Goal: Task Accomplishment & Management: Complete application form

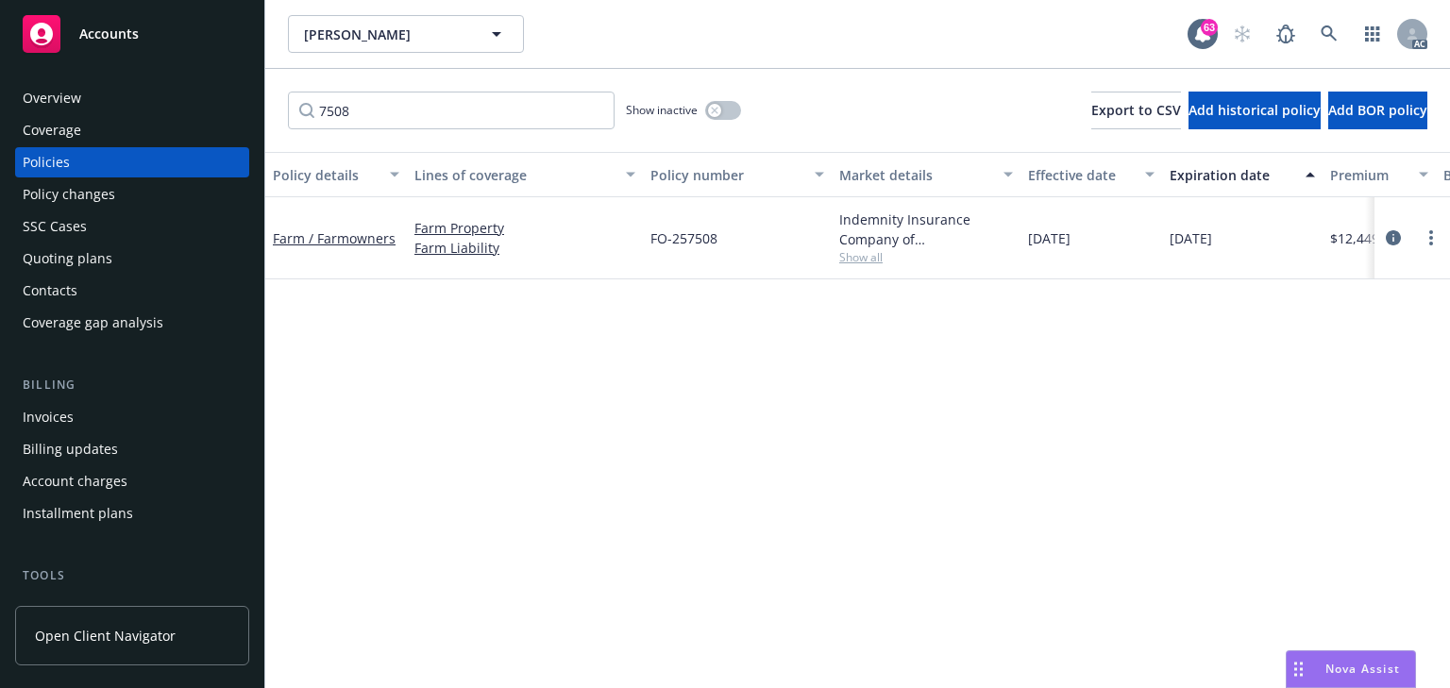
scroll to position [0, 453]
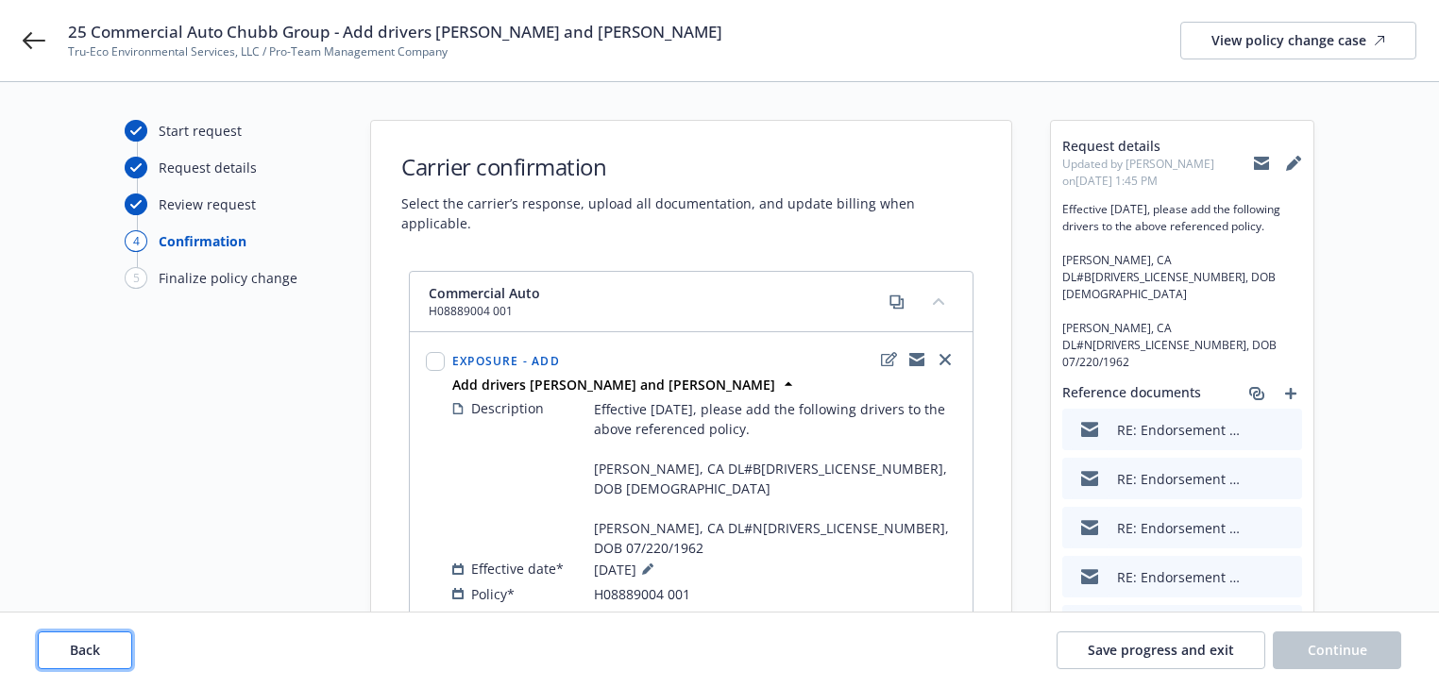
click at [78, 659] on button "Back" at bounding box center [85, 651] width 94 height 38
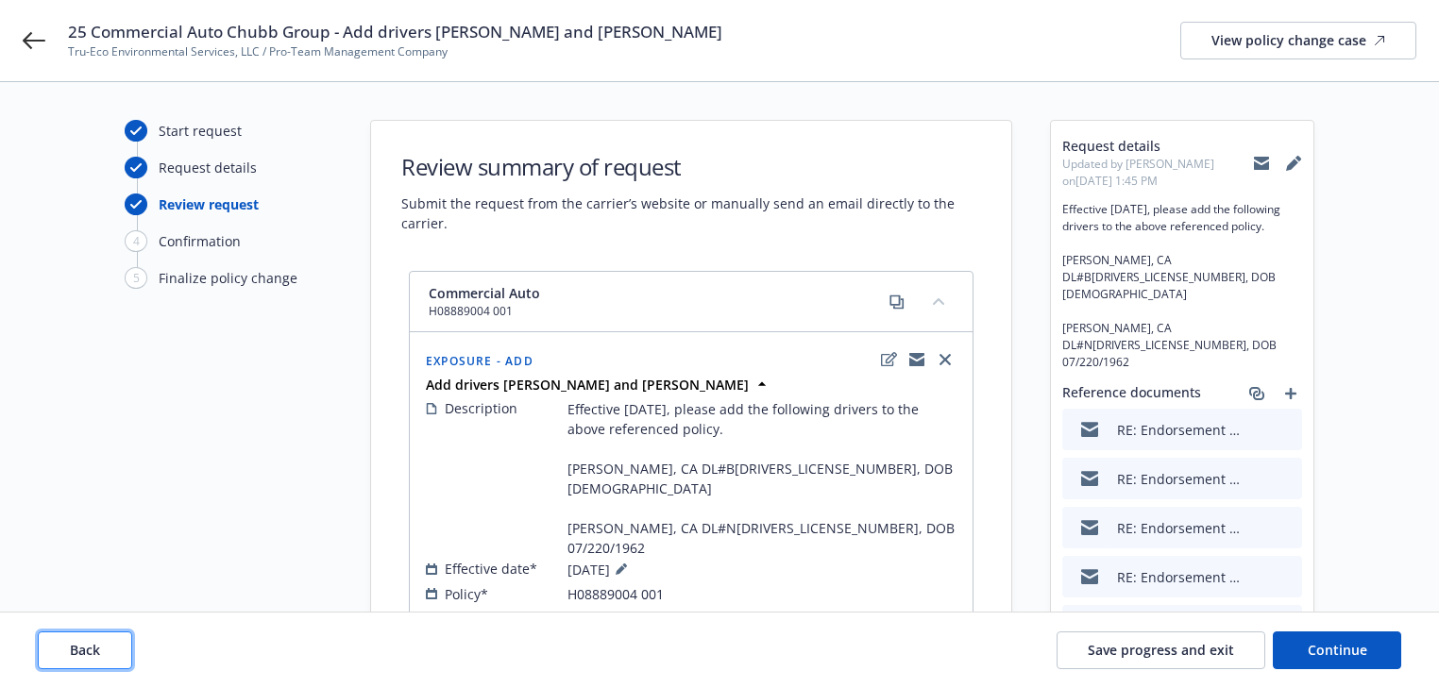
click at [78, 659] on button "Back" at bounding box center [85, 651] width 94 height 38
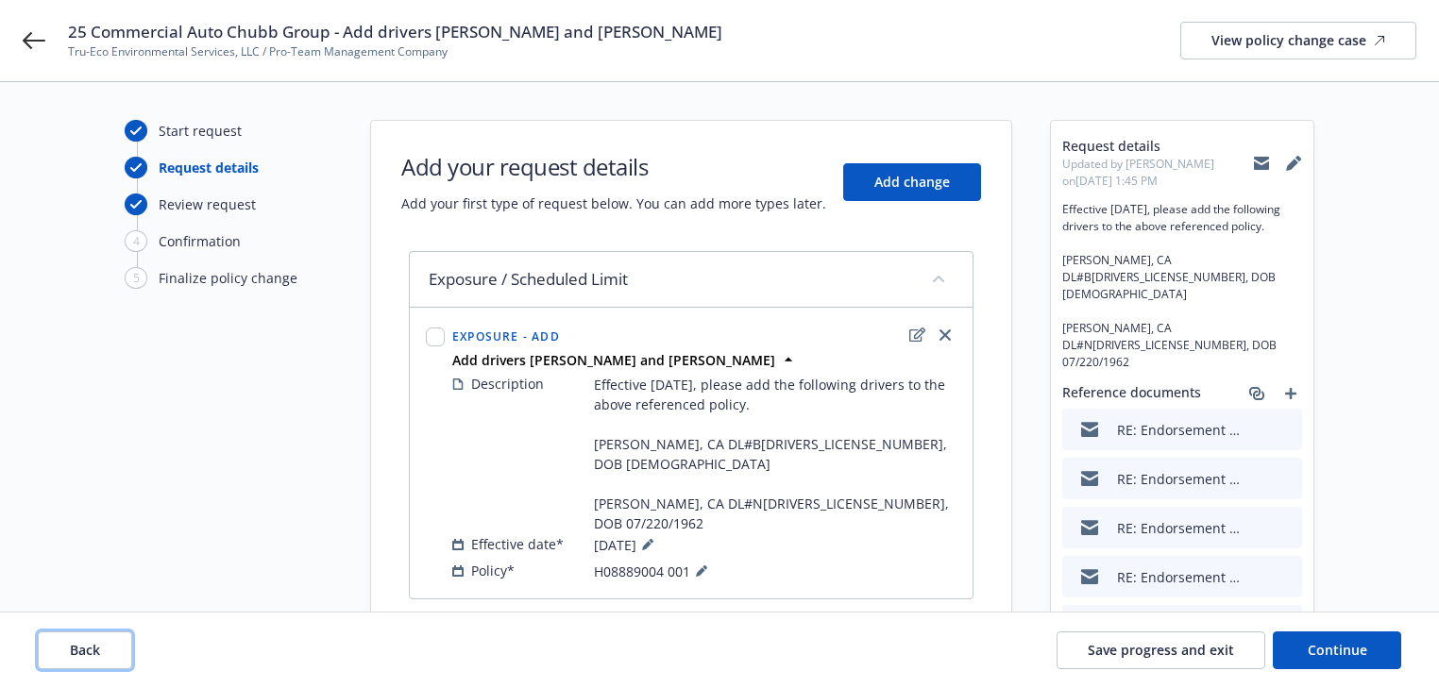
click at [78, 659] on button "Back" at bounding box center [85, 651] width 94 height 38
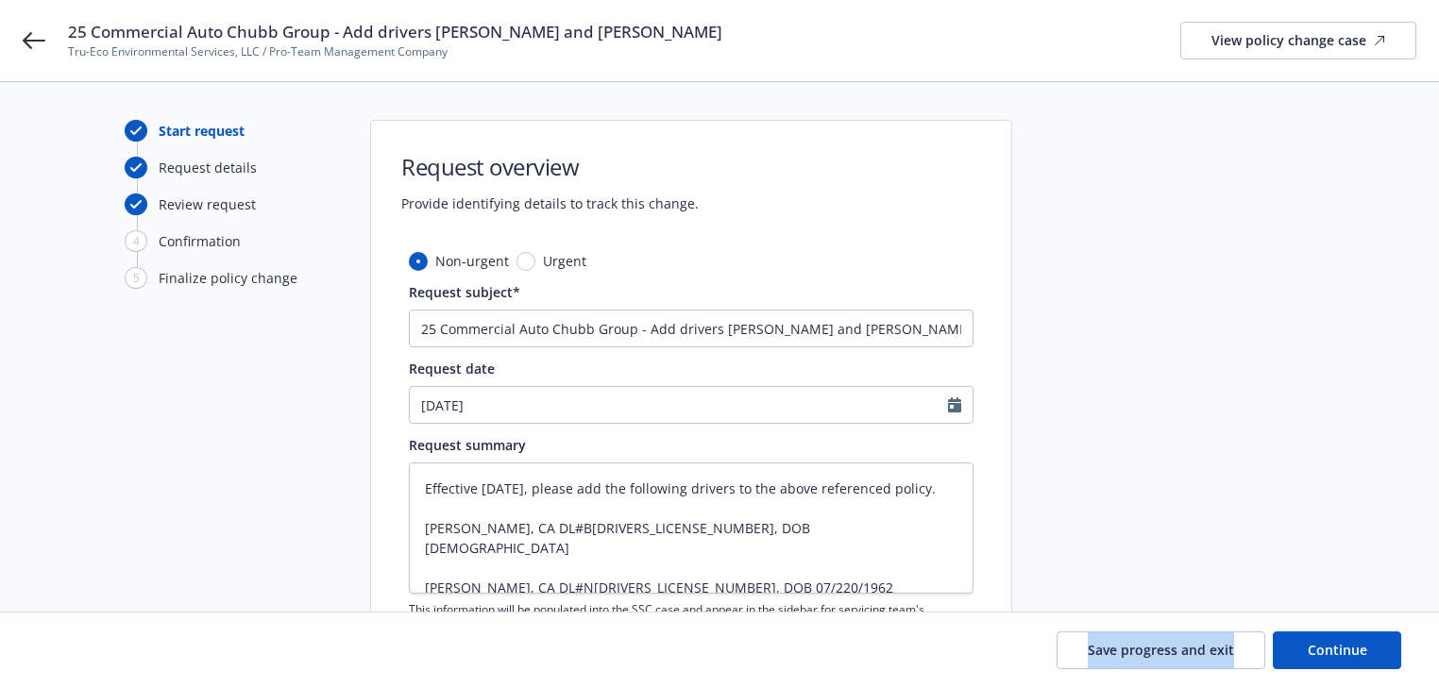
click at [78, 659] on div "Save progress and exit Continue" at bounding box center [719, 651] width 1363 height 38
click at [82, 503] on div "Start request Request details Review request 4 Confirmation 5 Finalize policy c…" at bounding box center [719, 556] width 1393 height 873
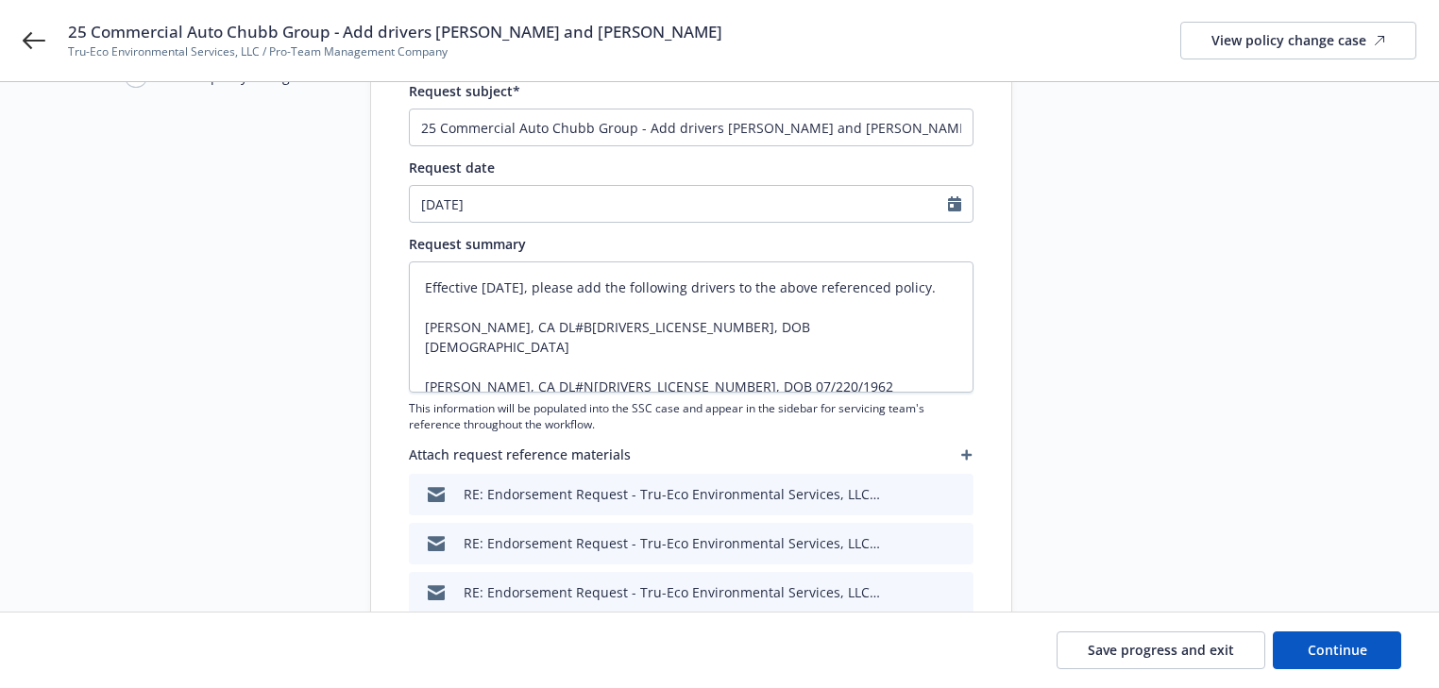
scroll to position [227, 0]
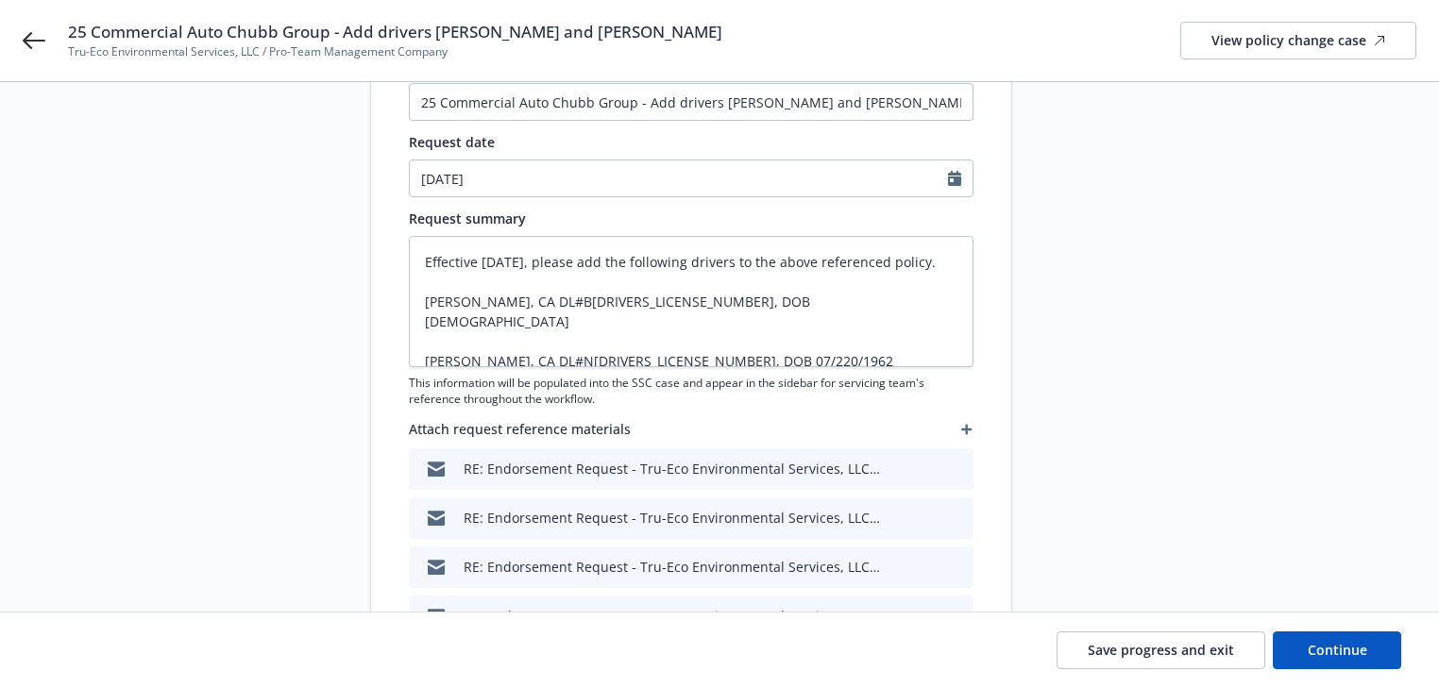
click at [82, 503] on div "Start request Request details Review request 4 Confirmation 5 Finalize policy c…" at bounding box center [719, 329] width 1393 height 873
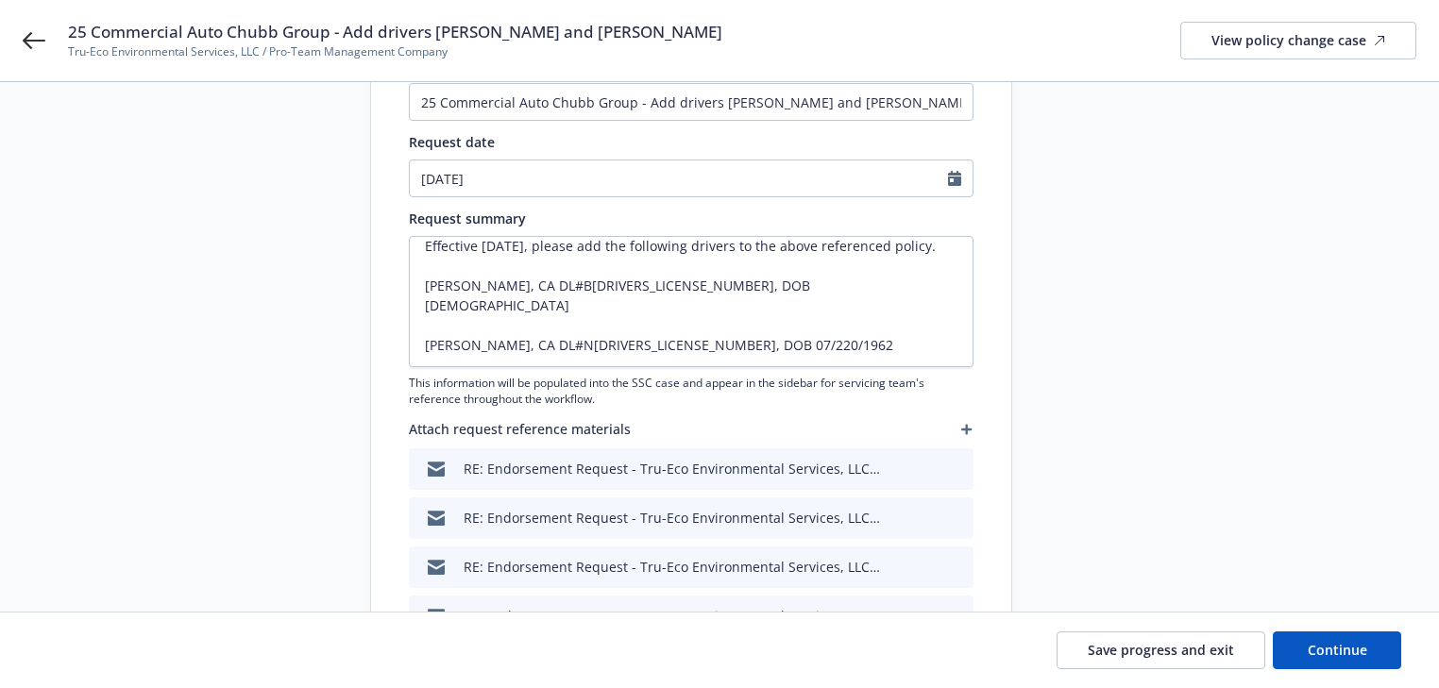
scroll to position [20, 0]
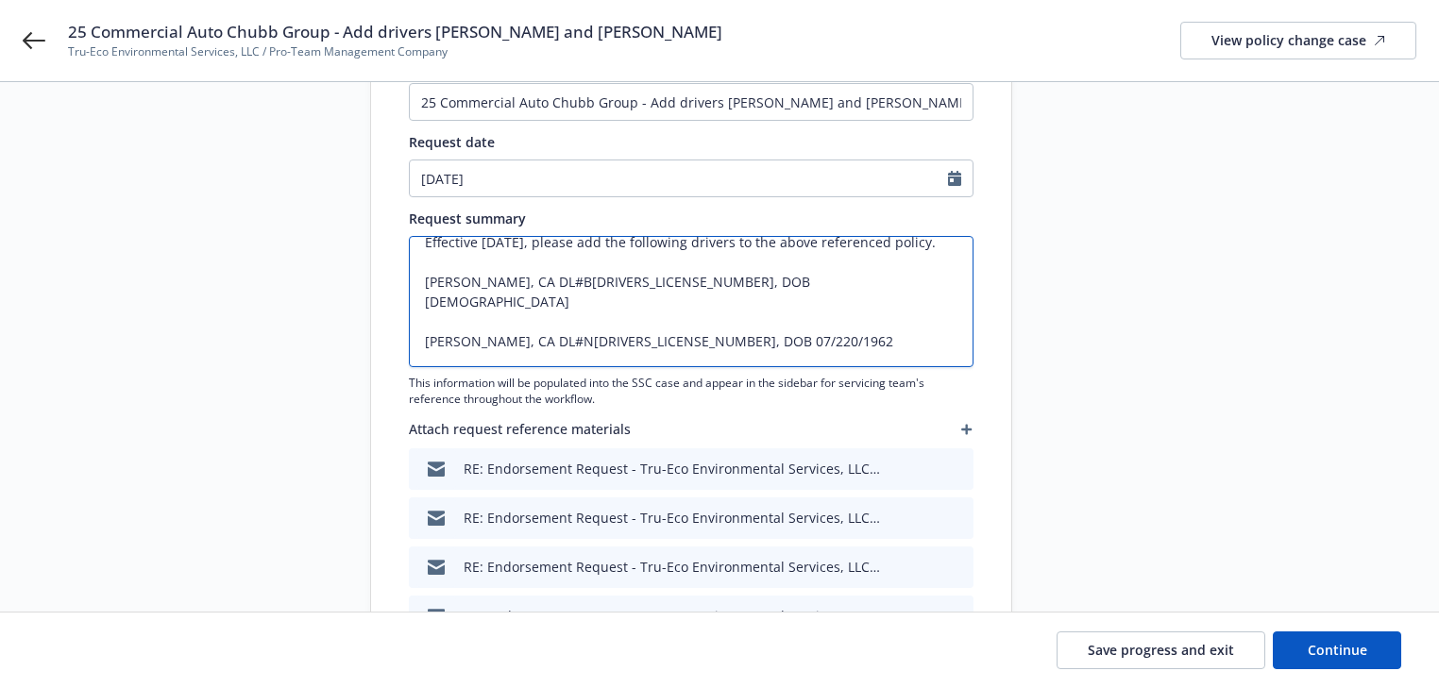
drag, startPoint x: 755, startPoint y: 336, endPoint x: 801, endPoint y: 359, distance: 50.7
click at [755, 336] on textarea "Effective 08/08/2025, please add the following drivers to the above referenced …" at bounding box center [691, 301] width 565 height 131
type textarea "x"
type textarea "Effective 08/08/2025, please add the following drivers to the above referenced …"
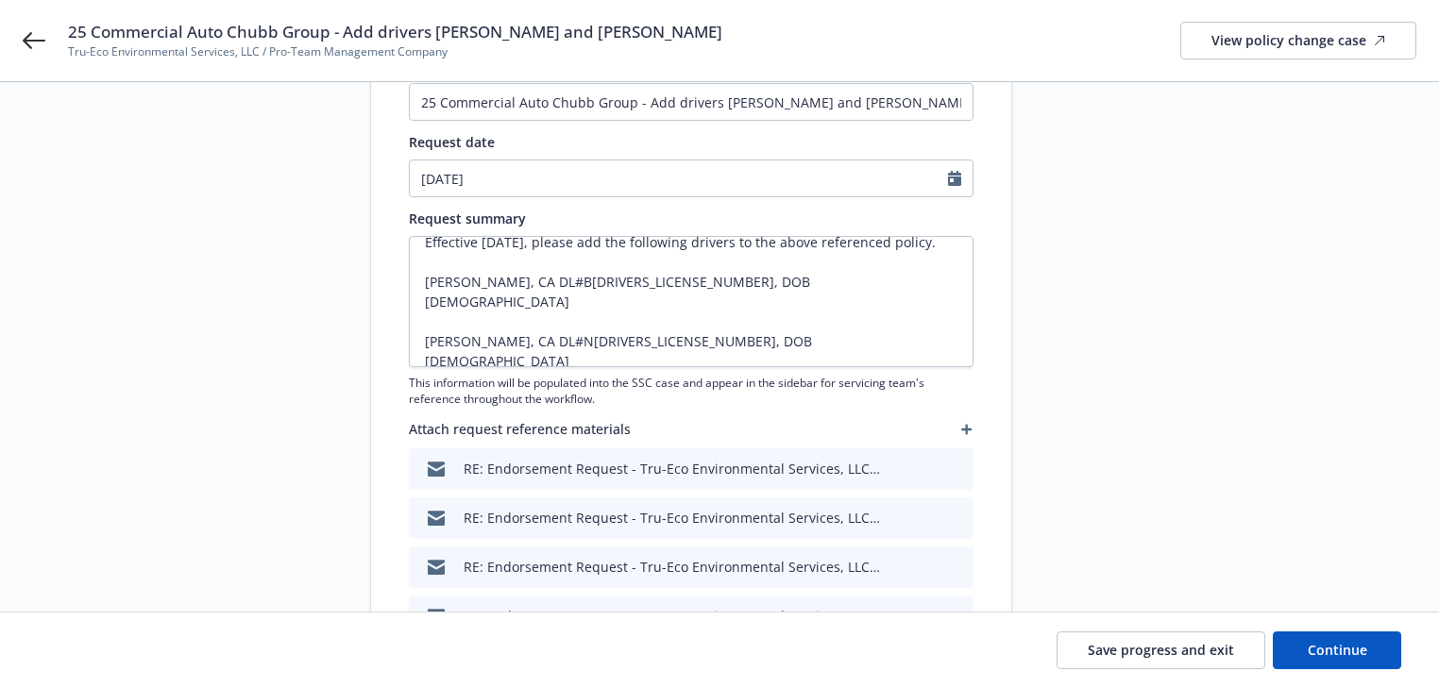
click at [1265, 460] on div at bounding box center [1182, 329] width 264 height 873
click at [1369, 659] on button "Continue" at bounding box center [1337, 651] width 128 height 38
type textarea "x"
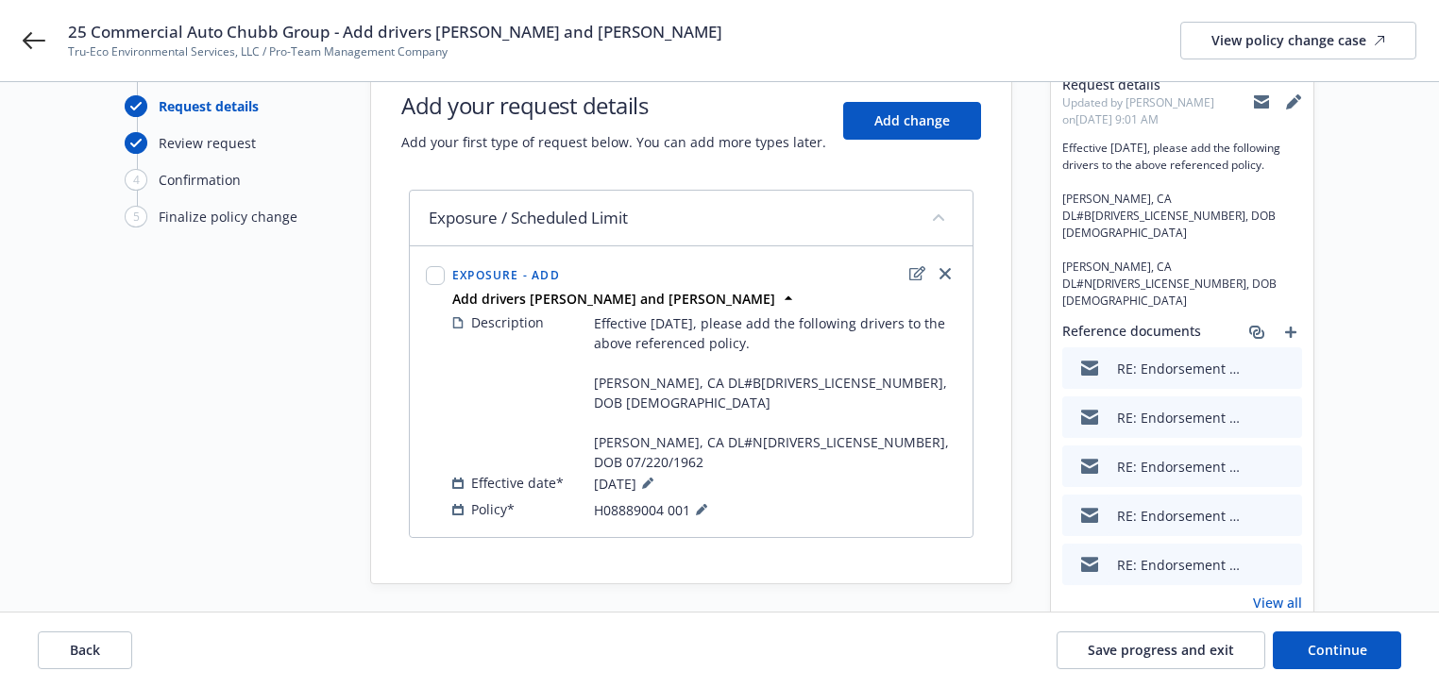
scroll to position [98, 0]
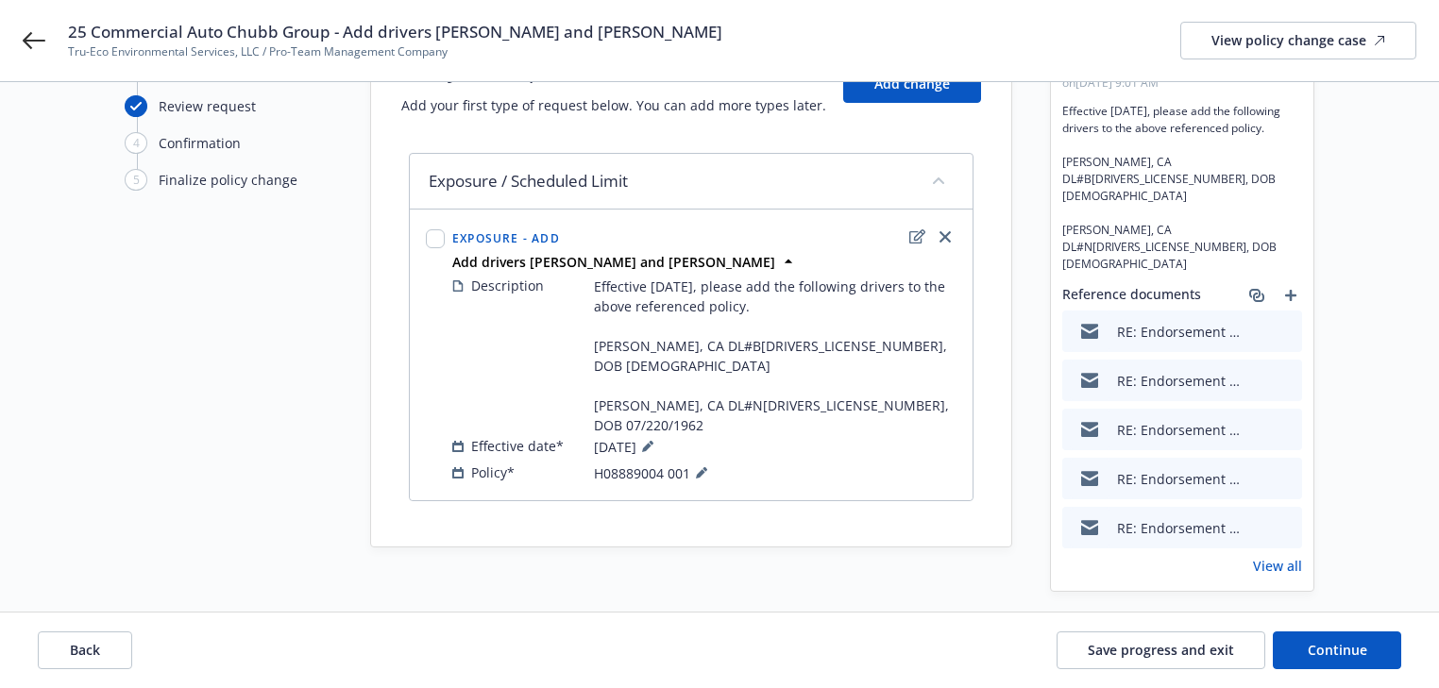
click at [1012, 582] on div "Start request Request details Review request 4 Confirmation 5 Finalize policy c…" at bounding box center [719, 345] width 1439 height 722
click at [1330, 653] on span "Continue" at bounding box center [1336, 650] width 59 height 18
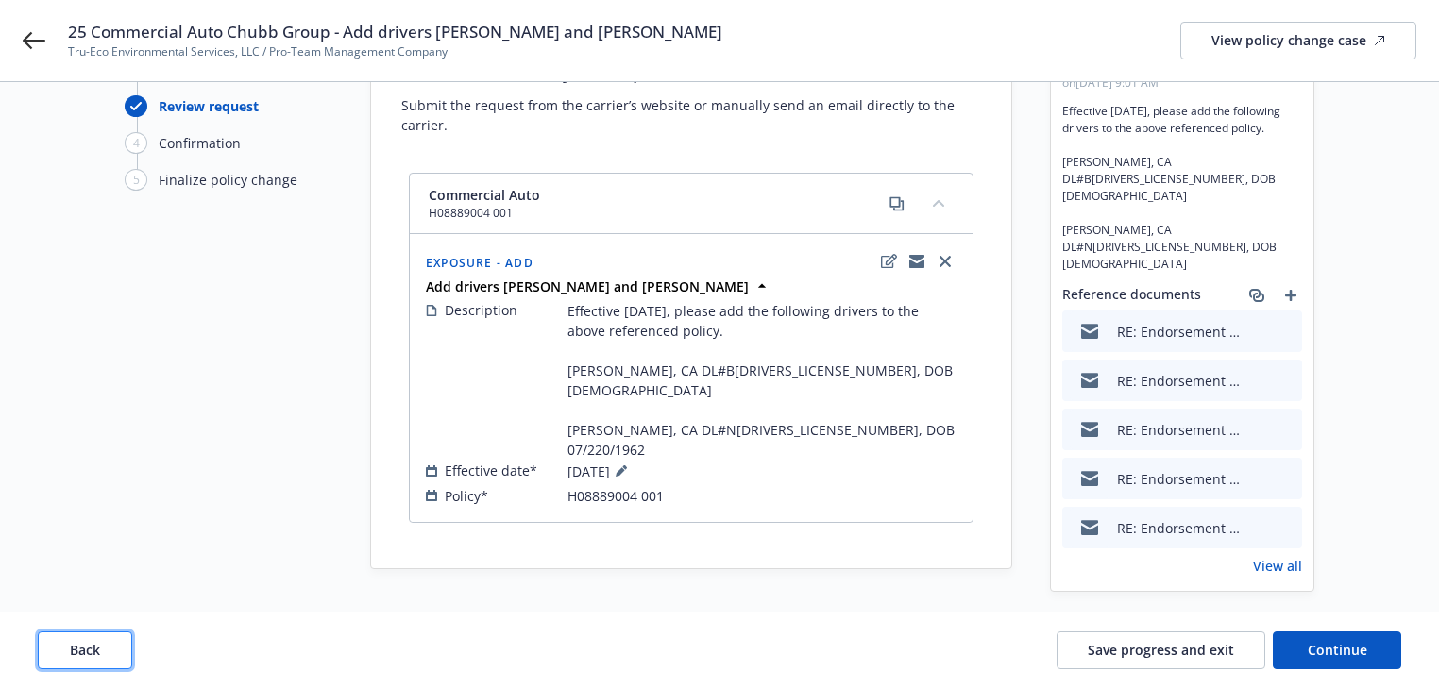
click at [87, 642] on span "Back" at bounding box center [85, 650] width 30 height 18
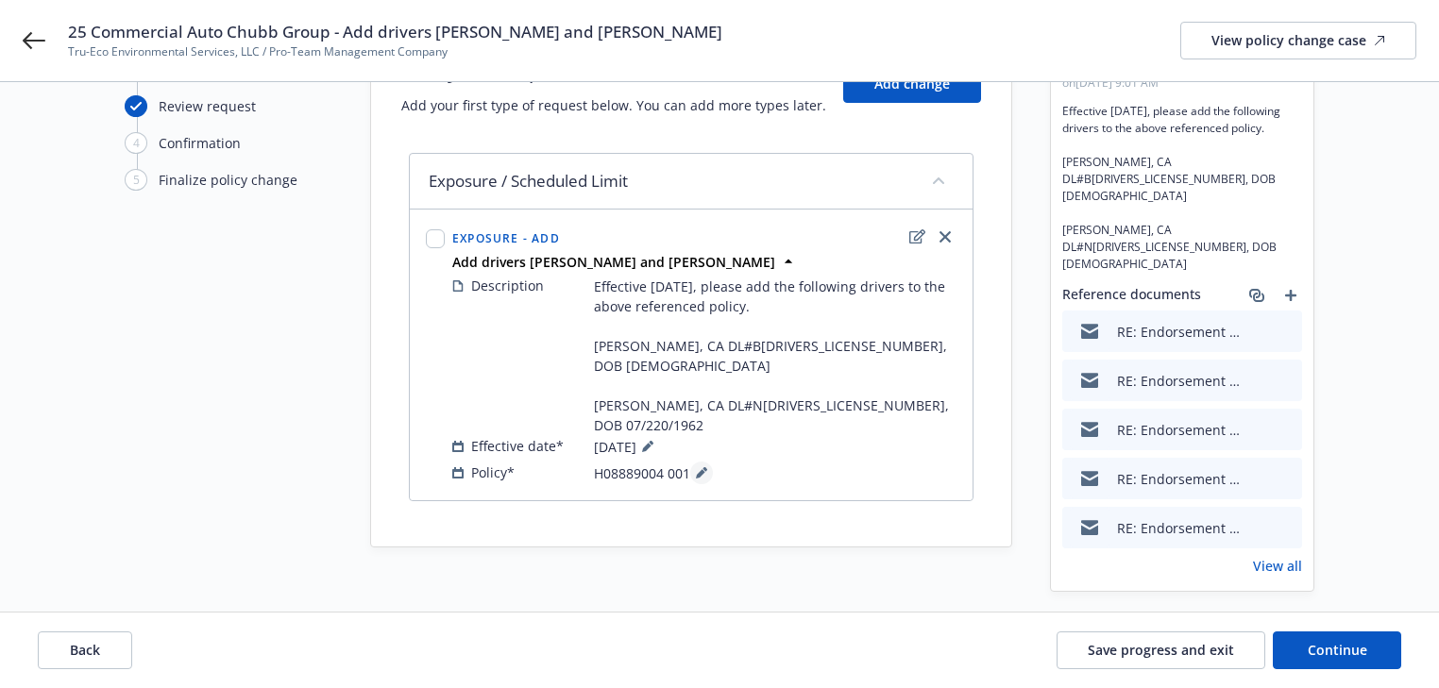
click at [703, 467] on icon at bounding box center [701, 472] width 11 height 11
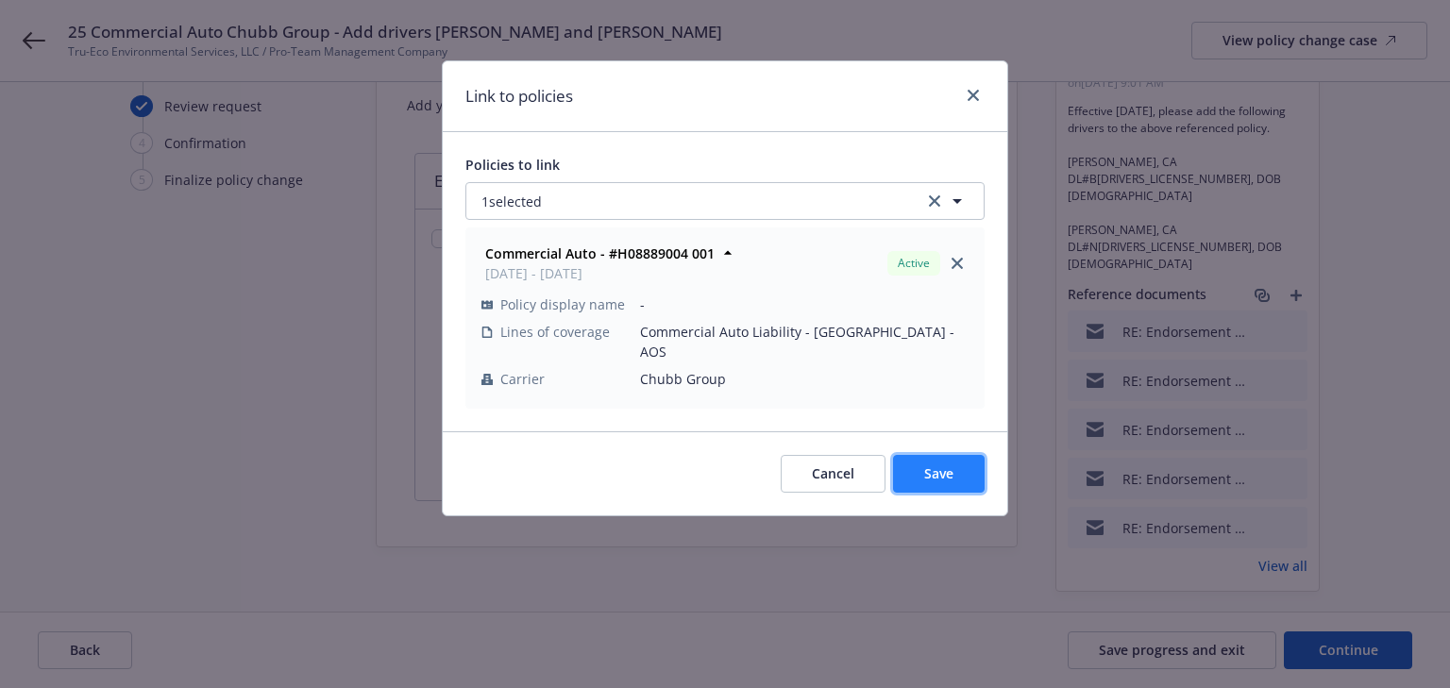
click at [940, 466] on button "Save" at bounding box center [939, 474] width 92 height 38
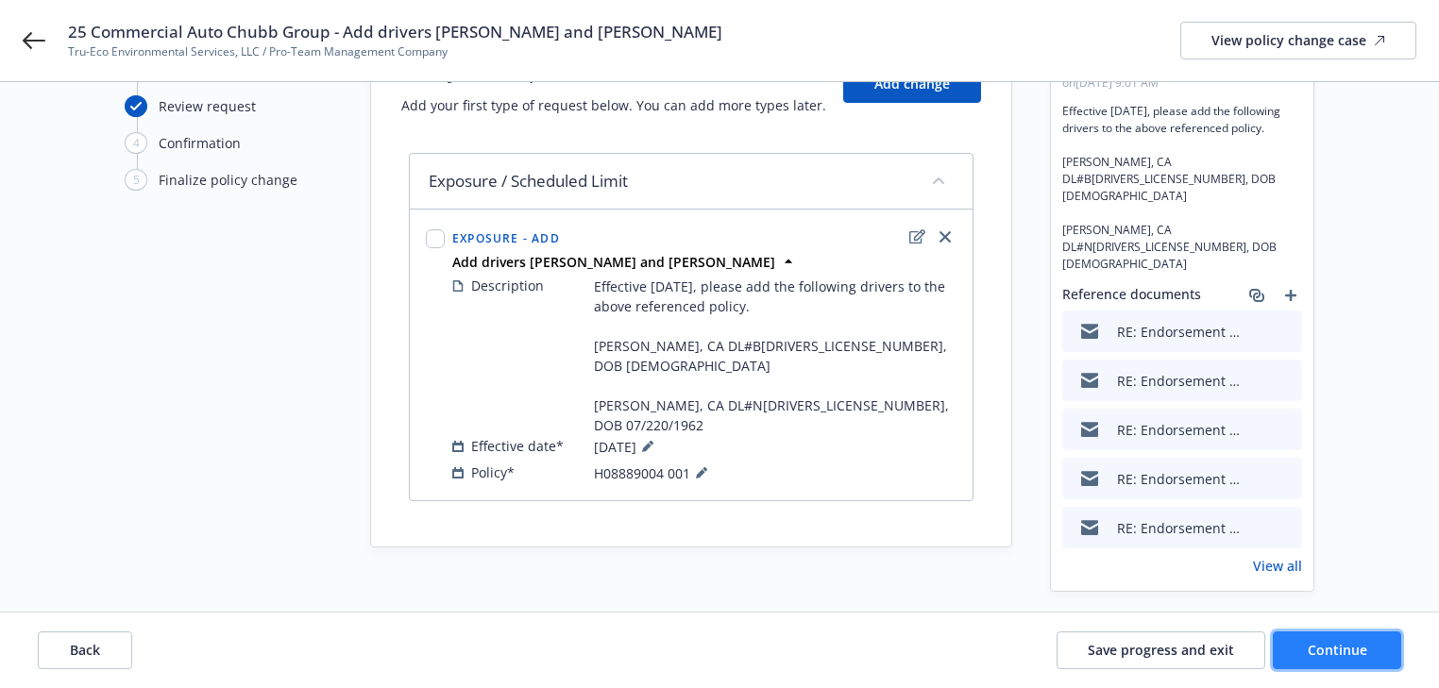
click at [1378, 650] on button "Continue" at bounding box center [1337, 651] width 128 height 38
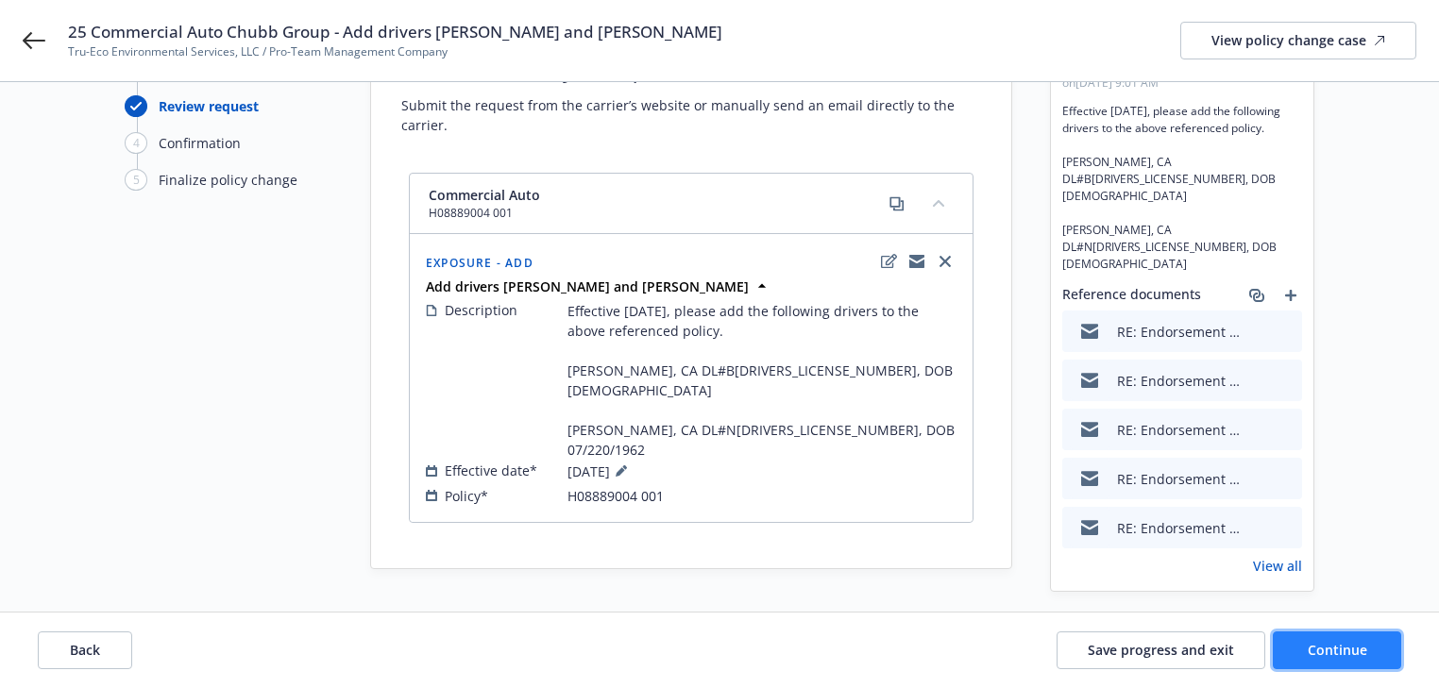
click at [1299, 633] on button "Continue" at bounding box center [1337, 651] width 128 height 38
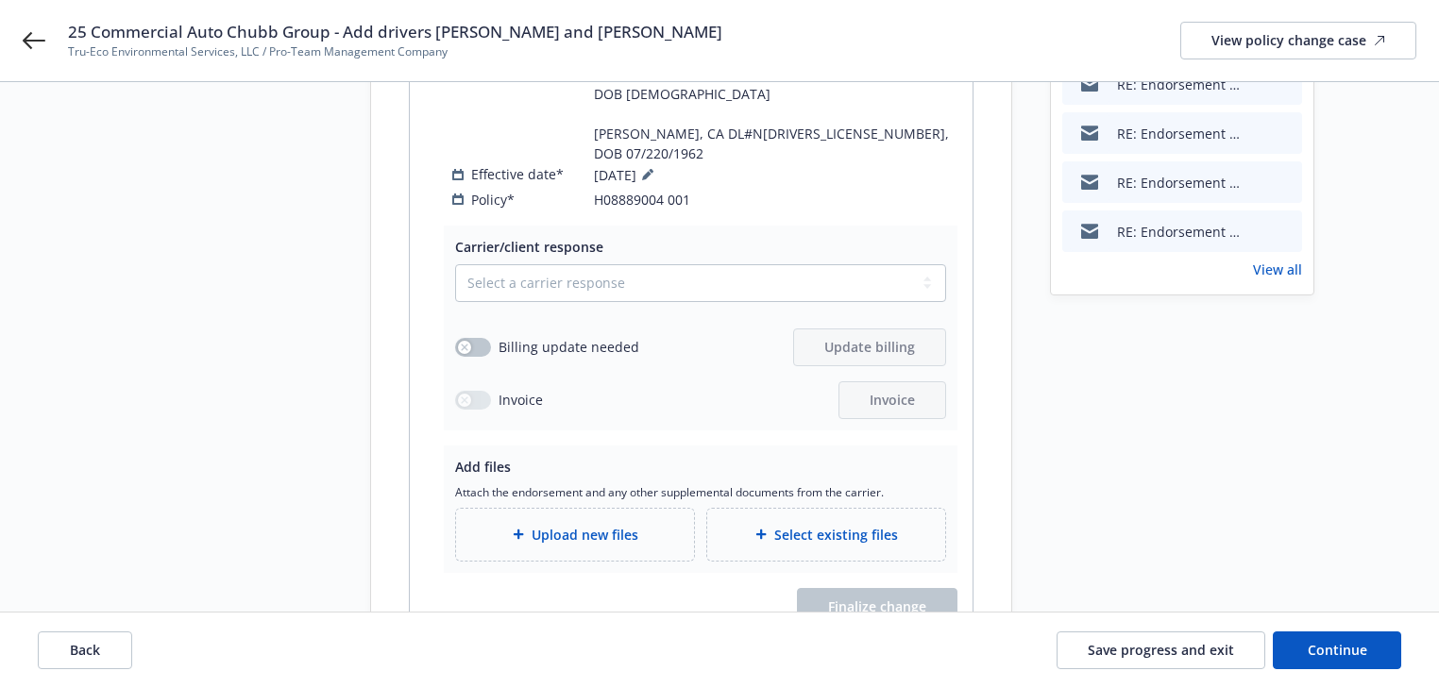
scroll to position [400, 0]
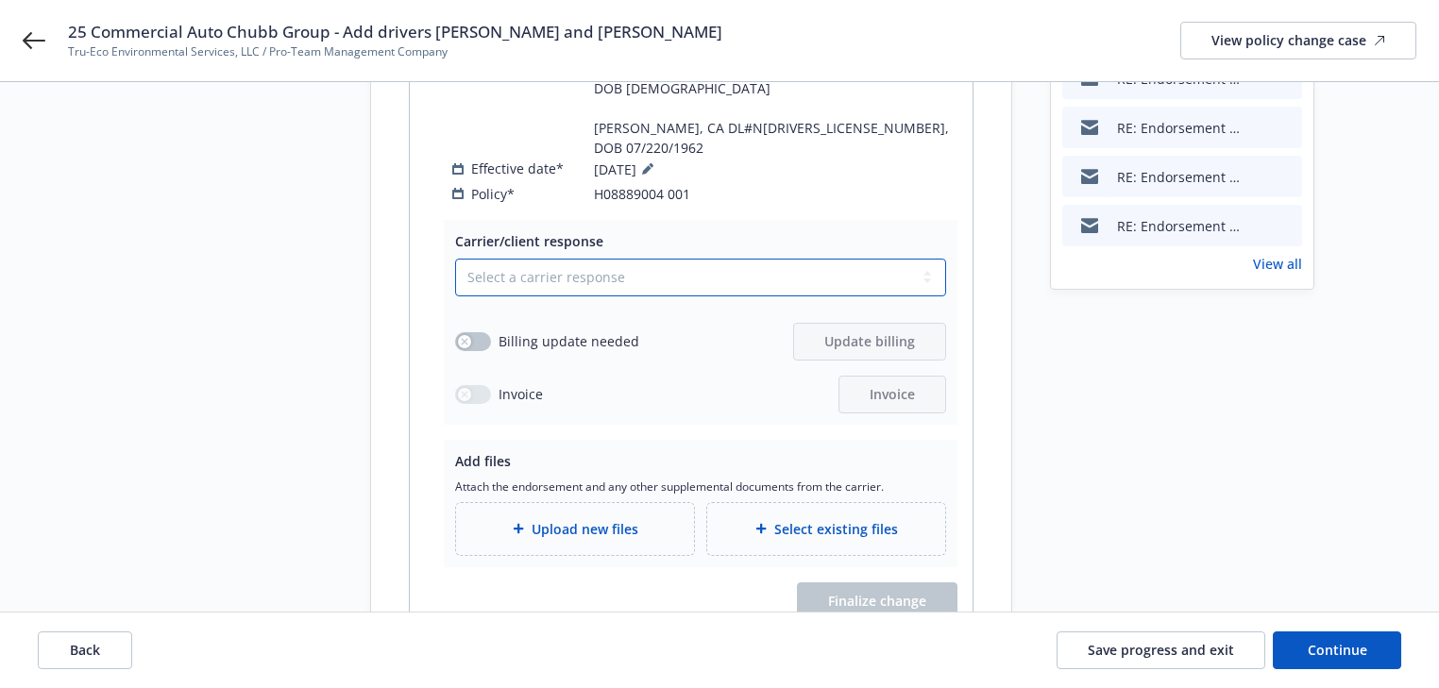
click at [575, 259] on select "Select a carrier response Accepted Accepted with revision No endorsement needed…" at bounding box center [700, 278] width 491 height 38
select select "NO_ENDORSEMENT_NEEDED"
click at [455, 267] on select "Select a carrier response Accepted Accepted with revision No endorsement needed…" at bounding box center [700, 278] width 491 height 38
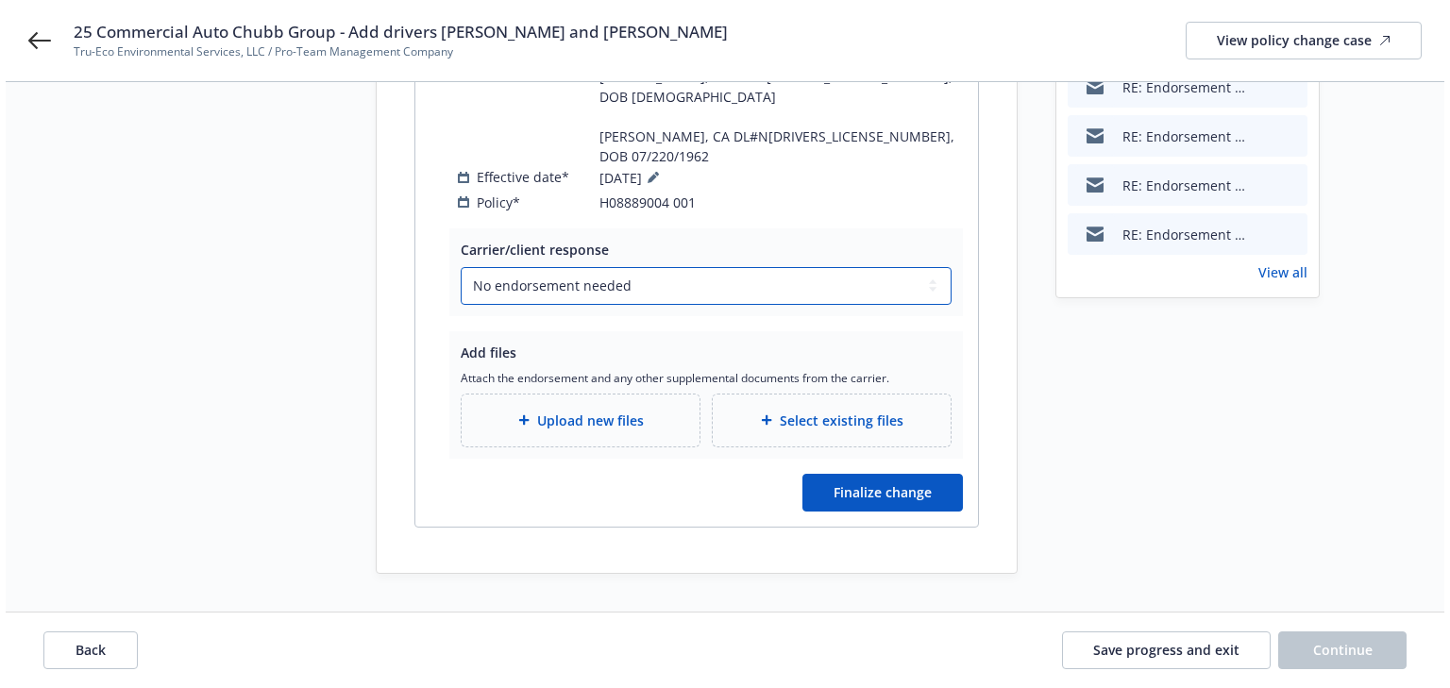
scroll to position [349, 0]
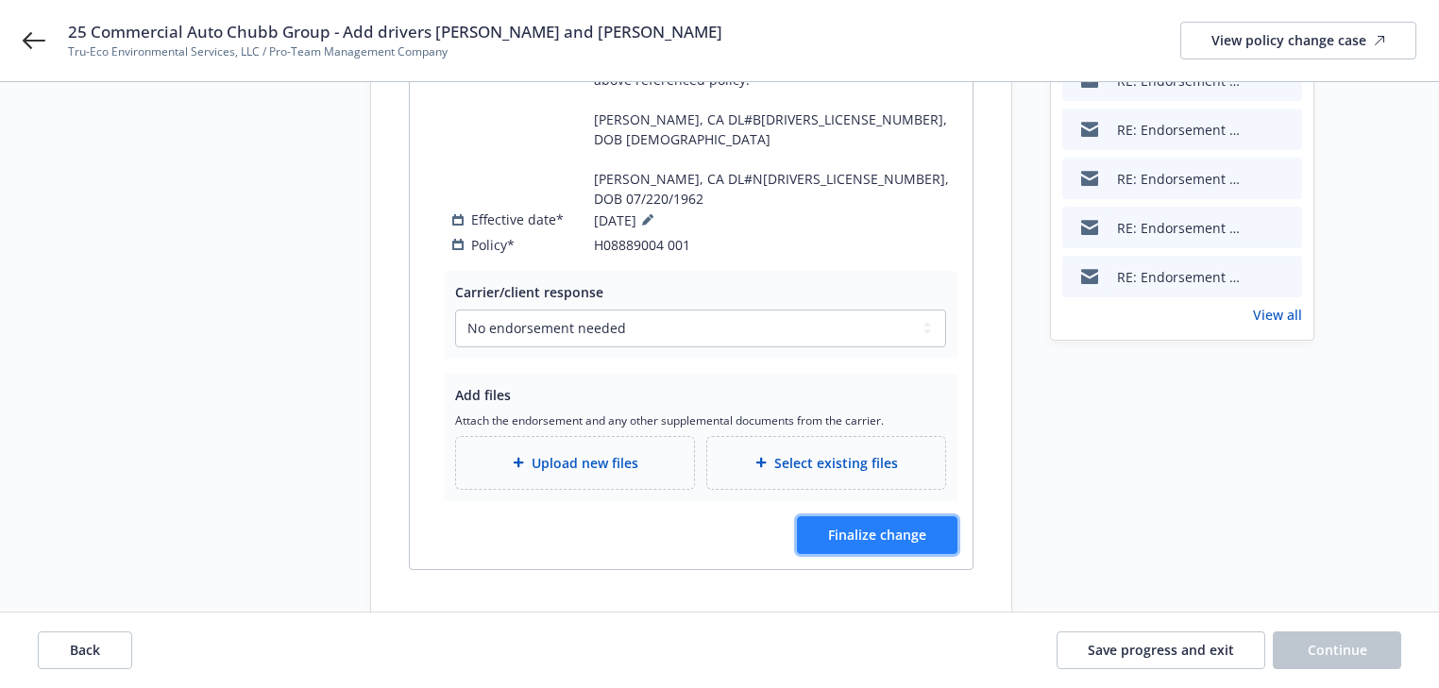
click at [925, 516] on button "Finalize change" at bounding box center [877, 535] width 160 height 38
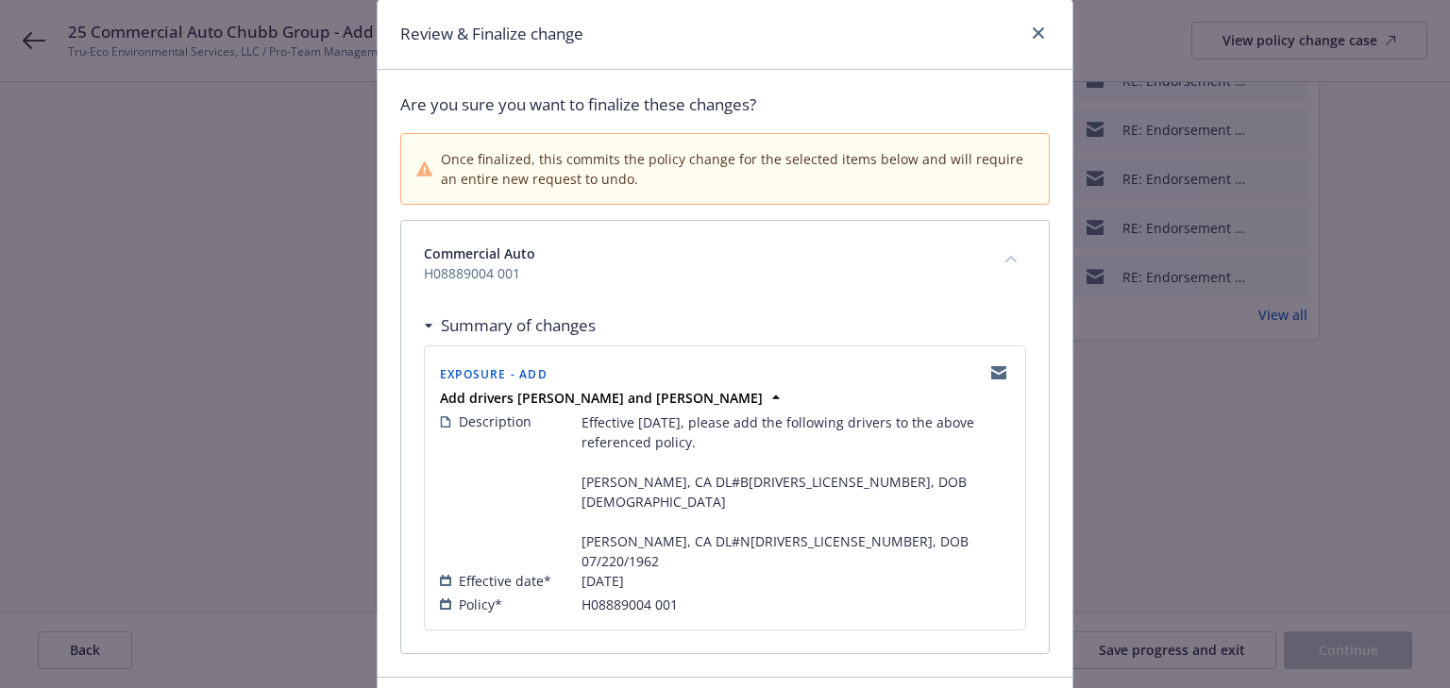
scroll to position [155, 0]
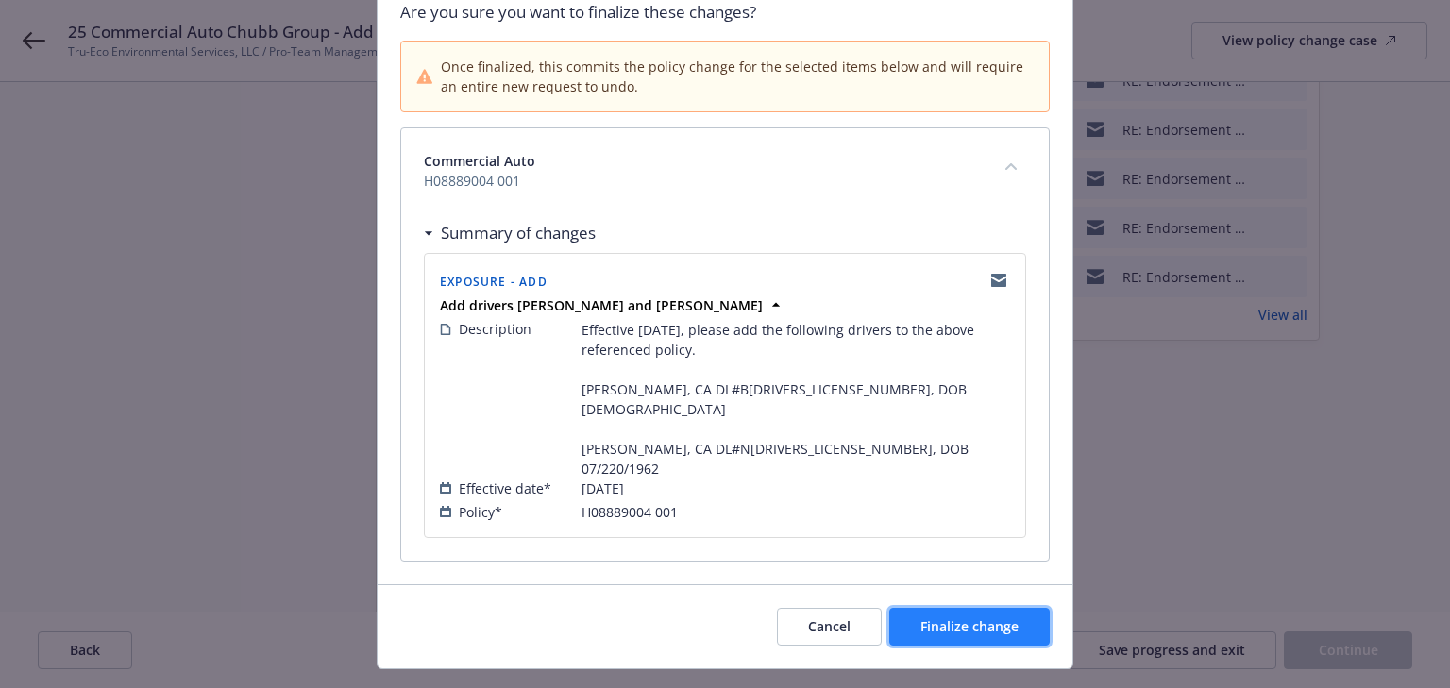
click at [974, 608] on button "Finalize change" at bounding box center [969, 627] width 160 height 38
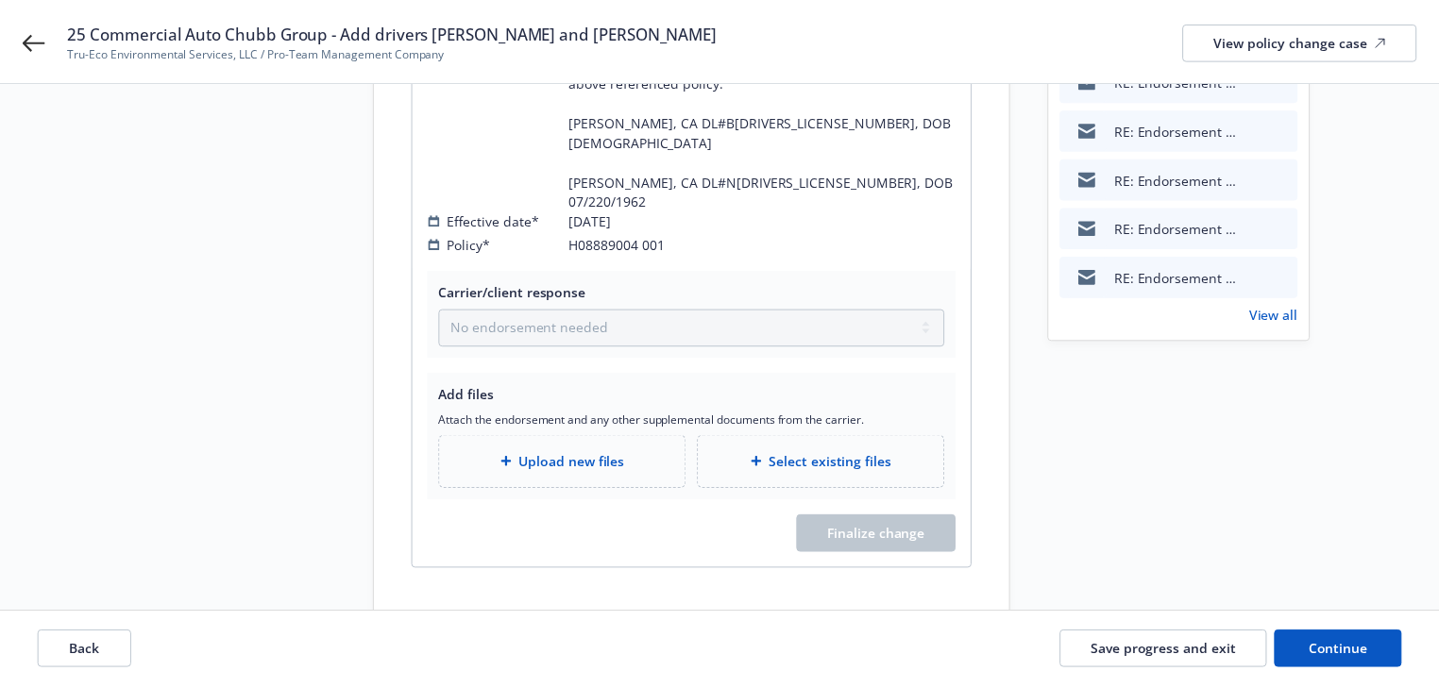
scroll to position [329, 0]
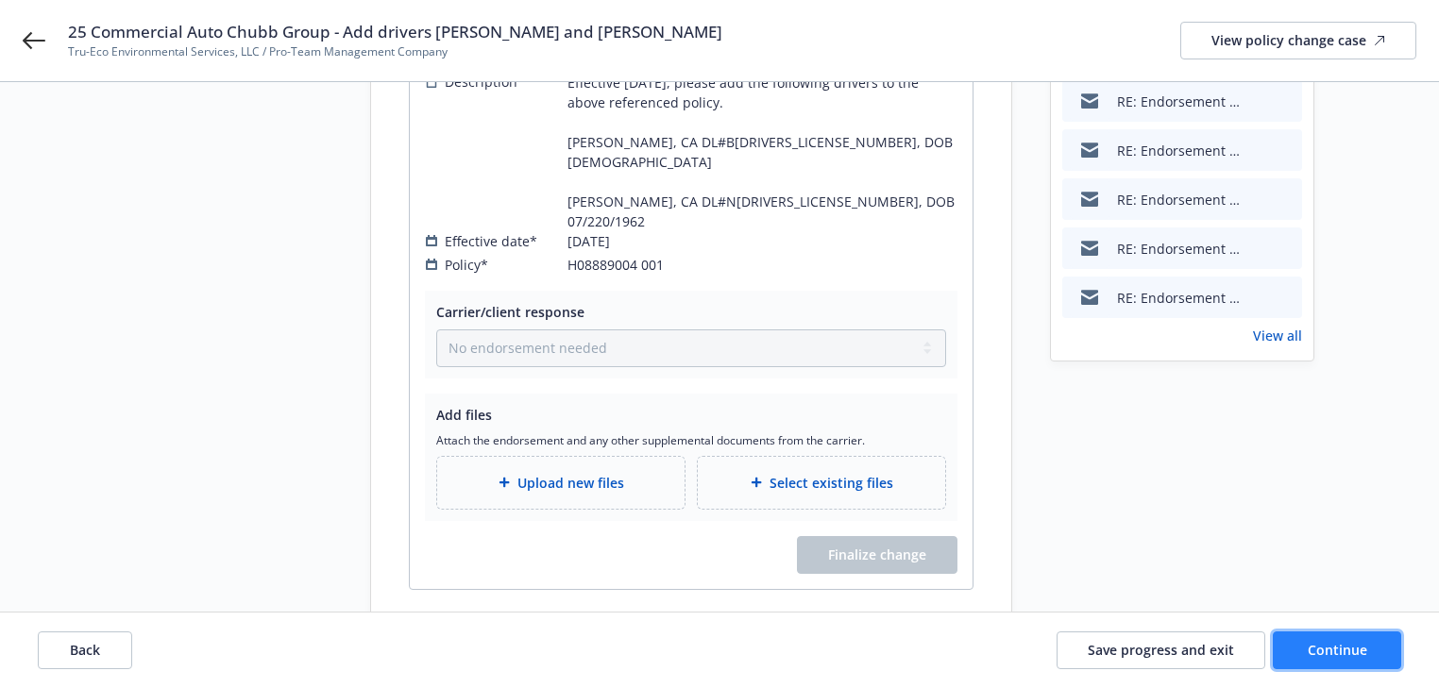
click at [1378, 657] on button "Continue" at bounding box center [1337, 651] width 128 height 38
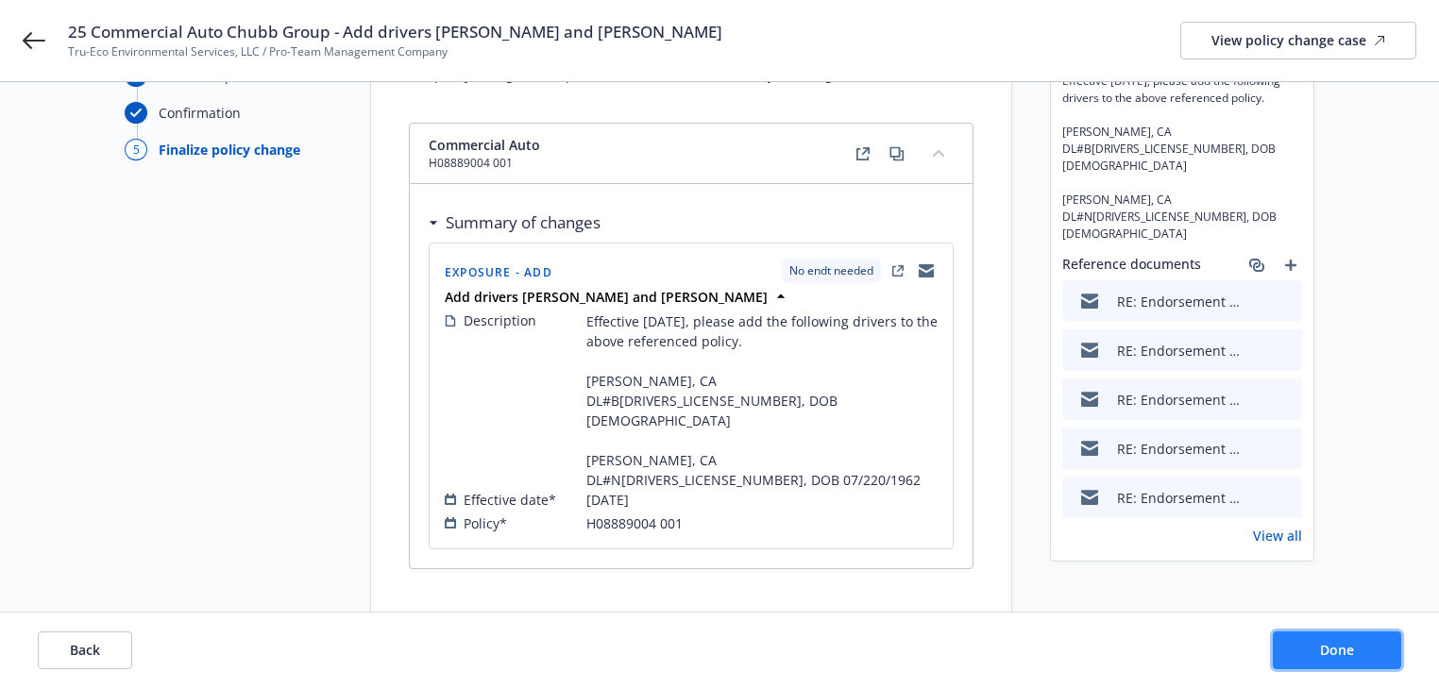
click at [1378, 657] on button "Done" at bounding box center [1337, 651] width 128 height 38
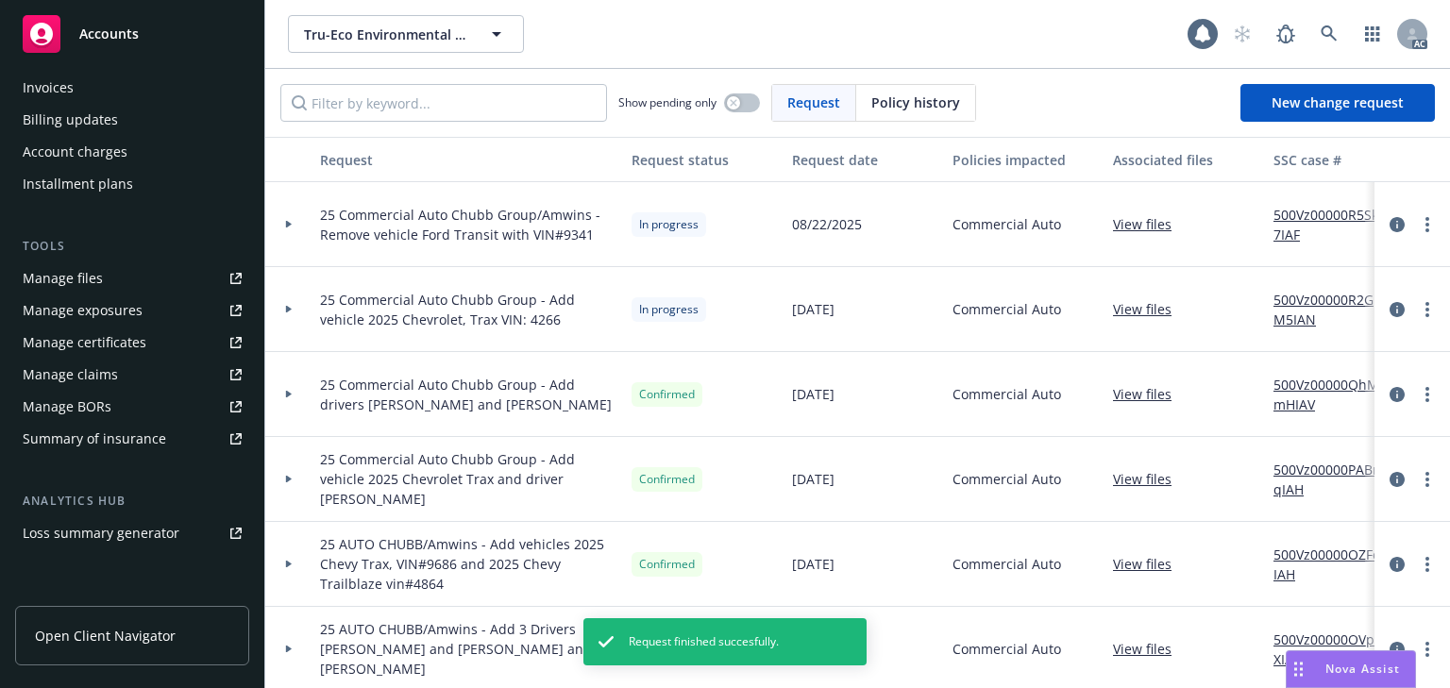
scroll to position [378, 0]
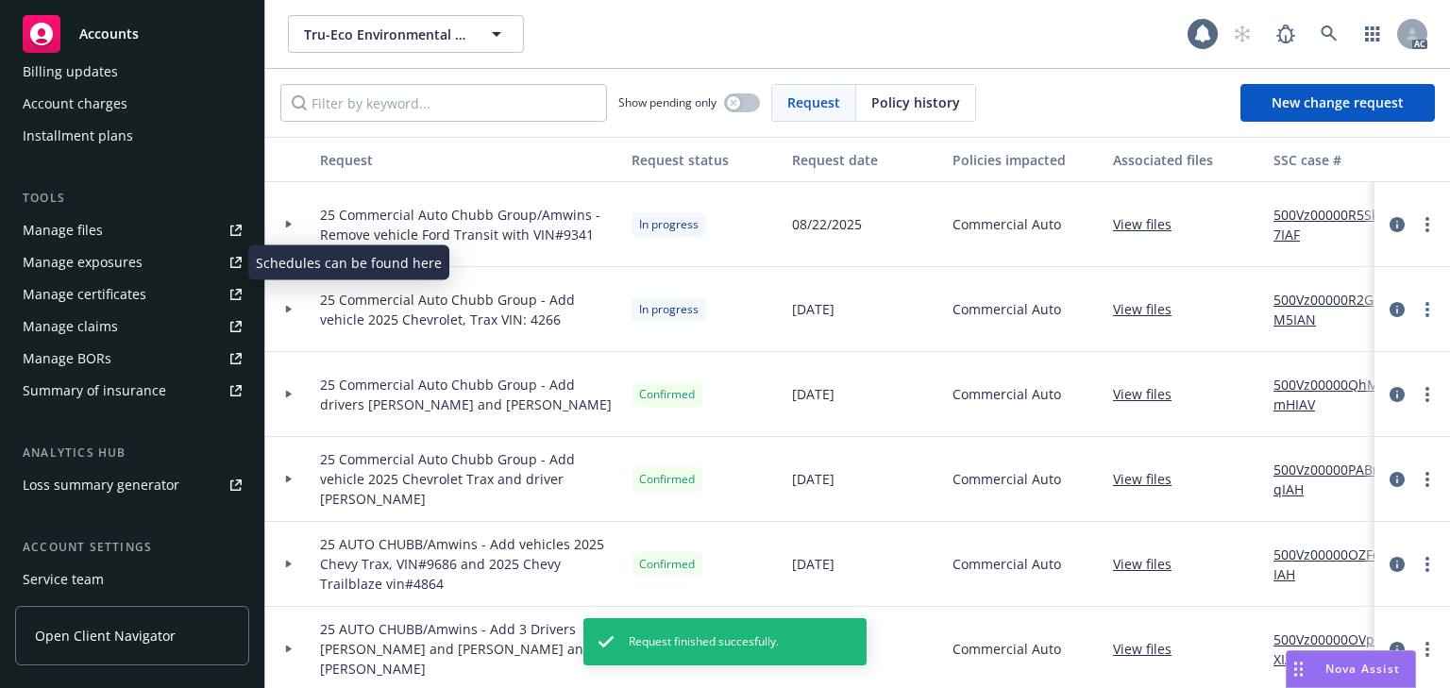
click at [120, 269] on div "Manage exposures" at bounding box center [83, 262] width 120 height 30
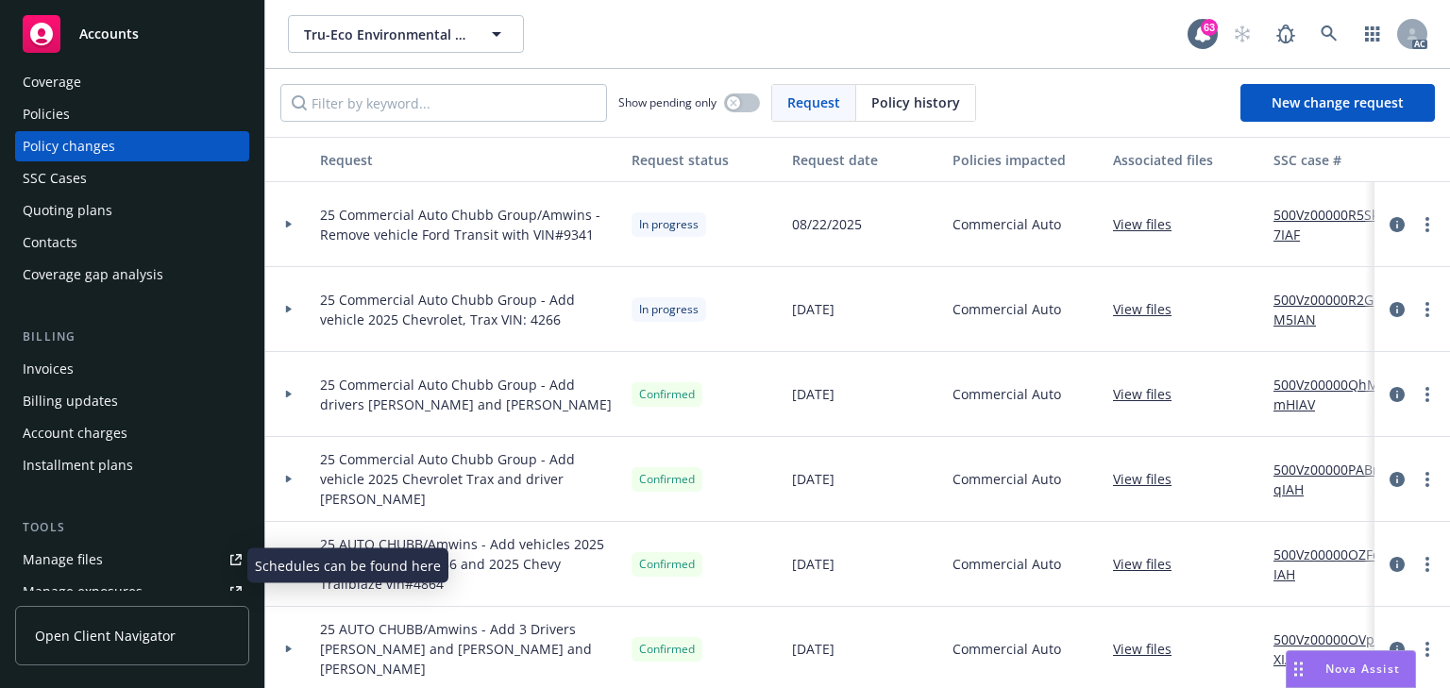
scroll to position [0, 0]
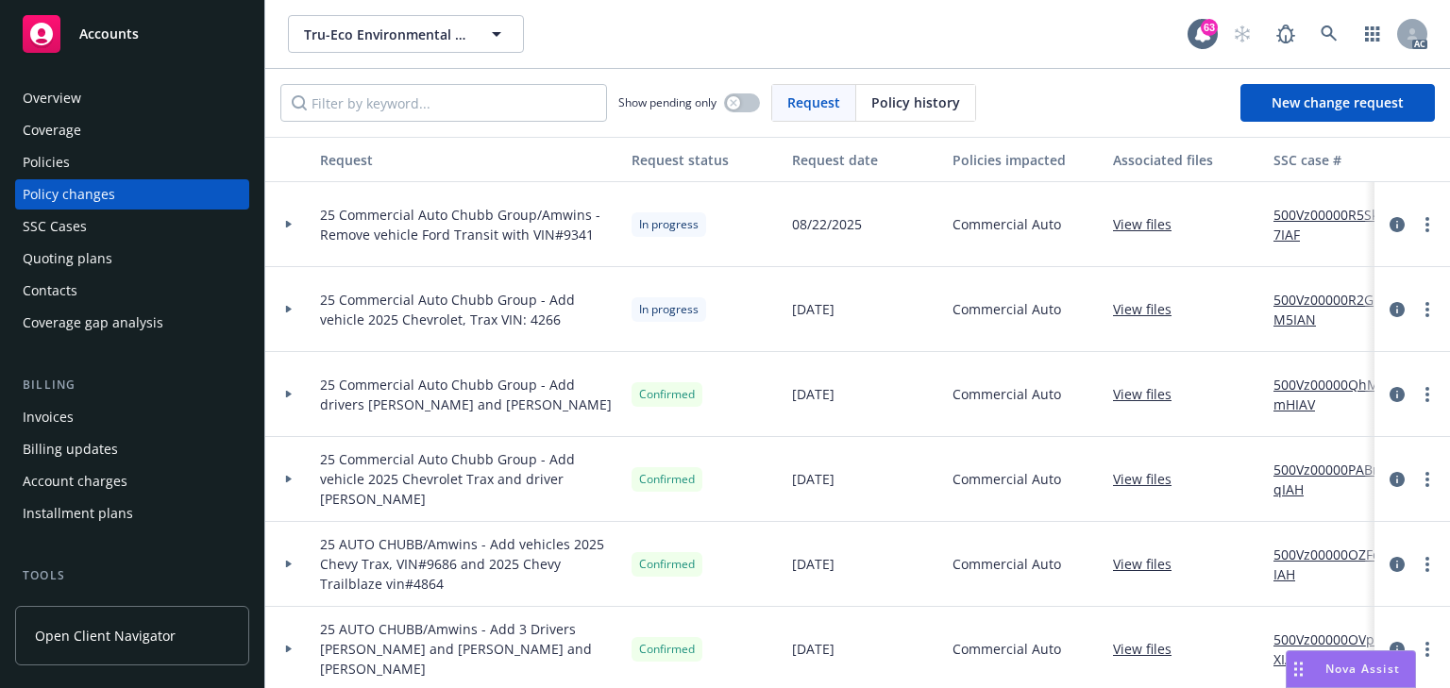
click at [91, 164] on div "Policies" at bounding box center [132, 162] width 219 height 30
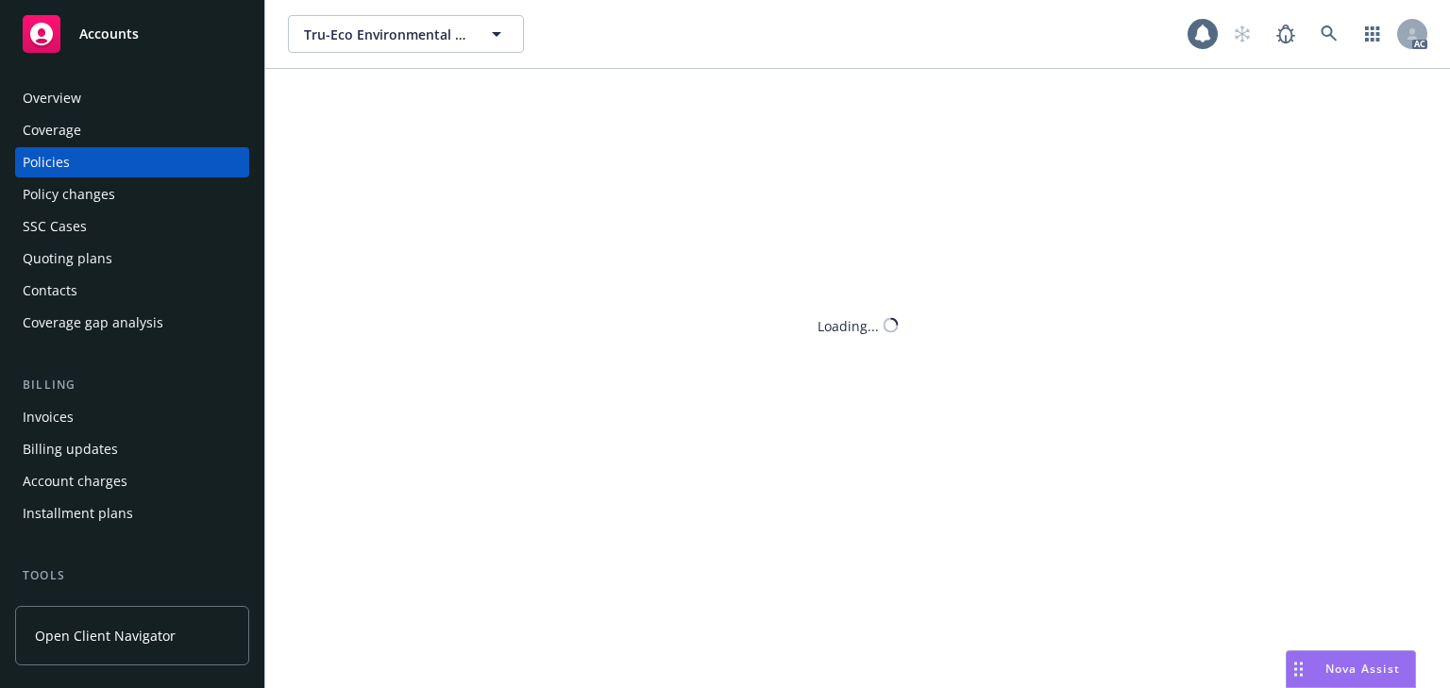
click at [38, 163] on div "Policies" at bounding box center [46, 162] width 47 height 30
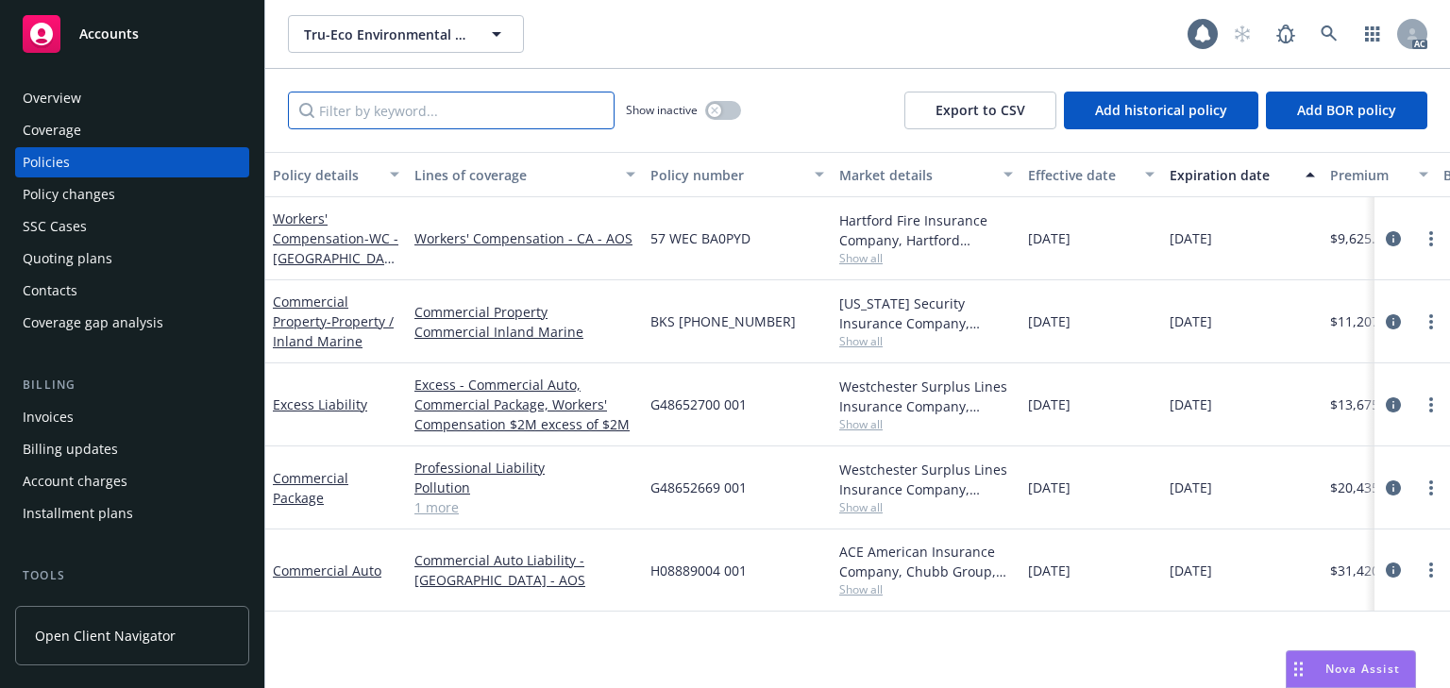
click at [398, 112] on input "Filter by keyword..." at bounding box center [451, 111] width 327 height 38
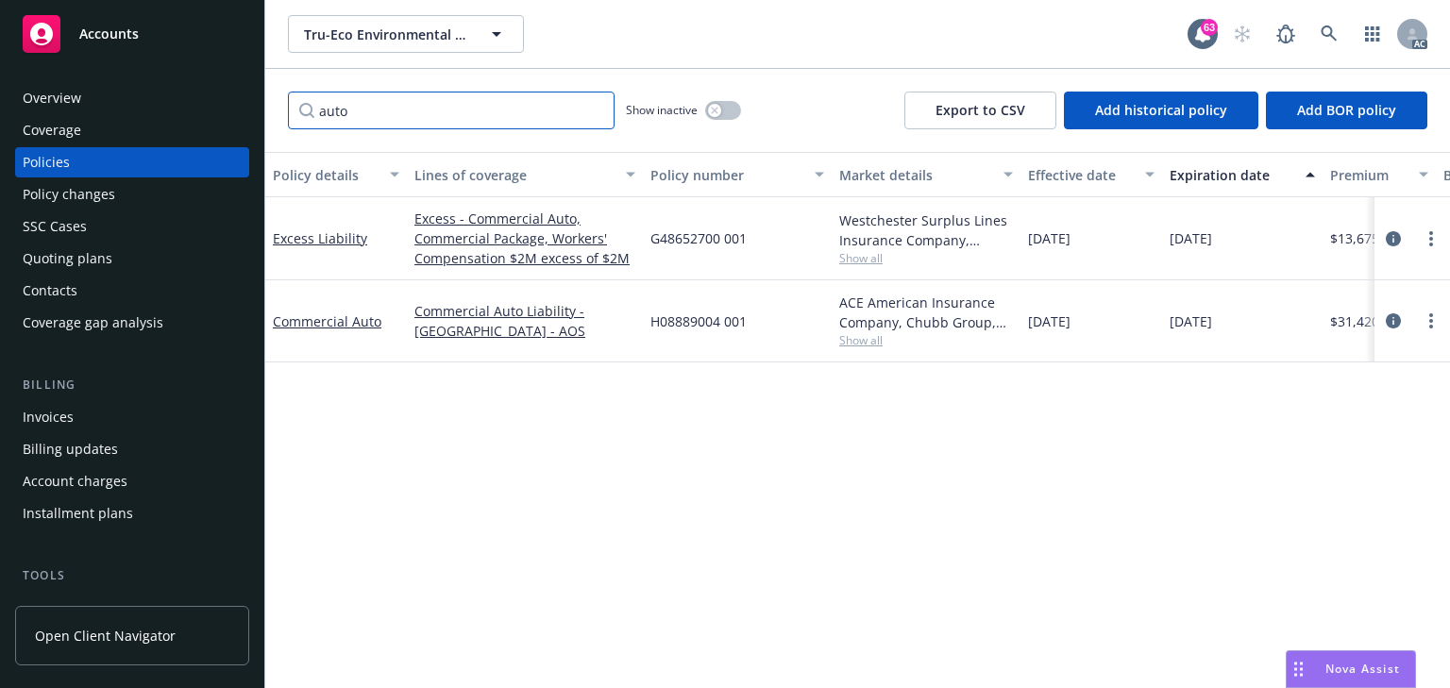
type input "auto"
click at [1389, 318] on icon "circleInformation" at bounding box center [1393, 320] width 15 height 15
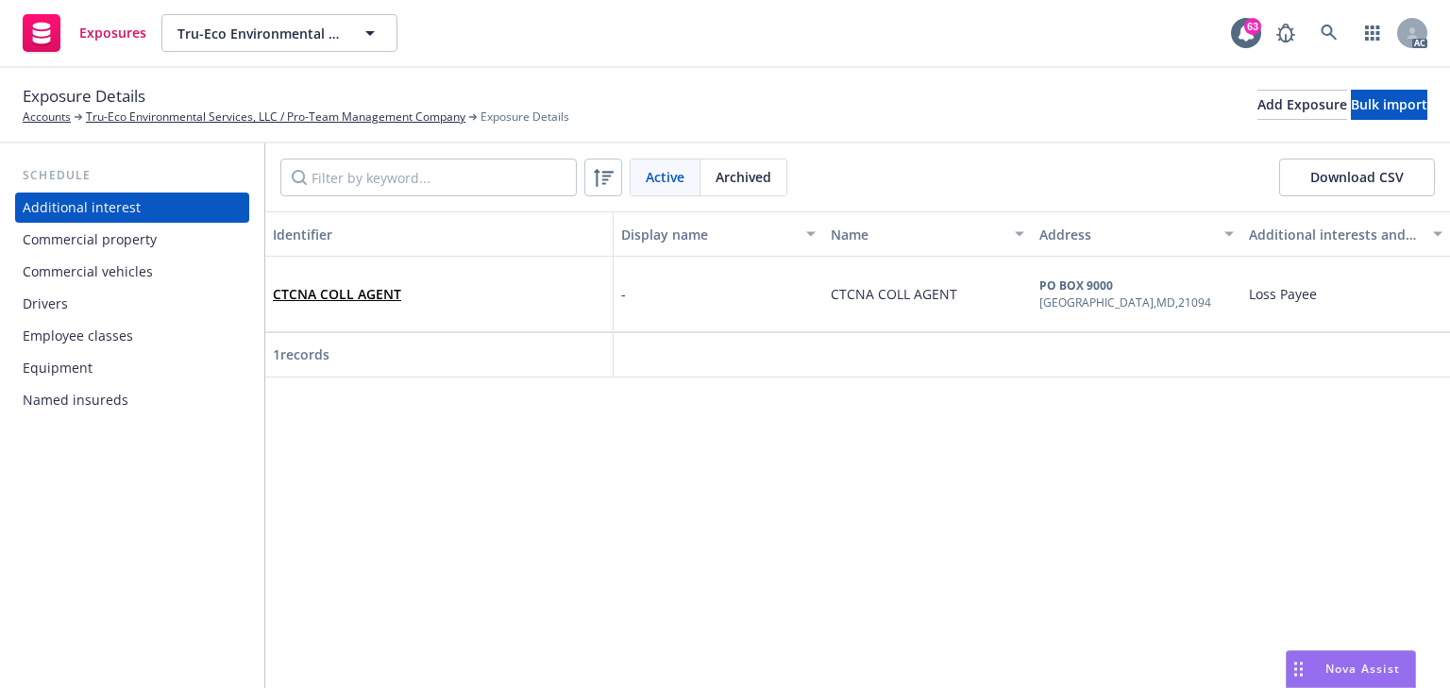
drag, startPoint x: 652, startPoint y: 544, endPoint x: 635, endPoint y: 539, distance: 17.6
click at [652, 544] on div "Identifier Display name Name Address Additional interests and endorsements appl…" at bounding box center [857, 449] width 1185 height 477
click at [121, 313] on div "Drivers" at bounding box center [132, 304] width 219 height 30
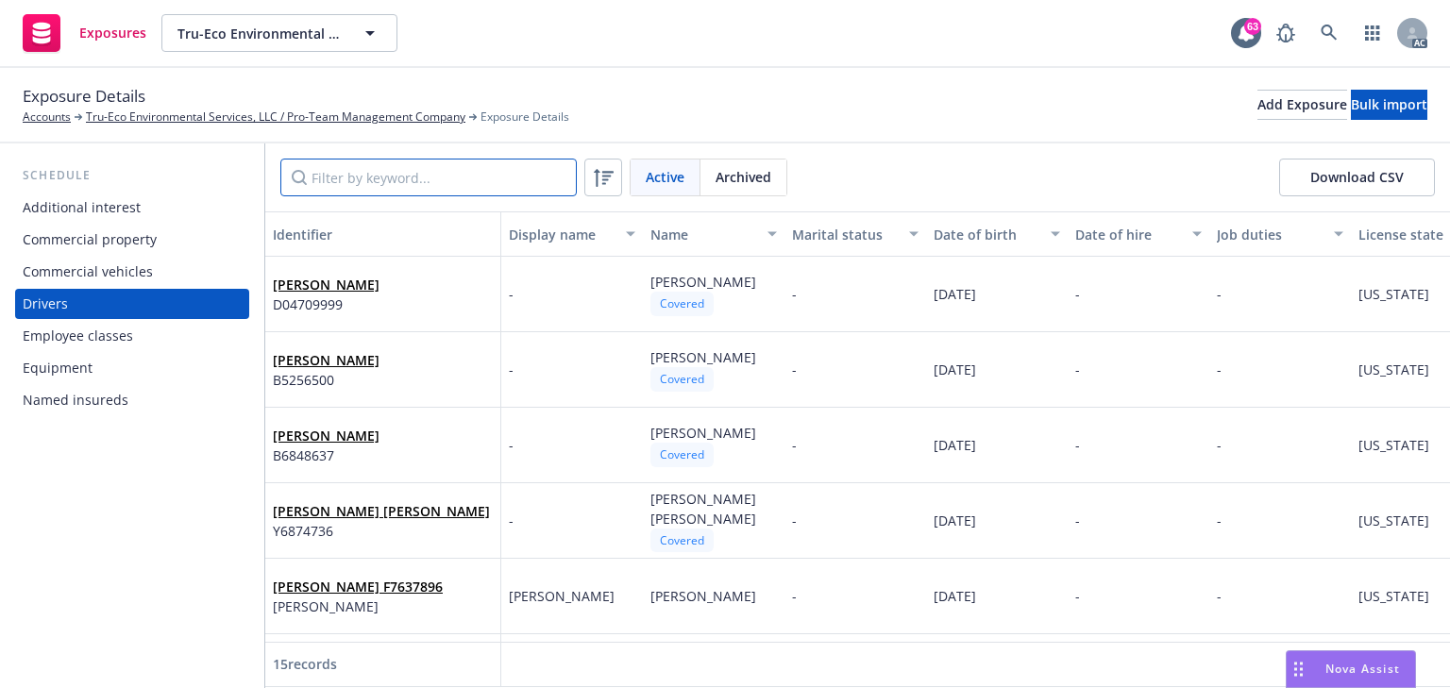
click at [366, 172] on input "Filter by keyword..." at bounding box center [428, 178] width 296 height 38
paste input "Hello, Our records show we do not have the endorsement for the below request. P…"
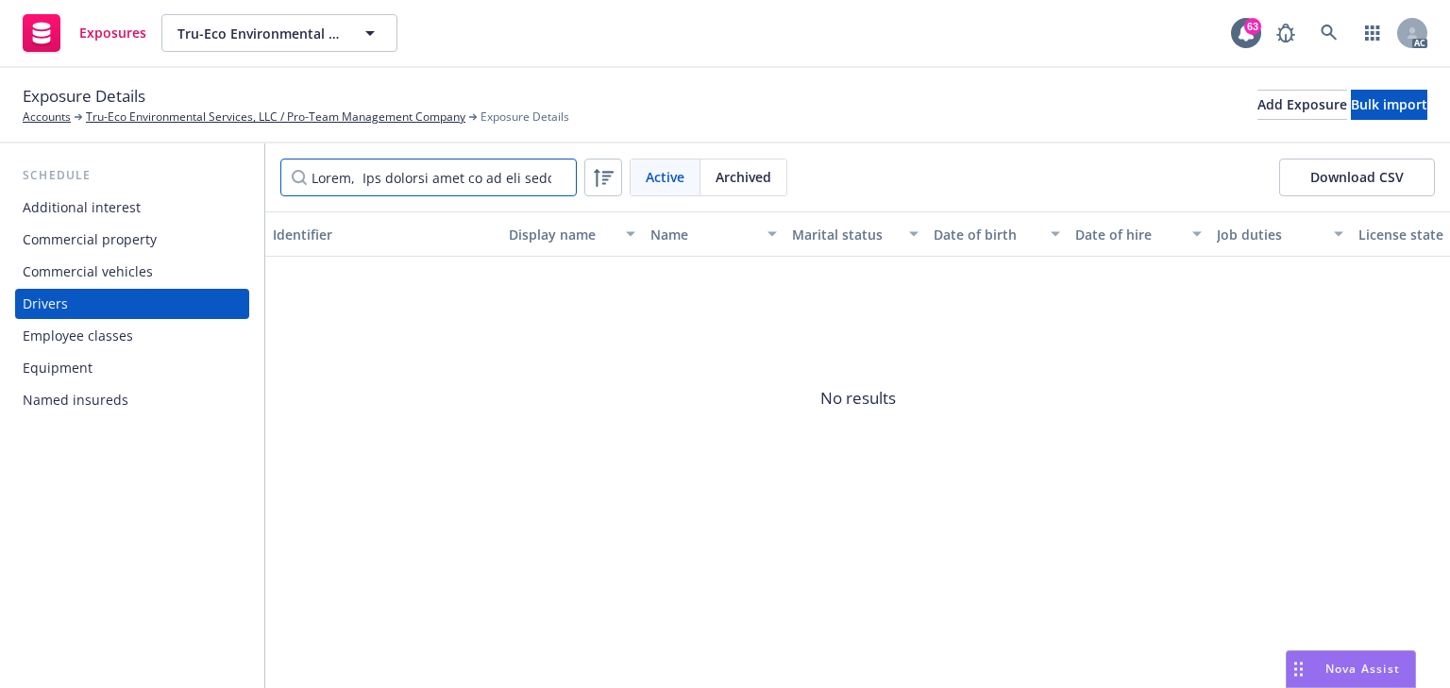
click at [454, 164] on input "Filter by keyword..." at bounding box center [428, 178] width 296 height 38
paste input "Marlen"
type input "Marlen"
click at [1257, 110] on div "Add Exposure" at bounding box center [1302, 105] width 90 height 28
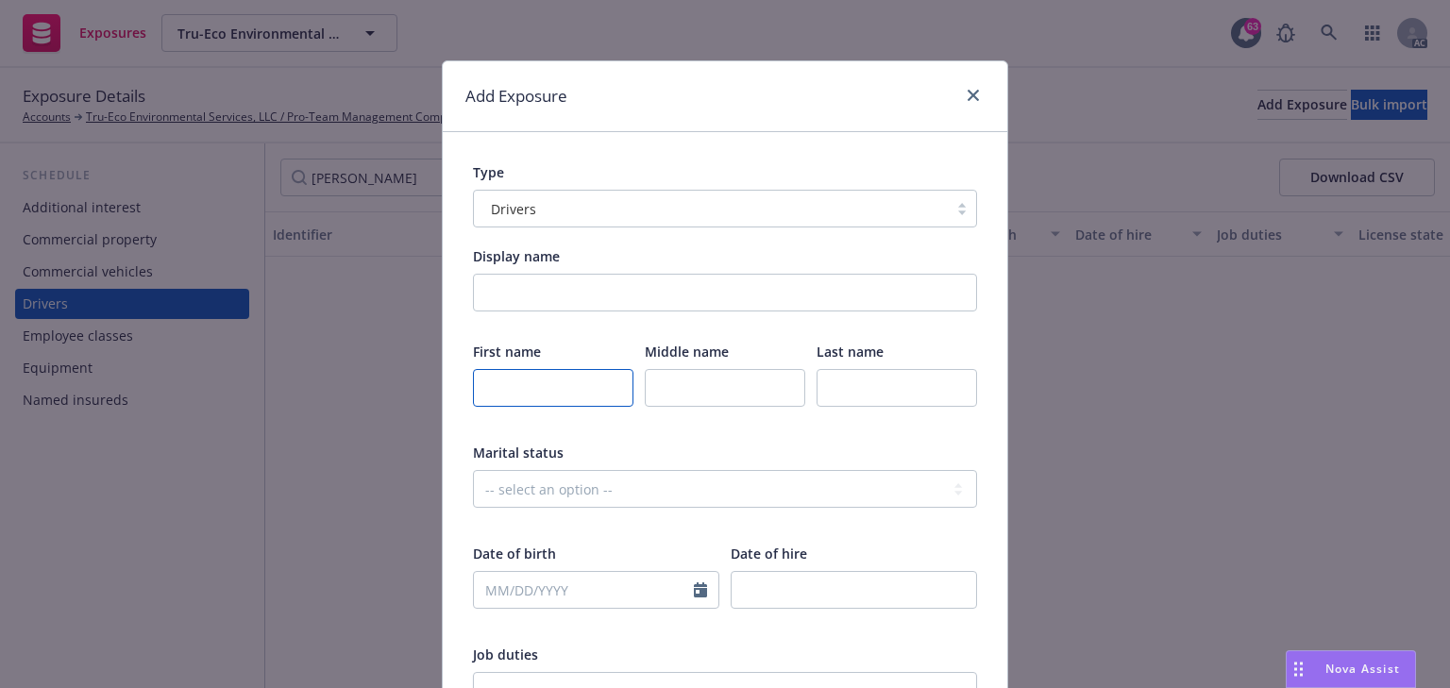
click at [514, 389] on input "text" at bounding box center [553, 388] width 160 height 38
paste input "Marlen"
type input "Marlen"
click at [860, 378] on input "text" at bounding box center [897, 388] width 160 height 38
paste input "Wilson"
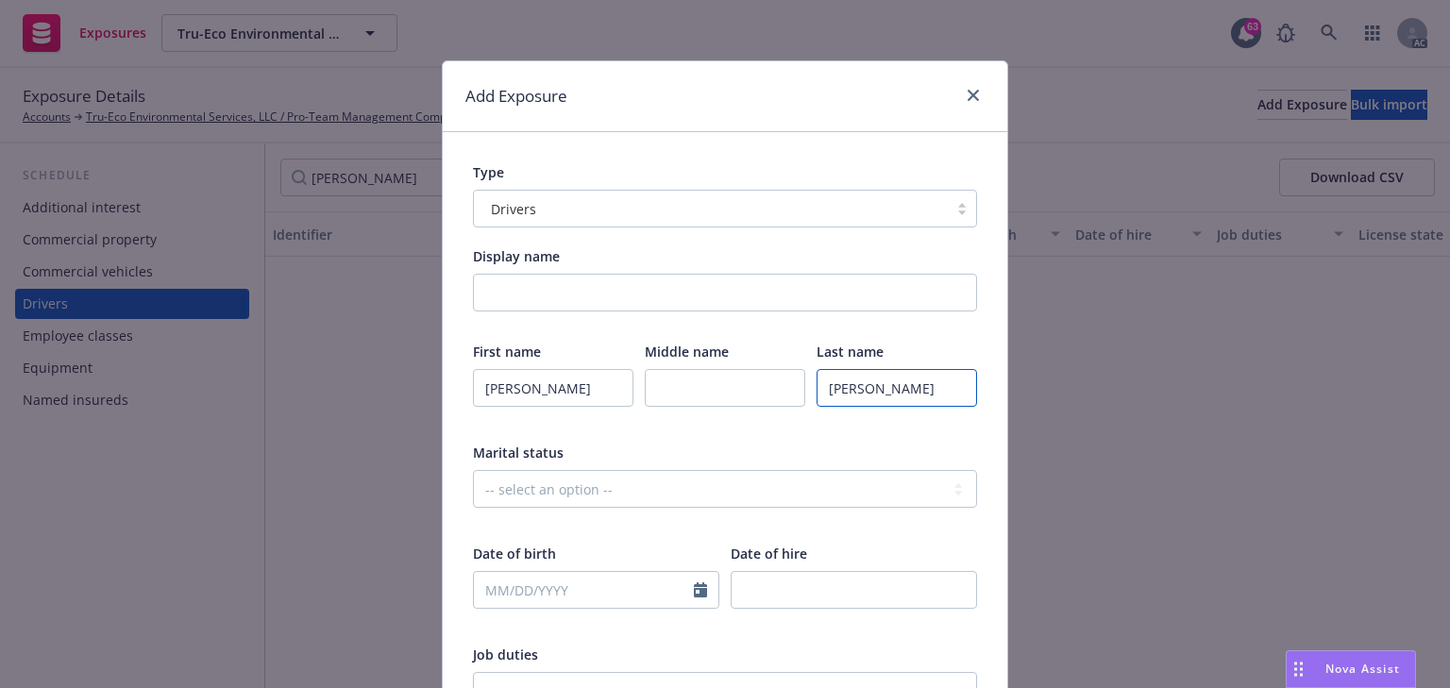
type input "Wilson"
click at [691, 396] on input "text" at bounding box center [725, 388] width 160 height 38
type input "Heredia"
click at [761, 451] on div "Marital status" at bounding box center [725, 453] width 504 height 20
click at [728, 435] on div "First name Marlen Middle name Heredia Last name Wilson Marital status -- select…" at bounding box center [725, 697] width 504 height 710
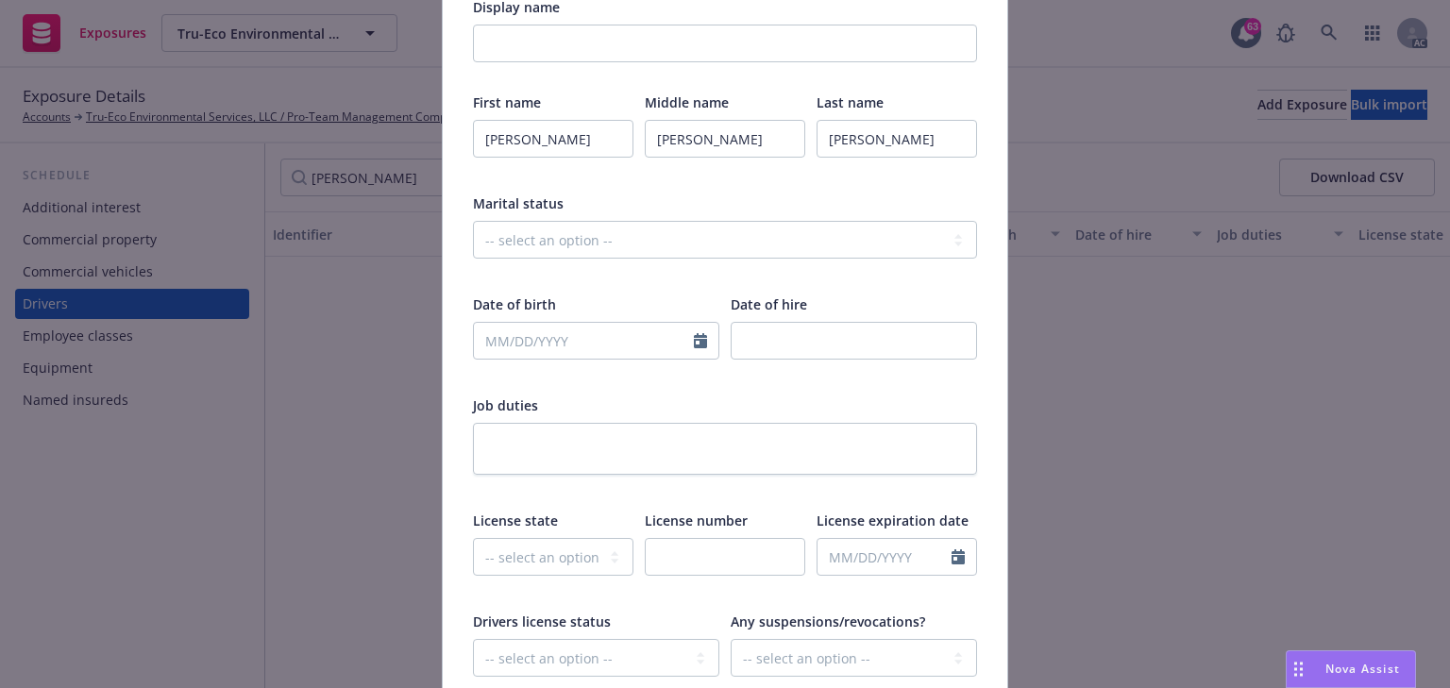
scroll to position [378, 0]
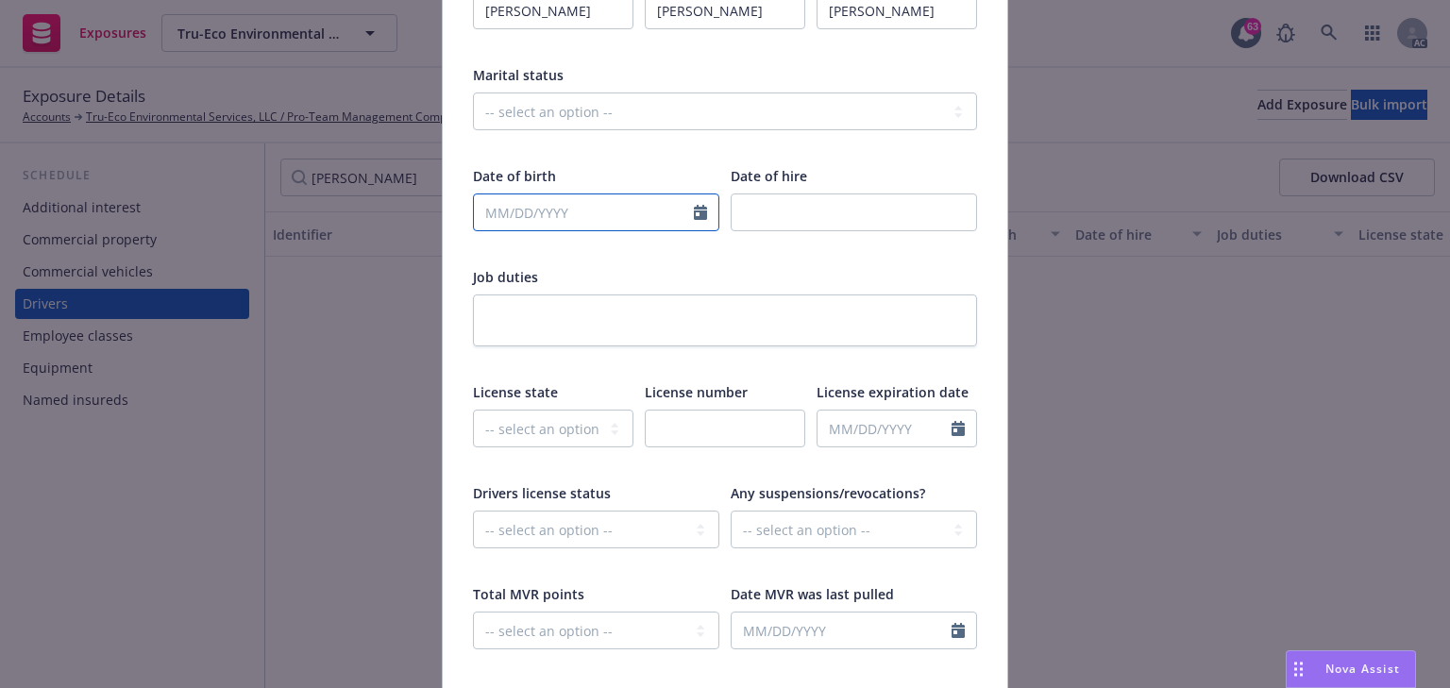
select select "8"
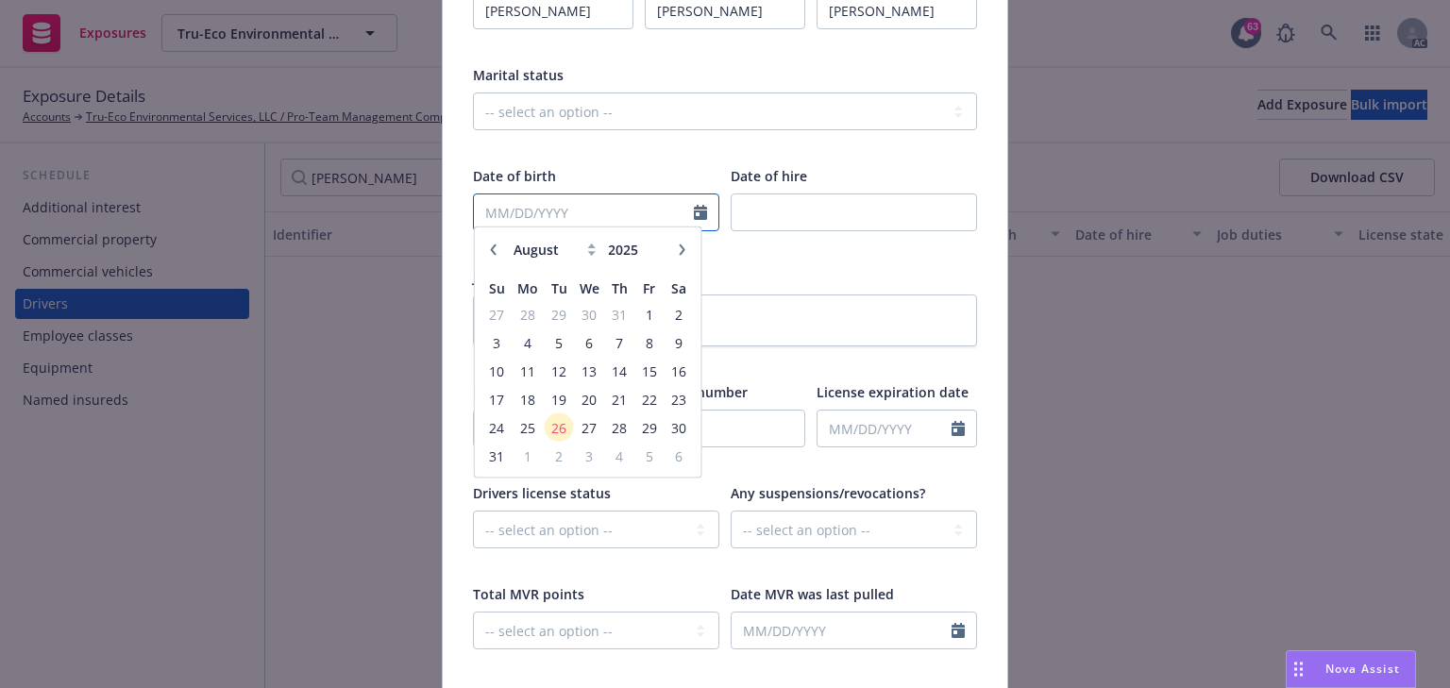
click at [522, 213] on input "text" at bounding box center [584, 212] width 220 height 36
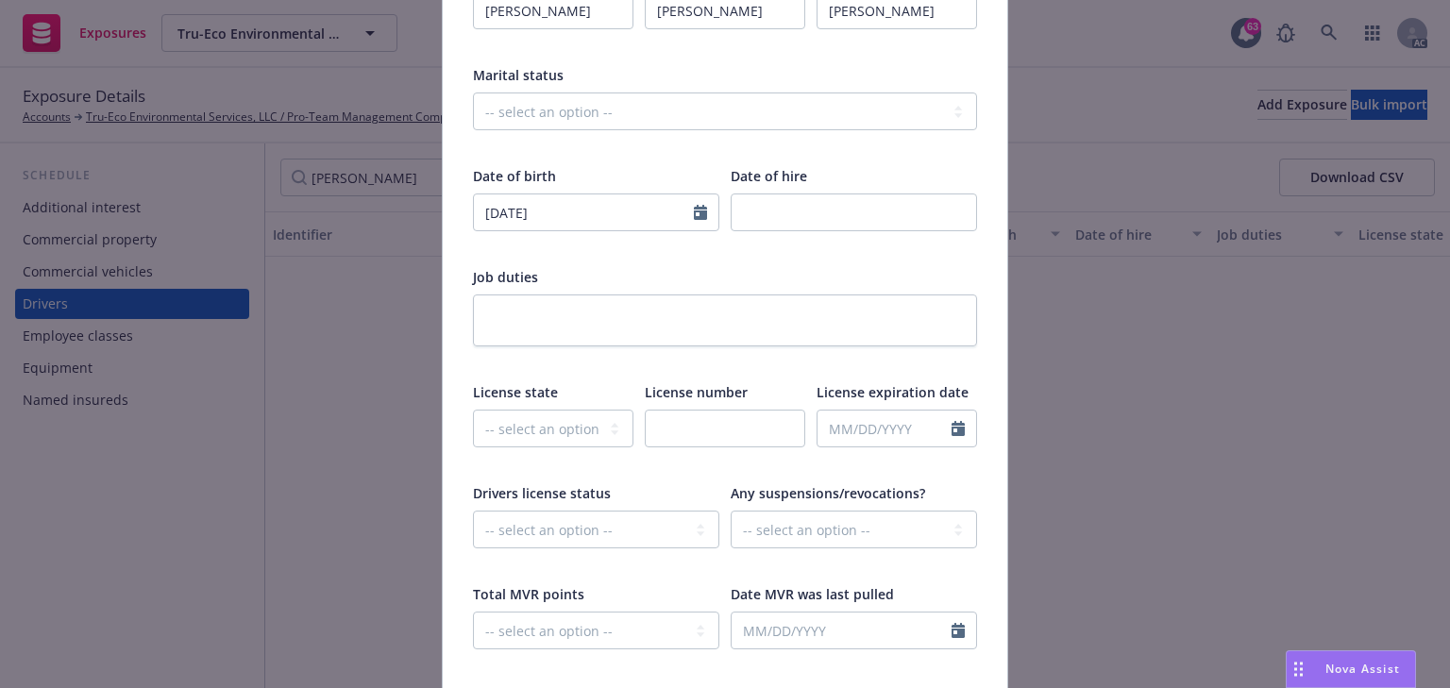
type input "06/26/1980"
click at [870, 263] on div "First name Marlen Middle name Heredia Last name Wilson Marital status -- select…" at bounding box center [725, 319] width 504 height 710
click at [528, 429] on select "-- select an option -- Alaska Alabama Arkansas American Samoa Arizona Californi…" at bounding box center [553, 429] width 160 height 38
select select "CA"
click at [473, 410] on select "-- select an option -- Alaska Alabama Arkansas American Samoa Arizona Californi…" at bounding box center [553, 429] width 160 height 38
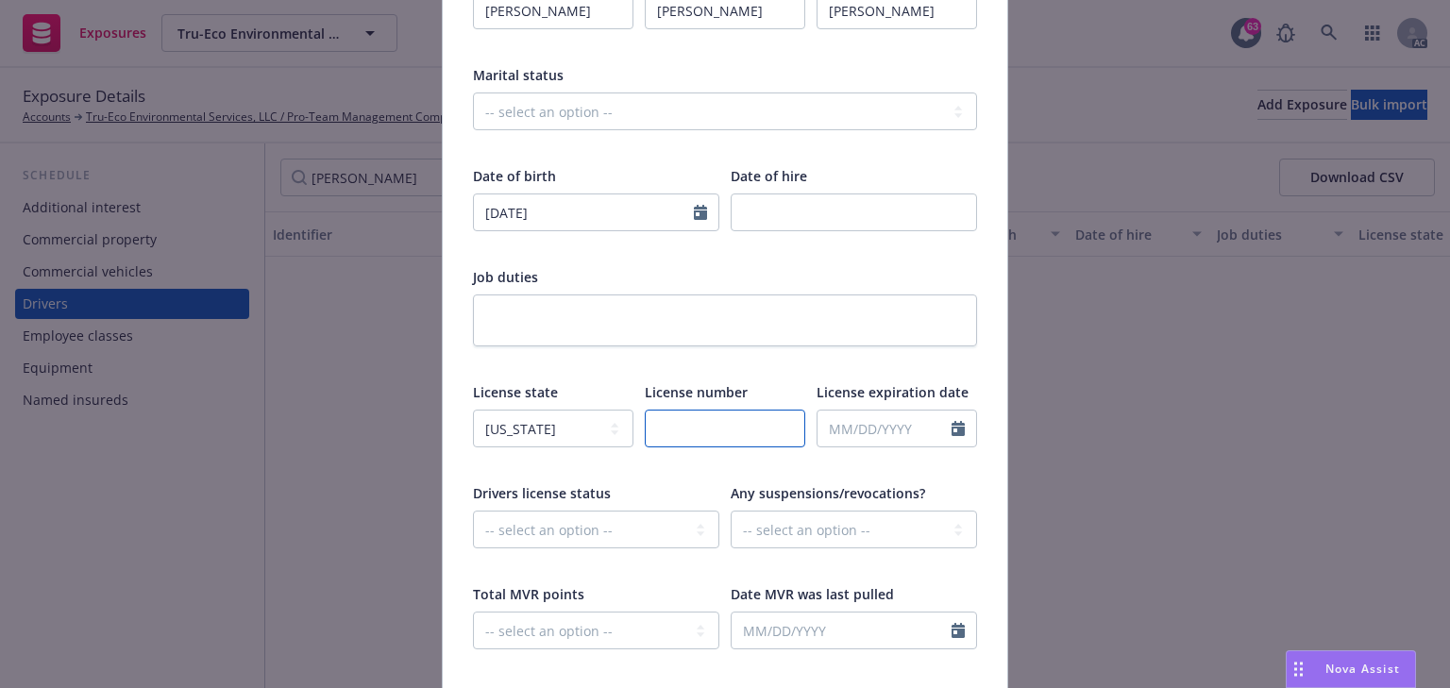
click at [733, 424] on input "text" at bounding box center [725, 429] width 160 height 38
paste input "B8301838"
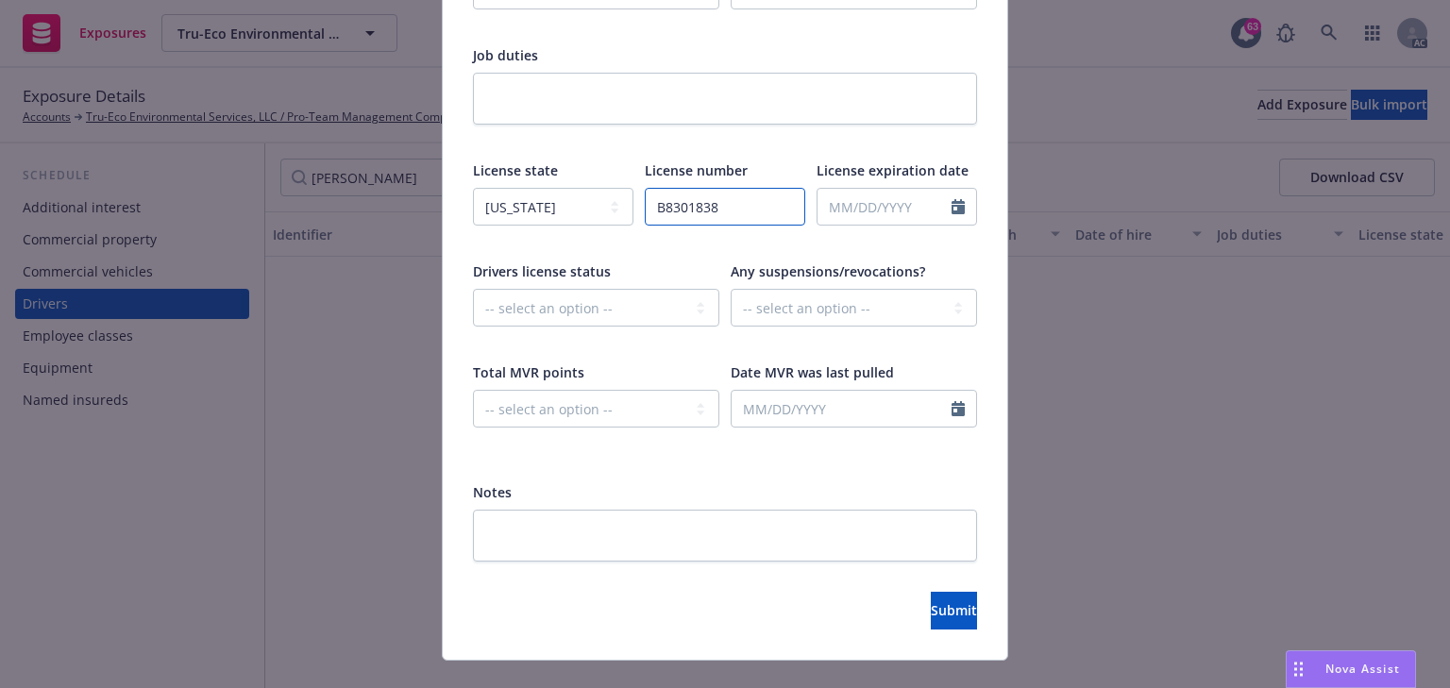
scroll to position [632, 0]
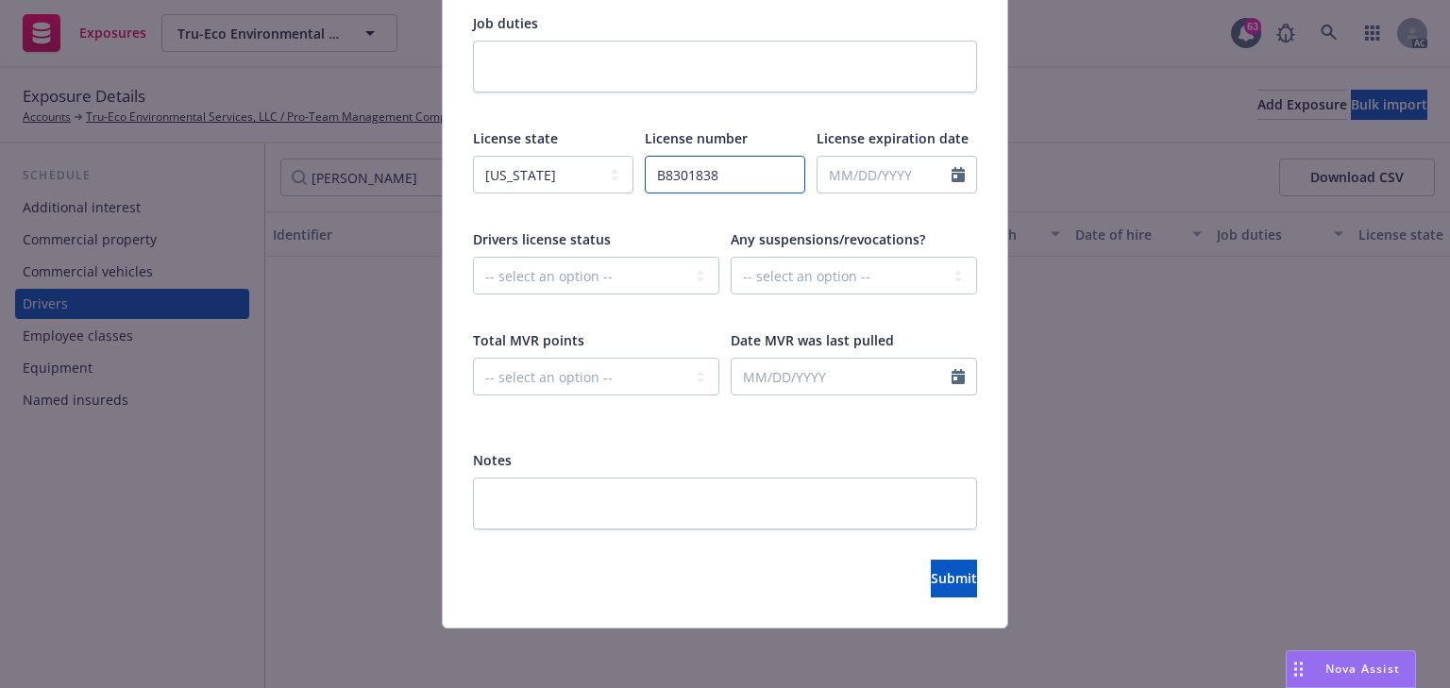
type input "B8301838"
click at [733, 424] on div "Display name First name Marlen Middle name Heredia Last name Wilson Marital sta…" at bounding box center [725, 72] width 504 height 914
click at [597, 275] on select "-- select an option -- Cancelled Denied Disqualified Expired Invalid Limited No…" at bounding box center [596, 276] width 246 height 38
select select "VALID"
click at [473, 257] on select "-- select an option -- Cancelled Denied Disqualified Expired Invalid Limited No…" at bounding box center [596, 276] width 246 height 38
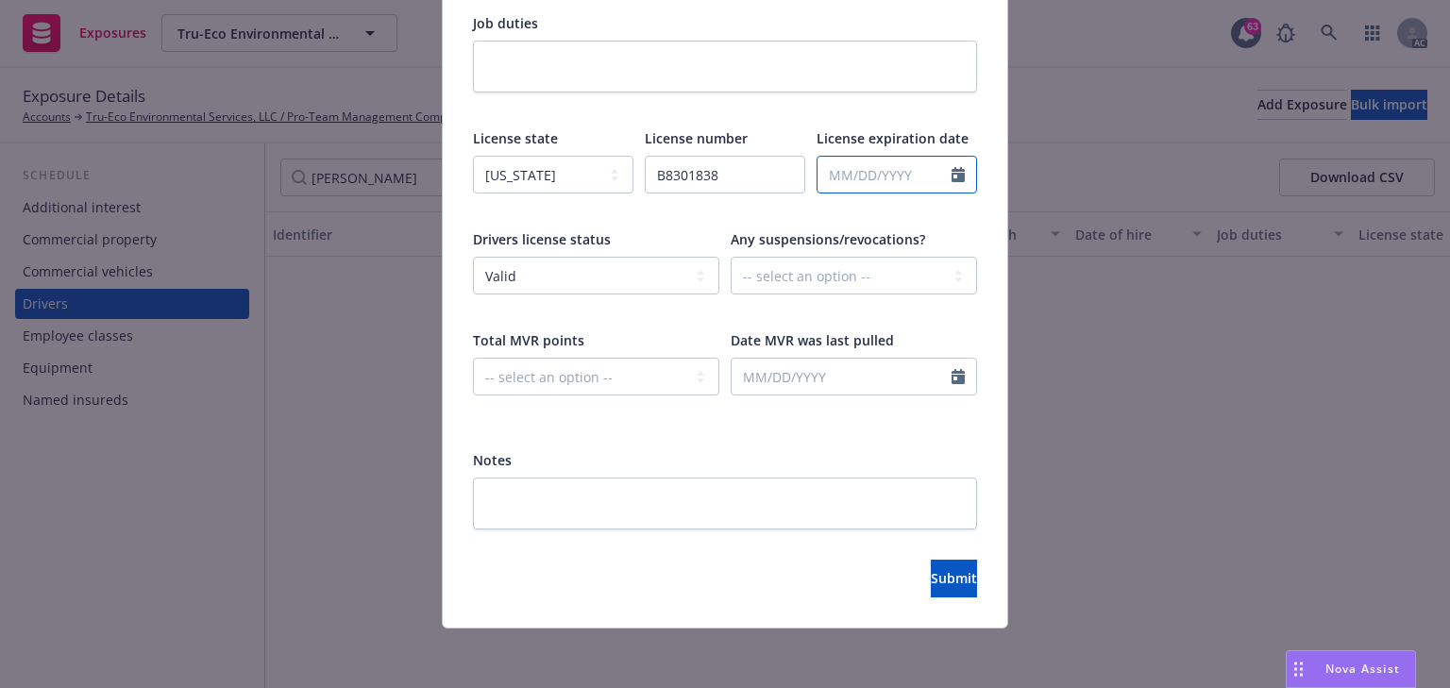
click at [857, 188] on input "text" at bounding box center [885, 175] width 134 height 36
select select "8"
type input "06/26/2029"
click at [738, 199] on div "B8301838" at bounding box center [725, 187] width 160 height 62
click at [931, 589] on button "Submit" at bounding box center [954, 579] width 46 height 38
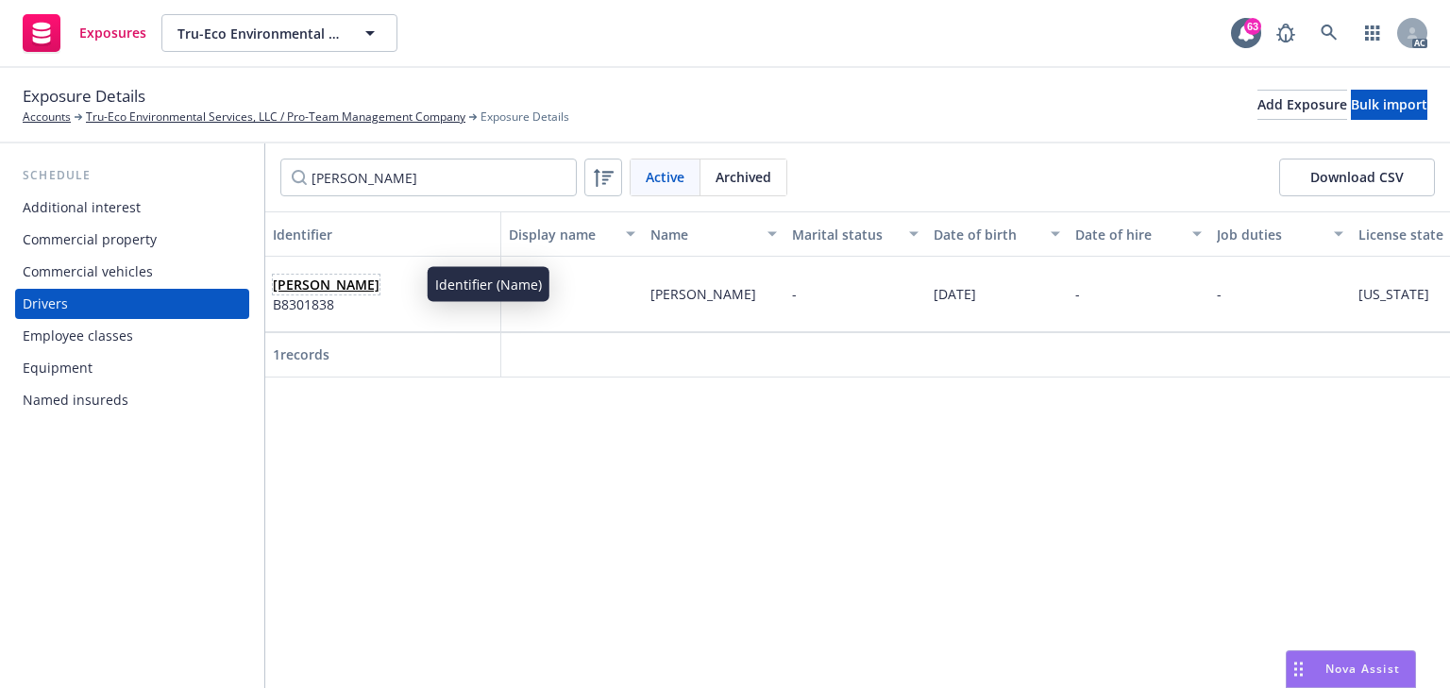
click at [363, 287] on link "Marlen Heredia Wilson" at bounding box center [326, 285] width 107 height 18
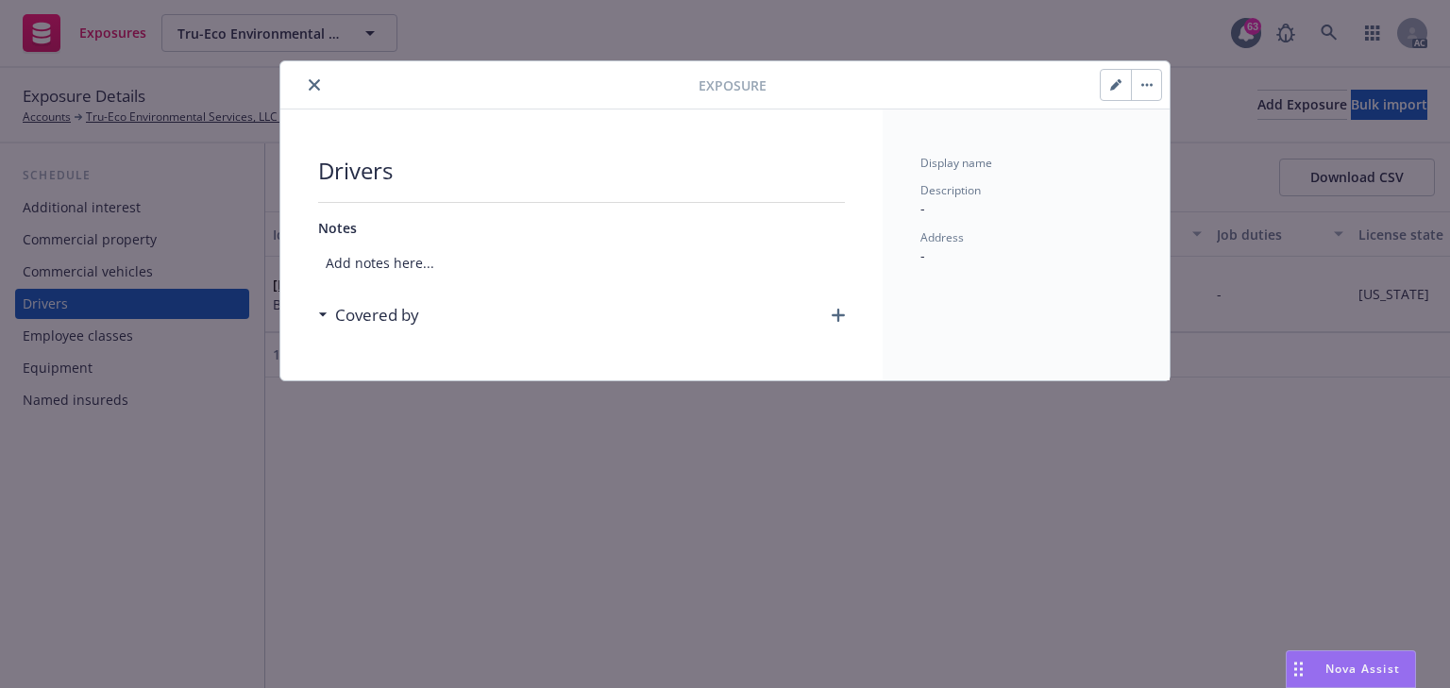
click at [838, 309] on icon "button" at bounding box center [838, 315] width 13 height 13
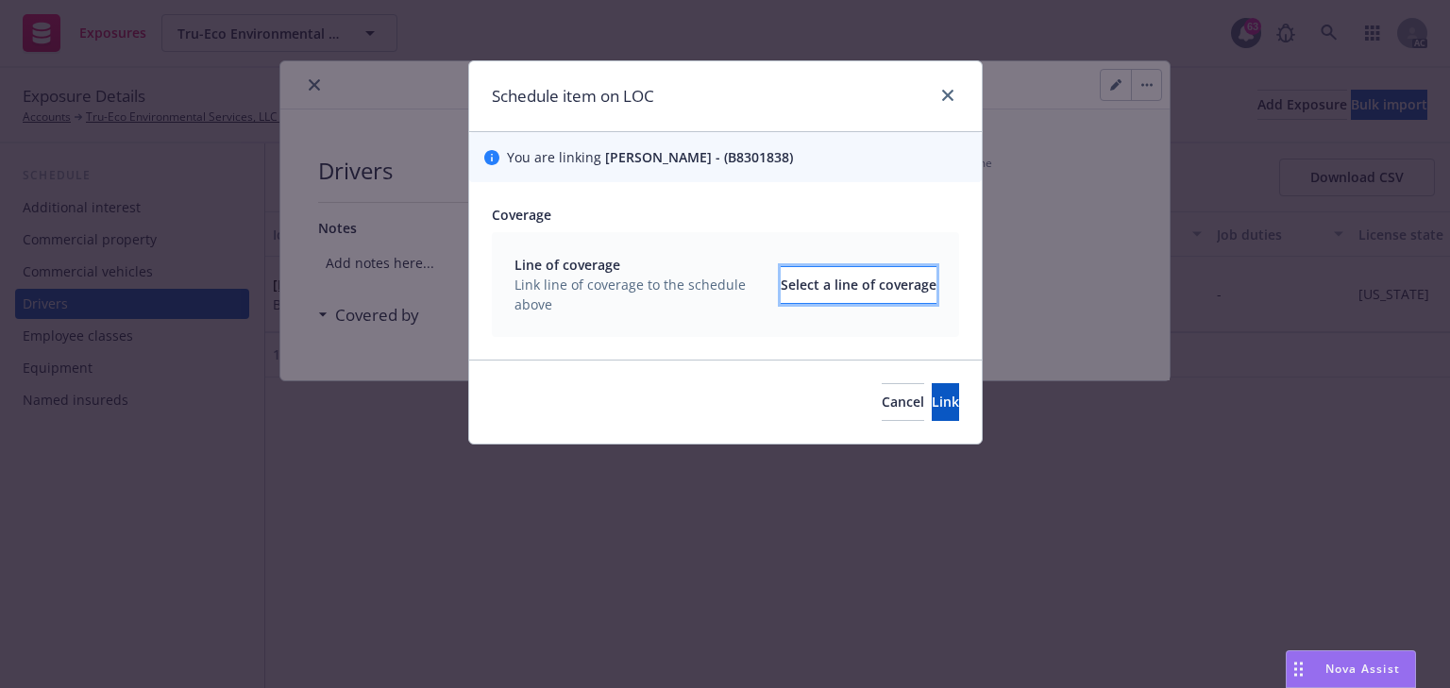
click at [805, 275] on div "Select a line of coverage" at bounding box center [859, 285] width 156 height 36
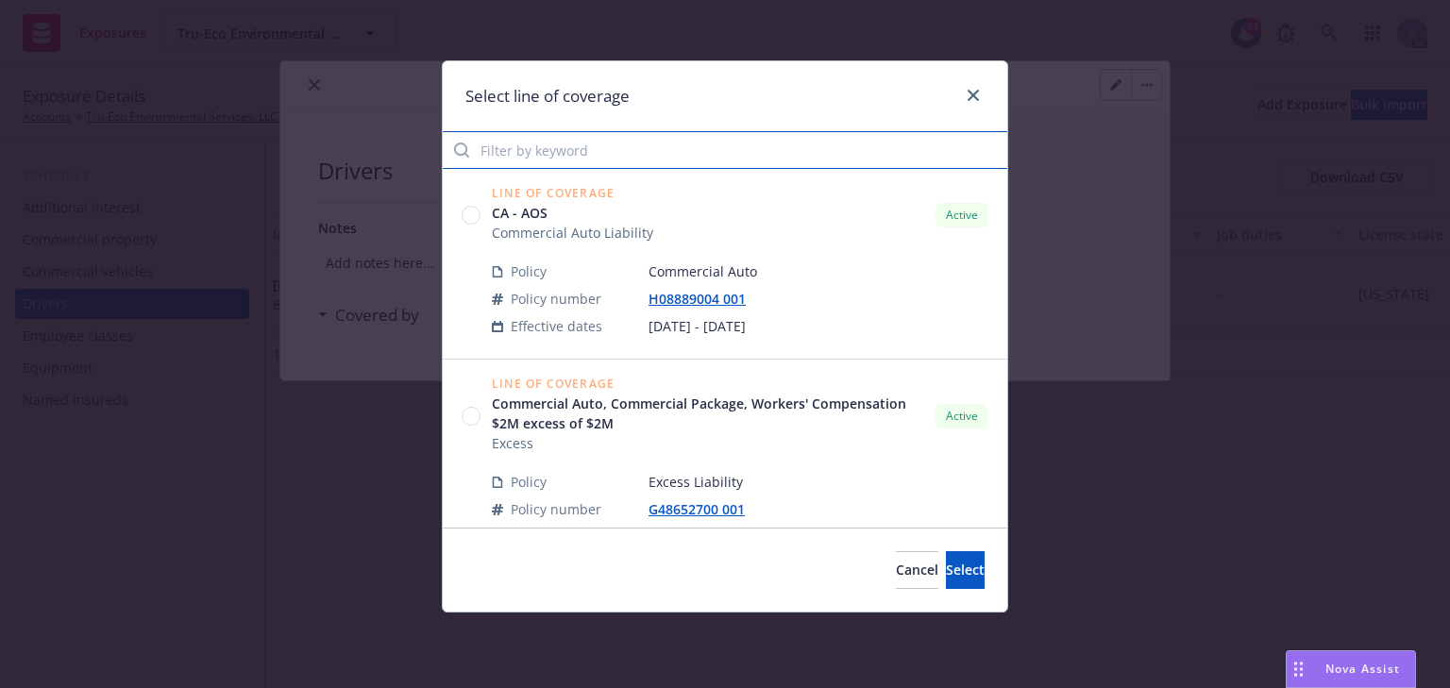
click at [532, 134] on input "Filter by keyword" at bounding box center [725, 150] width 565 height 38
type input "auto"
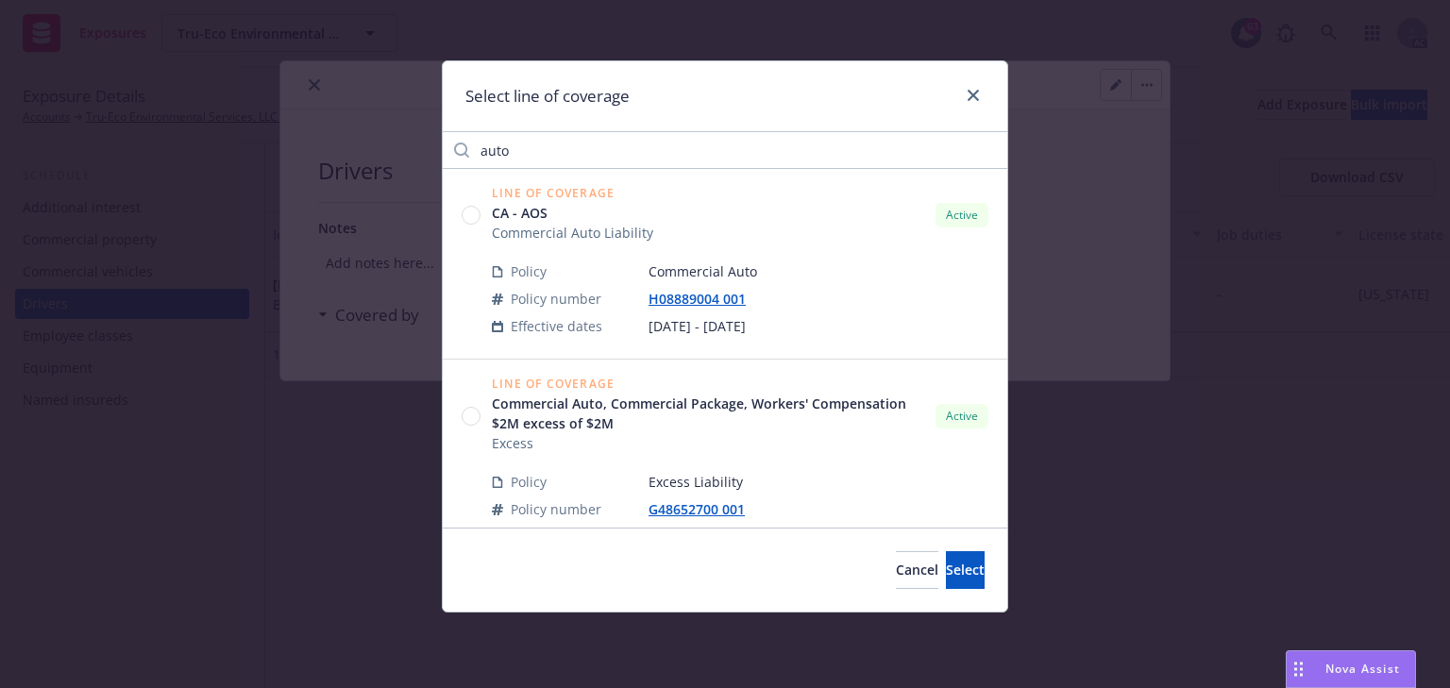
click at [467, 417] on circle at bounding box center [472, 416] width 18 height 18
click at [468, 219] on circle at bounding box center [472, 216] width 18 height 18
click at [960, 564] on button "Select" at bounding box center [965, 570] width 39 height 38
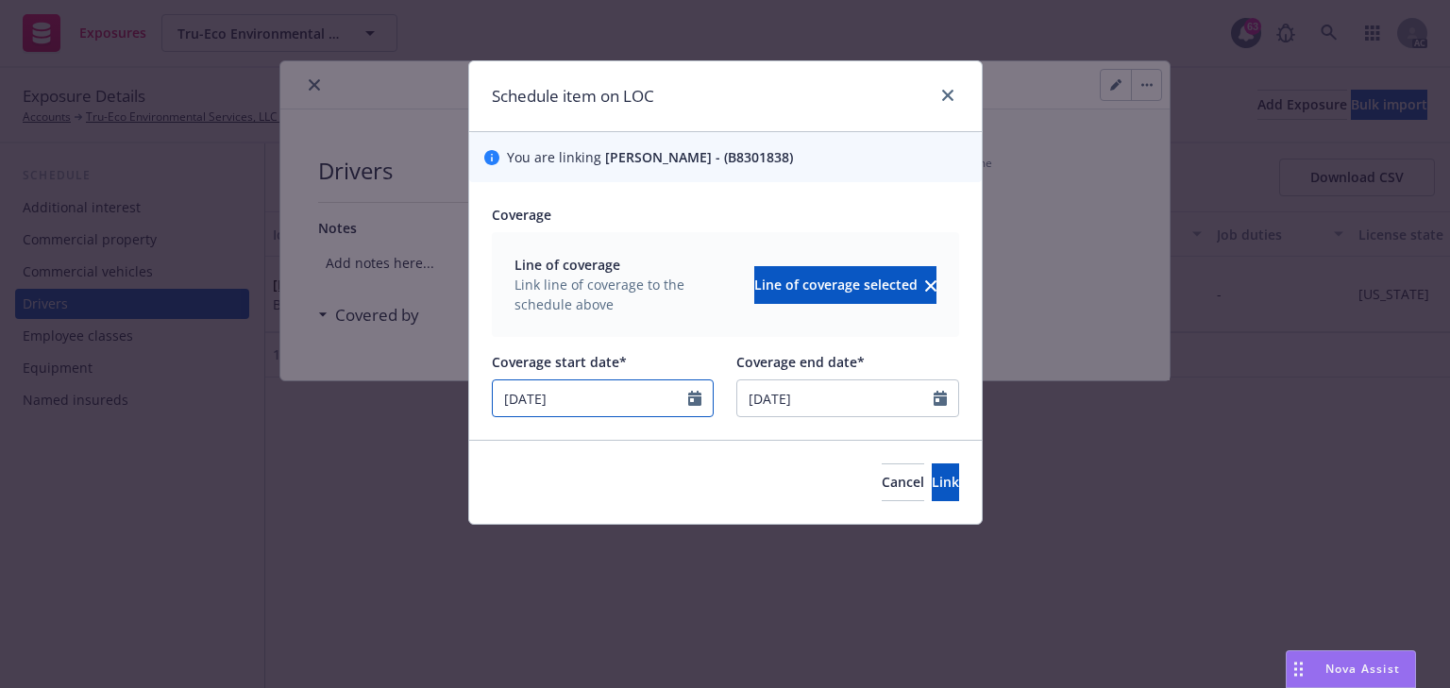
click at [652, 403] on input "06/18/2025" at bounding box center [591, 398] width 196 height 36
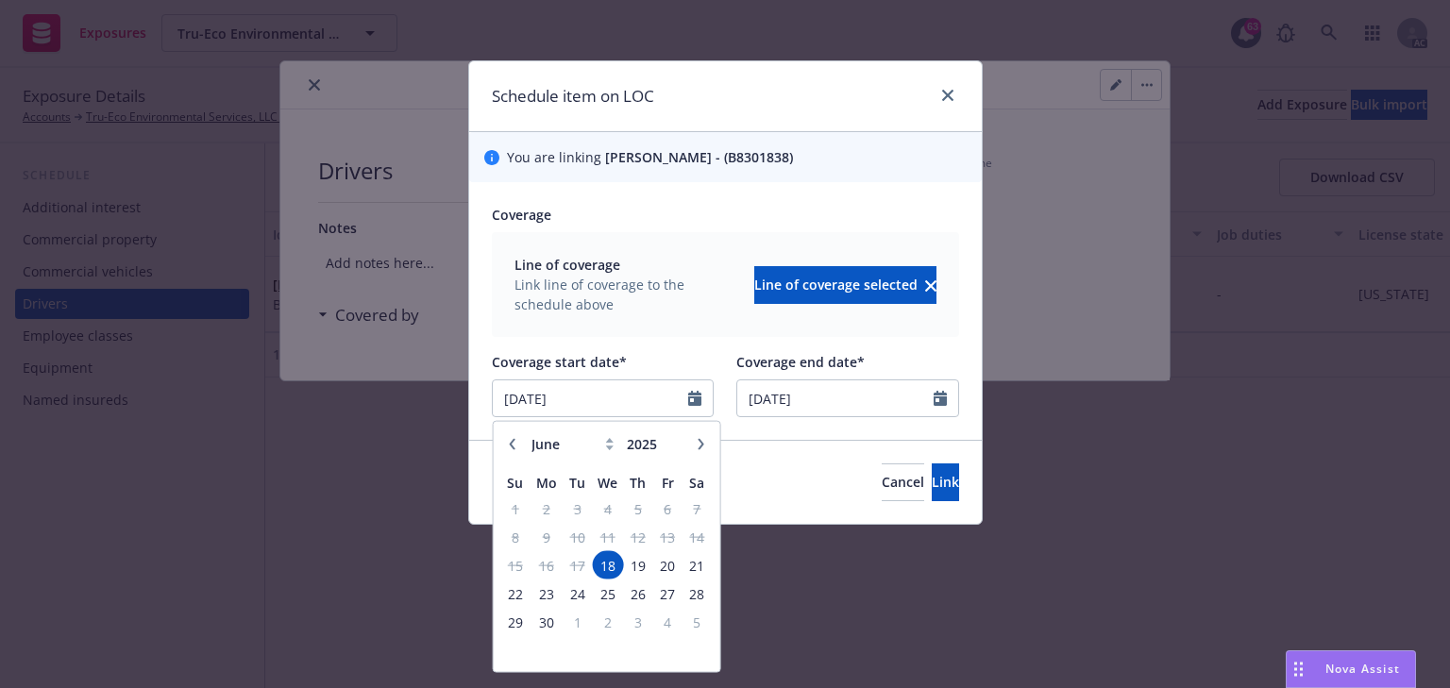
click at [702, 449] on button "button" at bounding box center [700, 443] width 23 height 23
select select "8"
click at [658, 538] on span "8" at bounding box center [666, 537] width 25 height 24
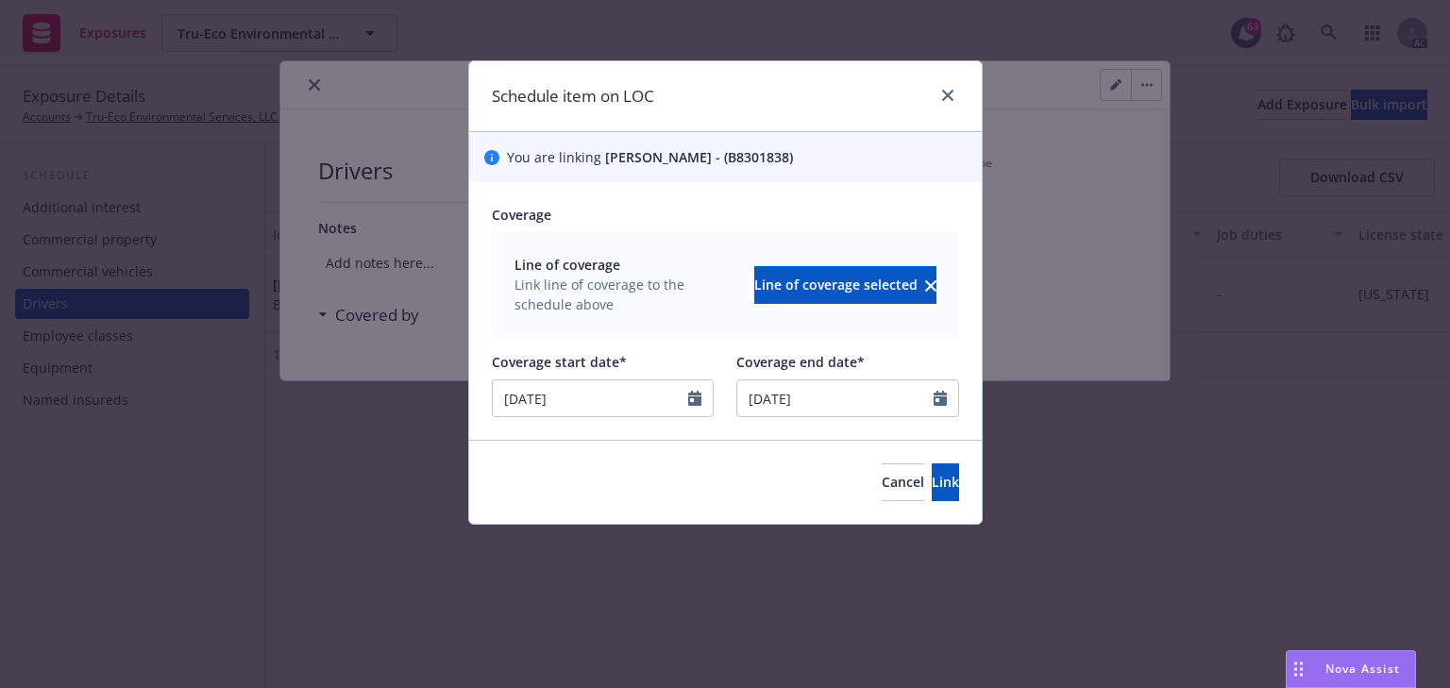
type input "08/08/2025"
click at [932, 476] on span "Link" at bounding box center [945, 482] width 27 height 18
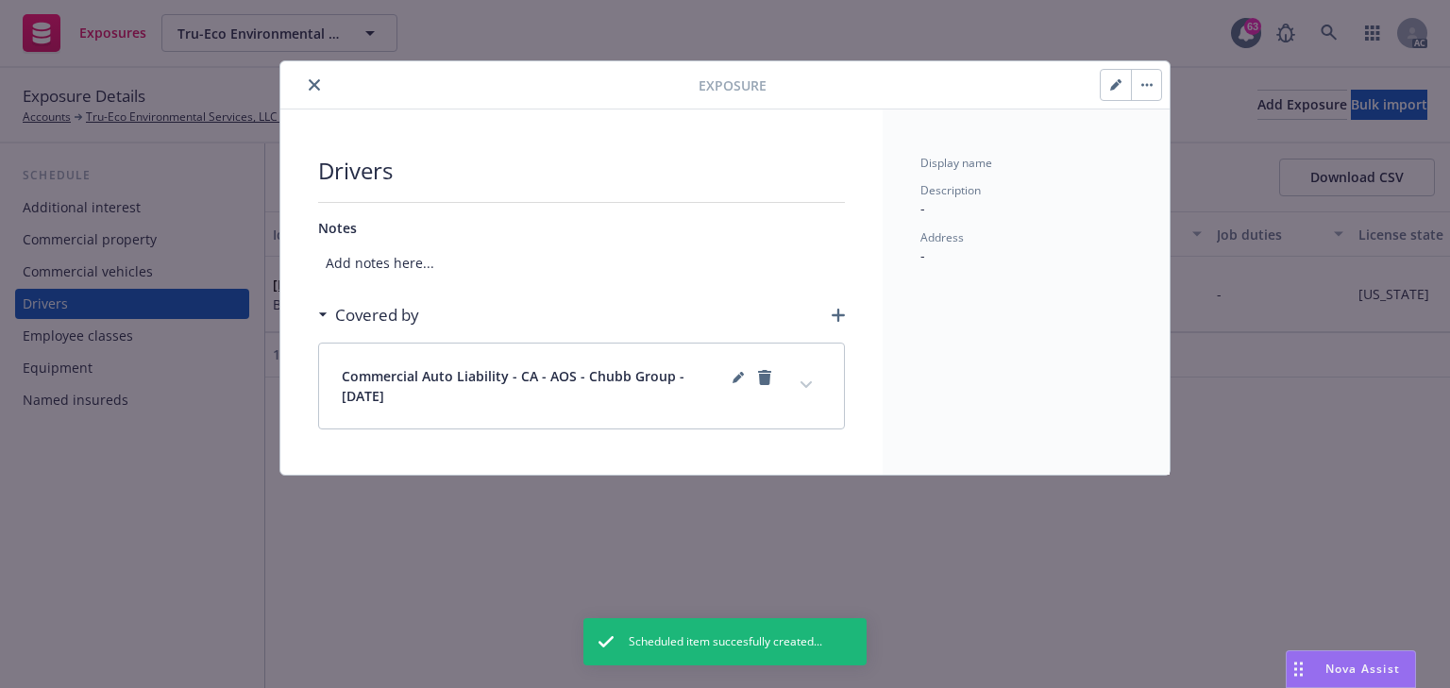
click at [810, 388] on button "expand content" at bounding box center [806, 385] width 30 height 30
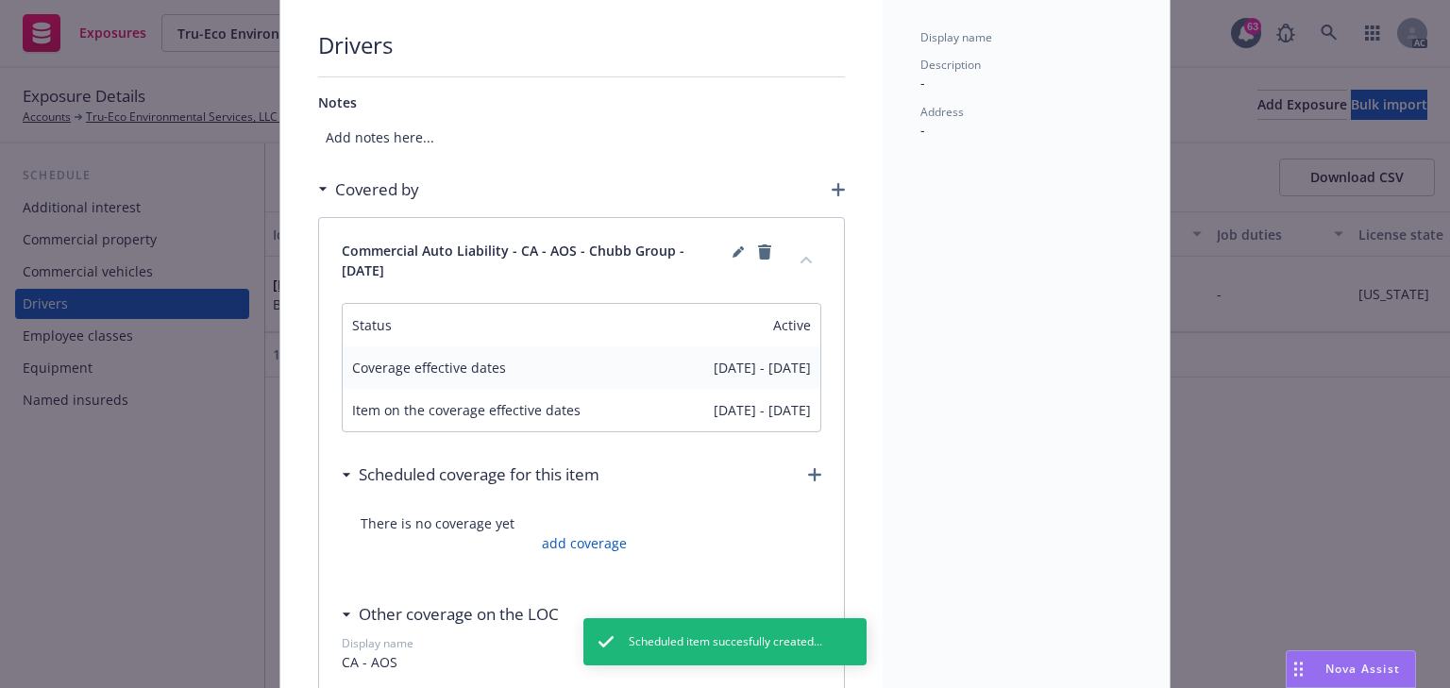
scroll to position [227, 0]
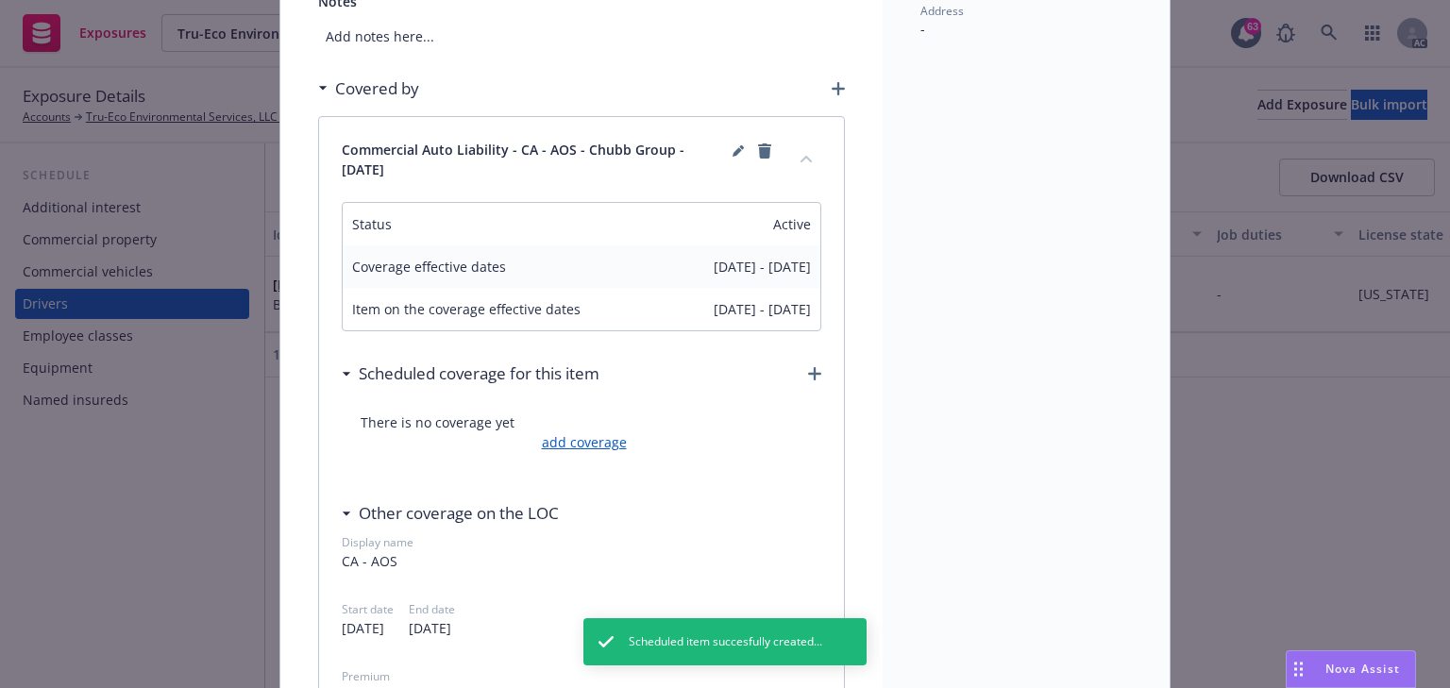
click at [604, 447] on link "add coverage" at bounding box center [582, 442] width 90 height 20
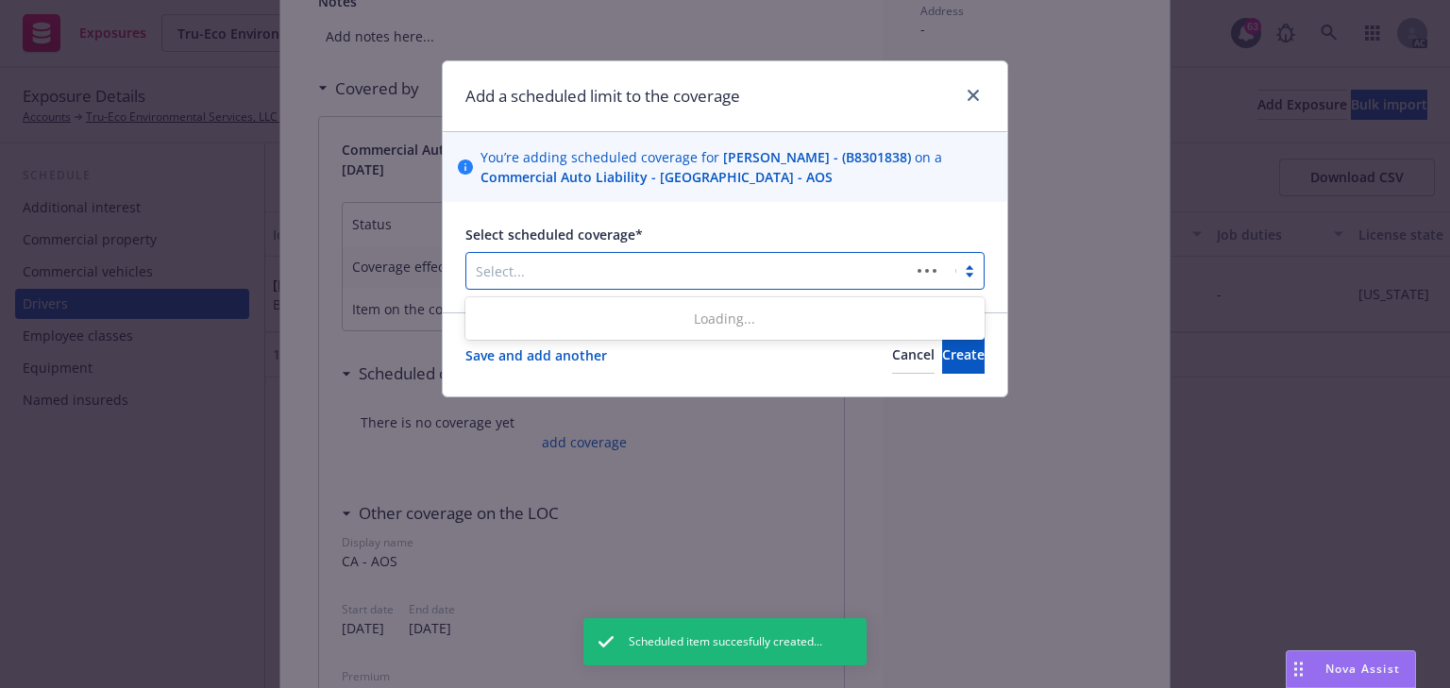
click at [616, 280] on div at bounding box center [688, 271] width 425 height 23
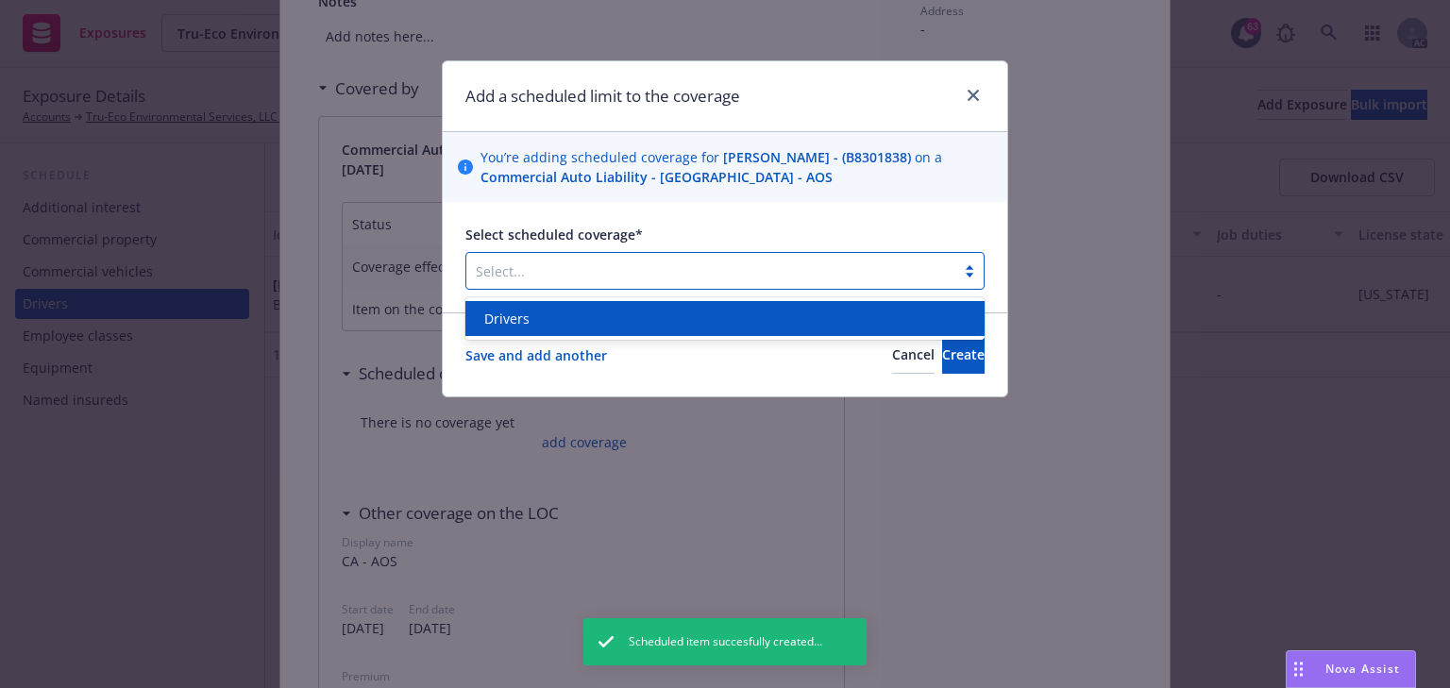
click at [605, 320] on div "Drivers" at bounding box center [725, 319] width 497 height 20
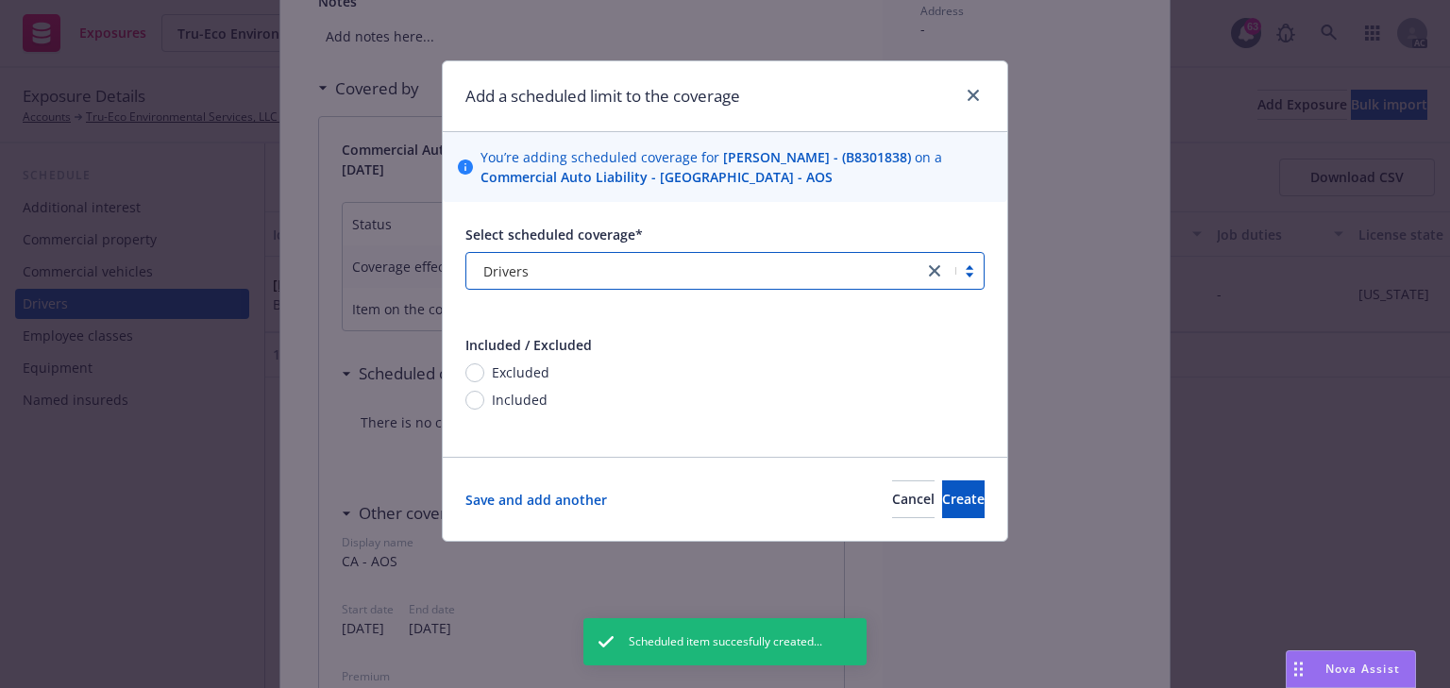
click at [517, 407] on span "Included" at bounding box center [520, 400] width 56 height 20
click at [484, 407] on input "Included" at bounding box center [474, 400] width 19 height 19
radio input "true"
click at [942, 486] on button "Create" at bounding box center [963, 500] width 42 height 38
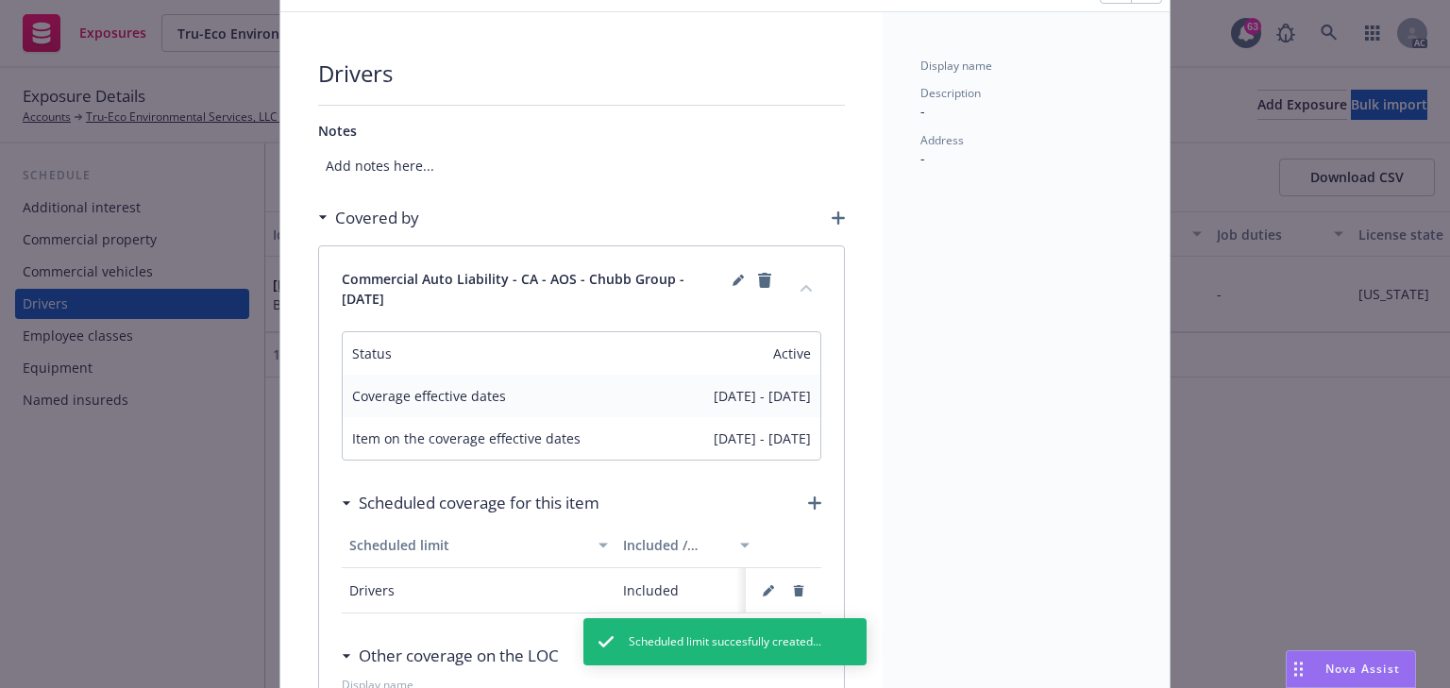
scroll to position [0, 0]
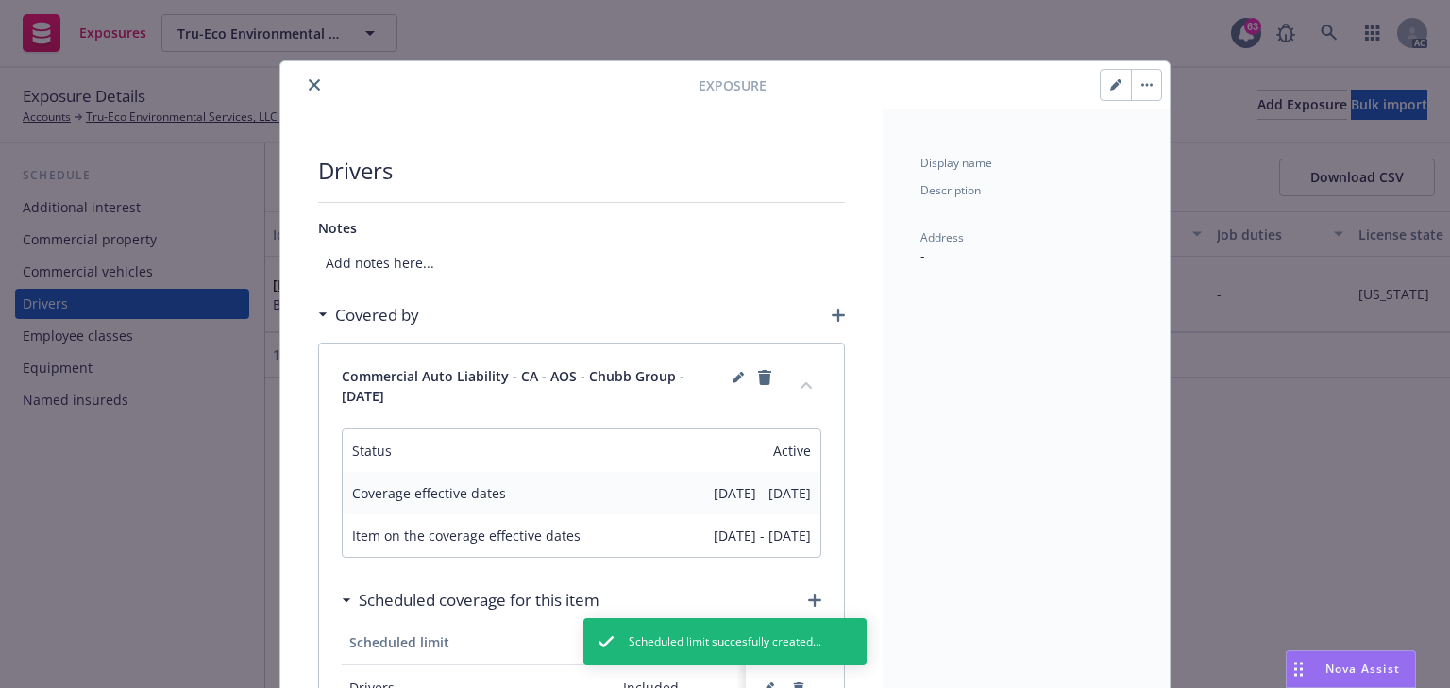
click at [309, 79] on icon "close" at bounding box center [314, 84] width 11 height 11
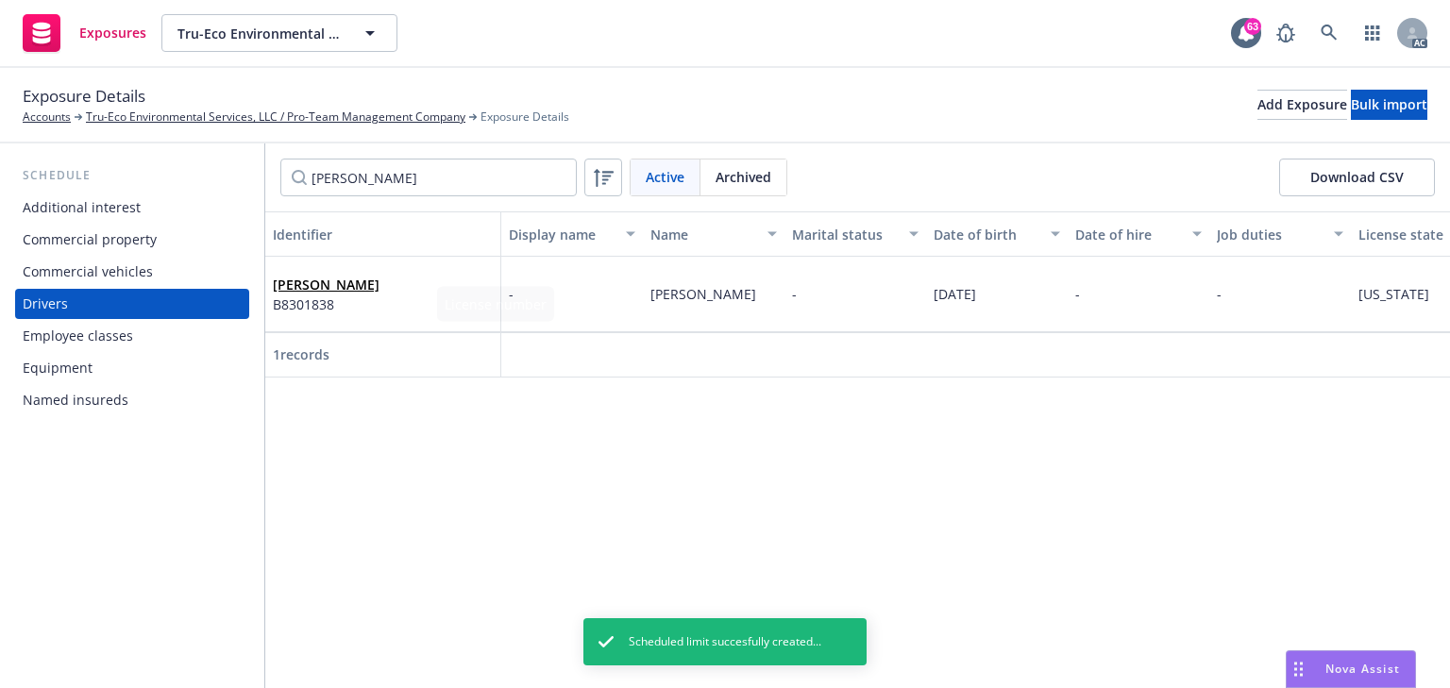
click at [382, 503] on div "Identifier Display name Name Marital status Date of birth Date of hire Job duti…" at bounding box center [857, 449] width 1185 height 477
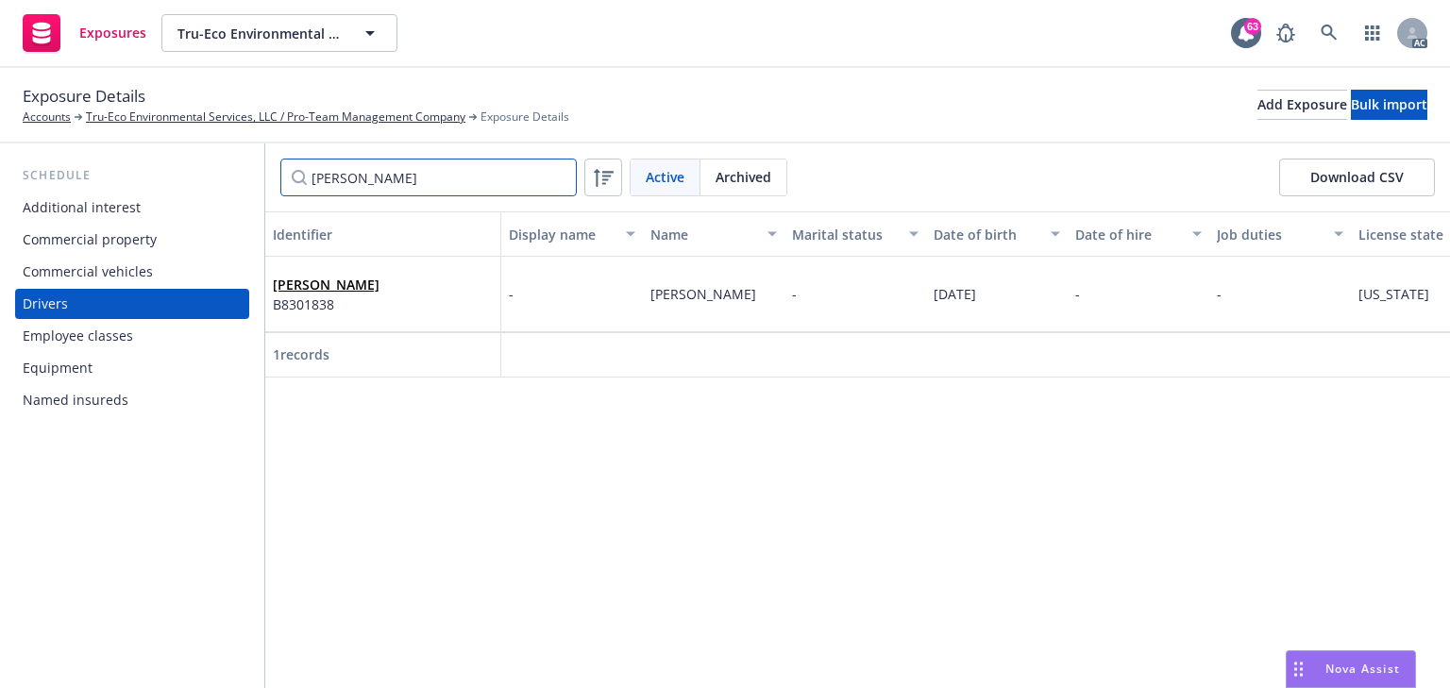
click at [371, 179] on input "Marlen" at bounding box center [428, 178] width 296 height 38
paste input "ichael"
type input "Michael"
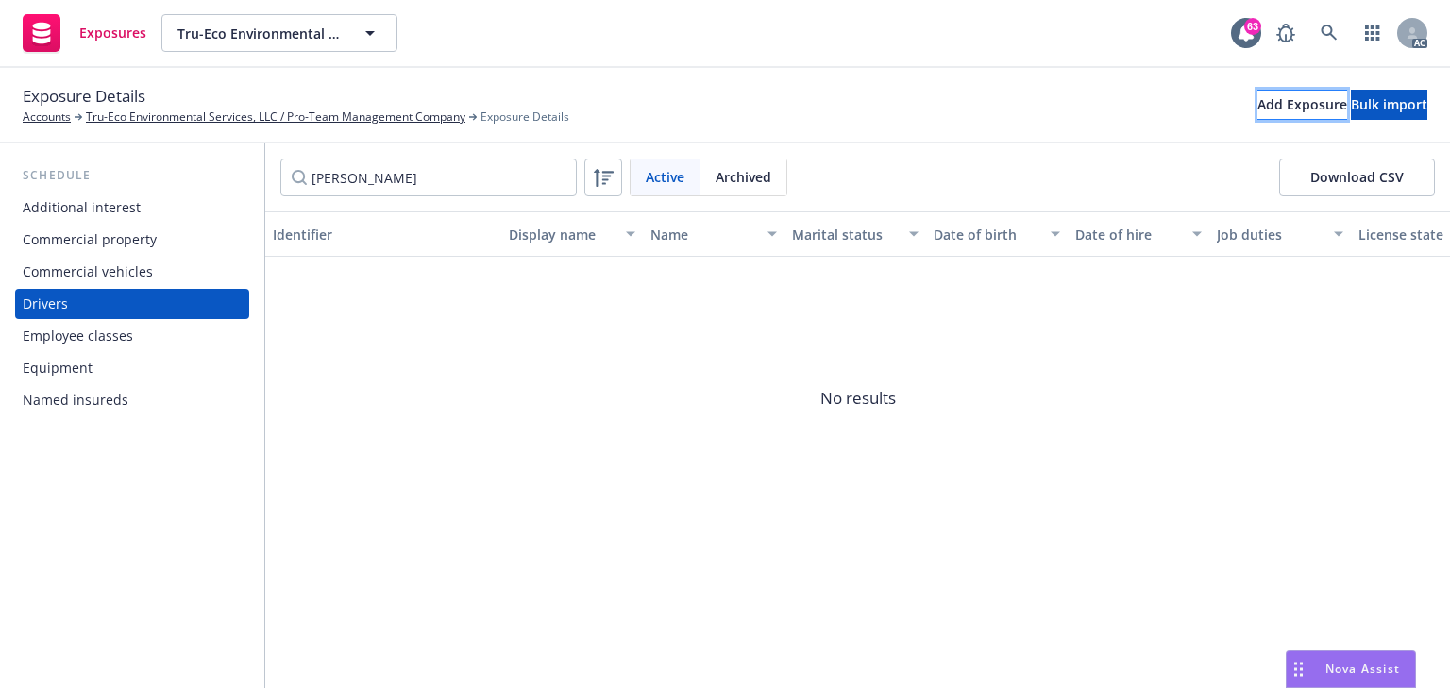
click at [1257, 98] on div "Add Exposure" at bounding box center [1302, 105] width 90 height 28
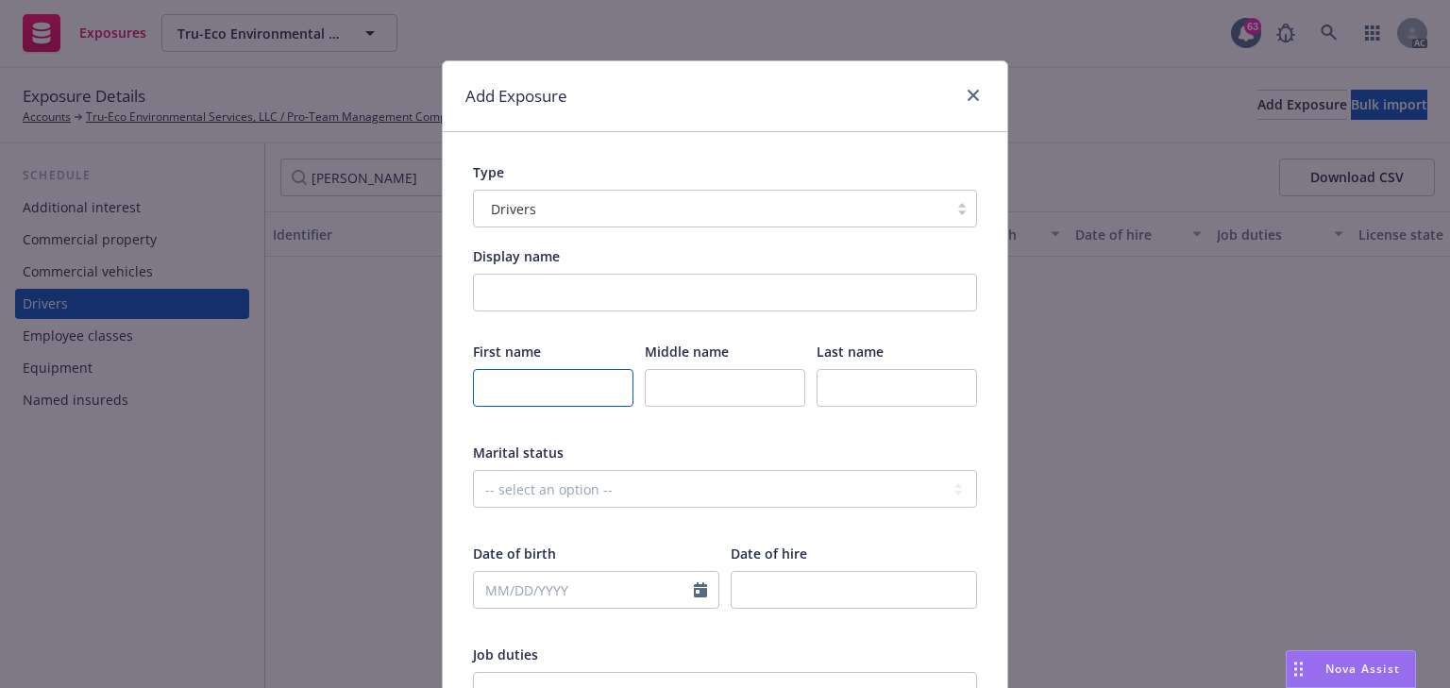
click at [543, 394] on input "text" at bounding box center [553, 388] width 160 height 38
paste input "Michael"
type input "Michael"
click at [920, 389] on input "text" at bounding box center [897, 388] width 160 height 38
paste input "Chenevert"
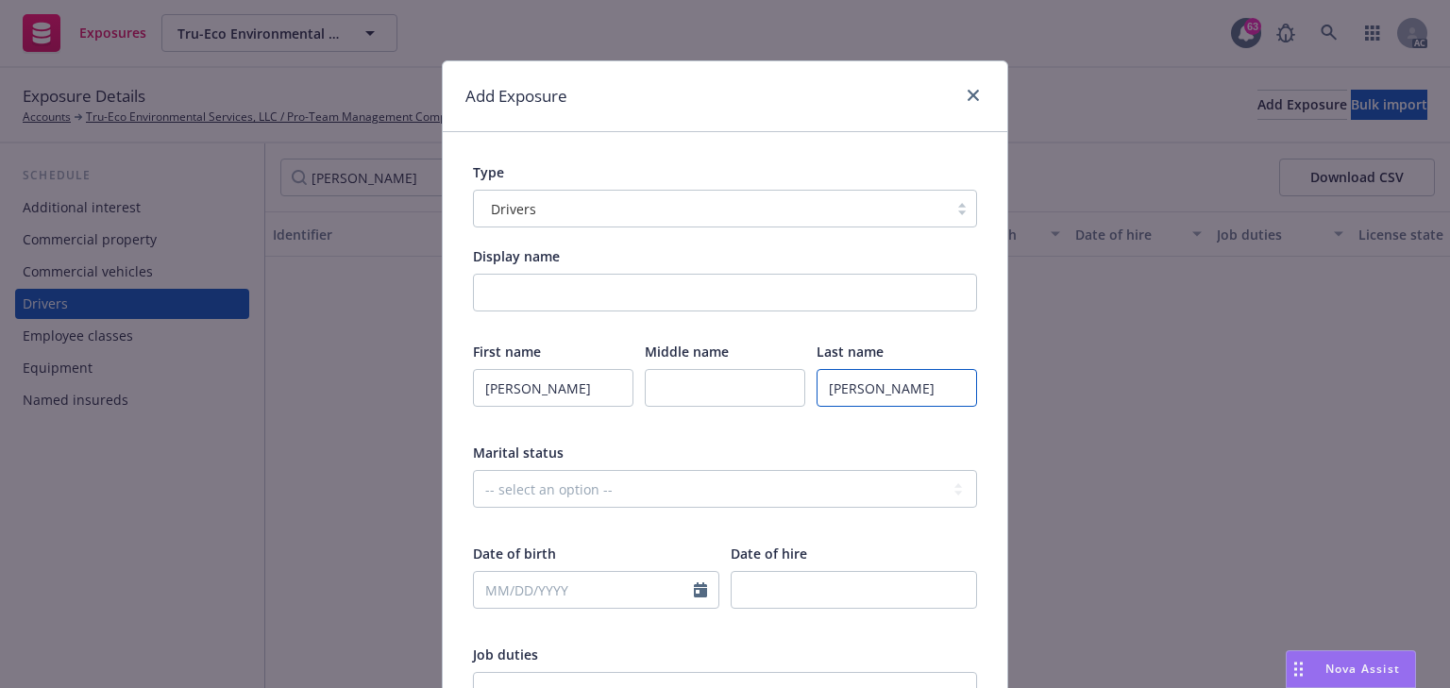
type input "Chenevert"
click at [740, 367] on div "Middle name" at bounding box center [725, 387] width 160 height 90
click at [736, 387] on input "text" at bounding box center [725, 388] width 160 height 38
paste input "ohn"
click at [649, 386] on input "ohn" at bounding box center [725, 388] width 160 height 38
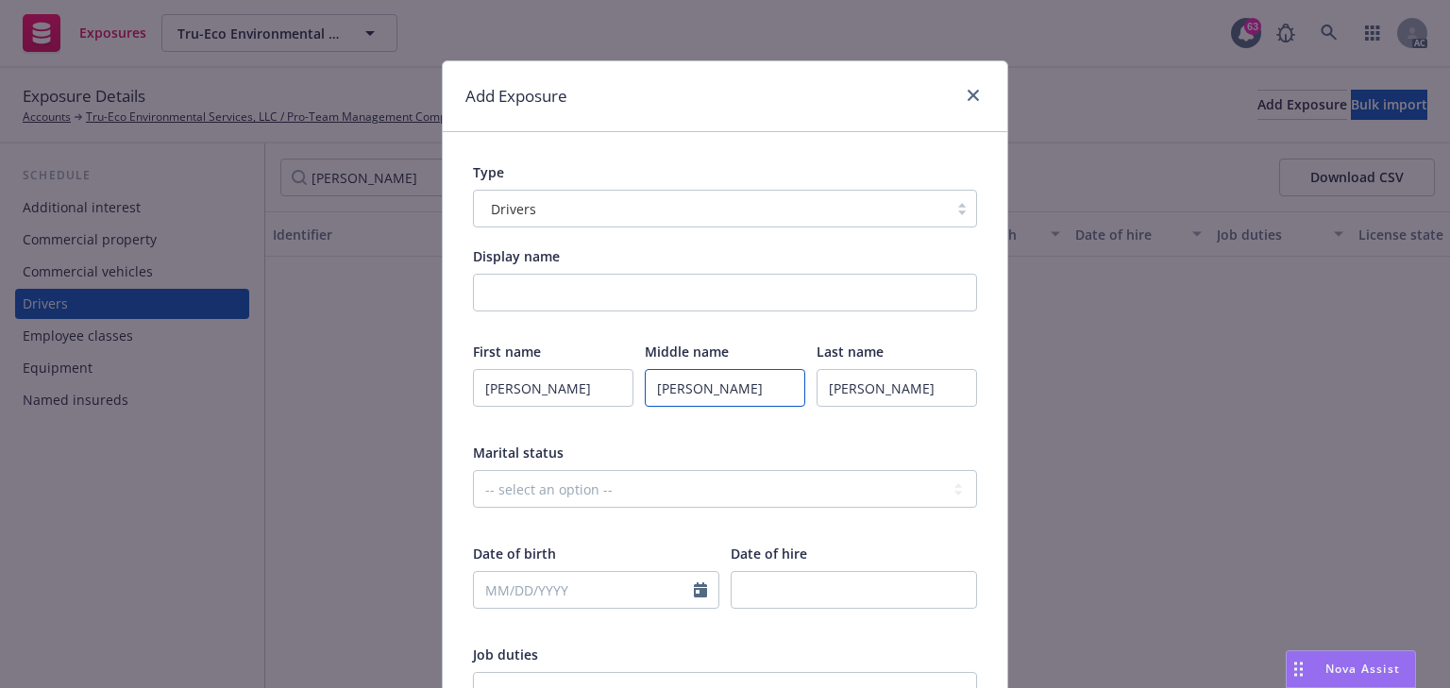
type input "John"
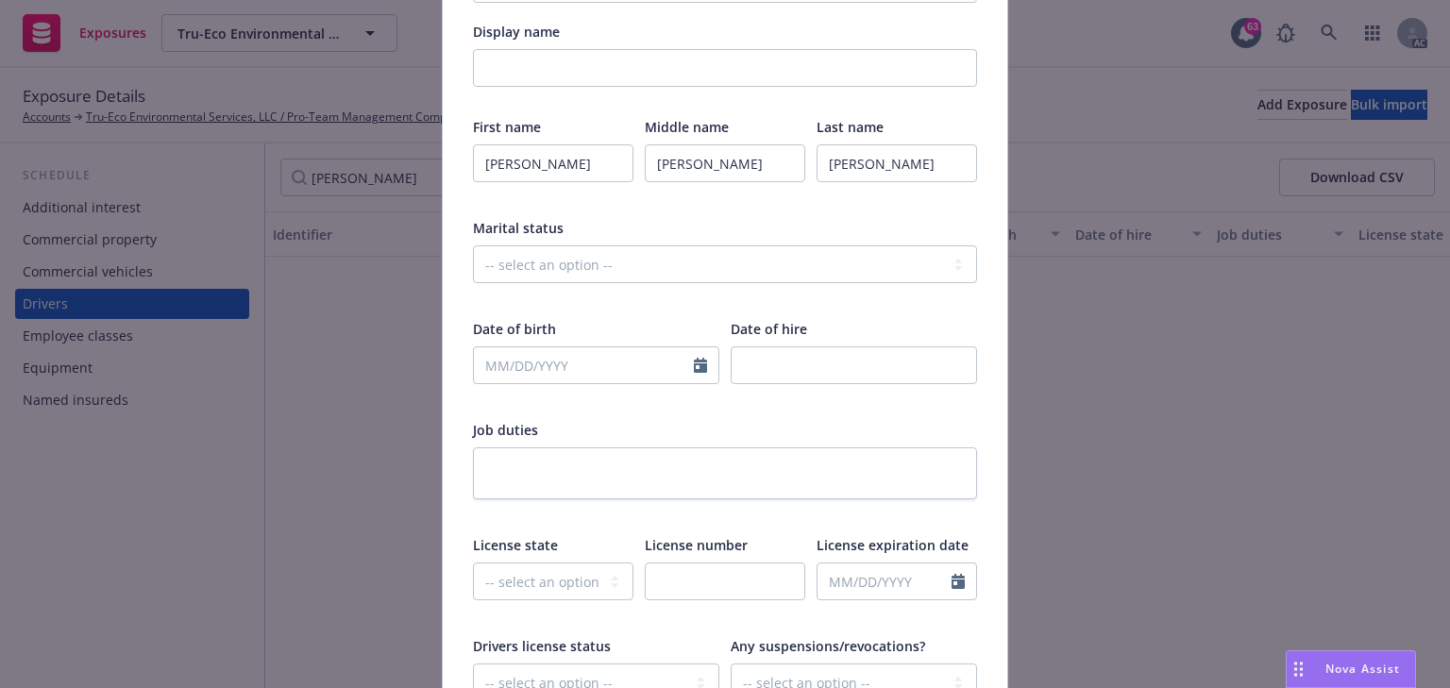
scroll to position [227, 0]
click at [553, 147] on input "Michael" at bounding box center [553, 162] width 160 height 38
select select "8"
click at [563, 361] on input "text" at bounding box center [584, 364] width 220 height 36
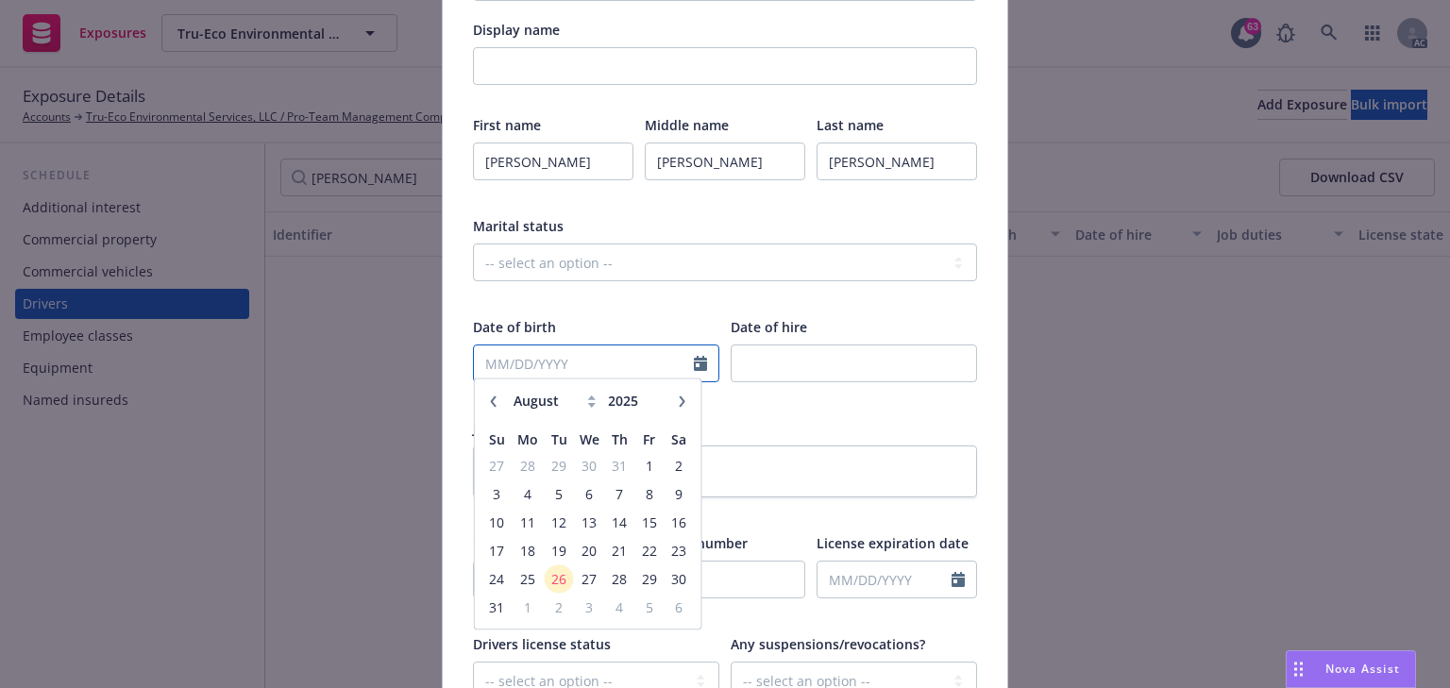
paste input "07/20/1962"
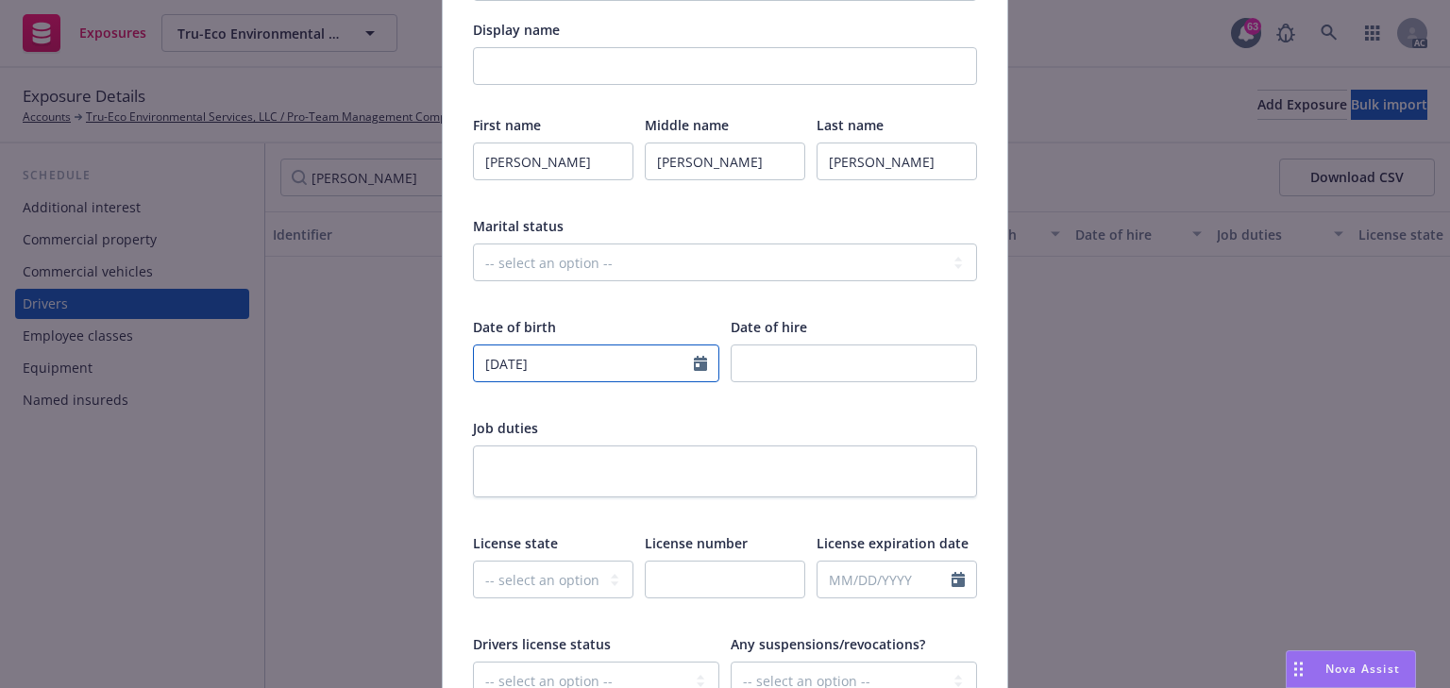
type input "07/20/1962"
click at [661, 291] on div at bounding box center [725, 297] width 504 height 17
click at [702, 578] on input "text" at bounding box center [725, 580] width 160 height 38
paste input "N8676380"
type input "N8676380"
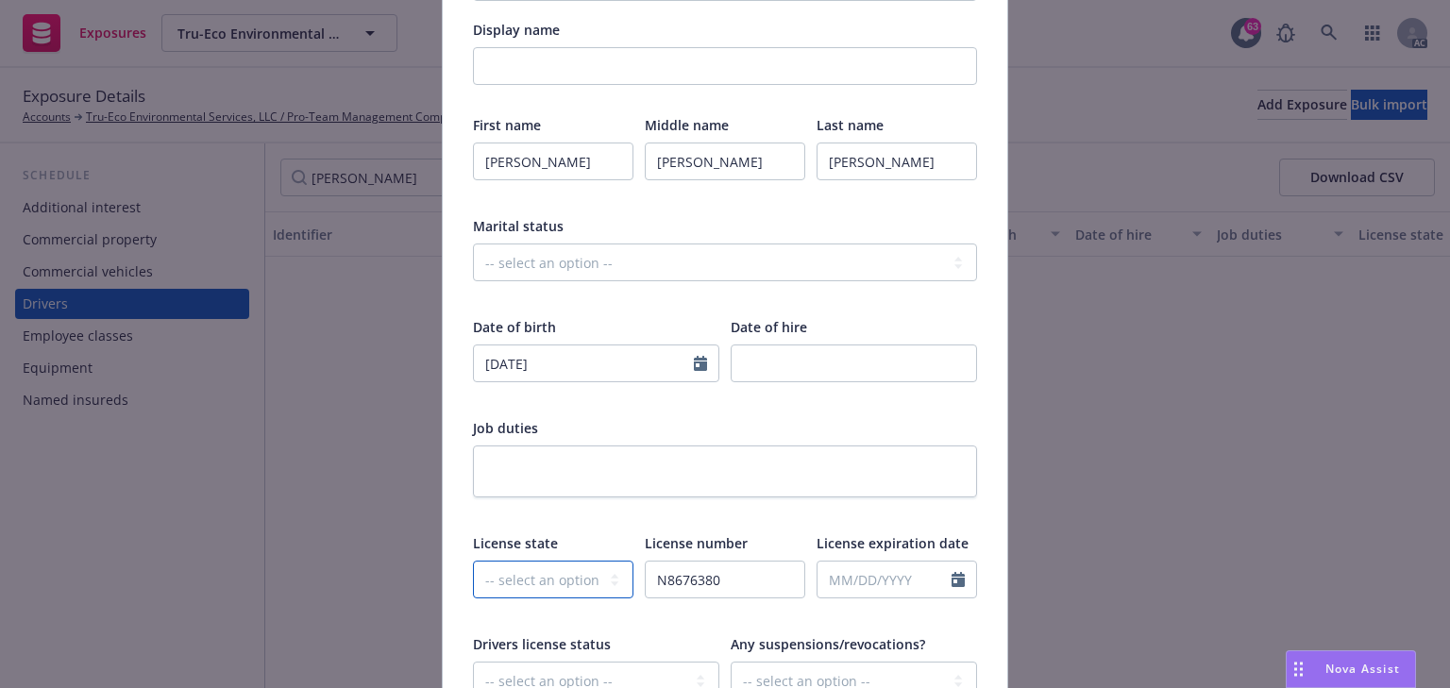
click at [495, 575] on select "-- select an option -- Alaska Alabama Arkansas American Samoa Arizona Californi…" at bounding box center [553, 580] width 160 height 38
select select "CA"
click at [473, 561] on select "-- select an option -- Alaska Alabama Arkansas American Samoa Arizona Californi…" at bounding box center [553, 580] width 160 height 38
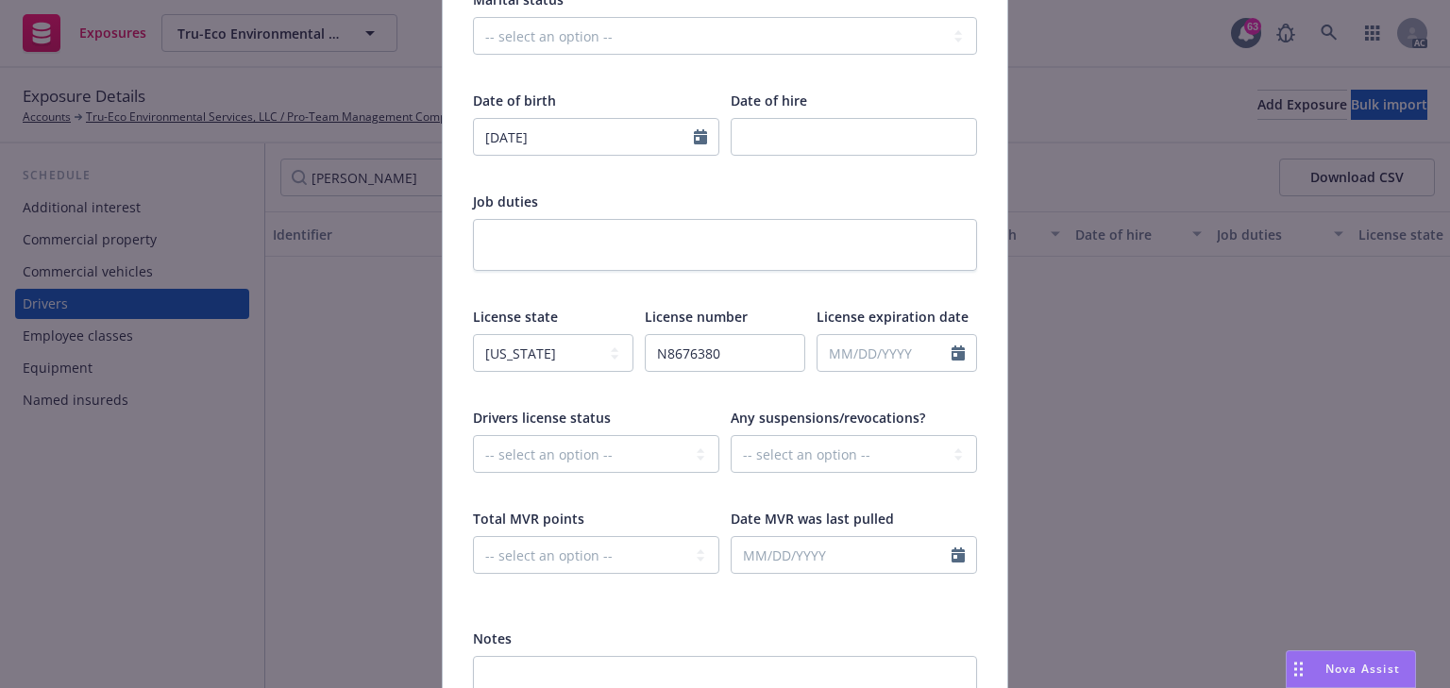
scroll to position [529, 0]
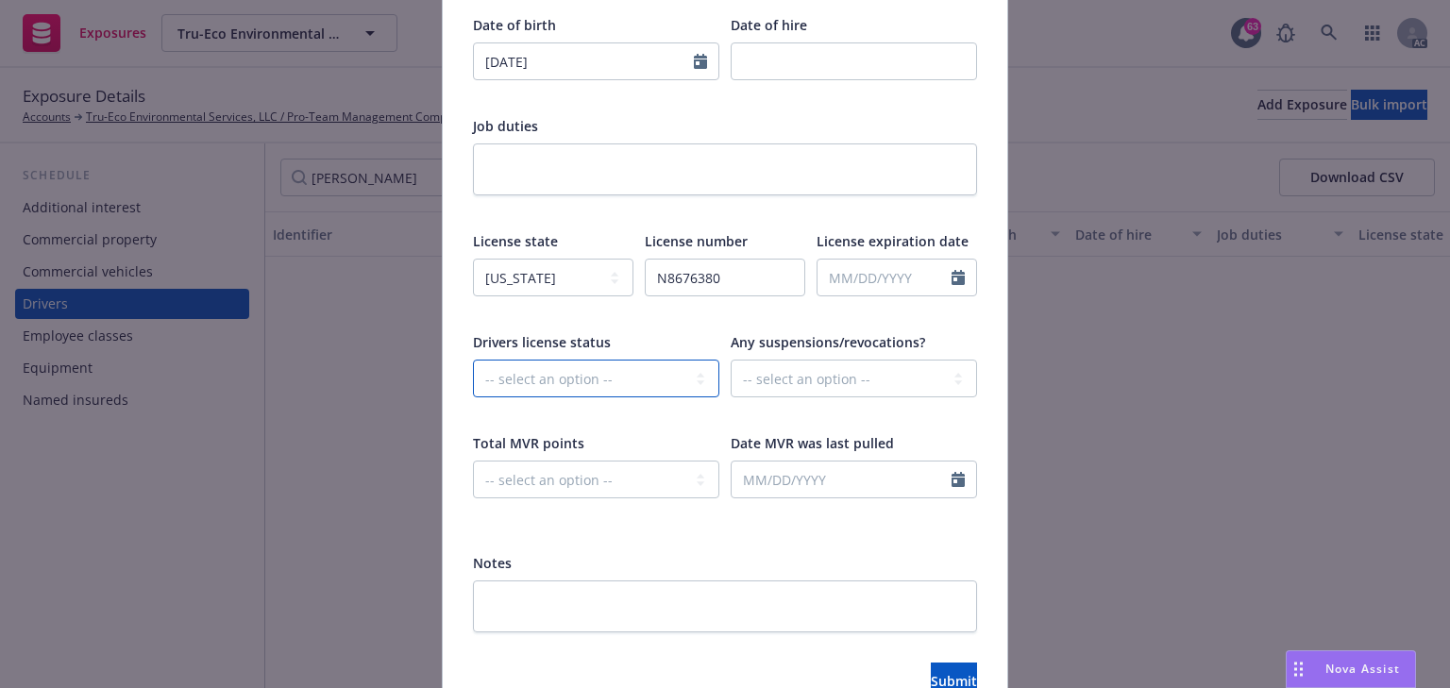
click at [542, 377] on select "-- select an option -- Cancelled Denied Disqualified Expired Invalid Limited No…" at bounding box center [596, 379] width 246 height 38
select select "VALID"
click at [473, 360] on select "-- select an option -- Cancelled Denied Disqualified Expired Invalid Limited No…" at bounding box center [596, 379] width 246 height 38
click at [677, 335] on div "Drivers license status" at bounding box center [596, 342] width 246 height 20
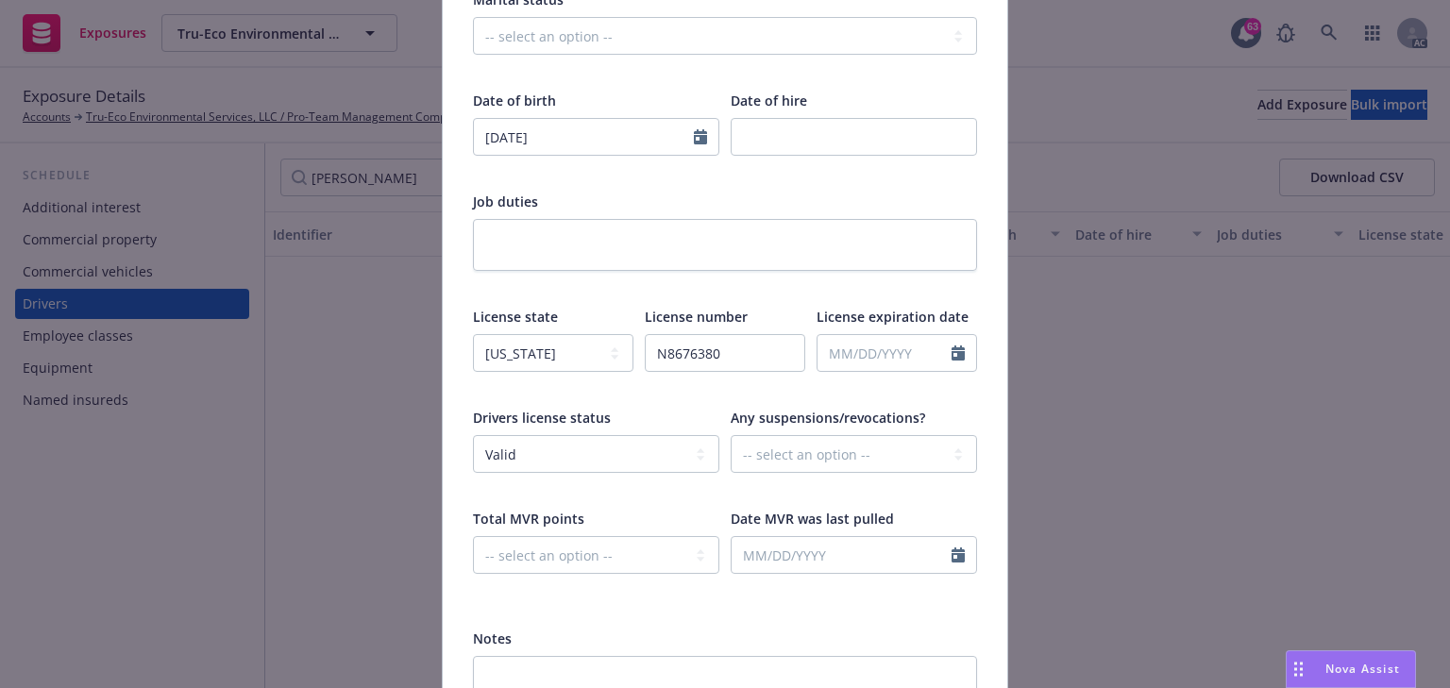
scroll to position [378, 0]
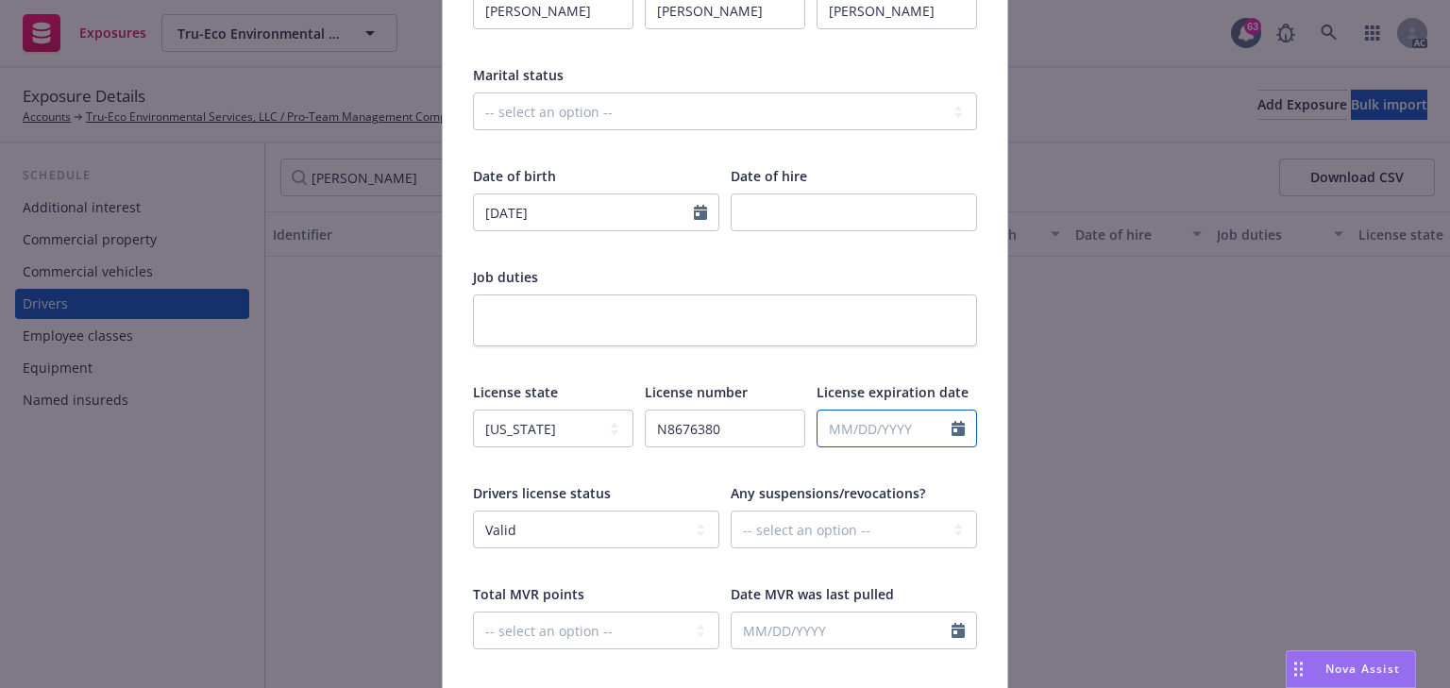
select select "8"
click at [907, 433] on input "text" at bounding box center [885, 429] width 134 height 36
type input "07/22/2027"
click at [678, 354] on div at bounding box center [725, 362] width 504 height 17
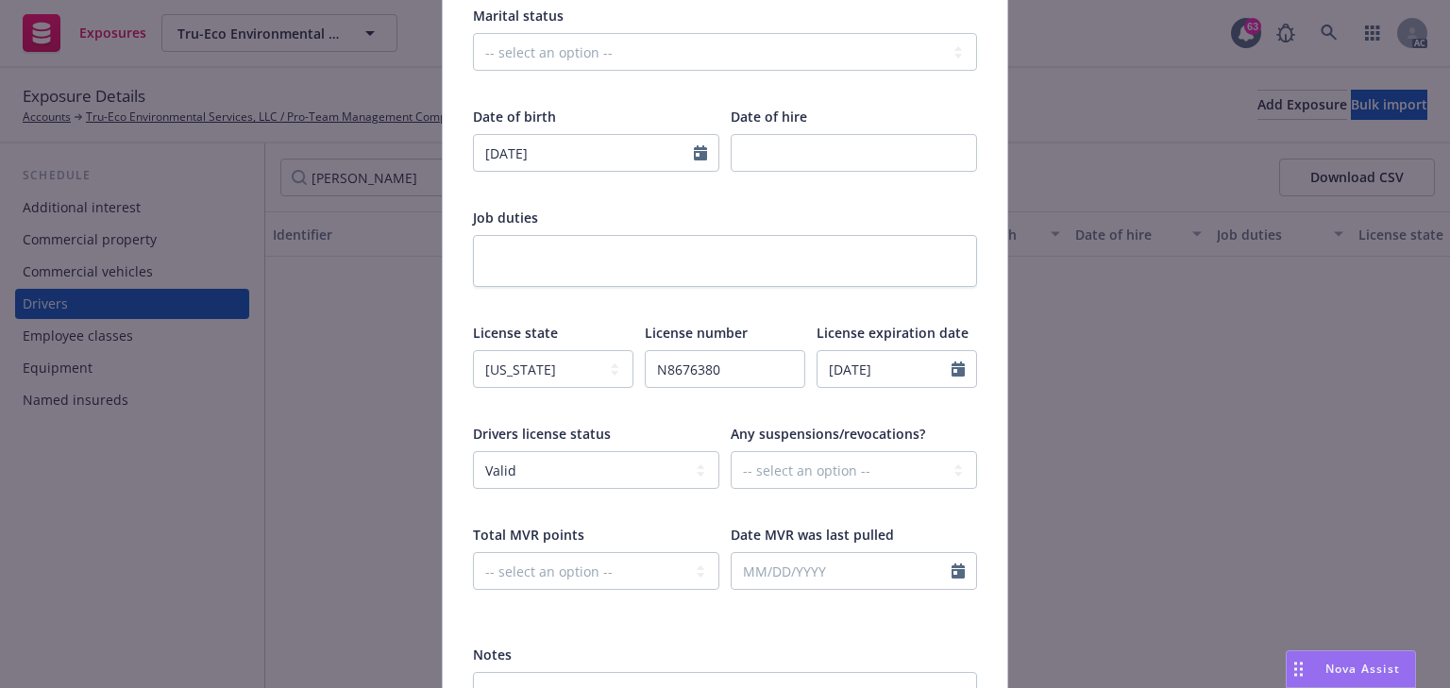
scroll to position [632, 0]
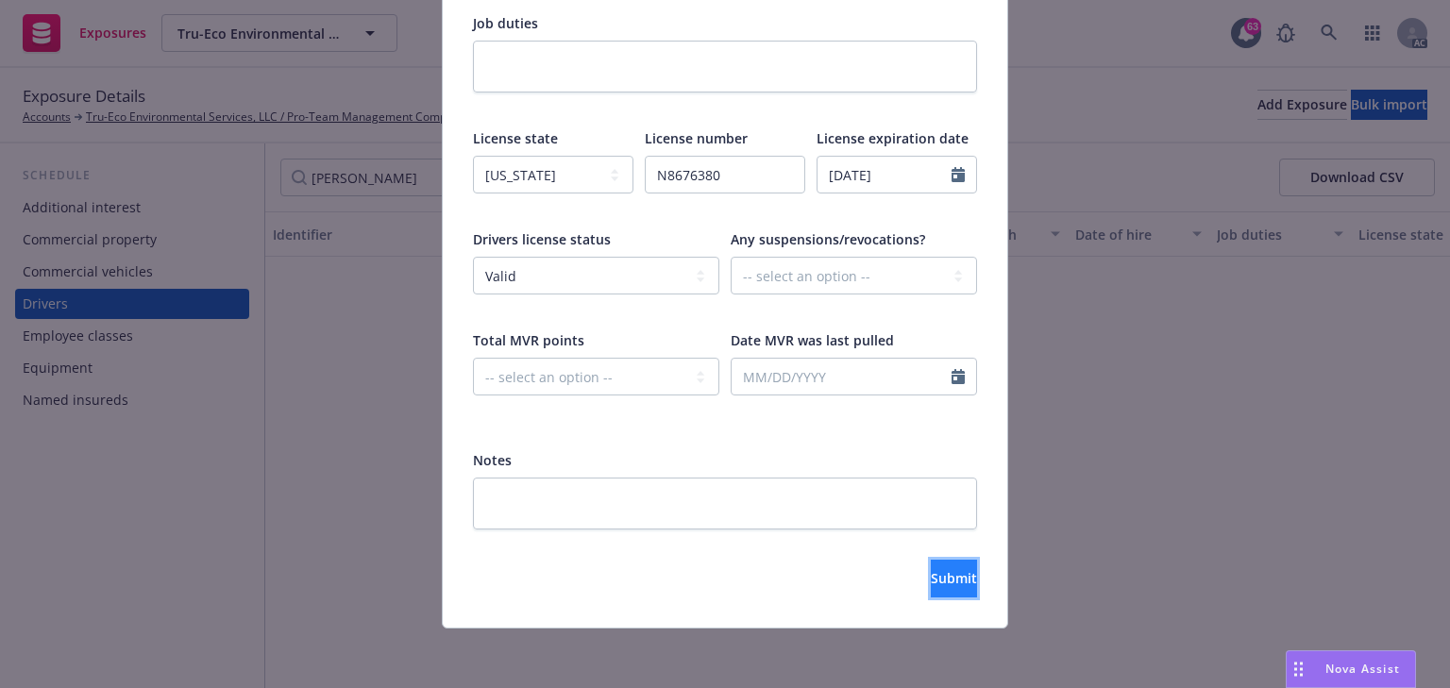
click at [931, 582] on span "Submit" at bounding box center [954, 578] width 46 height 18
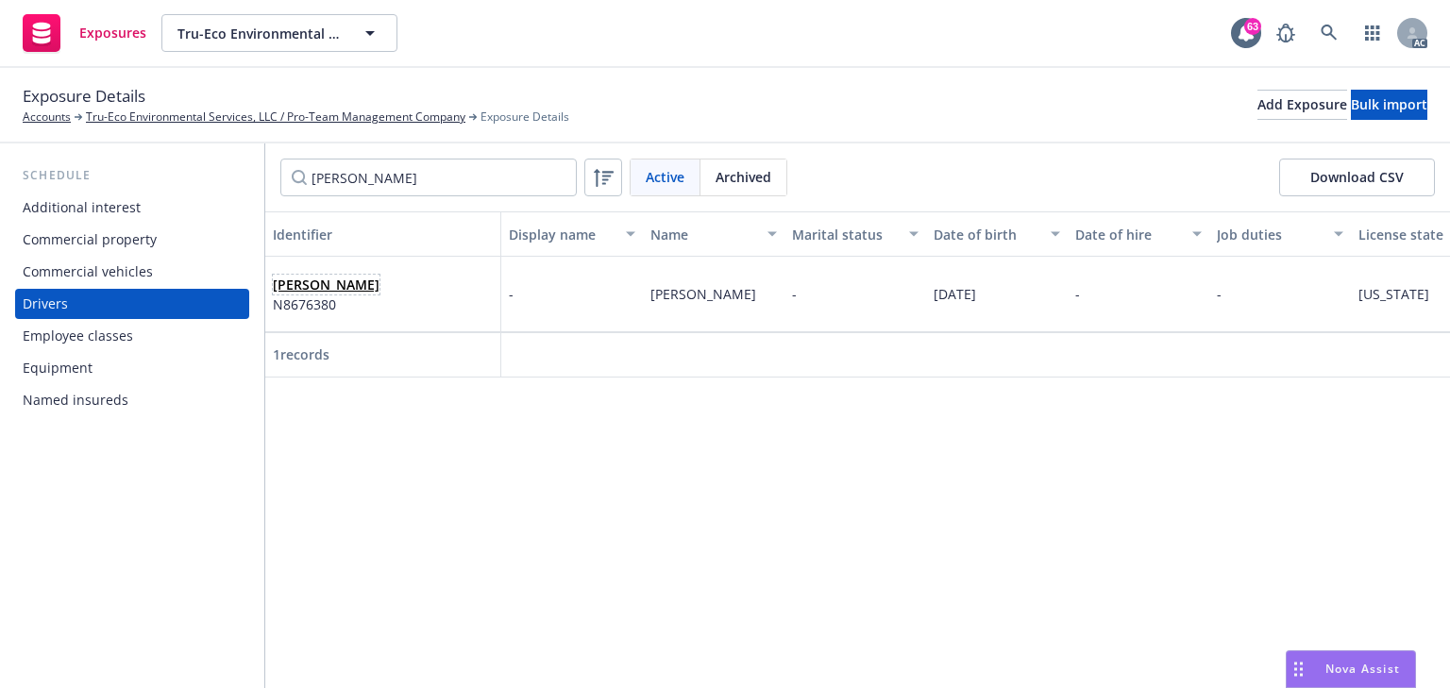
click at [380, 279] on link "Michael John Chenevert" at bounding box center [326, 285] width 107 height 18
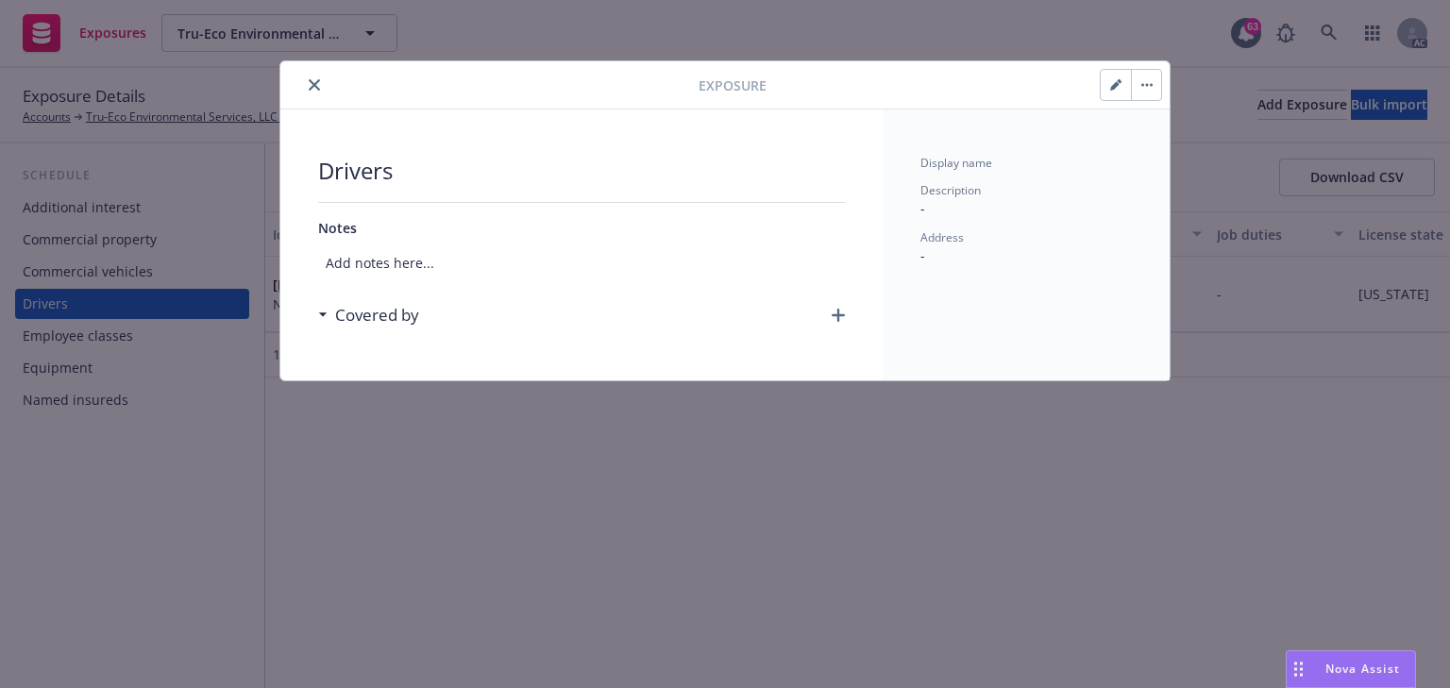
click at [842, 313] on icon "button" at bounding box center [838, 315] width 13 height 13
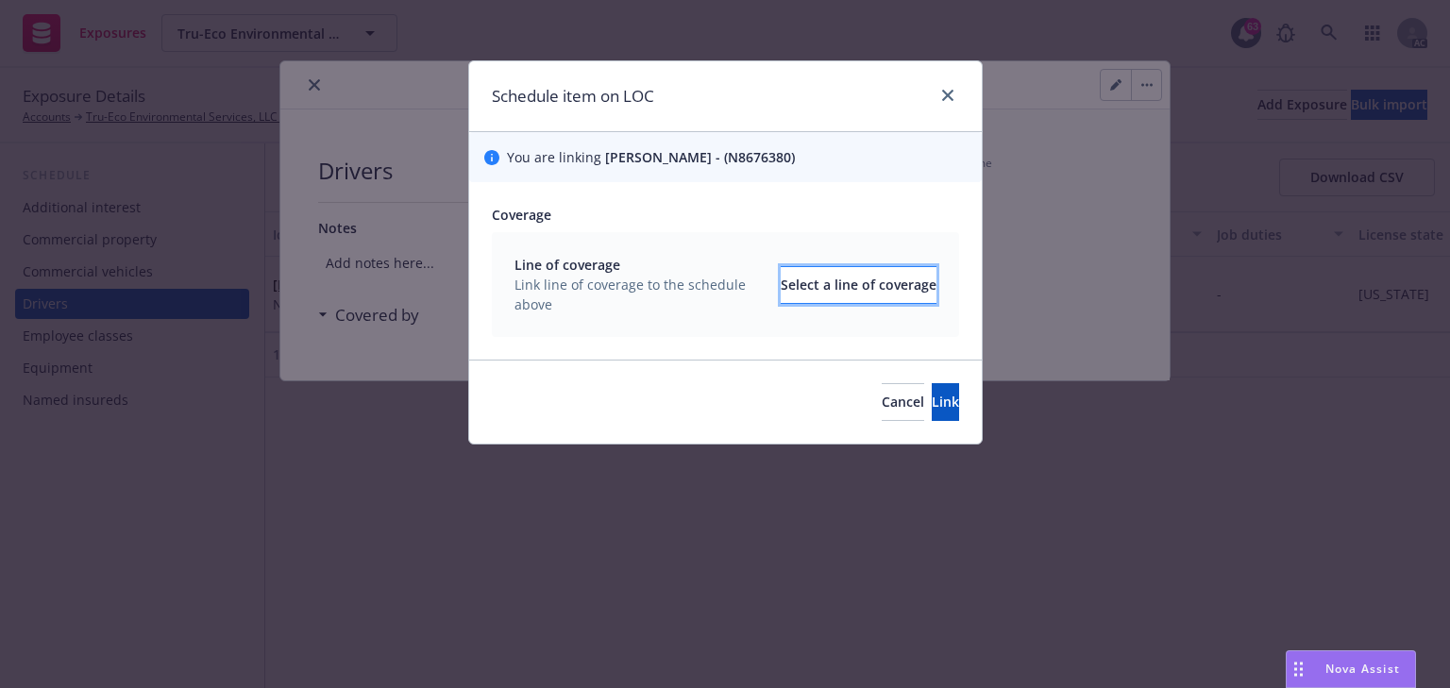
click at [845, 290] on div "Select a line of coverage" at bounding box center [859, 285] width 156 height 36
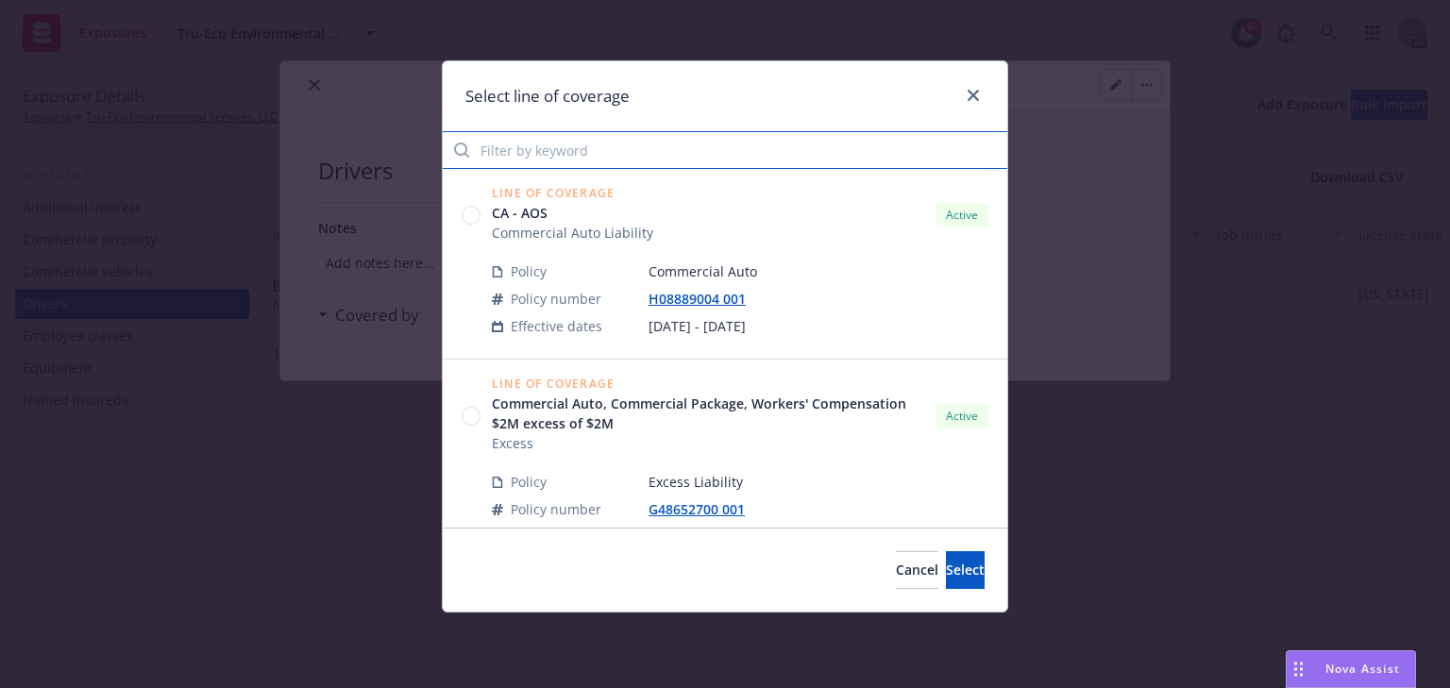
click at [570, 163] on input "Filter by keyword" at bounding box center [725, 150] width 565 height 38
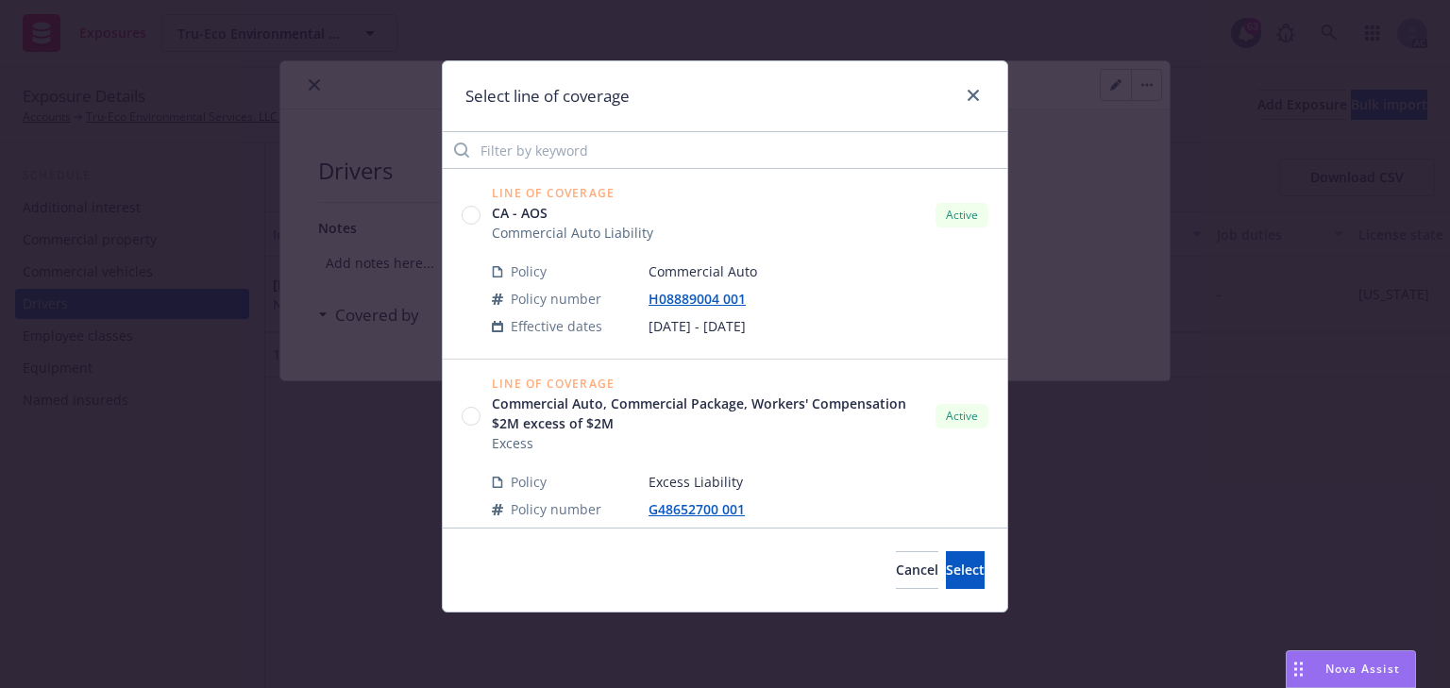
click at [467, 217] on circle at bounding box center [472, 216] width 18 height 18
click at [948, 554] on button "Select" at bounding box center [965, 570] width 39 height 38
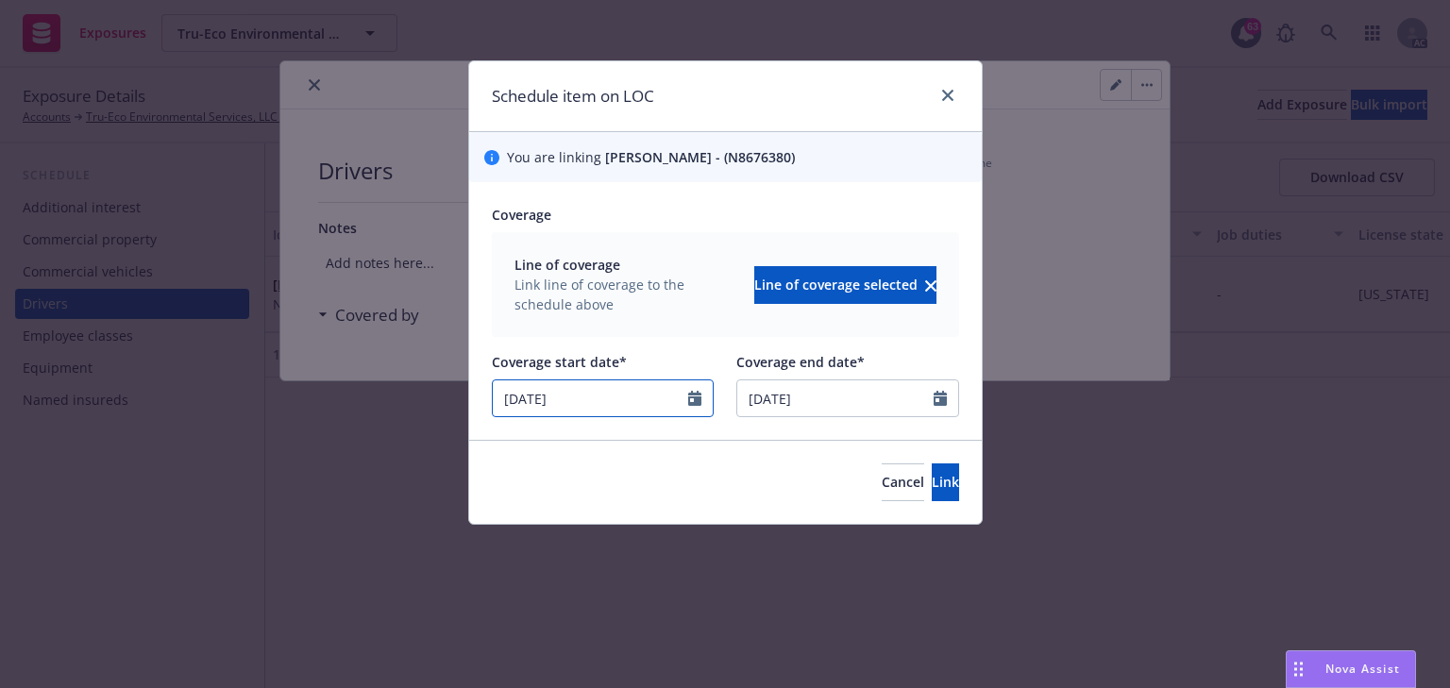
click at [693, 401] on icon "Calendar" at bounding box center [694, 398] width 13 height 15
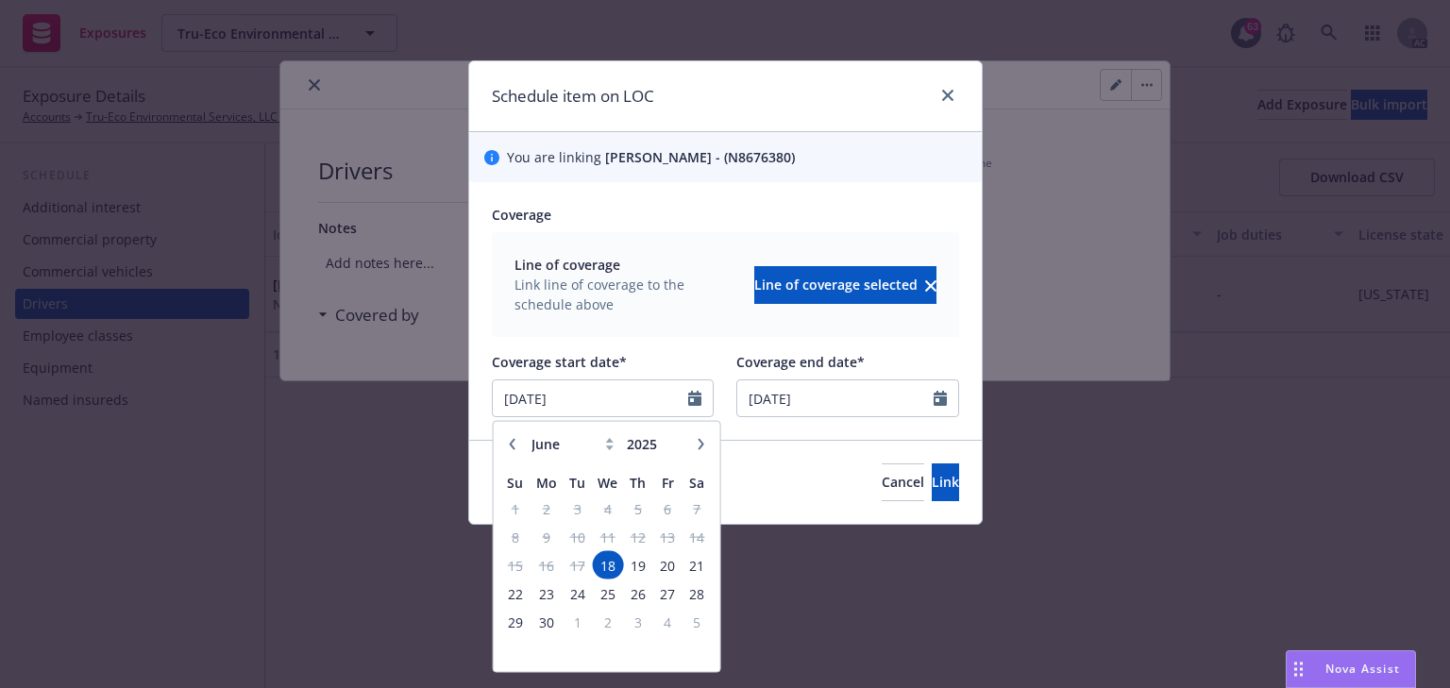
click at [692, 447] on button "button" at bounding box center [700, 443] width 23 height 23
select select "8"
click at [671, 525] on span "8" at bounding box center [666, 537] width 25 height 24
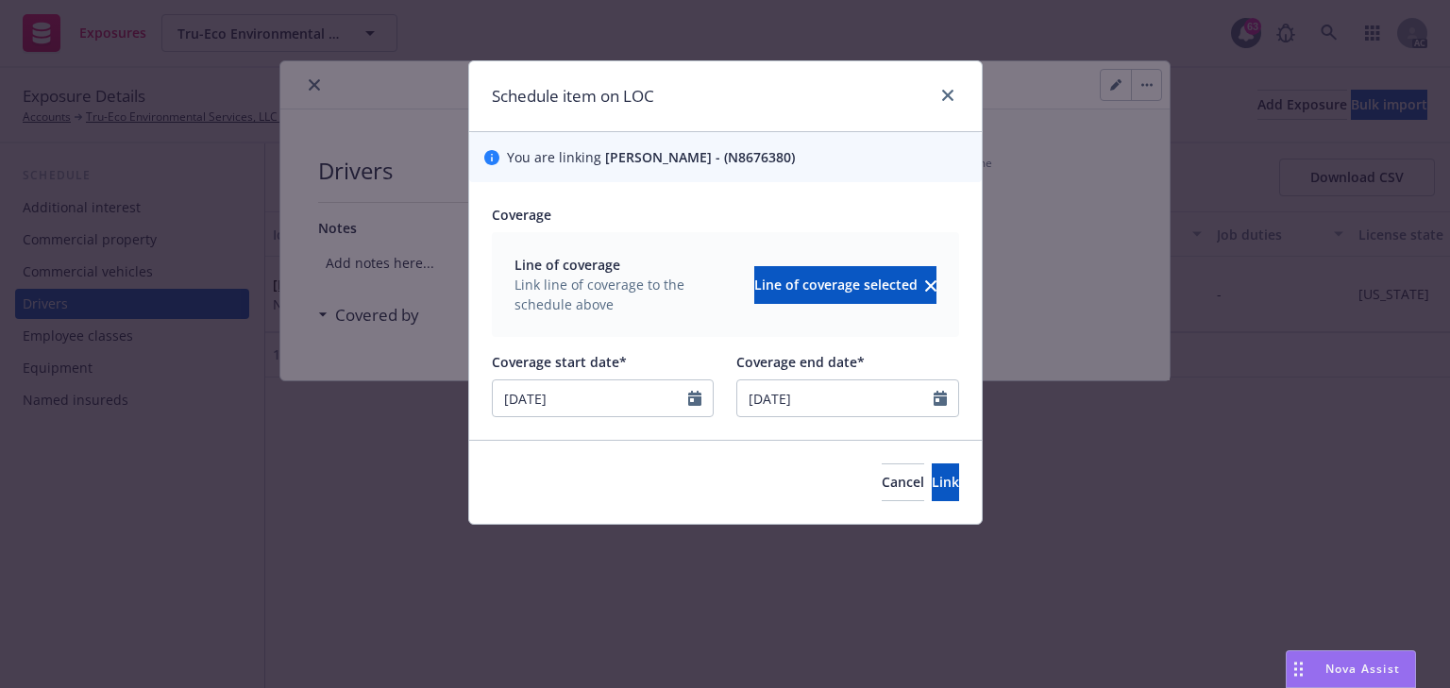
type input "[DATE]"
click at [932, 482] on span "Link" at bounding box center [945, 482] width 27 height 18
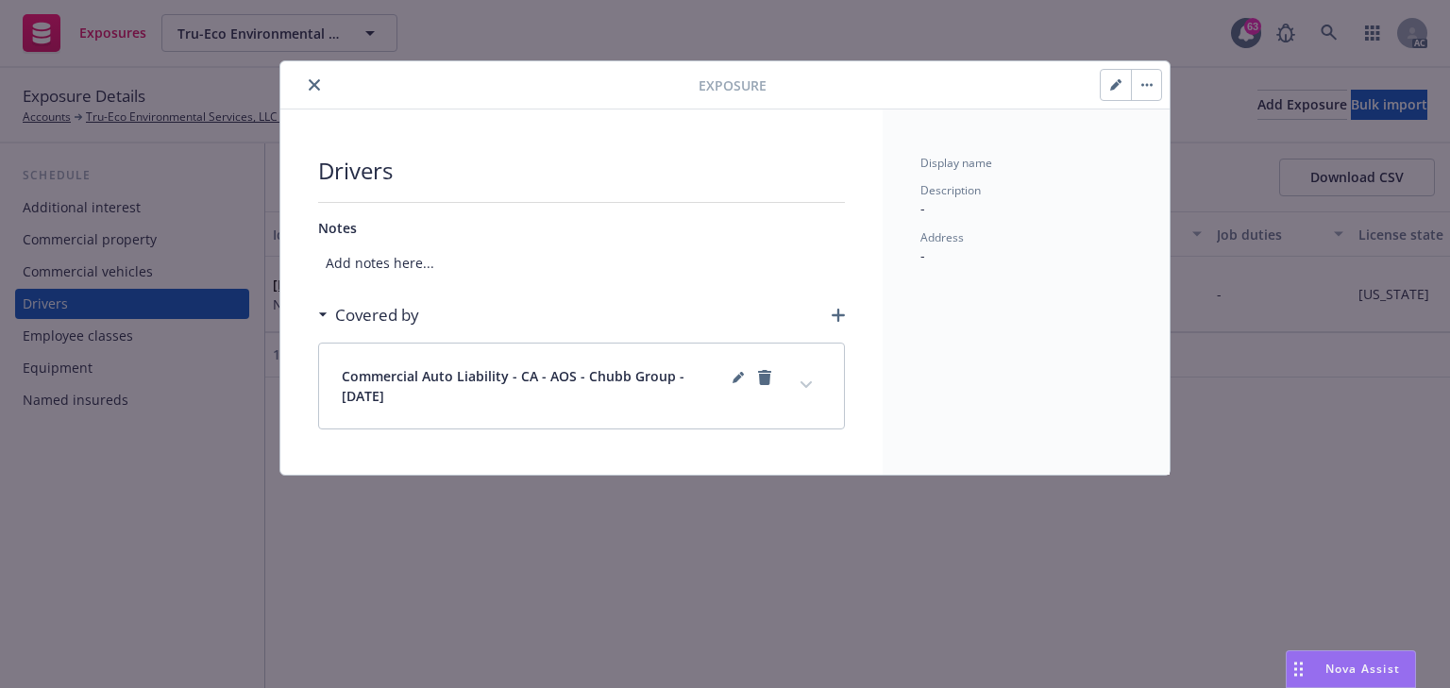
click at [809, 377] on button "expand content" at bounding box center [806, 385] width 30 height 30
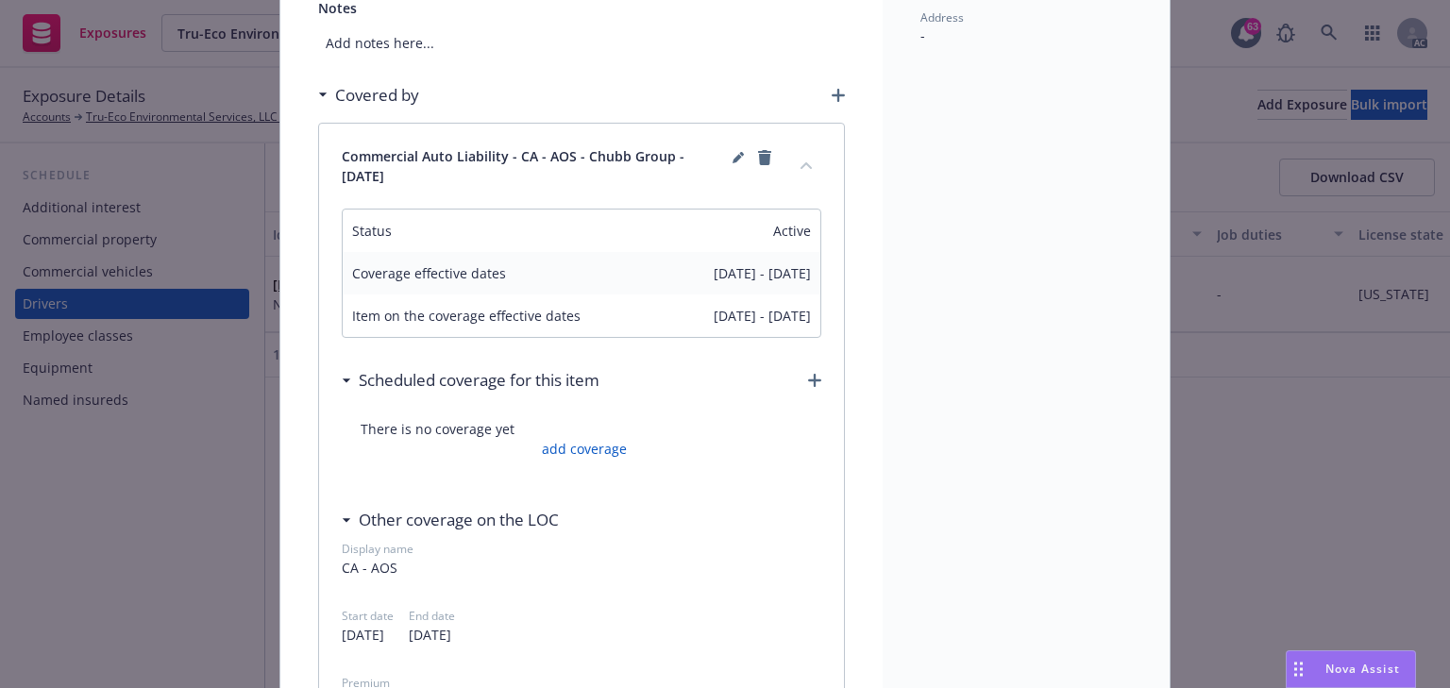
scroll to position [227, 0]
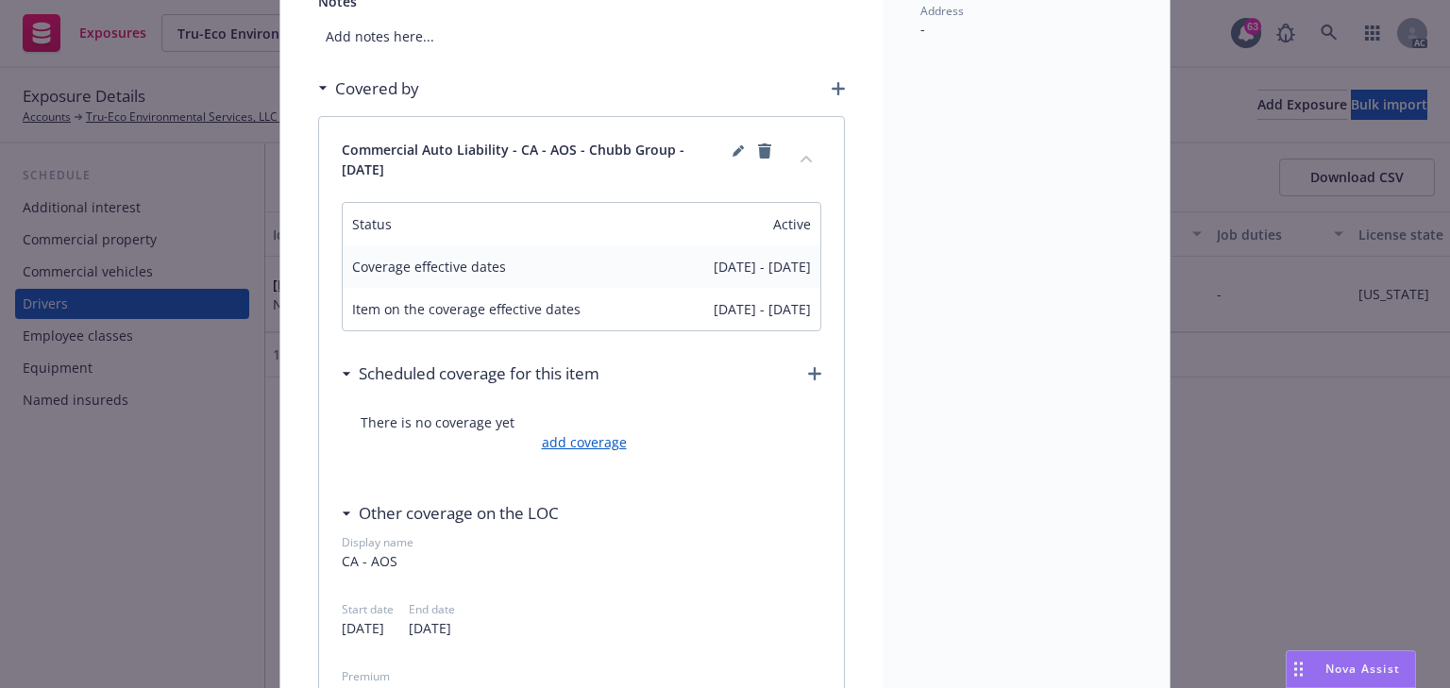
click at [579, 440] on link "add coverage" at bounding box center [582, 442] width 90 height 20
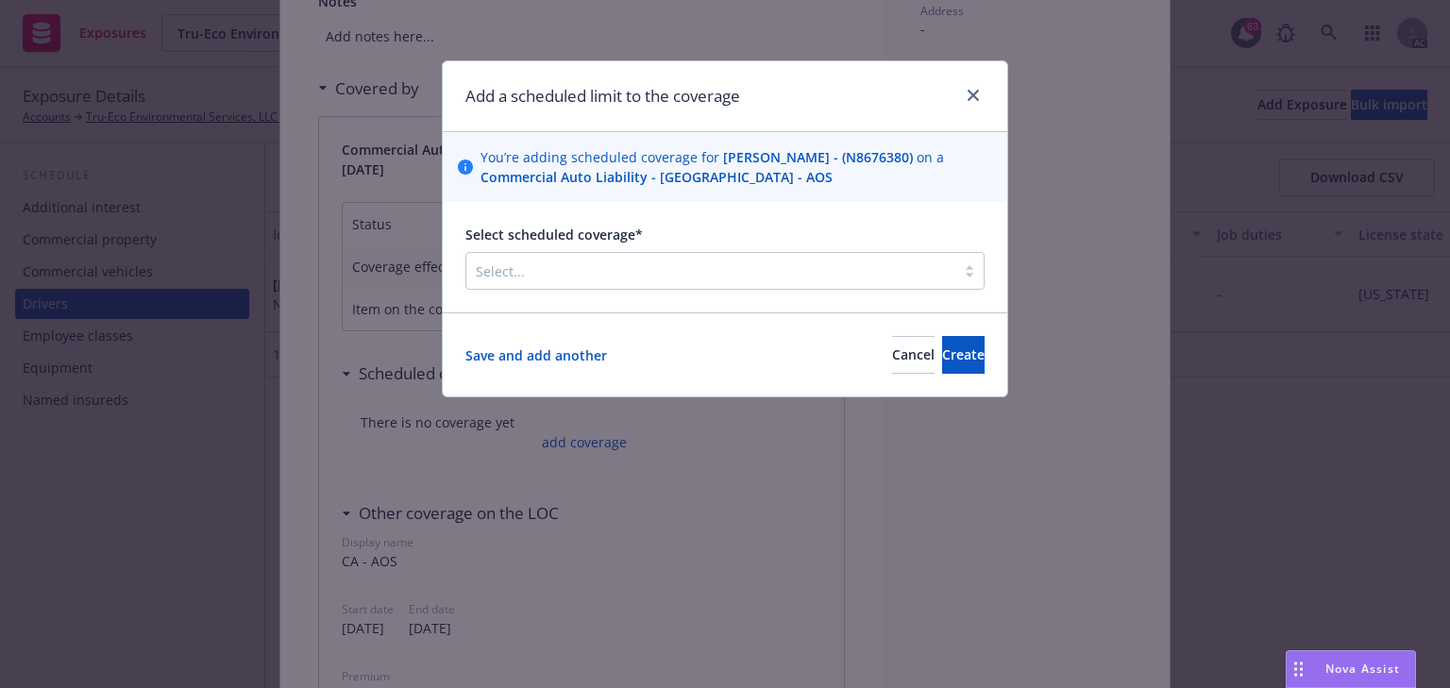
click at [627, 276] on div at bounding box center [711, 271] width 470 height 23
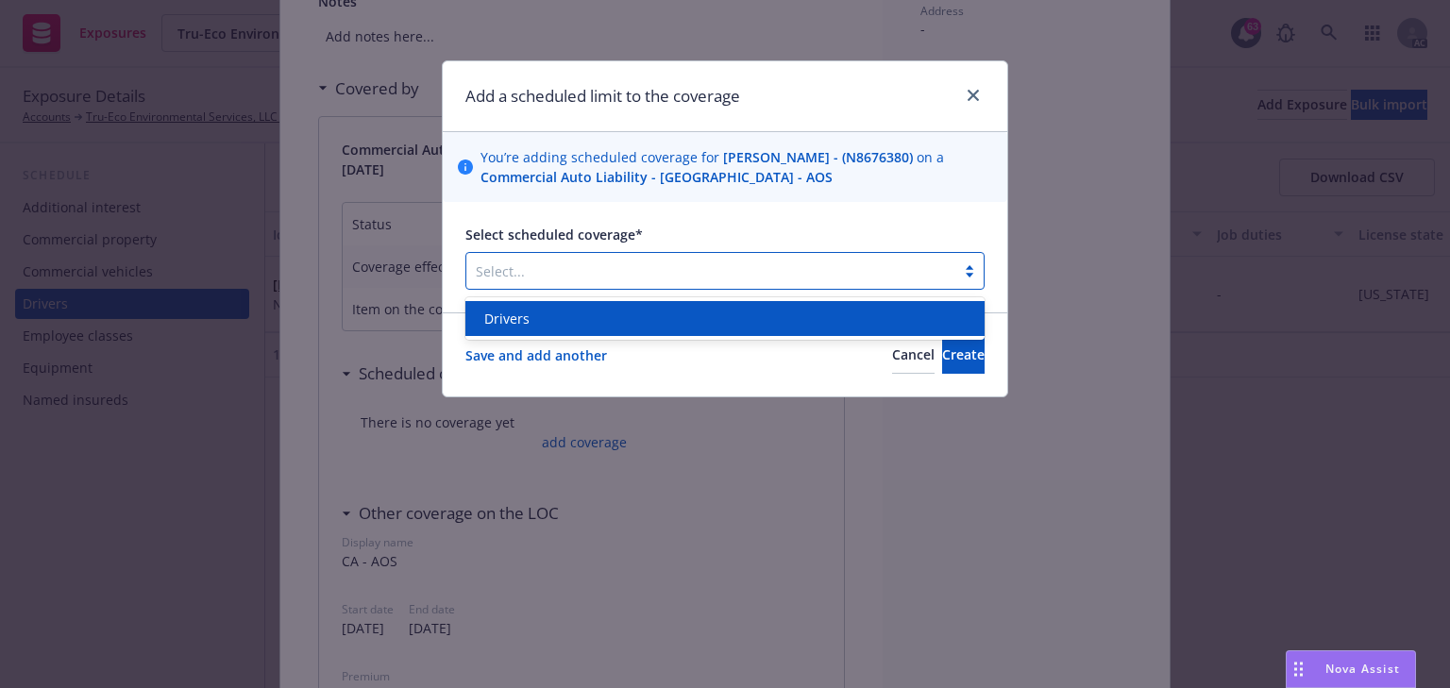
click at [582, 315] on div "Drivers" at bounding box center [725, 319] width 497 height 20
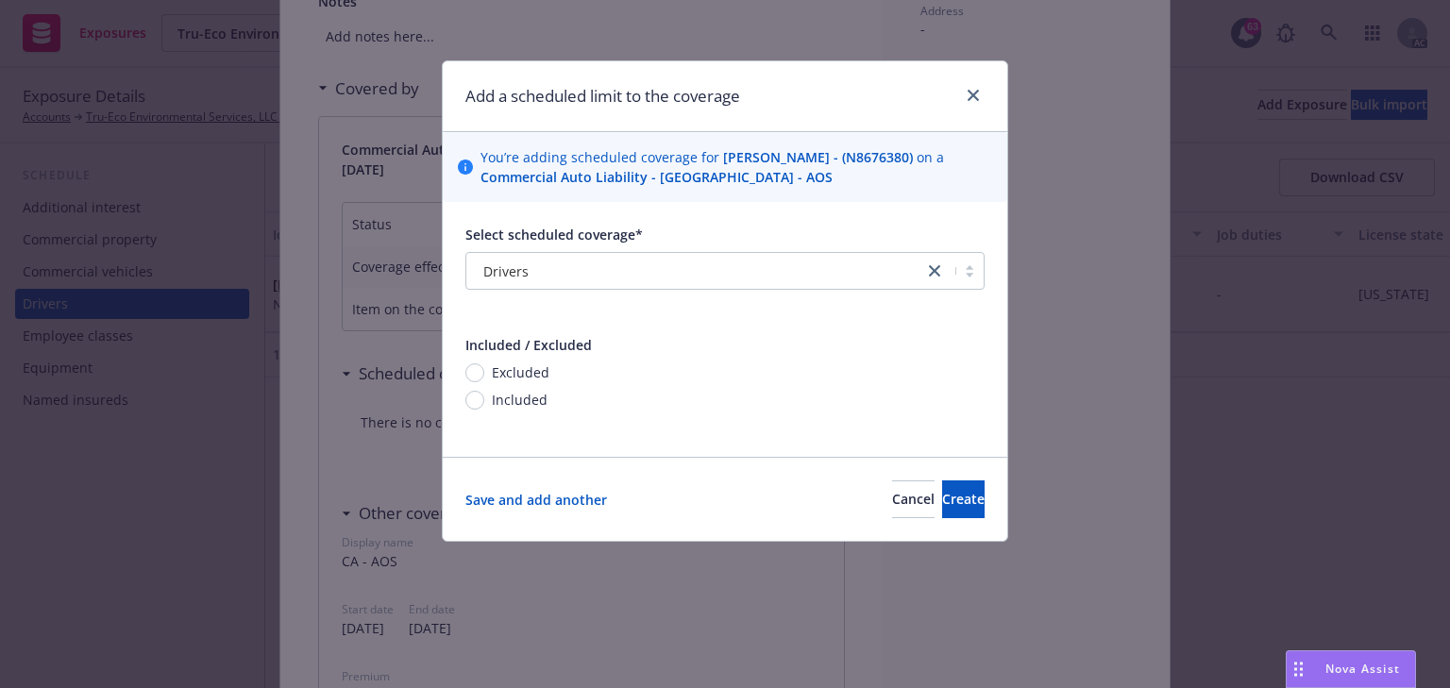
click at [511, 398] on span "Included" at bounding box center [520, 400] width 56 height 20
click at [484, 398] on input "Included" at bounding box center [474, 400] width 19 height 19
radio input "true"
click at [961, 498] on button "Create" at bounding box center [963, 500] width 42 height 38
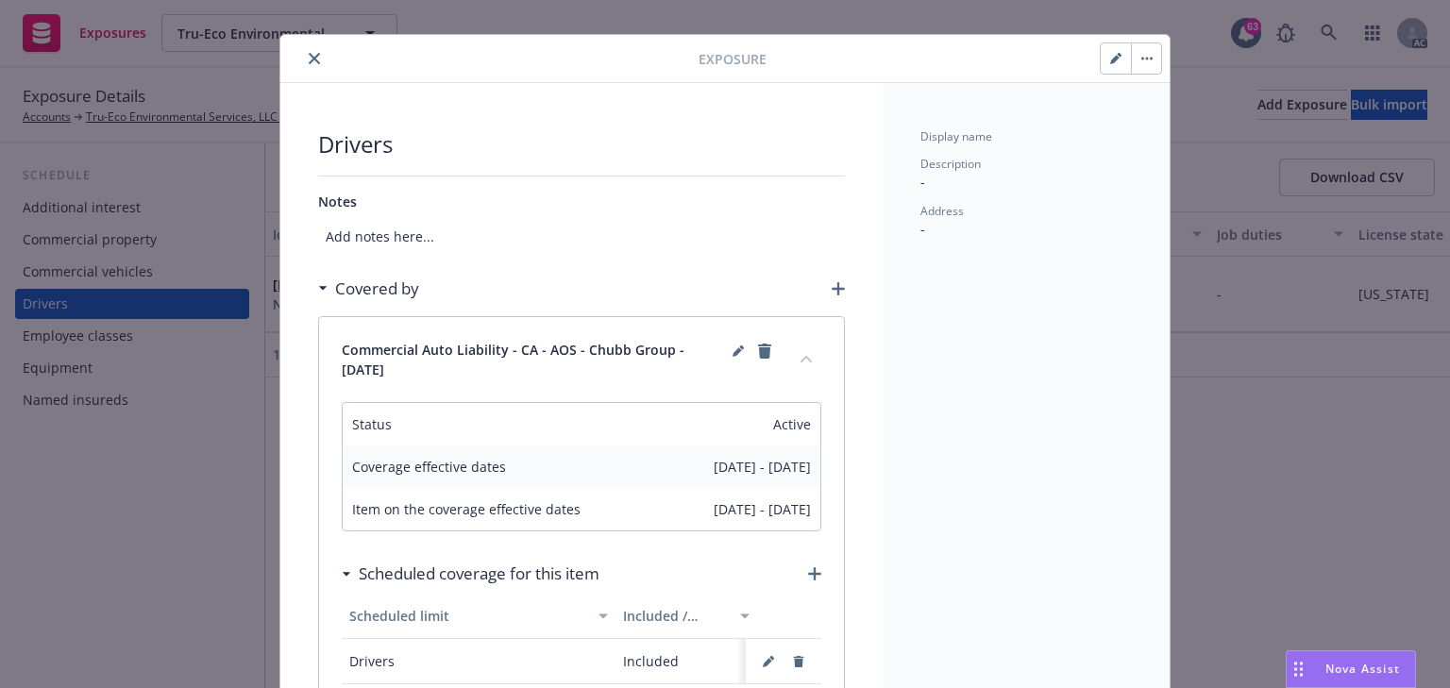
scroll to position [0, 0]
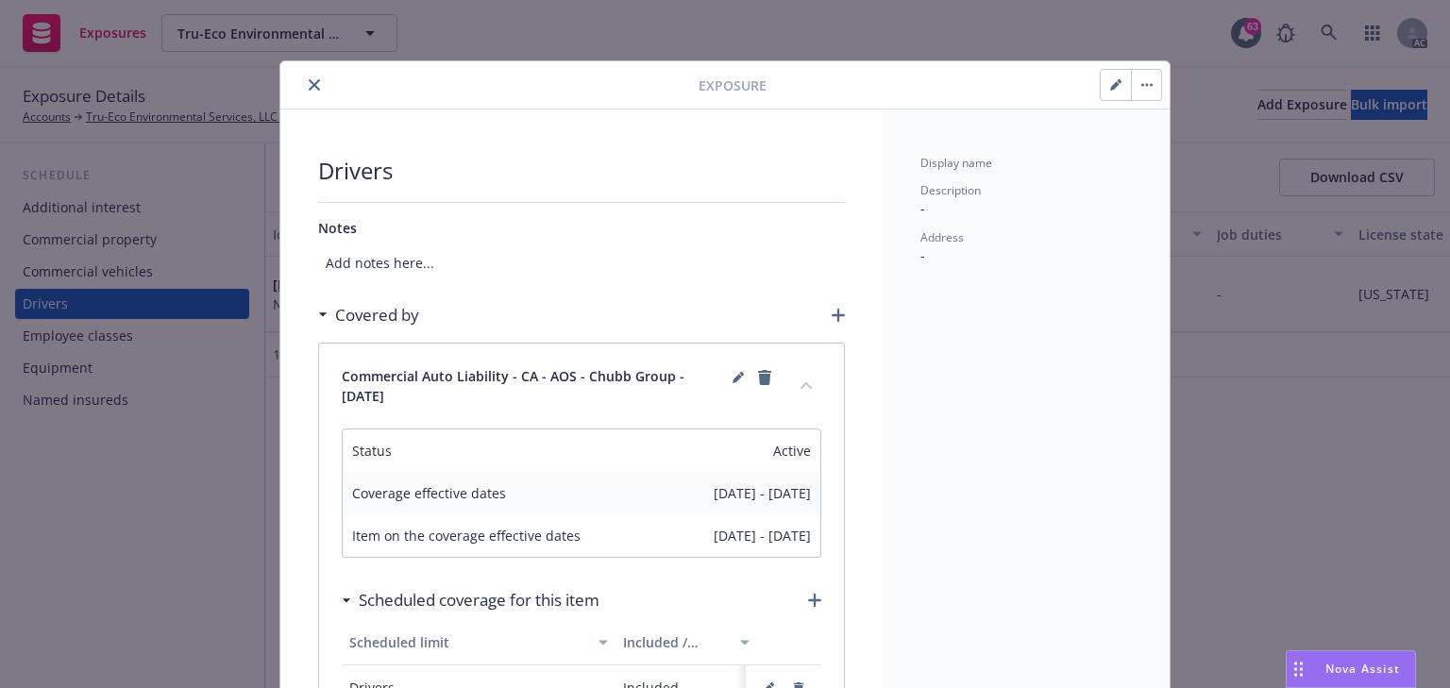
click at [303, 79] on button "close" at bounding box center [314, 85] width 23 height 23
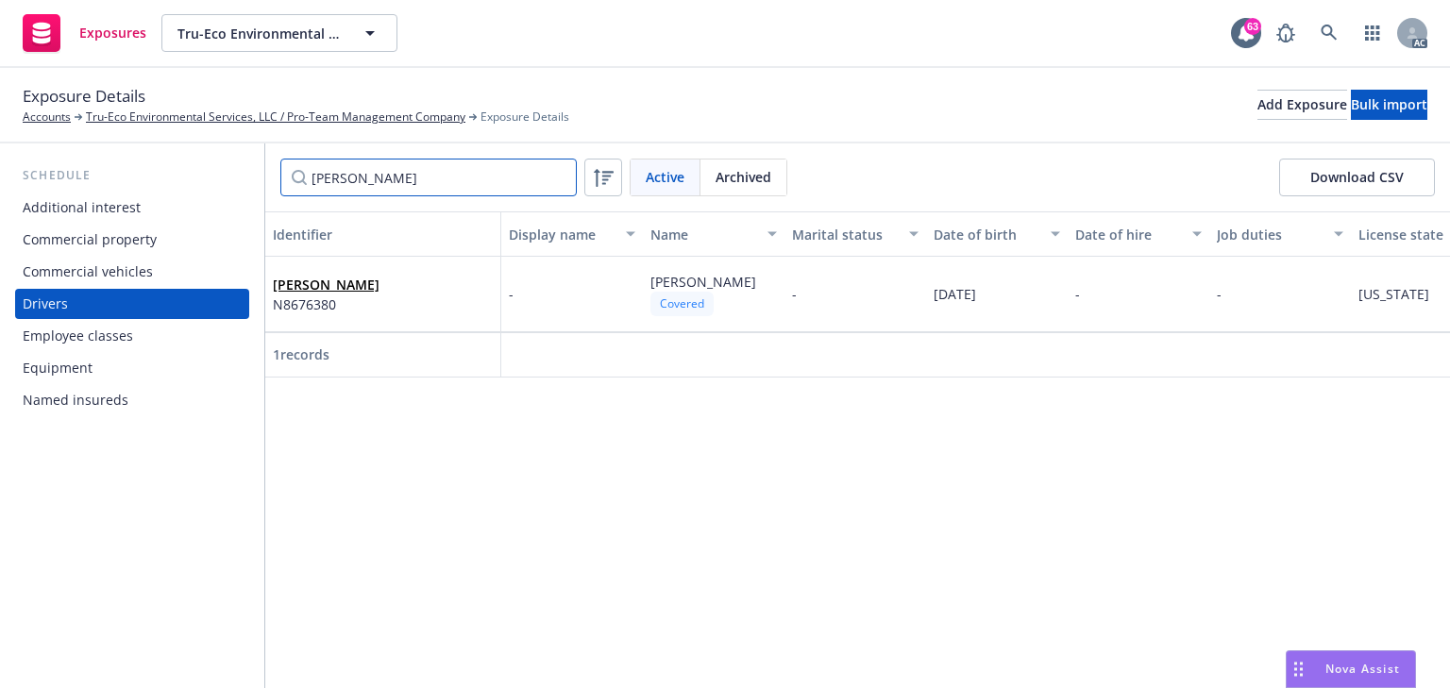
drag, startPoint x: 381, startPoint y: 184, endPoint x: 166, endPoint y: 200, distance: 215.8
click at [208, 194] on div "Schedule Additional interest Commercial property Commercial vehicles Drivers Em…" at bounding box center [725, 415] width 1450 height 545
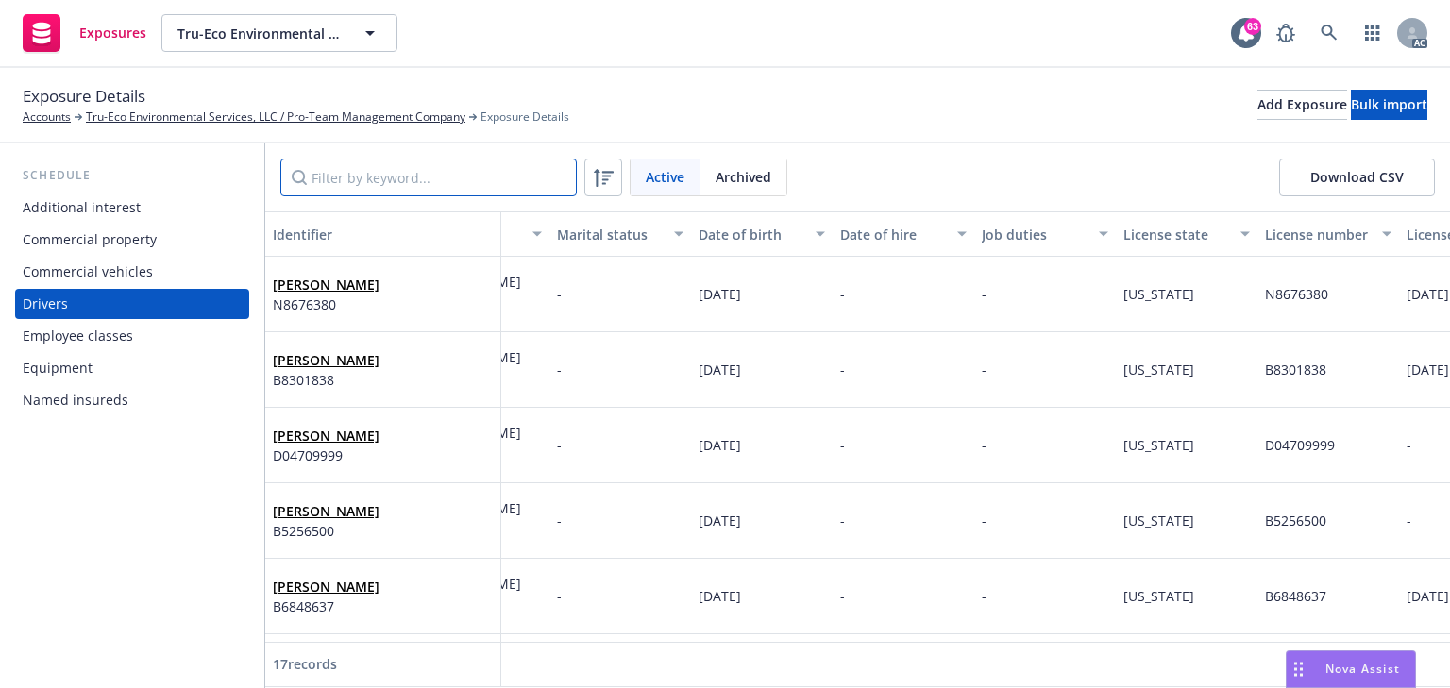
scroll to position [0, 333]
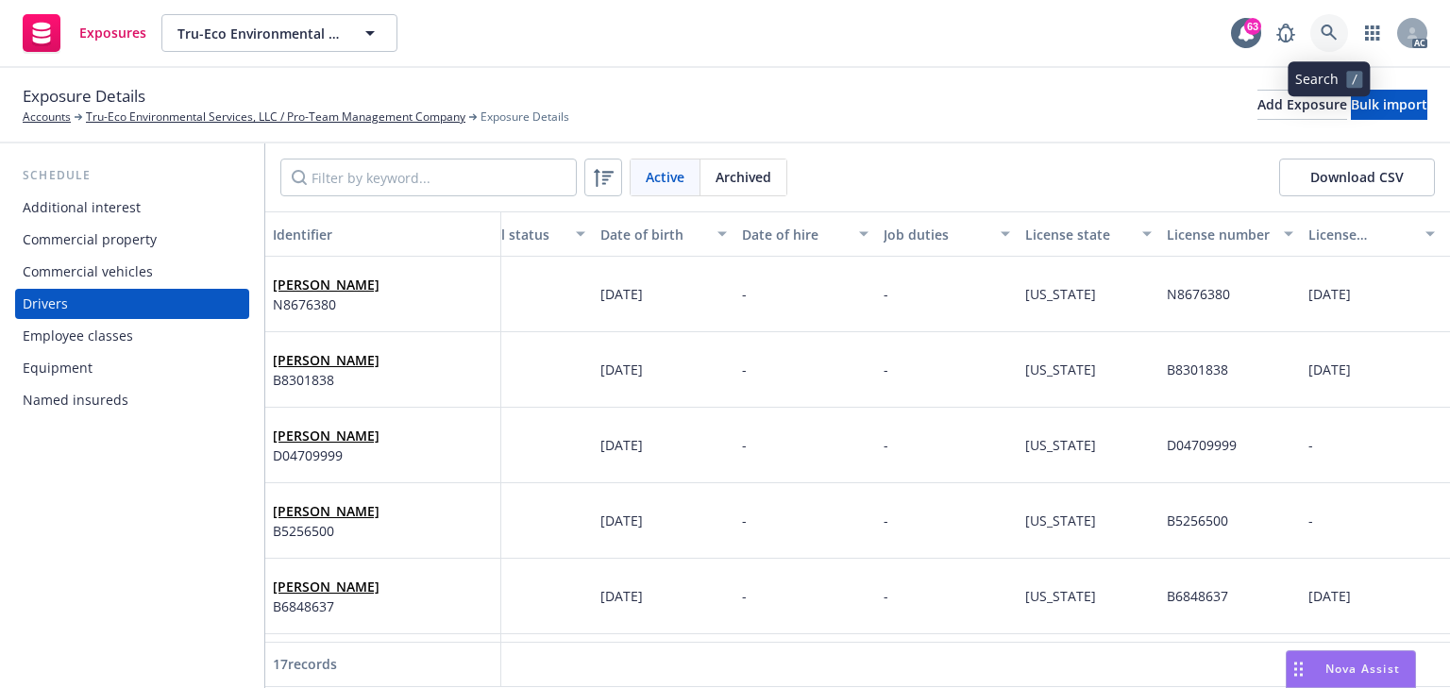
click at [1327, 23] on link at bounding box center [1329, 33] width 38 height 38
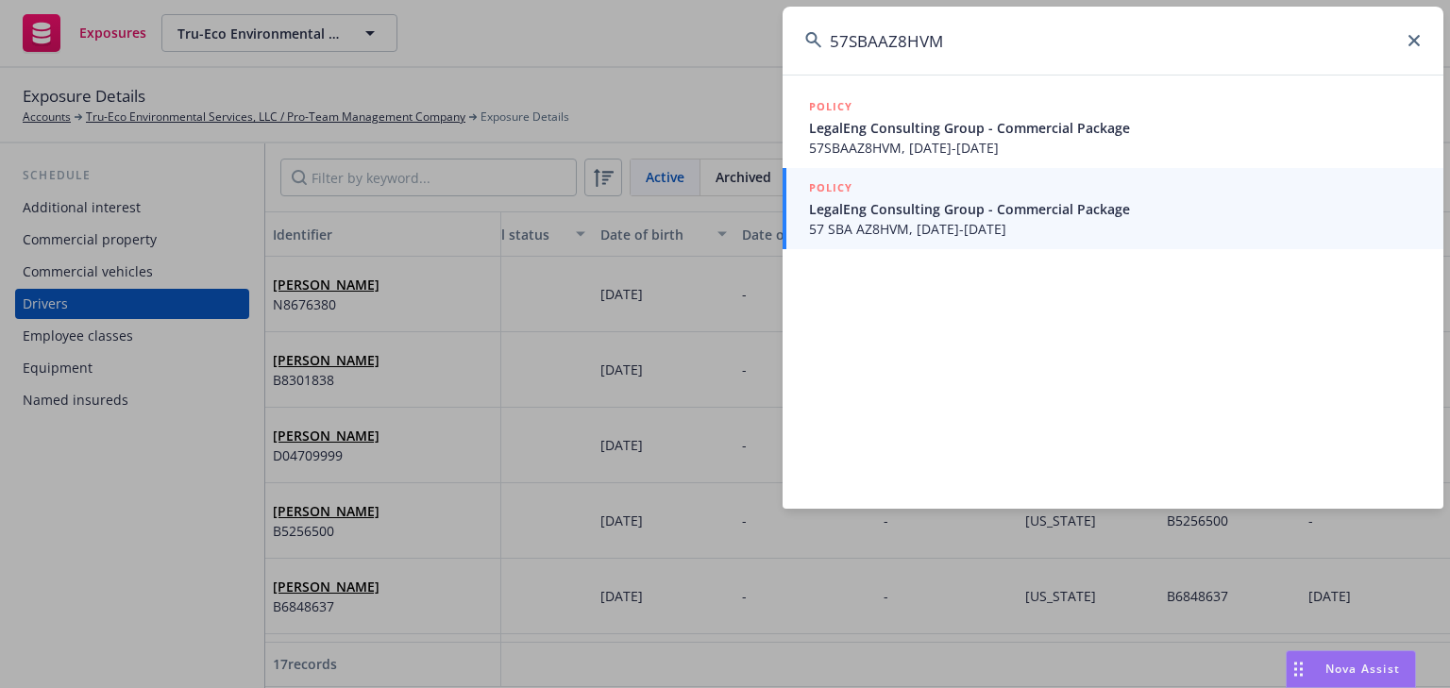
type input "57SBAAZ8HVM"
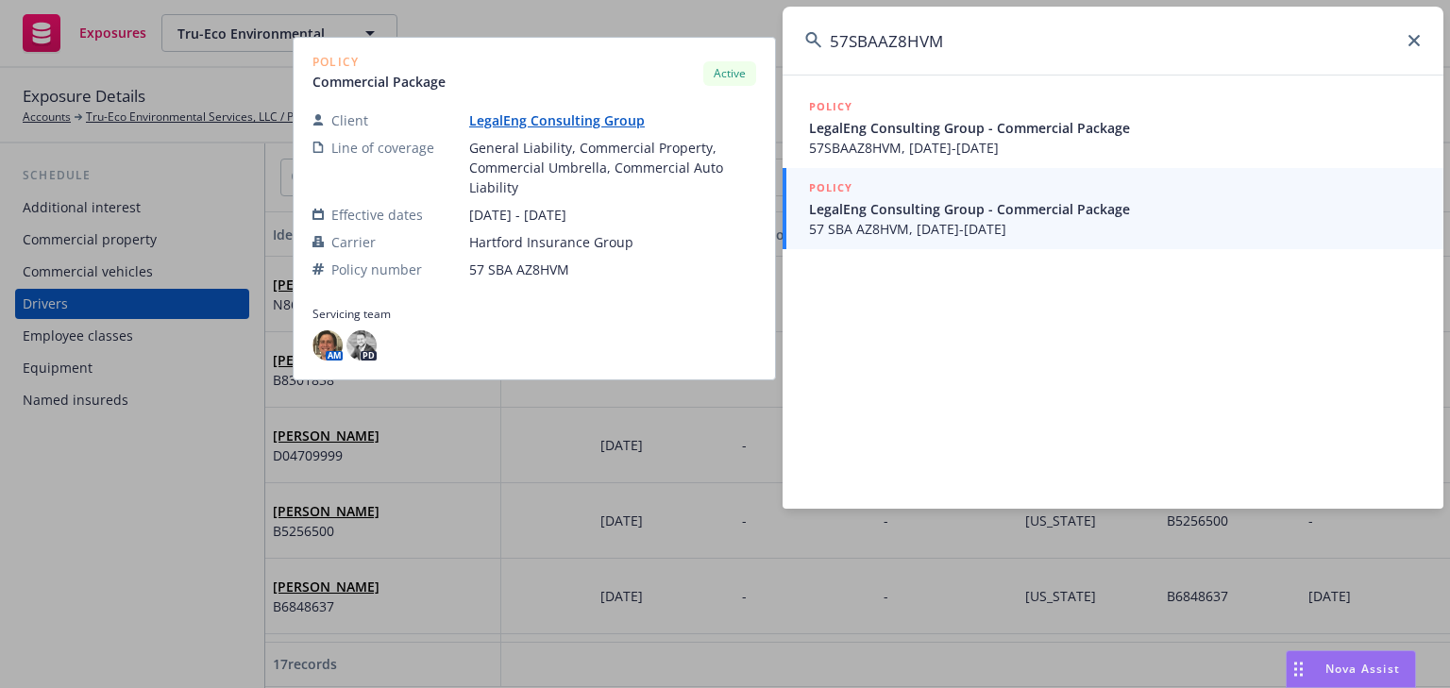
click at [870, 221] on span "57 SBA AZ8HVM, 03/15/2025-03/15/2026" at bounding box center [1115, 229] width 612 height 20
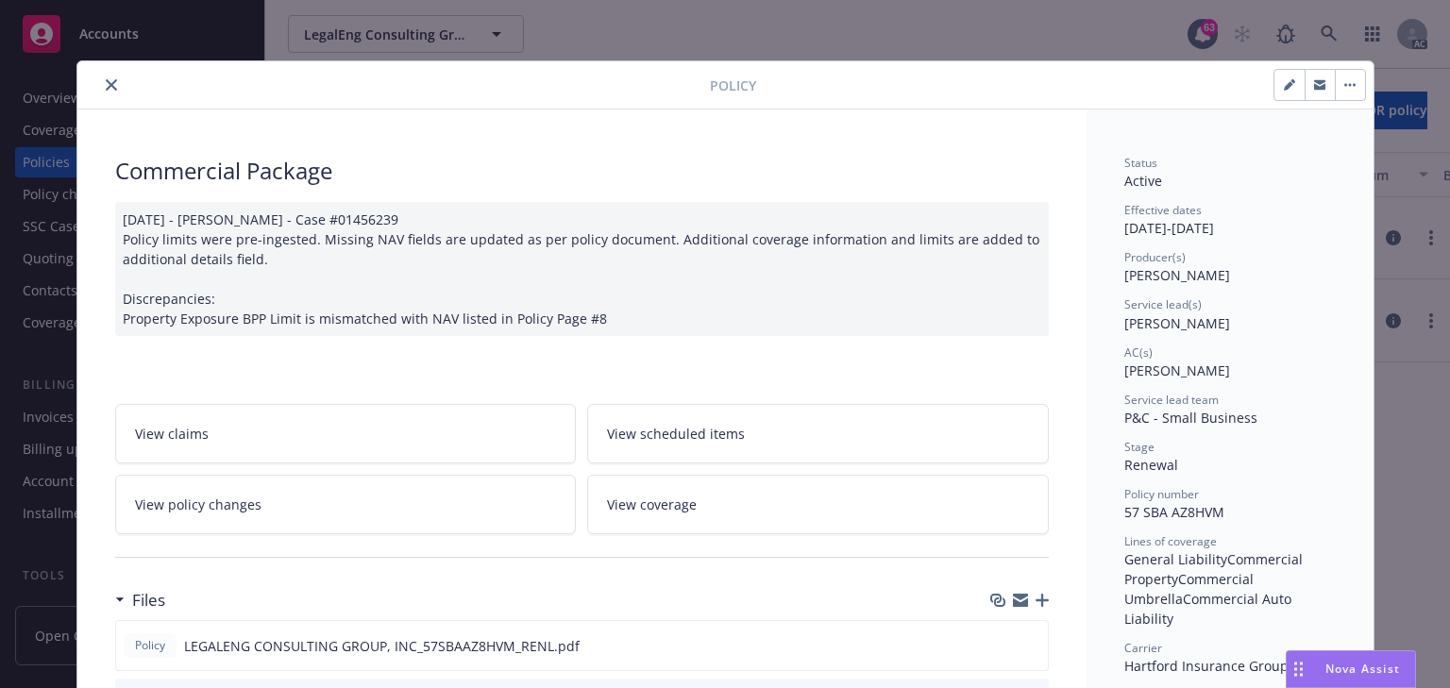
click at [363, 516] on link "View policy changes" at bounding box center [346, 504] width 462 height 59
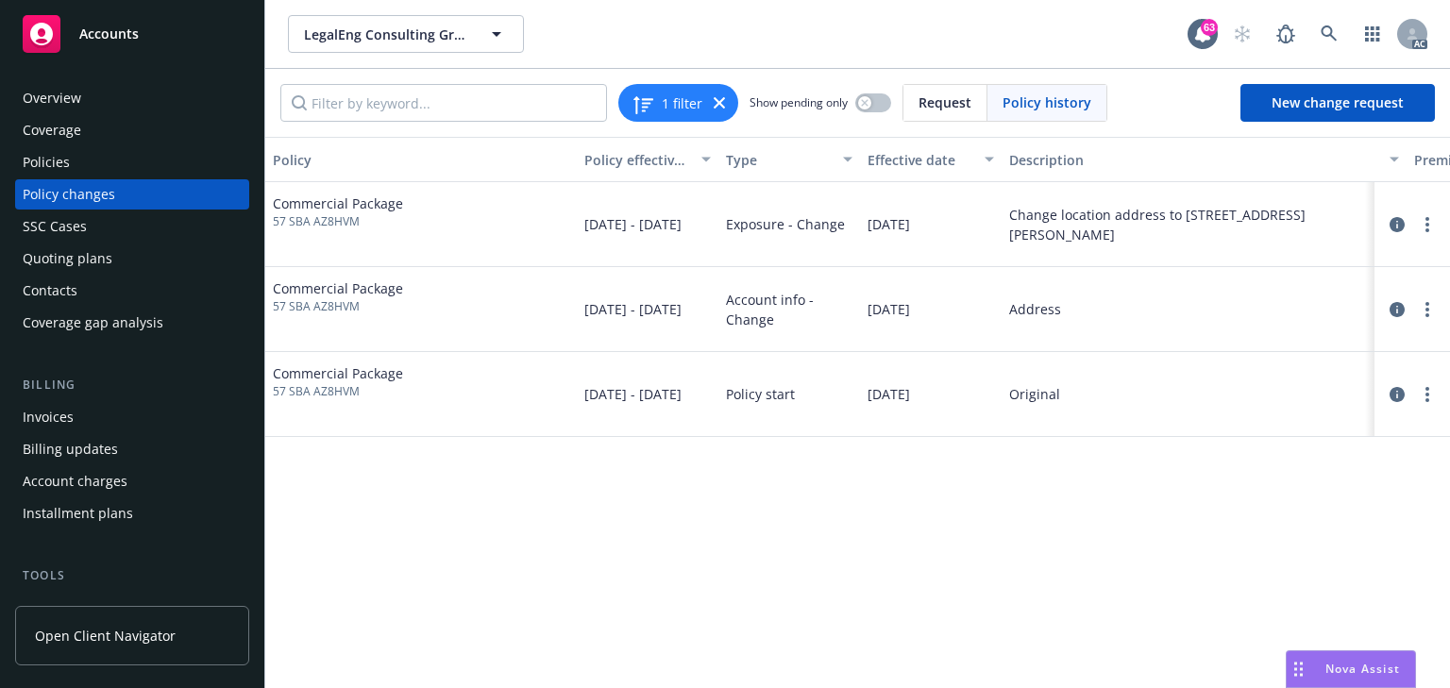
click at [987, 576] on div "Policy Policy effective dates Type Effective date Description Premium change An…" at bounding box center [857, 412] width 1185 height 551
click at [778, 558] on div "Policy Policy effective dates Type Effective date Description Premium change An…" at bounding box center [857, 412] width 1185 height 551
click at [1396, 213] on link "circleInformation" at bounding box center [1397, 224] width 23 height 23
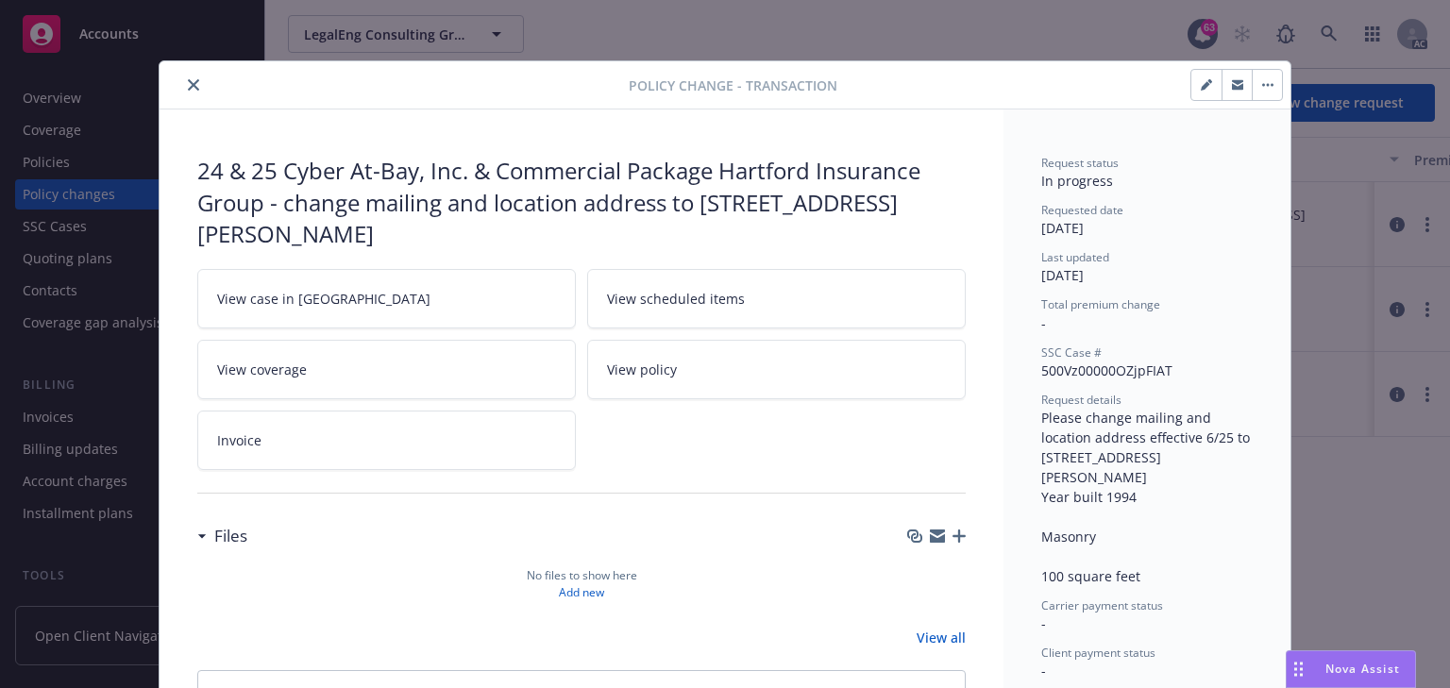
scroll to position [57, 0]
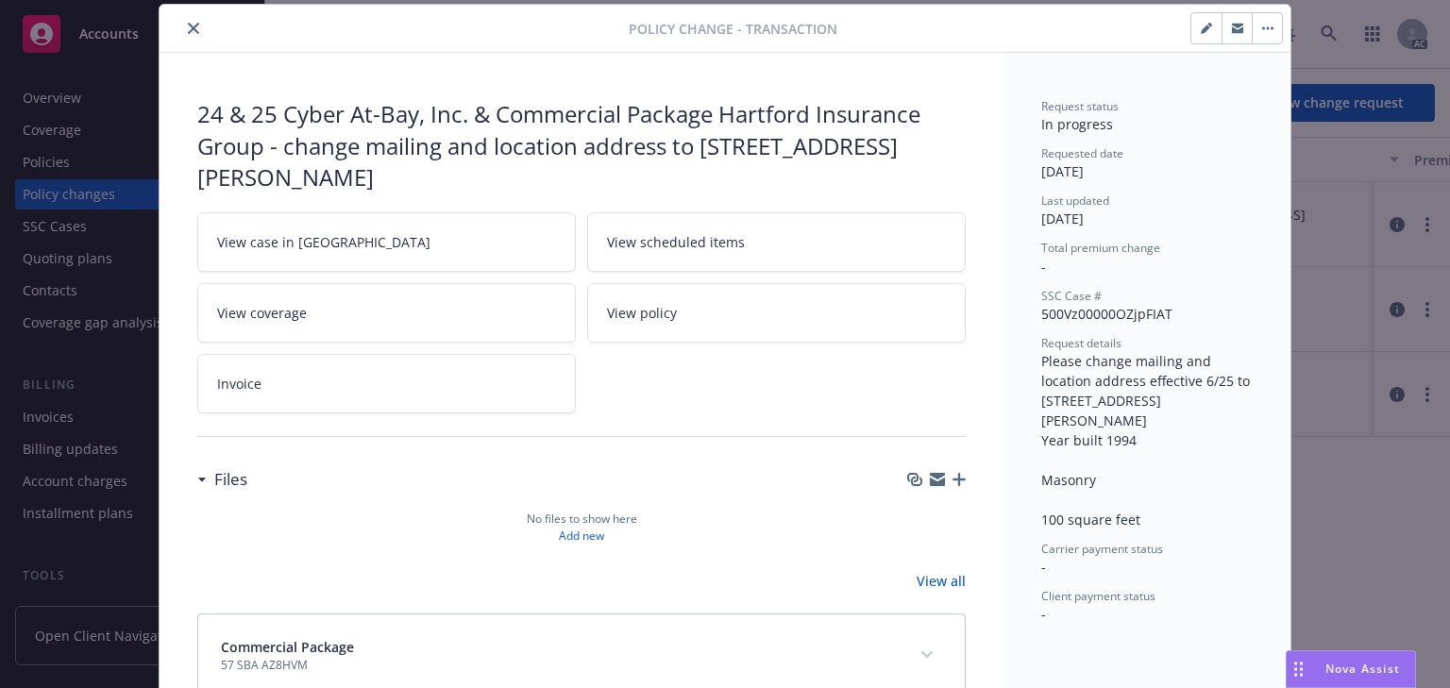
click at [458, 230] on link "View case in SSC" at bounding box center [386, 241] width 379 height 59
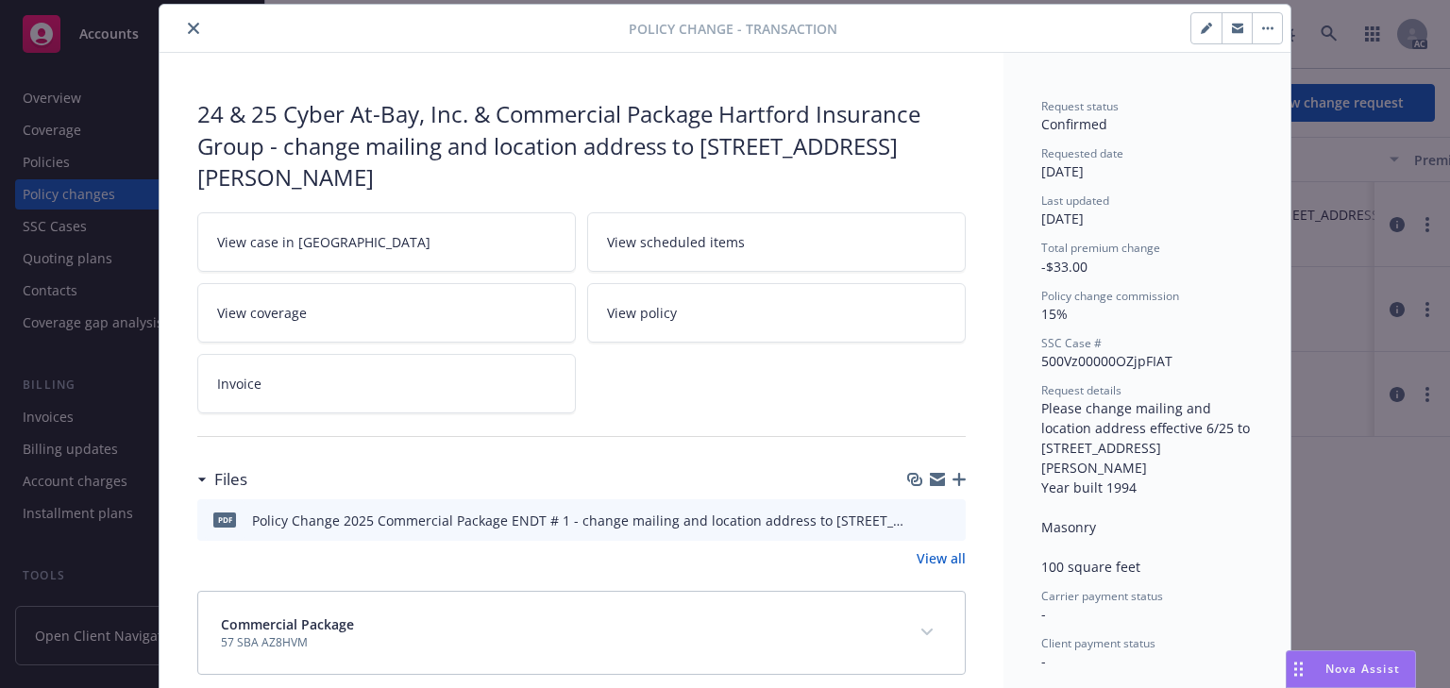
click at [185, 19] on button "close" at bounding box center [193, 28] width 23 height 23
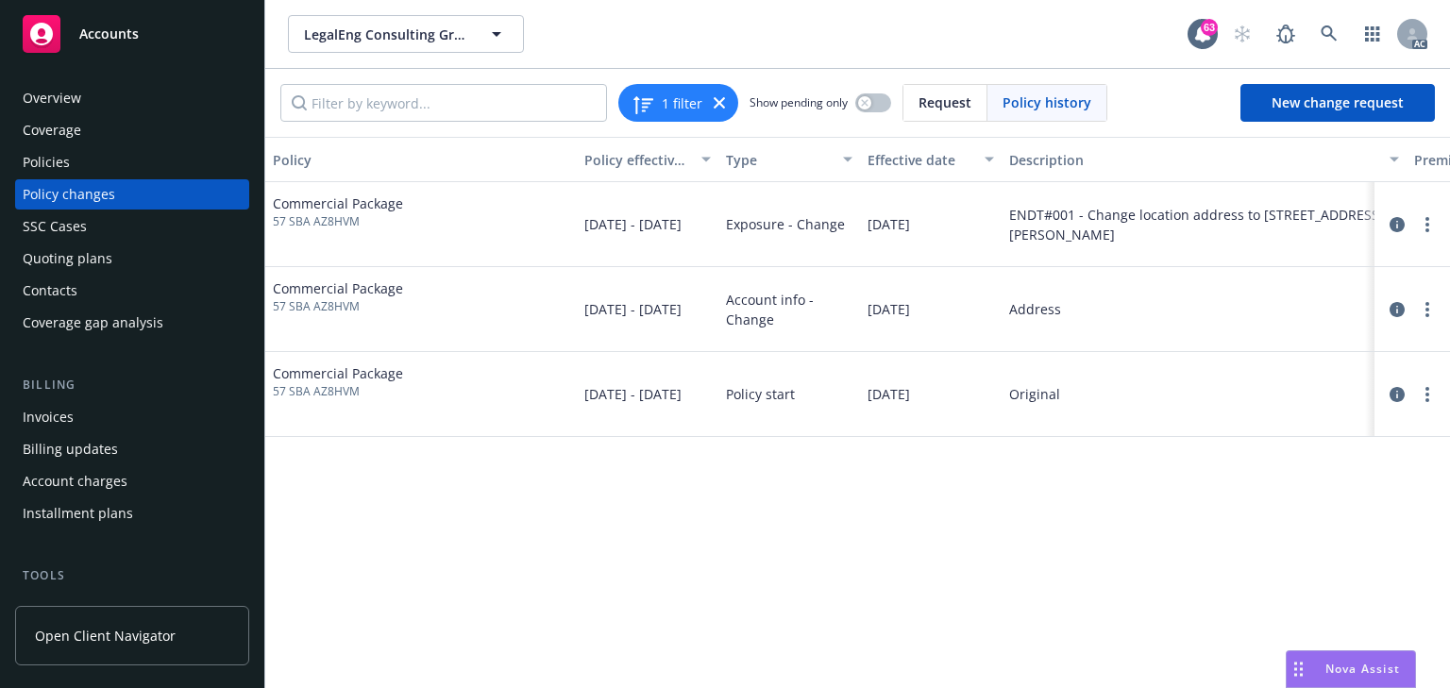
click at [866, 648] on div "Policy Policy effective dates Type Effective date Description Premium change An…" at bounding box center [857, 412] width 1185 height 551
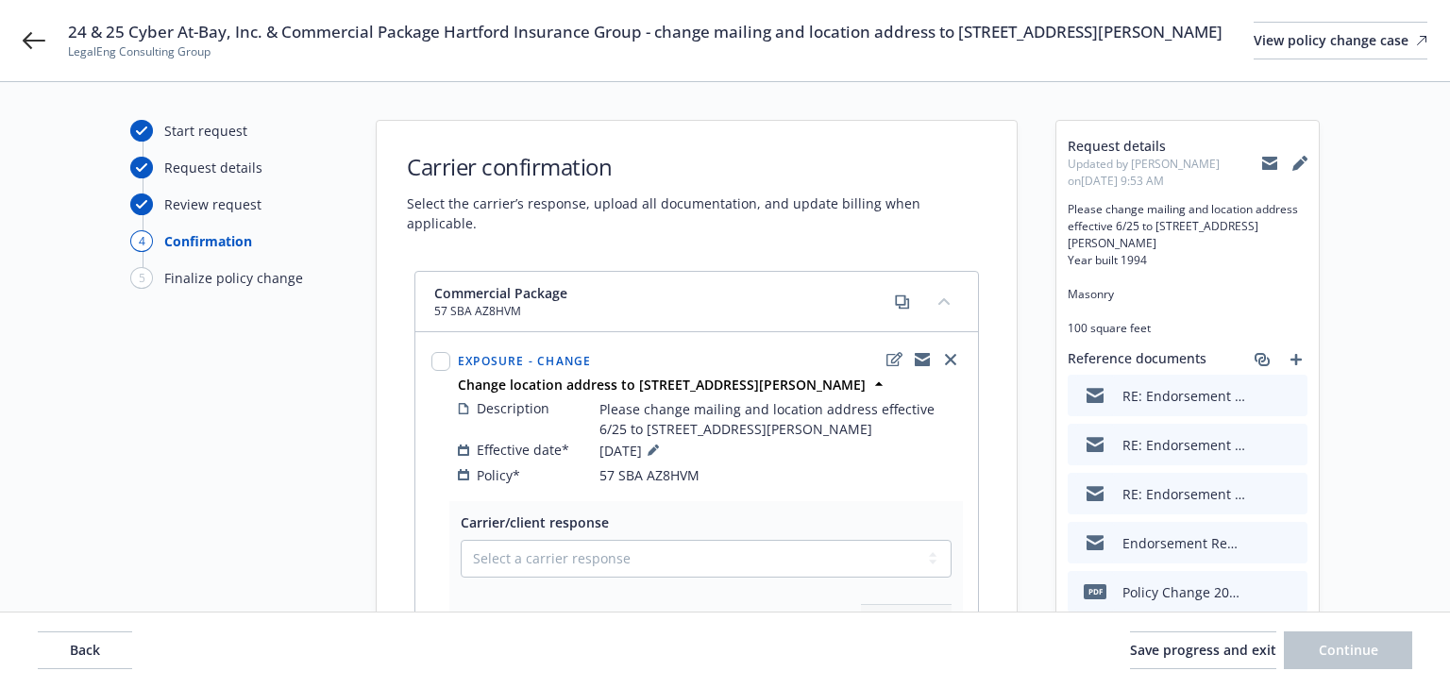
select select "ACCEPTED"
click at [72, 658] on span "Back" at bounding box center [85, 650] width 30 height 18
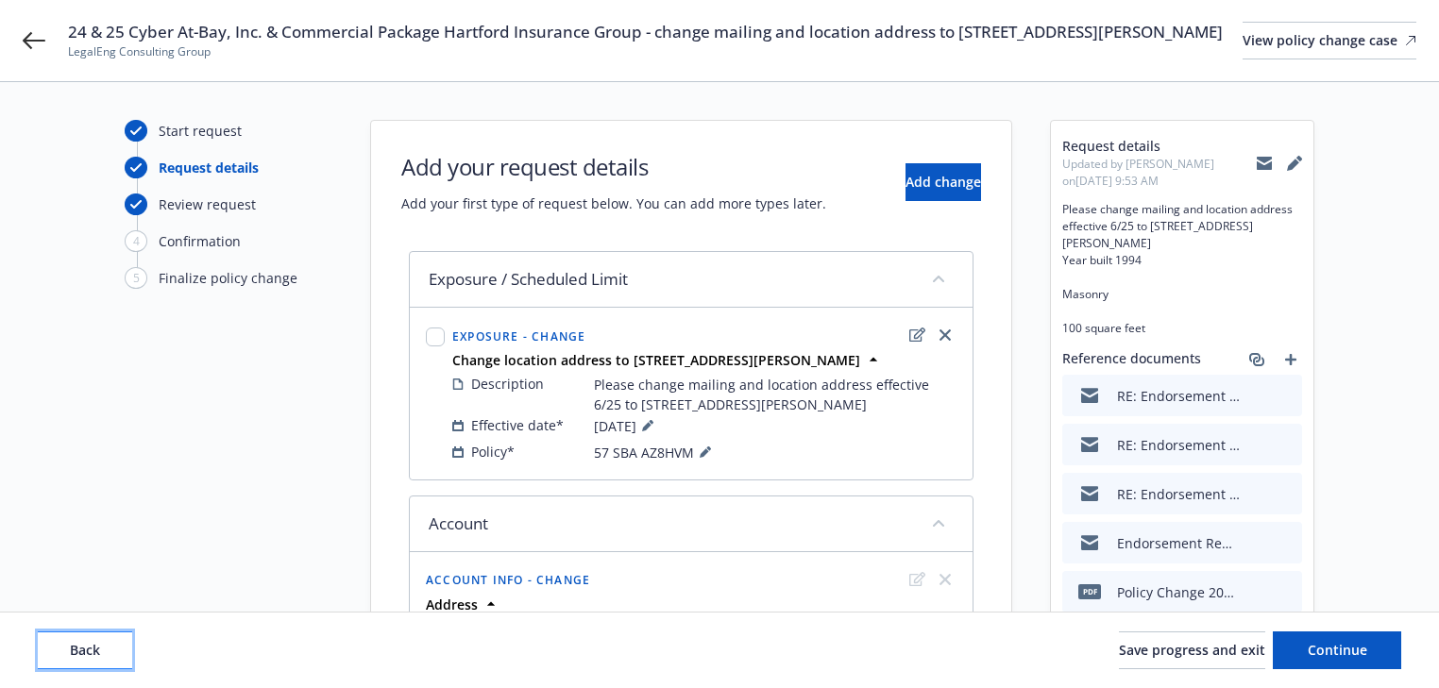
click at [72, 658] on span "Back" at bounding box center [85, 650] width 30 height 18
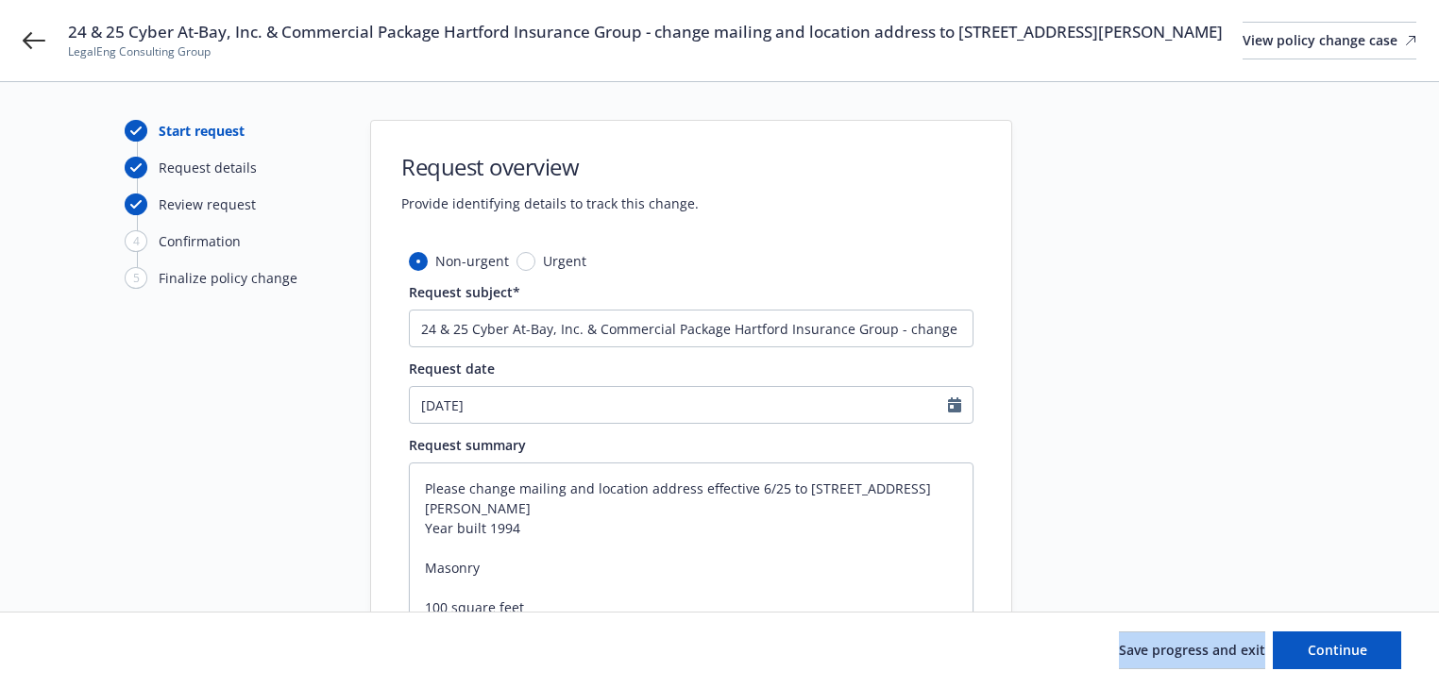
click at [72, 658] on div "Save progress and exit Continue" at bounding box center [719, 651] width 1363 height 38
drag, startPoint x: 1302, startPoint y: 652, endPoint x: 1225, endPoint y: 627, distance: 80.6
click at [1303, 652] on button "Continue" at bounding box center [1337, 651] width 128 height 38
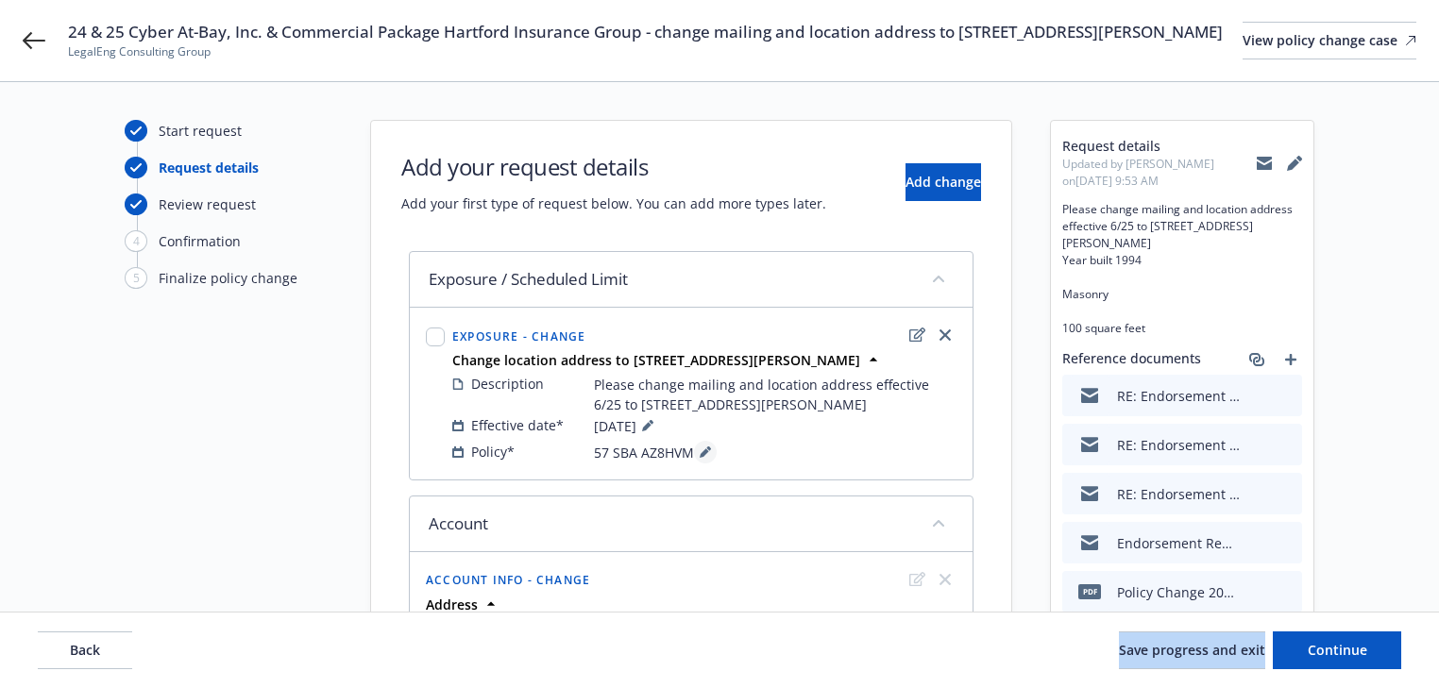
click at [705, 464] on button at bounding box center [705, 452] width 23 height 23
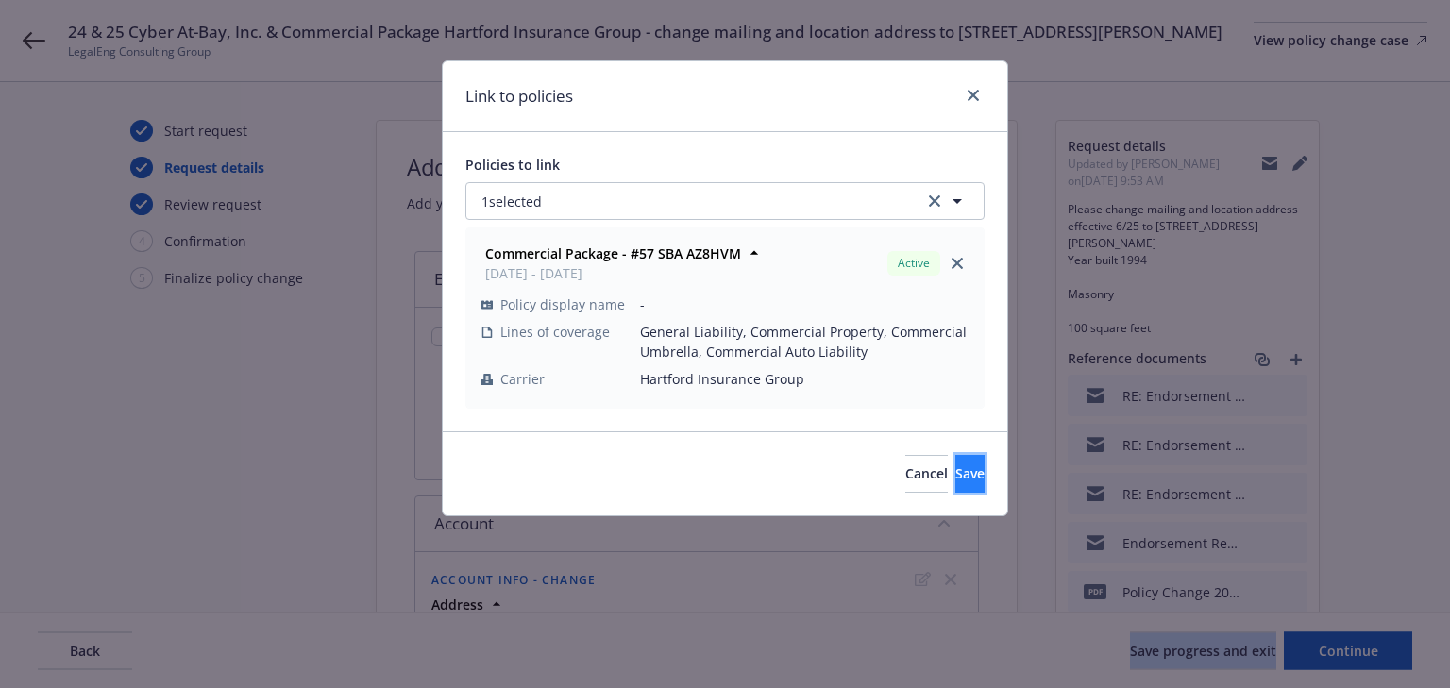
click at [955, 472] on span "Save" at bounding box center [969, 473] width 29 height 18
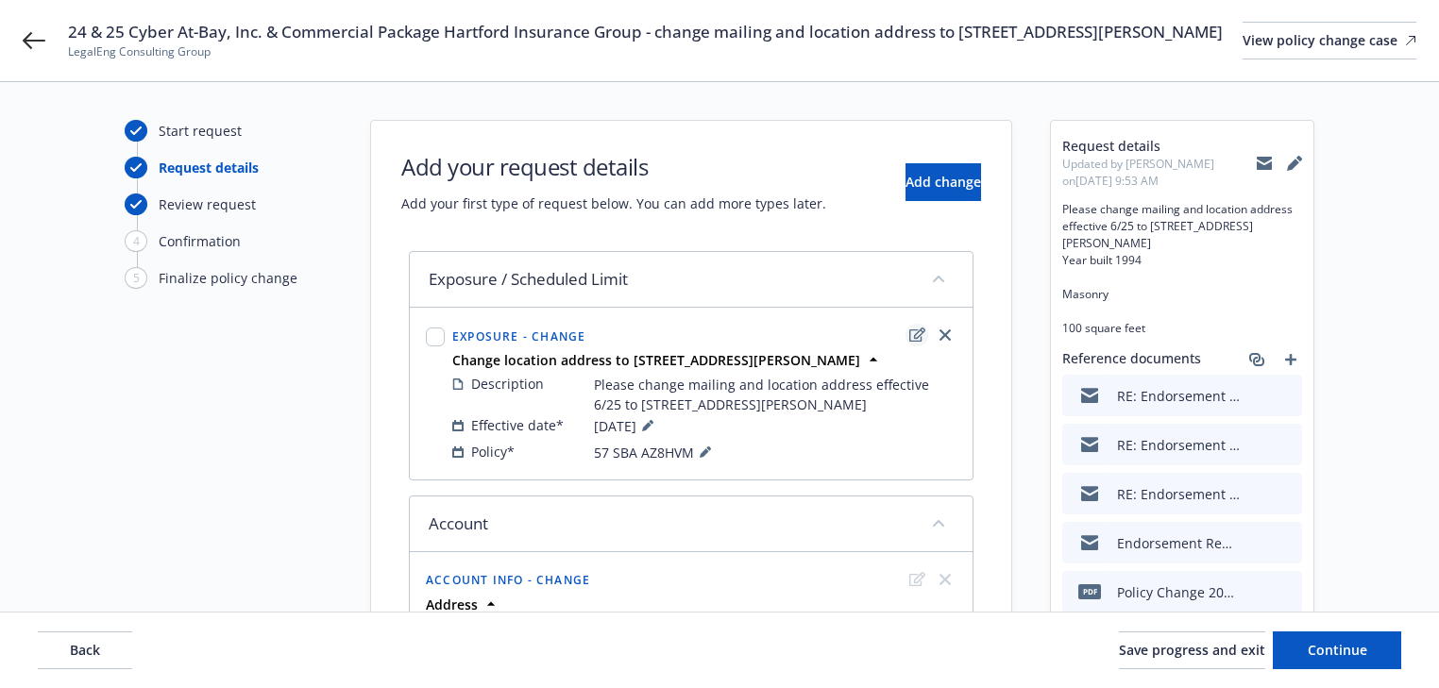
click at [918, 346] on link "edit" at bounding box center [916, 335] width 23 height 23
type textarea "x"
select select "CHANGE"
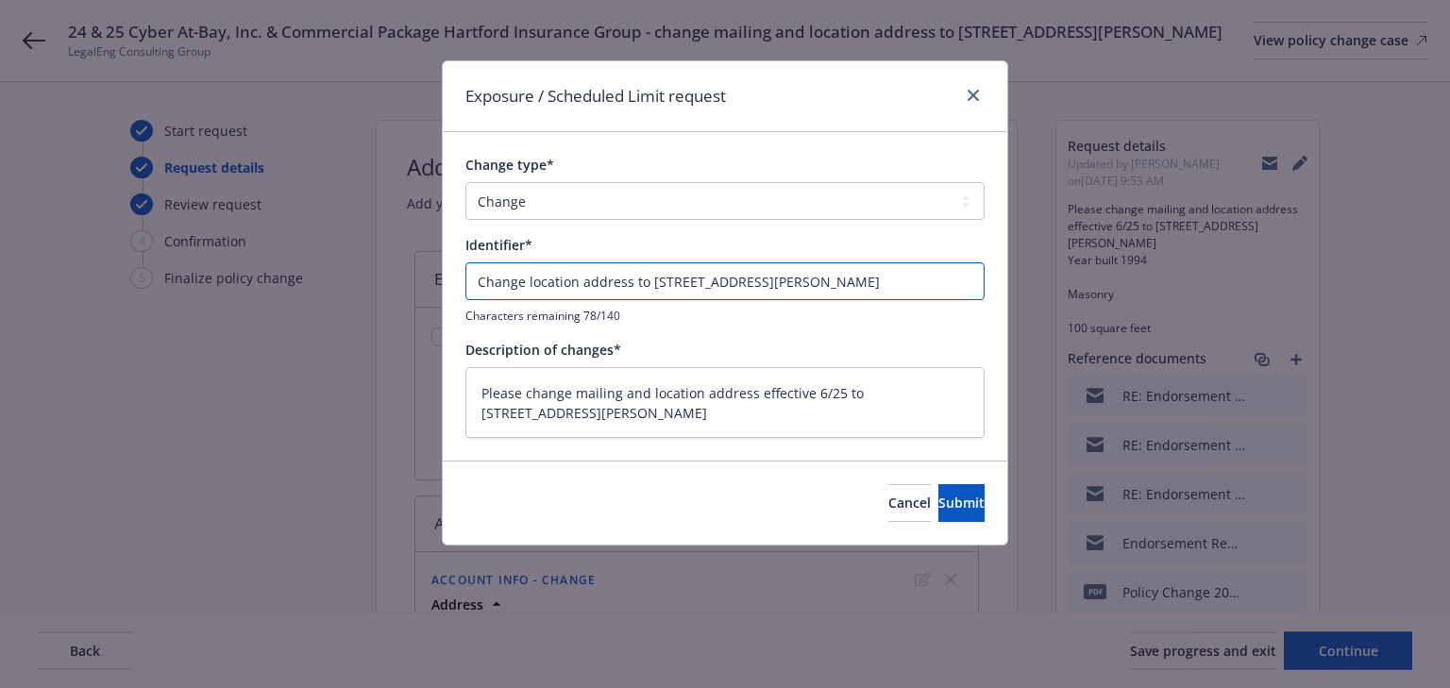
click at [474, 280] on input "Change location address to 100 S. Murphy Ave STE 200 #4019 Sunnyvale, CA 94086" at bounding box center [724, 281] width 519 height 38
type textarea "x"
type input "EChange location address to 100 S. Murphy Ave STE 200 #4019 Sunnyvale, CA 94086"
type textarea "x"
type input "ENChange location address to 100 S. Murphy Ave STE 200 #4019 Sunnyvale, CA 94086"
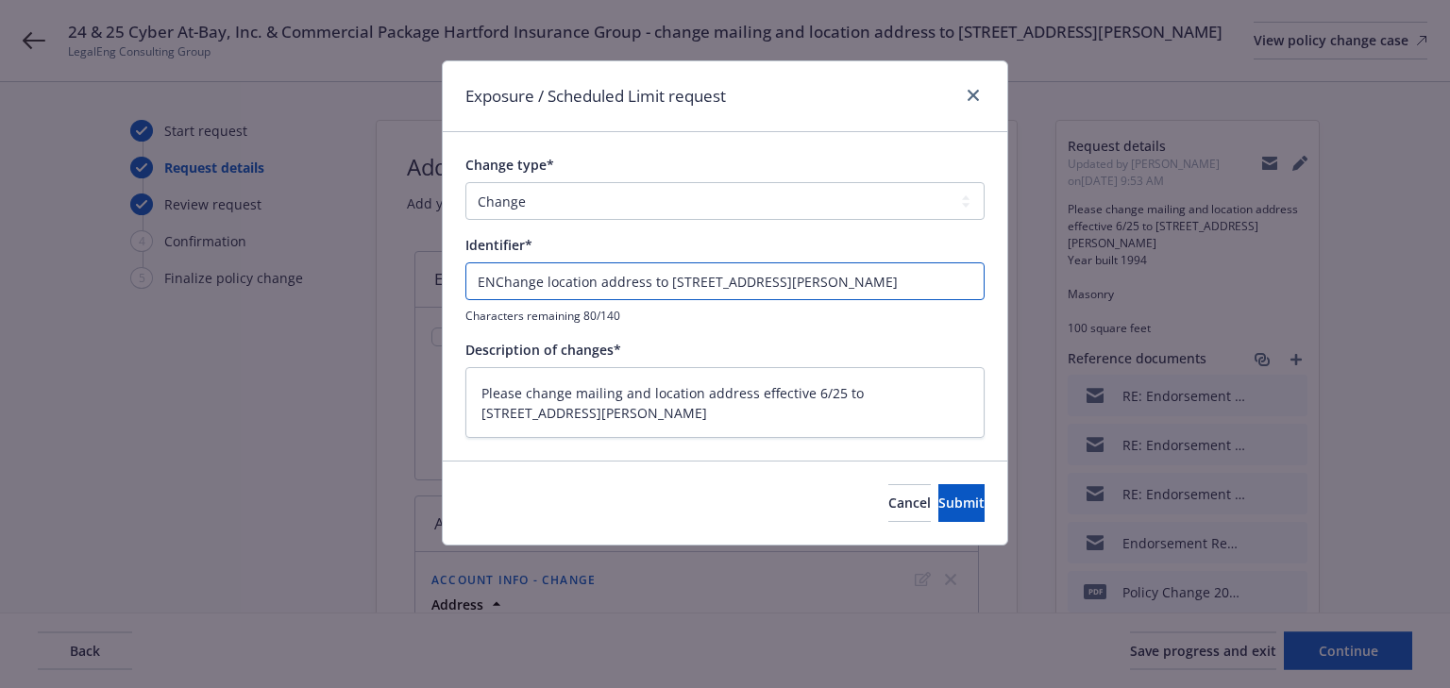
type textarea "x"
type input "ENDTChange location address to 100 S. Murphy Ave STE 200 #4019 Sunnyvale, CA 94…"
type textarea "x"
type input "ENDT#Change location address to 100 S. Murphy Ave STE 200 #4019 Sunnyvale, CA 9…"
type textarea "x"
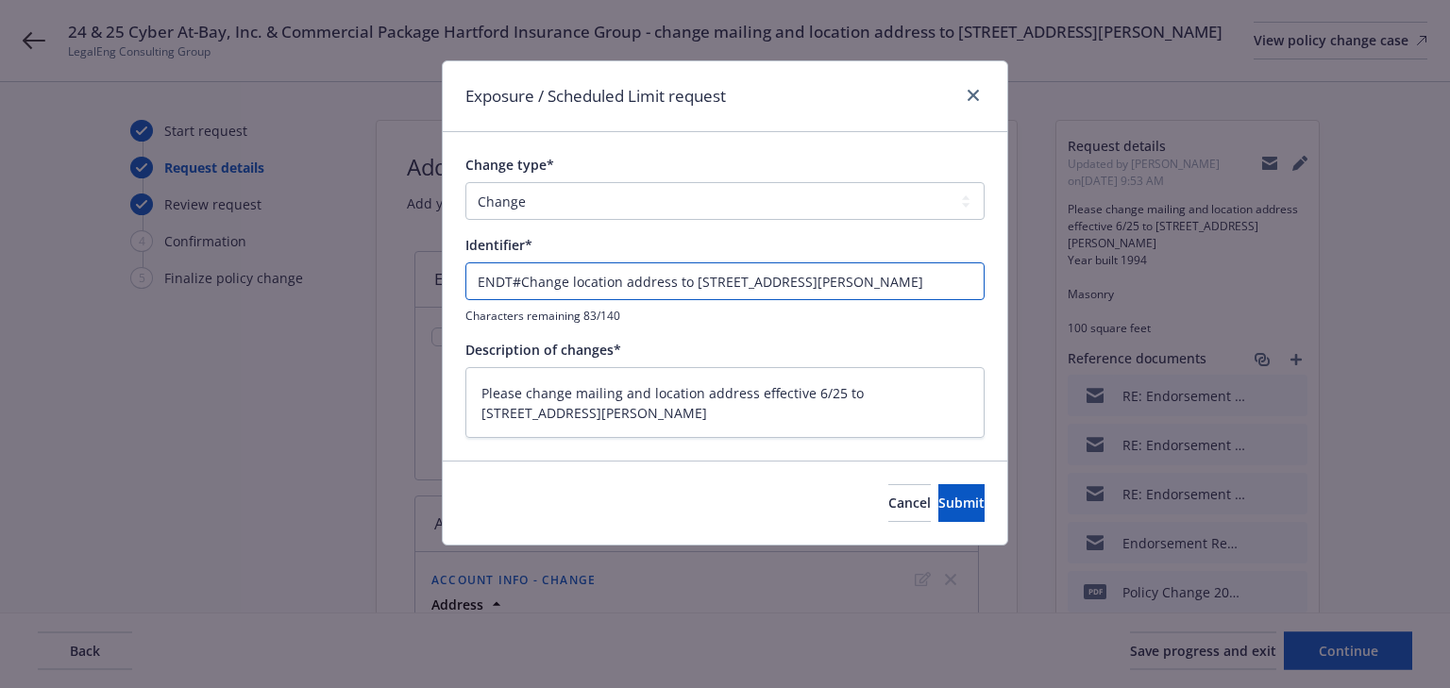
type input "ENDT#0Change location address to 100 S. Murphy Ave STE 200 #4019 Sunnyvale, CA …"
type textarea "x"
type input "ENDT#00Change location address to 100 S. Murphy Ave STE 200 #4019 Sunnyvale, CA…"
type textarea "x"
type input "ENDT#001Change location address to 100 S. Murphy Ave STE 200 #4019 Sunnyvale, C…"
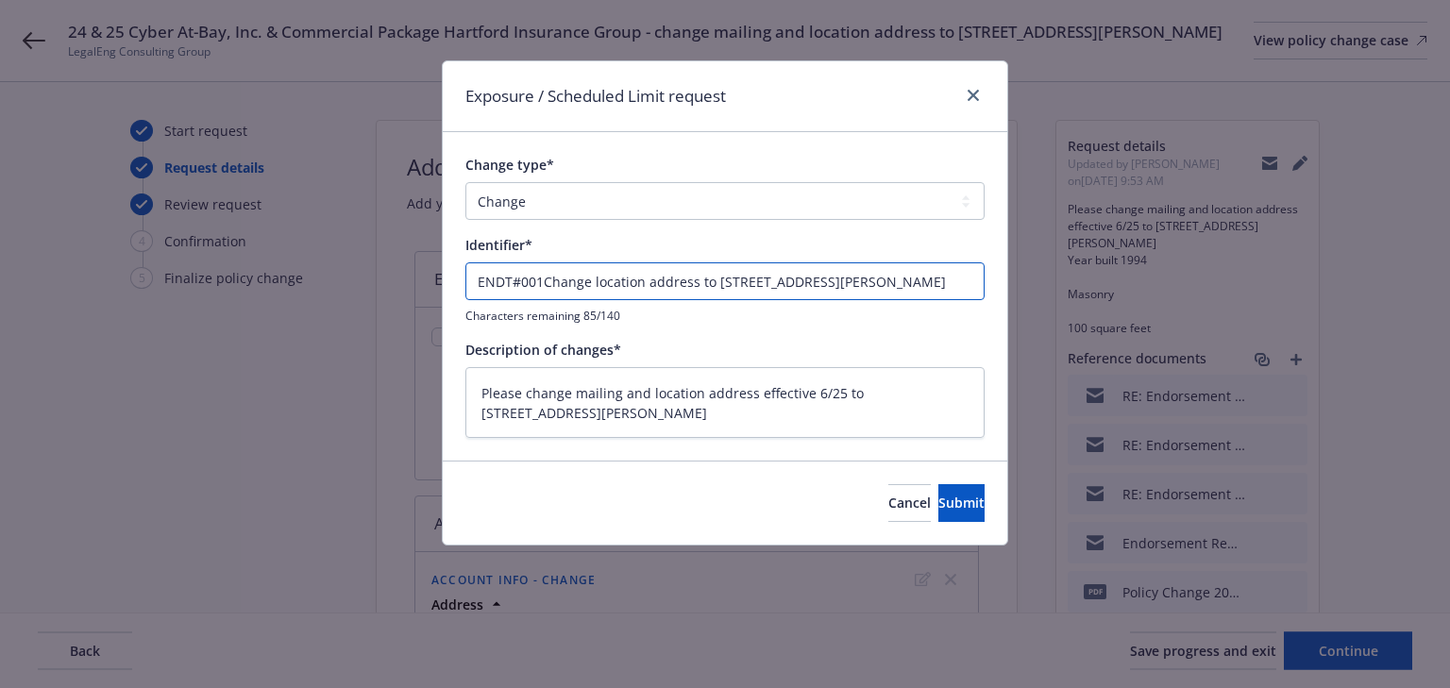
type textarea "x"
type input "ENDT#001 Change location address to 100 S. Murphy Ave STE 200 #4019 Sunnyvale, …"
type textarea "x"
type input "ENDT#001 -Change location address to 100 S. Murphy Ave STE 200 #4019 Sunnyvale,…"
type textarea "x"
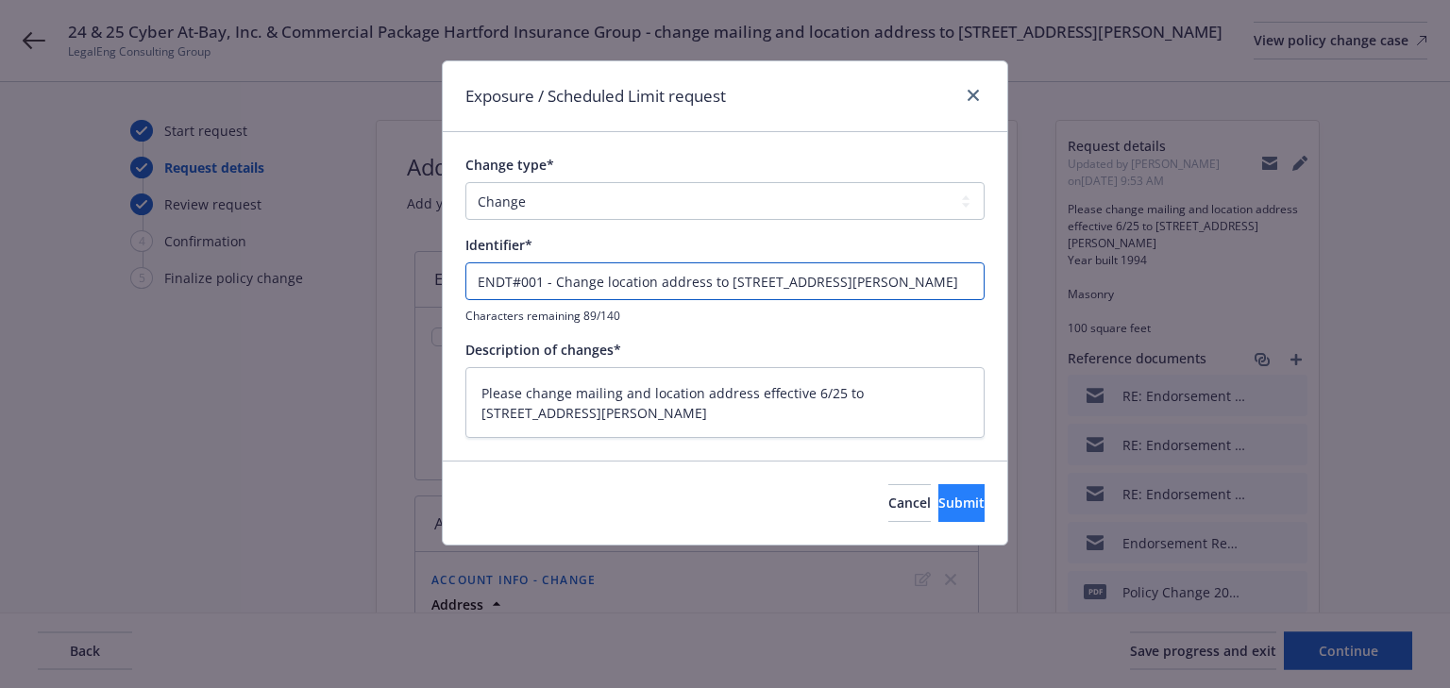
type input "ENDT#001 - Change location address to 100 S. Murphy Ave STE 200 #4019 Sunnyvale…"
click at [938, 514] on button "Submit" at bounding box center [961, 503] width 46 height 38
type textarea "x"
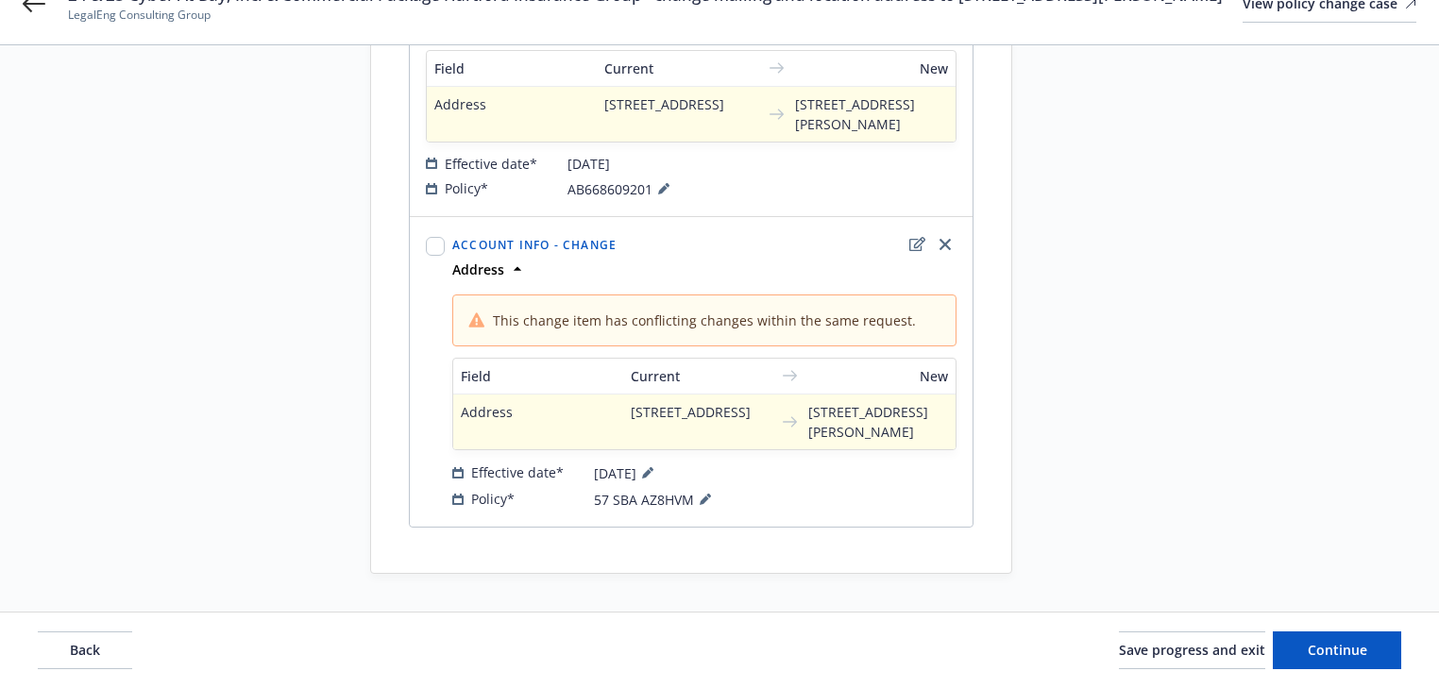
scroll to position [680, 0]
click at [717, 511] on div "Policy* 57 SBA AZ8HVM" at bounding box center [704, 499] width 504 height 23
click at [707, 505] on icon at bounding box center [705, 499] width 11 height 11
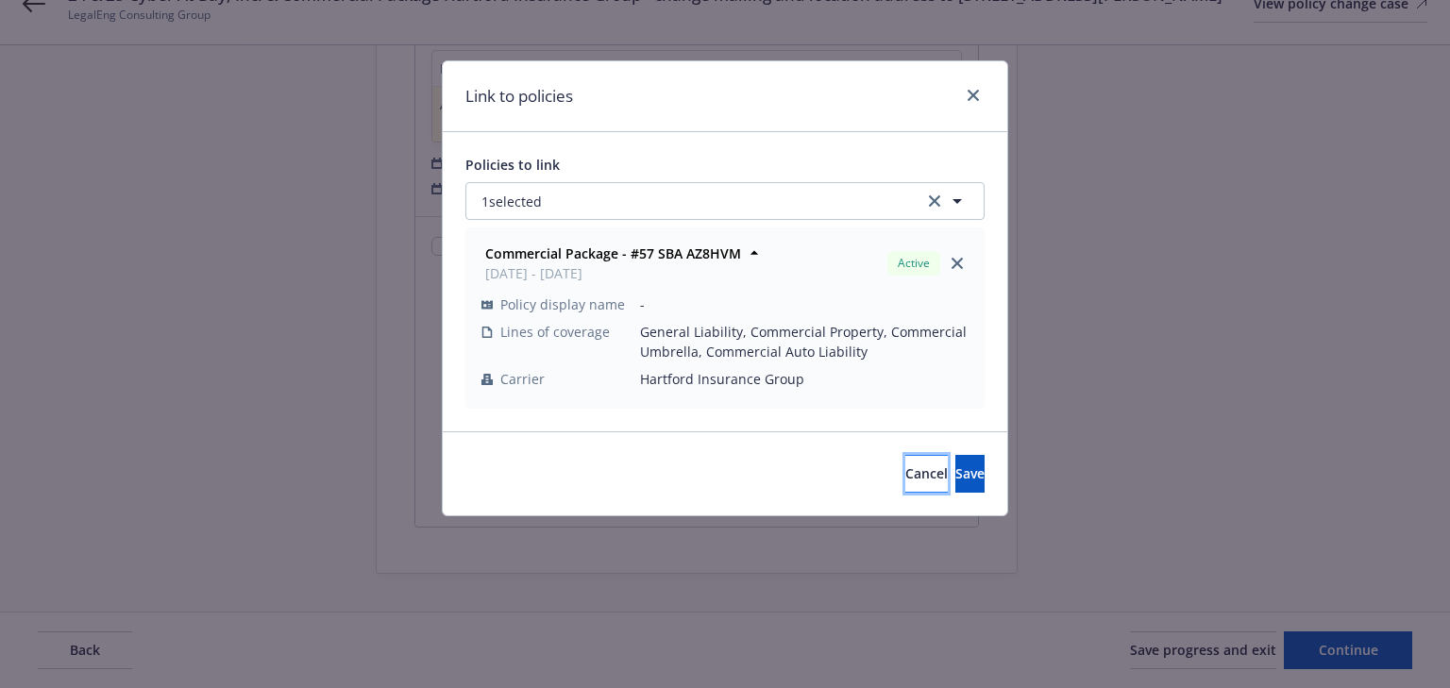
click at [905, 481] on span "Cancel" at bounding box center [926, 473] width 42 height 18
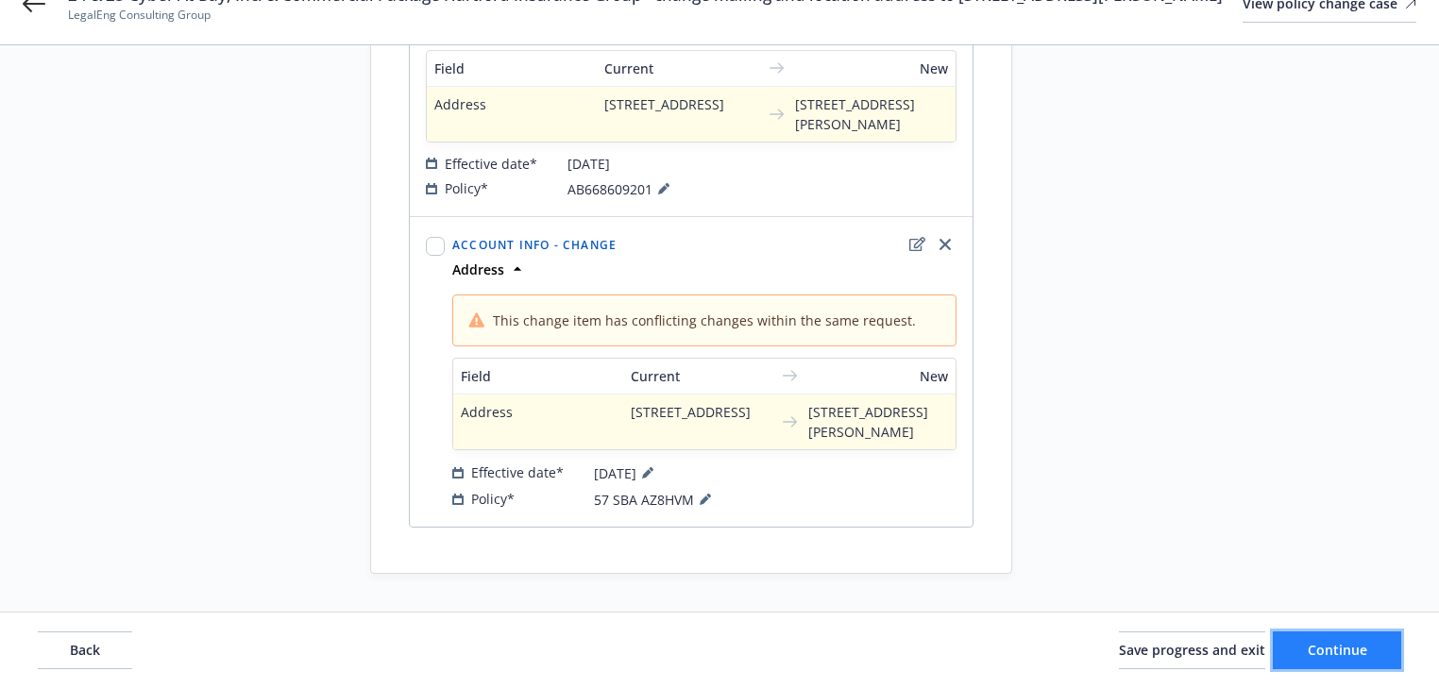
click at [1376, 651] on button "Continue" at bounding box center [1337, 651] width 128 height 38
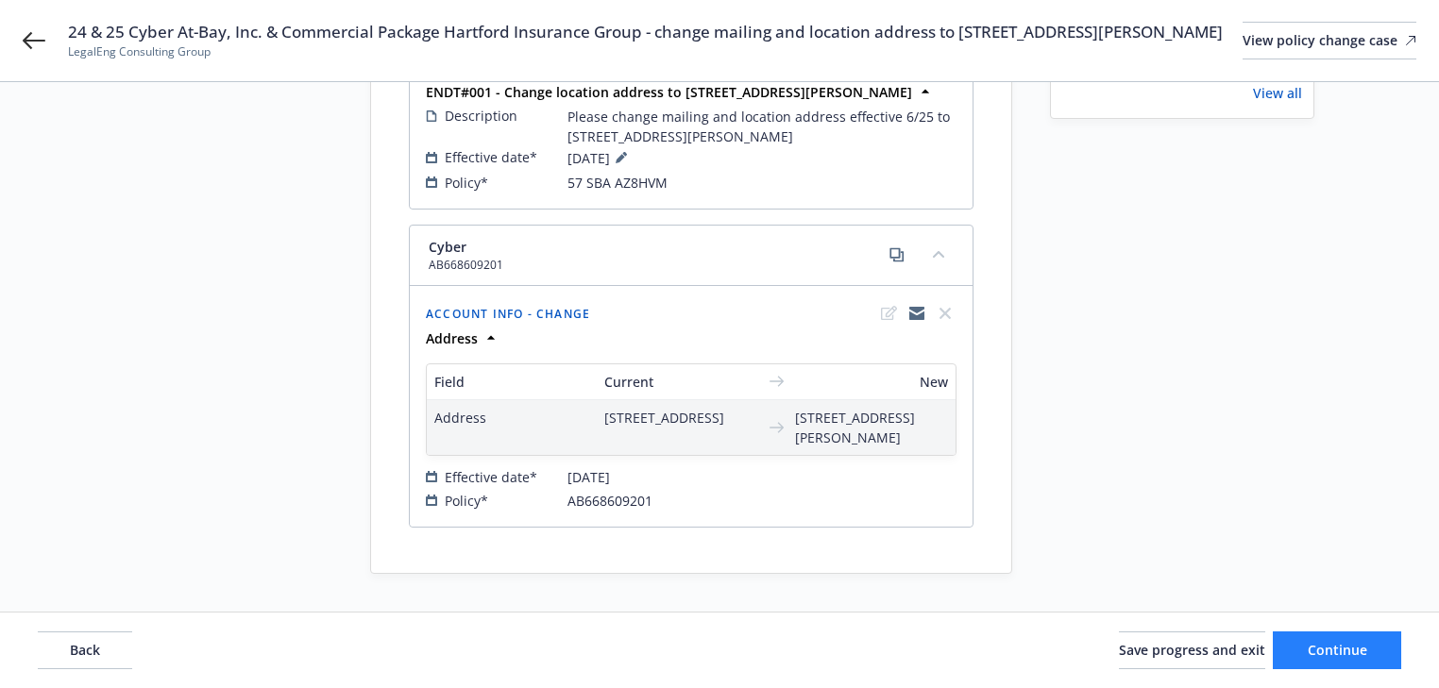
scroll to position [615, 0]
click at [1376, 651] on button "Continue" at bounding box center [1337, 651] width 128 height 38
select select "ACCEPTED"
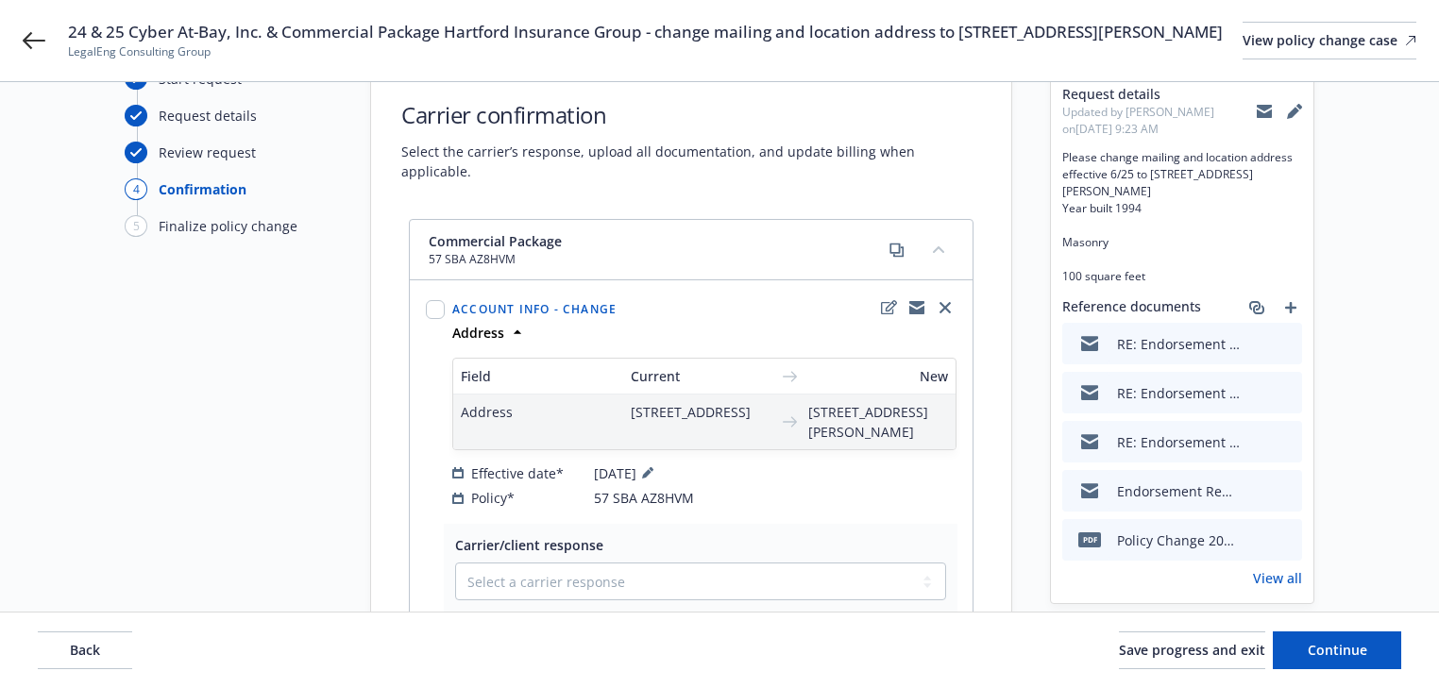
scroll to position [76, 0]
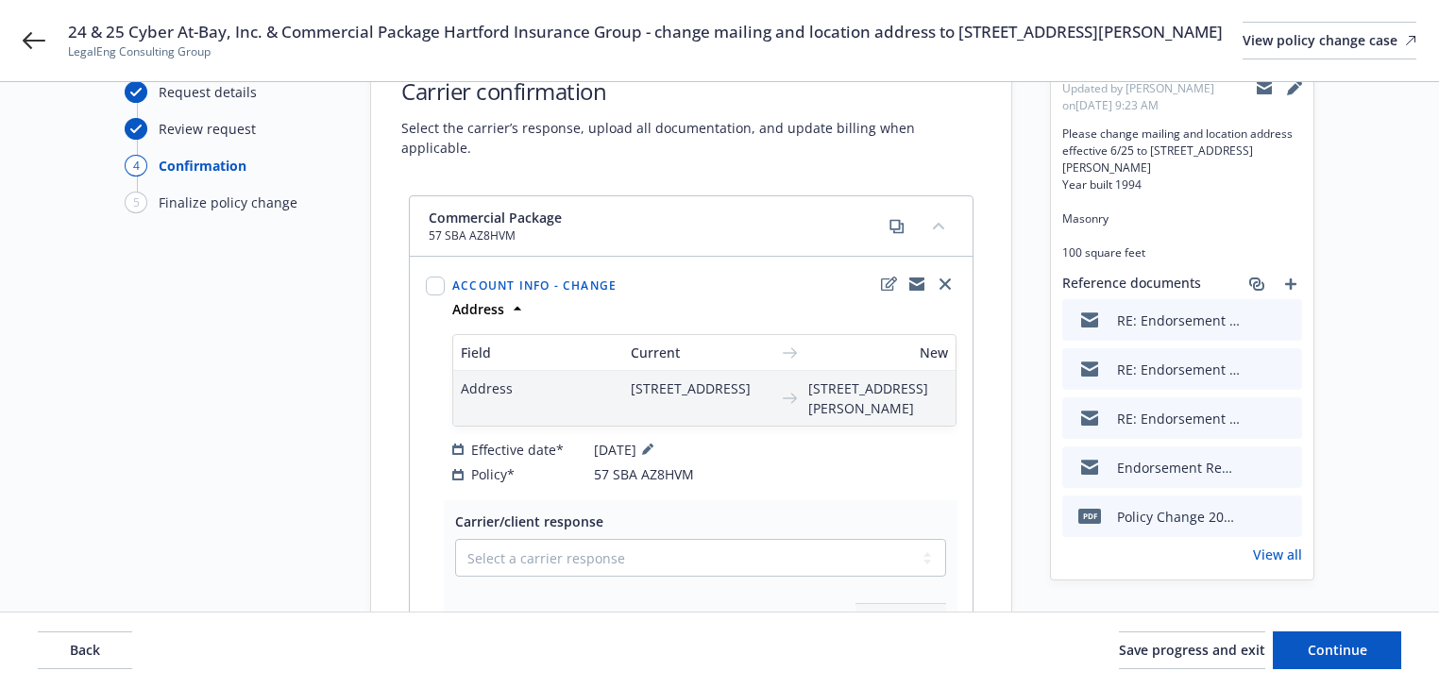
drag, startPoint x: 654, startPoint y: 31, endPoint x: 667, endPoint y: 47, distance: 20.8
click at [667, 43] on span "24 & 25 Cyber At-Bay, Inc. & Commercial Package Hartford Insurance Group - chan…" at bounding box center [645, 32] width 1155 height 23
copy span "change mailing and location address to 100 S. Murphy Ave STE 200 #4019 Sunnyval…"
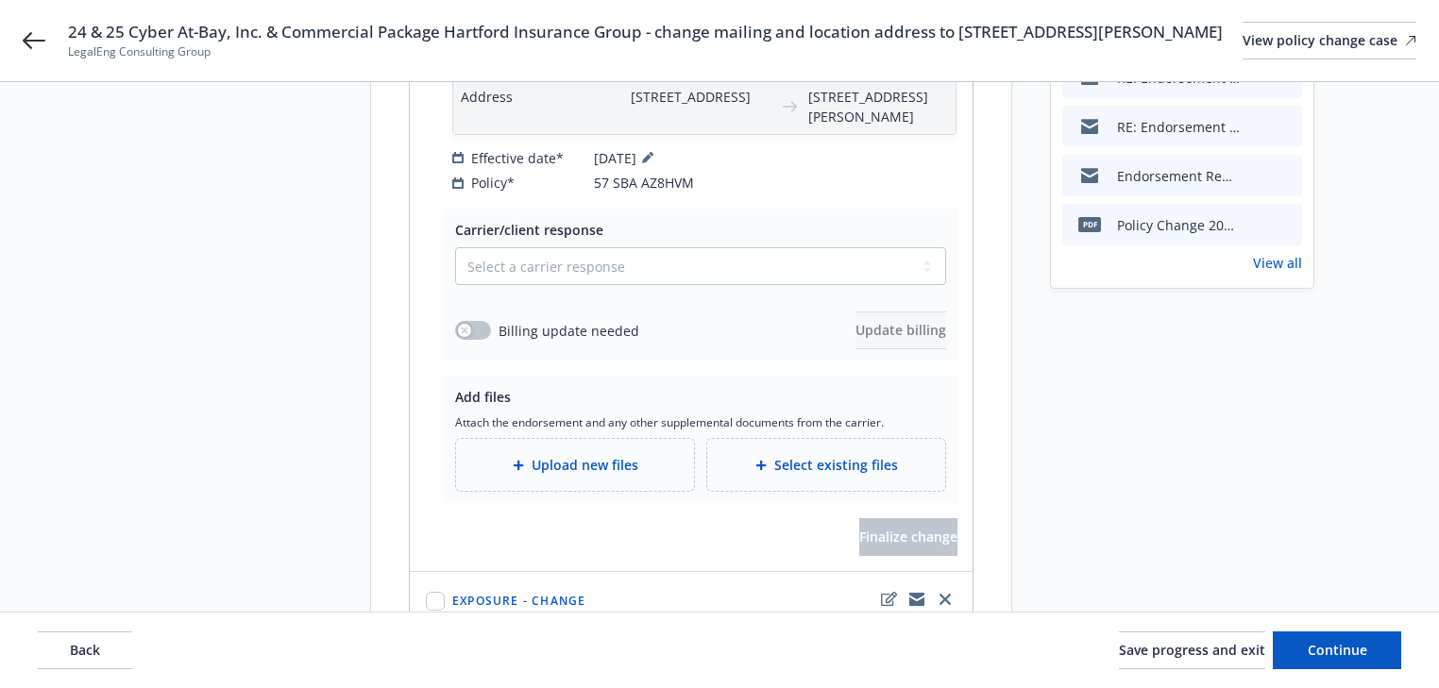
scroll to position [378, 0]
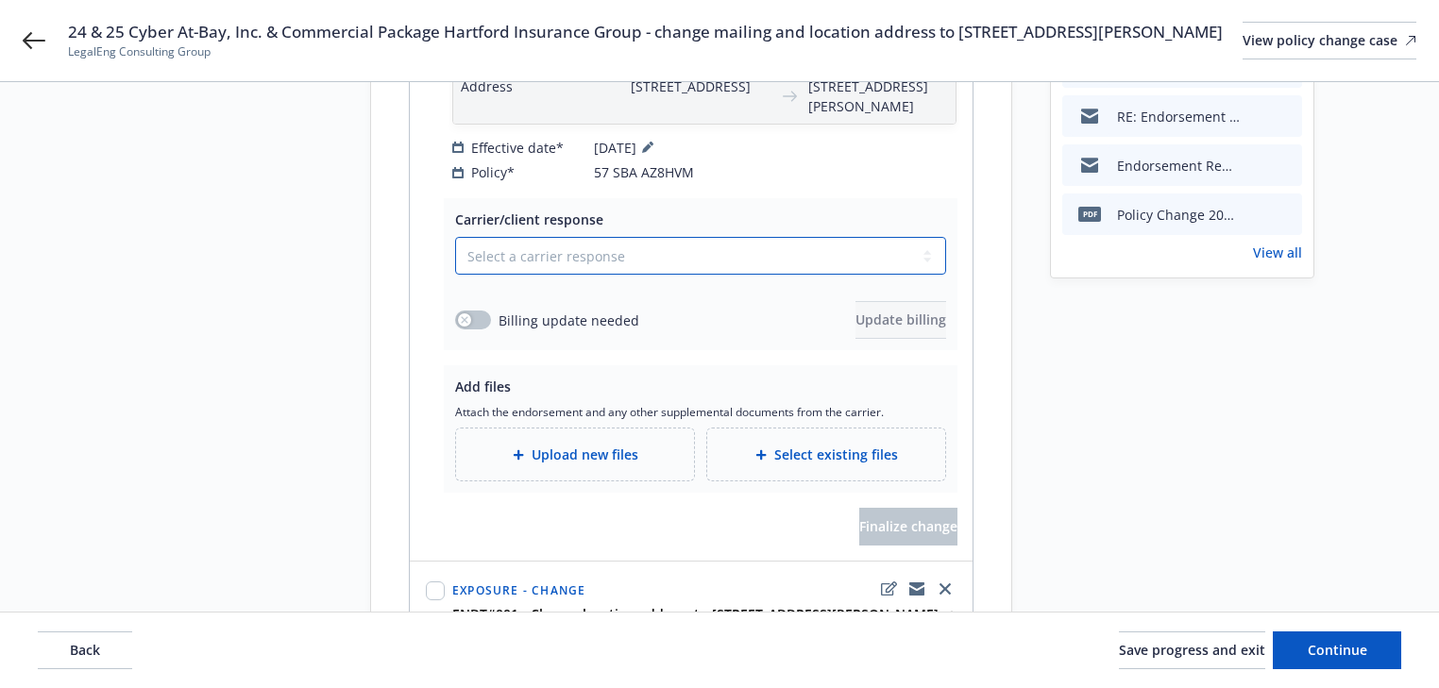
drag, startPoint x: 624, startPoint y: 282, endPoint x: 623, endPoint y: 312, distance: 30.2
click at [624, 275] on select "Select a carrier response Accepted Accepted with revision No endorsement needed…" at bounding box center [700, 256] width 491 height 38
select select "ACCEPTED"
click at [455, 275] on select "Select a carrier response Accepted Accepted with revision No endorsement needed…" at bounding box center [700, 256] width 491 height 38
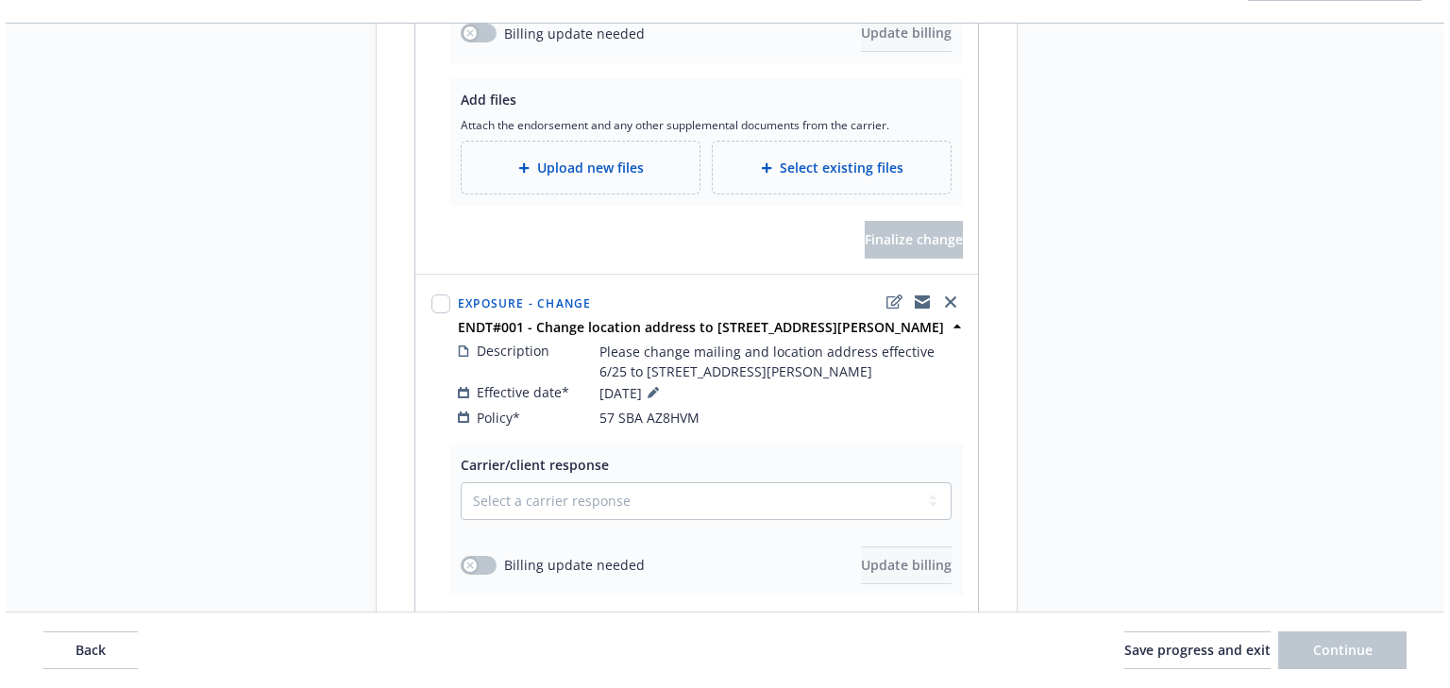
scroll to position [529, 0]
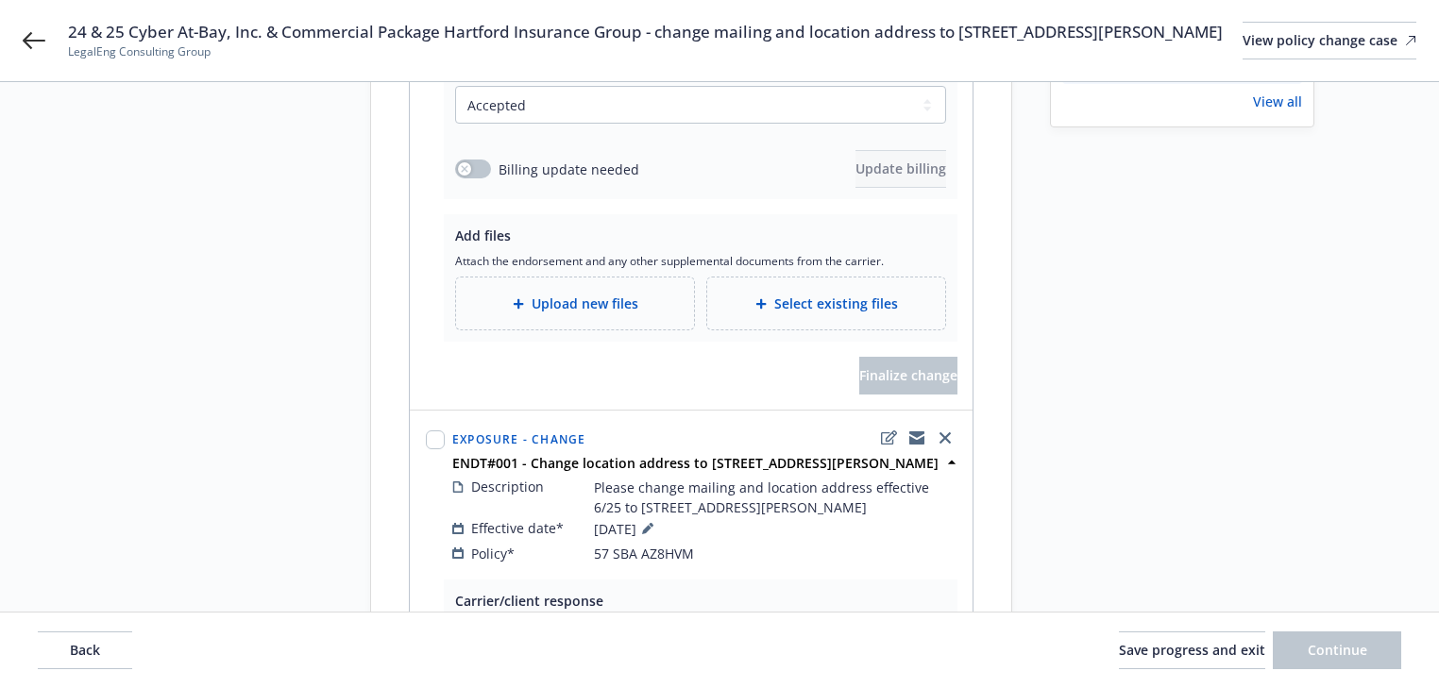
click at [568, 313] on span "Upload new files" at bounding box center [584, 304] width 107 height 20
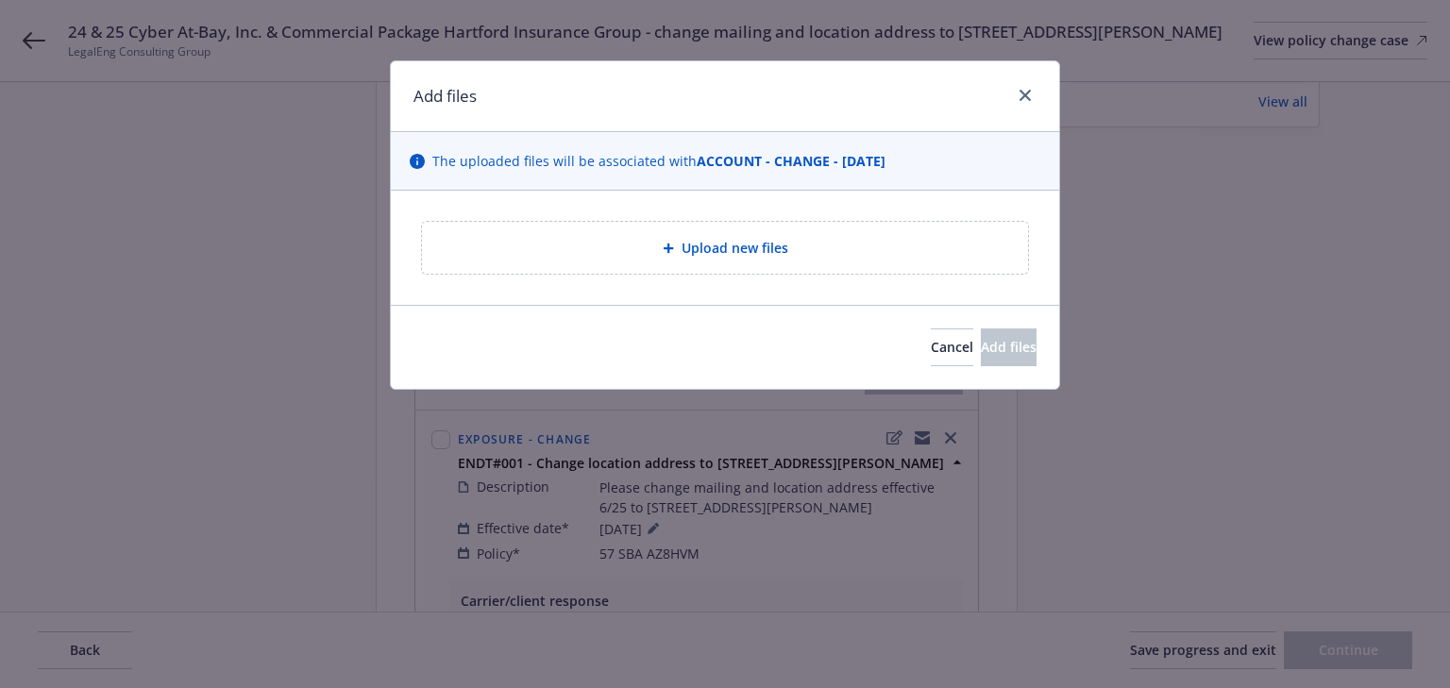
click at [768, 258] on div "Upload new files" at bounding box center [725, 248] width 576 height 22
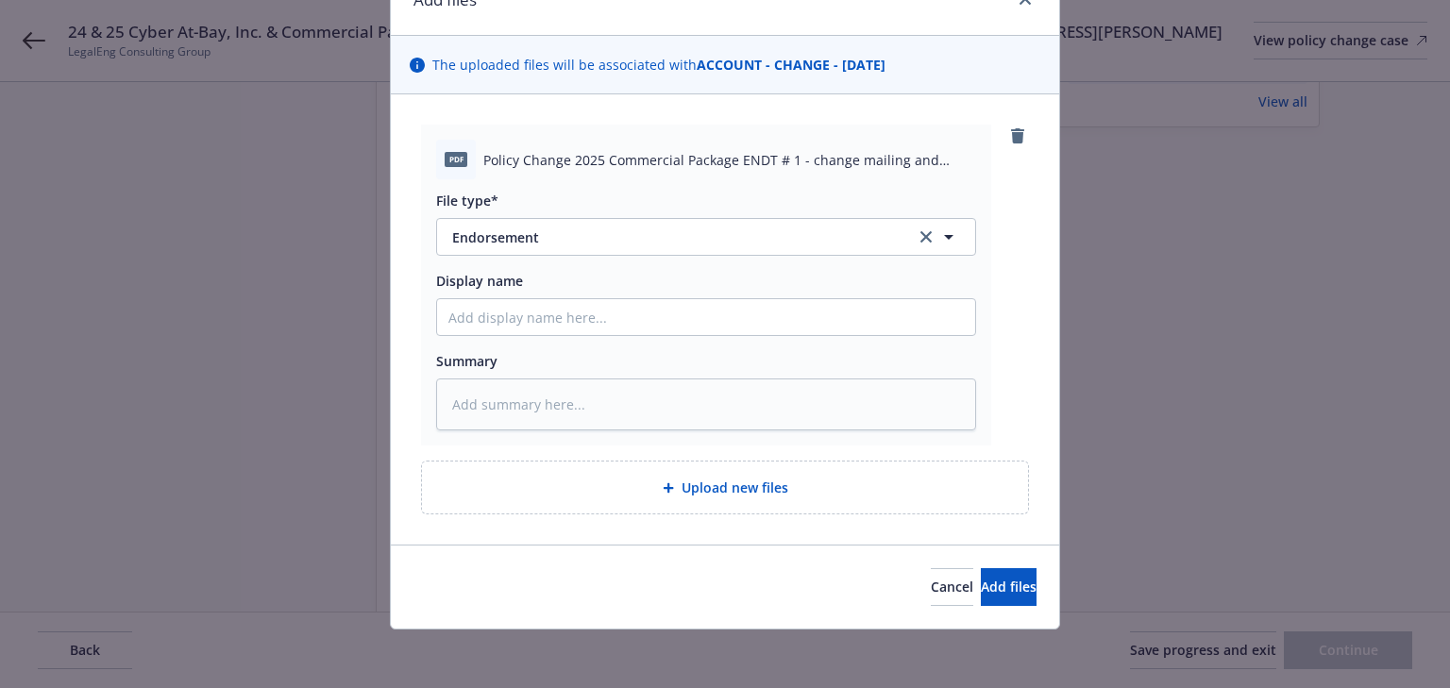
scroll to position [97, 0]
click at [981, 586] on span "Add files" at bounding box center [1009, 586] width 56 height 18
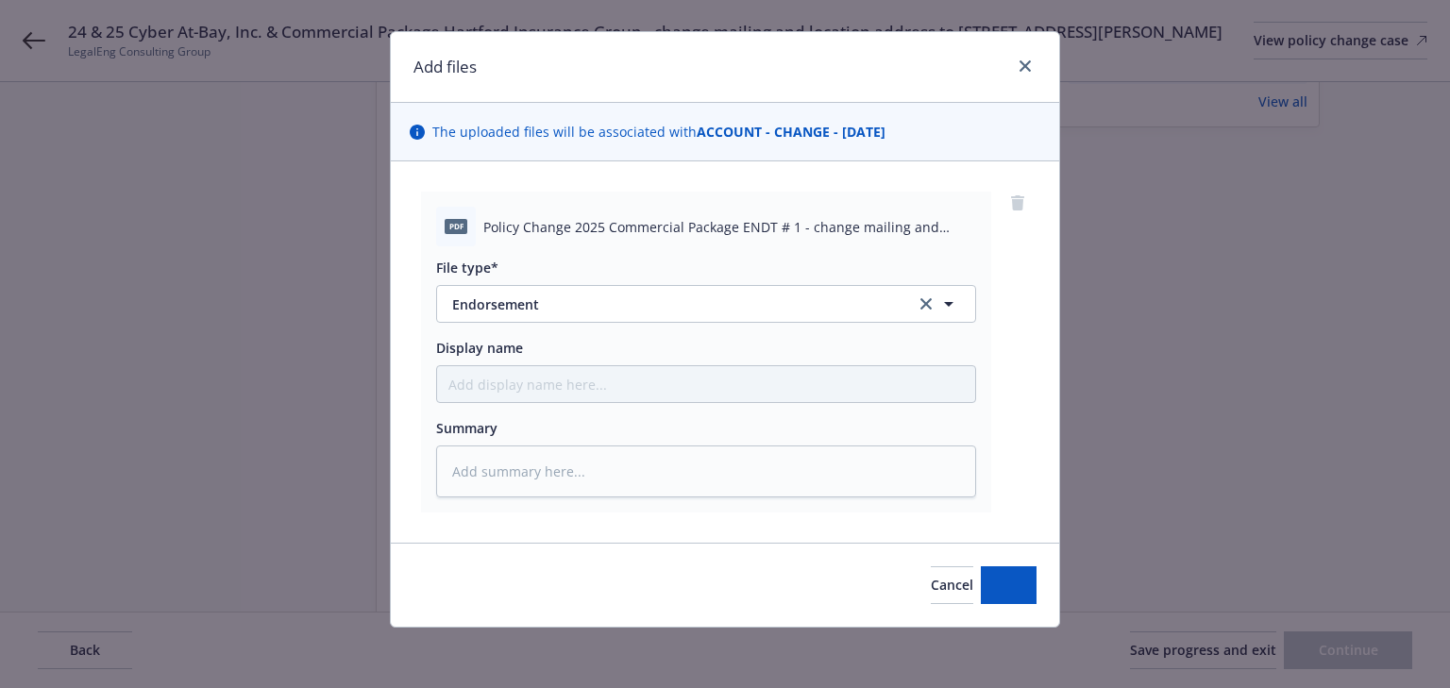
scroll to position [28, 0]
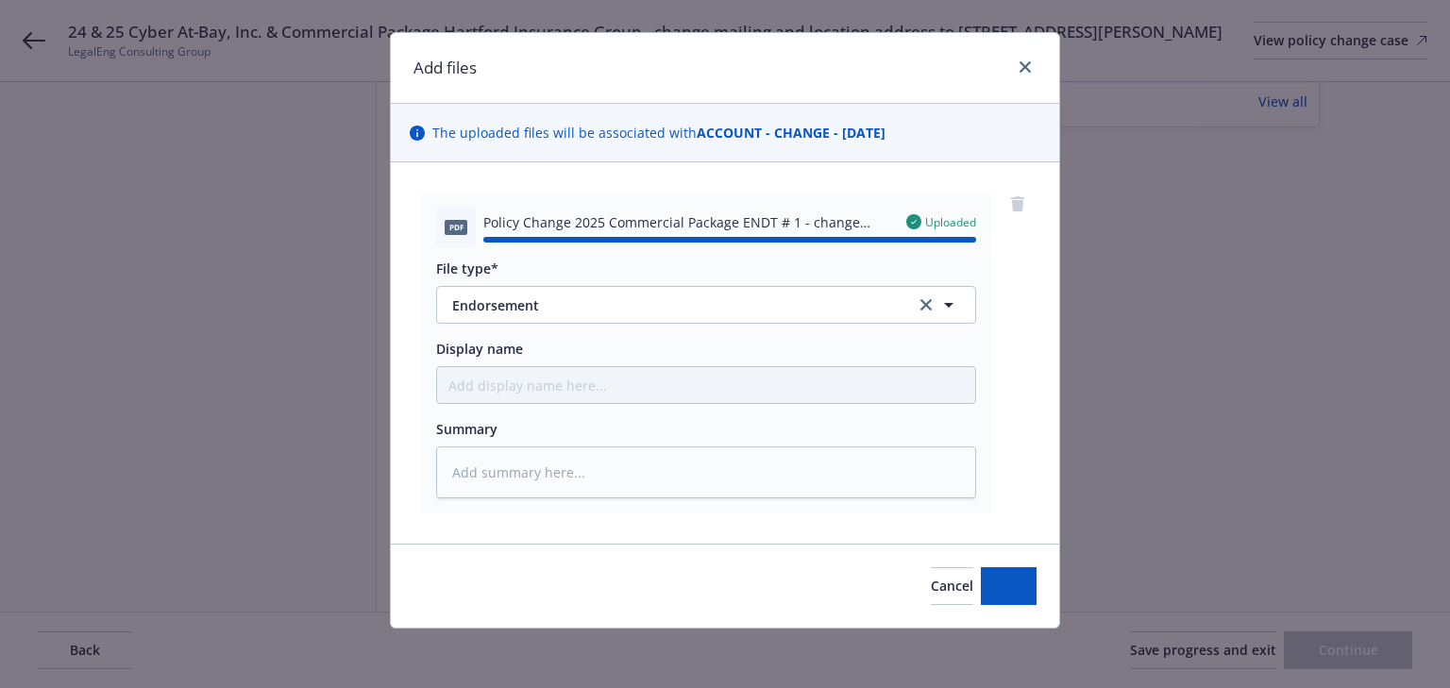
type textarea "x"
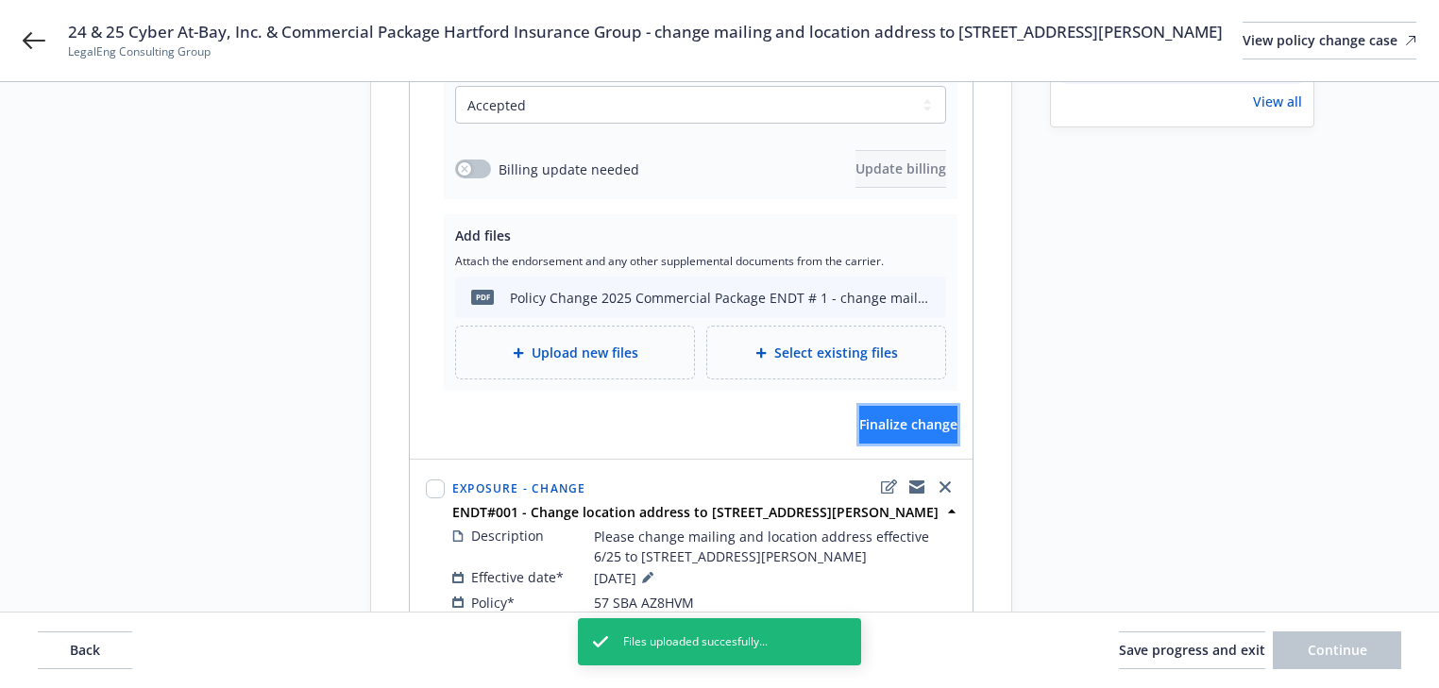
click at [877, 433] on span "Finalize change" at bounding box center [908, 424] width 98 height 18
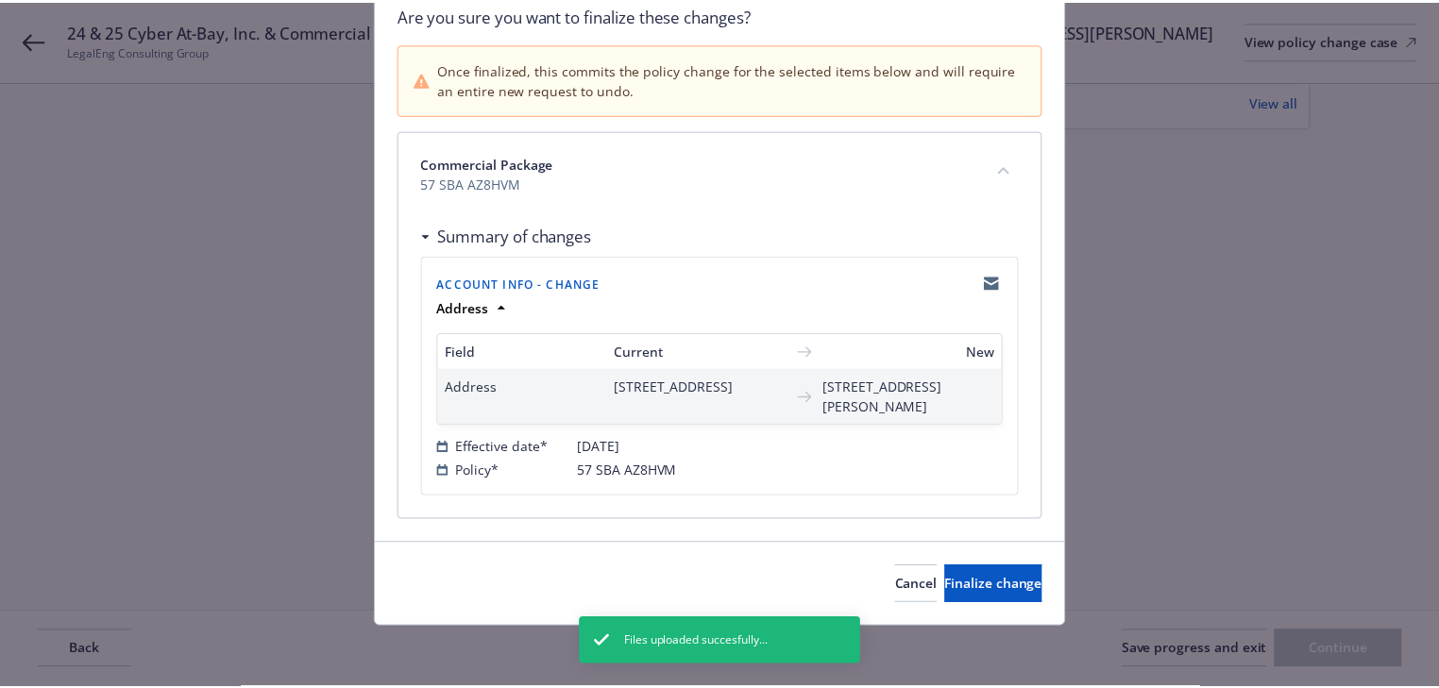
scroll to position [170, 0]
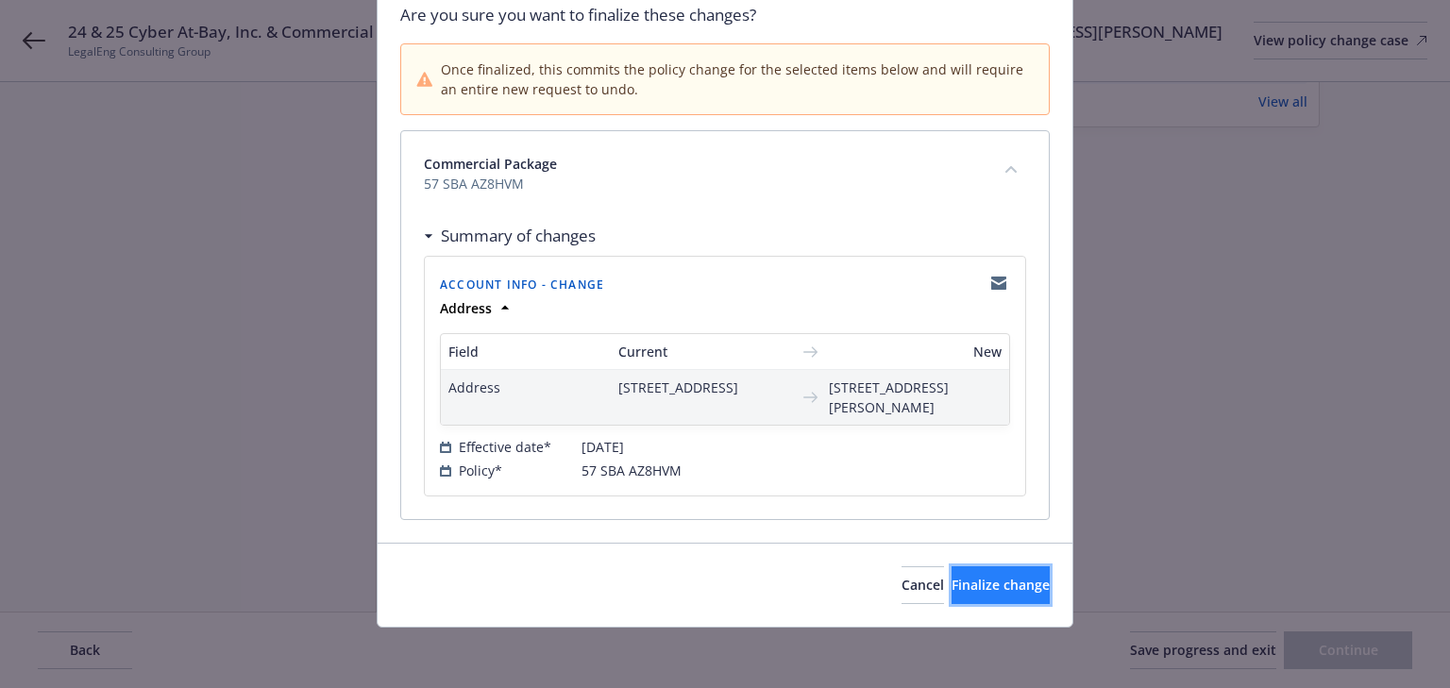
click at [980, 580] on span "Finalize change" at bounding box center [1001, 585] width 98 height 18
select select "ACCEPTED"
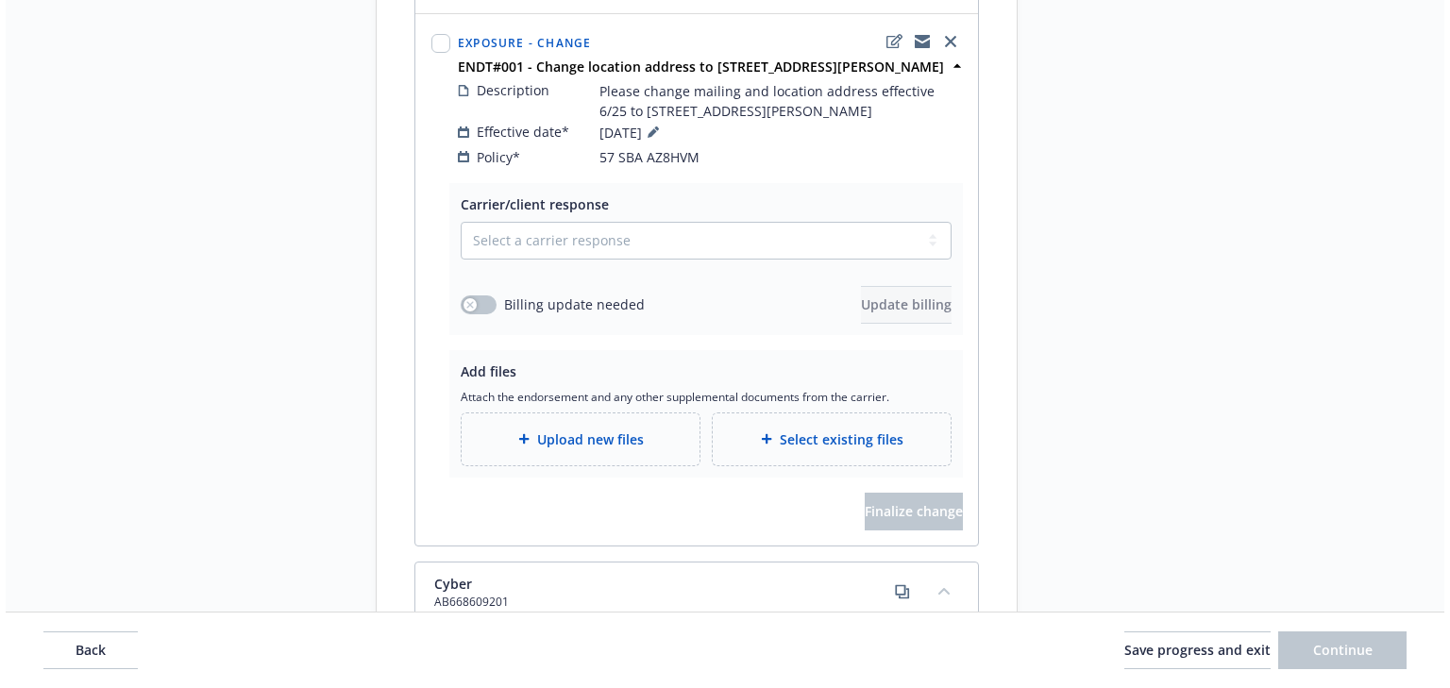
scroll to position [982, 0]
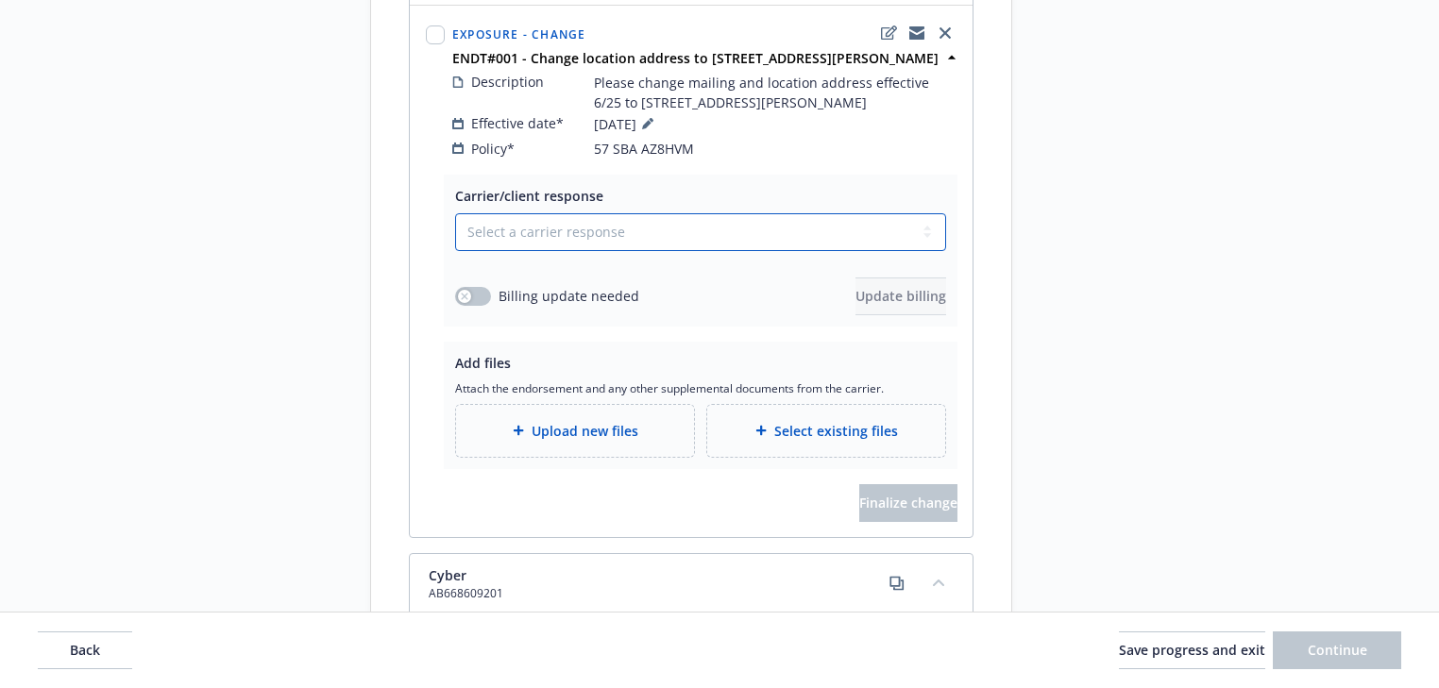
drag, startPoint x: 625, startPoint y: 272, endPoint x: 613, endPoint y: 283, distance: 16.7
click at [625, 251] on select "Select a carrier response Accepted Accepted with revision No endorsement needed…" at bounding box center [700, 232] width 491 height 38
select select "ACCEPTED"
click at [455, 251] on select "Select a carrier response Accepted Accepted with revision No endorsement needed…" at bounding box center [700, 232] width 491 height 38
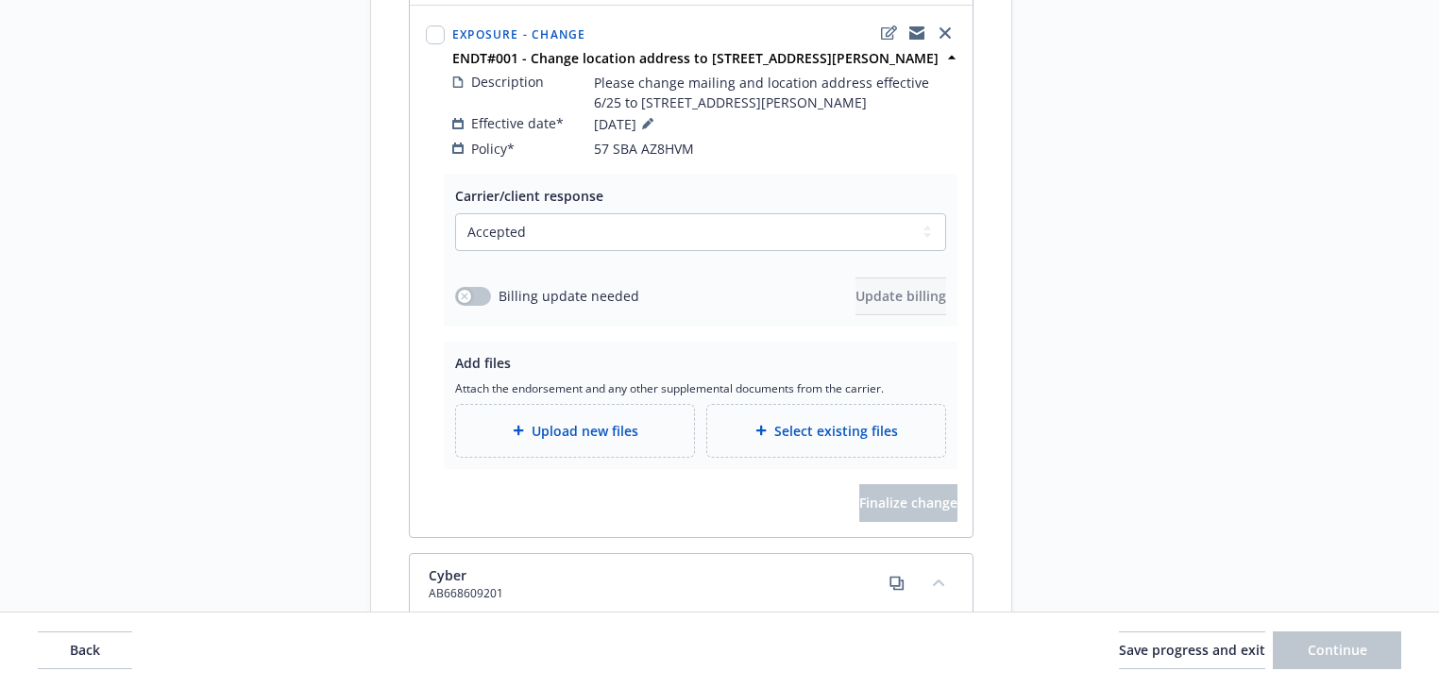
click at [1100, 339] on div "Request details Updated by Melody Zhang on 08/26/2025, 9:26 AM Please change ma…" at bounding box center [1182, 253] width 264 height 2231
click at [471, 306] on button "button" at bounding box center [473, 296] width 36 height 19
click at [902, 305] on span "Update billing" at bounding box center [900, 296] width 91 height 18
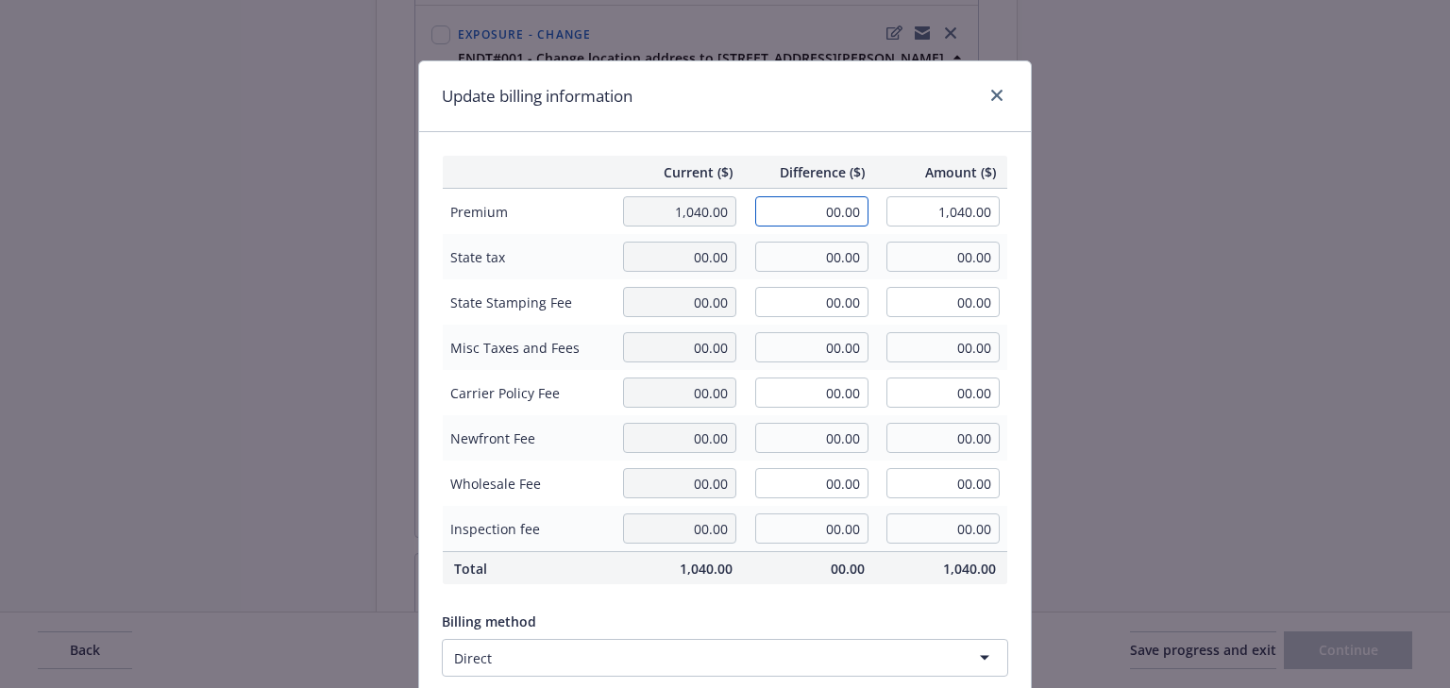
click at [842, 204] on input "00.00" at bounding box center [811, 211] width 113 height 30
type input "-33.00"
type input "1,007.00"
type input "-4.95"
click at [838, 106] on div "Update billing information" at bounding box center [725, 96] width 612 height 71
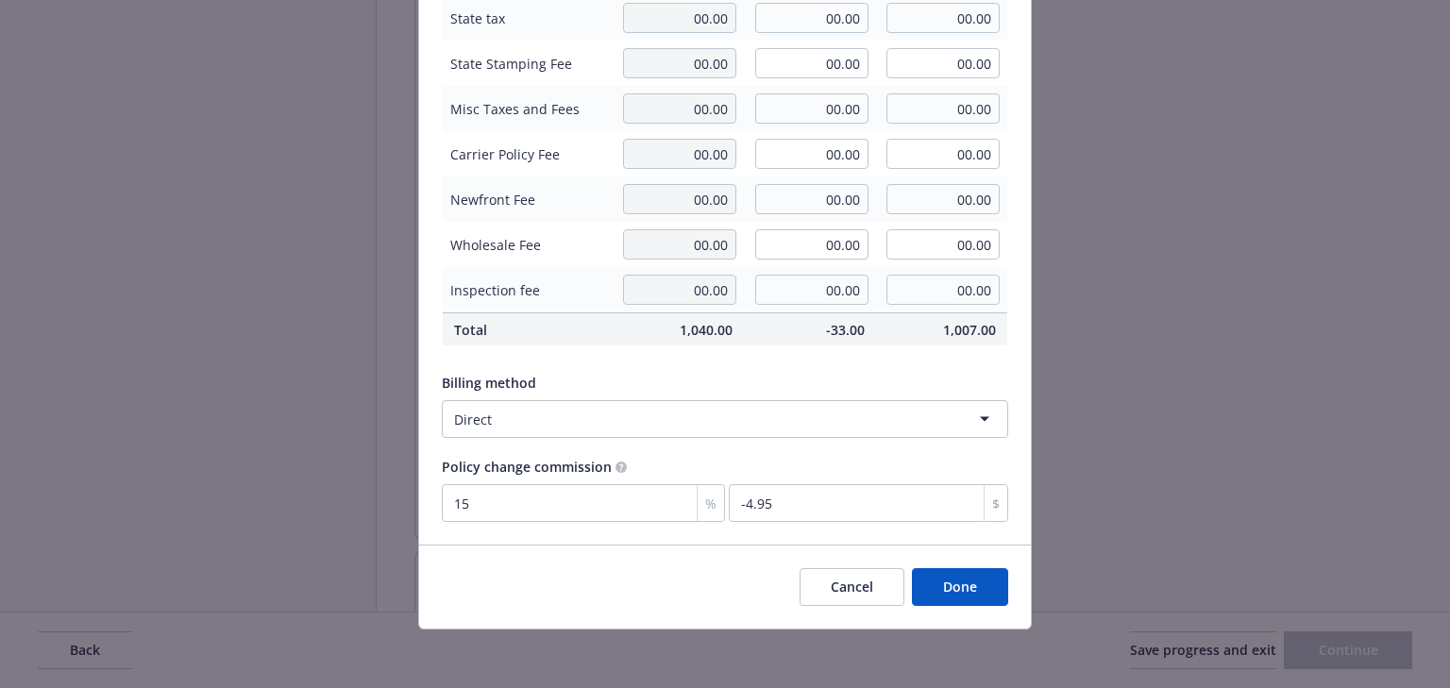
scroll to position [240, 0]
click at [975, 591] on button "Done" at bounding box center [960, 586] width 96 height 38
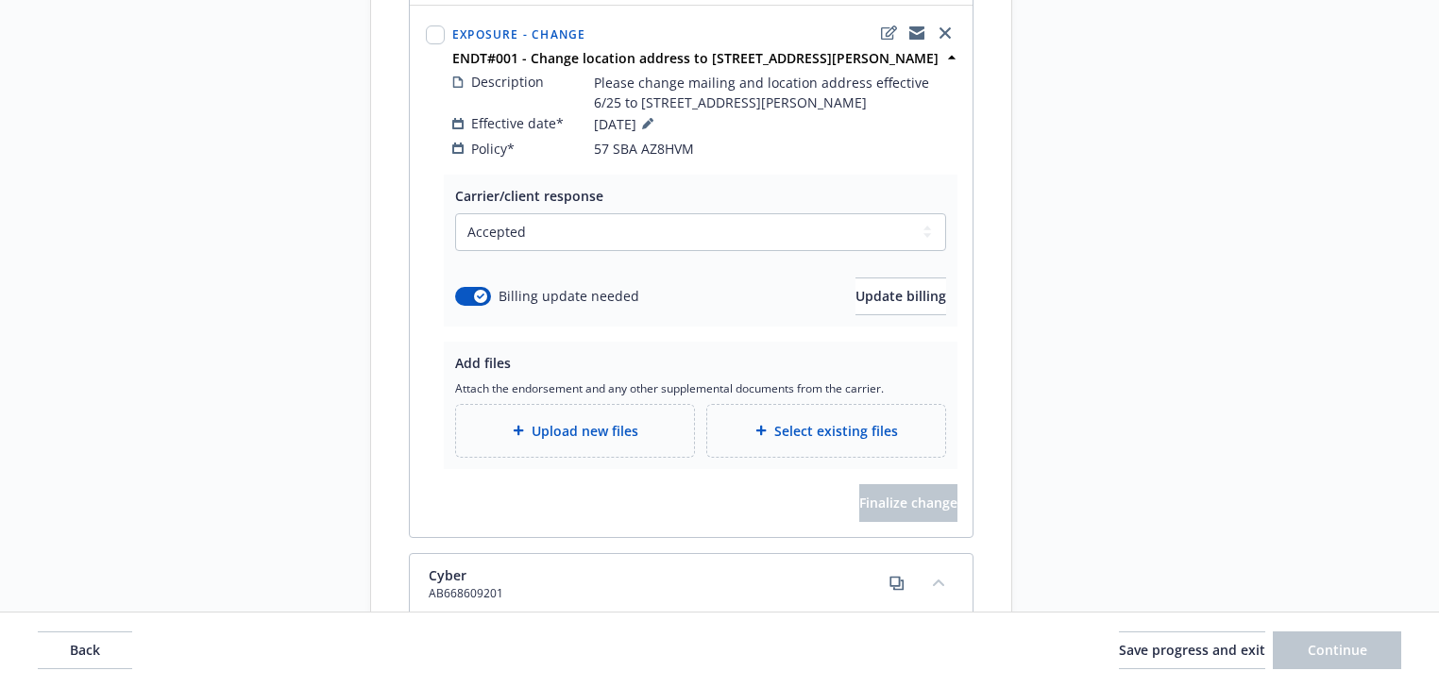
click at [570, 441] on span "Upload new files" at bounding box center [584, 431] width 107 height 20
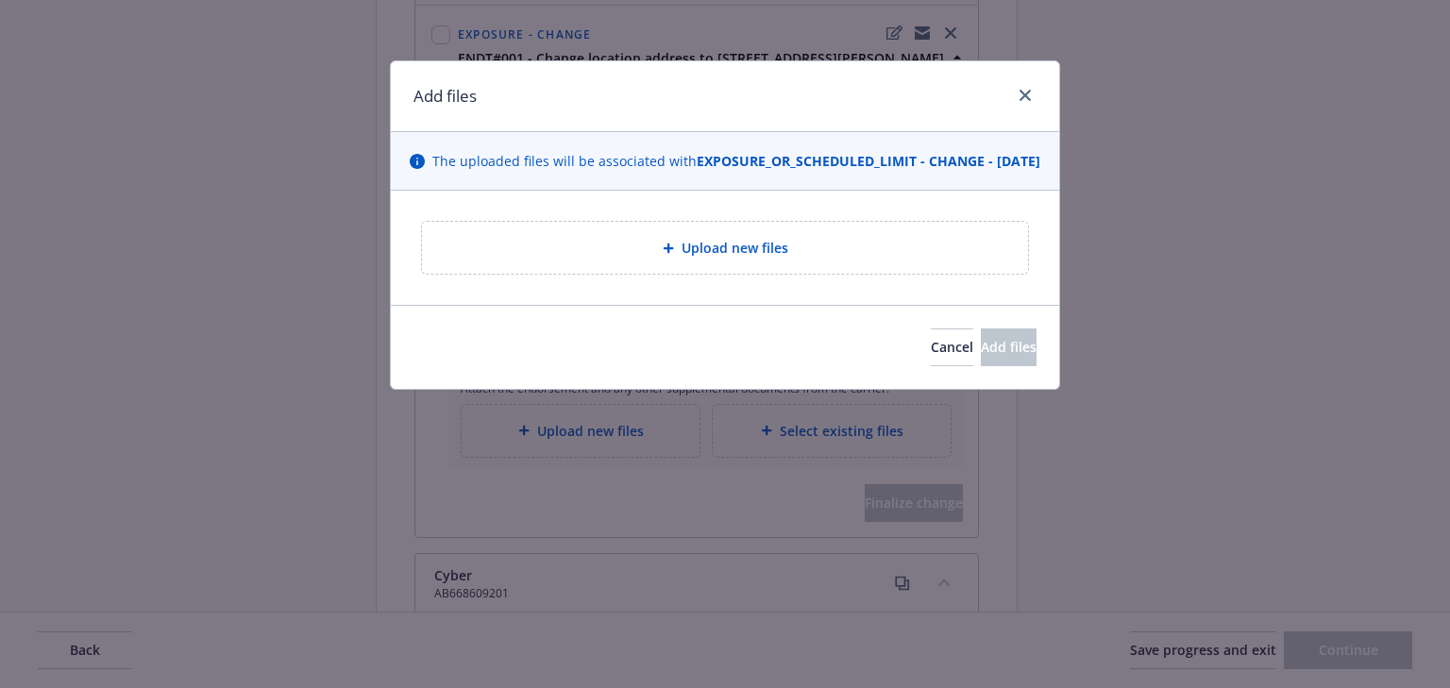
click at [685, 274] on div "Upload new files" at bounding box center [725, 248] width 606 height 52
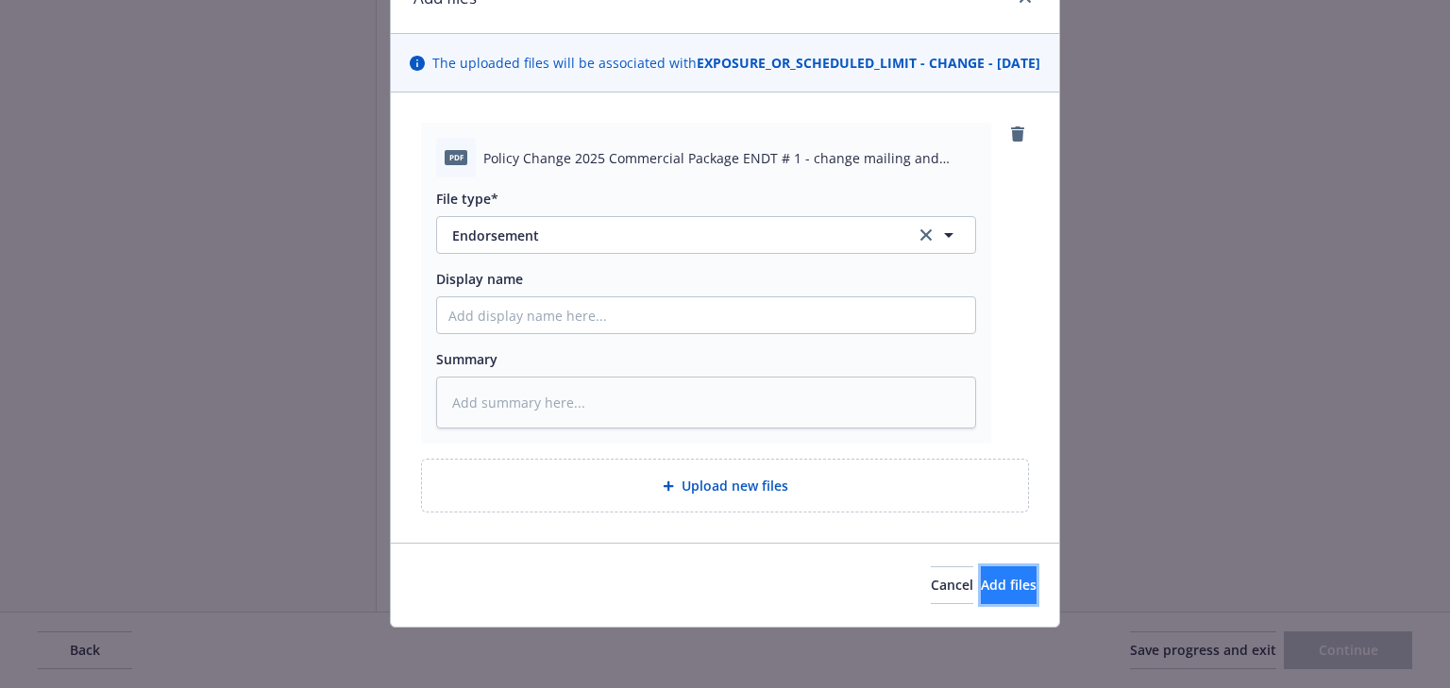
click at [981, 585] on span "Add files" at bounding box center [1009, 585] width 56 height 18
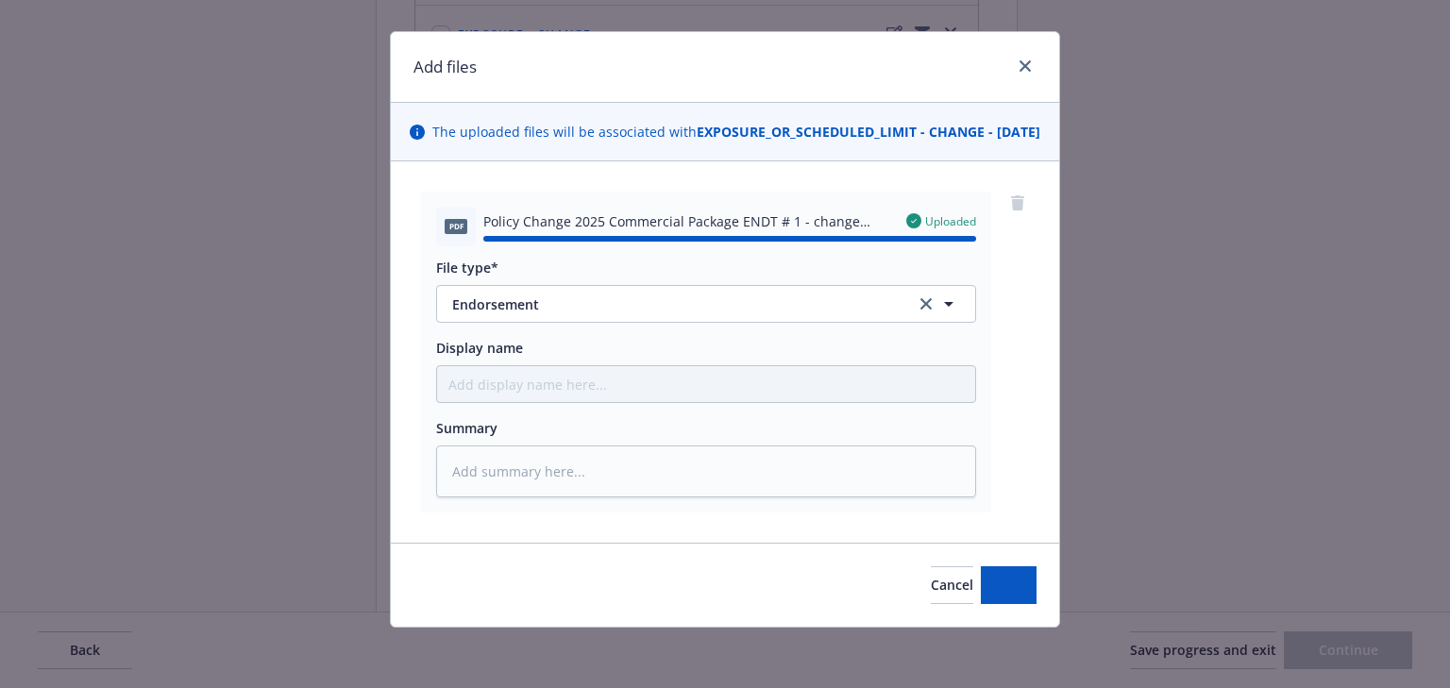
type textarea "x"
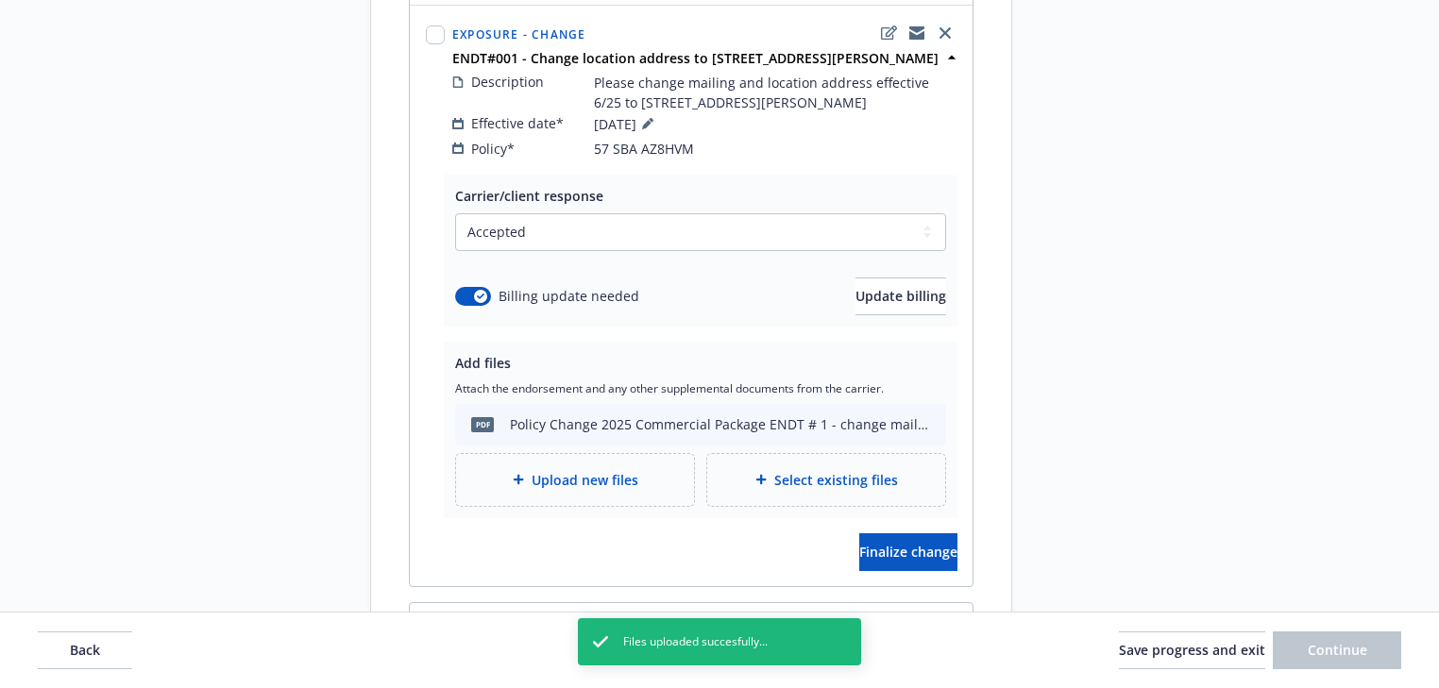
click at [1053, 583] on div "Request details Updated by Melody Zhang on 08/26/2025, 9:26 AM Please change ma…" at bounding box center [1182, 278] width 264 height 2280
click at [949, 571] on button "Finalize change" at bounding box center [908, 552] width 98 height 38
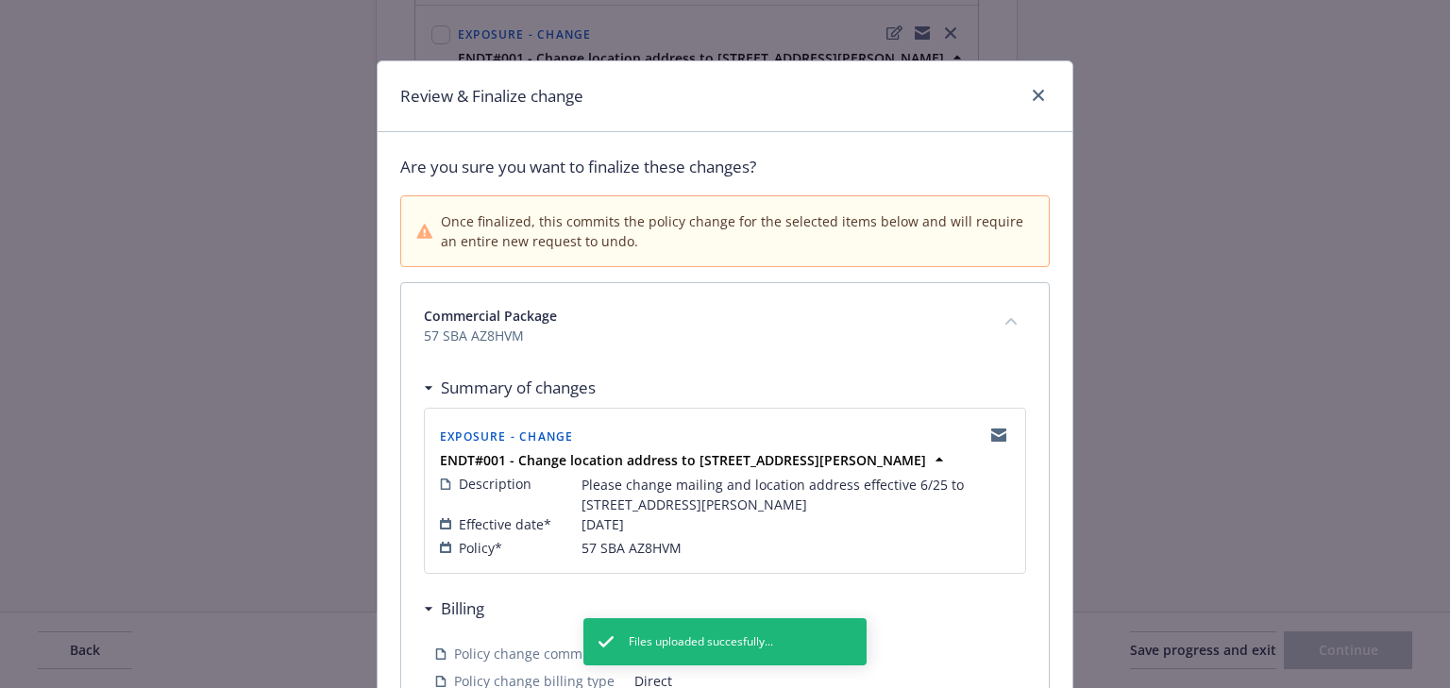
click at [559, 333] on span "57 SBA AZ8HVM" at bounding box center [702, 336] width 557 height 20
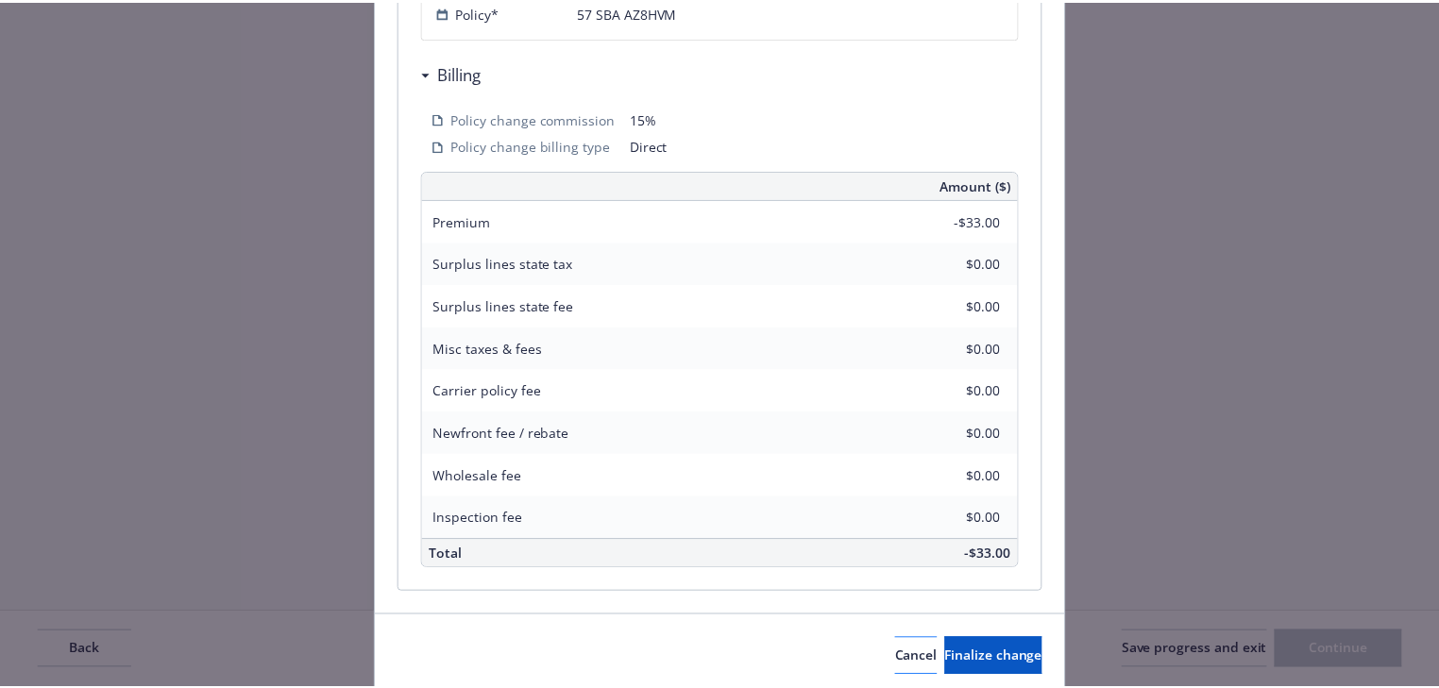
scroll to position [625, 0]
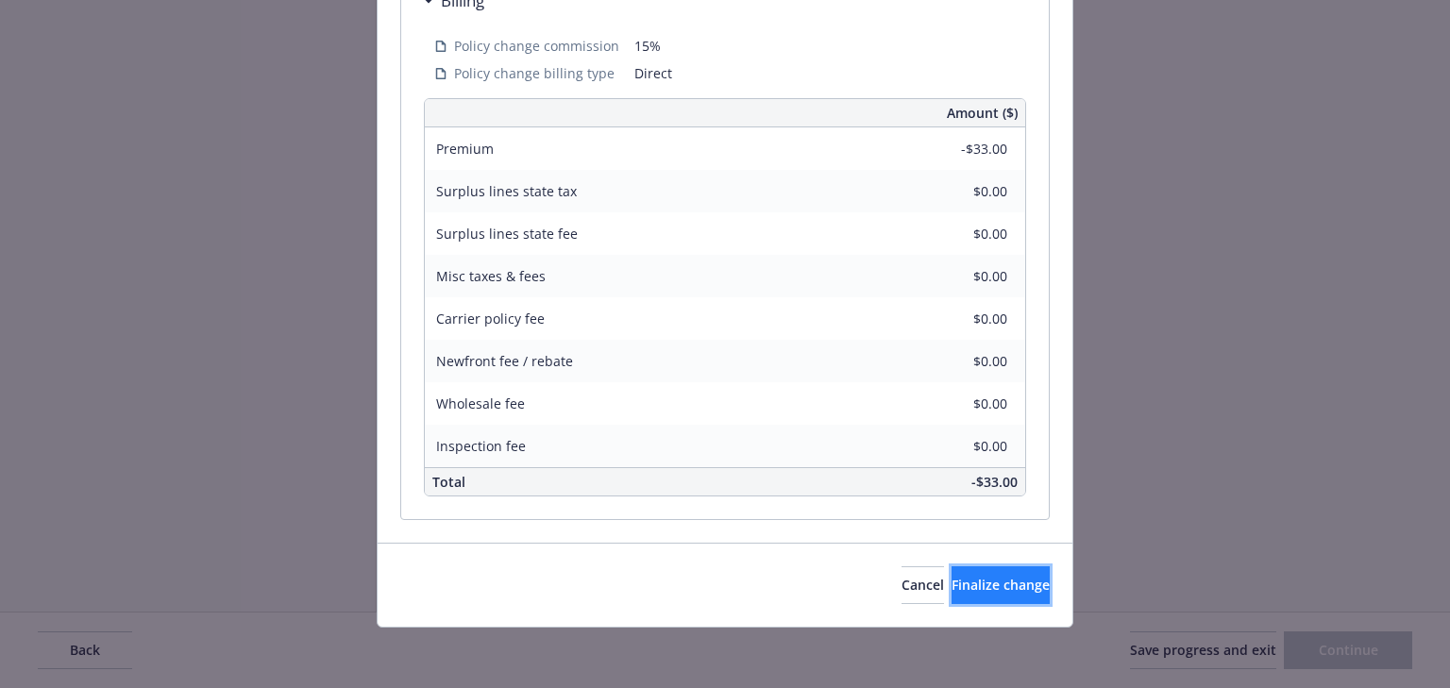
click at [1007, 589] on span "Finalize change" at bounding box center [1001, 585] width 98 height 18
select select "ACCEPTED"
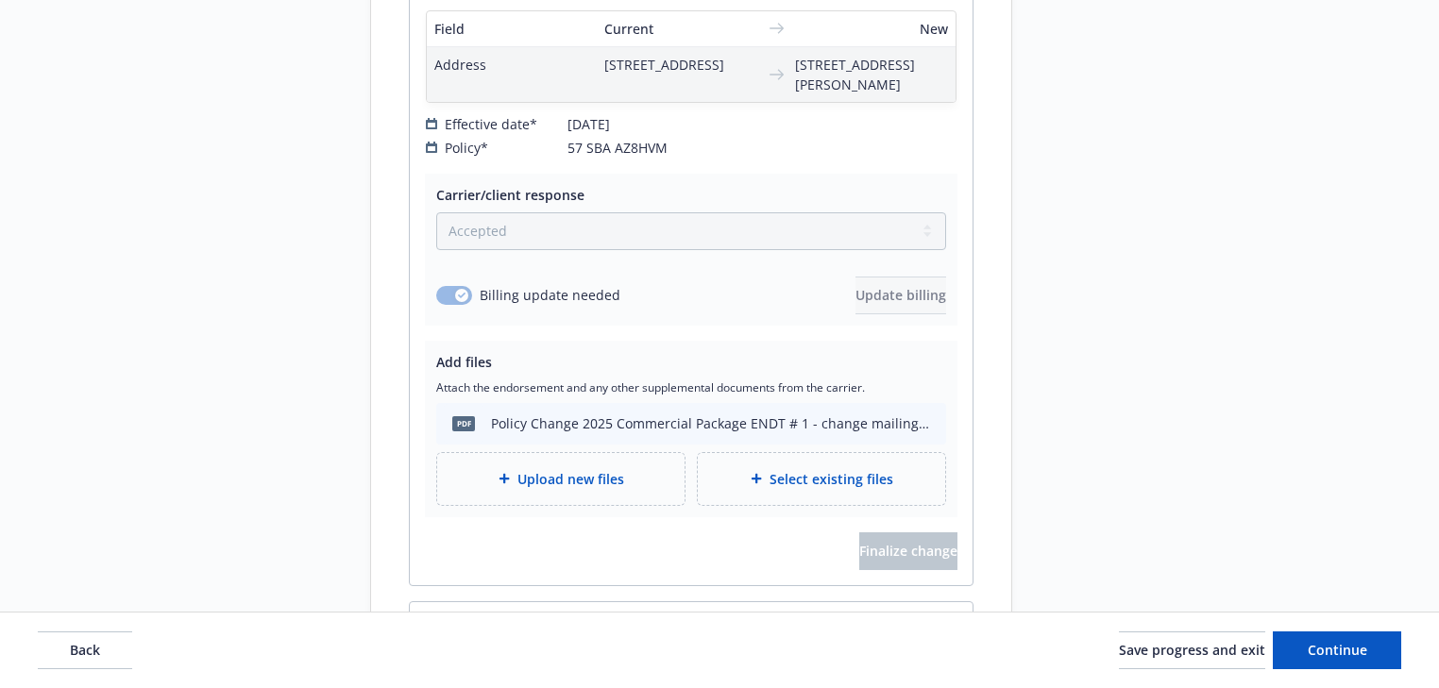
click at [1257, 567] on div "Request details Updated by Melody Zhang on 08/26/2025, 9:27 AM Please change ma…" at bounding box center [1182, 277] width 264 height 2279
click at [1229, 659] on button "Save progress and exit" at bounding box center [1192, 651] width 146 height 38
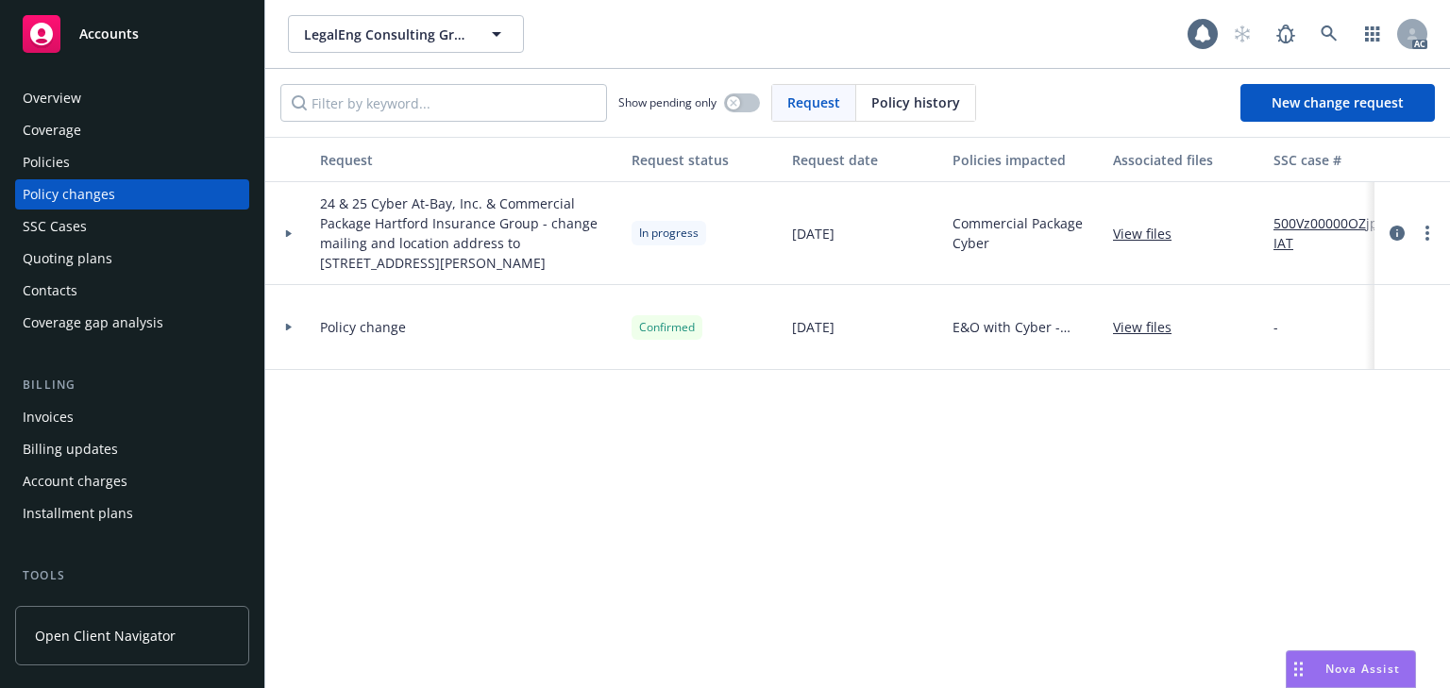
scroll to position [227, 0]
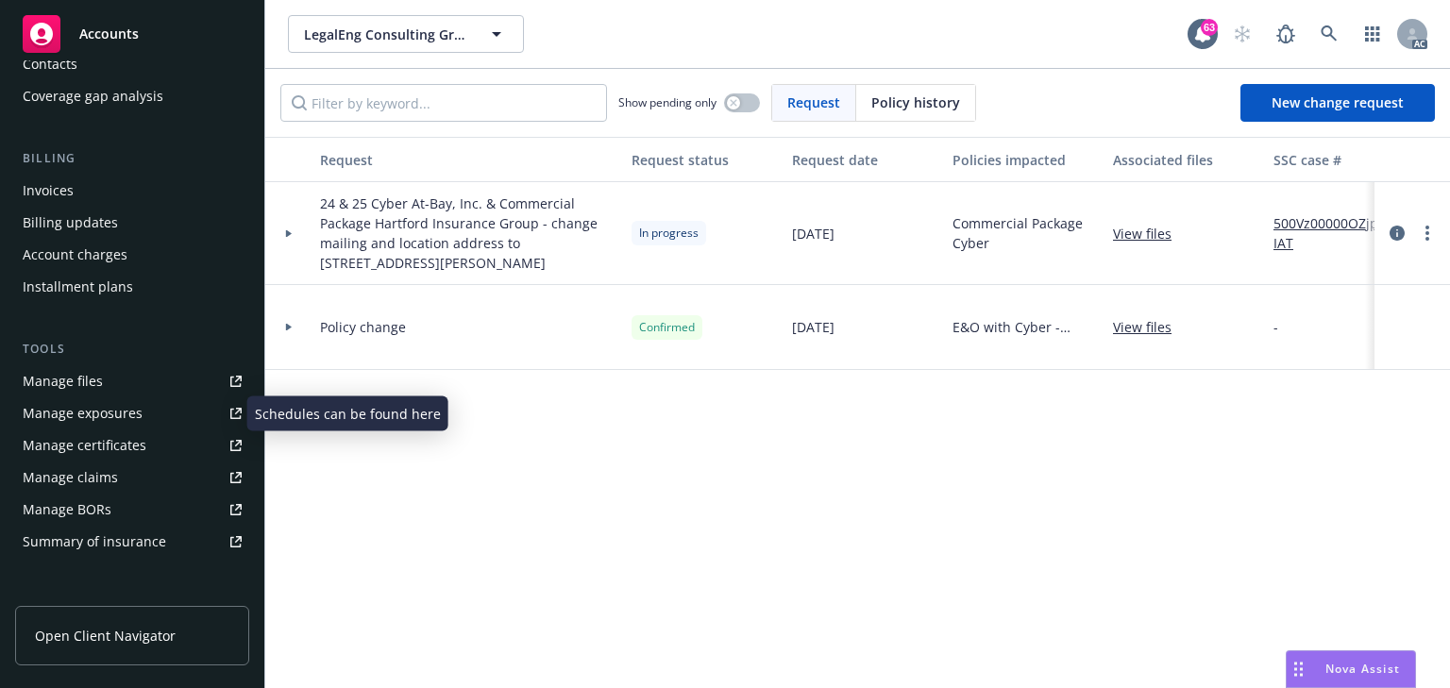
click at [84, 412] on div "Manage exposures" at bounding box center [83, 413] width 120 height 30
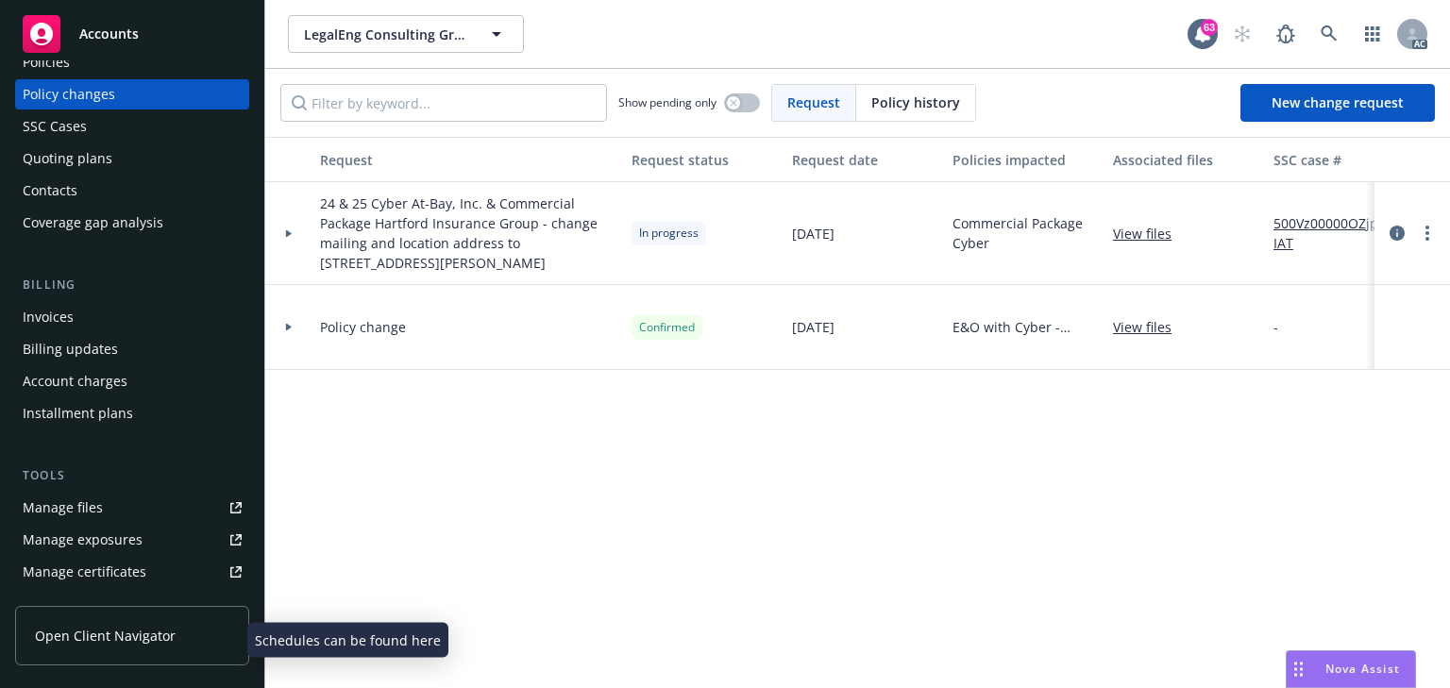
scroll to position [0, 0]
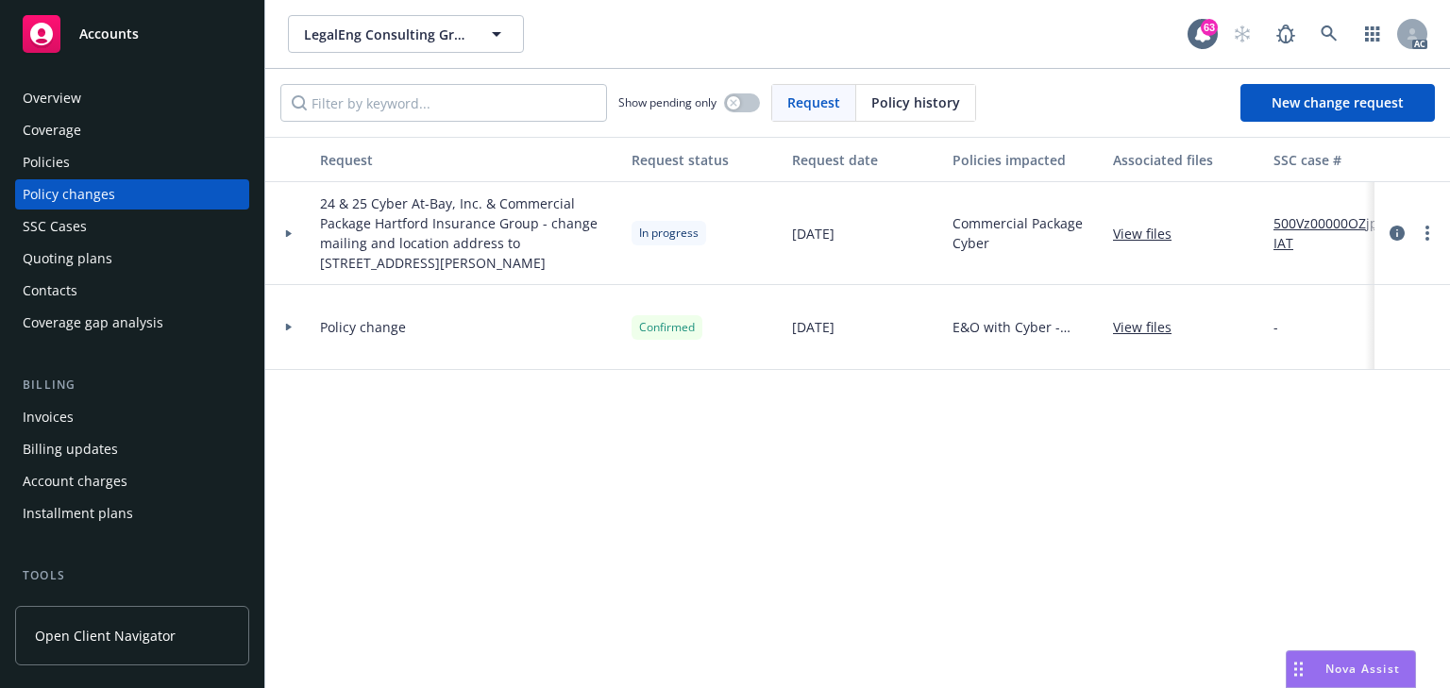
click at [87, 166] on div "Policies" at bounding box center [132, 162] width 219 height 30
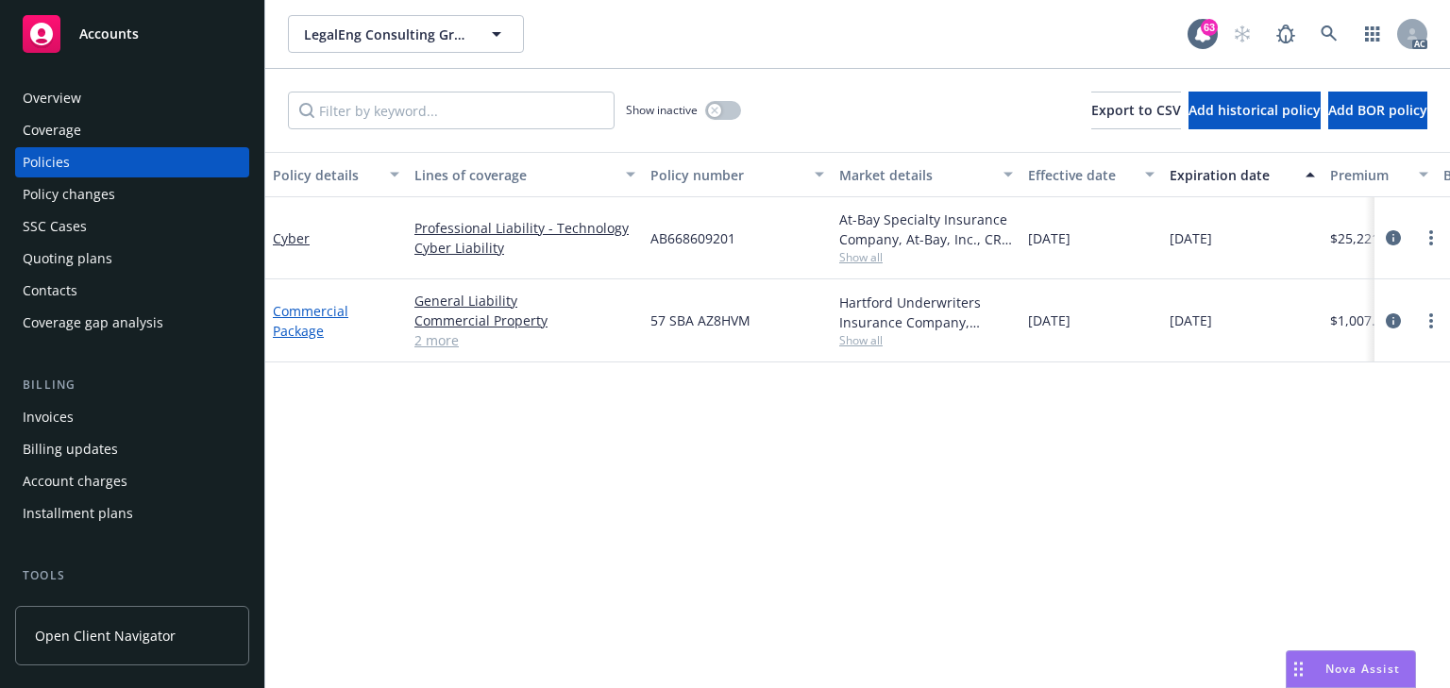
click at [302, 317] on link "Commercial Package" at bounding box center [311, 321] width 76 height 38
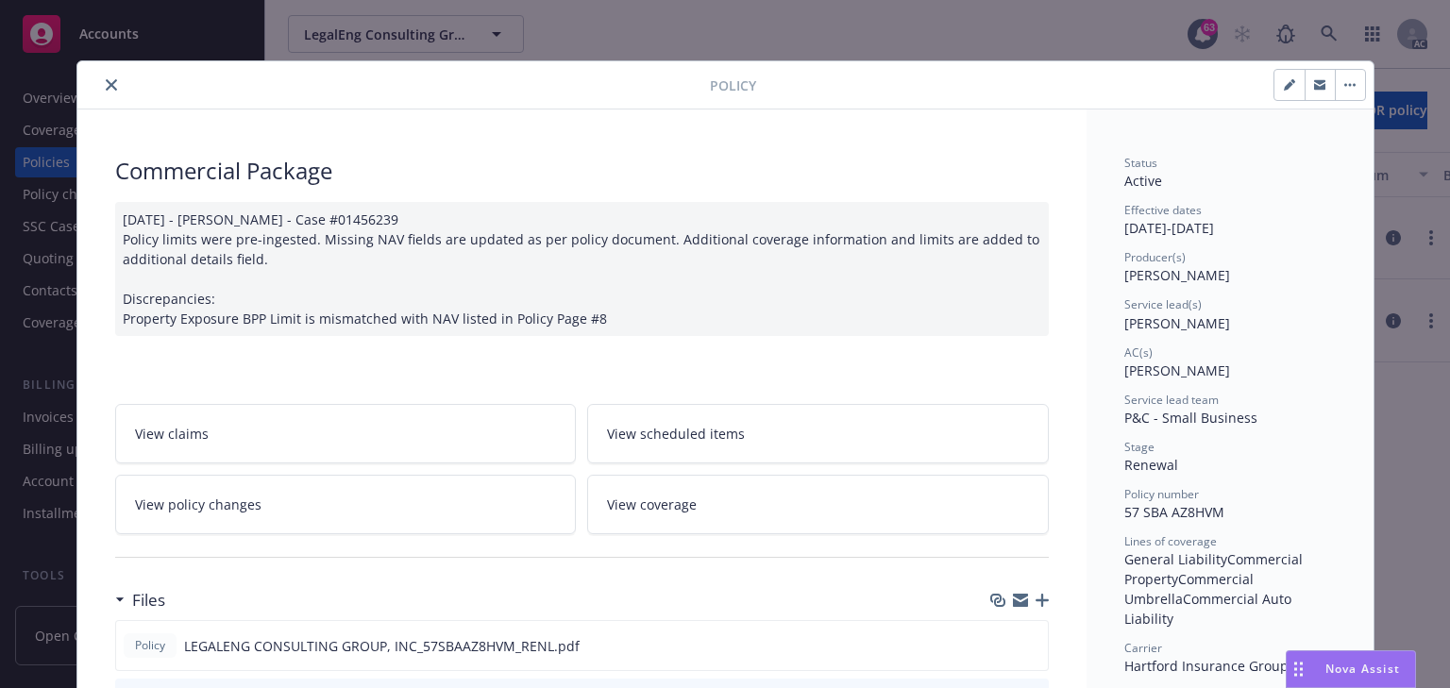
scroll to position [57, 0]
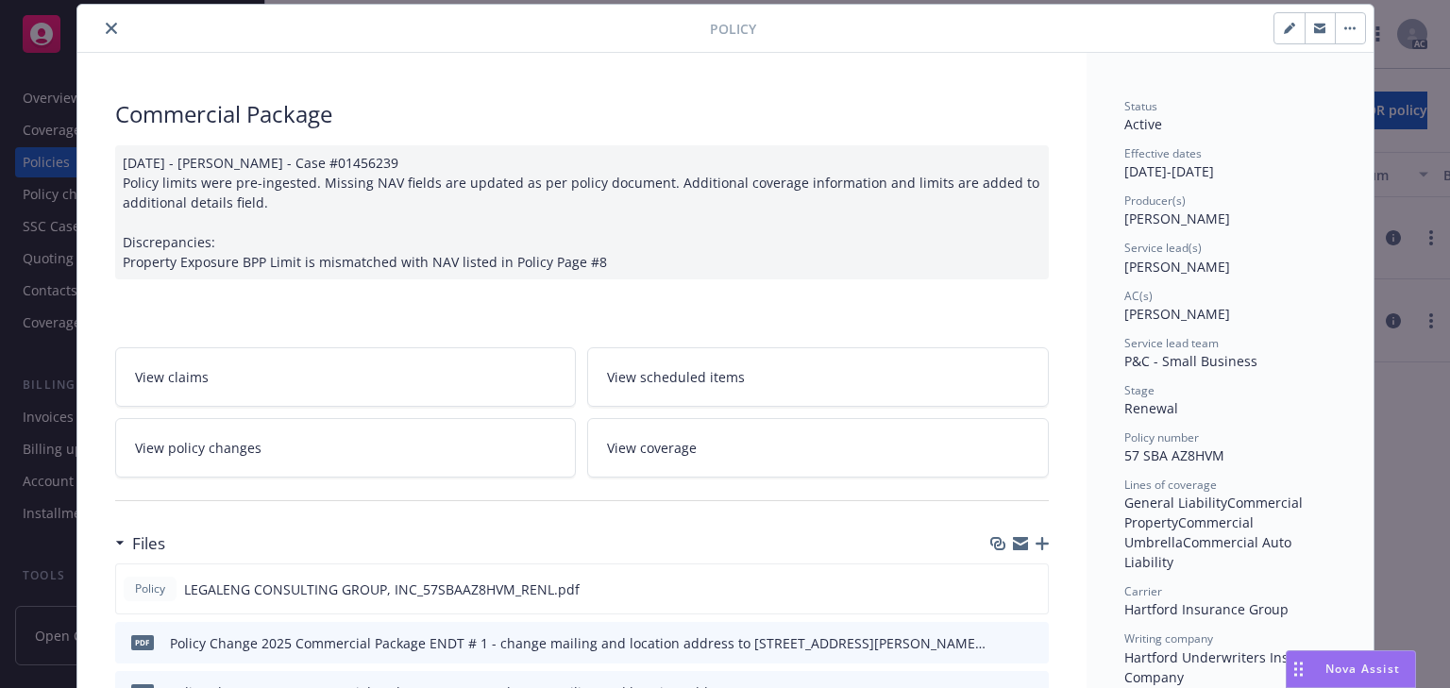
type input "$1,007.00"
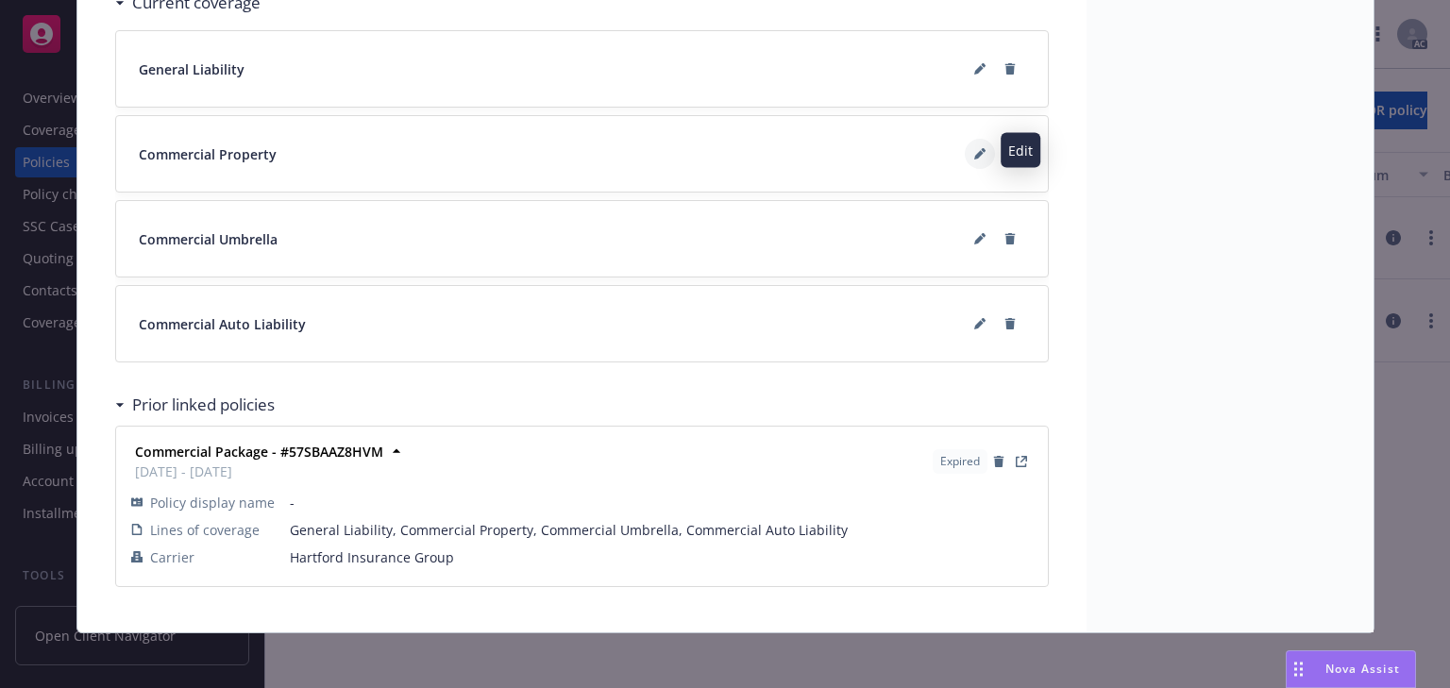
click at [974, 148] on icon at bounding box center [979, 153] width 11 height 11
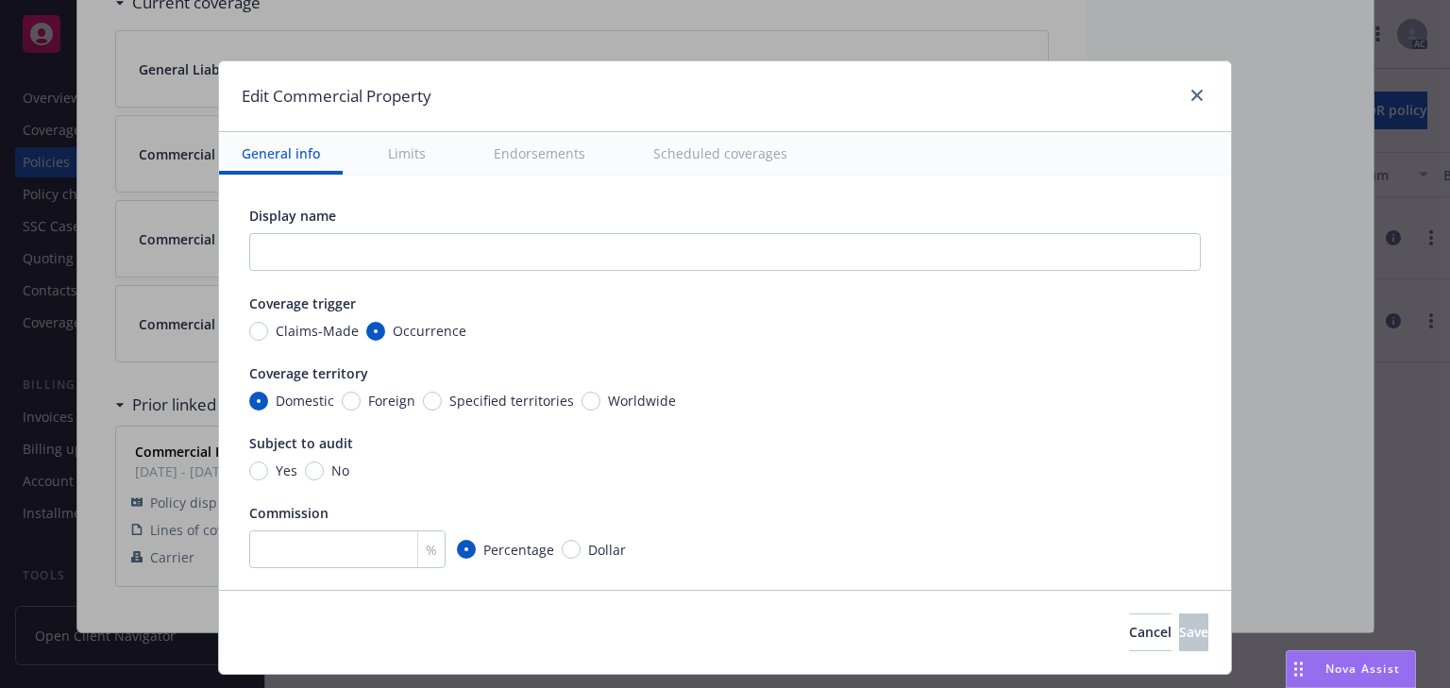
click at [740, 152] on button "Scheduled coverages" at bounding box center [720, 153] width 179 height 42
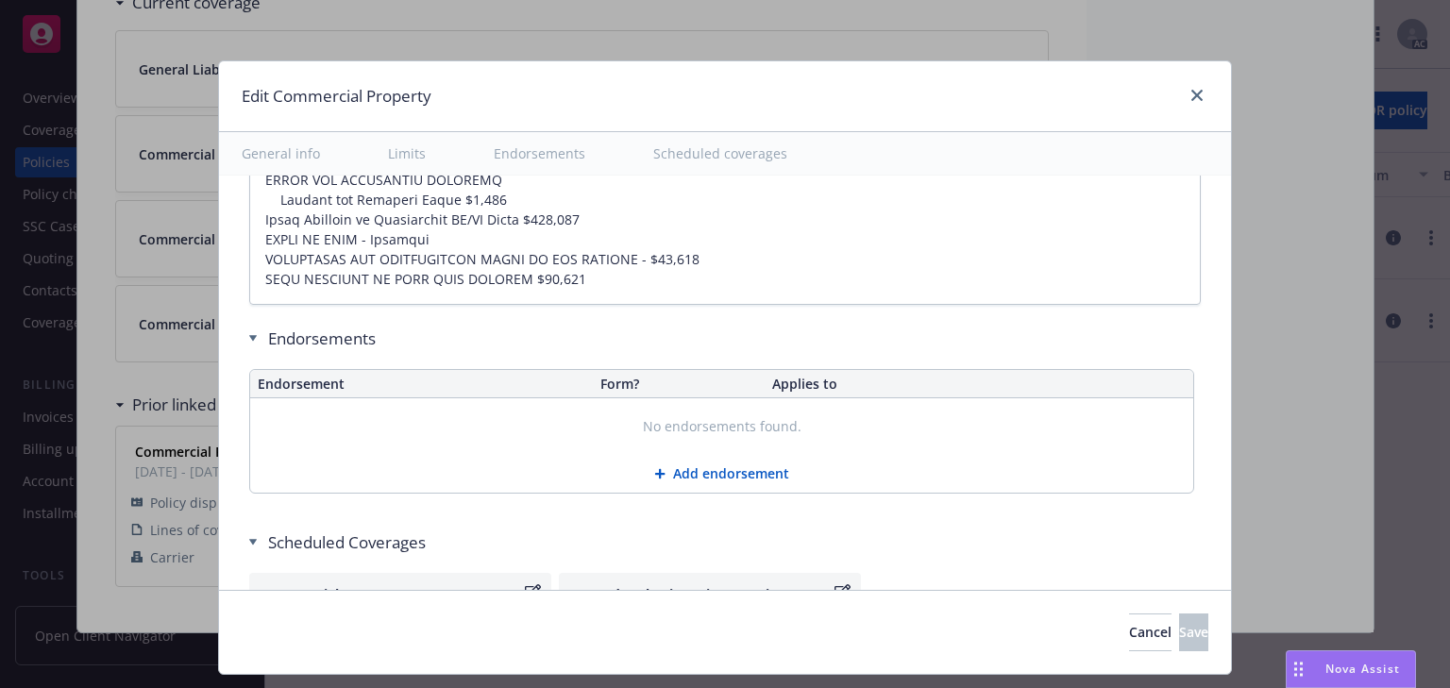
type textarea "x"
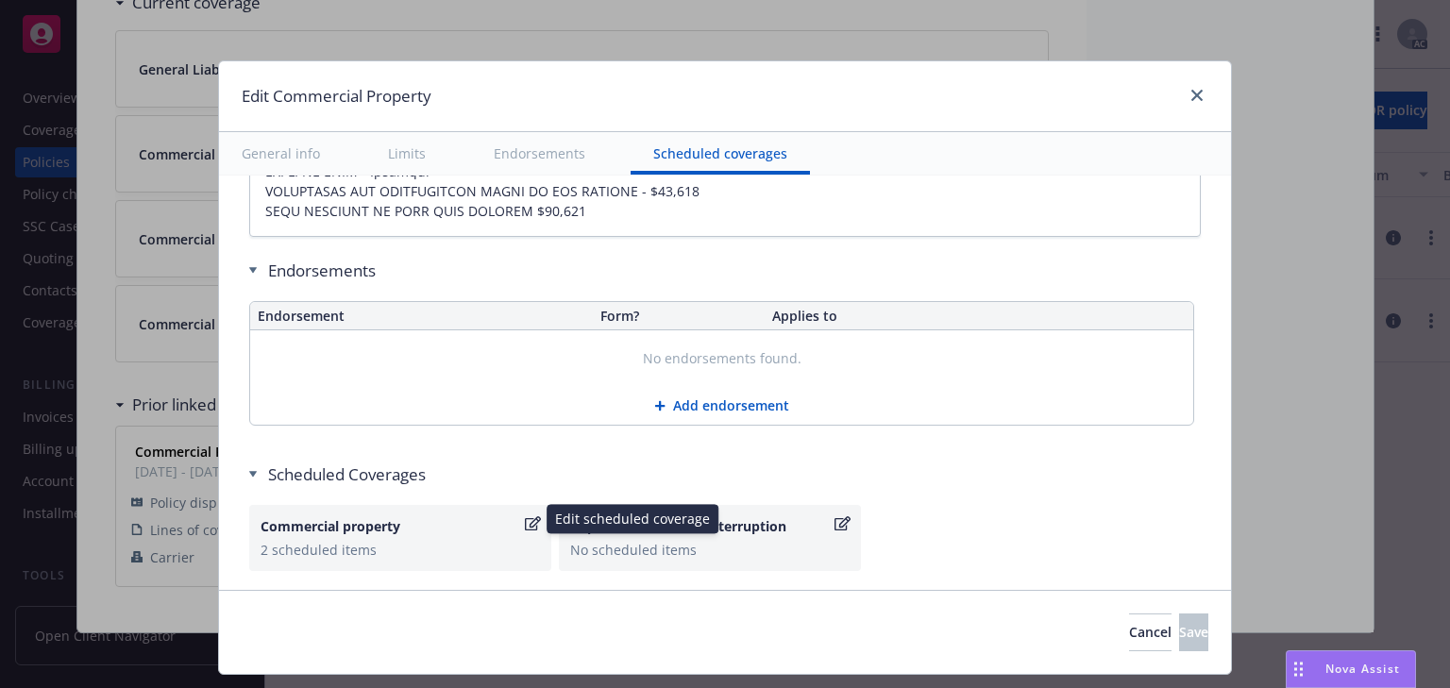
click at [526, 516] on icon "button" at bounding box center [533, 523] width 16 height 15
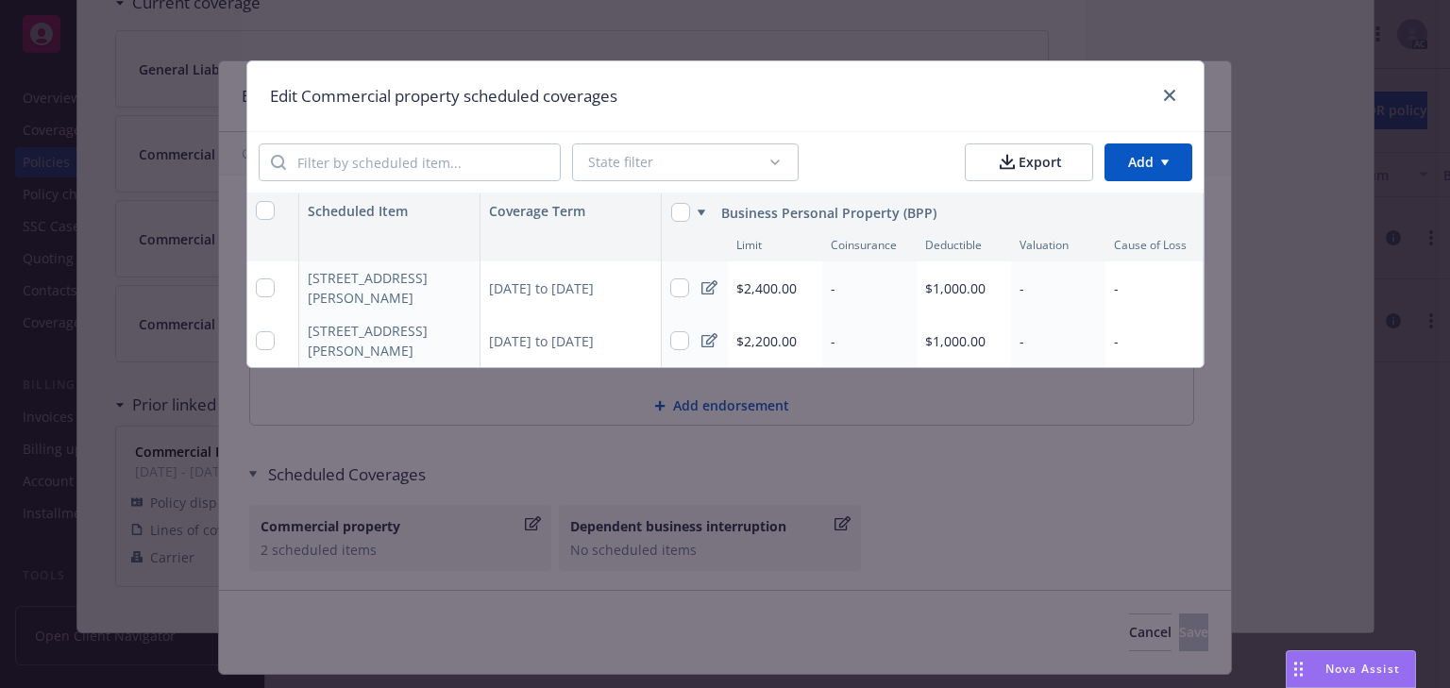
click at [356, 343] on div "236 Sunset Dr, Encinitas, CA, 92024, USA" at bounding box center [379, 341] width 142 height 40
click at [592, 346] on div "03/15/2025 to 03/15/2026" at bounding box center [571, 340] width 181 height 53
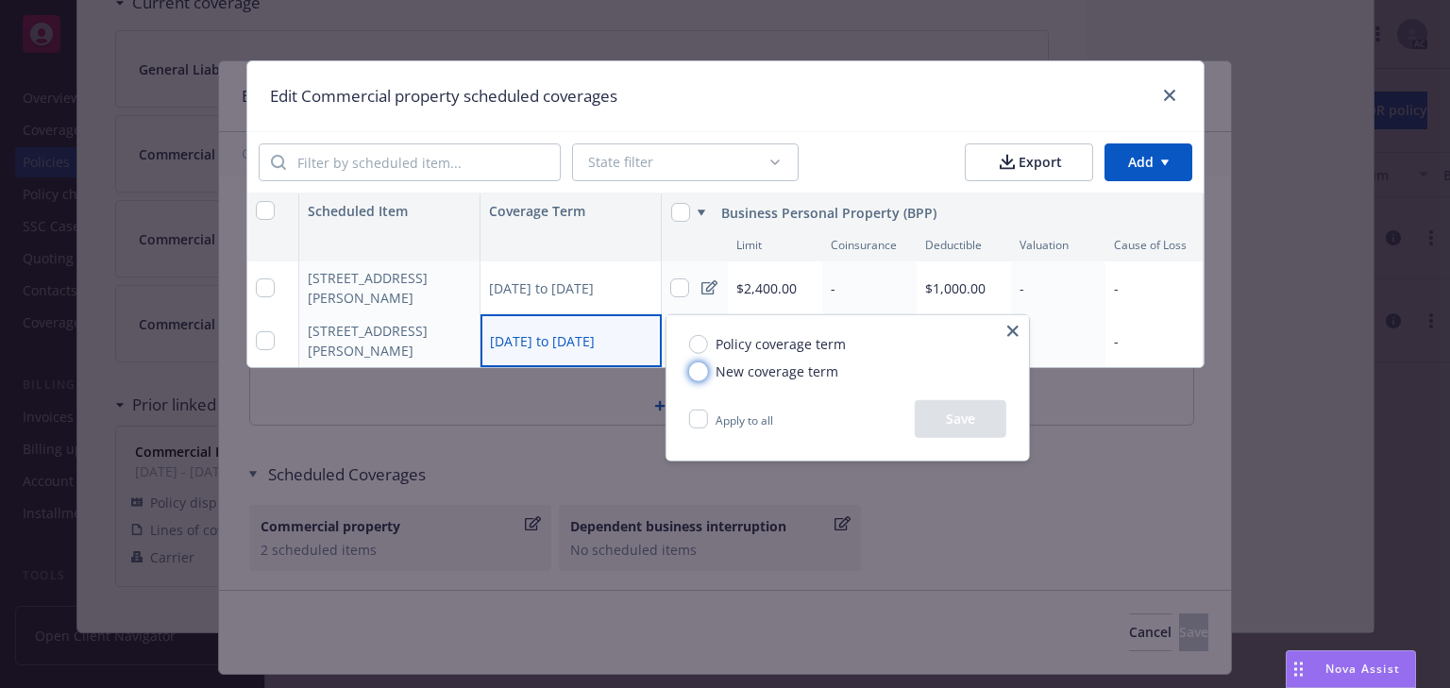
click at [697, 376] on input "New coverage term" at bounding box center [698, 371] width 19 height 19
radio input "true"
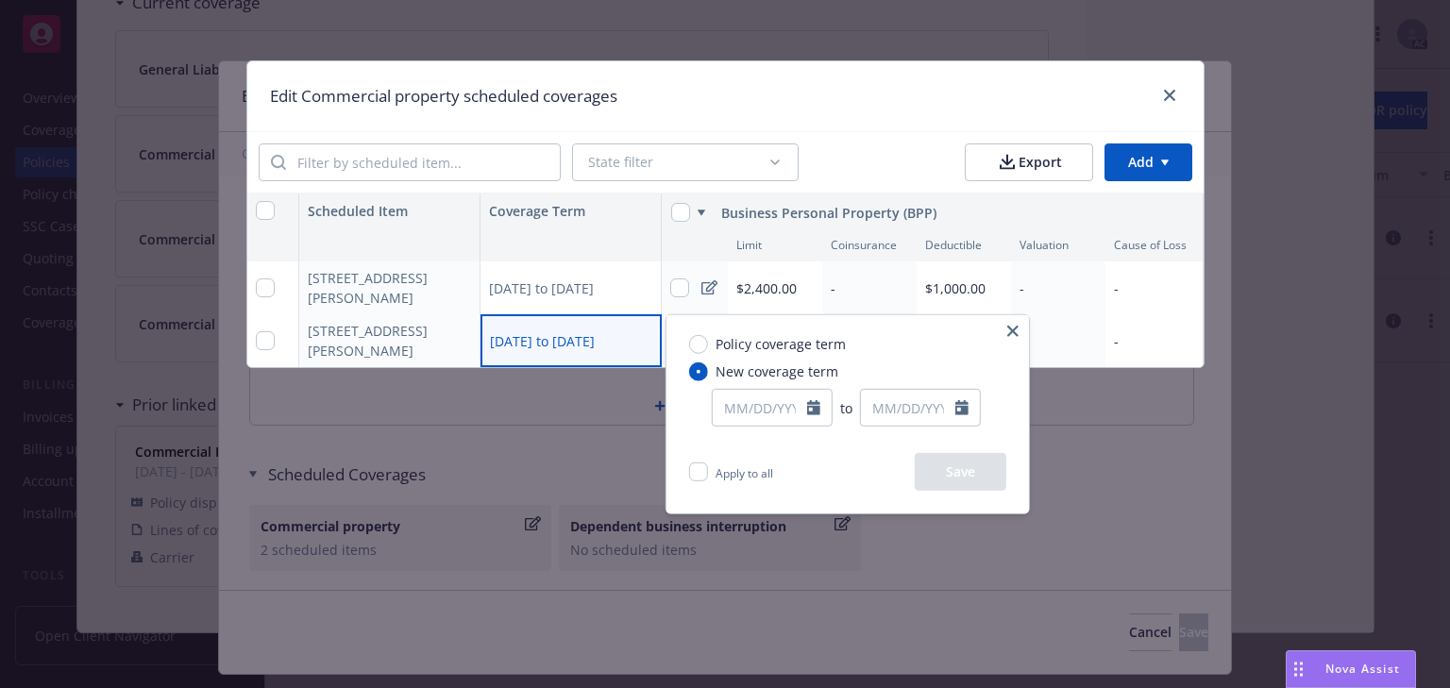
click at [784, 427] on div "to" at bounding box center [847, 407] width 317 height 53
click at [783, 419] on input "text" at bounding box center [760, 408] width 94 height 36
select select "8"
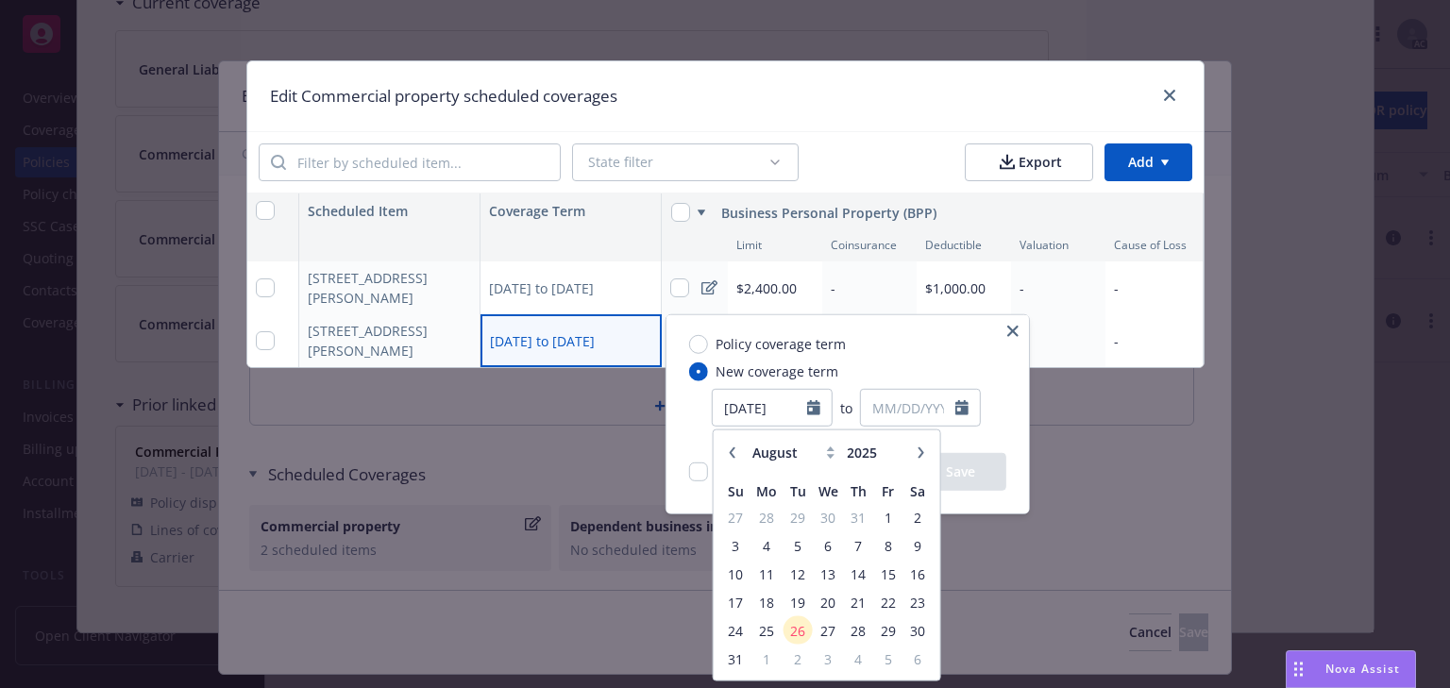
type input "03/15/2025"
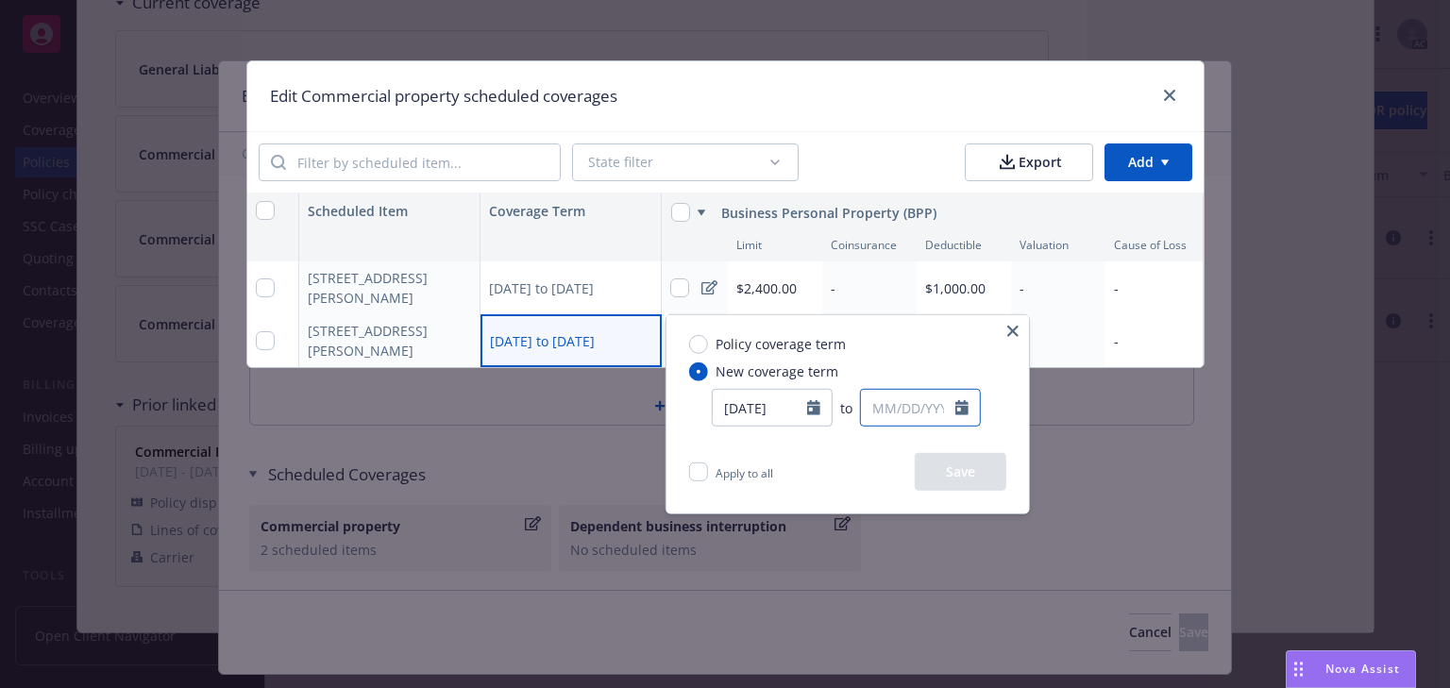
click at [922, 408] on input "text" at bounding box center [908, 408] width 94 height 36
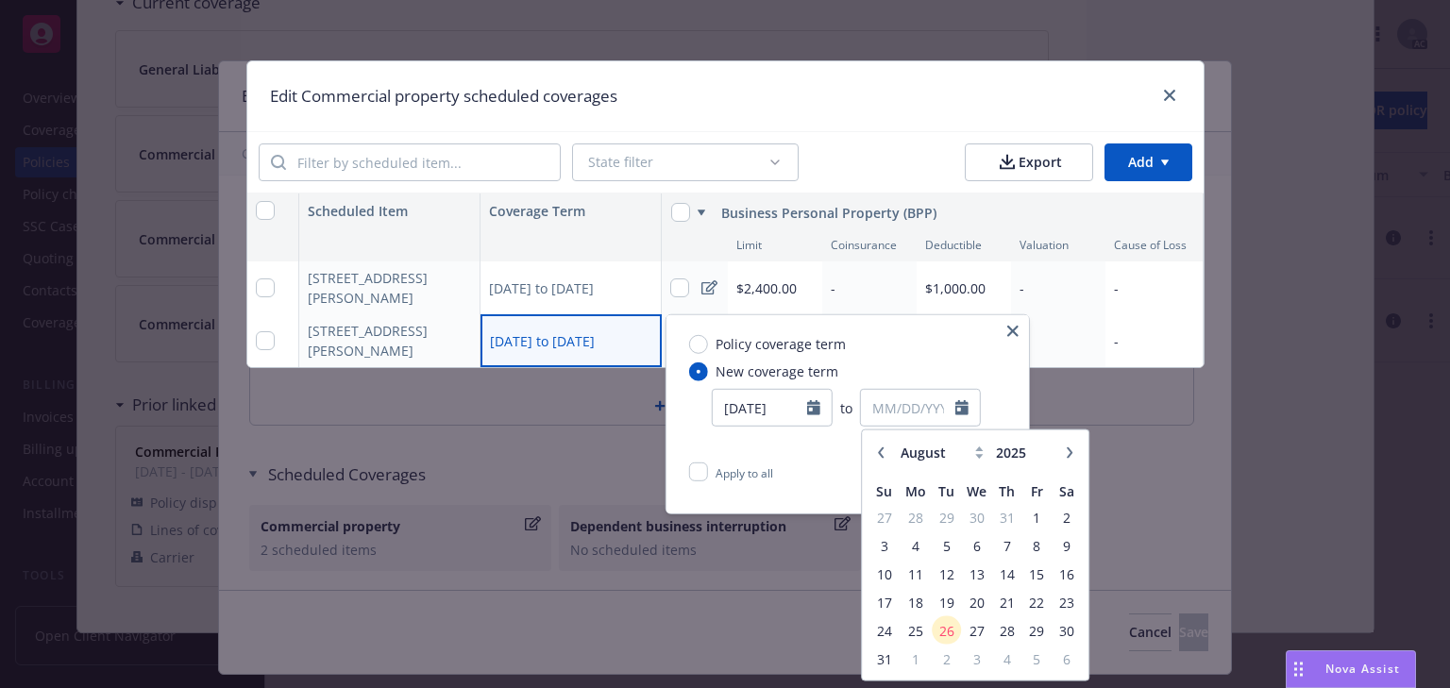
click at [874, 451] on button "button" at bounding box center [880, 452] width 23 height 23
click at [875, 451] on icon "button" at bounding box center [880, 452] width 11 height 11
select select "6"
click at [974, 605] on span "25" at bounding box center [976, 602] width 27 height 24
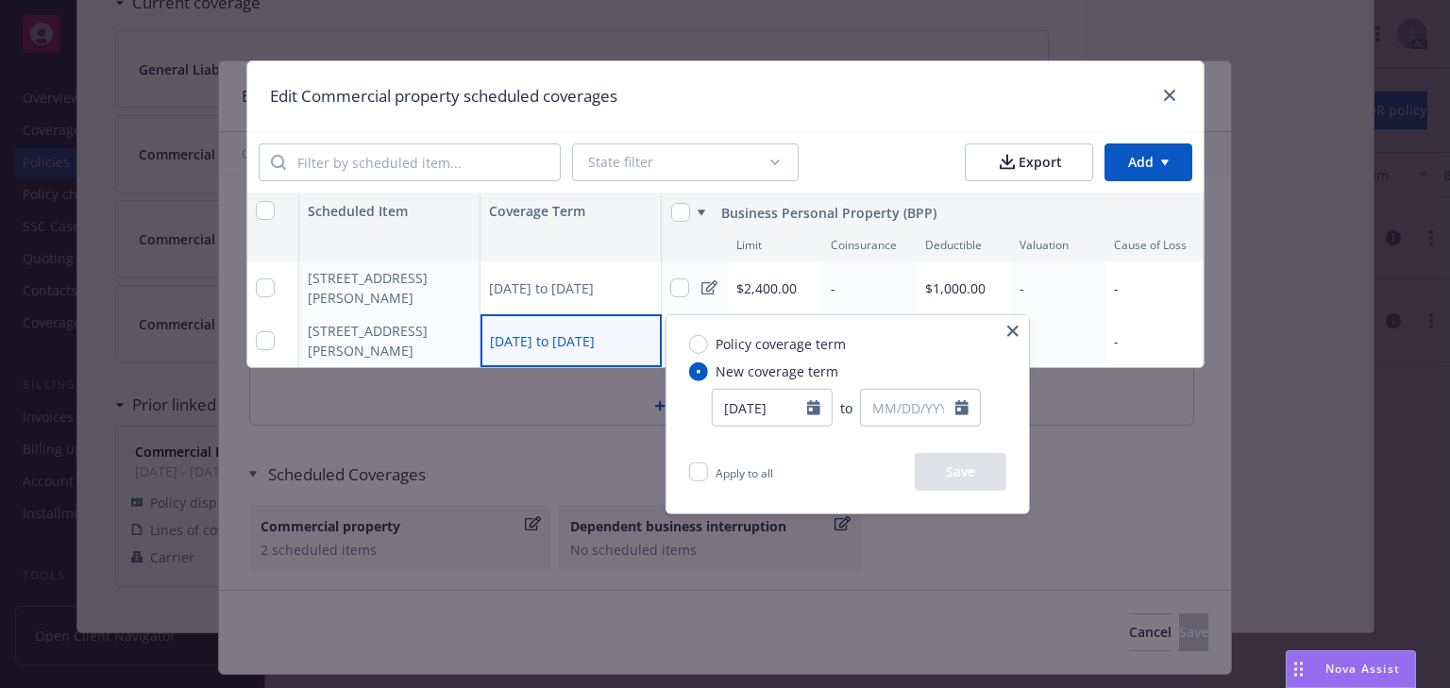
type input "06/25/2025"
click at [967, 488] on button "Save" at bounding box center [961, 472] width 92 height 38
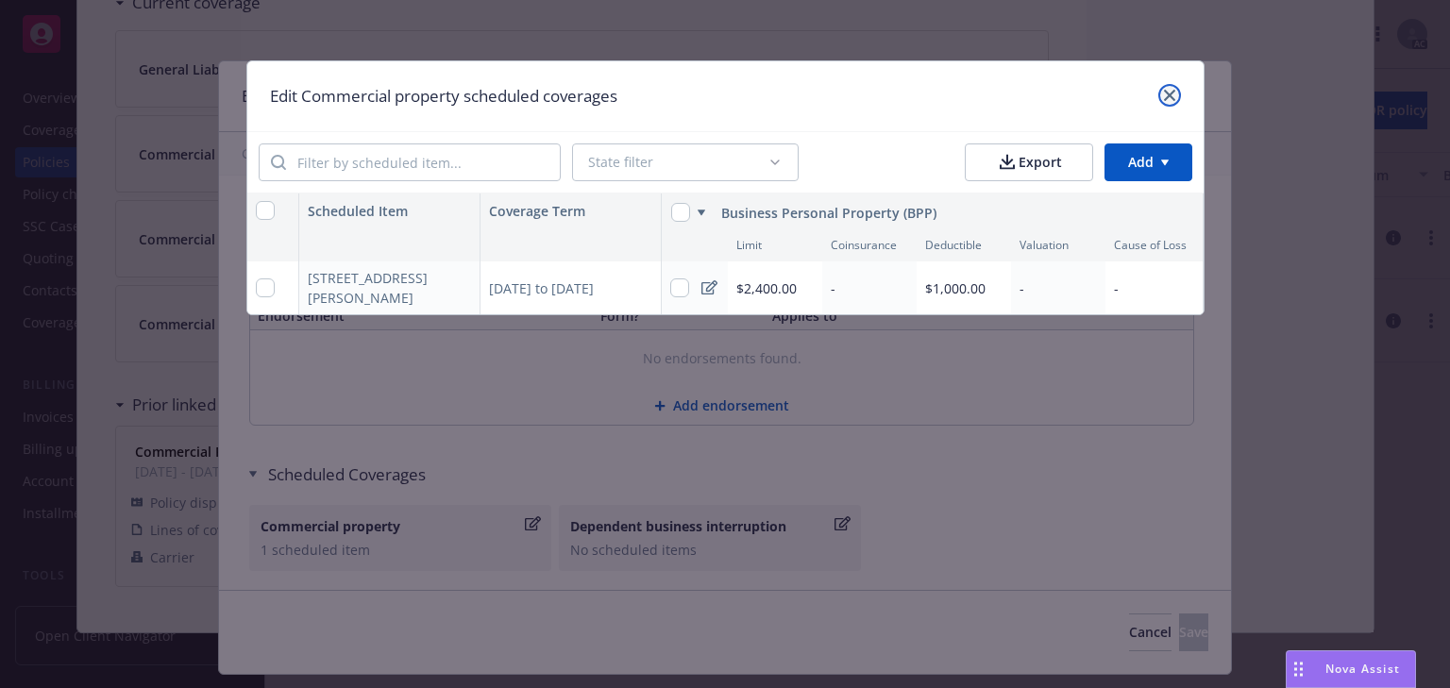
click at [1164, 94] on icon "close" at bounding box center [1169, 95] width 11 height 11
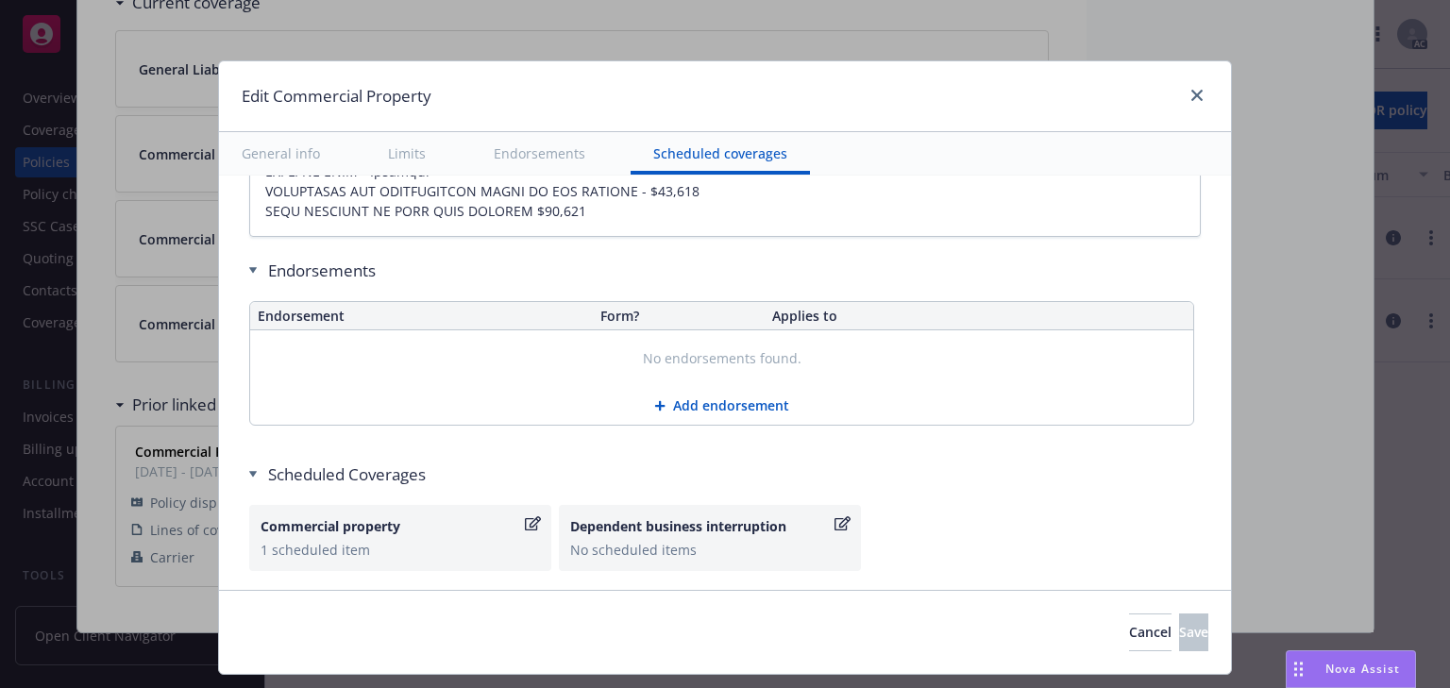
type textarea "x"
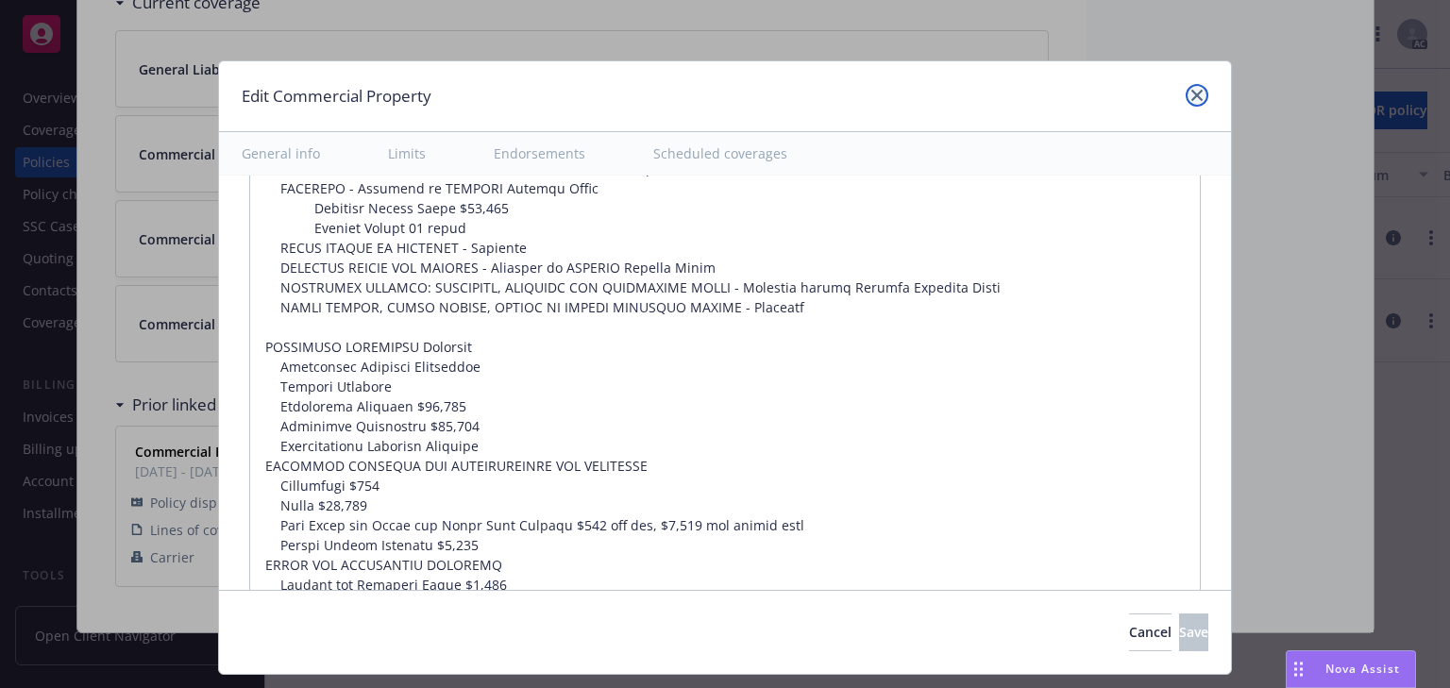
click at [1197, 91] on icon "close" at bounding box center [1196, 95] width 11 height 11
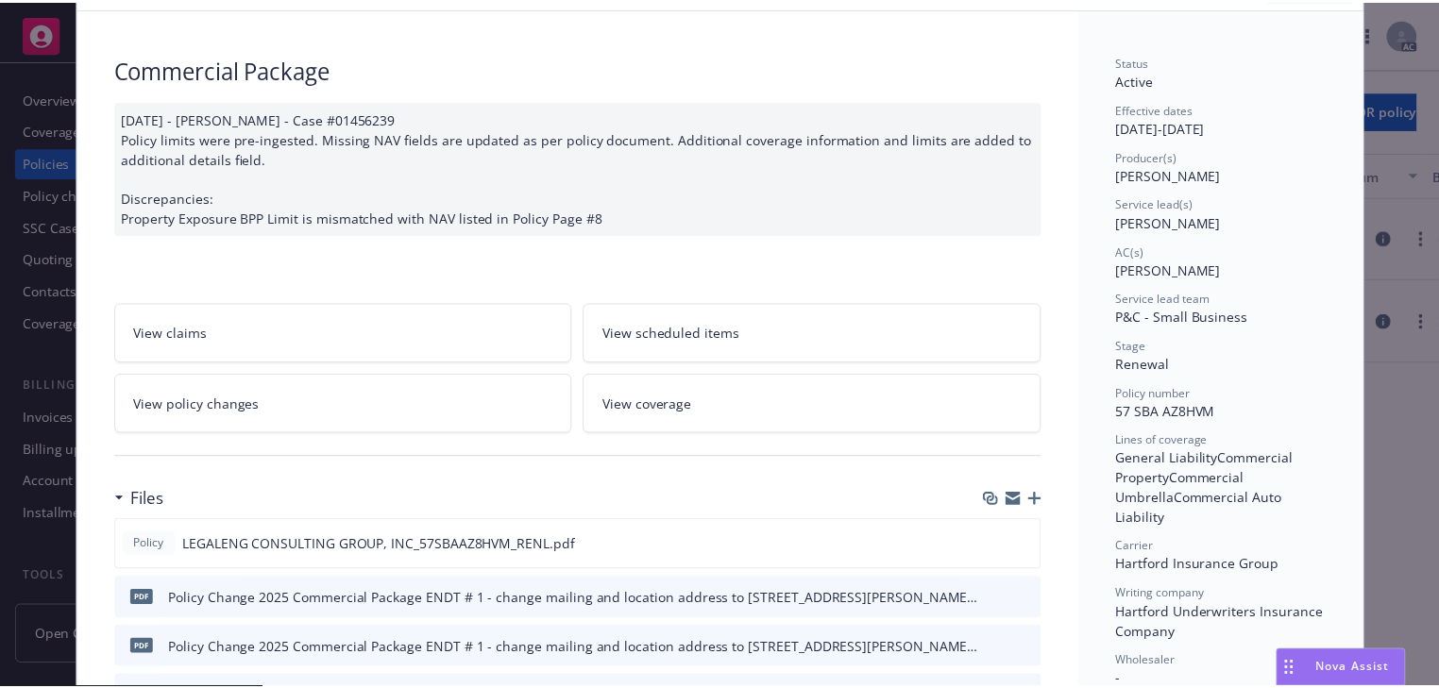
scroll to position [0, 0]
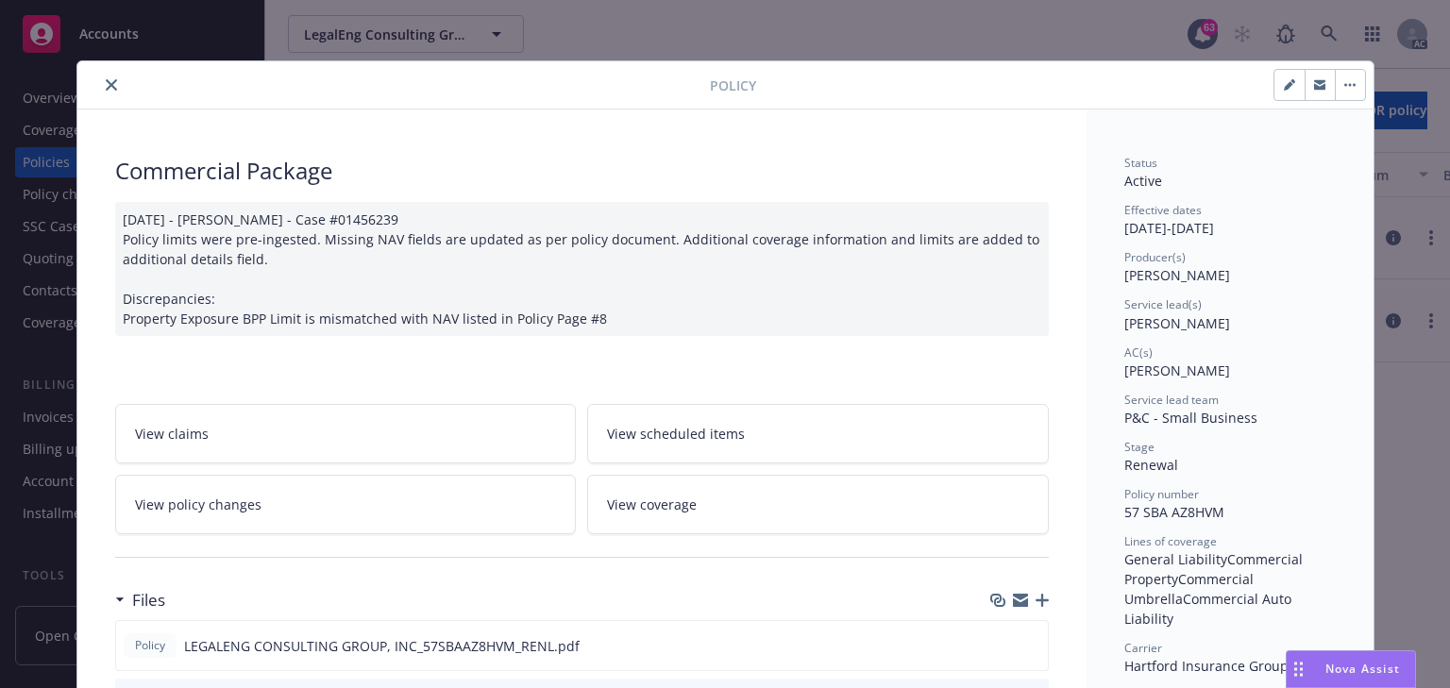
click at [111, 86] on button "close" at bounding box center [111, 85] width 23 height 23
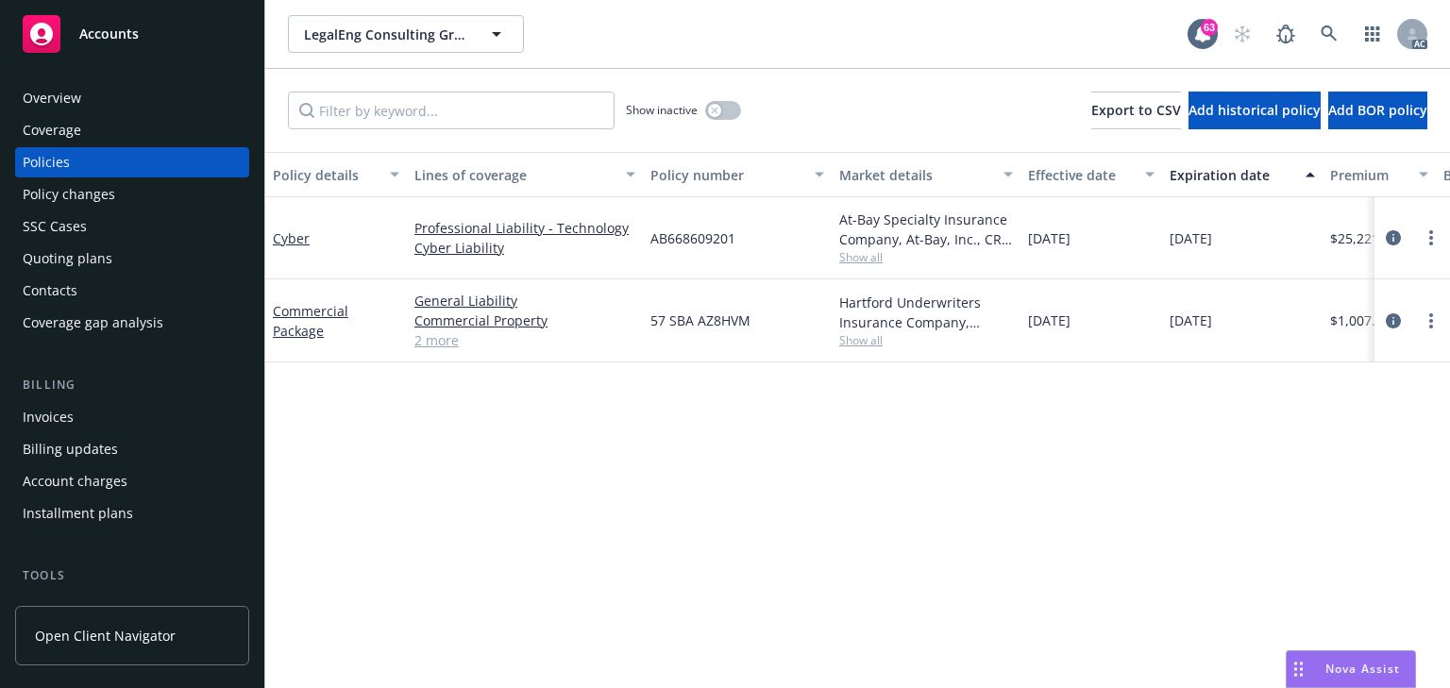
click at [53, 206] on div "Policy changes" at bounding box center [69, 194] width 93 height 30
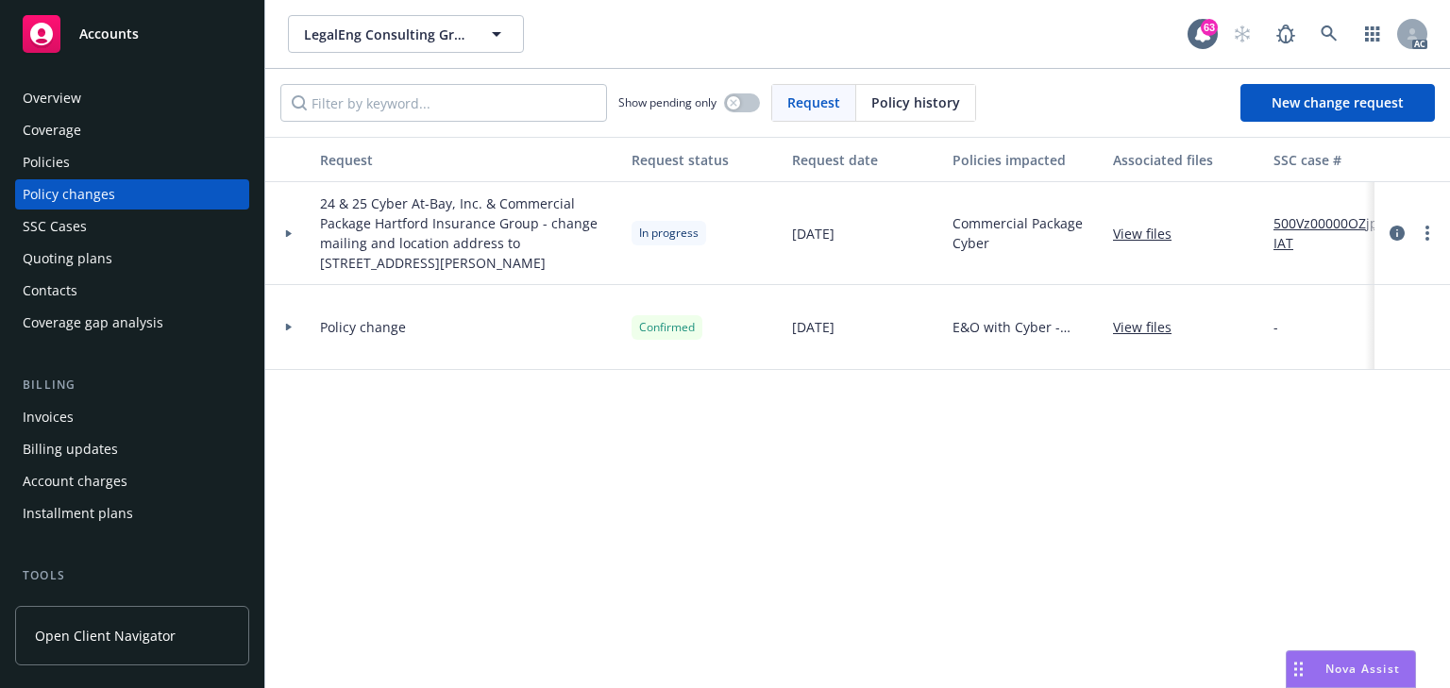
click at [285, 236] on div at bounding box center [288, 233] width 47 height 103
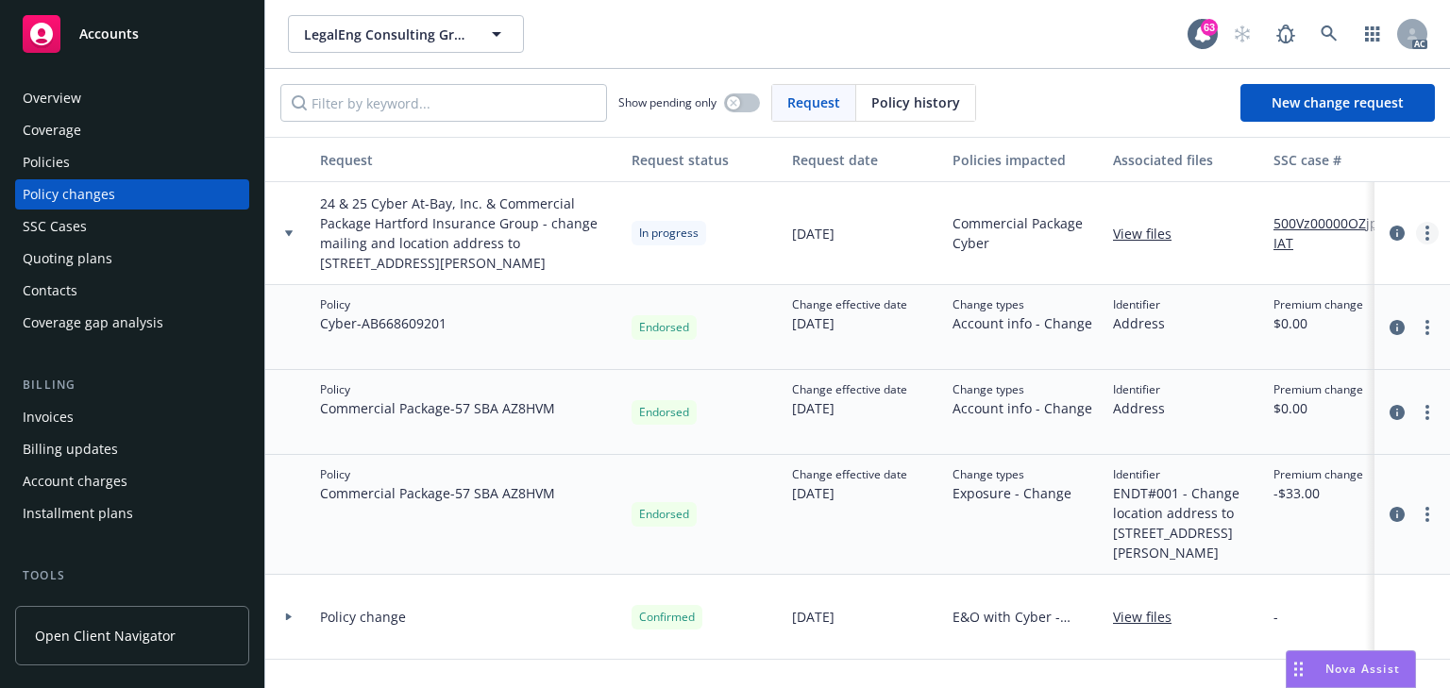
click at [1425, 232] on circle "more" at bounding box center [1427, 233] width 4 height 4
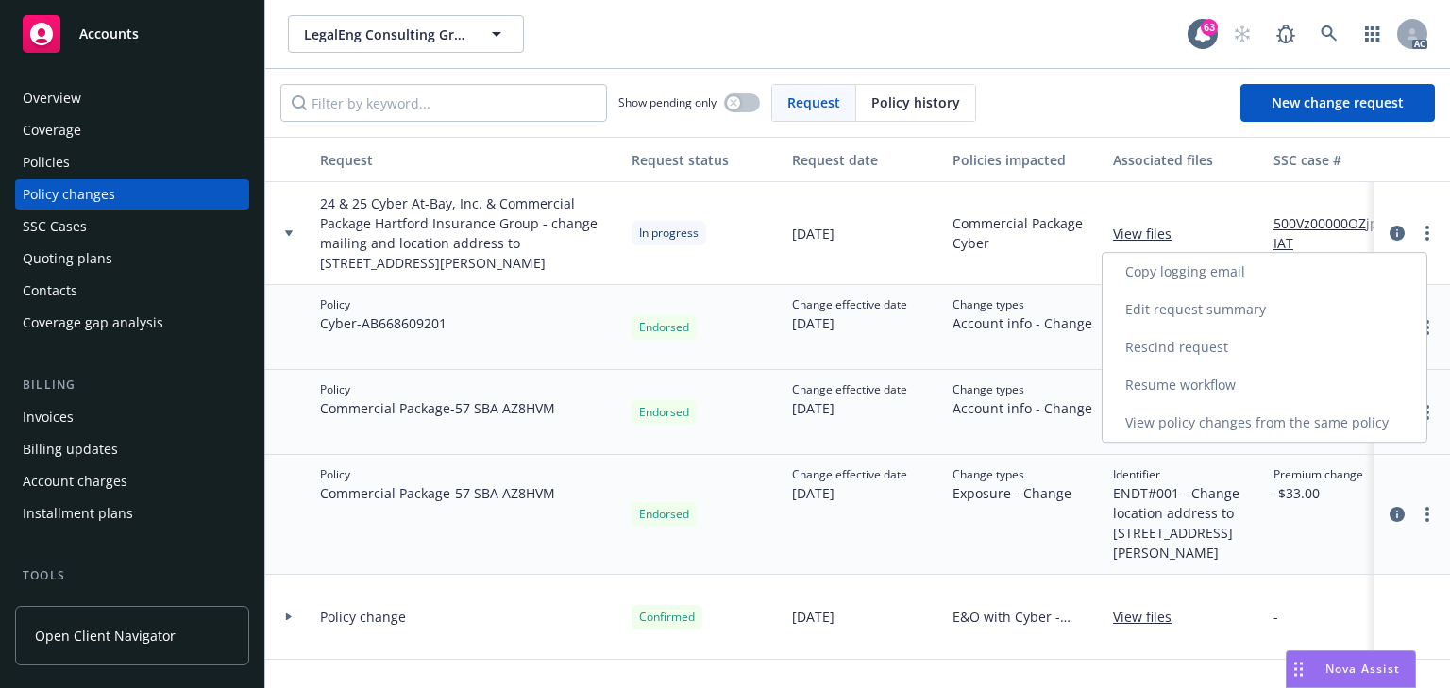
click at [1228, 387] on link "Resume workflow" at bounding box center [1265, 385] width 324 height 38
select select "ACCEPTED"
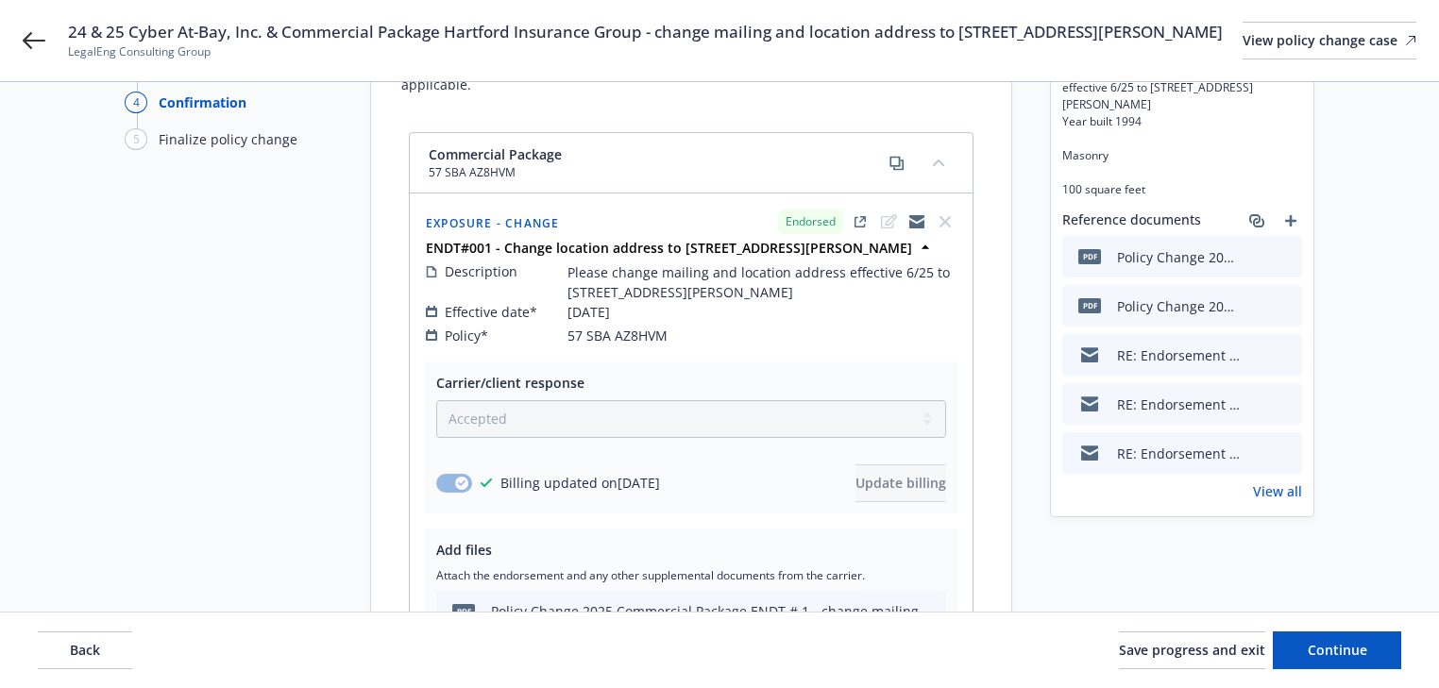
scroll to position [302, 0]
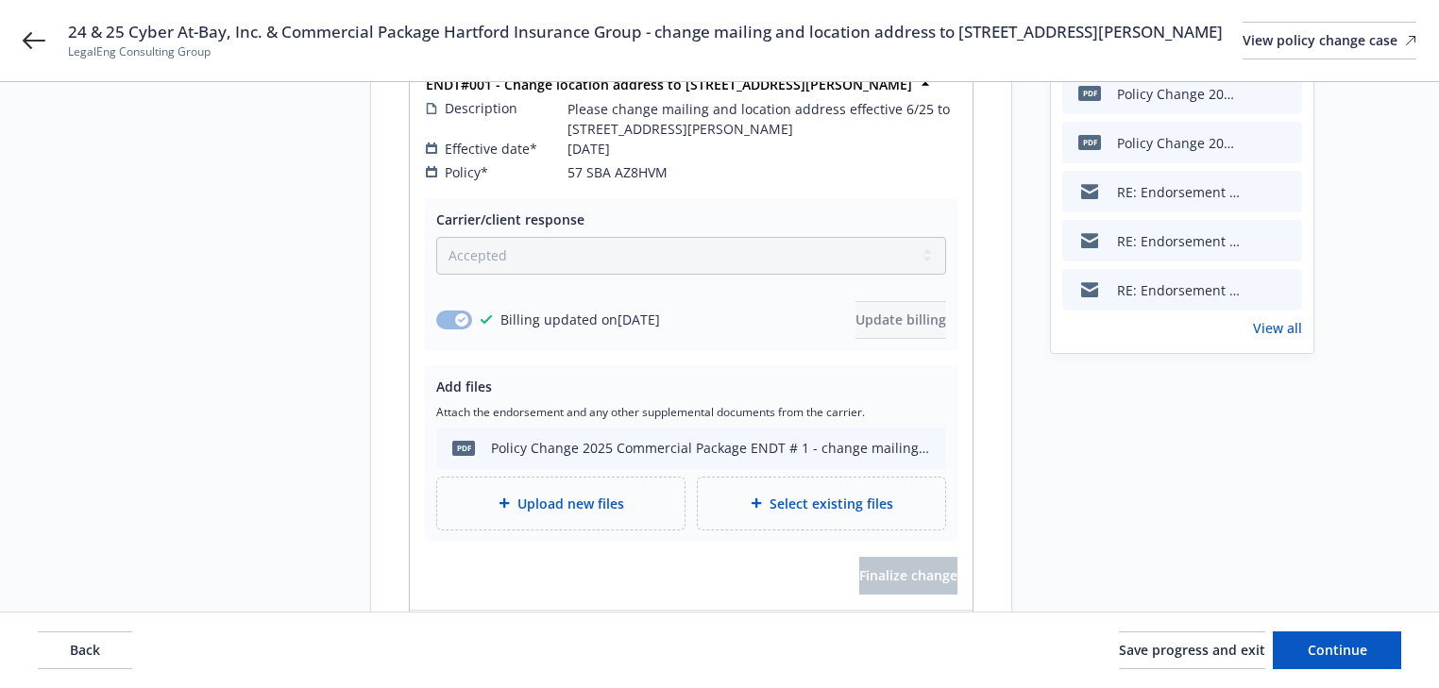
click at [1282, 338] on link "View all" at bounding box center [1277, 328] width 49 height 20
click at [1364, 656] on span "Continue" at bounding box center [1336, 650] width 59 height 18
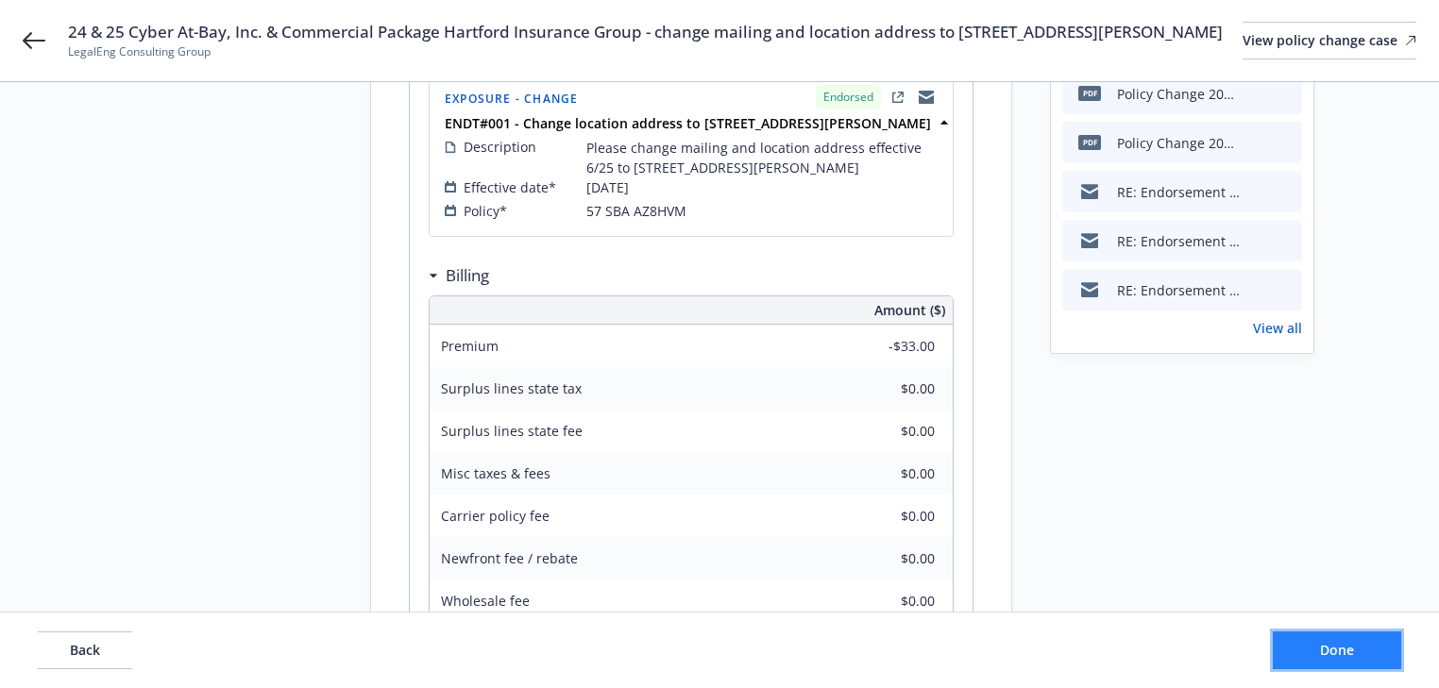
click at [1364, 656] on button "Done" at bounding box center [1337, 651] width 128 height 38
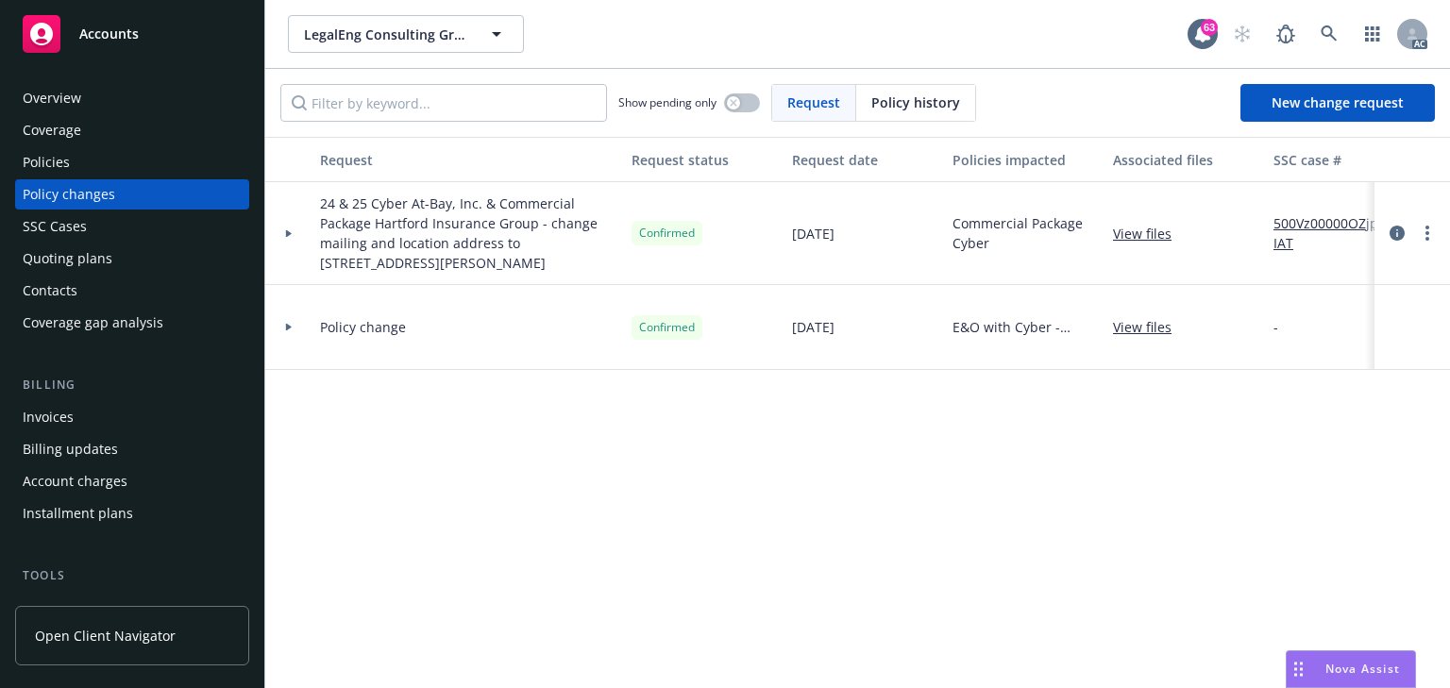
click at [89, 168] on div "Policies" at bounding box center [132, 162] width 219 height 30
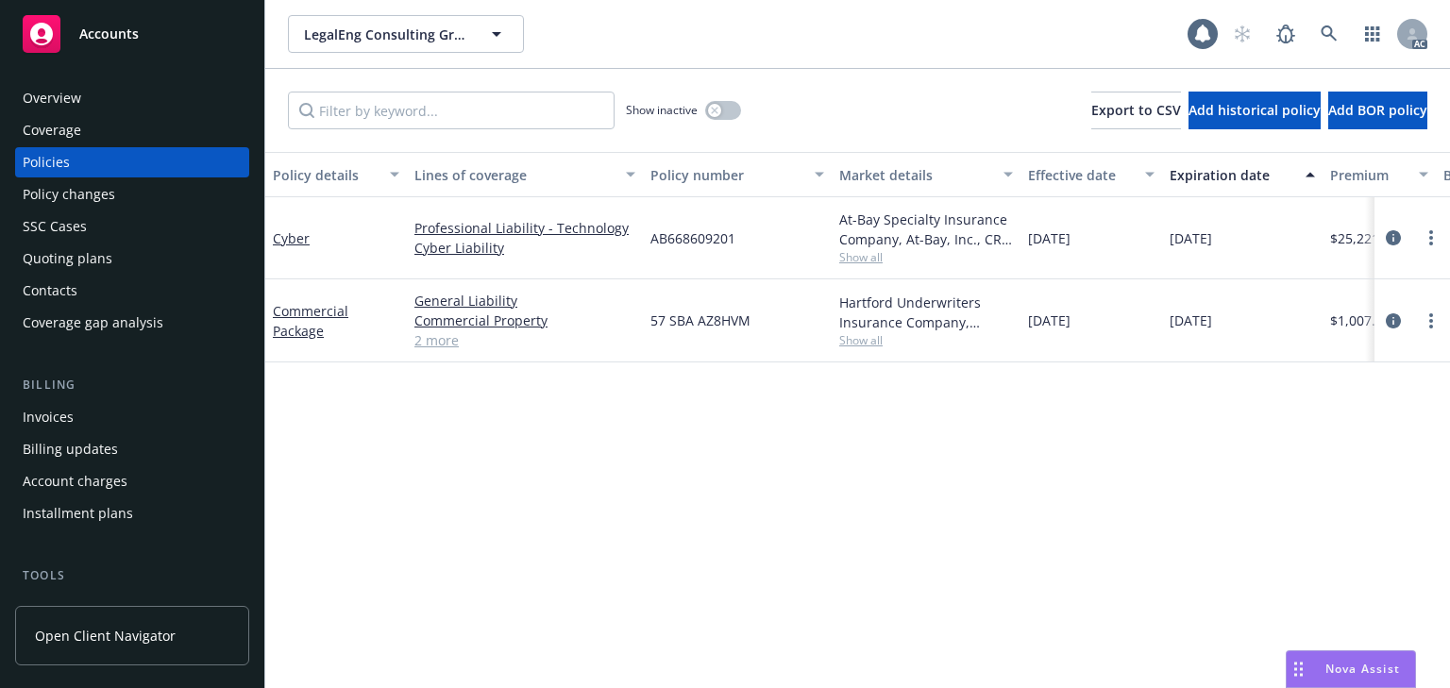
click at [899, 564] on div "Policy details Lines of coverage Policy number Market details Effective date Ex…" at bounding box center [857, 420] width 1185 height 536
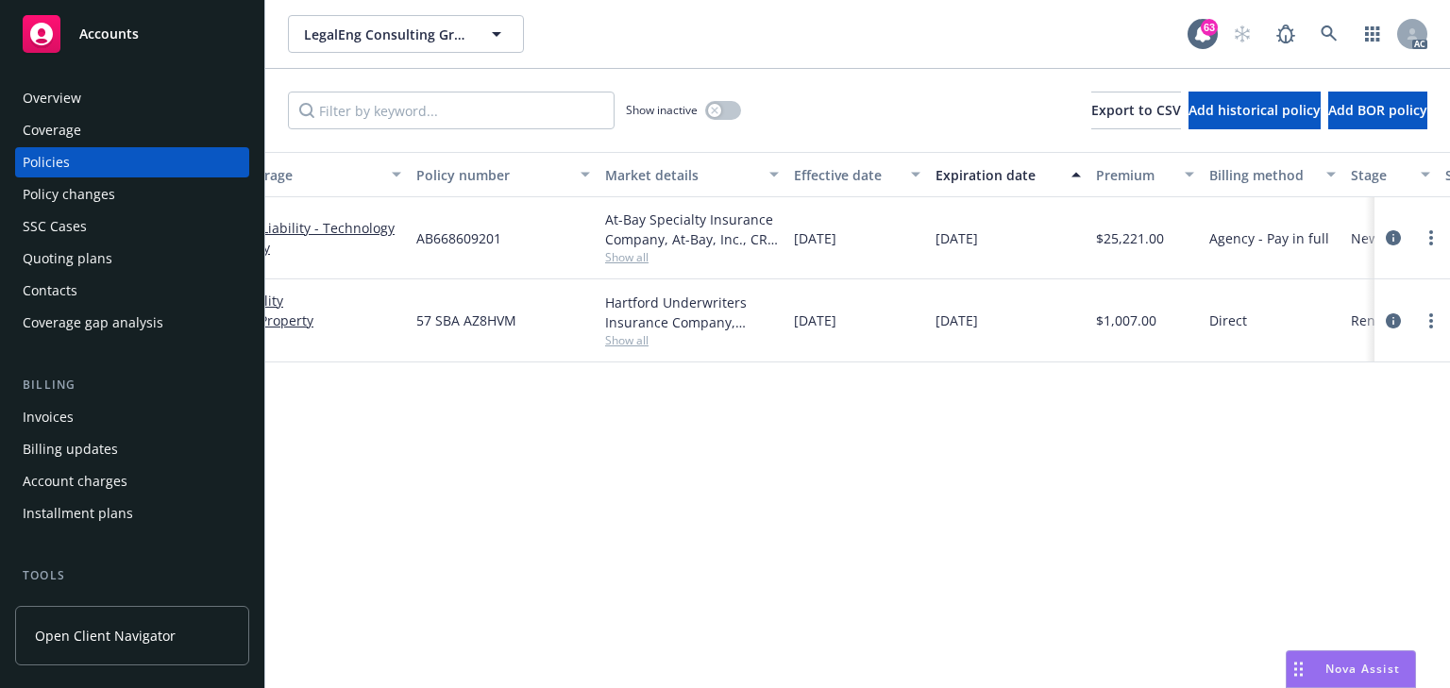
scroll to position [0, 267]
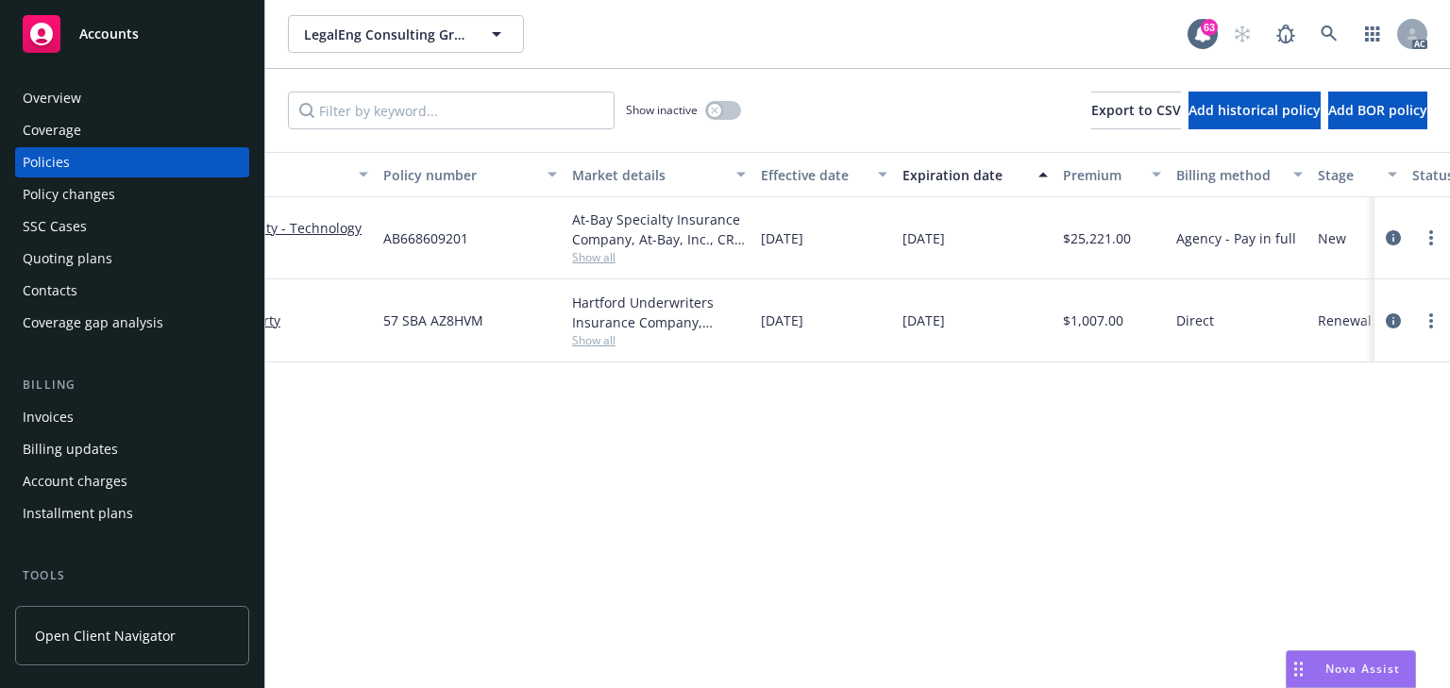
drag, startPoint x: 1390, startPoint y: 318, endPoint x: 1231, endPoint y: 331, distance: 159.1
click at [1389, 318] on icon "circleInformation" at bounding box center [1393, 320] width 15 height 15
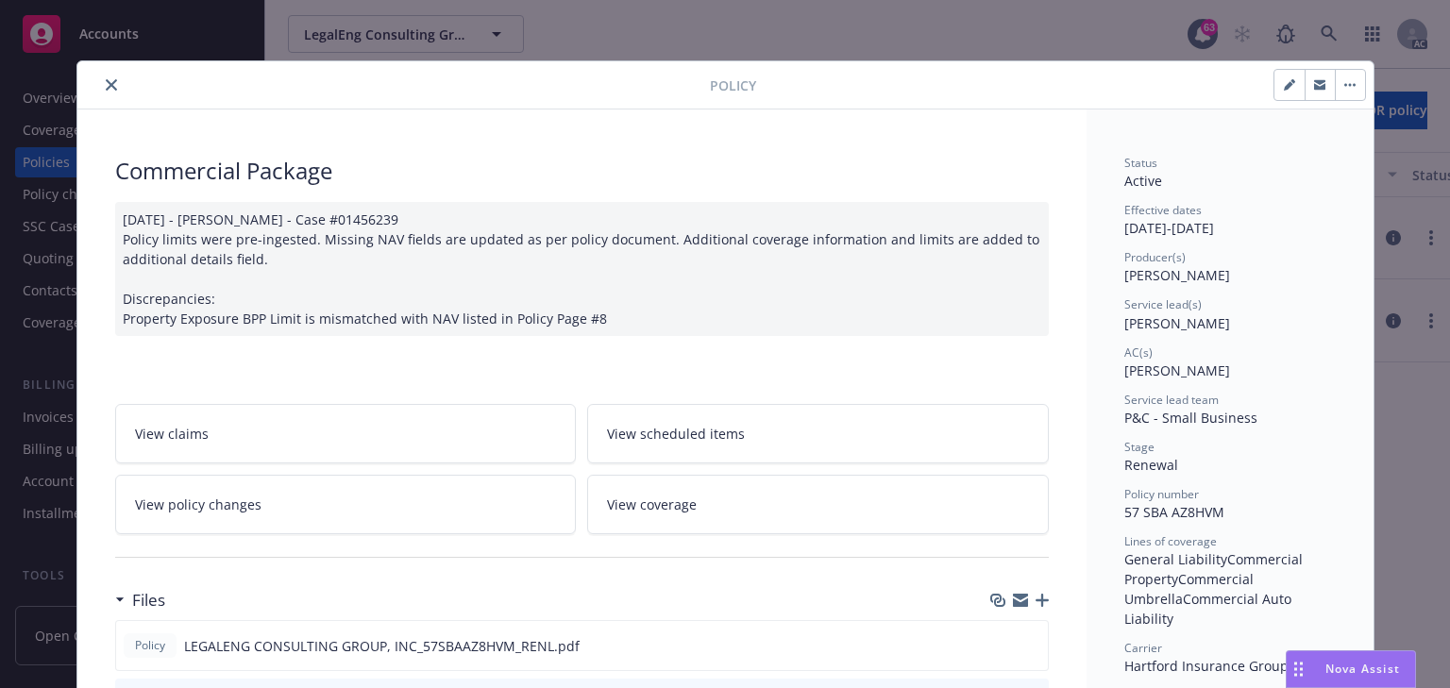
scroll to position [57, 0]
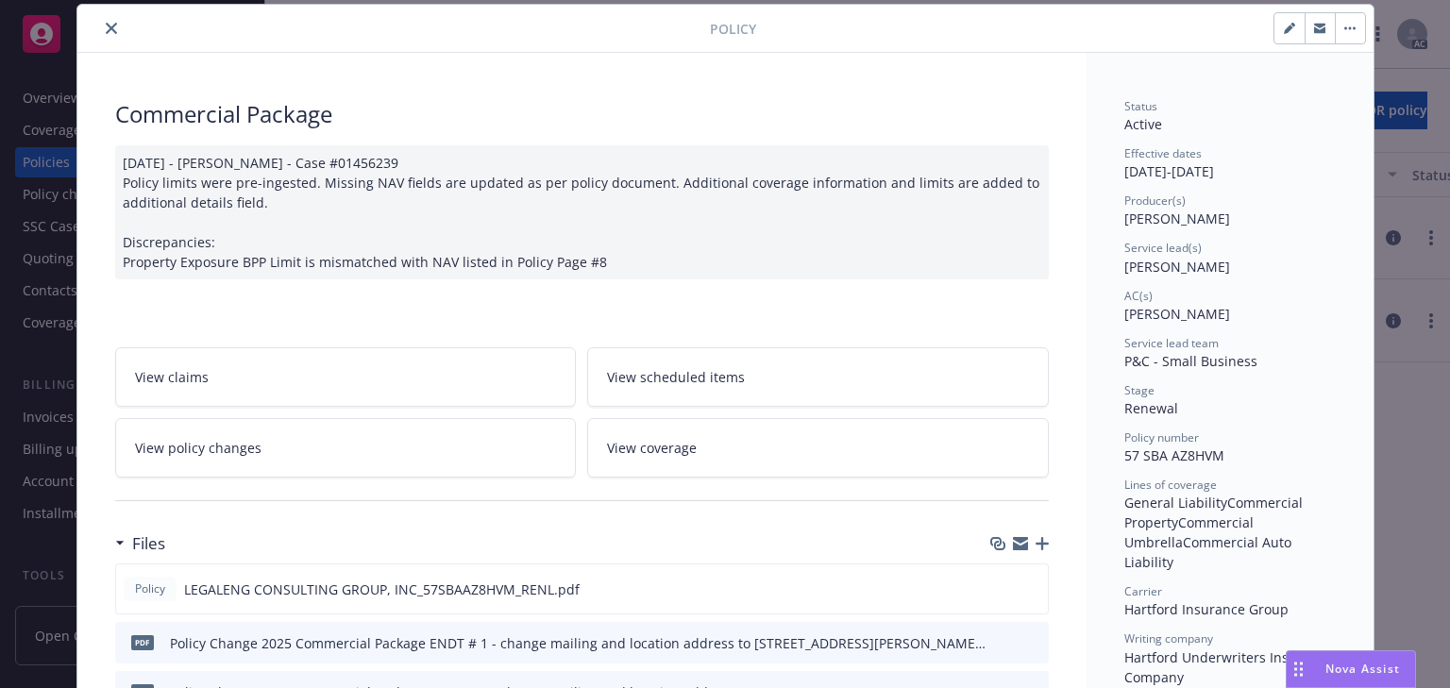
click at [106, 28] on icon "close" at bounding box center [111, 28] width 11 height 11
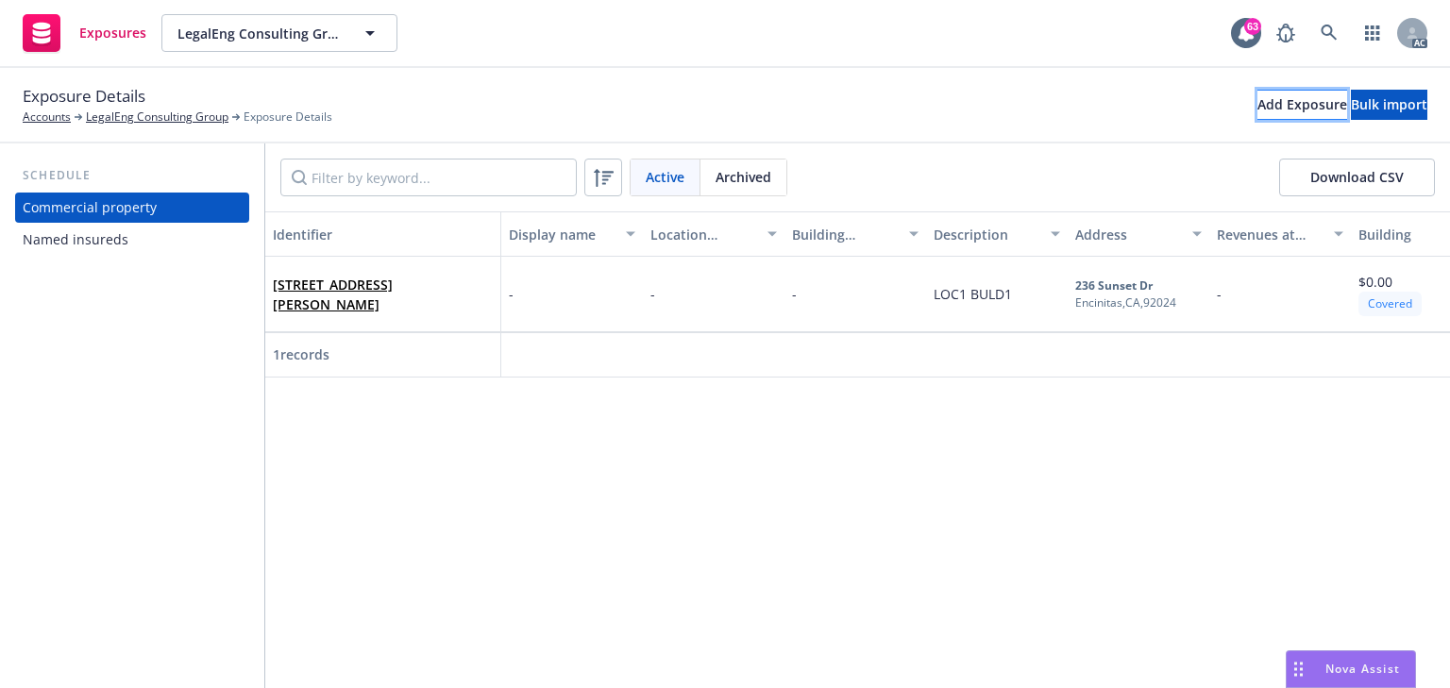
click at [1257, 106] on div "Add Exposure" at bounding box center [1302, 105] width 90 height 28
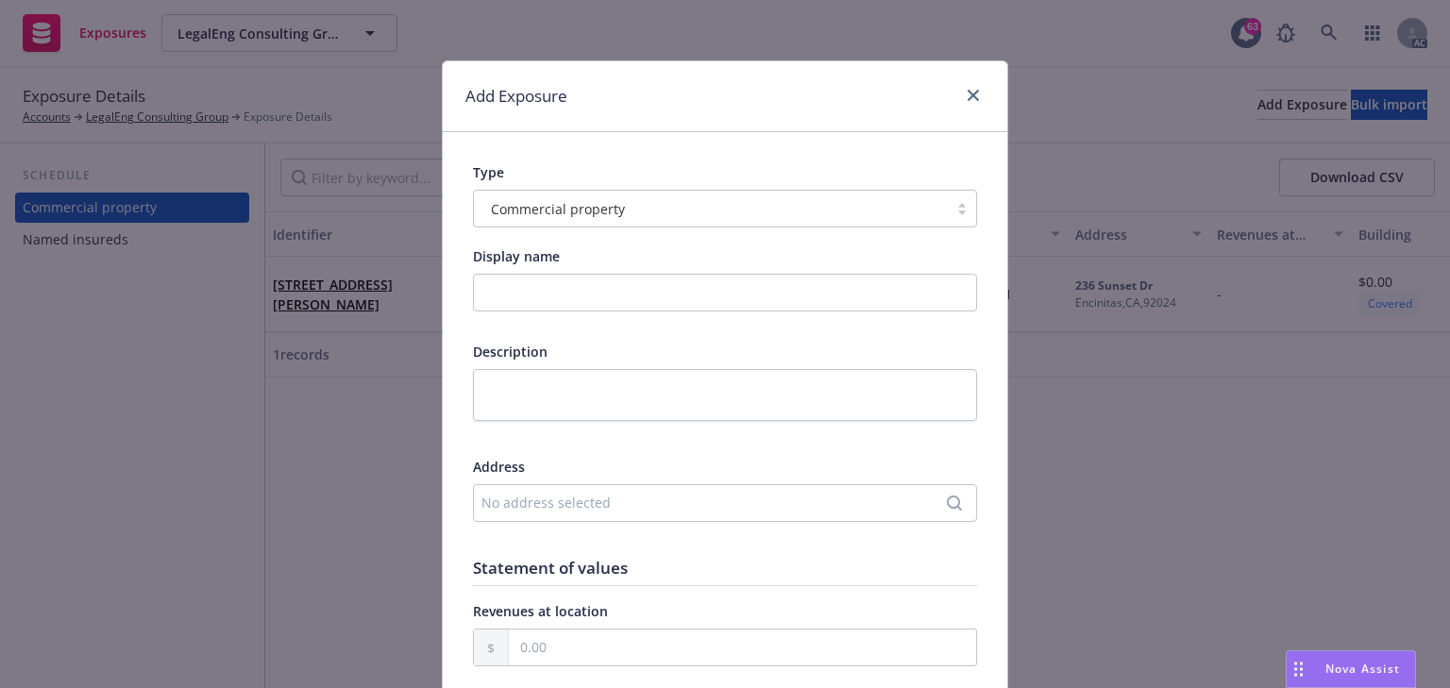
click at [584, 505] on div "No address selected" at bounding box center [715, 503] width 468 height 20
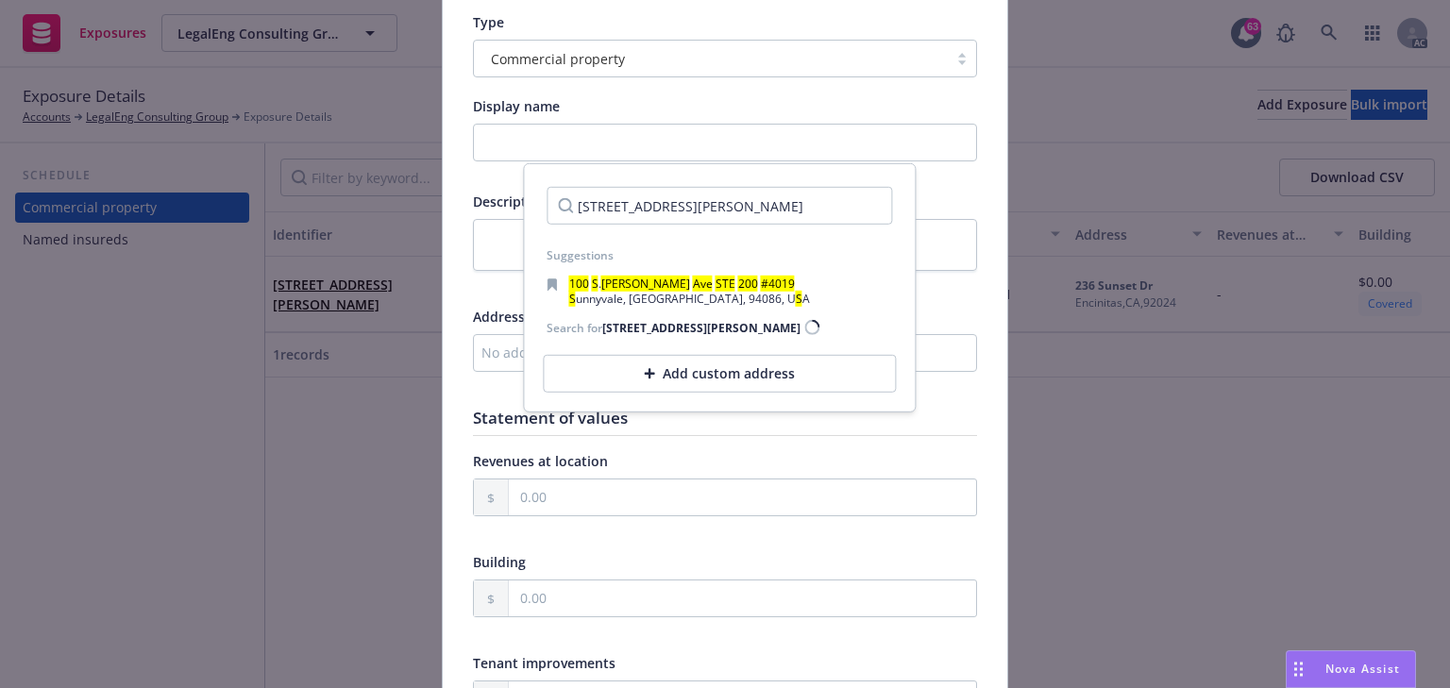
scroll to position [302, 0]
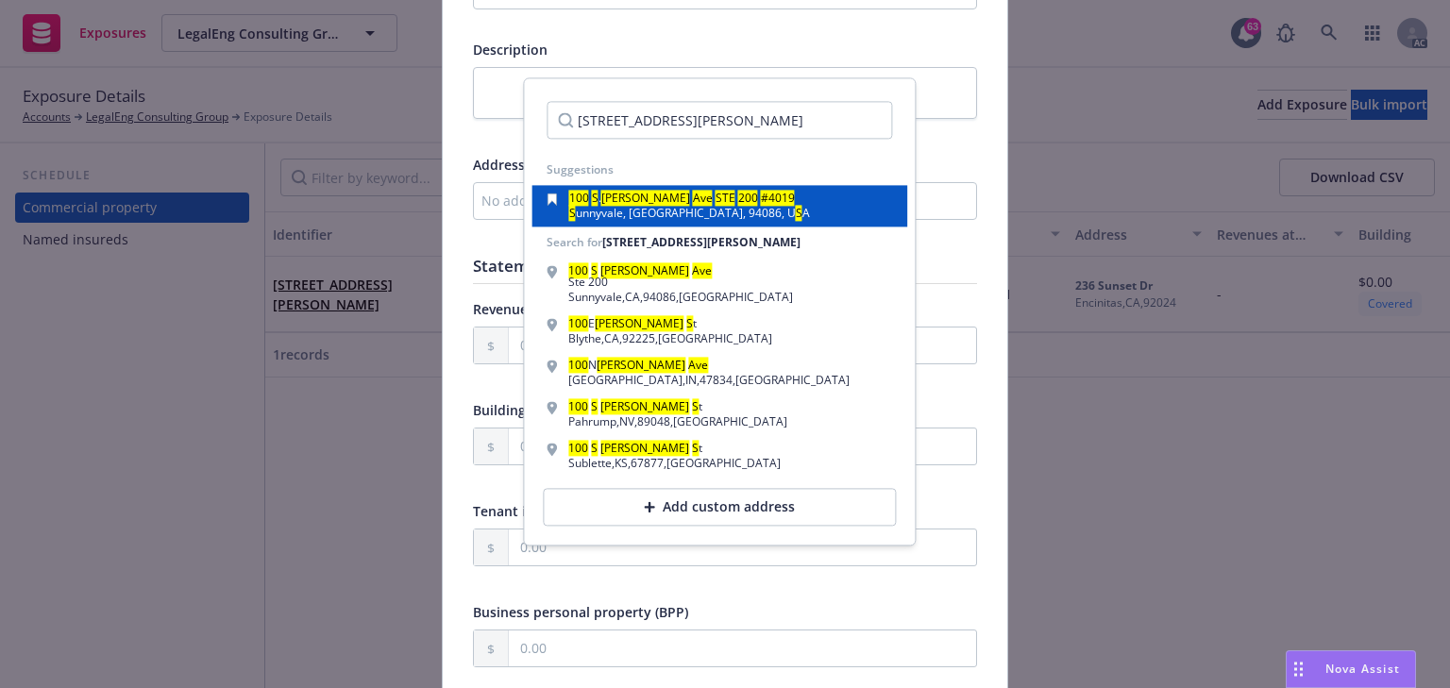
type input "[STREET_ADDRESS][PERSON_NAME]"
click at [691, 215] on span "unnyvale, [GEOGRAPHIC_DATA], 94086, U" at bounding box center [686, 214] width 220 height 16
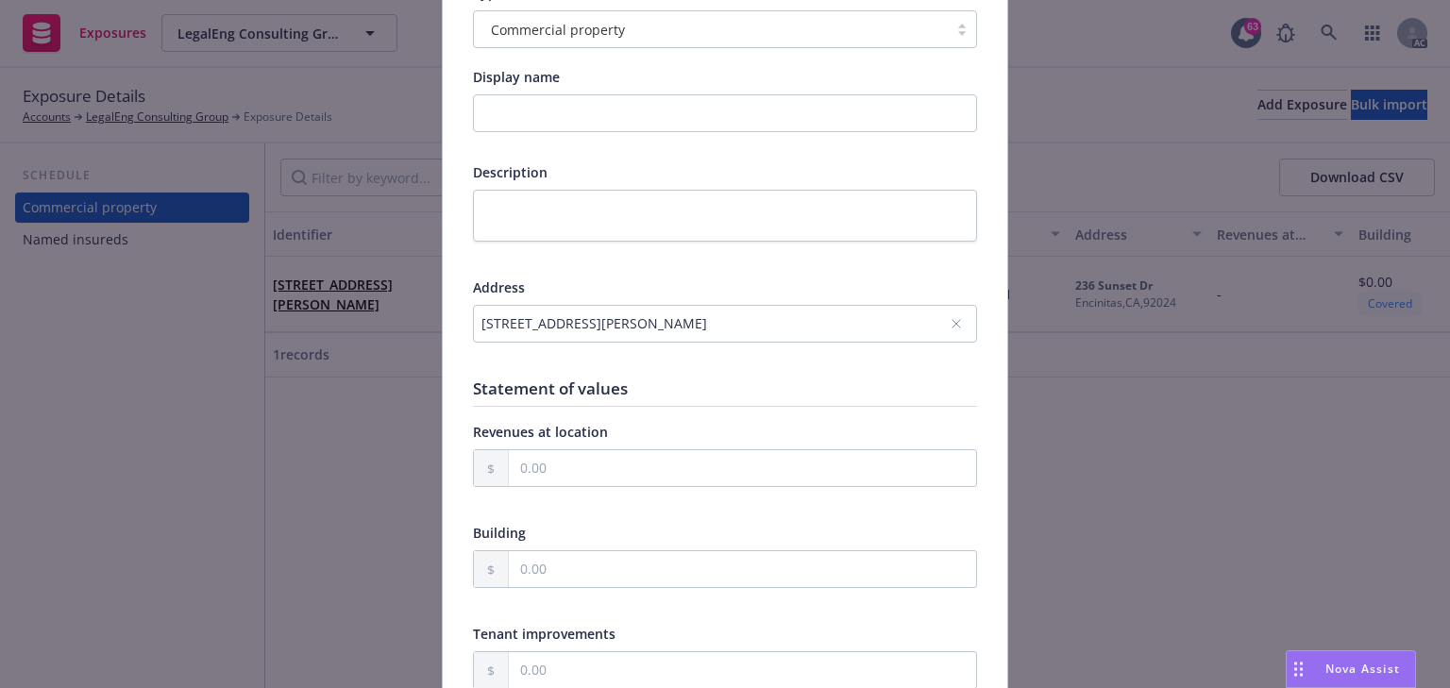
scroll to position [0, 0]
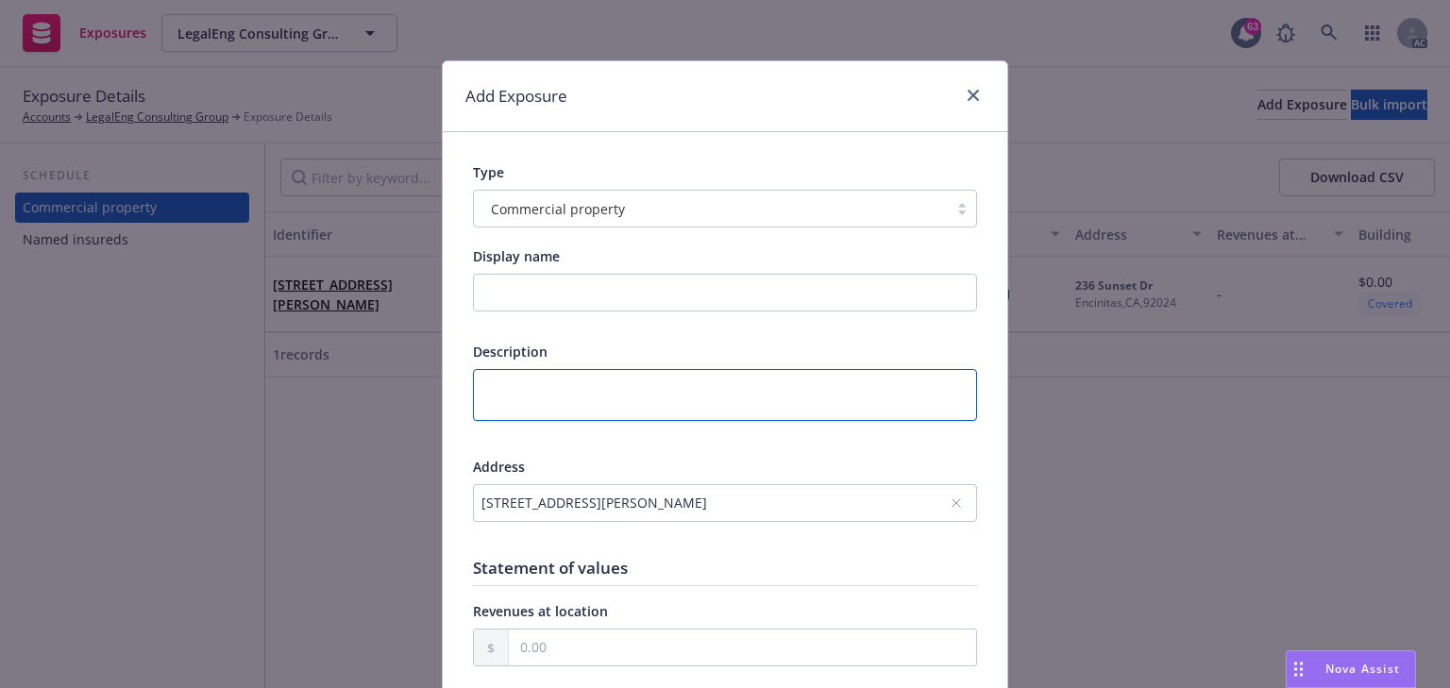
click at [651, 386] on textarea at bounding box center [725, 395] width 504 height 52
paste textarea "Technology Consulting, Staffing & Custom Programming"
type textarea "x"
type textarea "Technology Consulting, Staffing & Custom Programming"
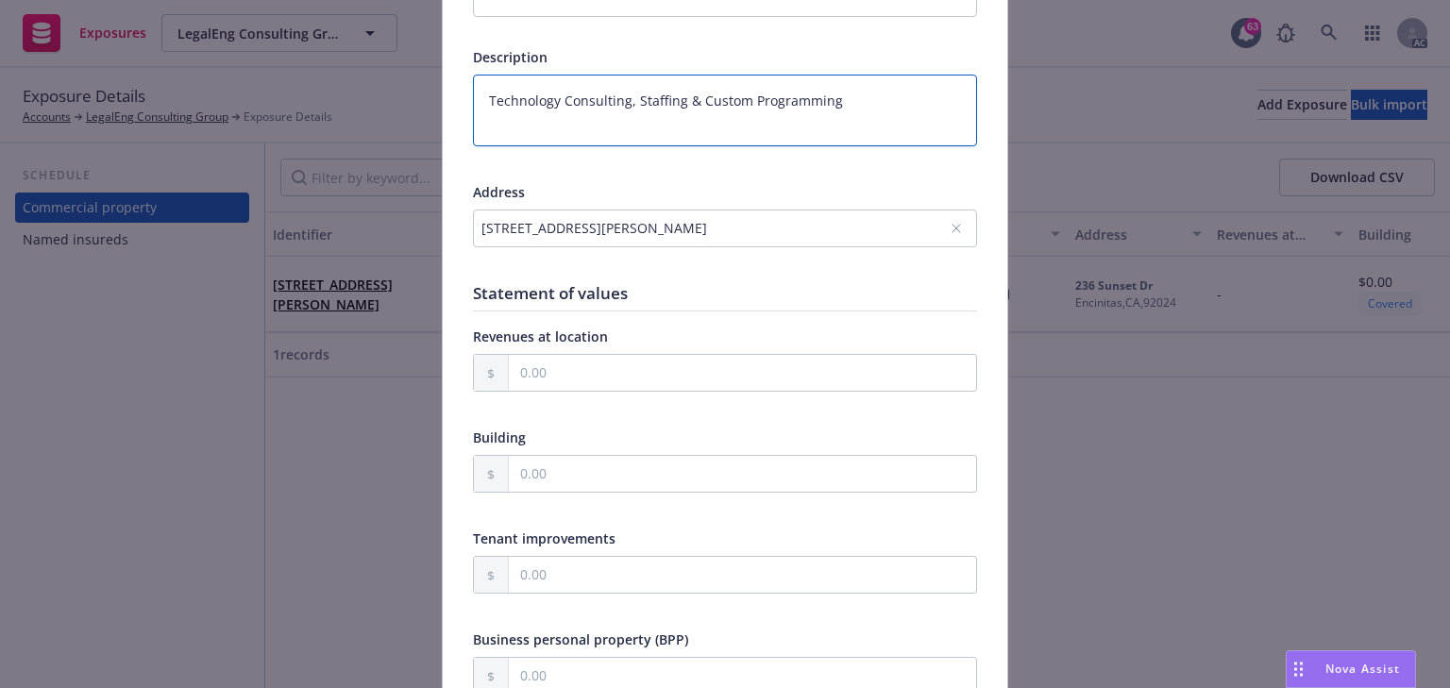
scroll to position [302, 0]
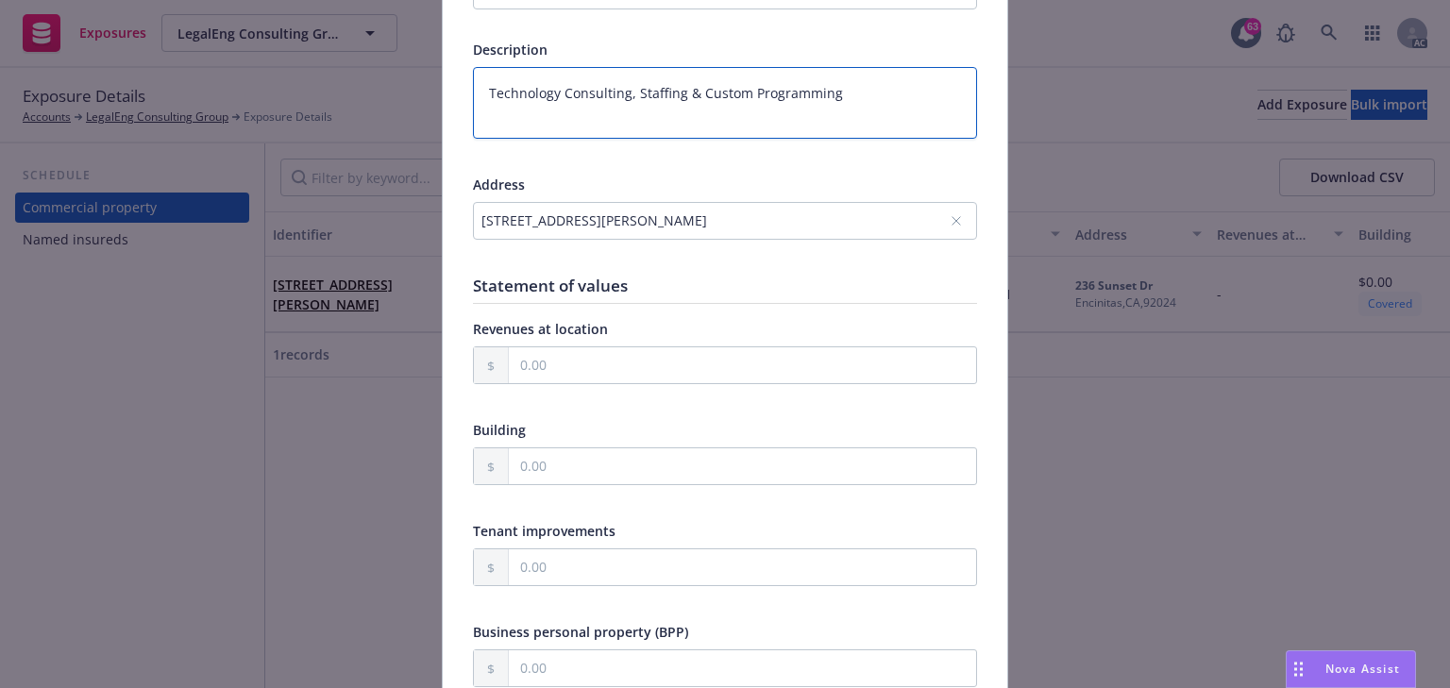
type textarea "x"
type textarea "Technology Consulting, Staffing & Custom Programming"
type textarea "x"
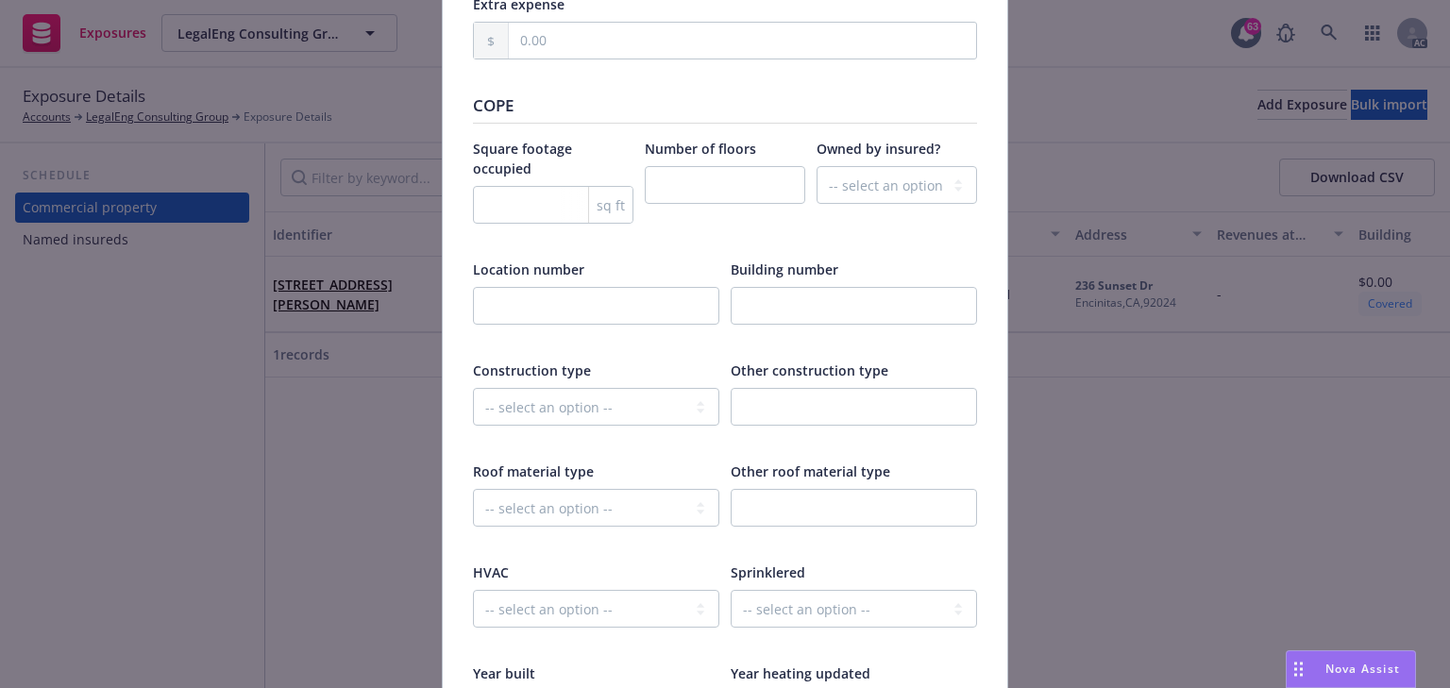
scroll to position [2417, 0]
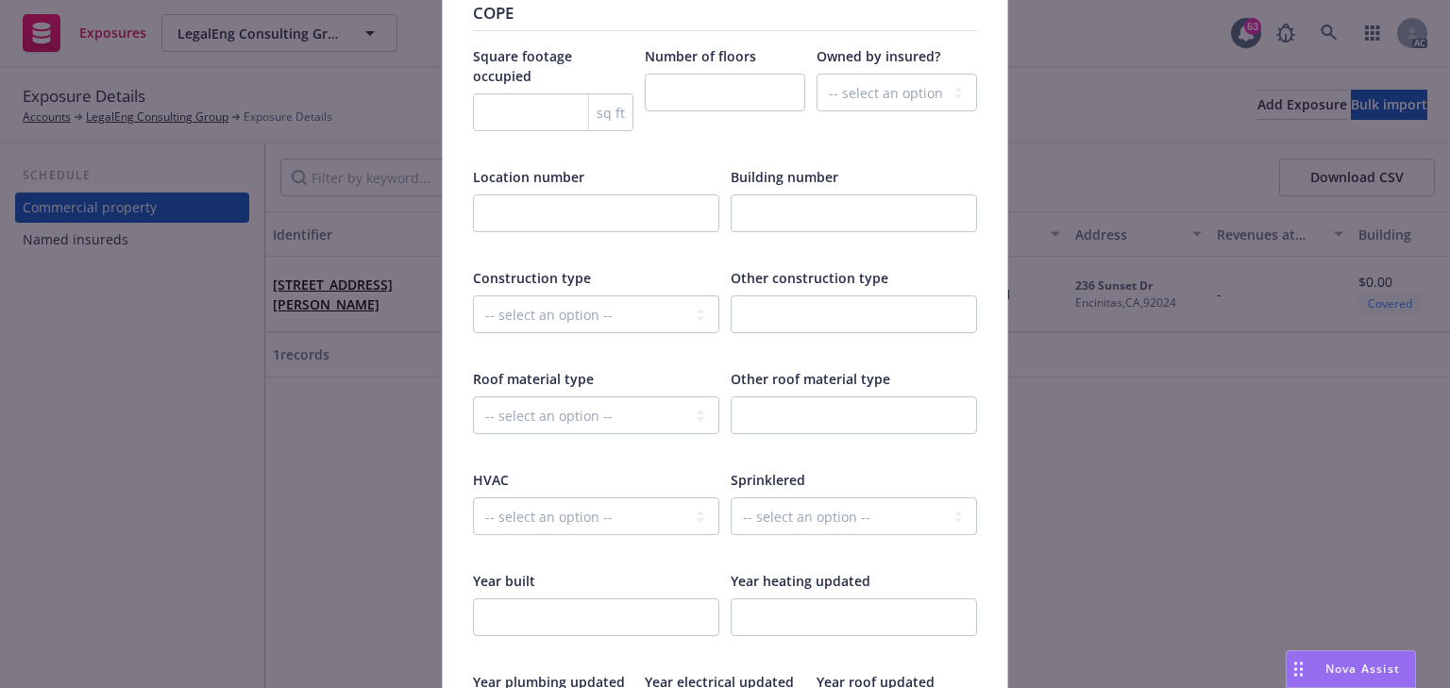
type textarea "Technology Consulting, Staffing & Custom Programming"
click at [574, 295] on select "-- select an option -- Fire Resistive (Masonry reinforced by structural Steel l…" at bounding box center [596, 314] width 246 height 38
select select "JOISTED_MASONRY"
click at [473, 295] on select "-- select an option -- Fire Resistive (Masonry reinforced by structural Steel l…" at bounding box center [596, 314] width 246 height 38
click at [513, 599] on input "number" at bounding box center [596, 618] width 246 height 38
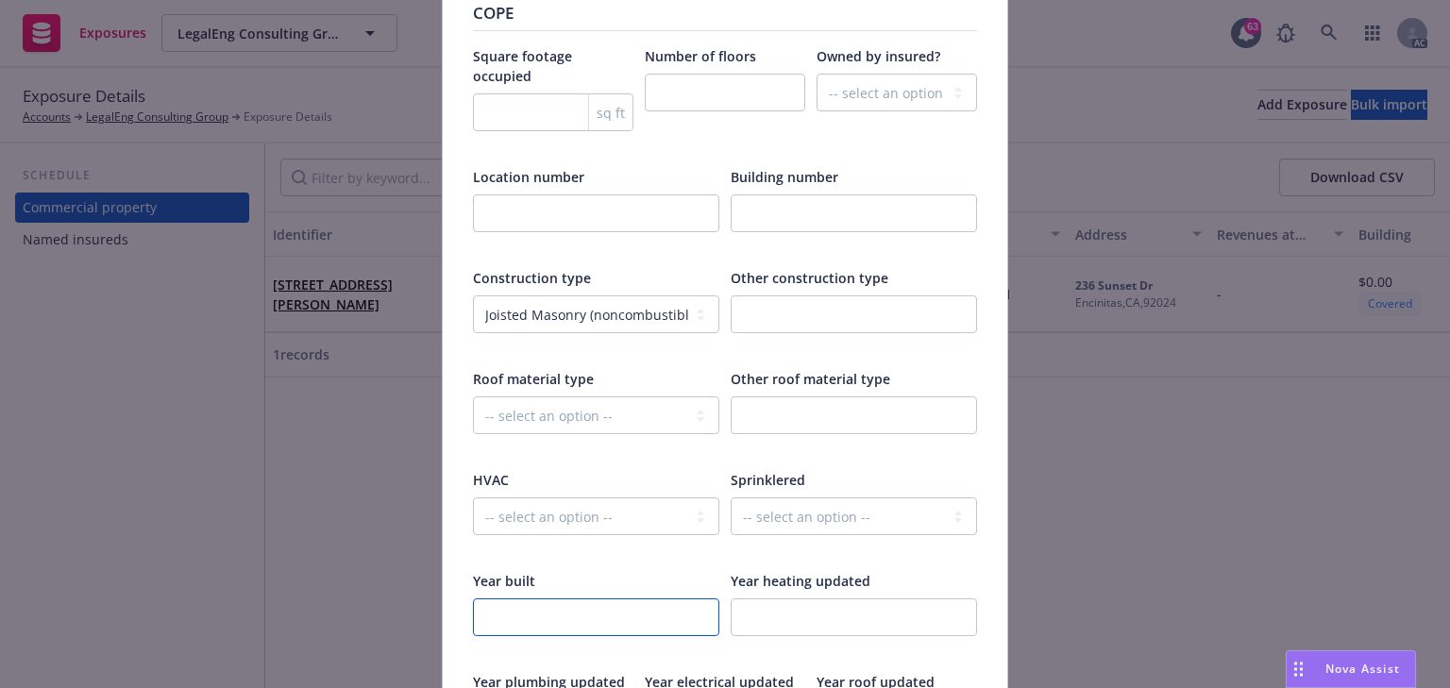
type textarea "x"
type input "1"
type textarea "x"
type input "19"
type textarea "x"
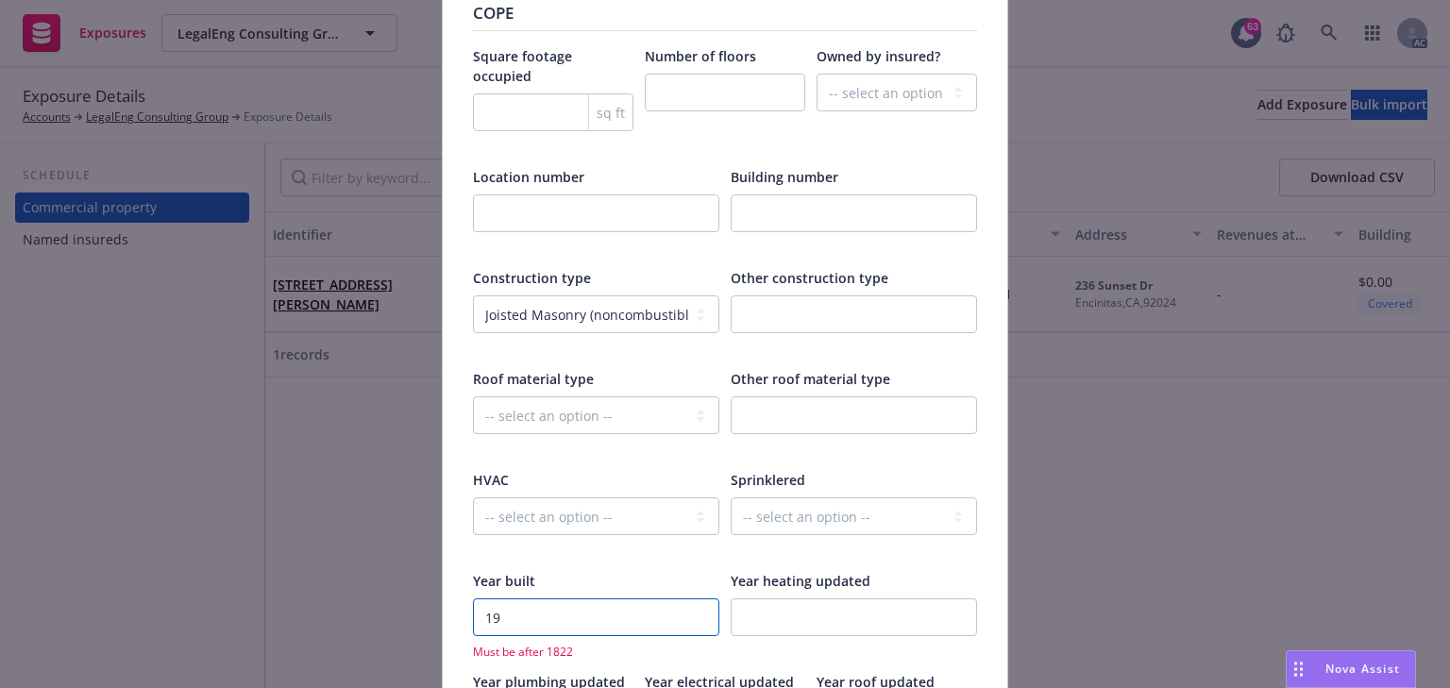
type input "199"
type textarea "x"
type input "1994"
type textarea "x"
type input "1994"
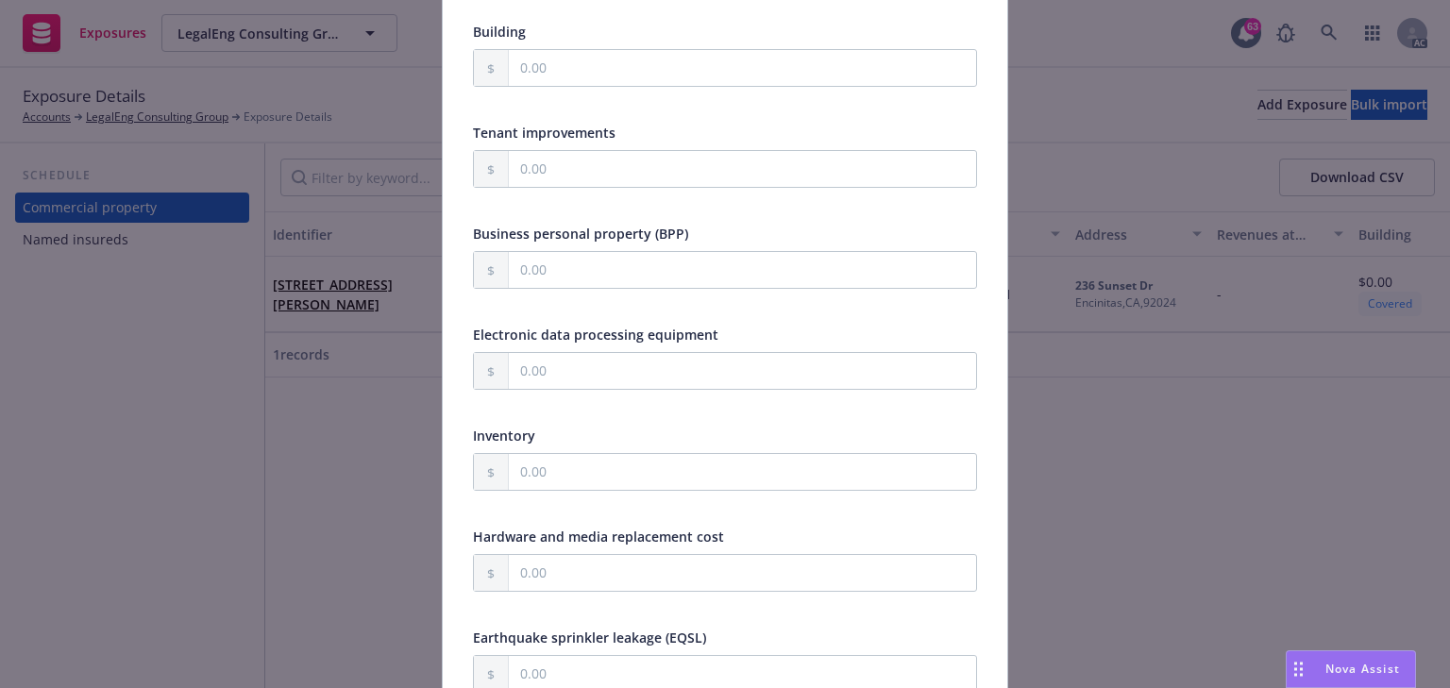
scroll to position [680, 0]
click at [621, 267] on input "text" at bounding box center [742, 271] width 467 height 36
type textarea "x"
type input "2.00"
type textarea "x"
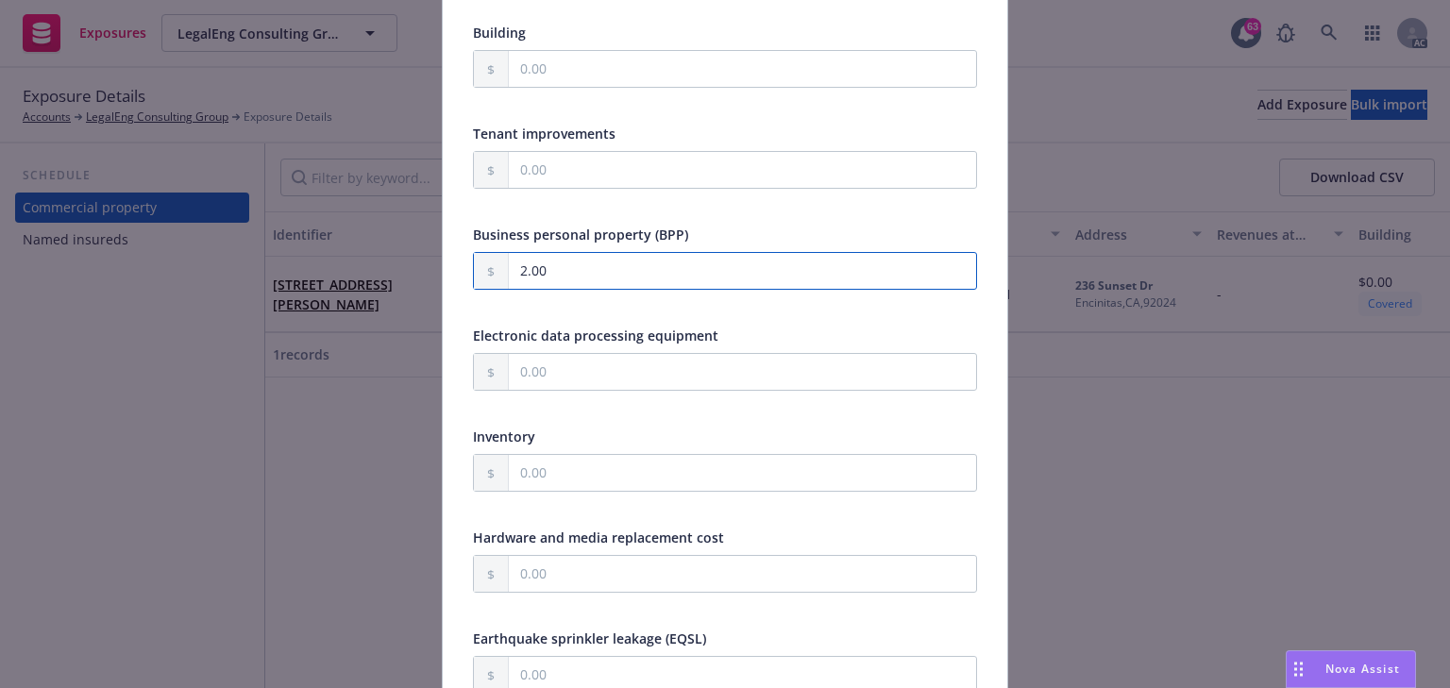
type input "24.00"
type textarea "x"
type input "240.00"
type textarea "x"
type input "2,400.00"
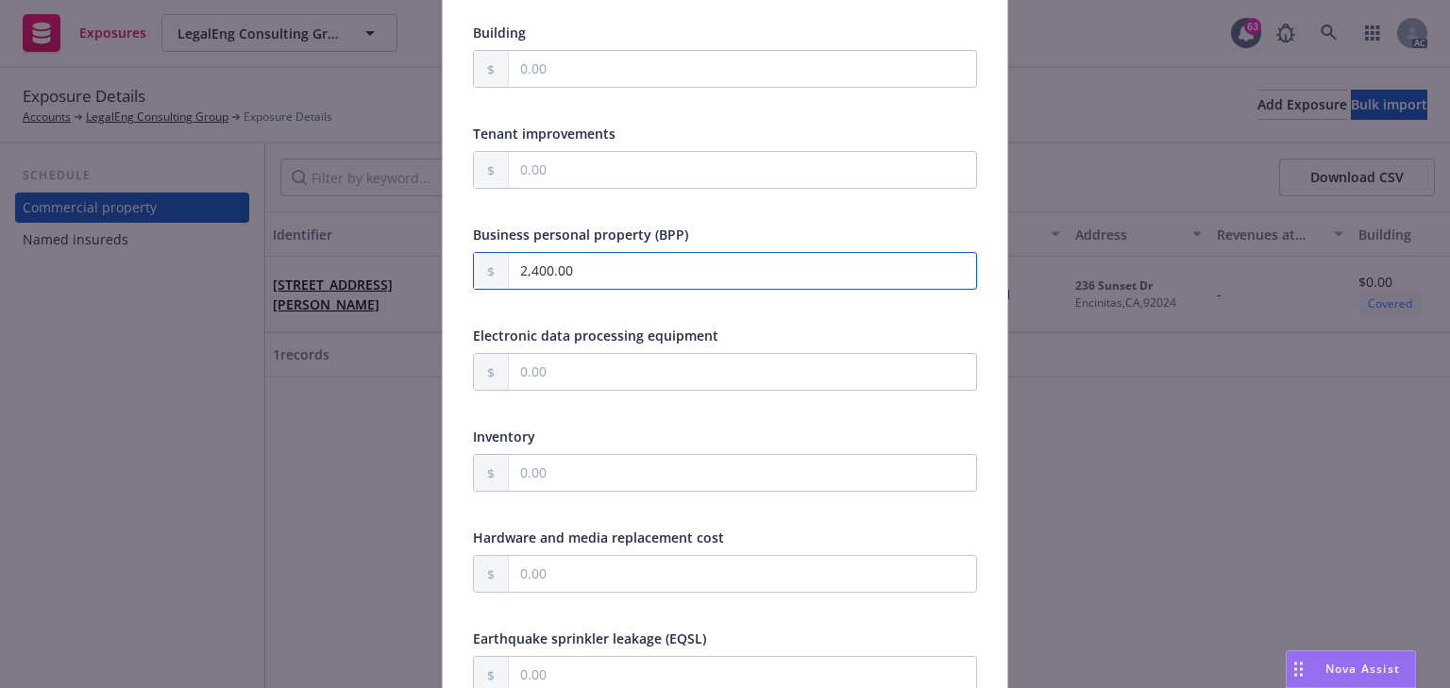
type textarea "x"
type input "2,400.00"
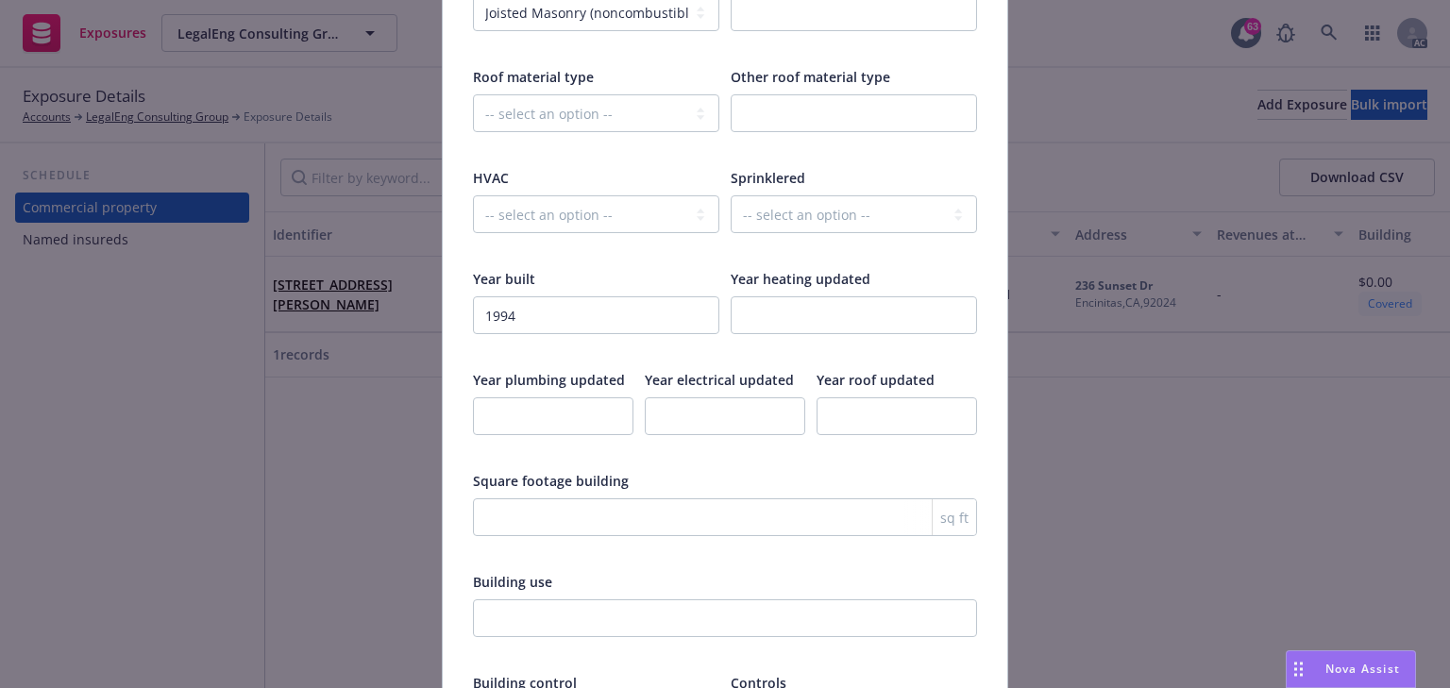
scroll to position [3137, 0]
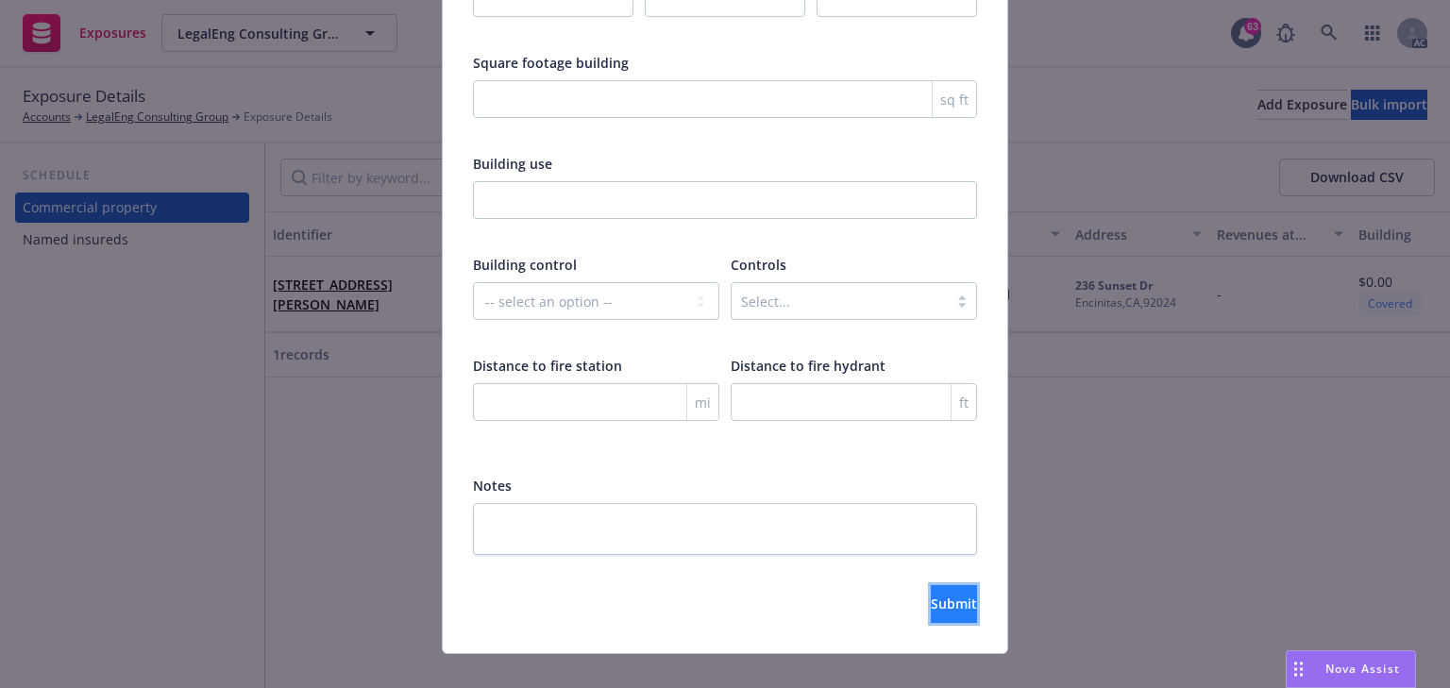
click at [944, 590] on button "Submit" at bounding box center [954, 604] width 46 height 38
type textarea "x"
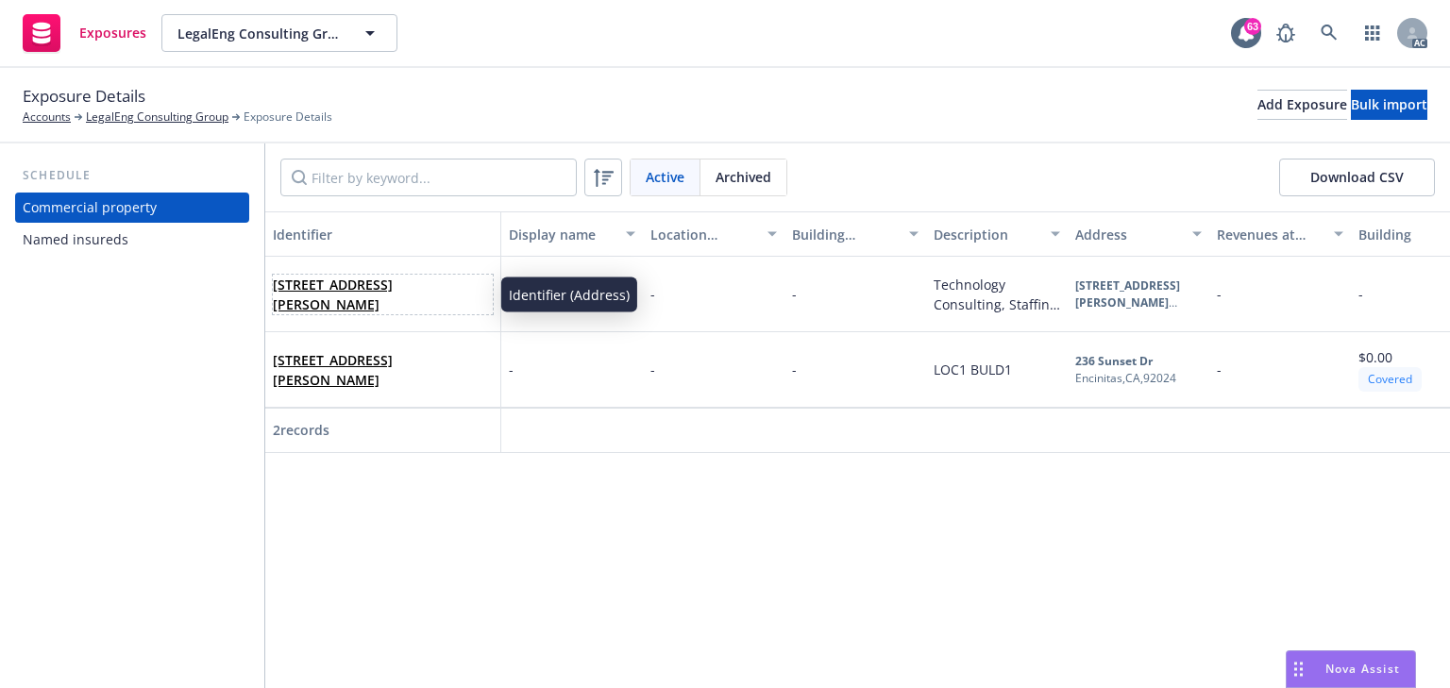
click at [392, 276] on link "[STREET_ADDRESS][PERSON_NAME]" at bounding box center [333, 295] width 120 height 38
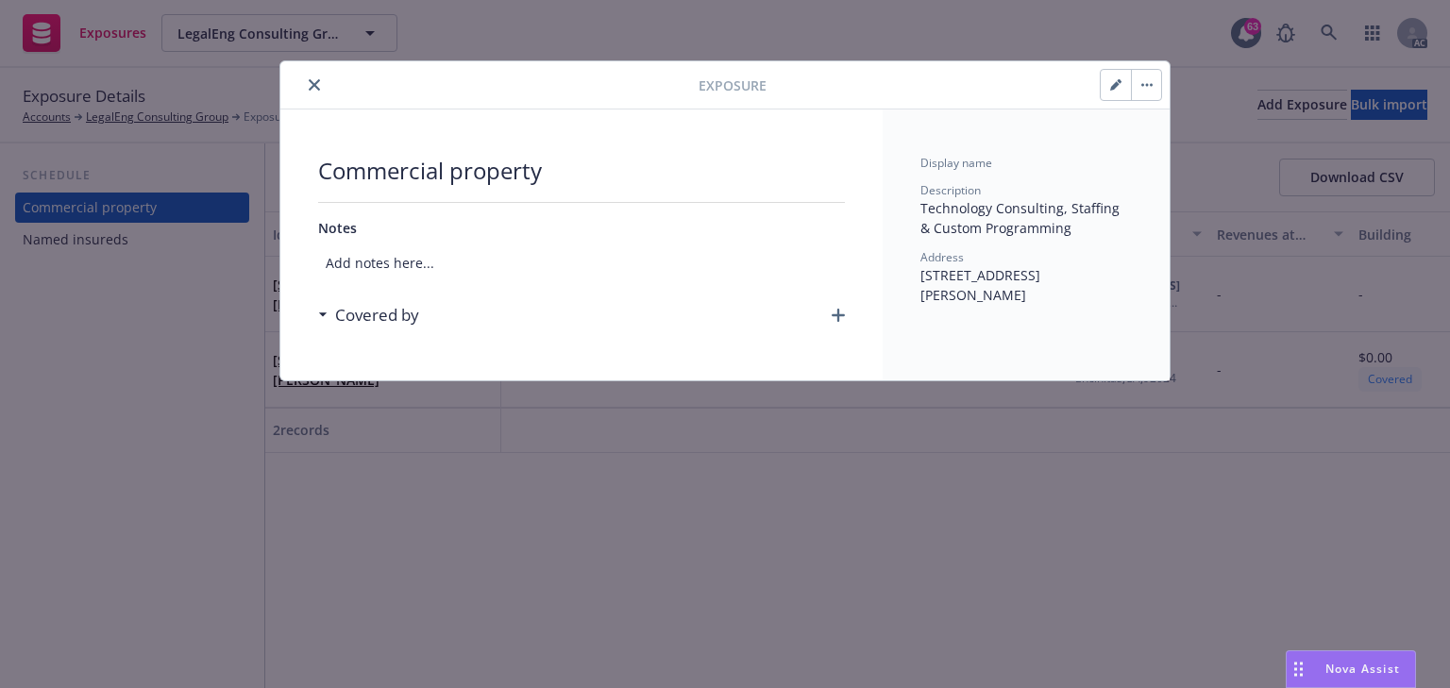
click at [835, 309] on icon "button" at bounding box center [838, 315] width 13 height 13
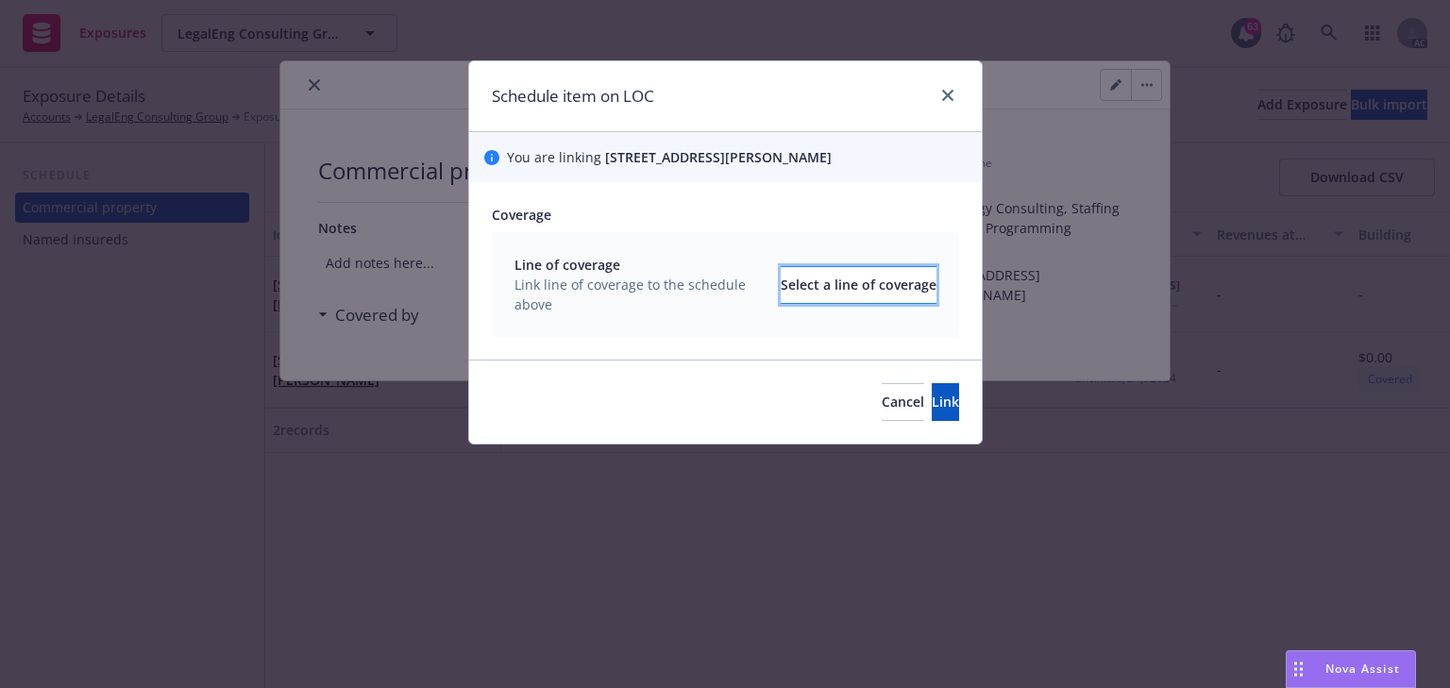
click at [781, 303] on div "Select a line of coverage" at bounding box center [859, 285] width 156 height 36
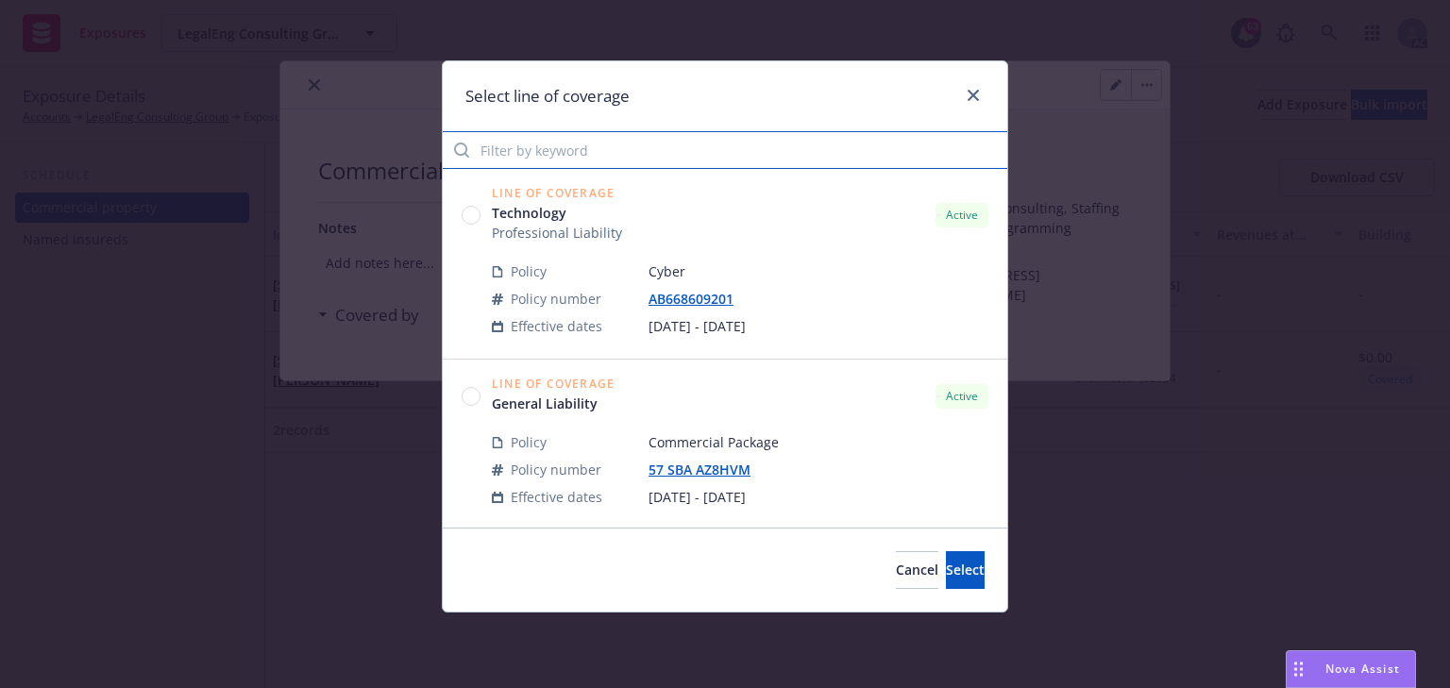
click at [574, 156] on input "Filter by keyword" at bounding box center [725, 150] width 565 height 38
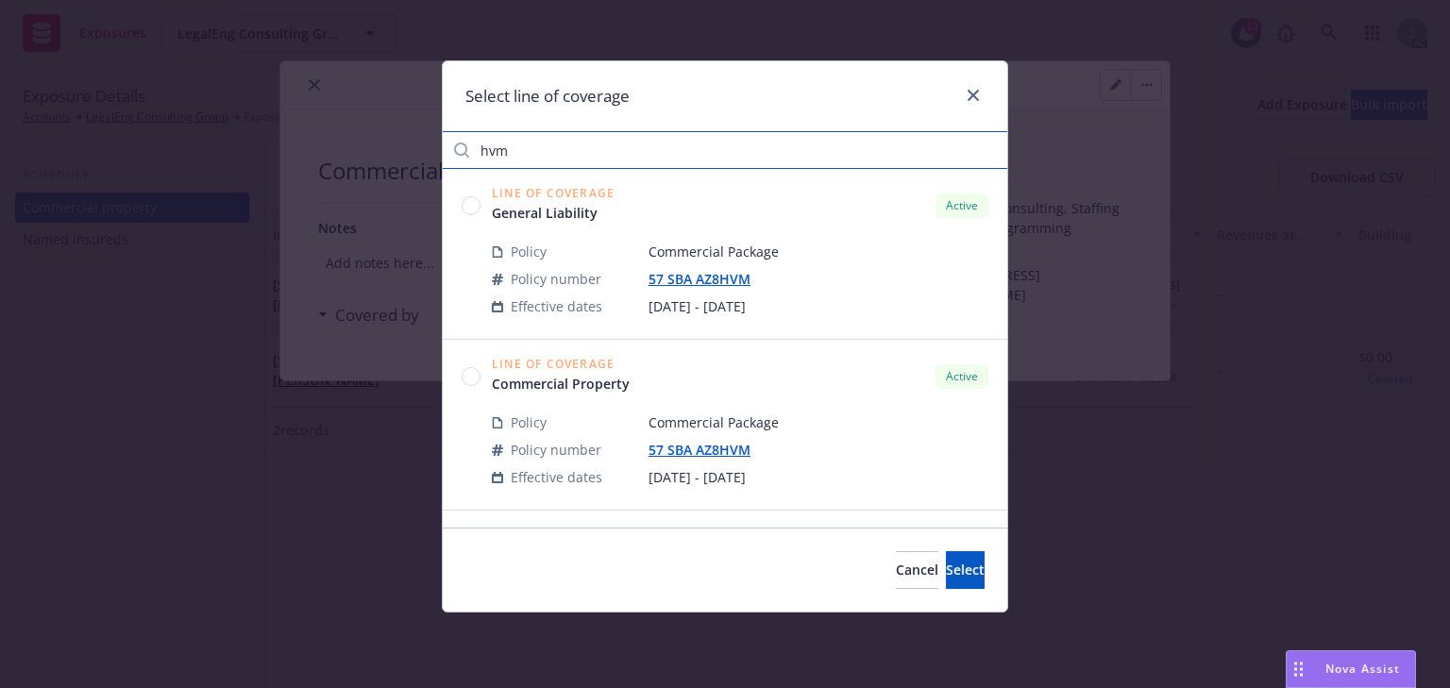
click at [494, 150] on input "hvm" at bounding box center [725, 150] width 565 height 38
type input "hvm"
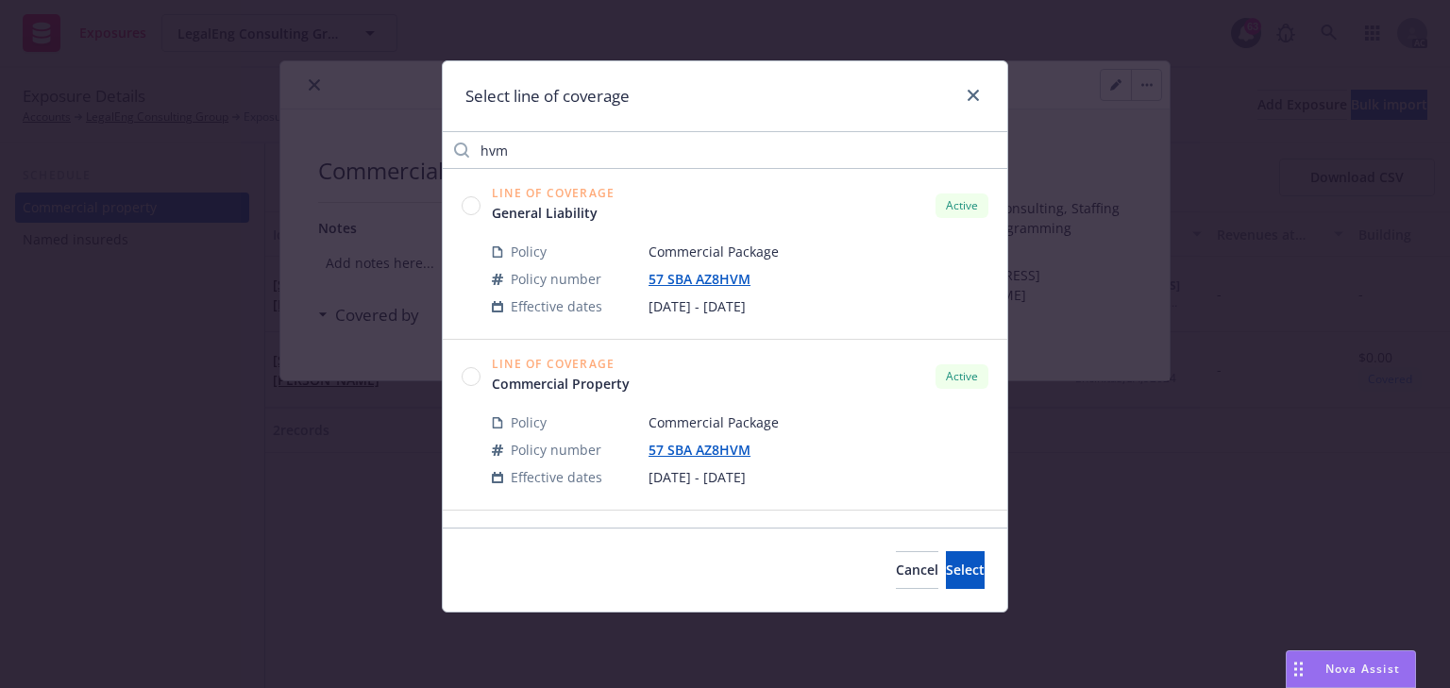
click at [473, 207] on circle at bounding box center [472, 205] width 18 height 18
click at [965, 576] on button "Select" at bounding box center [965, 570] width 39 height 38
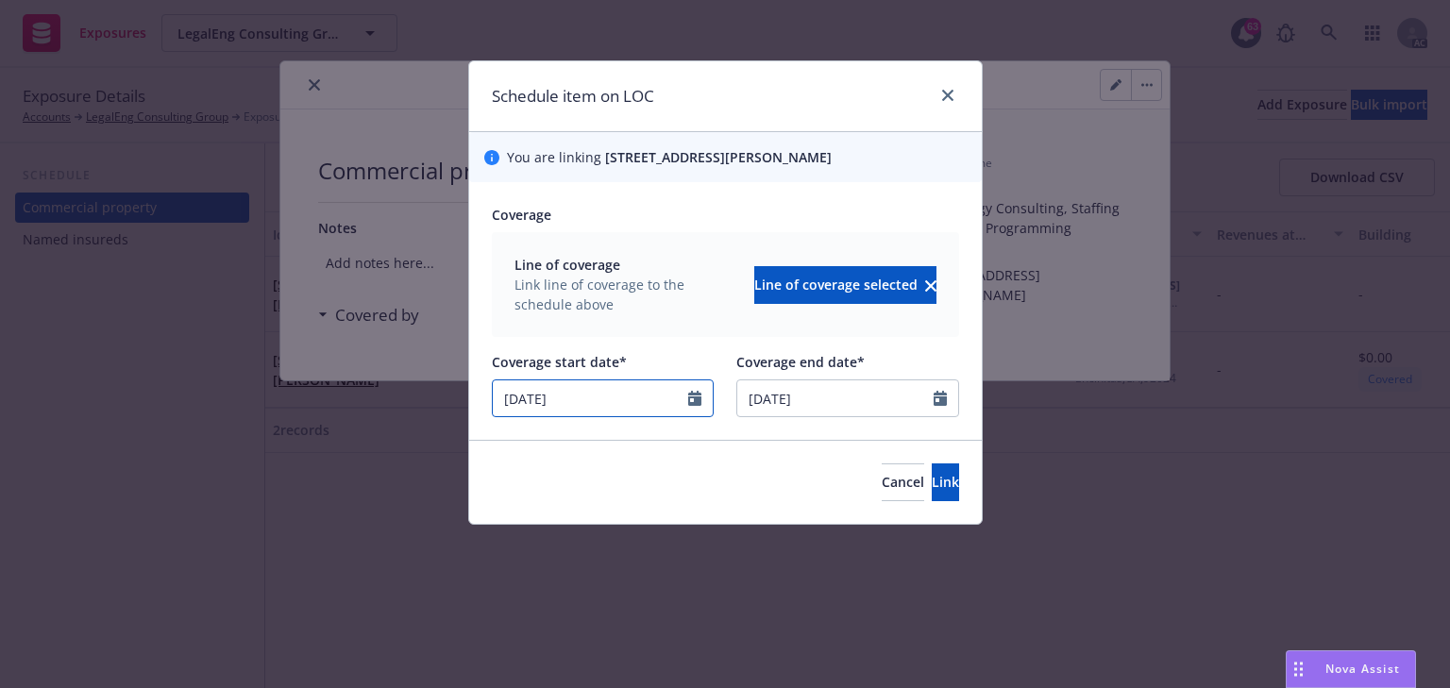
click at [696, 406] on icon "Calendar" at bounding box center [694, 398] width 13 height 15
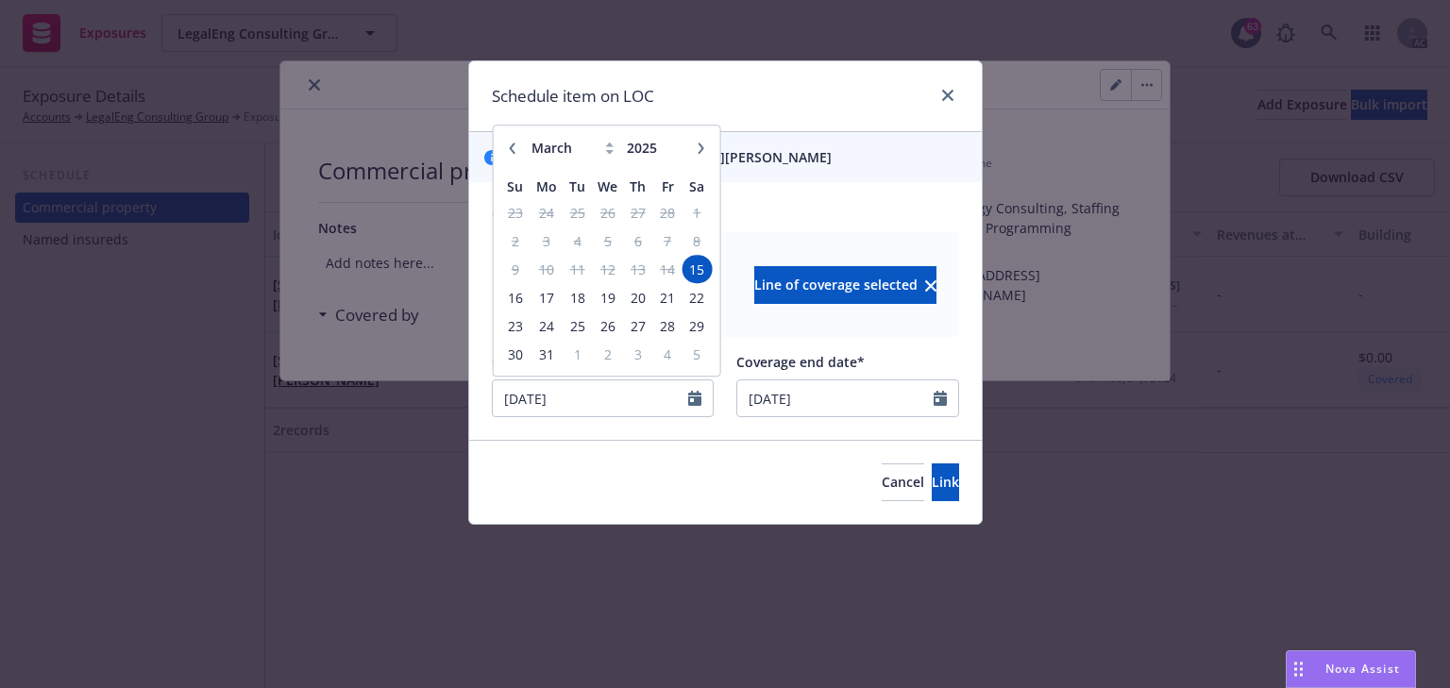
click at [687, 163] on div "January February March April May June July August September October November [D…" at bounding box center [606, 148] width 166 height 29
click at [695, 160] on button "button" at bounding box center [700, 148] width 23 height 23
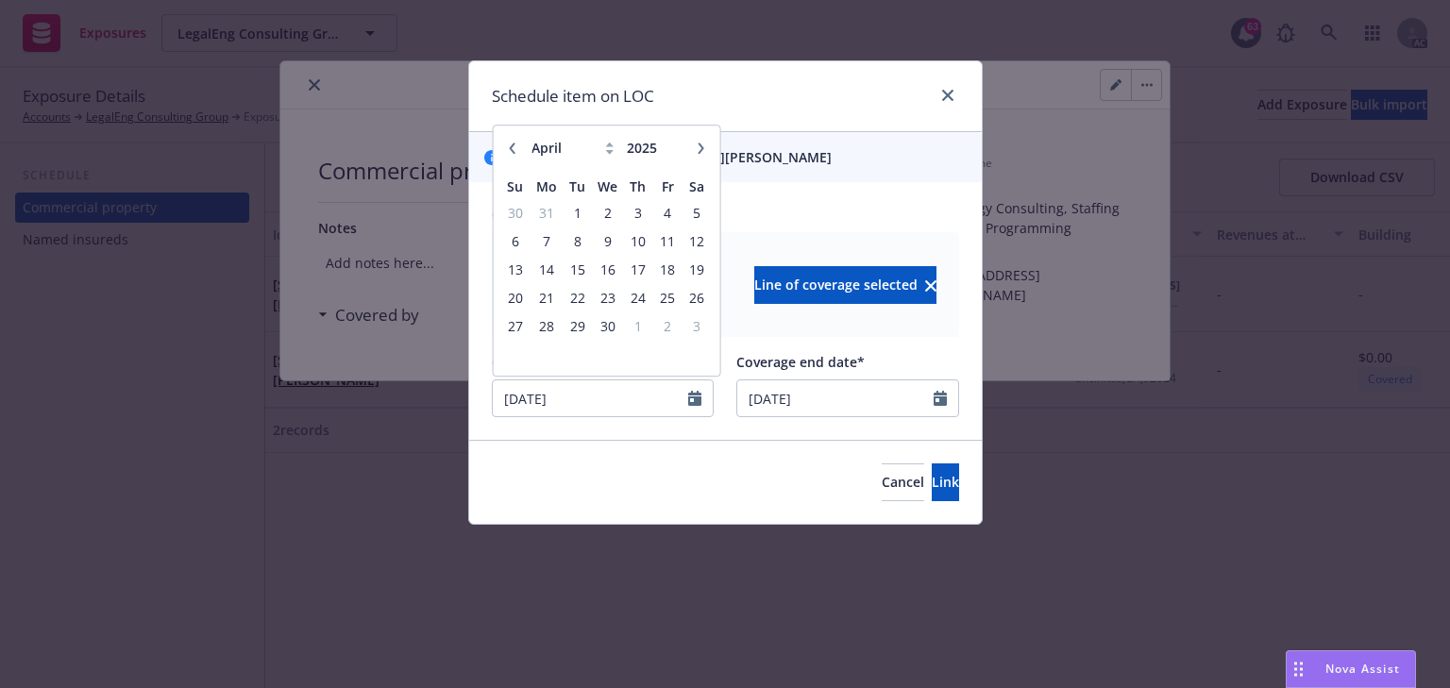
click at [695, 160] on button "button" at bounding box center [700, 148] width 23 height 23
select select "6"
click at [606, 310] on span "25" at bounding box center [607, 298] width 27 height 24
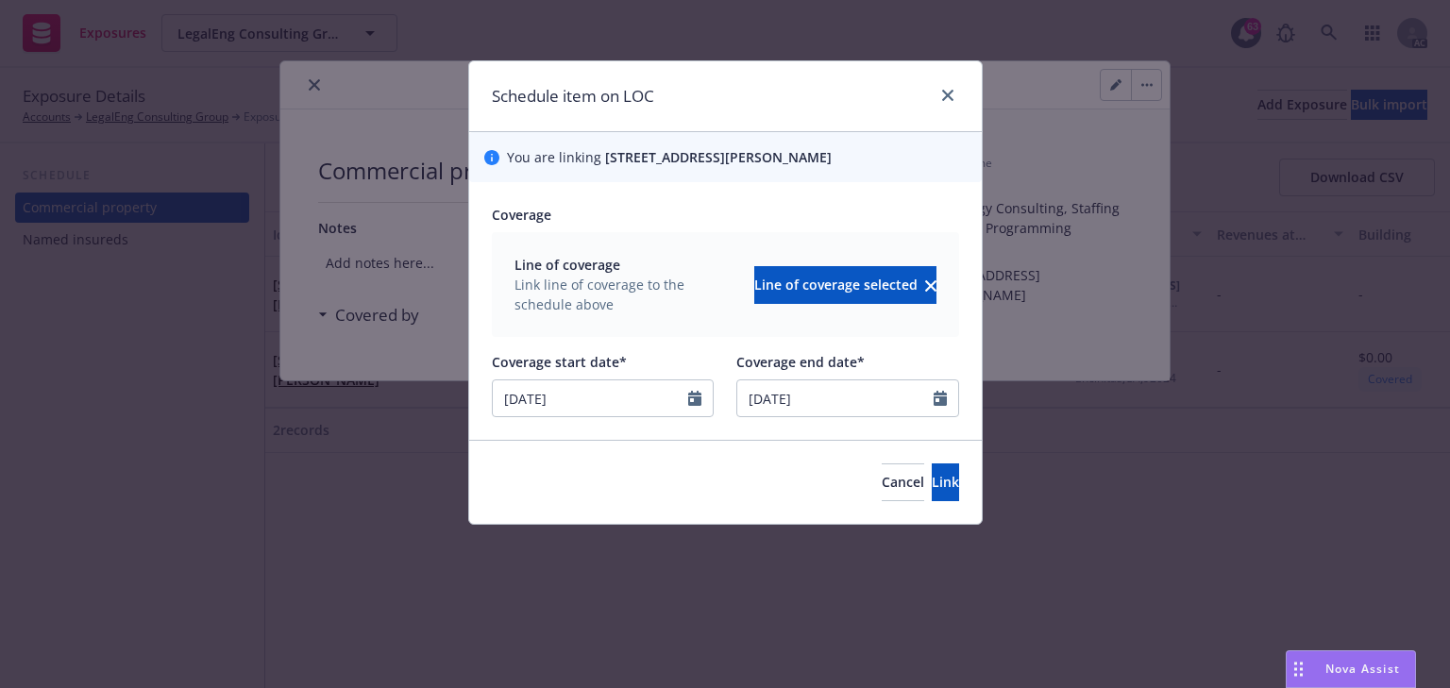
type input "[DATE]"
click at [932, 491] on button "Link" at bounding box center [945, 483] width 27 height 38
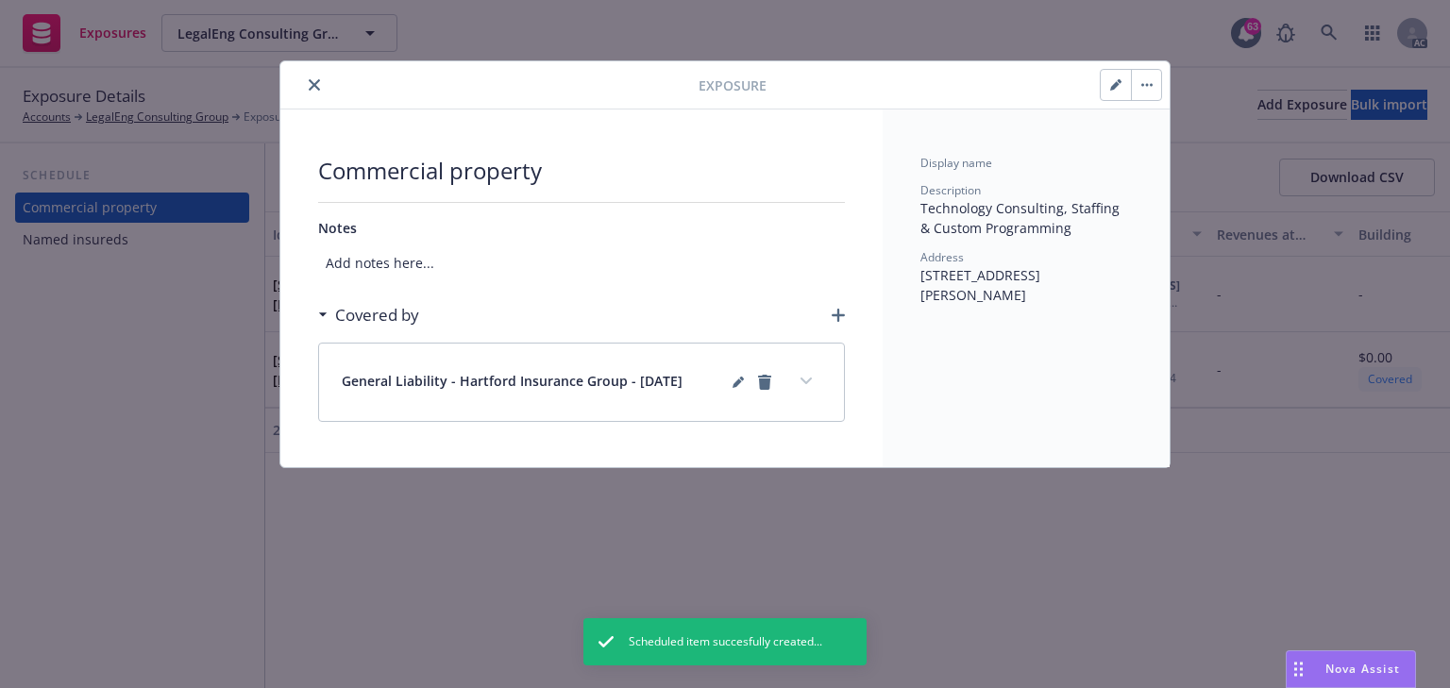
click at [838, 319] on icon "button" at bounding box center [838, 315] width 13 height 13
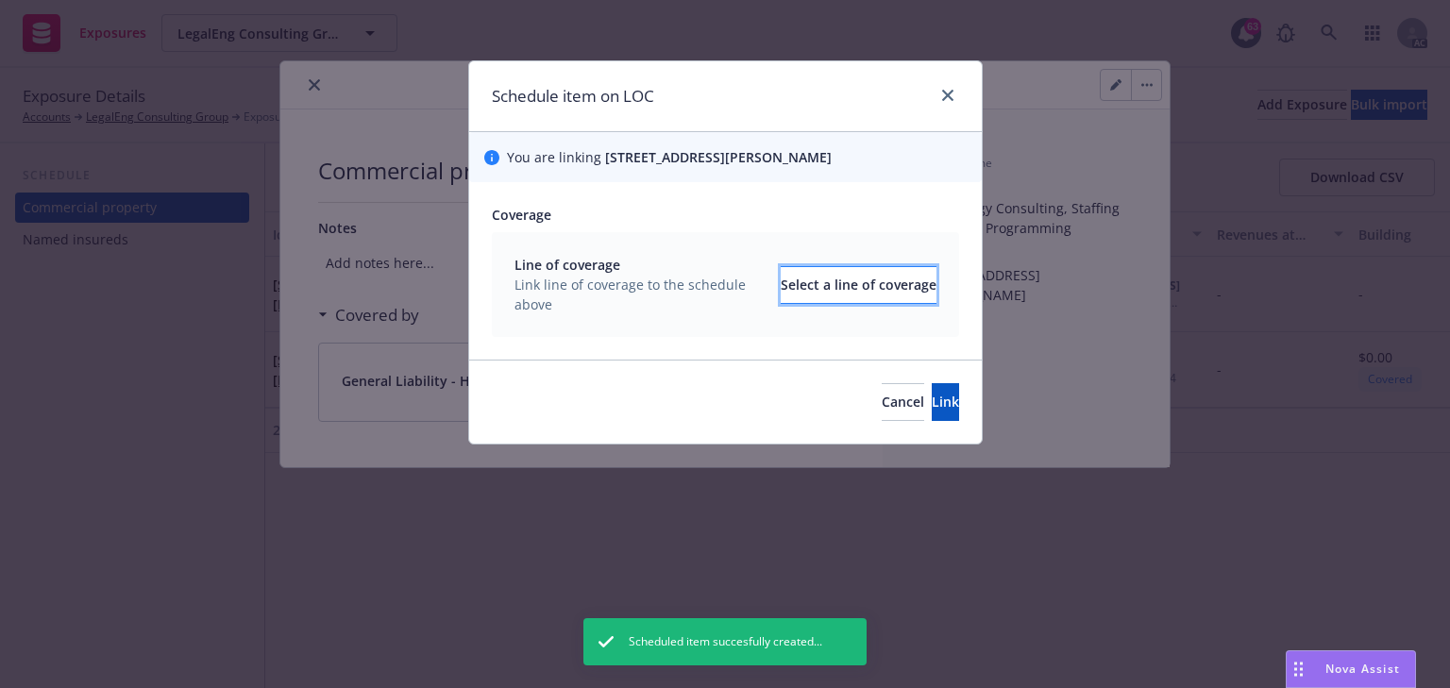
click at [832, 298] on div "Select a line of coverage" at bounding box center [859, 285] width 156 height 36
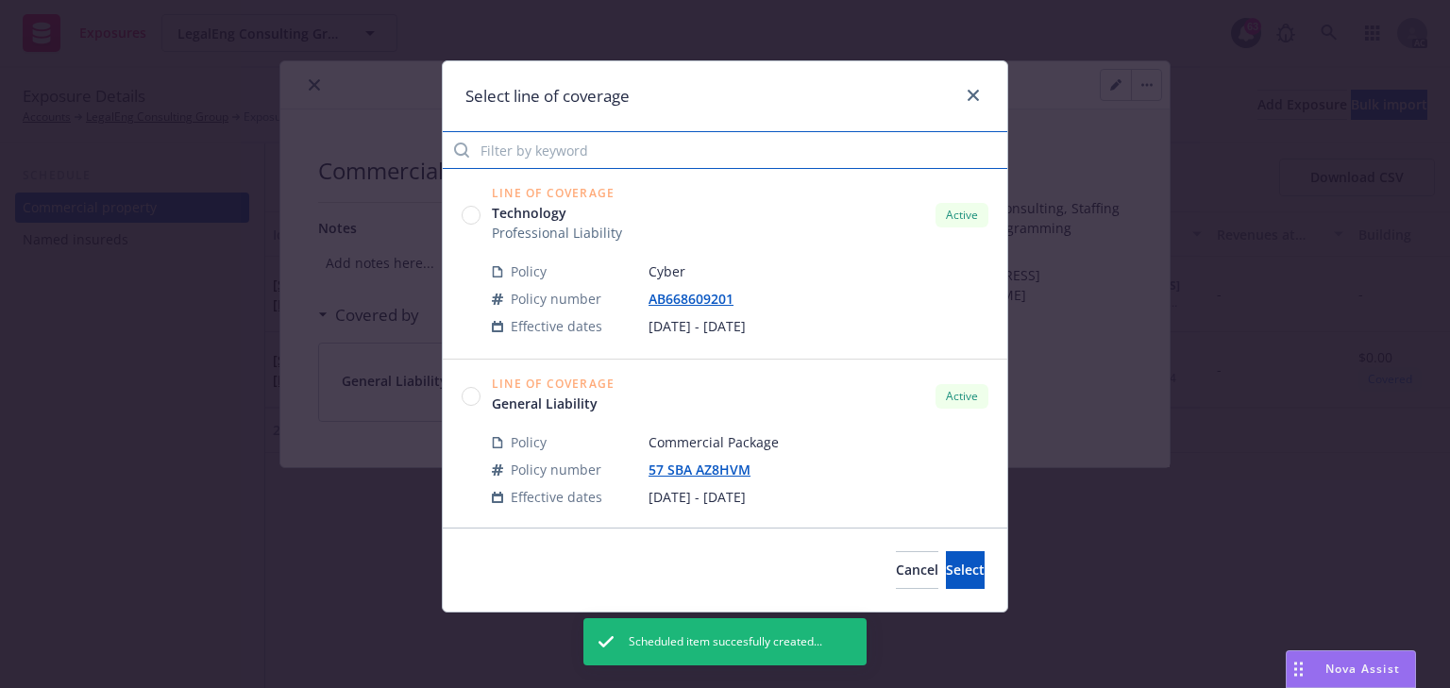
click at [623, 144] on input "Filter by keyword" at bounding box center [725, 150] width 565 height 38
paste input "hvm"
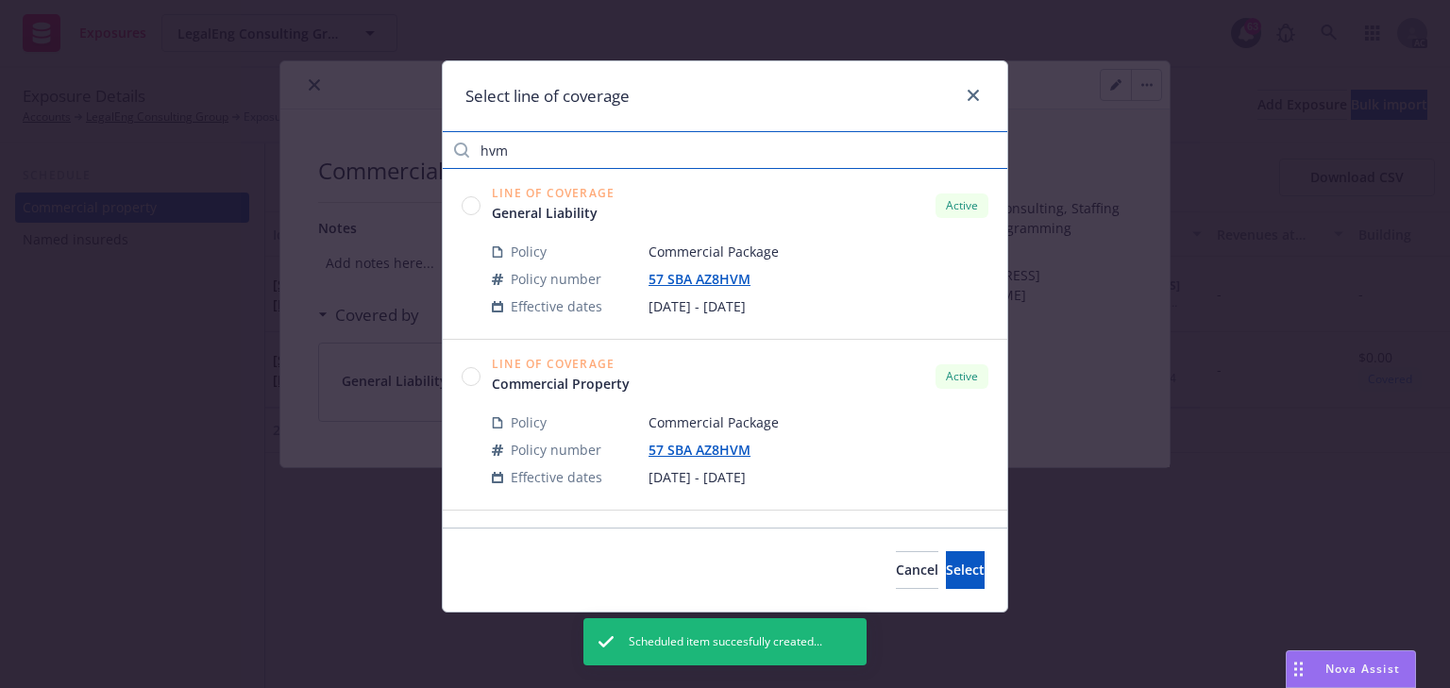
type input "hvm"
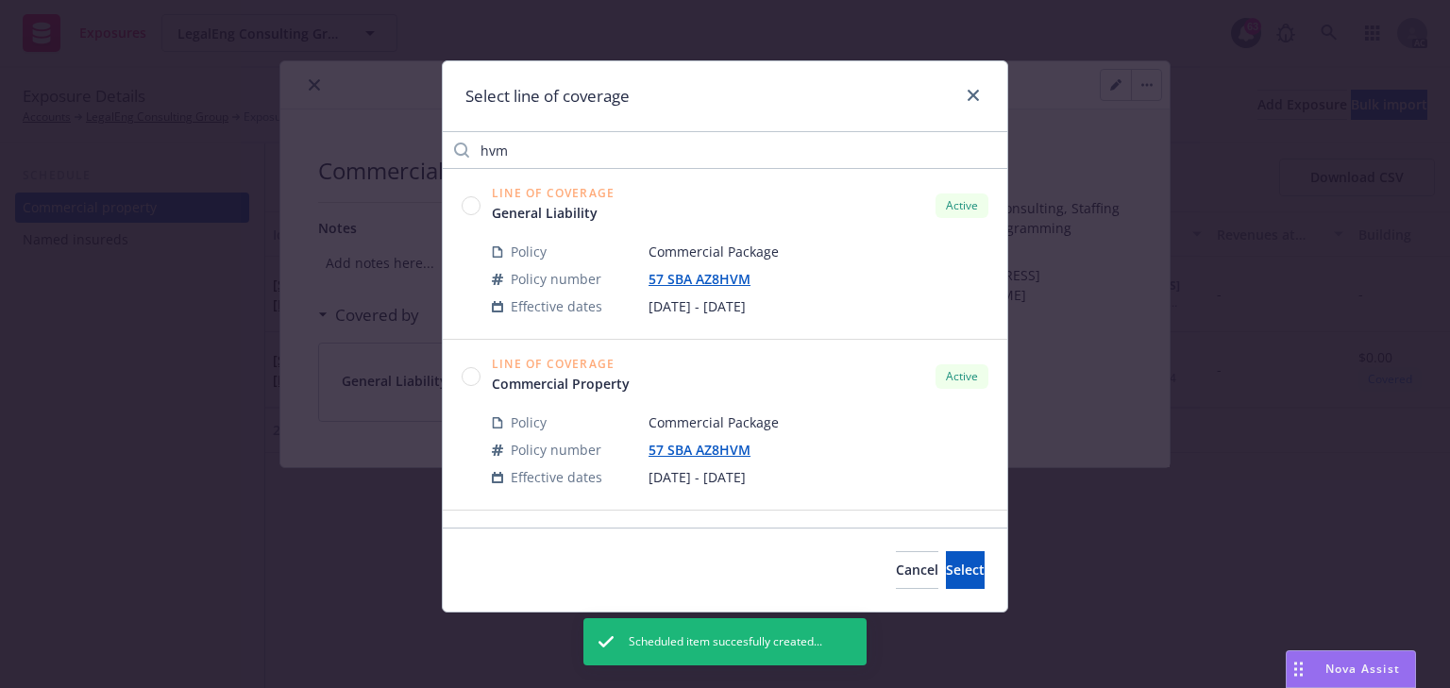
click at [465, 368] on circle at bounding box center [472, 376] width 18 height 18
click at [974, 575] on button "Select" at bounding box center [965, 570] width 39 height 38
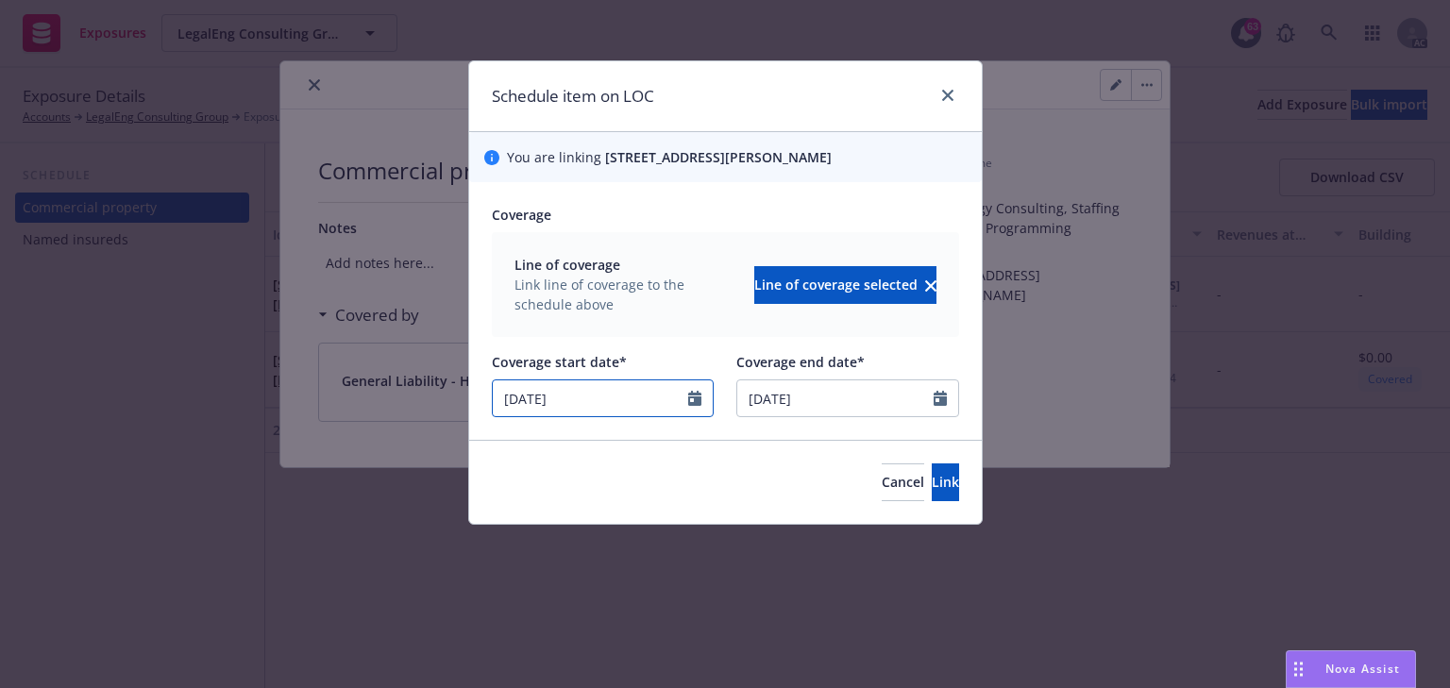
click at [692, 406] on icon "Calendar" at bounding box center [694, 398] width 13 height 15
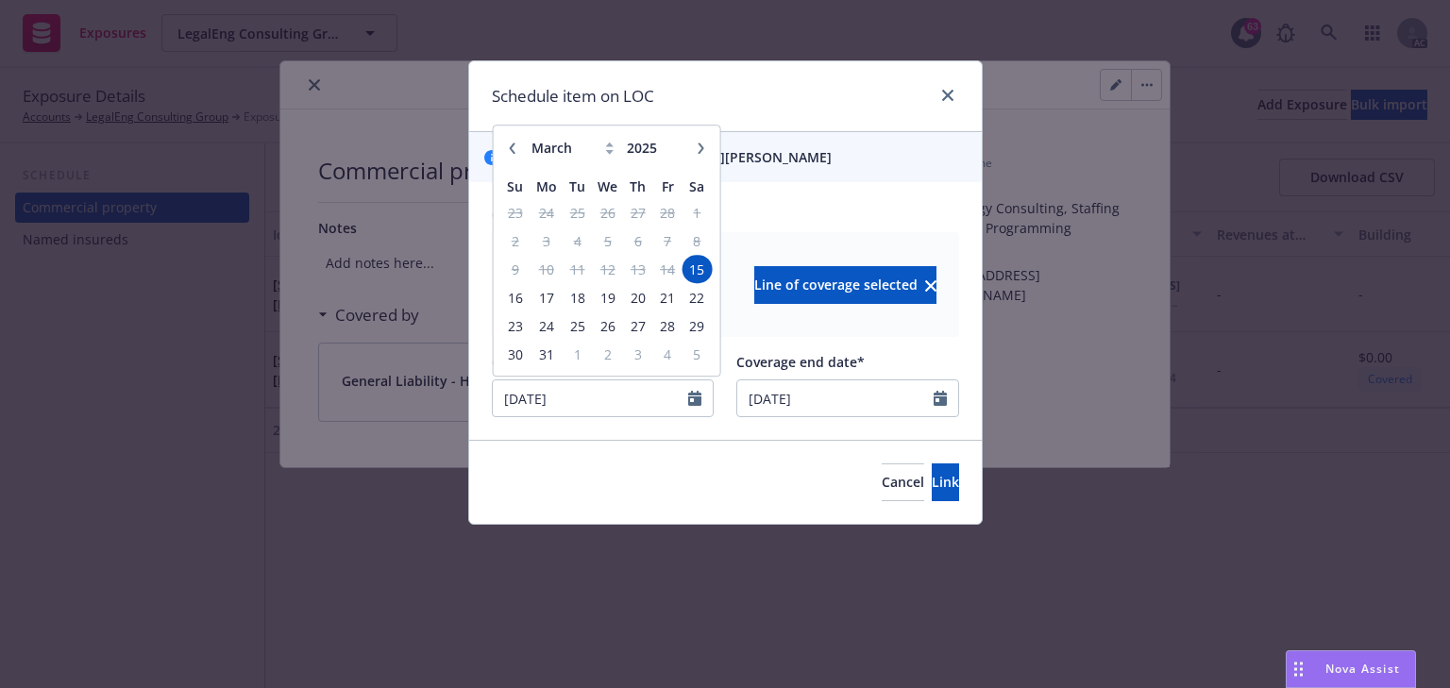
click at [693, 160] on button "button" at bounding box center [700, 148] width 23 height 23
click at [510, 154] on icon "button" at bounding box center [512, 148] width 6 height 11
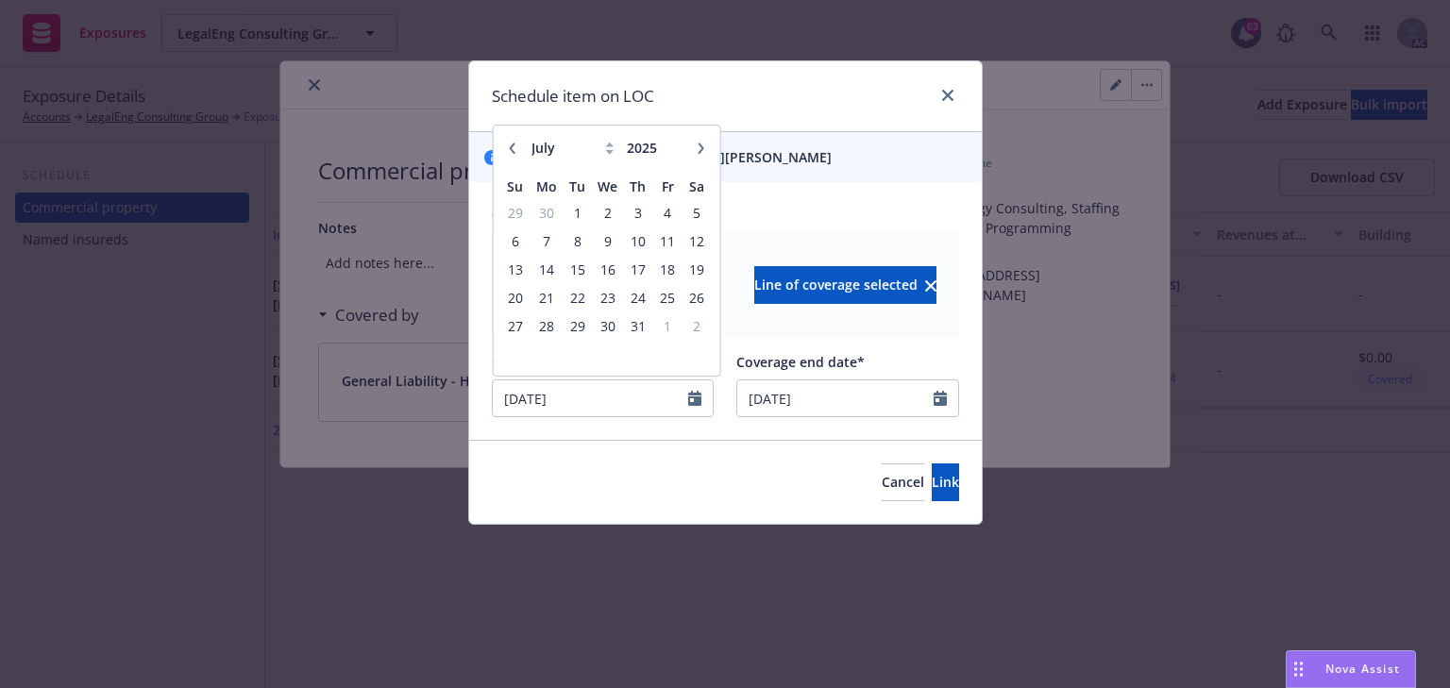
select select "6"
click at [611, 310] on span "25" at bounding box center [607, 298] width 27 height 24
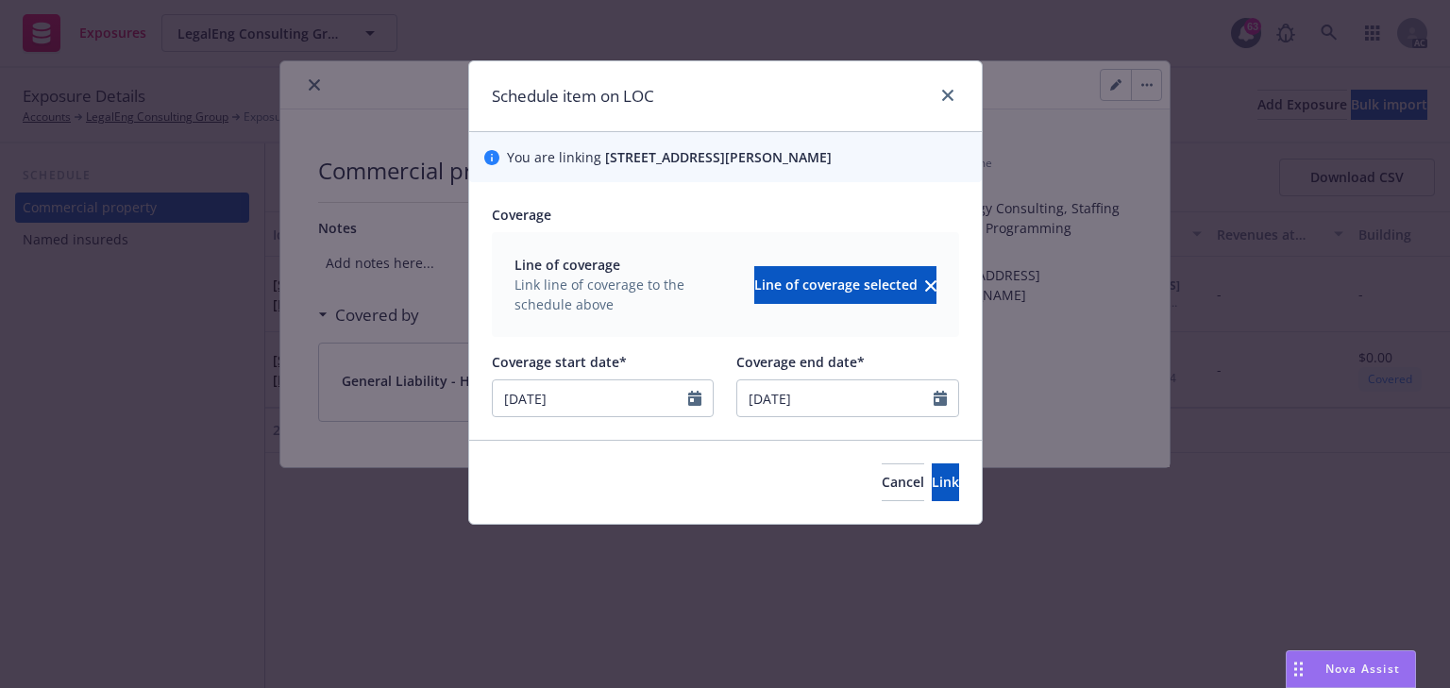
type input "06/25/2025"
click at [936, 501] on button "Link" at bounding box center [945, 483] width 27 height 38
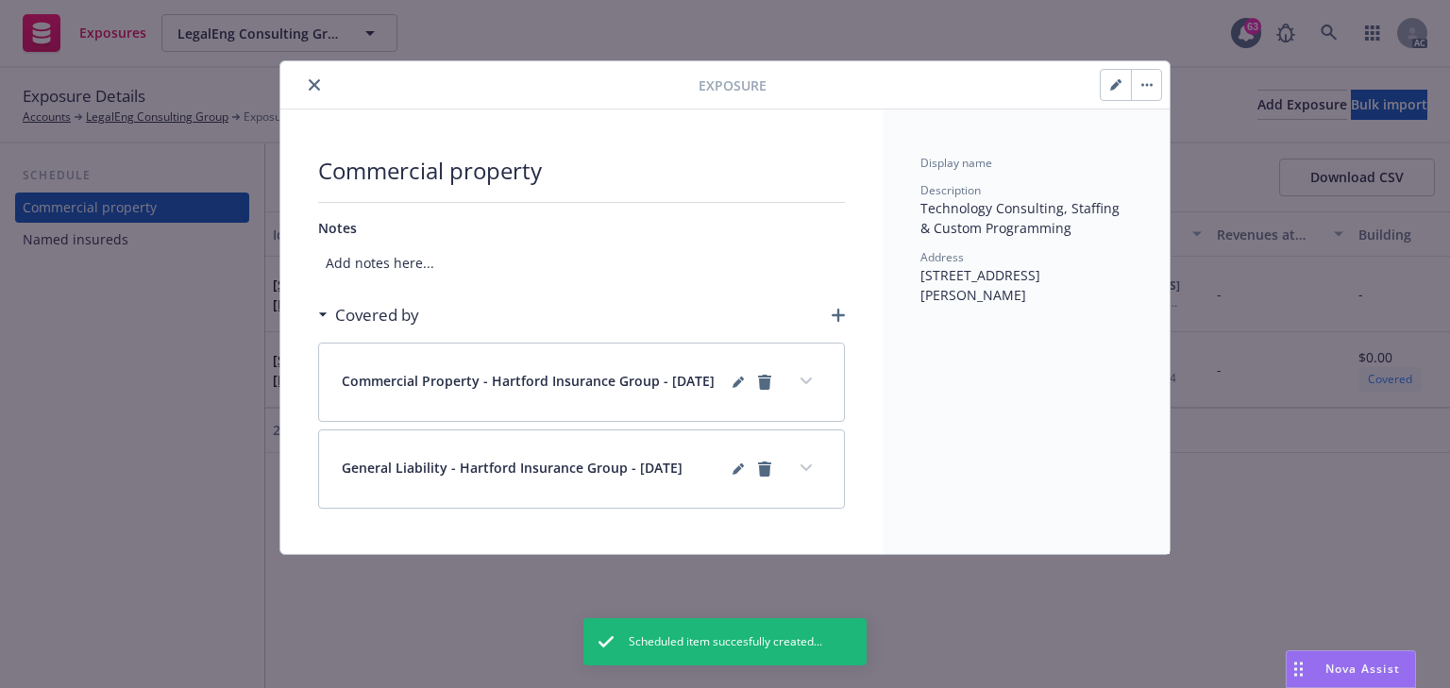
click at [842, 313] on icon "button" at bounding box center [838, 315] width 13 height 13
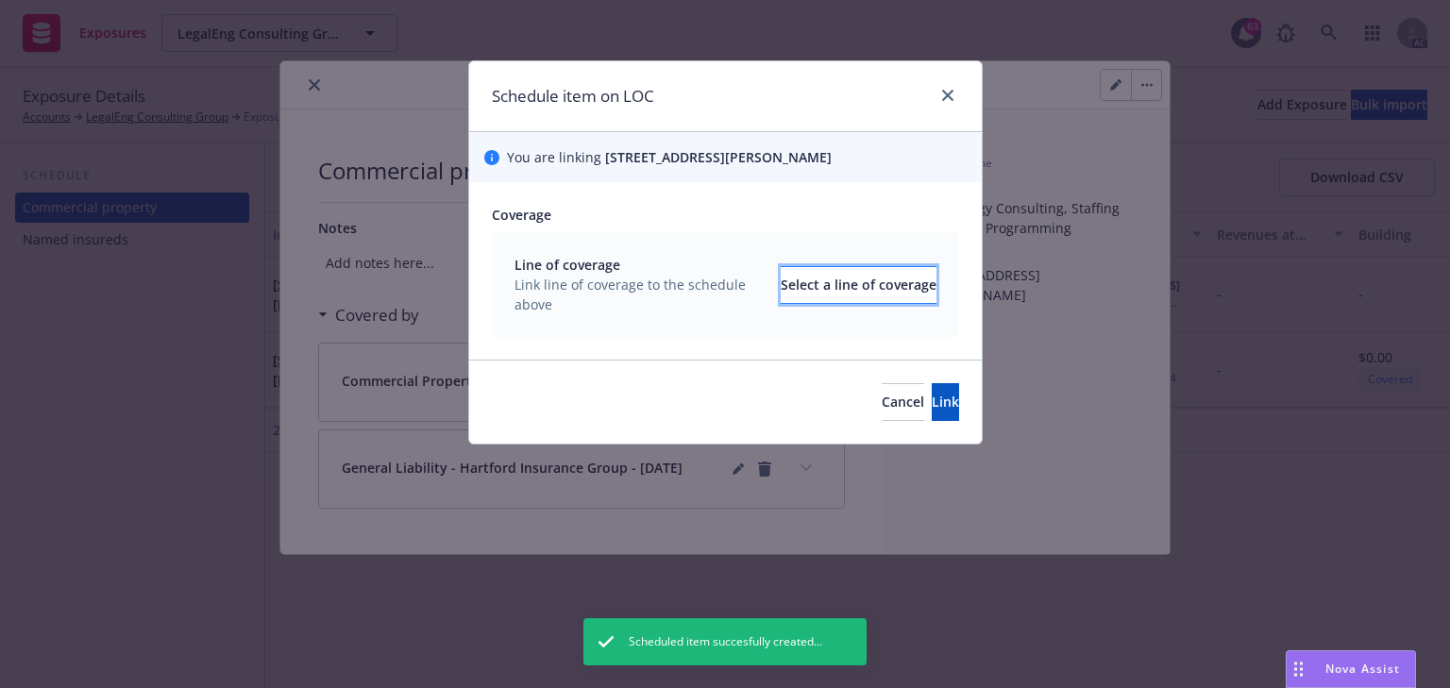
click at [842, 303] on div "Select a line of coverage" at bounding box center [859, 285] width 156 height 36
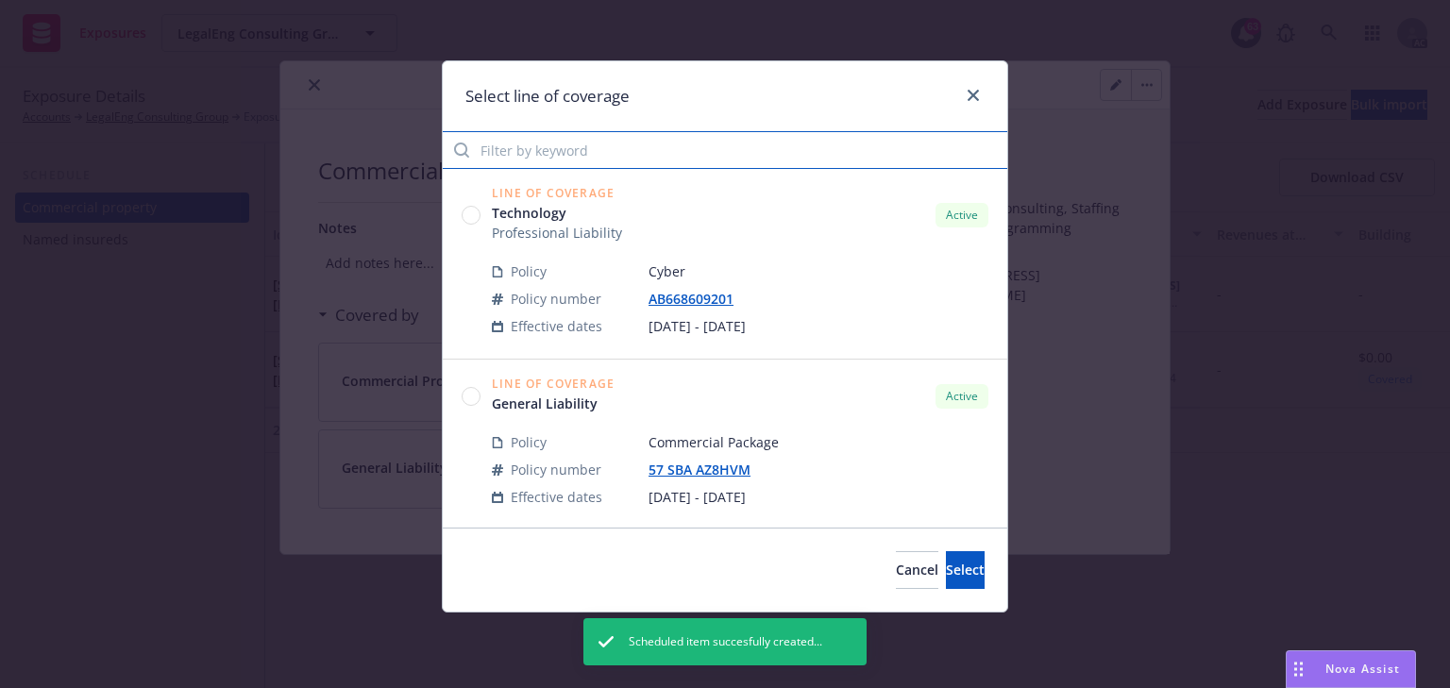
click at [574, 156] on input "Filter by keyword" at bounding box center [725, 150] width 565 height 38
paste input "hvm"
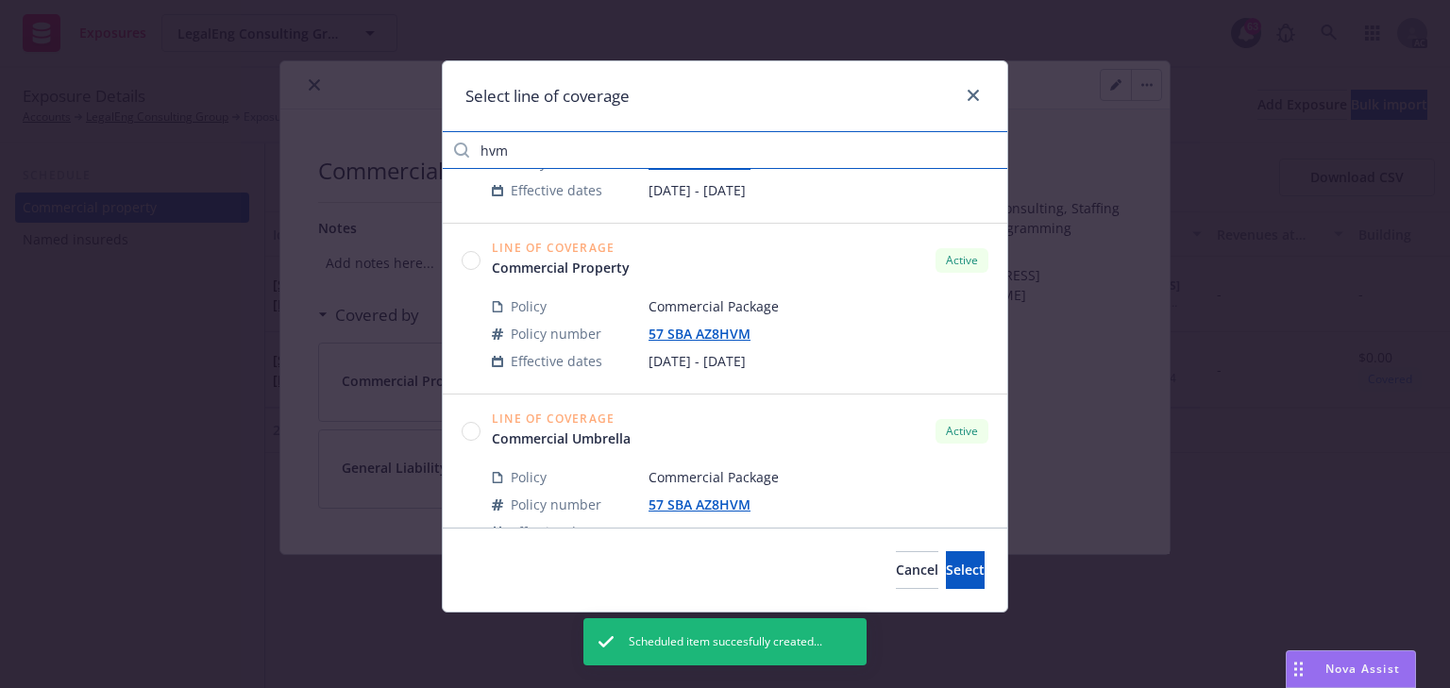
scroll to position [151, 0]
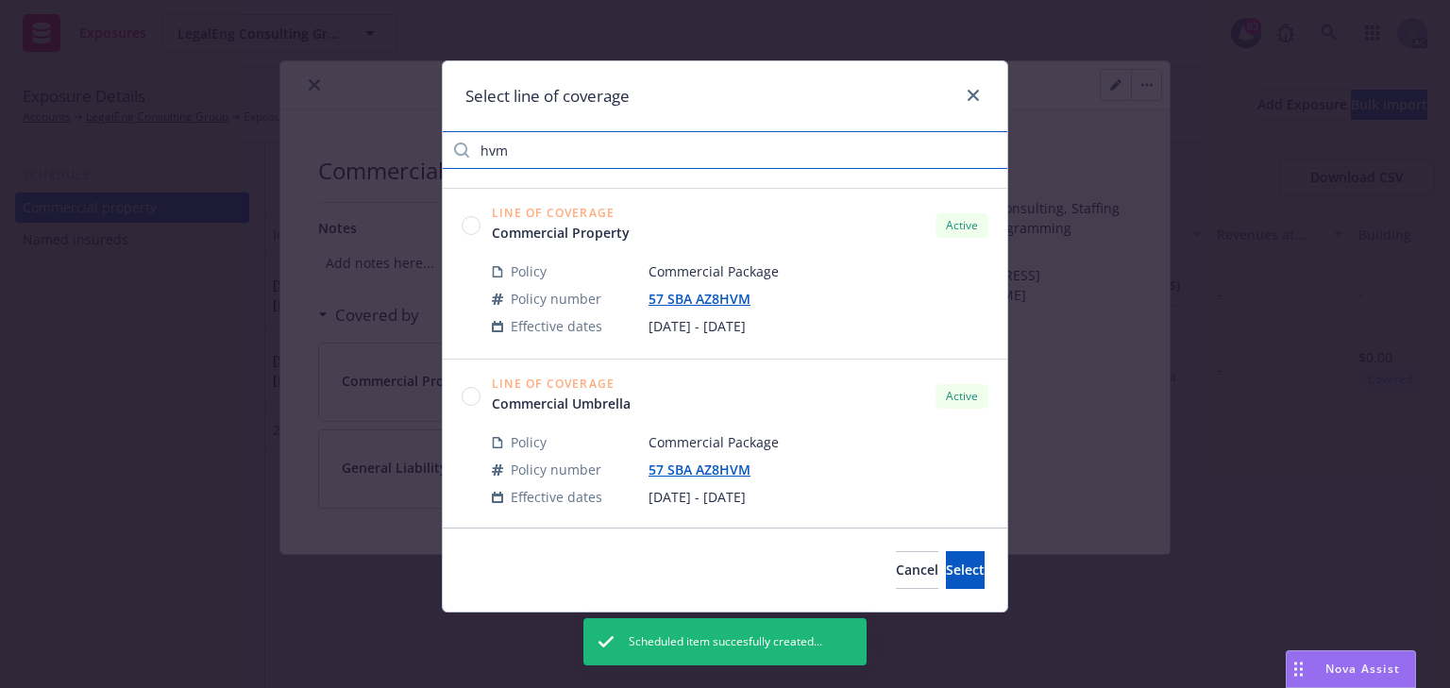
type input "hvm"
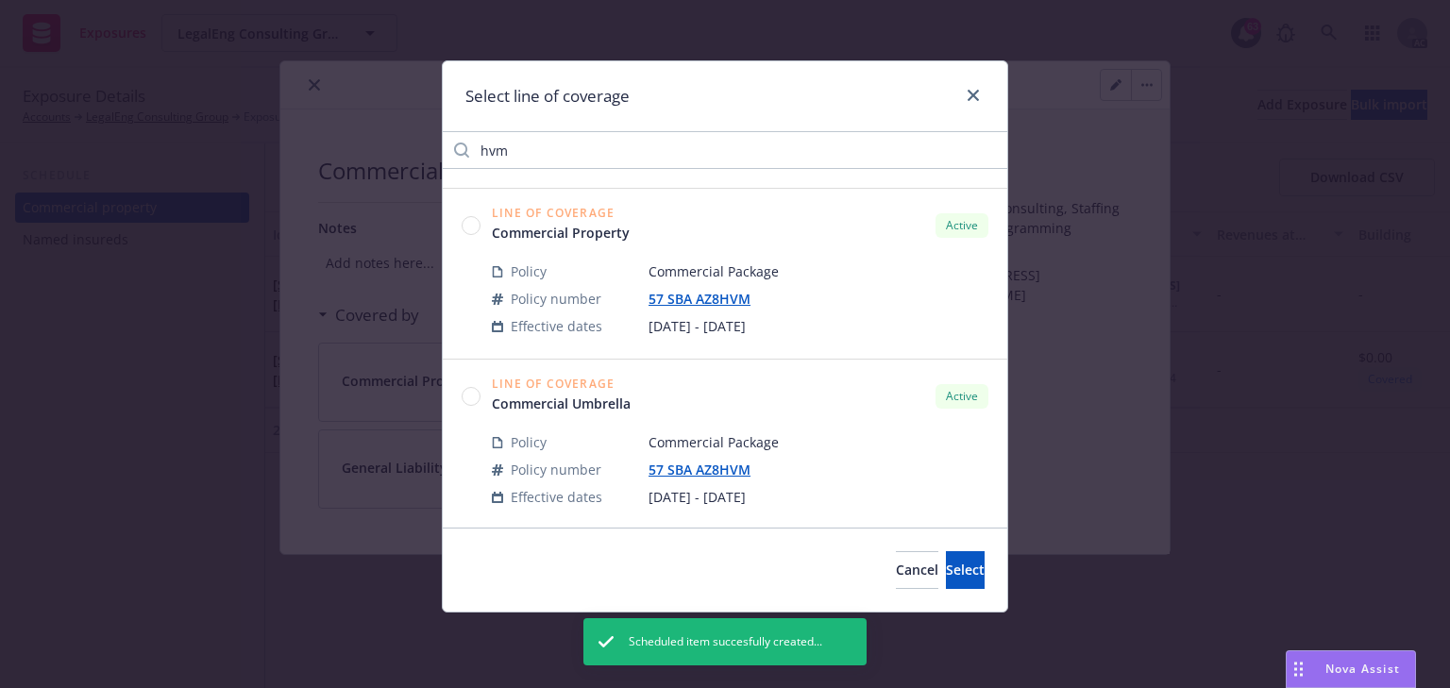
click at [477, 396] on circle at bounding box center [472, 396] width 18 height 18
click at [944, 589] on div "Cancel Select" at bounding box center [725, 570] width 565 height 84
click at [946, 583] on button "Select" at bounding box center [965, 570] width 39 height 38
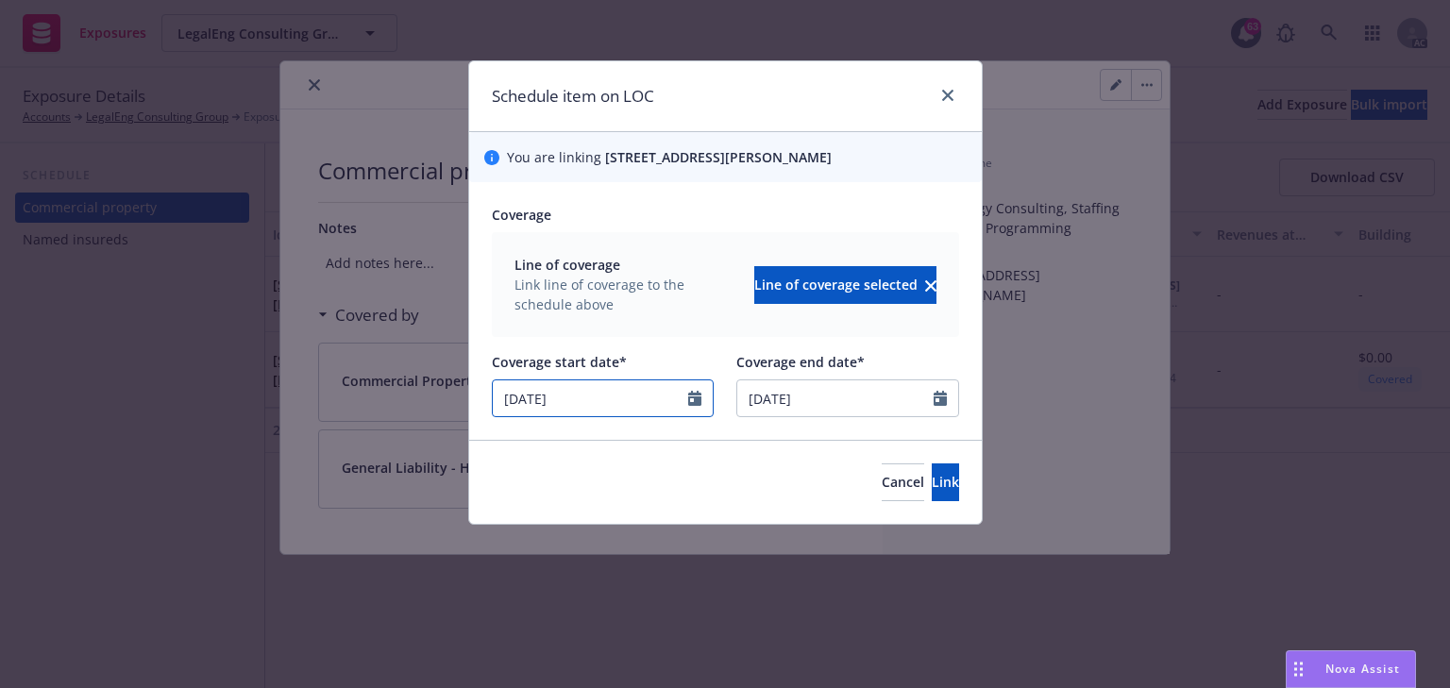
drag, startPoint x: 603, startPoint y: 411, endPoint x: 619, endPoint y: 414, distance: 16.5
click at [603, 411] on input "03/15/2025" at bounding box center [591, 398] width 196 height 36
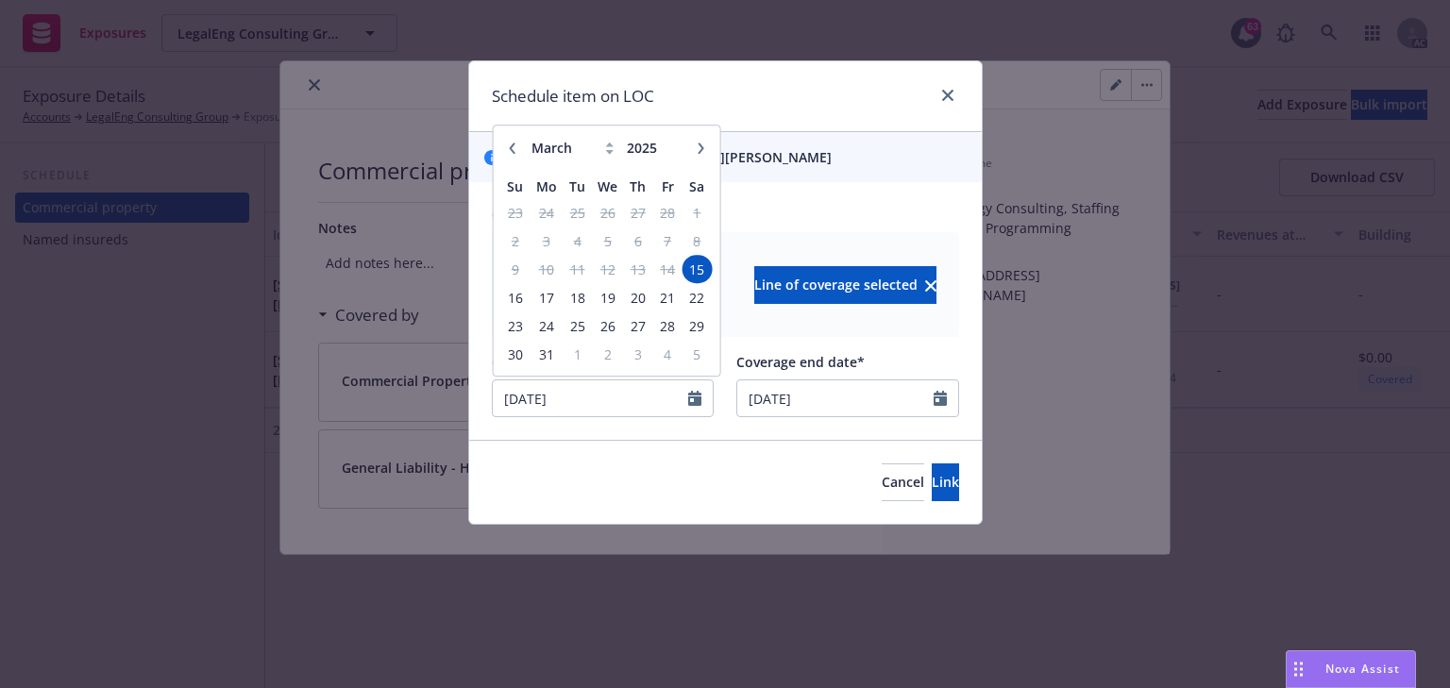
click at [700, 160] on button "button" at bounding box center [700, 148] width 23 height 23
select select "6"
click at [604, 310] on span "25" at bounding box center [607, 298] width 27 height 24
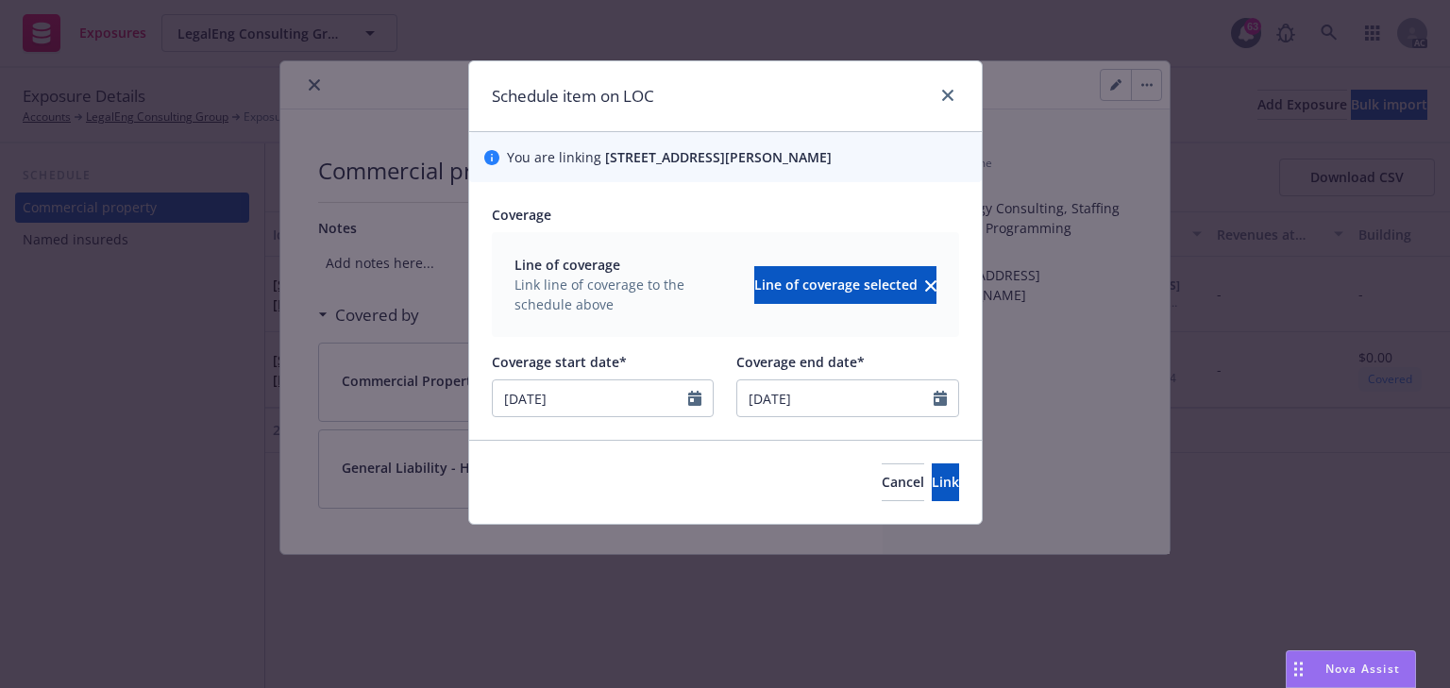
type input "06/25/2025"
click at [932, 491] on span "Link" at bounding box center [945, 482] width 27 height 18
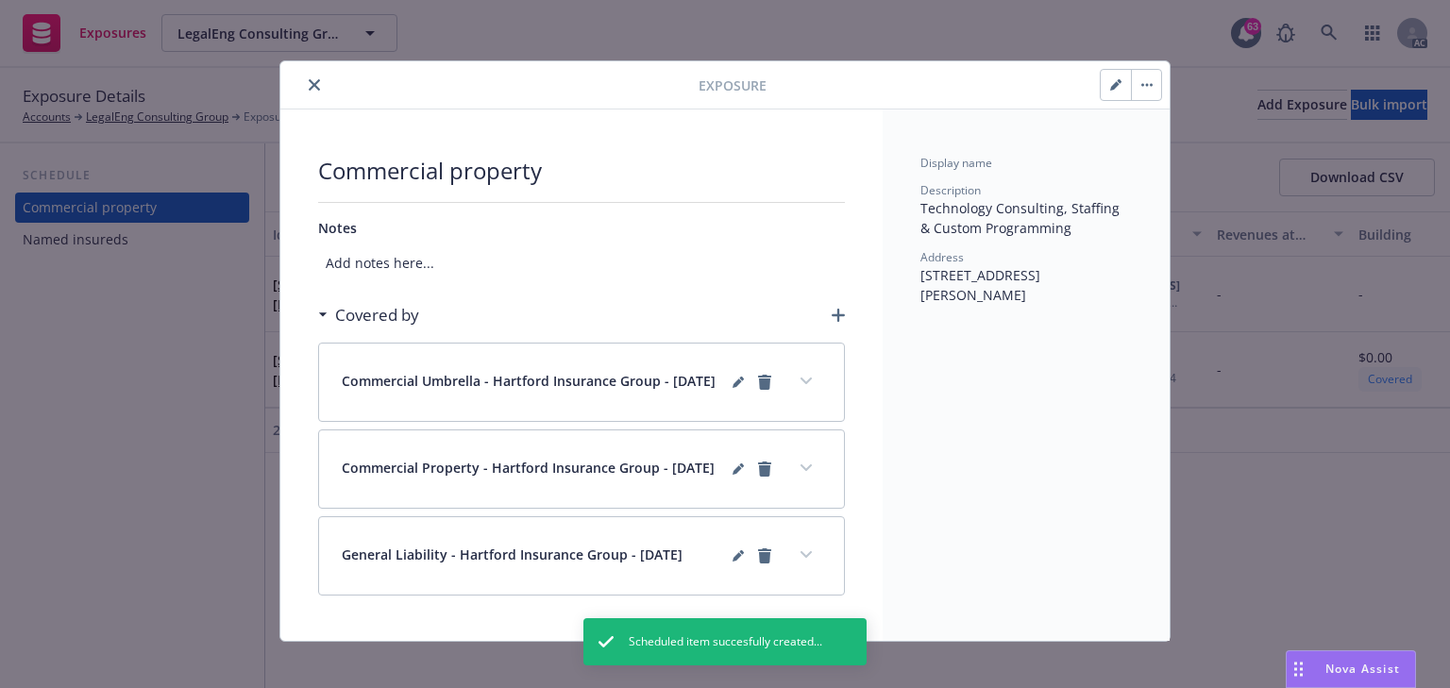
click at [832, 312] on icon "button" at bounding box center [838, 315] width 13 height 13
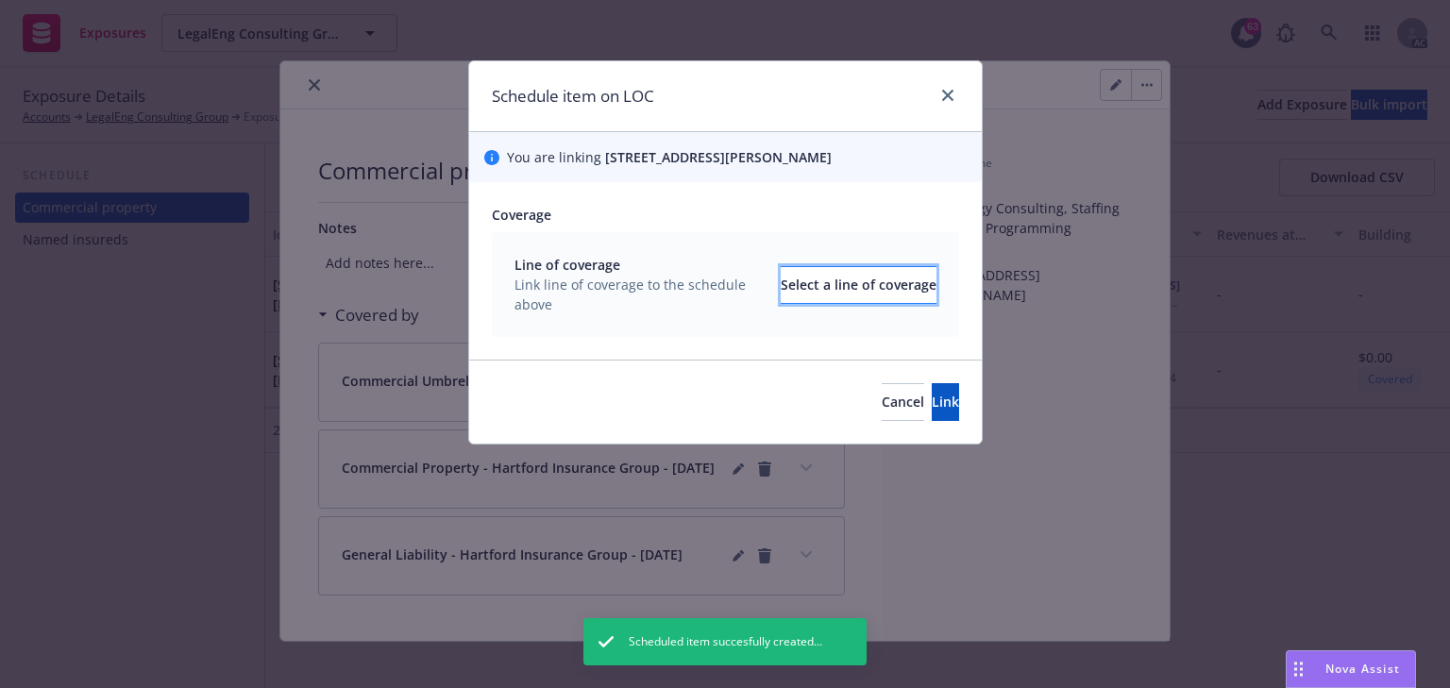
click at [841, 289] on div "Select a line of coverage" at bounding box center [859, 285] width 156 height 36
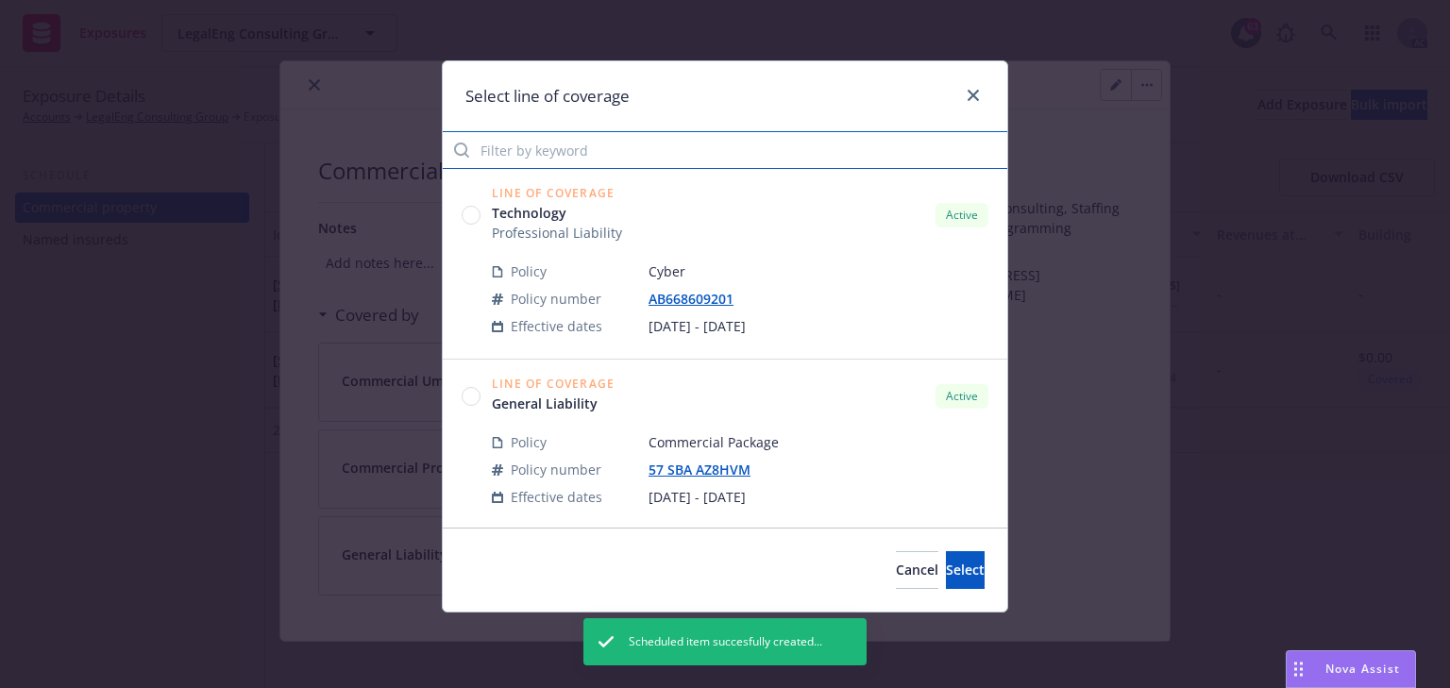
click at [599, 165] on input "Filter by keyword" at bounding box center [725, 150] width 565 height 38
paste input "hvm"
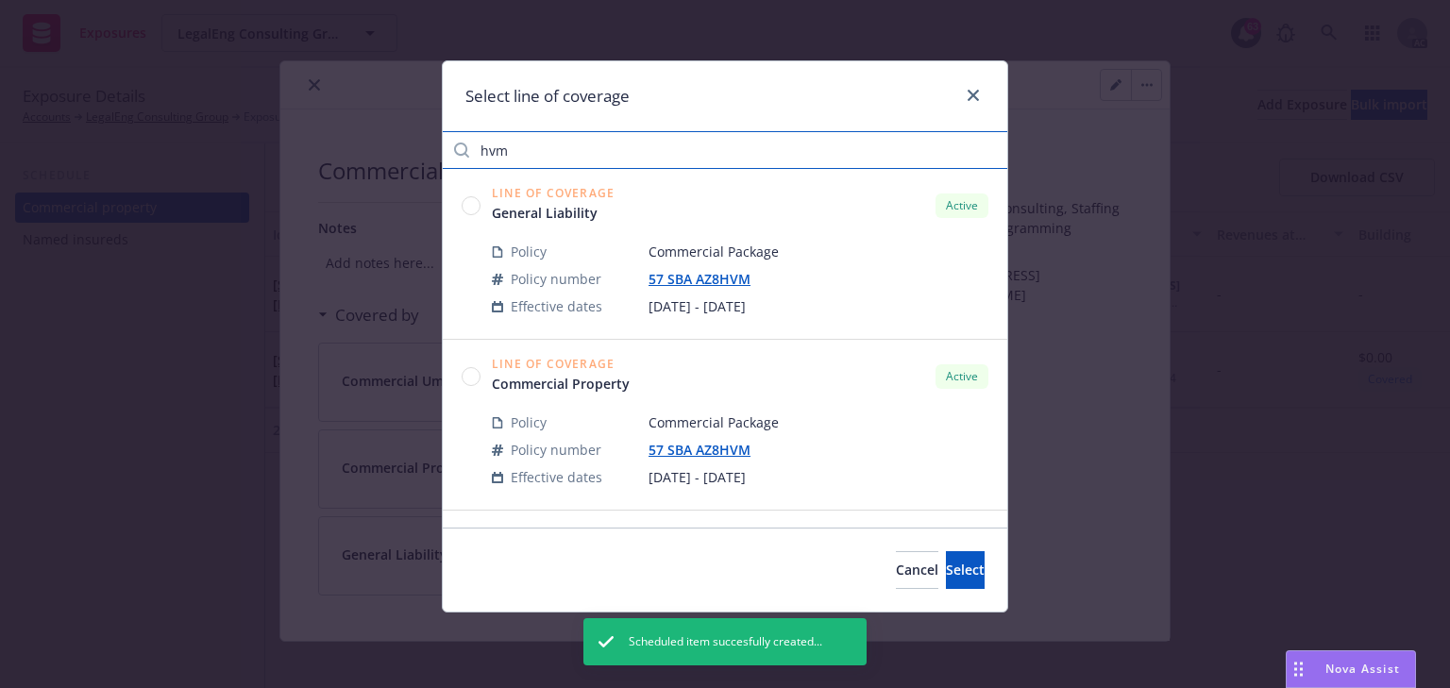
type input "hvm"
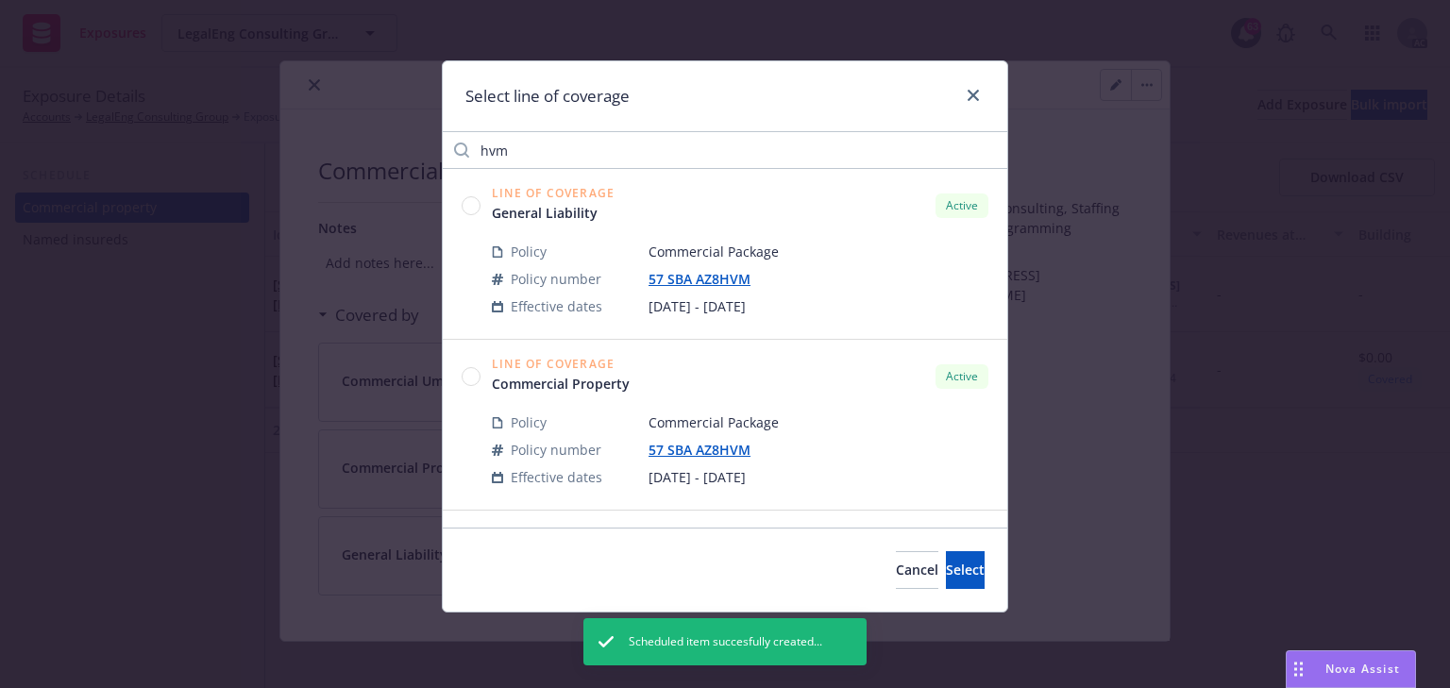
click at [481, 374] on div "Line of Coverage Commercial Property Active" at bounding box center [725, 376] width 527 height 35
click at [472, 378] on circle at bounding box center [472, 376] width 18 height 18
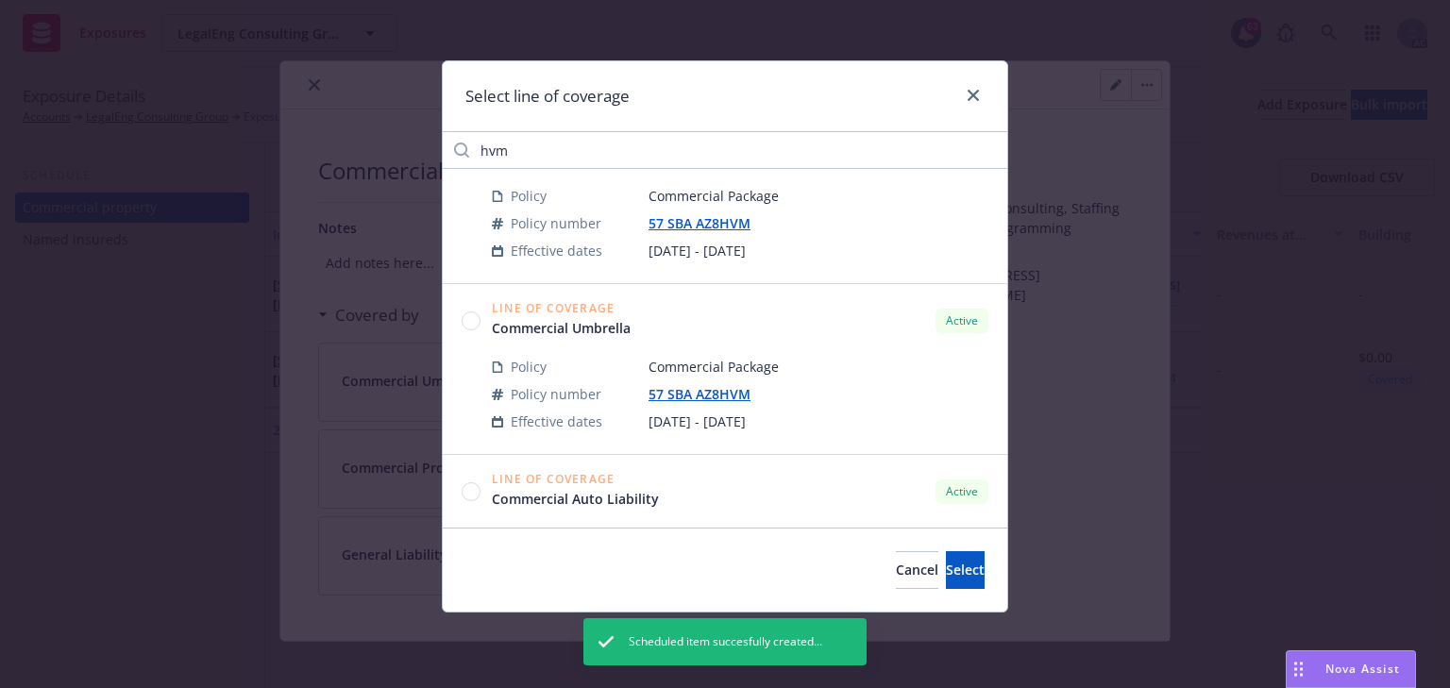
click at [475, 314] on circle at bounding box center [472, 321] width 18 height 18
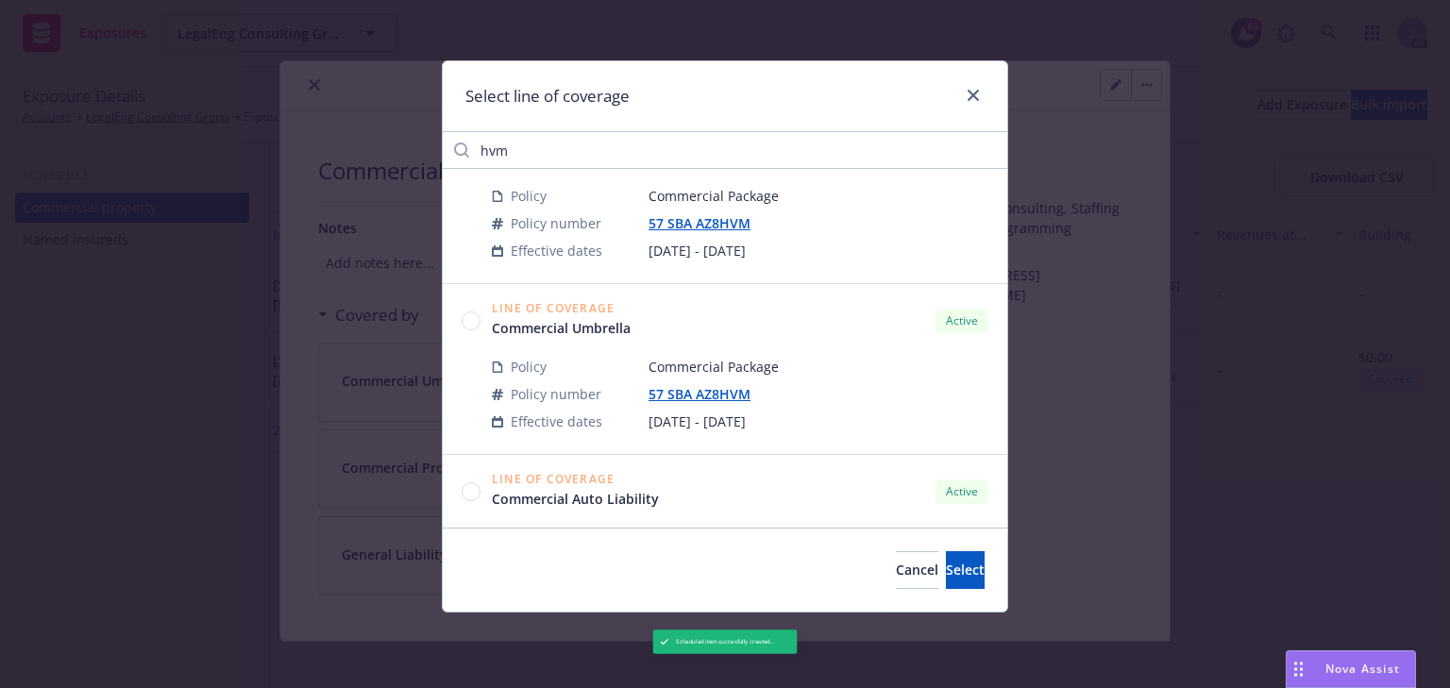
scroll to position [339, 0]
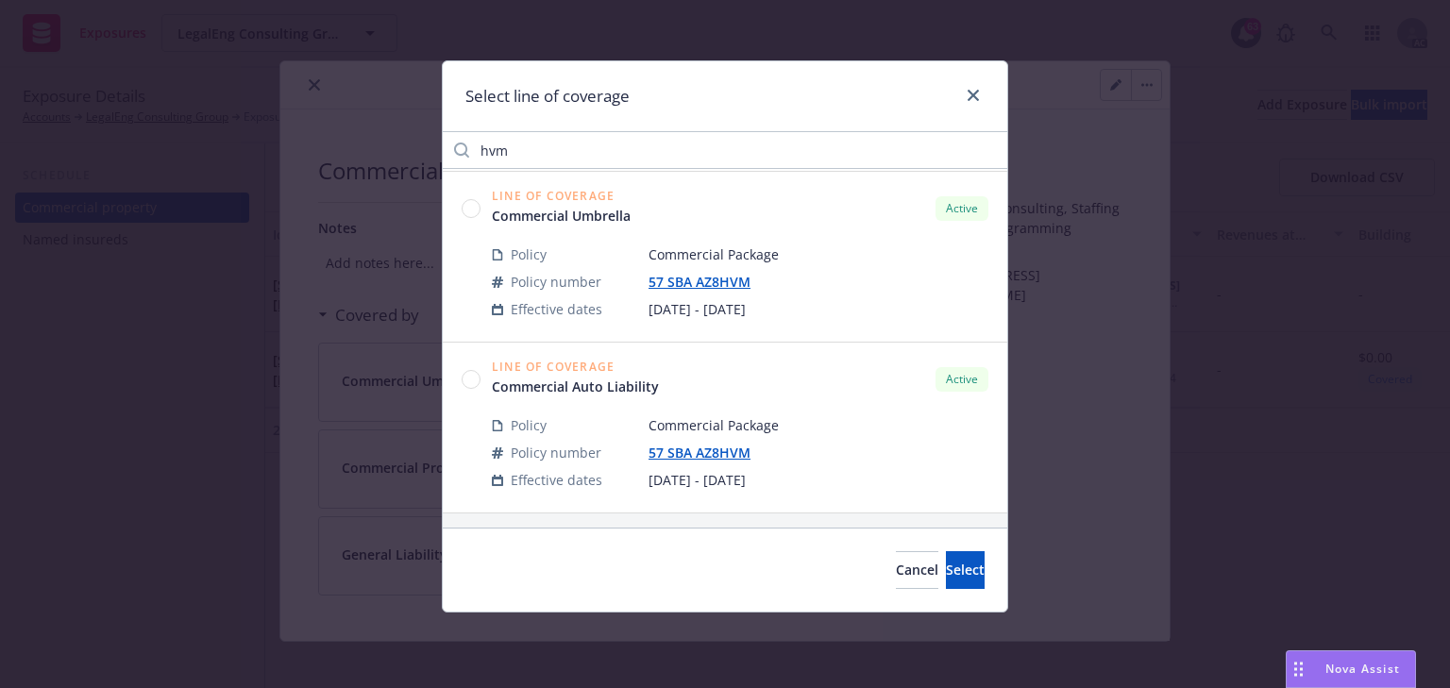
click at [464, 381] on circle at bounding box center [472, 379] width 18 height 18
click at [947, 571] on span "Select" at bounding box center [965, 570] width 39 height 18
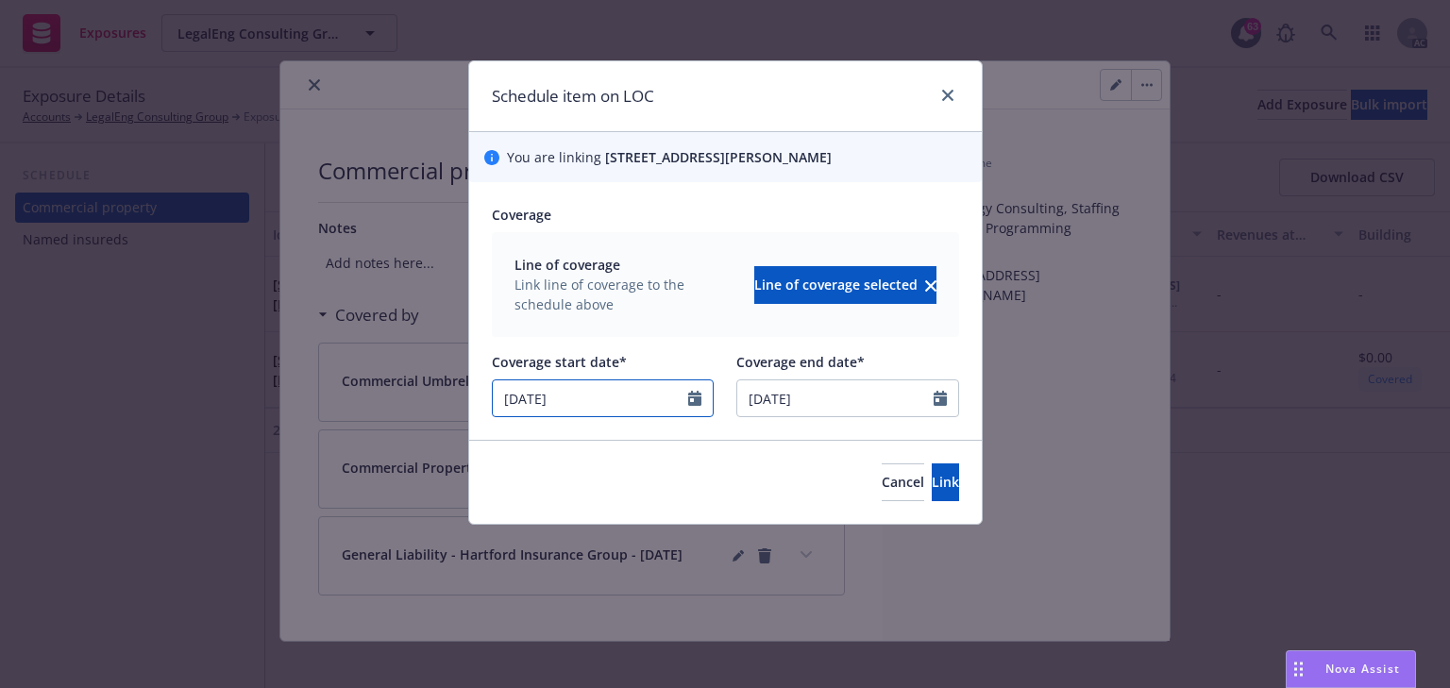
click at [693, 406] on icon "Calendar" at bounding box center [694, 398] width 13 height 15
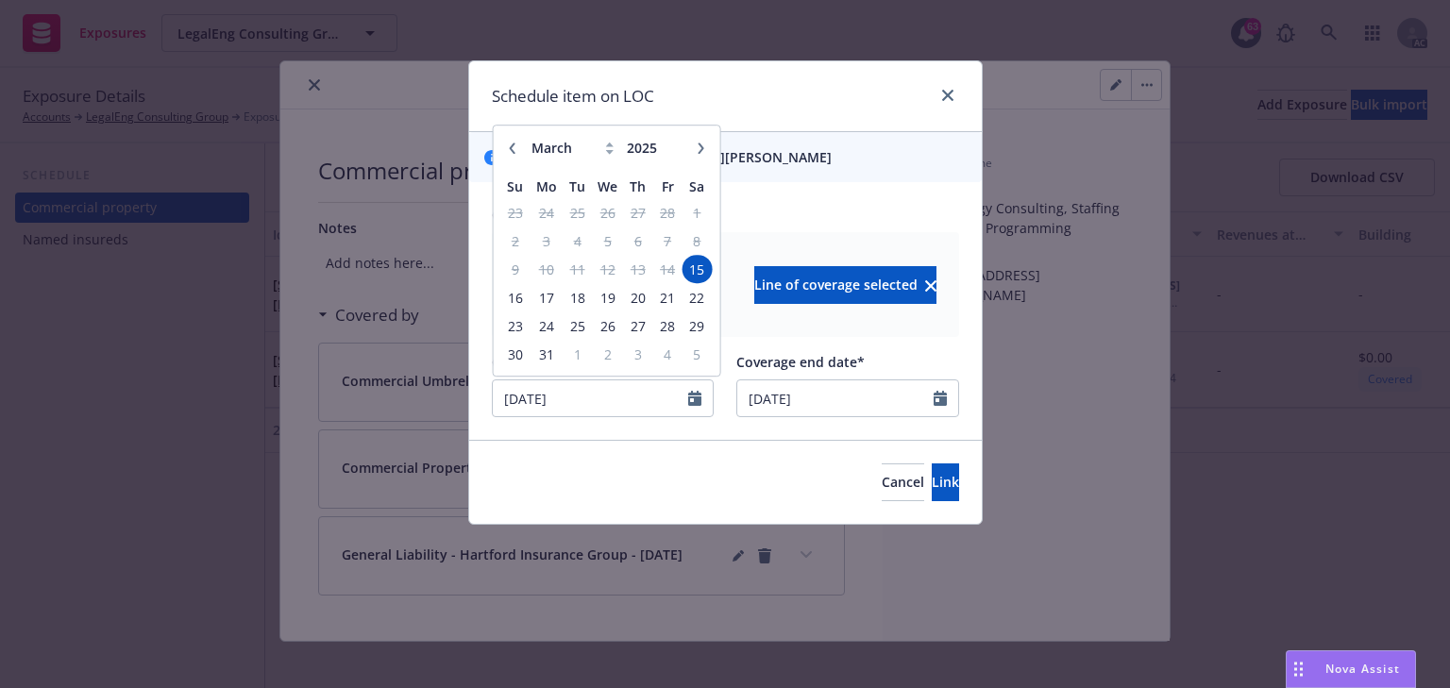
click at [700, 154] on icon "button" at bounding box center [700, 148] width 11 height 11
select select "6"
click at [604, 310] on span "25" at bounding box center [607, 298] width 27 height 24
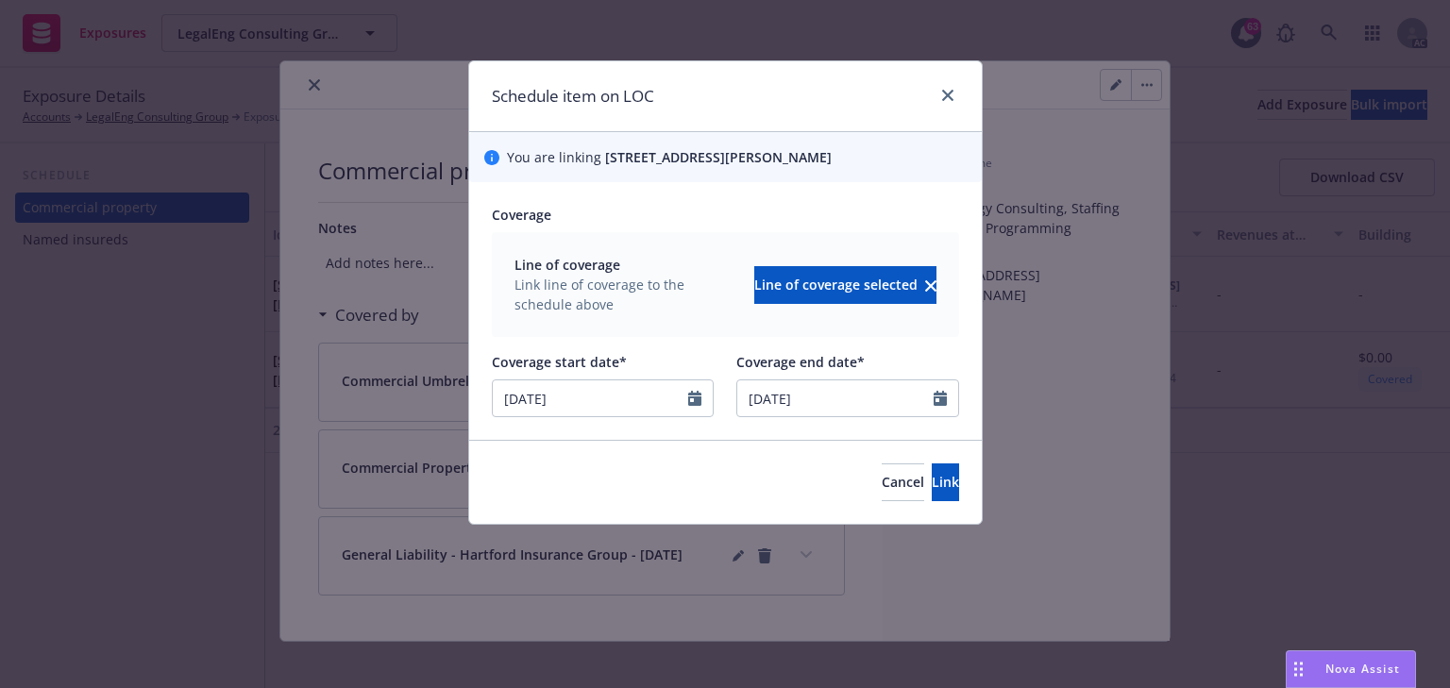
type input "06/25/2025"
click at [937, 498] on button "Link" at bounding box center [945, 483] width 27 height 38
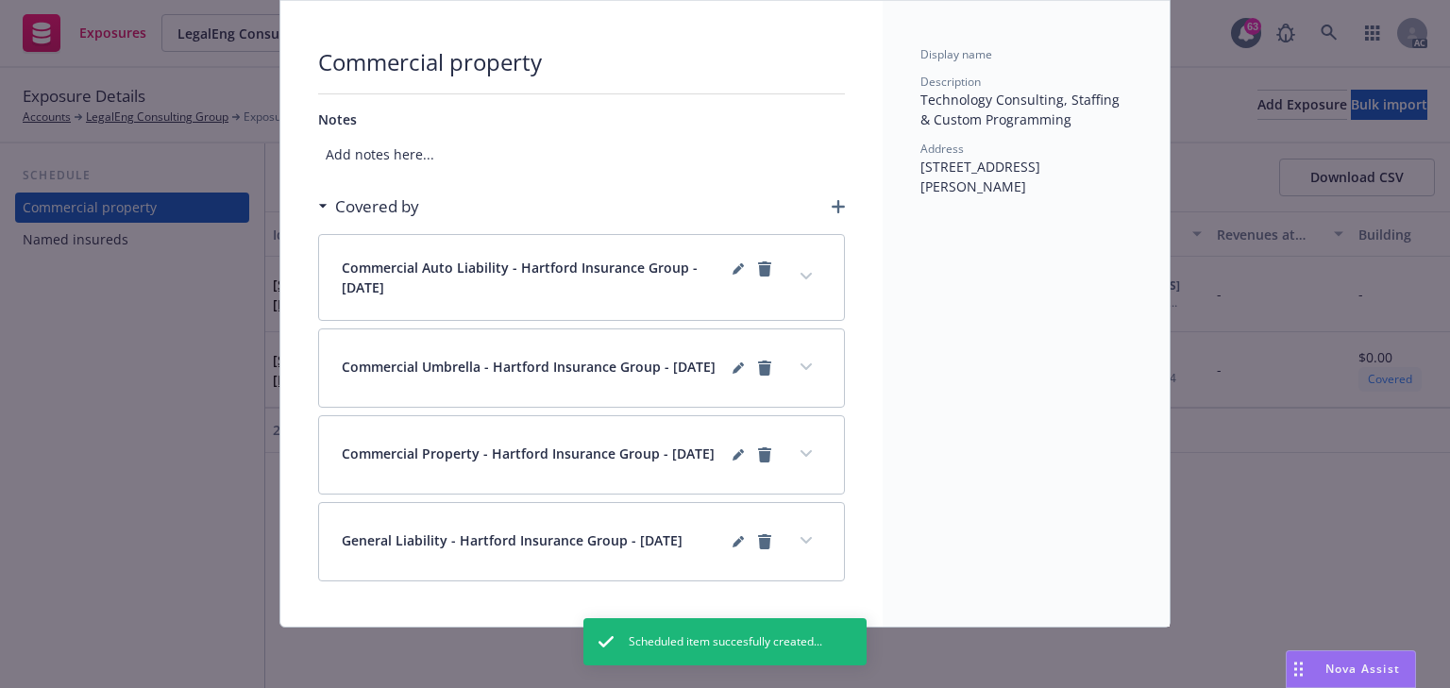
scroll to position [121, 0]
click at [791, 454] on button "expand content" at bounding box center [806, 454] width 30 height 30
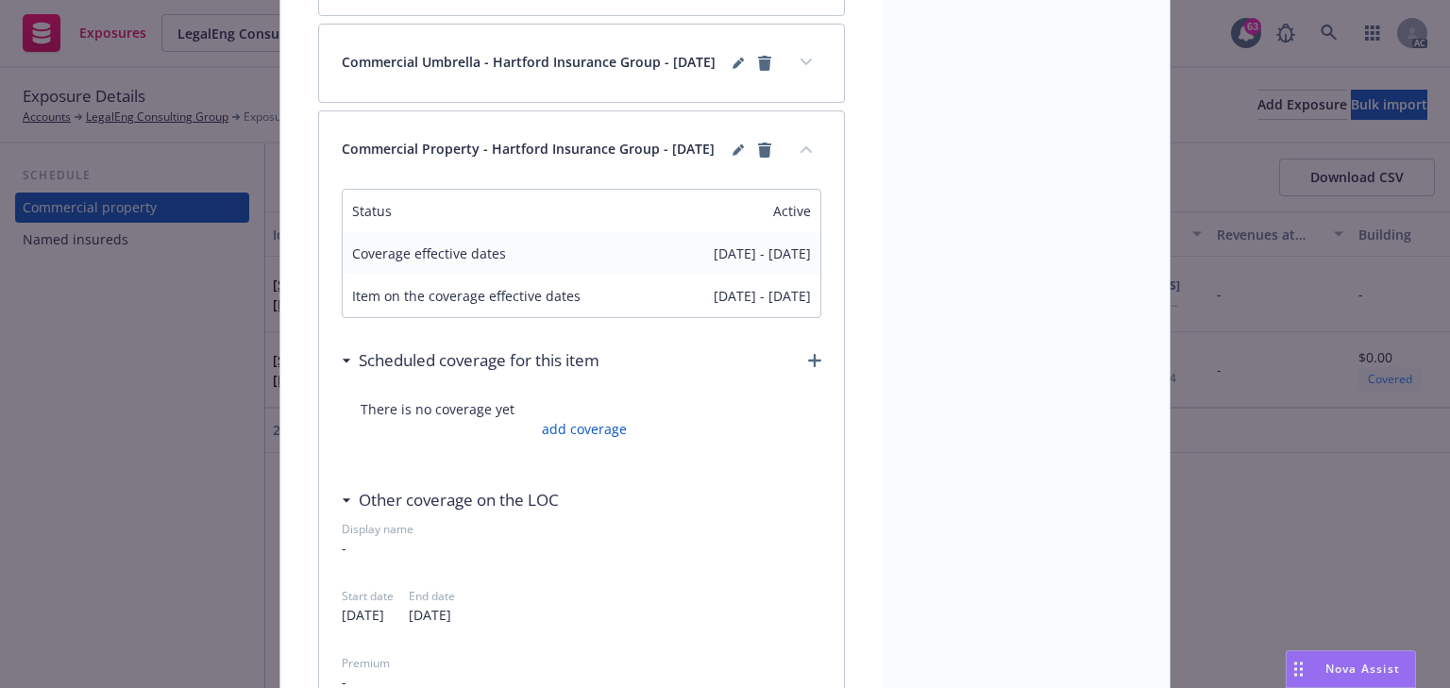
scroll to position [498, 0]
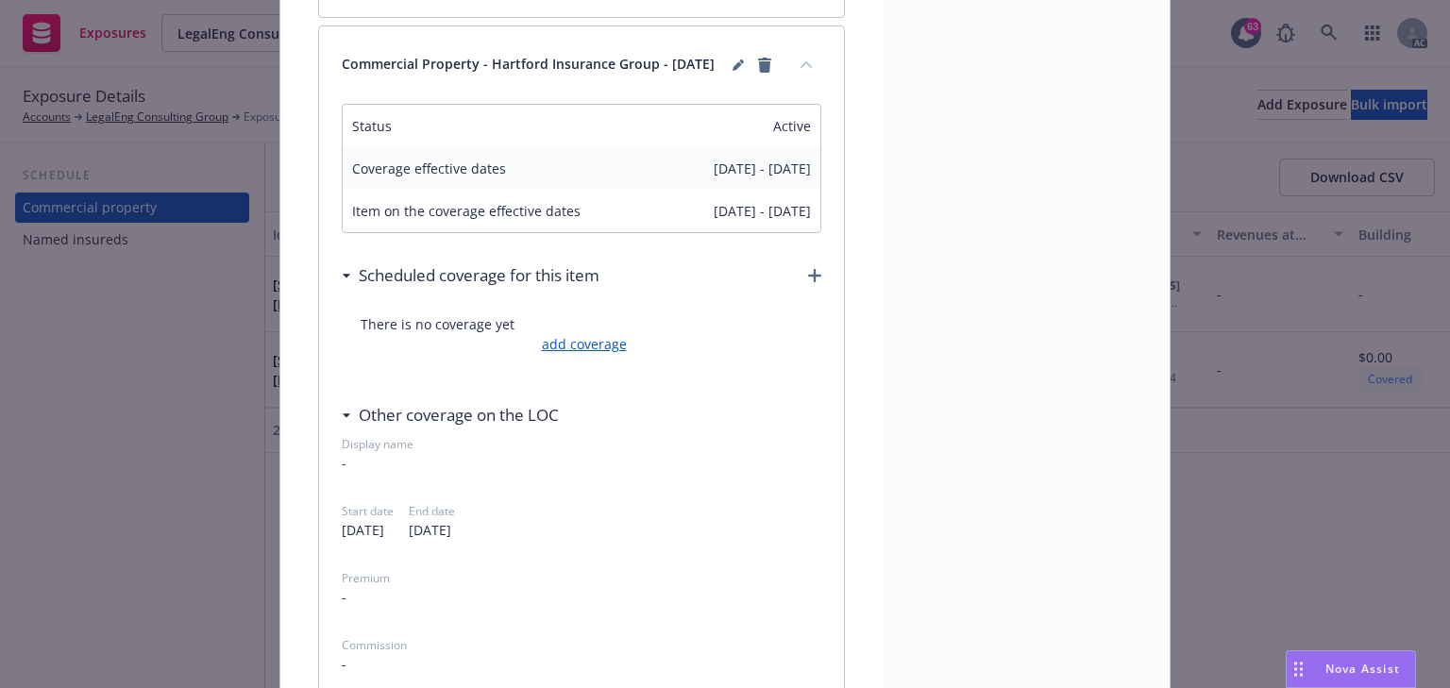
click at [601, 354] on link "add coverage" at bounding box center [582, 344] width 90 height 20
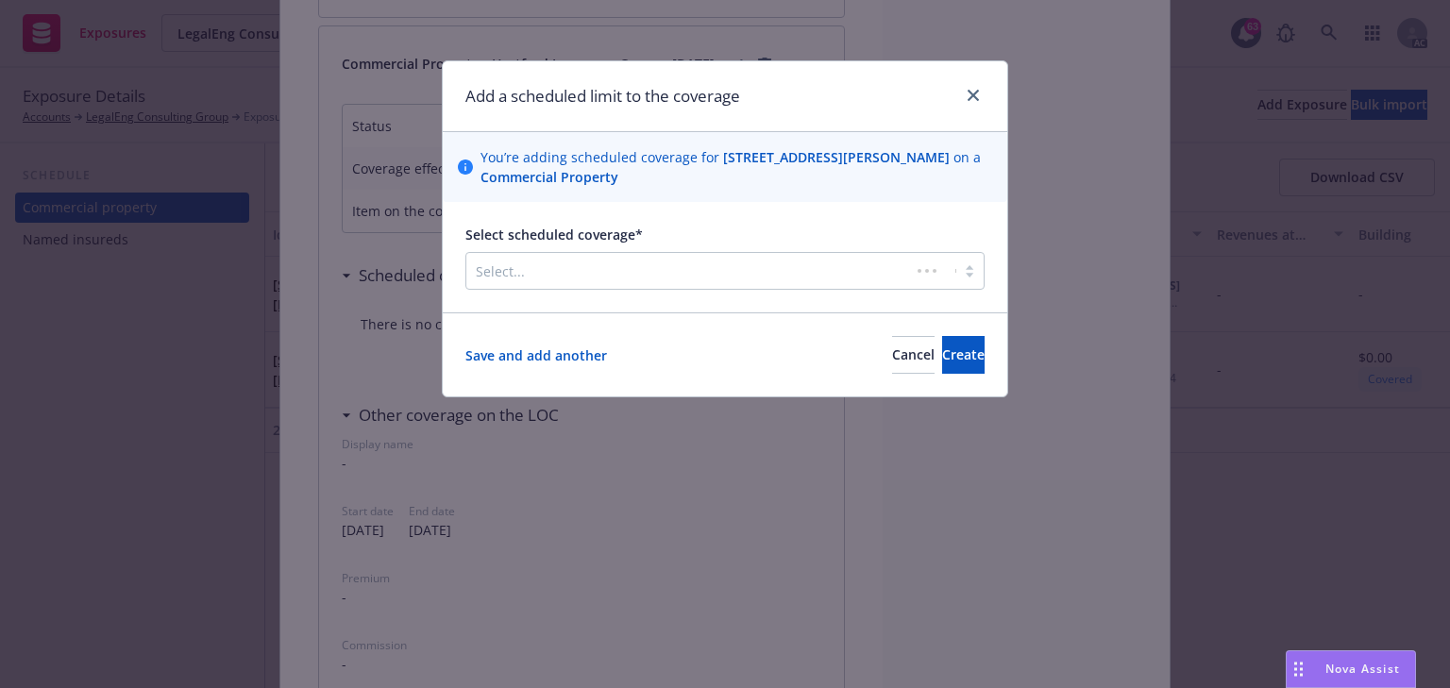
click at [584, 269] on div at bounding box center [688, 271] width 425 height 23
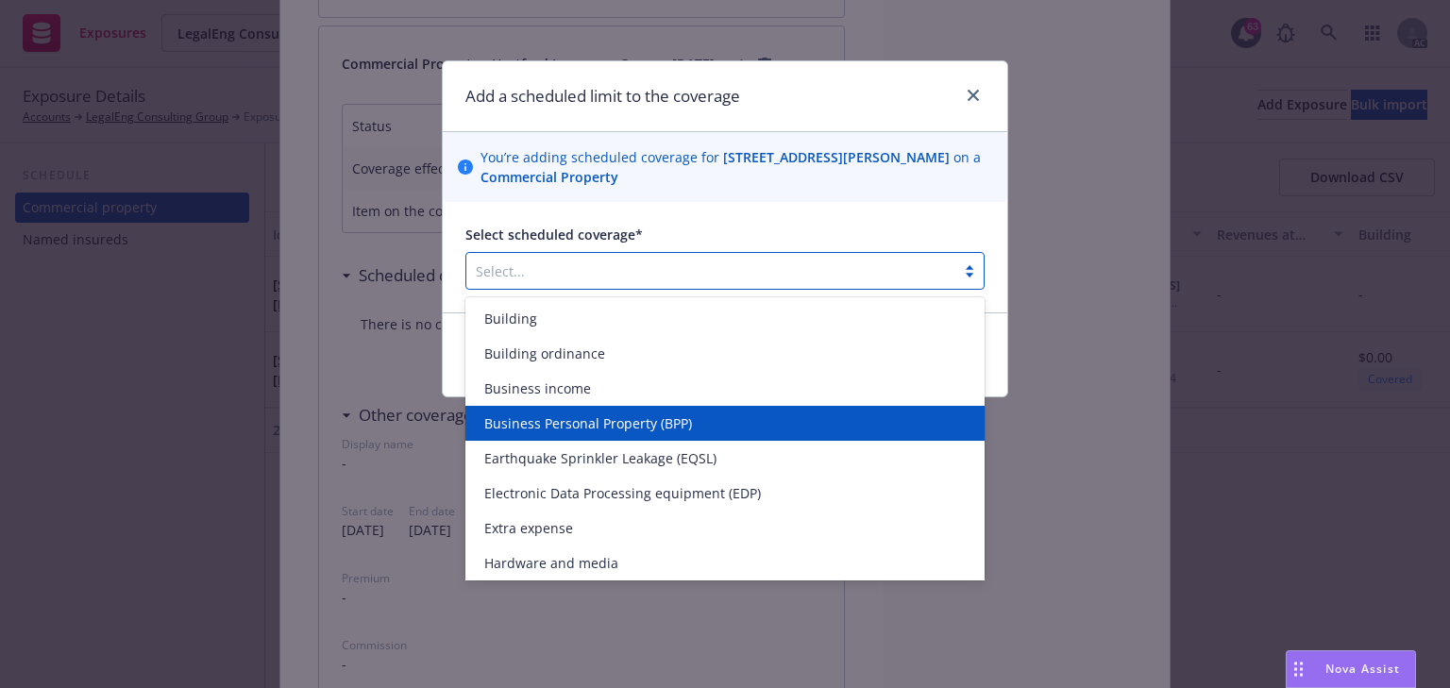
click at [548, 427] on span "Business Personal Property (BPP)" at bounding box center [588, 423] width 208 height 20
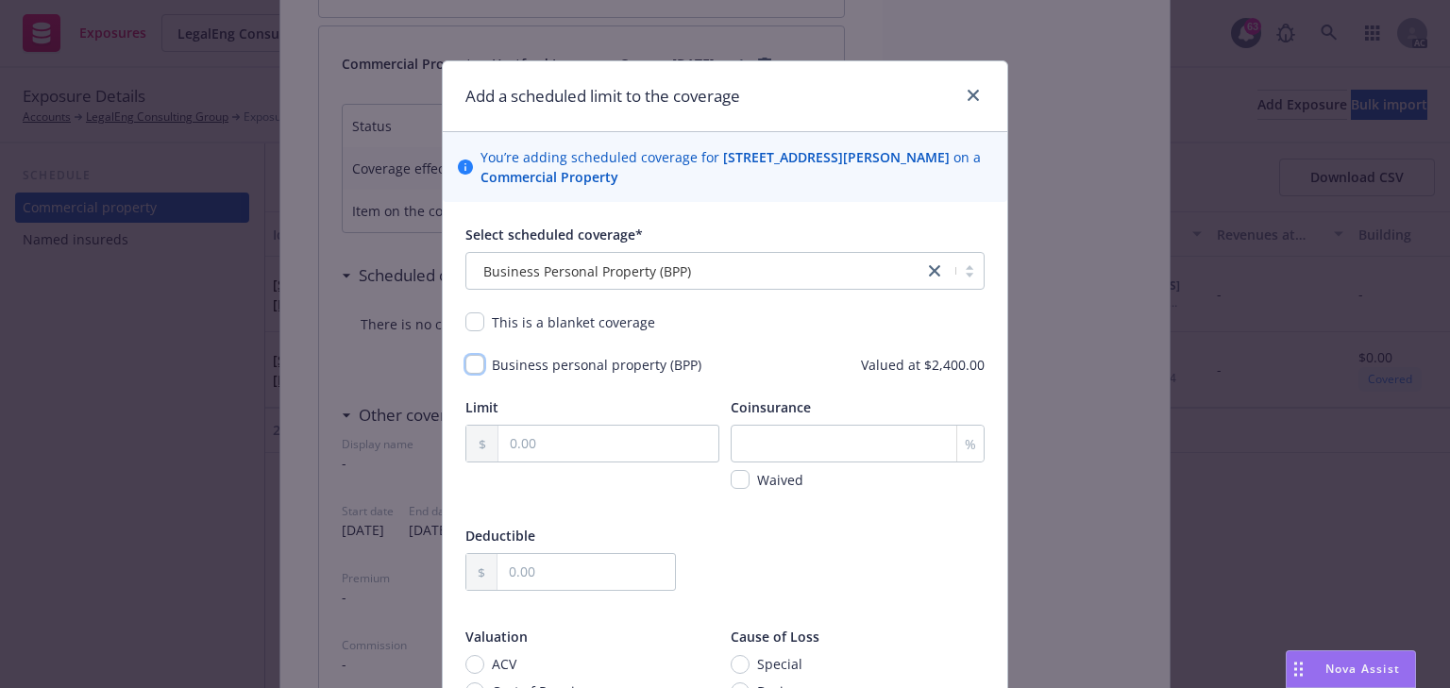
click at [476, 362] on input "checkbox" at bounding box center [474, 364] width 19 height 19
checkbox input "true"
click at [597, 450] on input "text" at bounding box center [608, 444] width 220 height 36
type input "2,400.00"
click at [869, 547] on div "Deductible" at bounding box center [724, 571] width 519 height 90
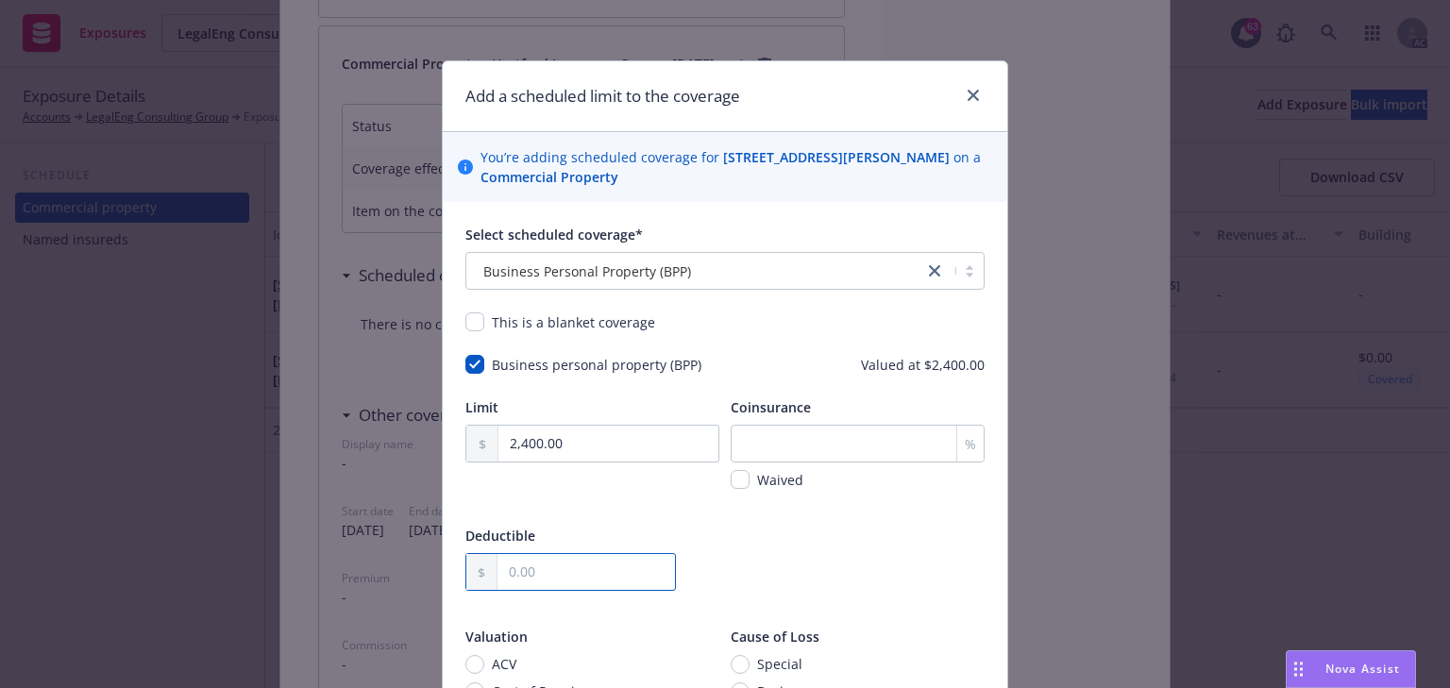
click at [559, 578] on input "text" at bounding box center [586, 572] width 177 height 36
type input "1,000.00"
click at [895, 574] on div "Deductible 1,000.00" at bounding box center [724, 571] width 519 height 90
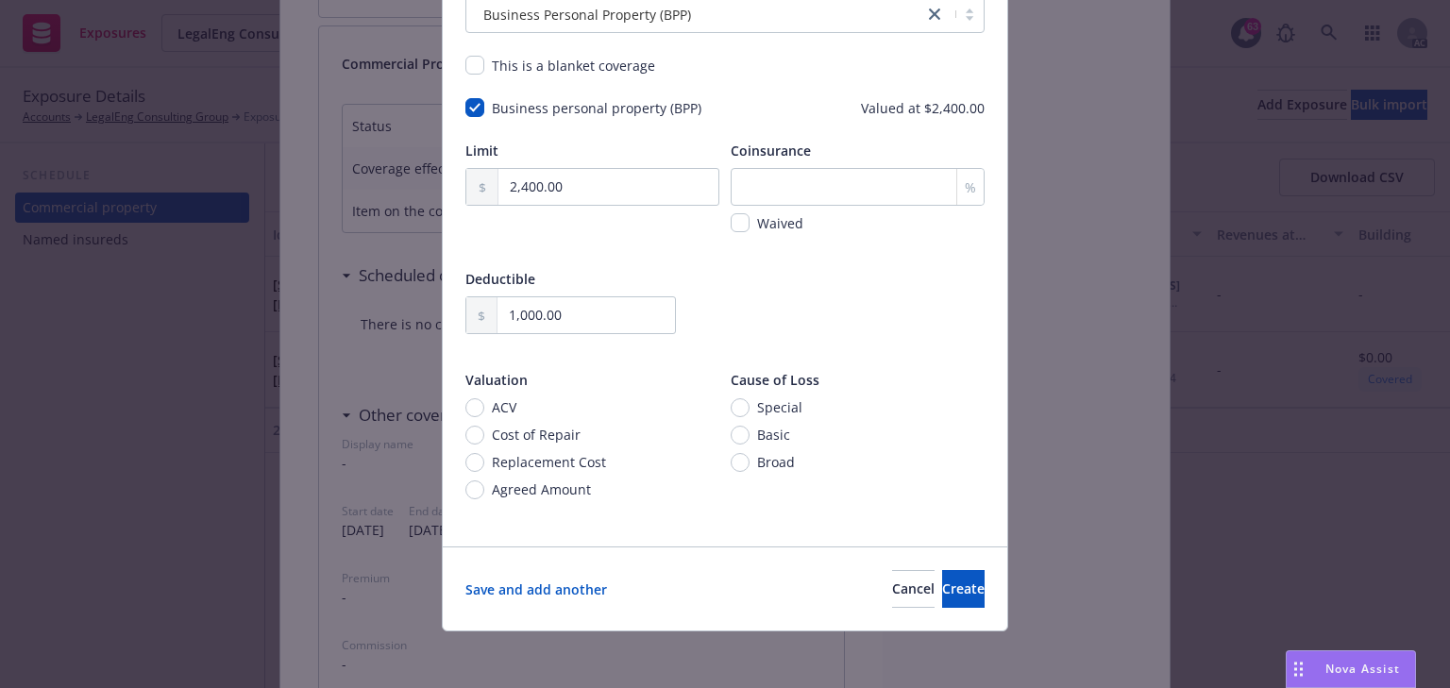
scroll to position [260, 0]
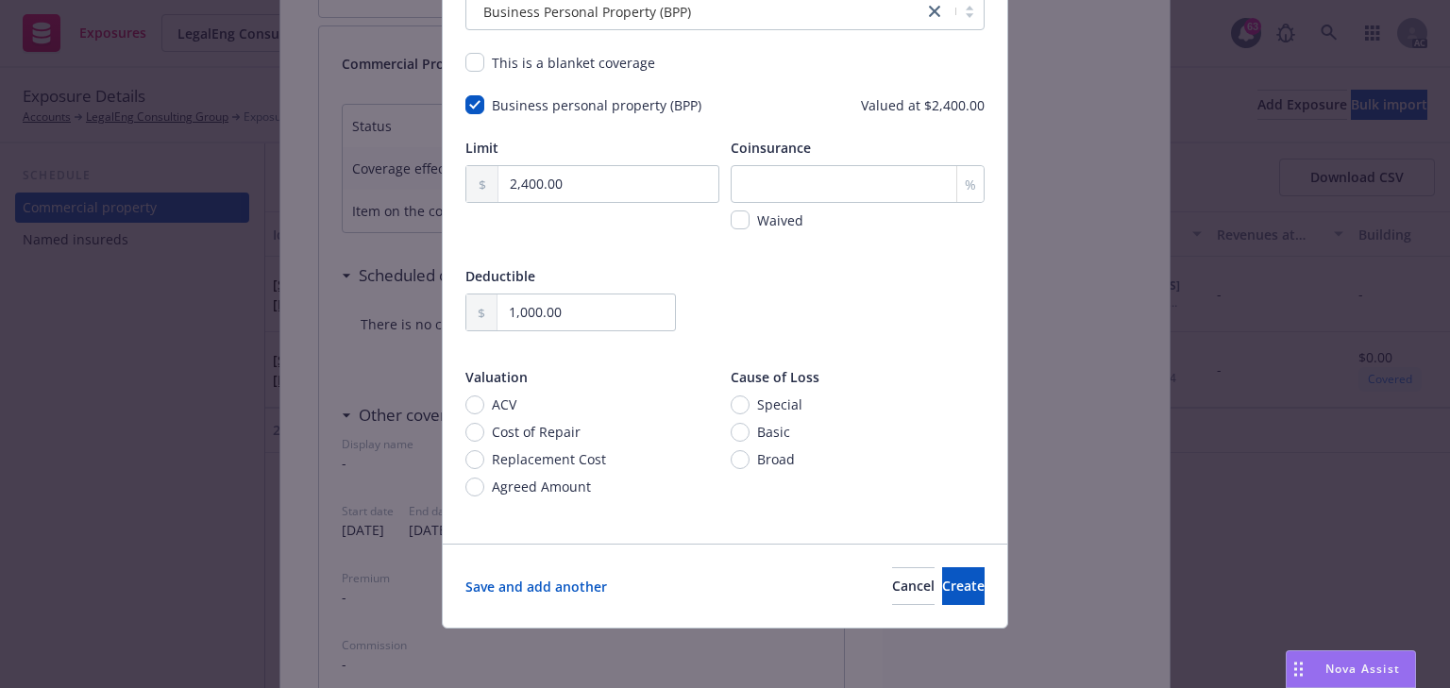
click at [932, 610] on div "Save and add another Cancel Create" at bounding box center [725, 586] width 565 height 84
click at [942, 586] on span "Create" at bounding box center [963, 586] width 42 height 18
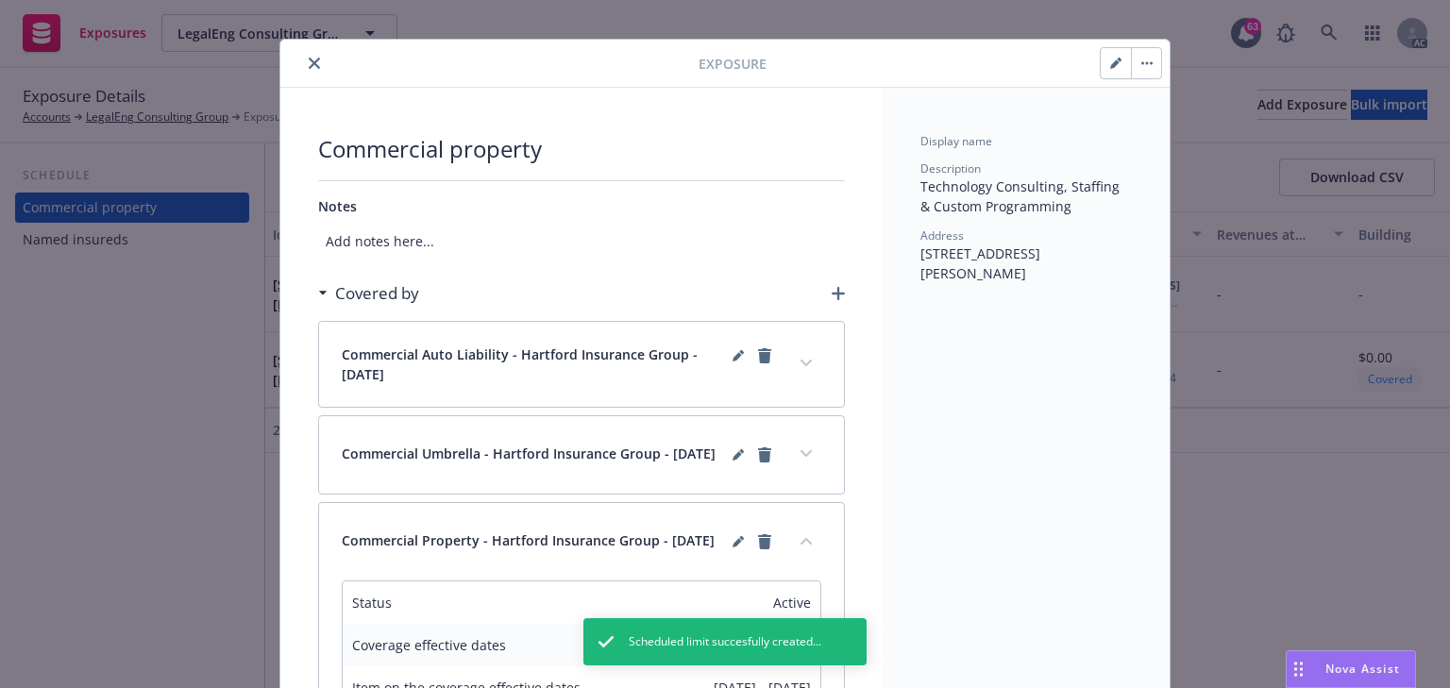
scroll to position [0, 0]
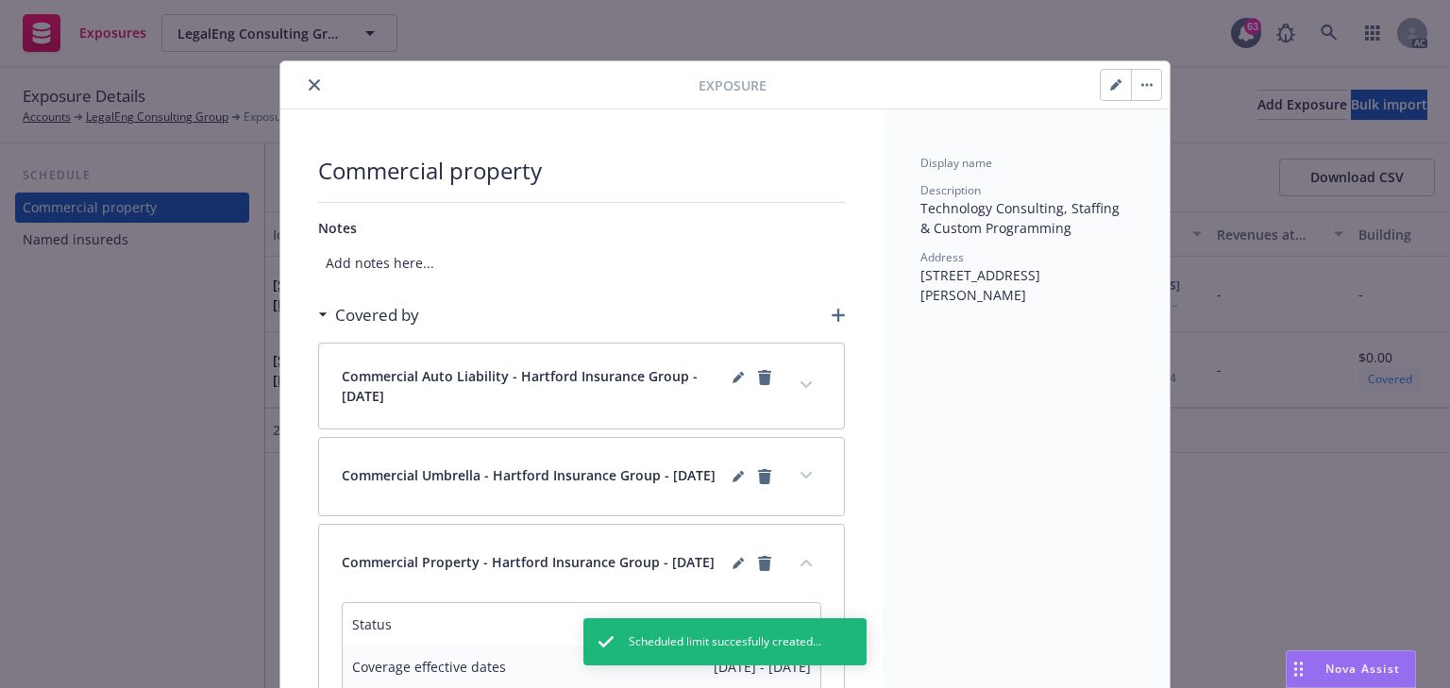
click at [309, 81] on icon "close" at bounding box center [314, 84] width 11 height 11
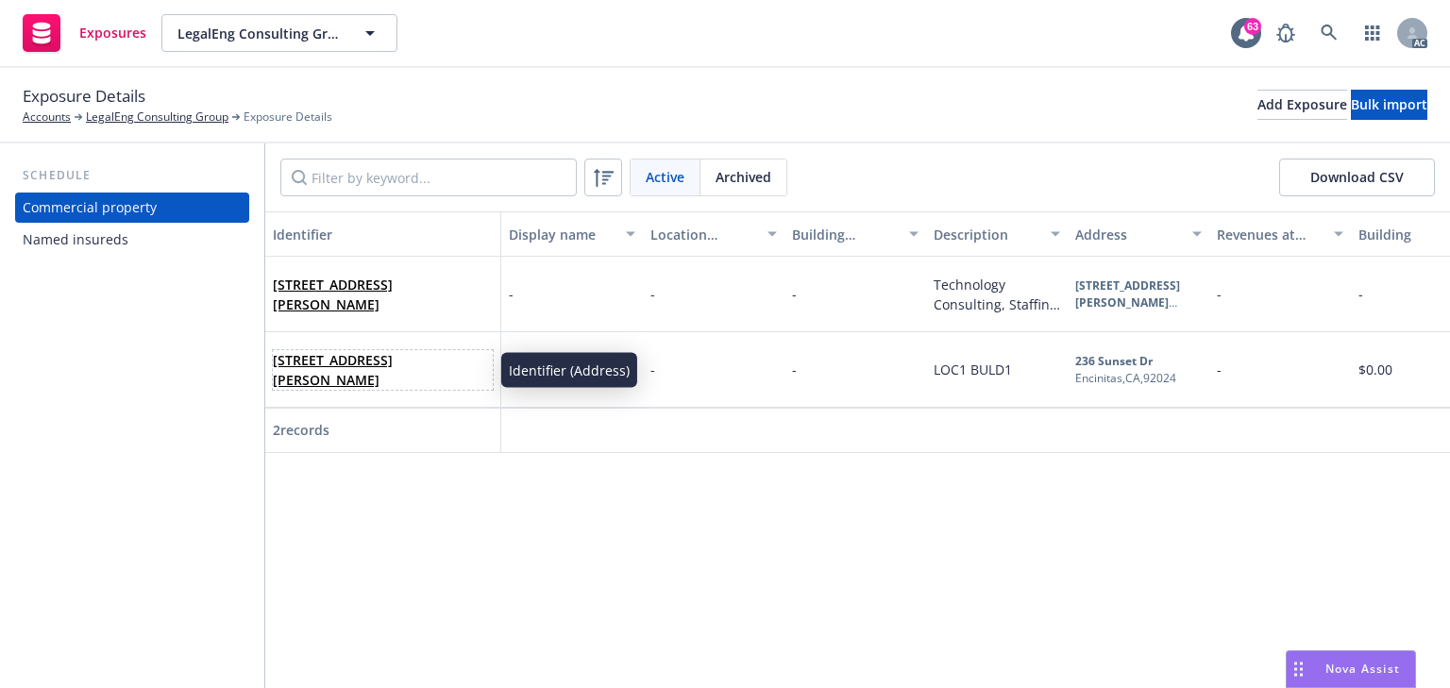
click at [347, 359] on link "236 Sunset Dr, Encinitas, CA, 92024, USA" at bounding box center [333, 370] width 120 height 38
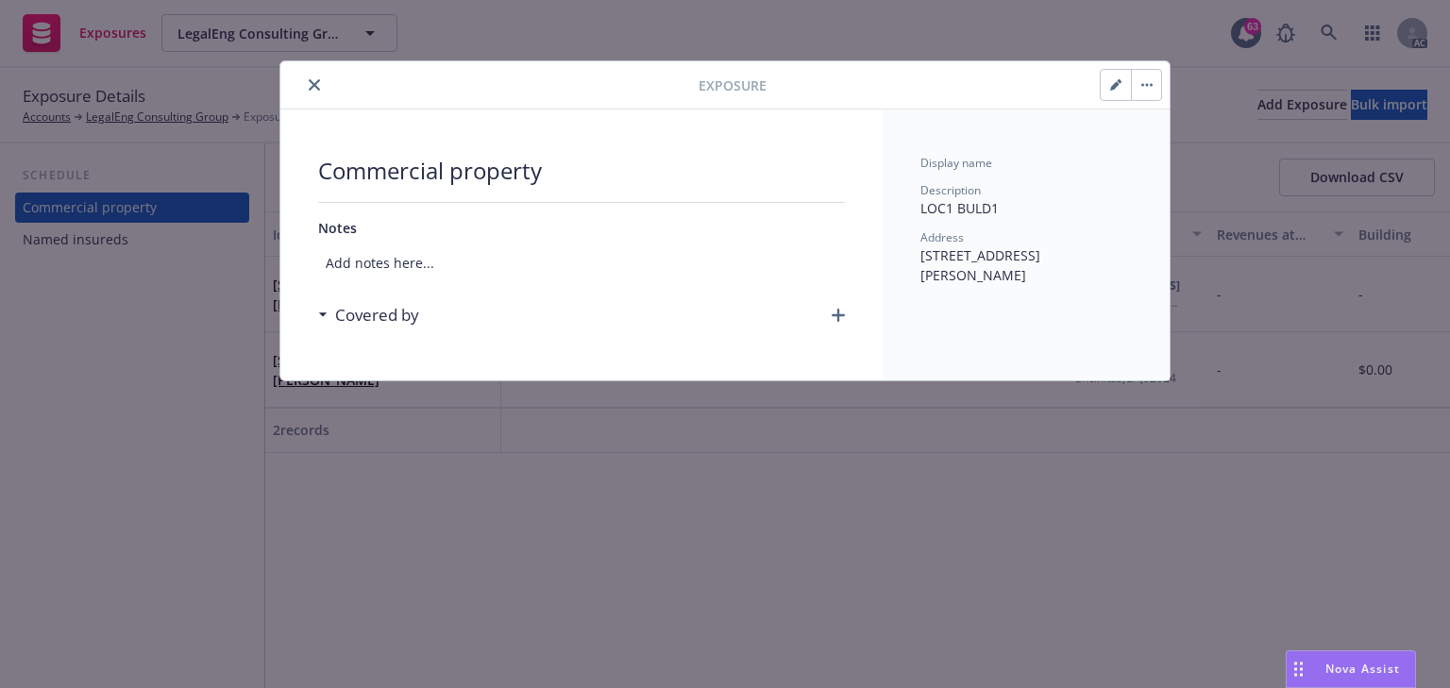
click at [1122, 76] on button "button" at bounding box center [1116, 85] width 30 height 30
type textarea "x"
select select "FRAME"
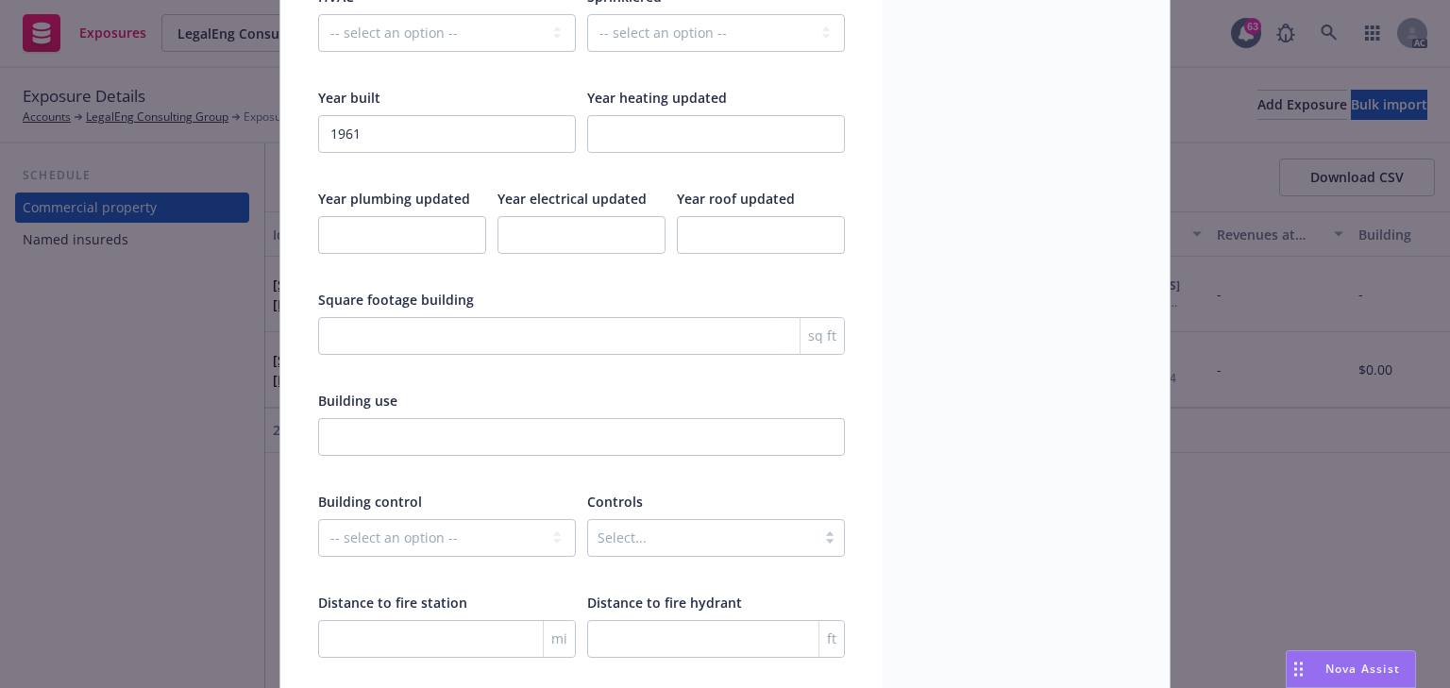
scroll to position [2997, 0]
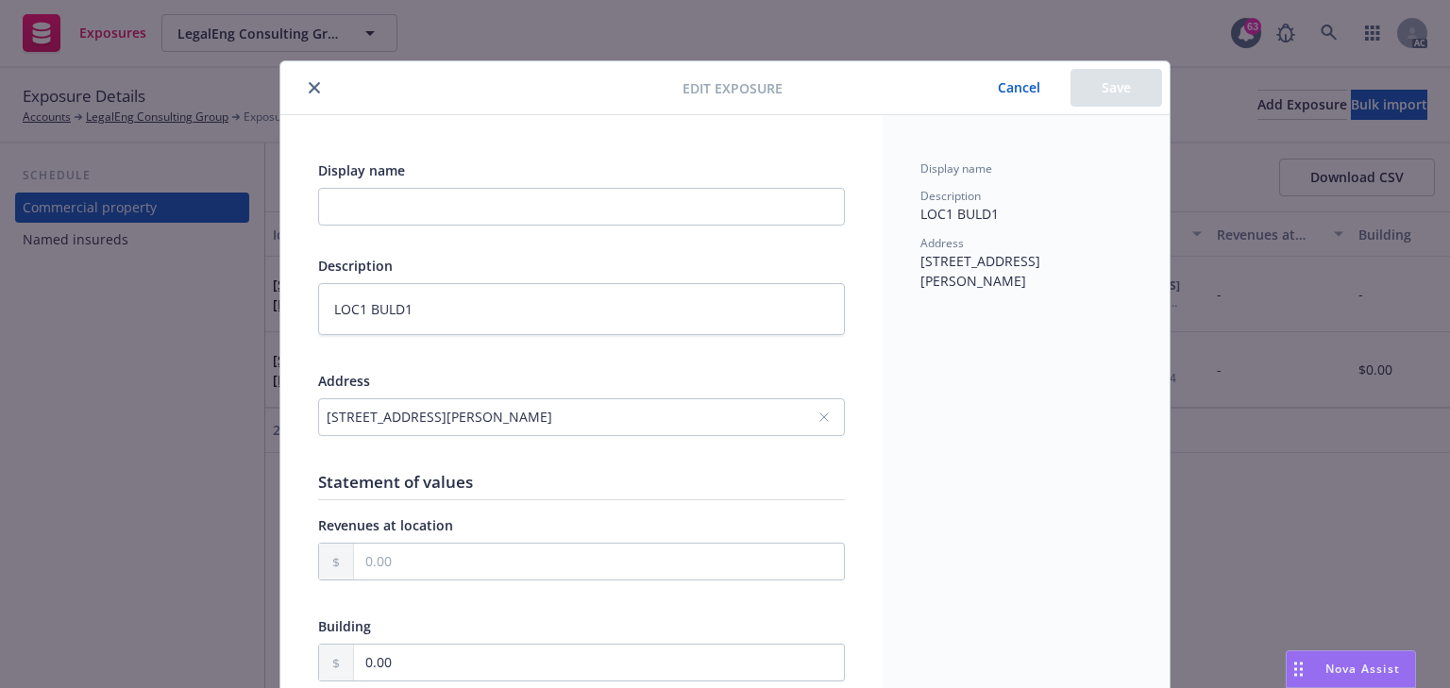
click at [1039, 79] on button "Cancel" at bounding box center [1019, 88] width 103 height 38
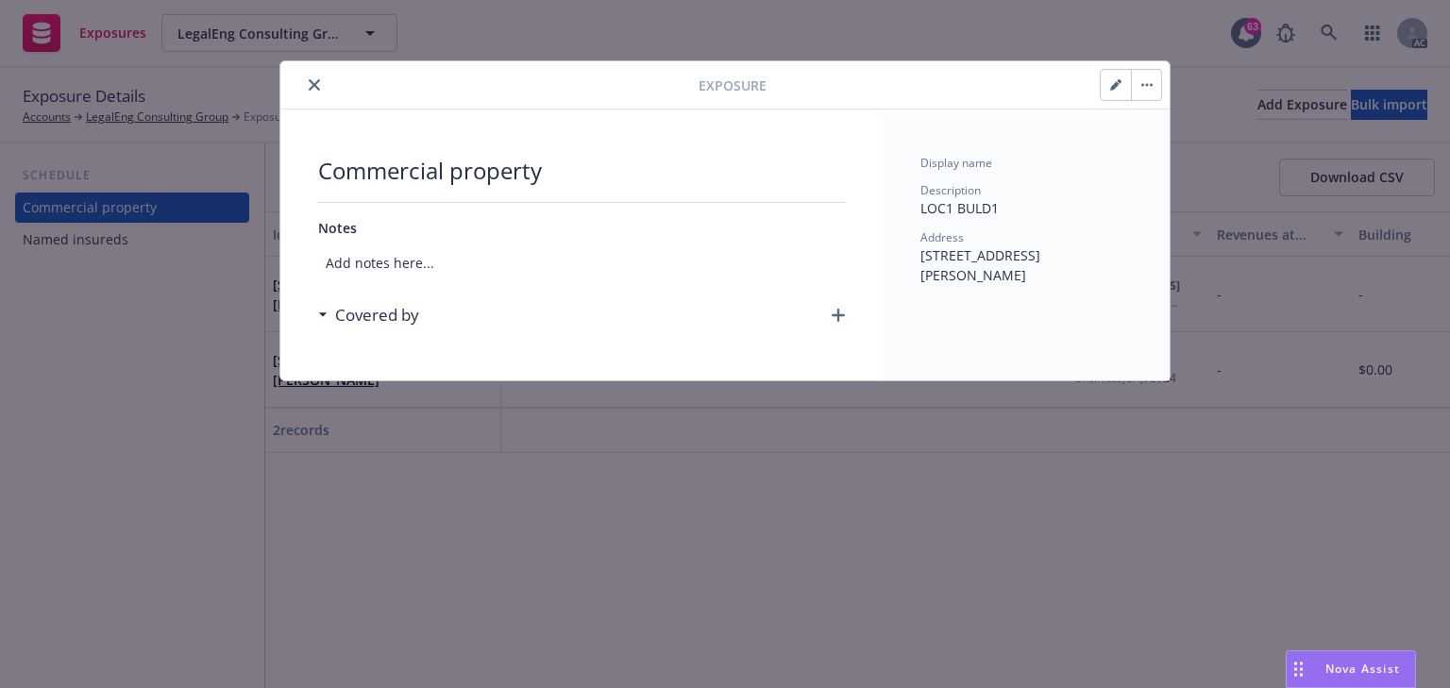
click at [1139, 88] on button "button" at bounding box center [1146, 85] width 30 height 30
click at [1159, 138] on link "Archive" at bounding box center [1186, 137] width 108 height 38
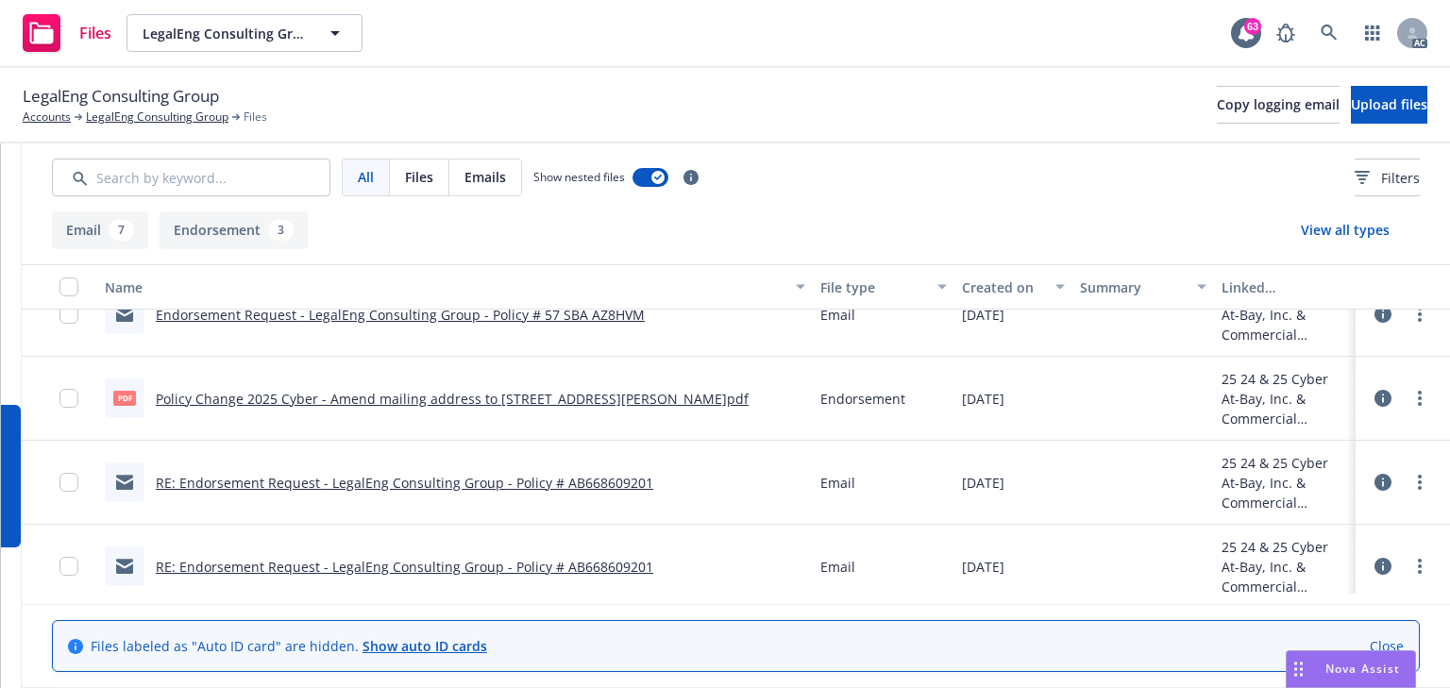
scroll to position [0, 356]
click at [1409, 400] on link "more" at bounding box center [1420, 398] width 23 height 23
click at [1272, 477] on link "Download" at bounding box center [1314, 475] width 188 height 38
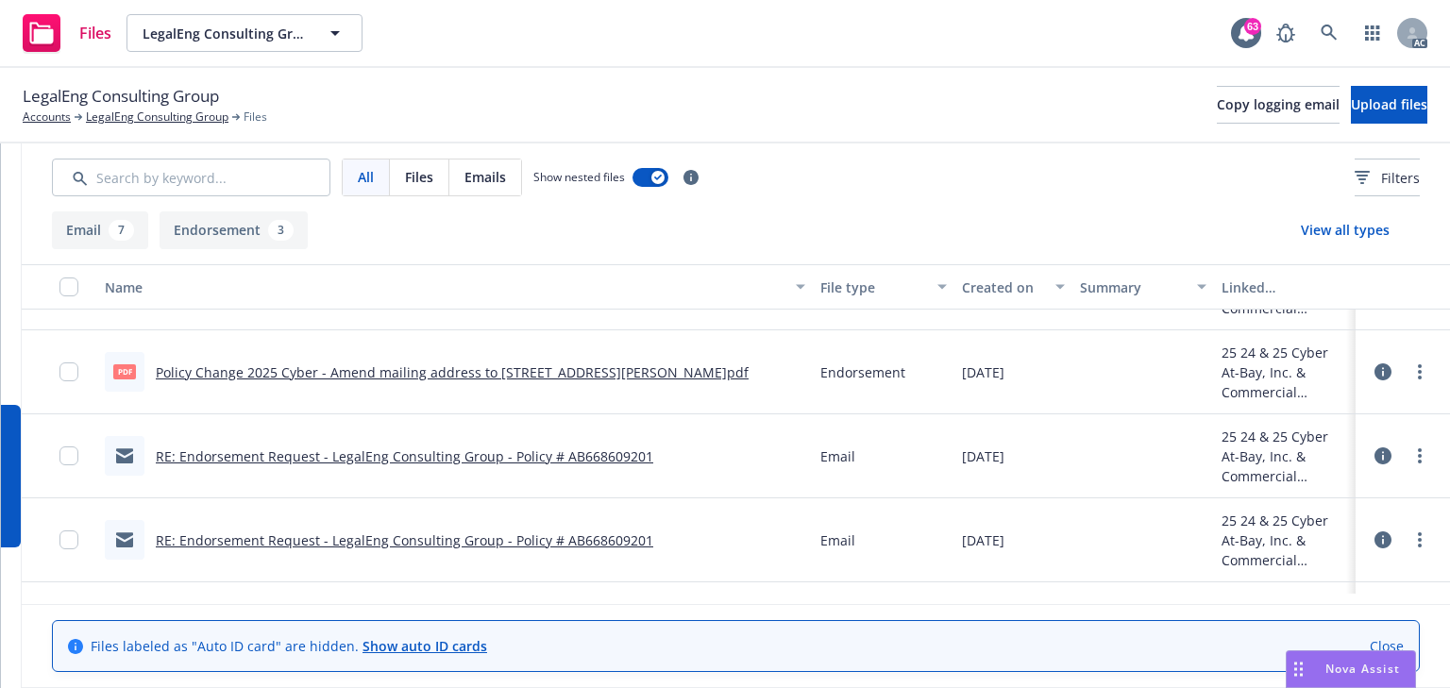
scroll to position [550, 0]
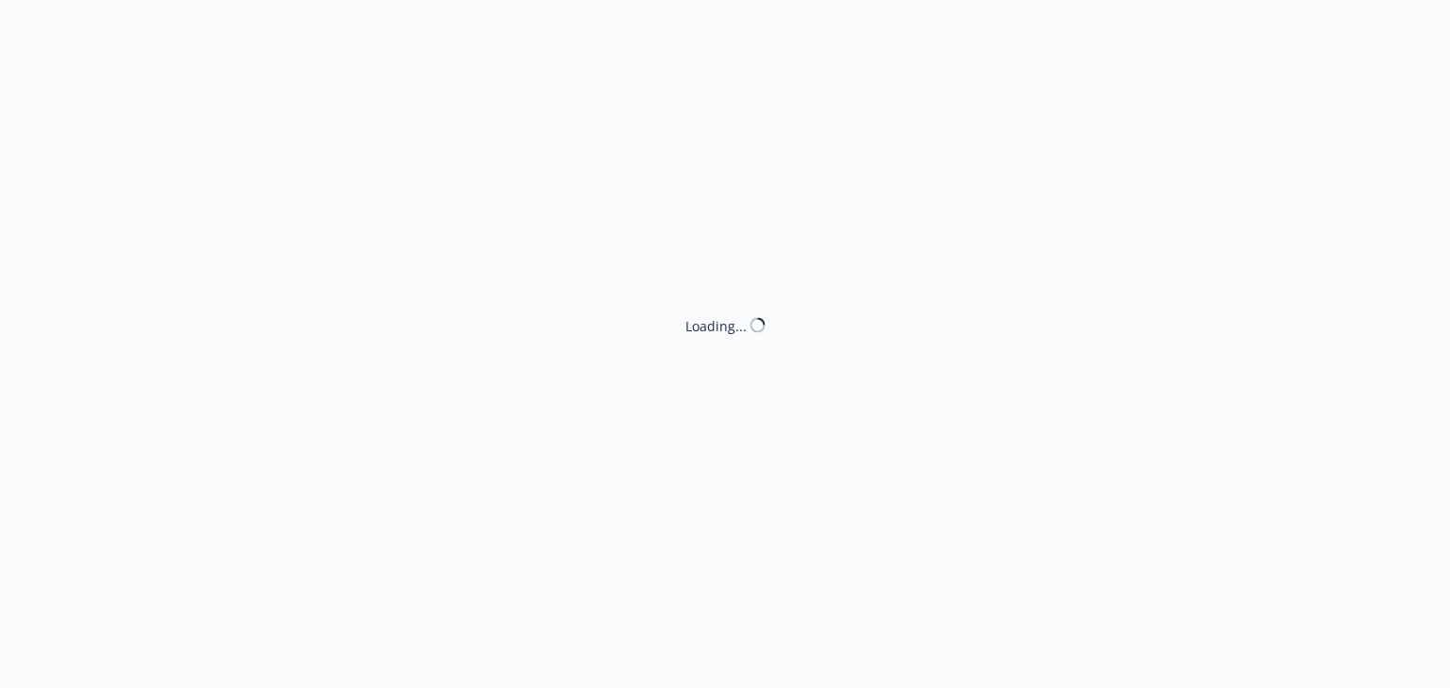
select select "ACCEPTED"
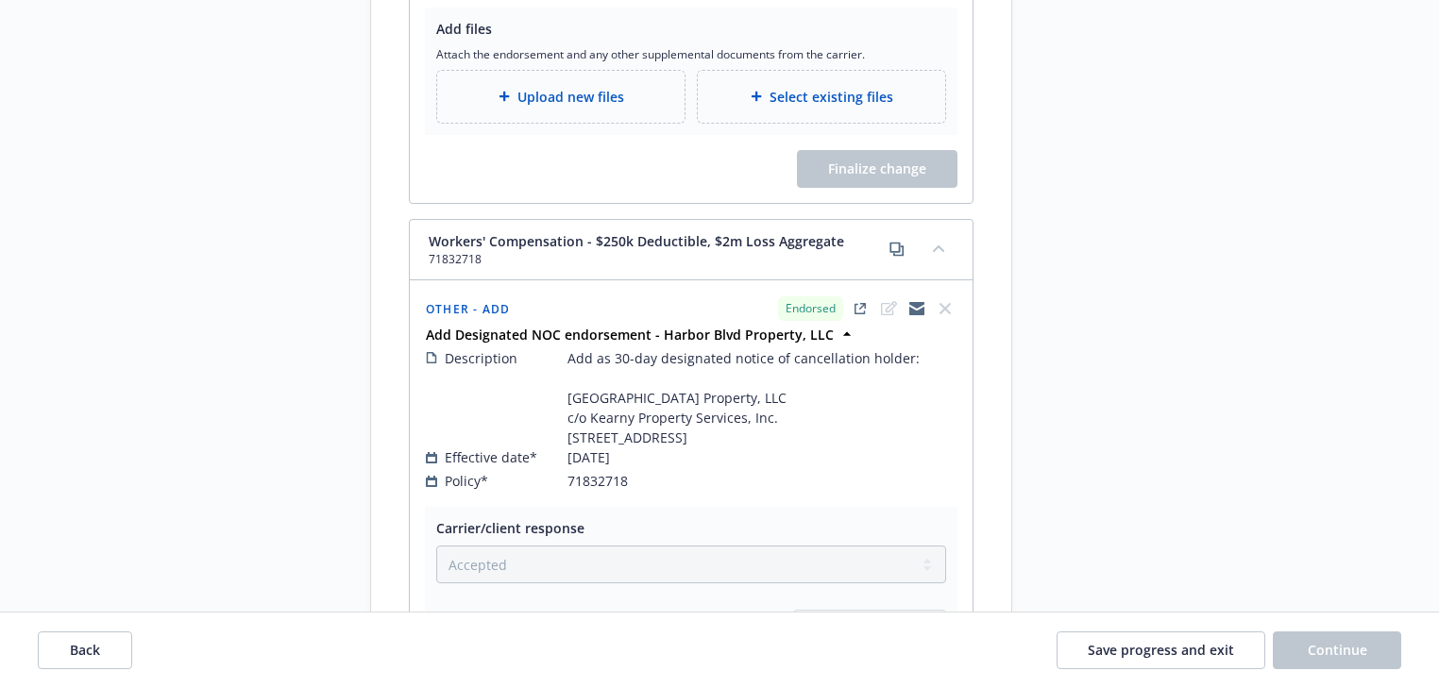
scroll to position [831, 0]
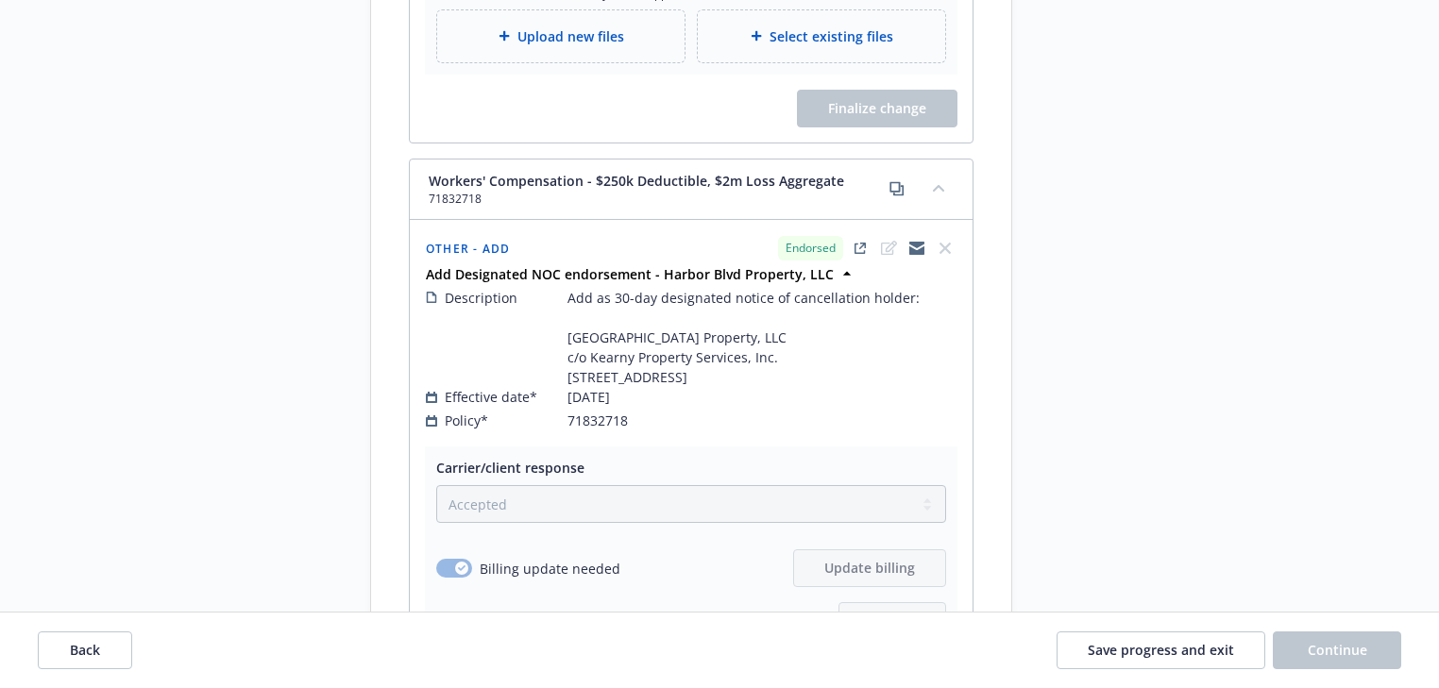
click at [1089, 434] on div "Request details Updated by [PERSON_NAME] on [DATE] 9:49 AM Add as 30-day design…" at bounding box center [1182, 123] width 264 height 1669
click at [109, 635] on button "Back" at bounding box center [85, 651] width 94 height 38
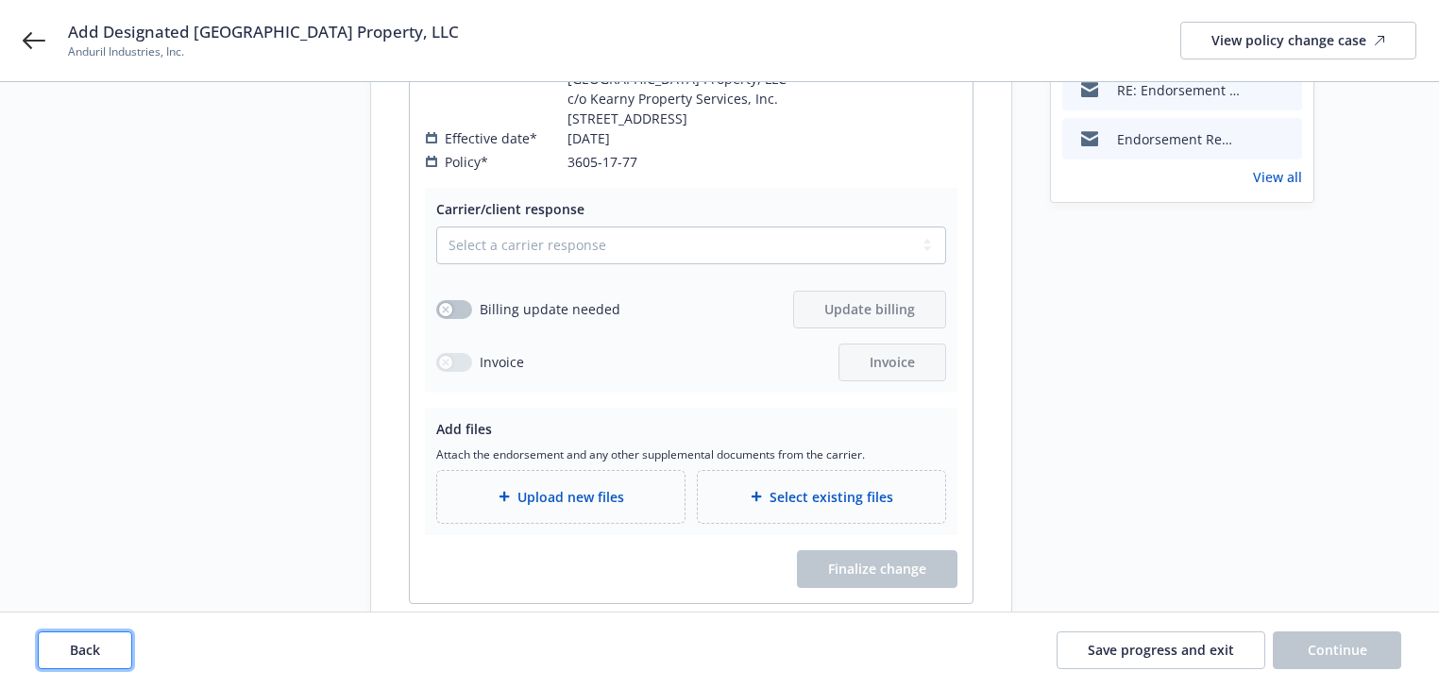
click at [109, 635] on button "Back" at bounding box center [85, 651] width 94 height 38
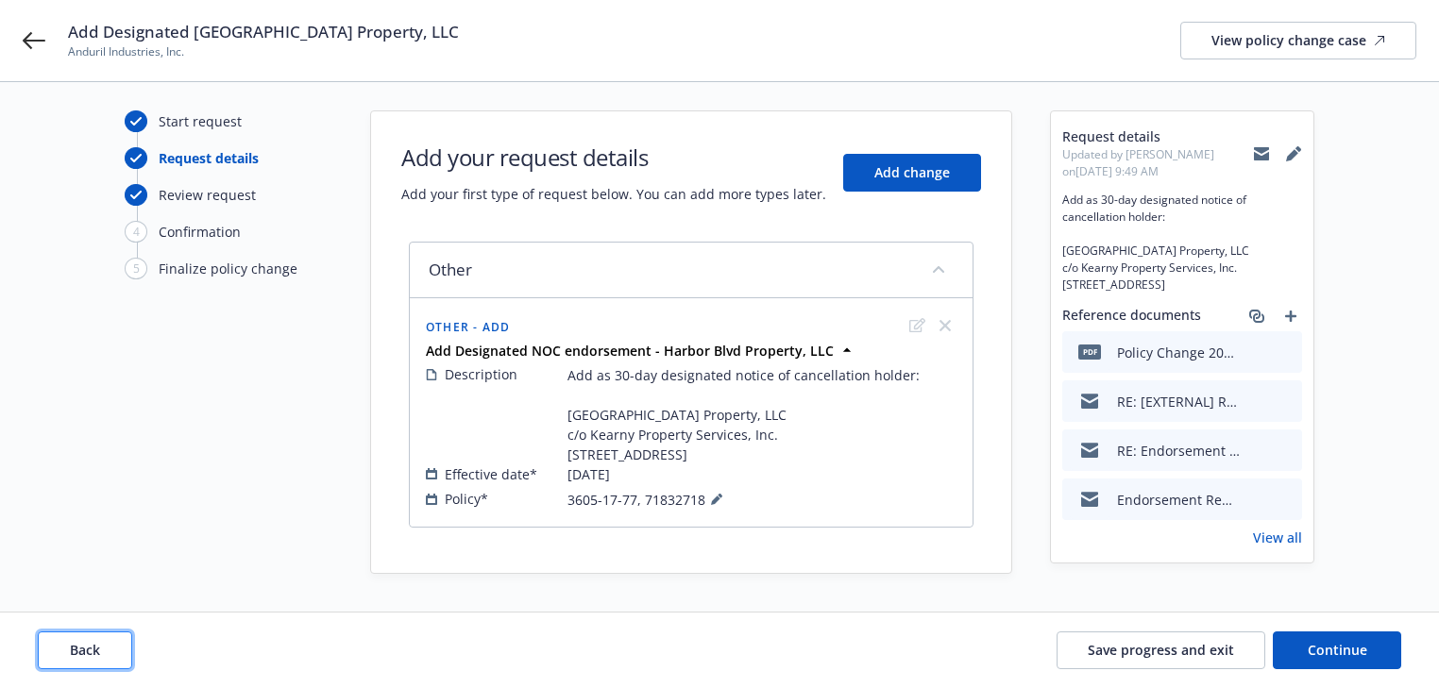
scroll to position [26, 0]
click at [108, 635] on button "Back" at bounding box center [85, 651] width 94 height 38
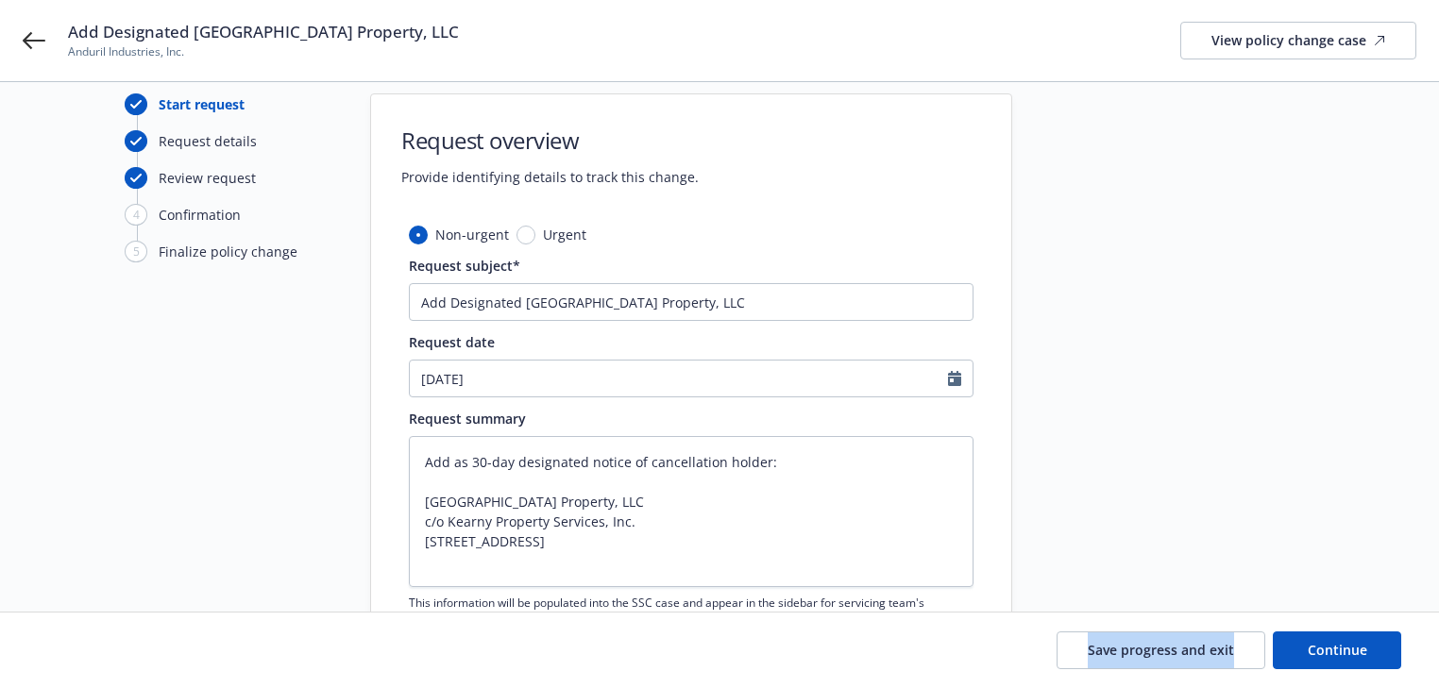
click at [108, 635] on div "Save progress and exit Continue" at bounding box center [719, 651] width 1363 height 38
click at [1363, 656] on span "Continue" at bounding box center [1336, 650] width 59 height 18
type textarea "x"
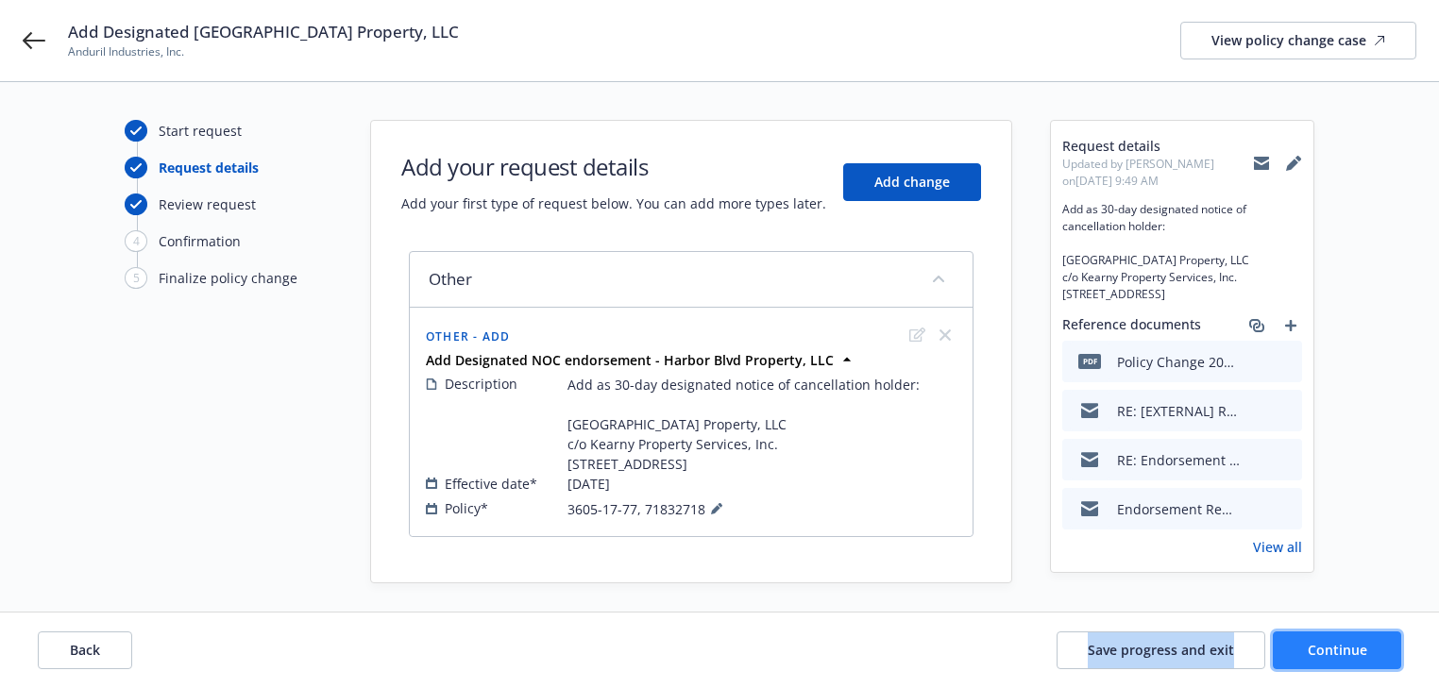
click at [1318, 657] on span "Continue" at bounding box center [1336, 650] width 59 height 18
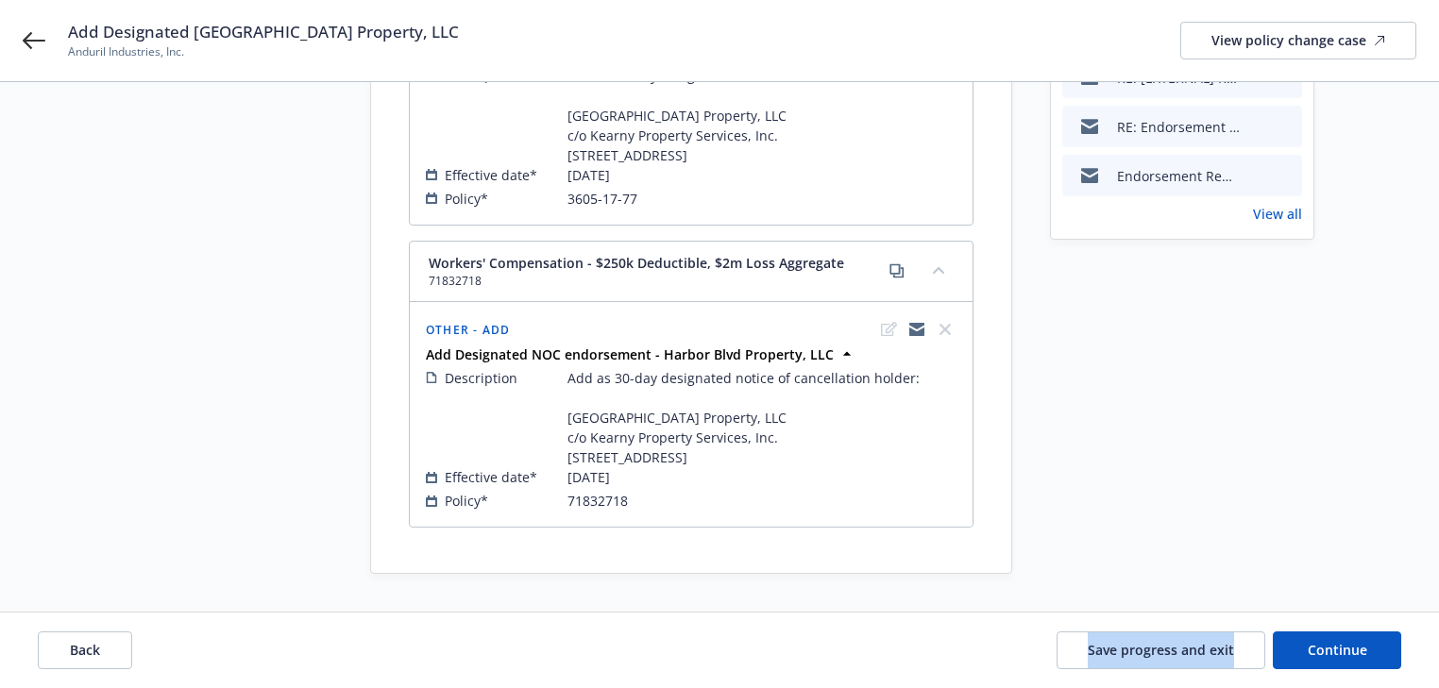
scroll to position [370, 0]
click at [1332, 658] on button "Continue" at bounding box center [1337, 651] width 128 height 38
select select "ACCEPTED"
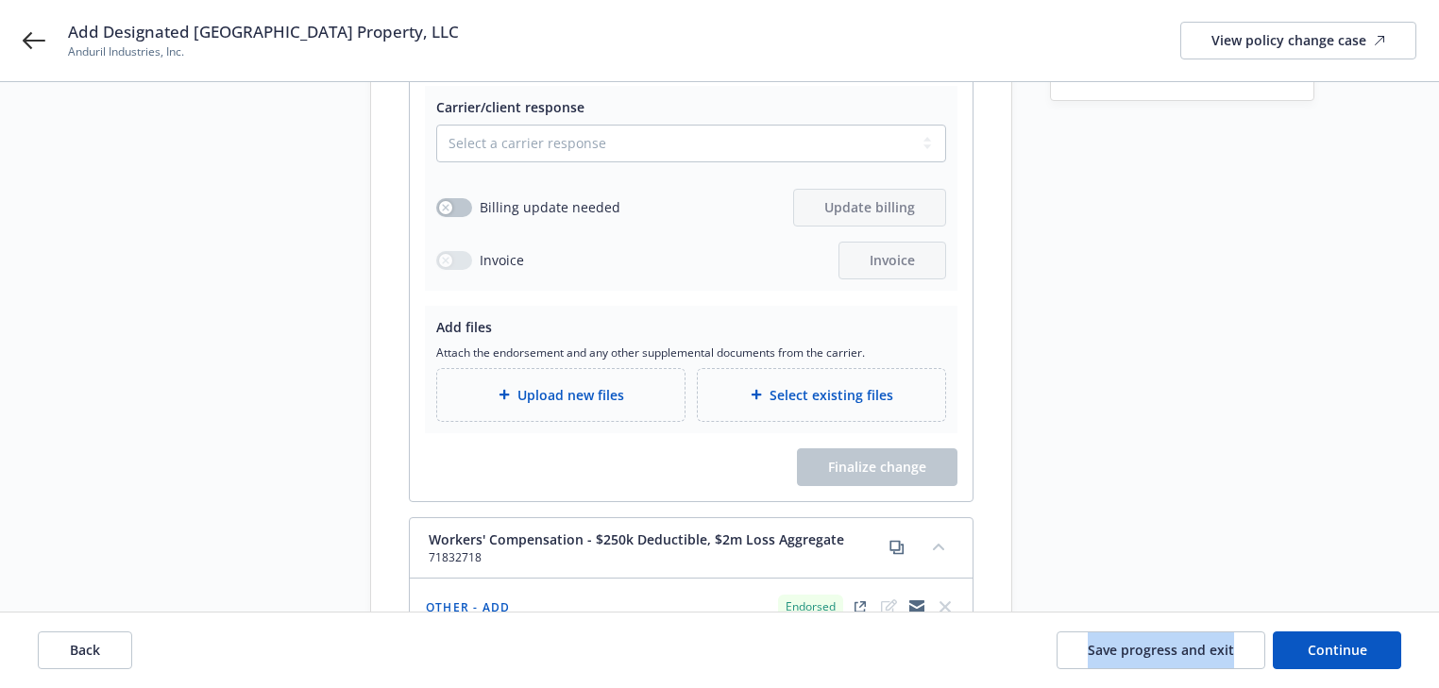
scroll to position [378, 0]
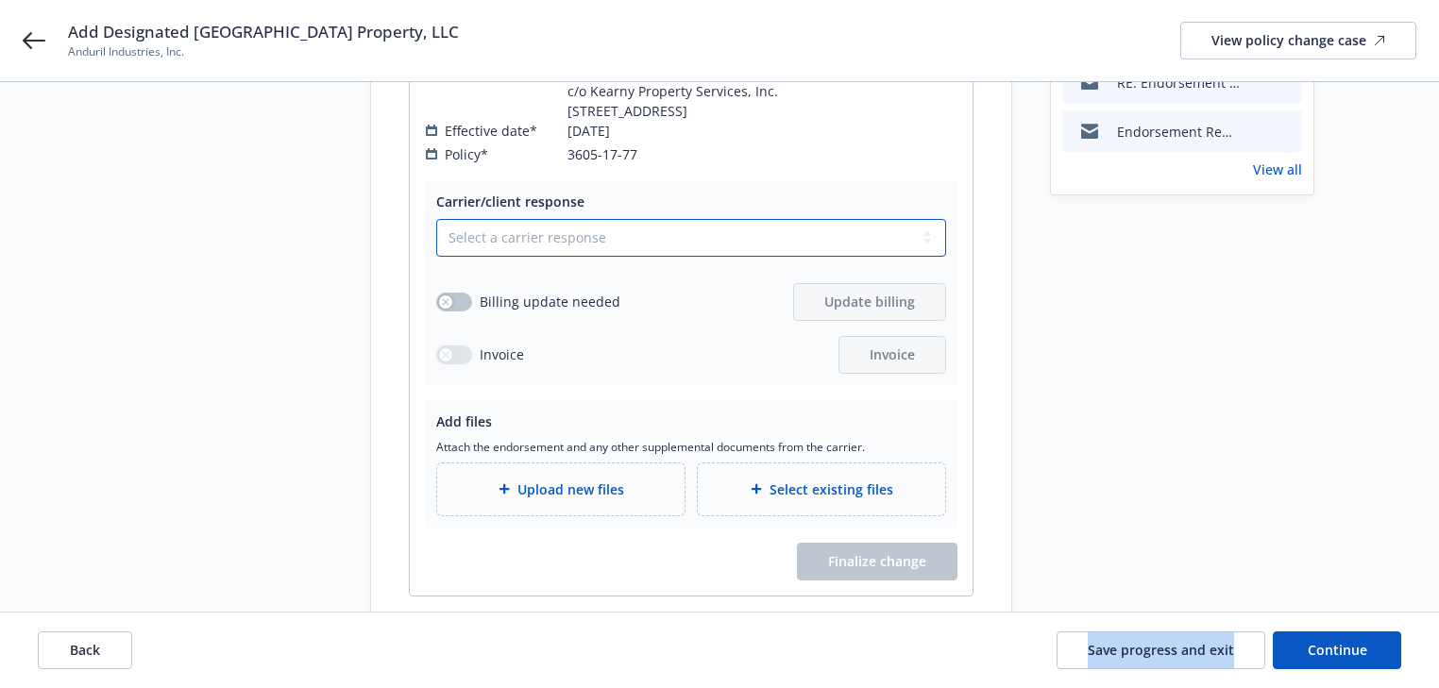
drag, startPoint x: 536, startPoint y: 227, endPoint x: 532, endPoint y: 236, distance: 10.2
click at [536, 227] on select "Select a carrier response Accepted Accepted with revision No endorsement needed…" at bounding box center [691, 238] width 510 height 38
select select "ACCEPTED"
click at [436, 219] on select "Select a carrier response Accepted Accepted with revision No endorsement needed…" at bounding box center [691, 238] width 510 height 38
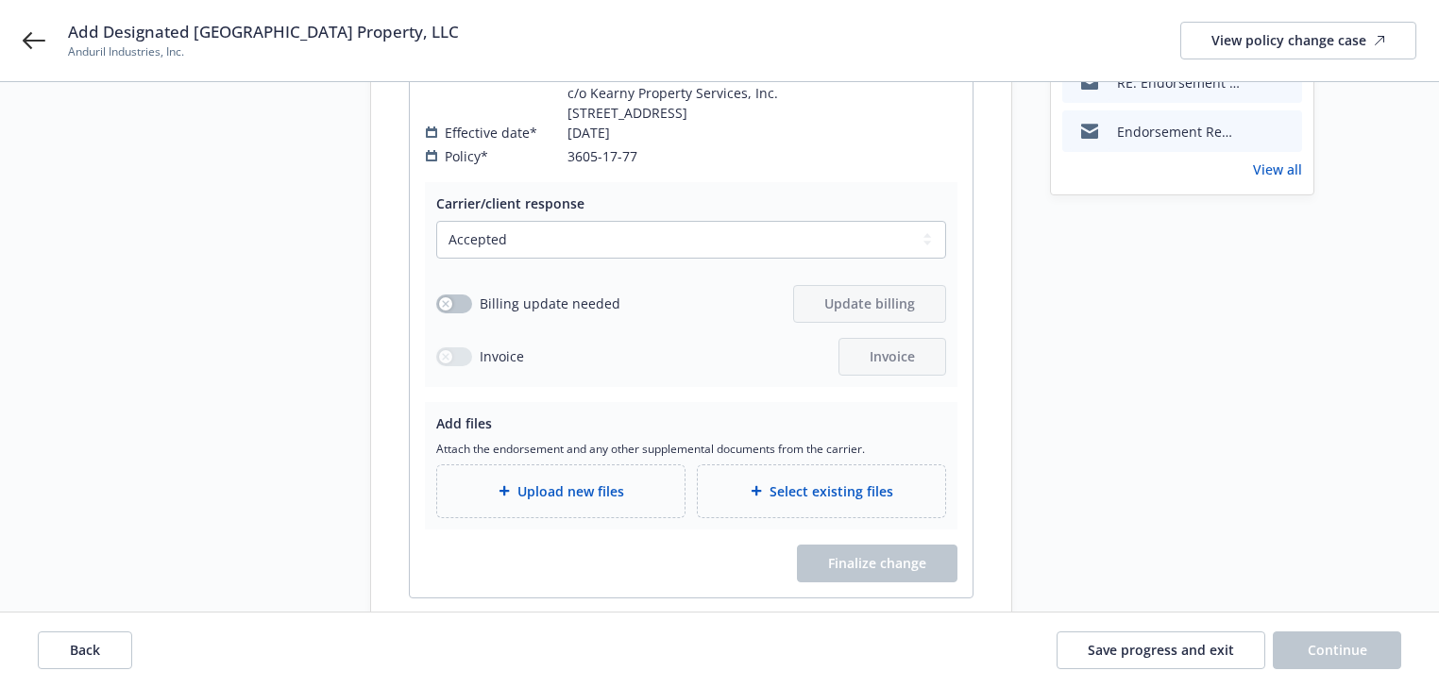
click at [298, 295] on div "Start request Request details Review request 4 Confirmation 5 Finalize policy c…" at bounding box center [229, 577] width 208 height 1671
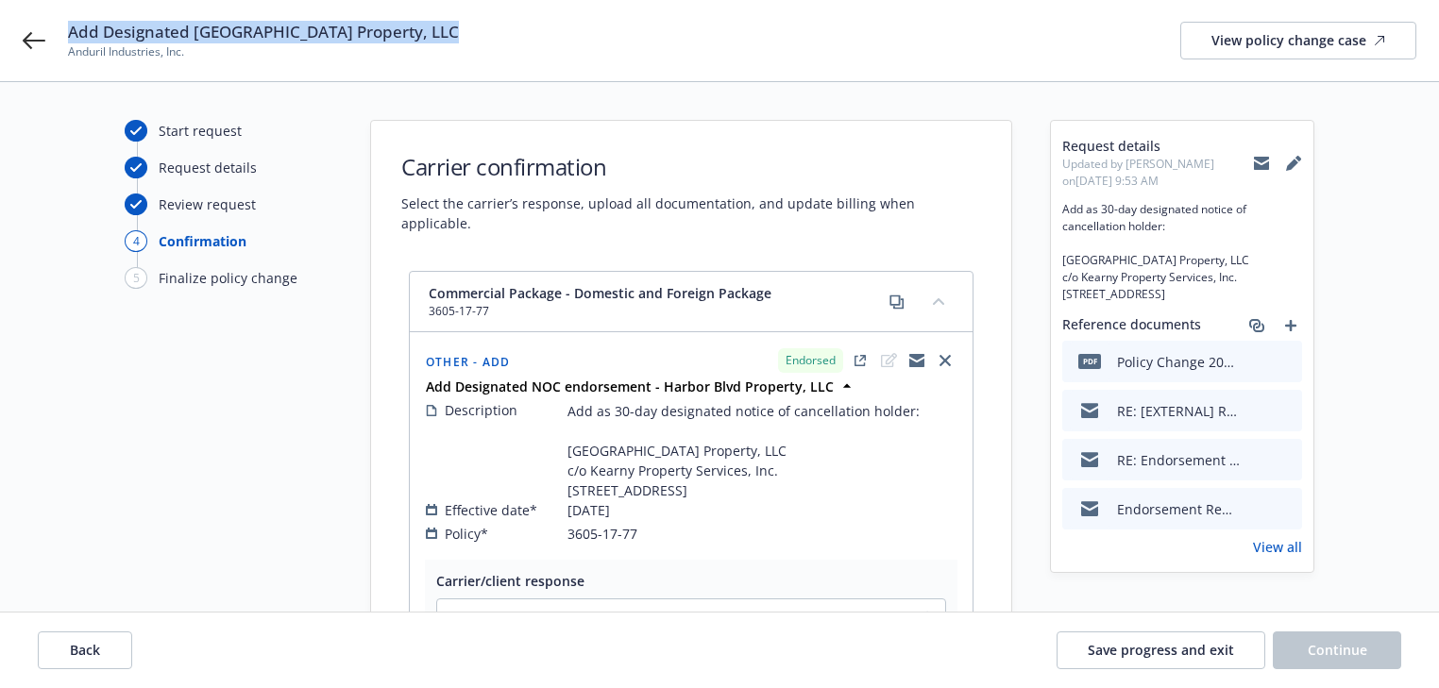
drag, startPoint x: 68, startPoint y: 30, endPoint x: 534, endPoint y: 26, distance: 466.4
click at [534, 26] on div "Add Designated NOC - Harbor Blvd Property, LLC Anduril Industries, Inc. View po…" at bounding box center [742, 41] width 1348 height 40
copy span "Add Designated [GEOGRAPHIC_DATA] Property, LLC"
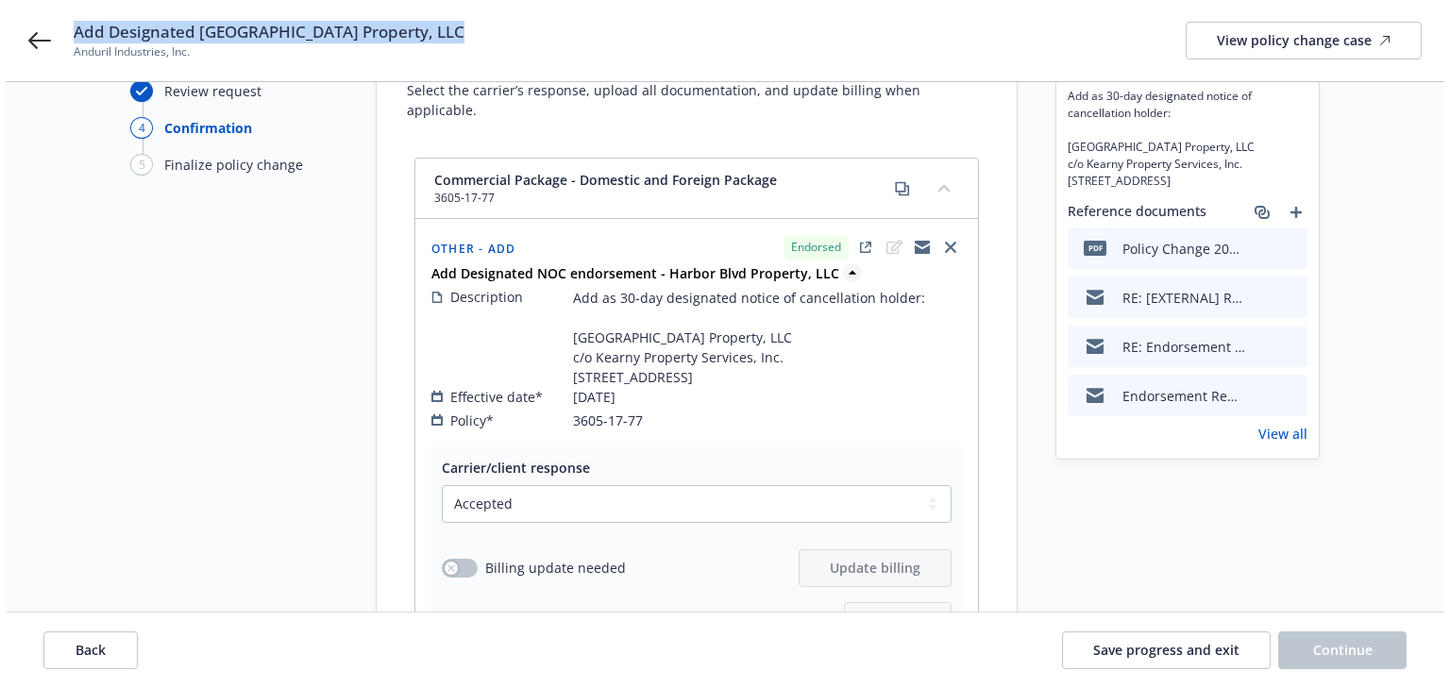
scroll to position [529, 0]
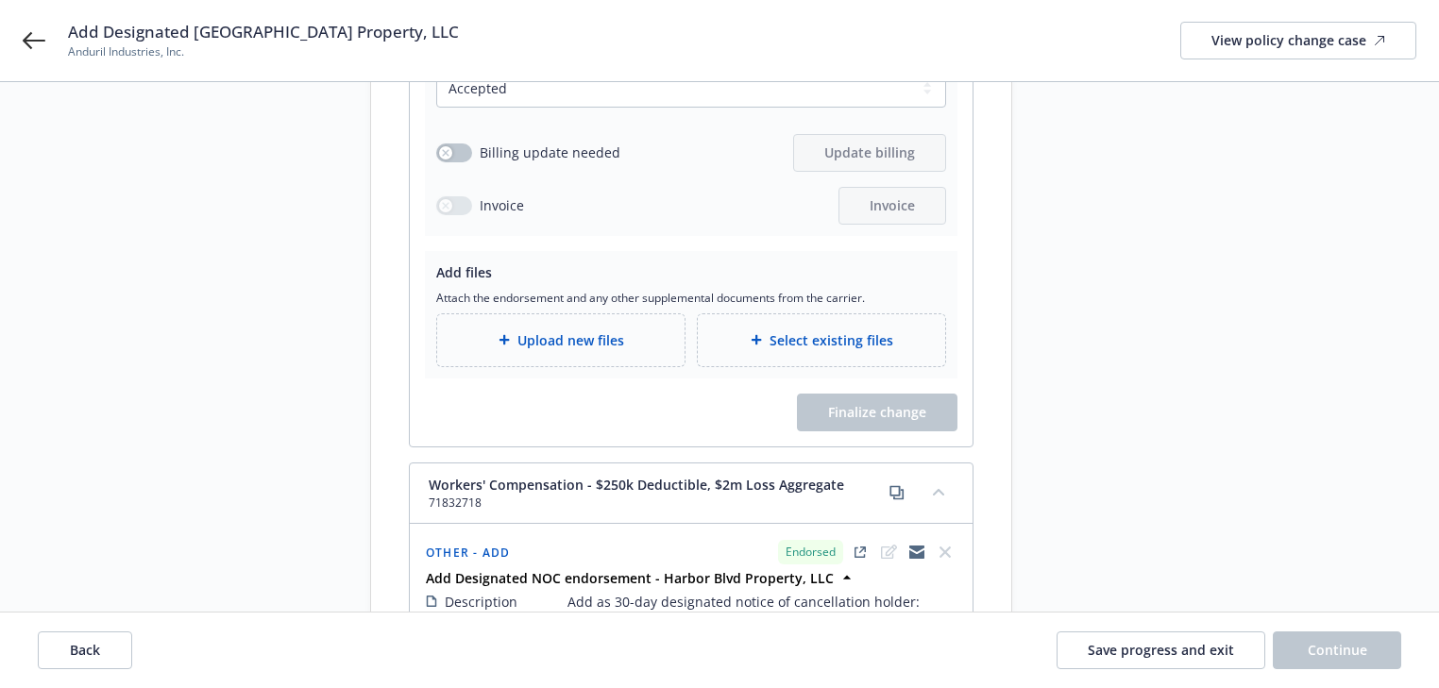
click at [498, 336] on icon at bounding box center [503, 339] width 11 height 11
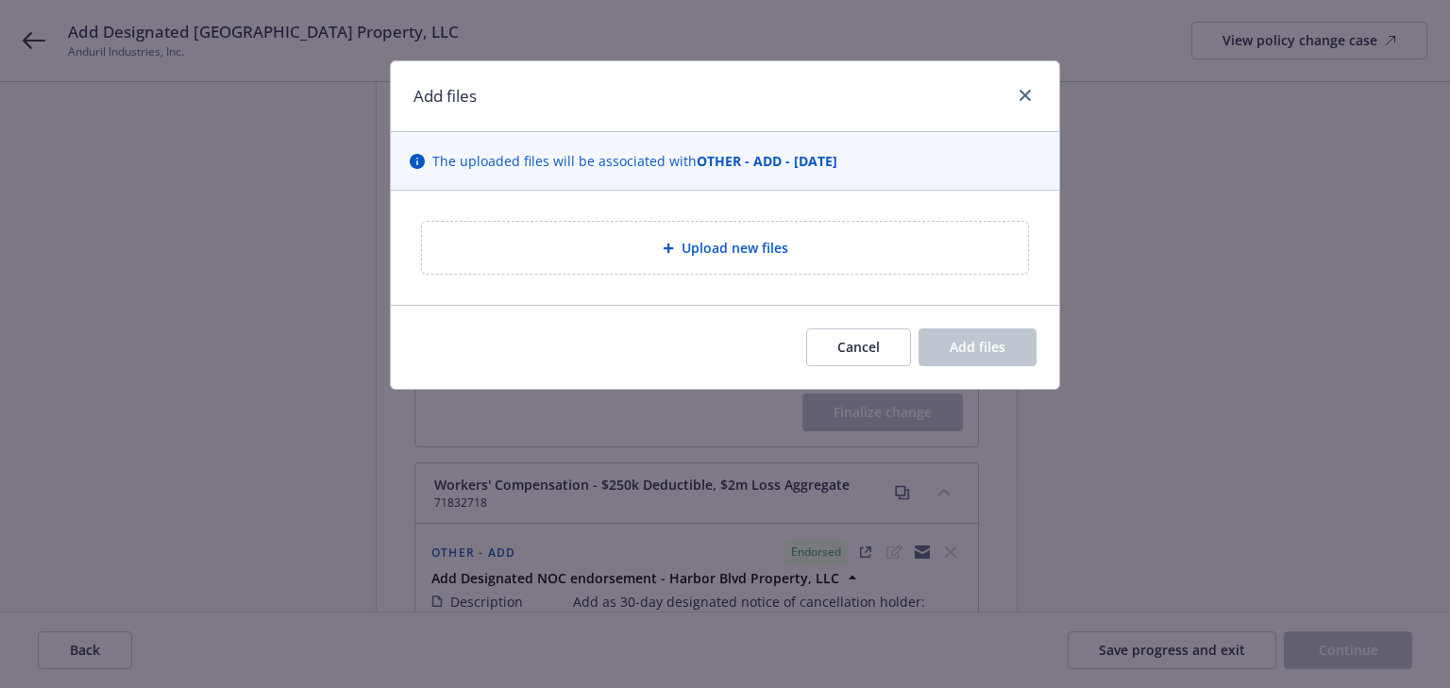
click at [671, 239] on div "Upload new files" at bounding box center [725, 248] width 576 height 22
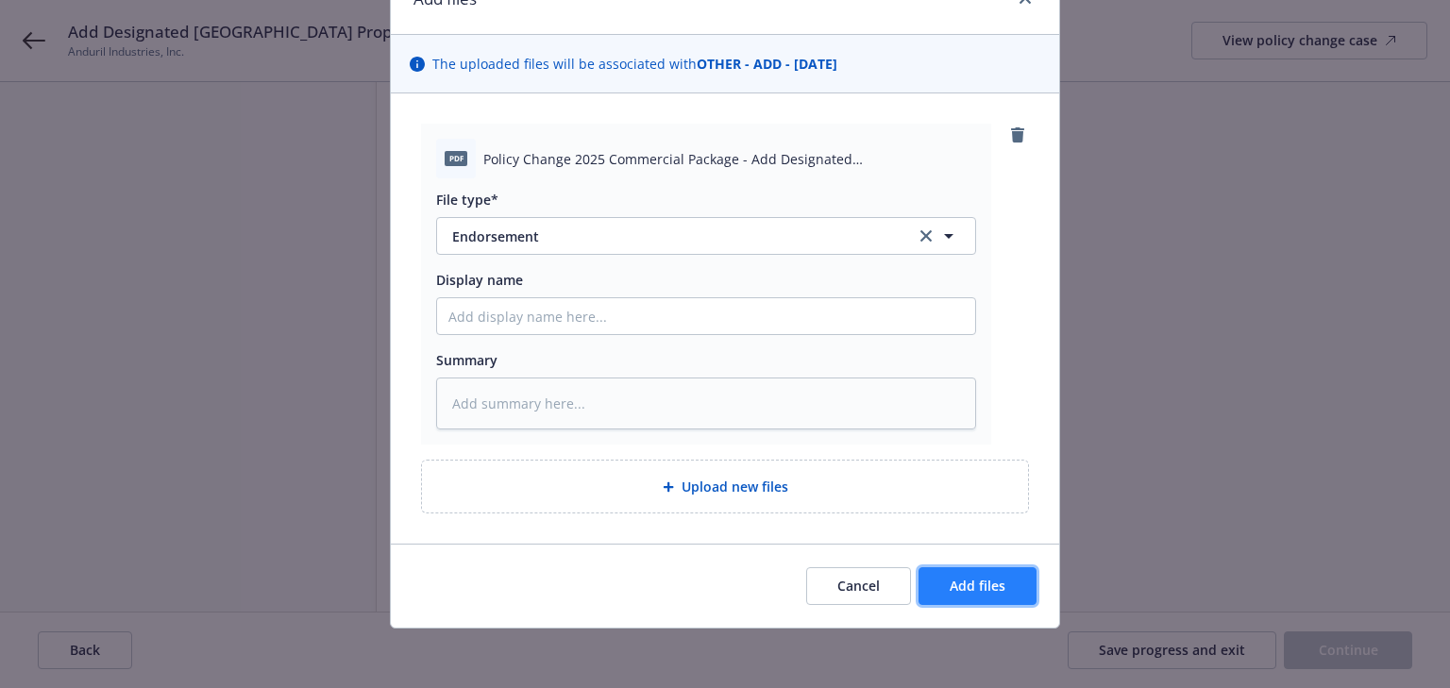
click at [985, 599] on button "Add files" at bounding box center [978, 586] width 118 height 38
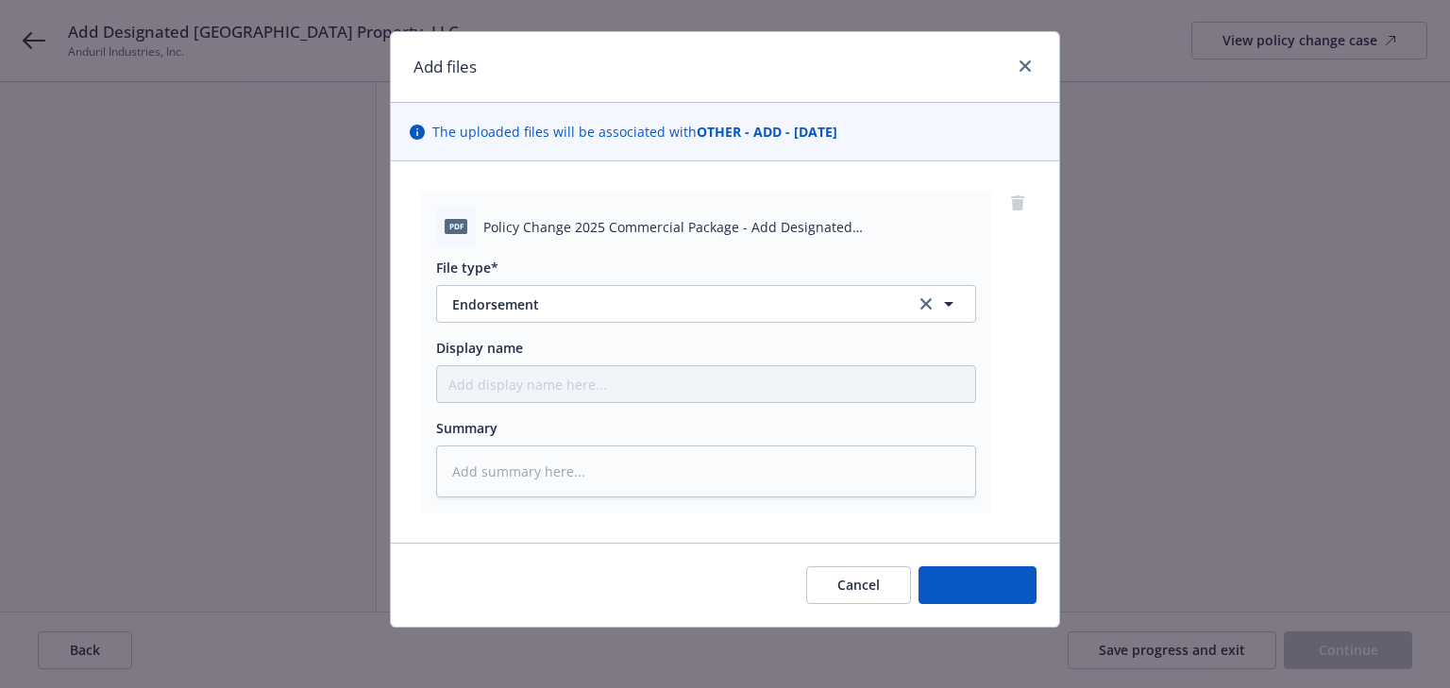
scroll to position [28, 0]
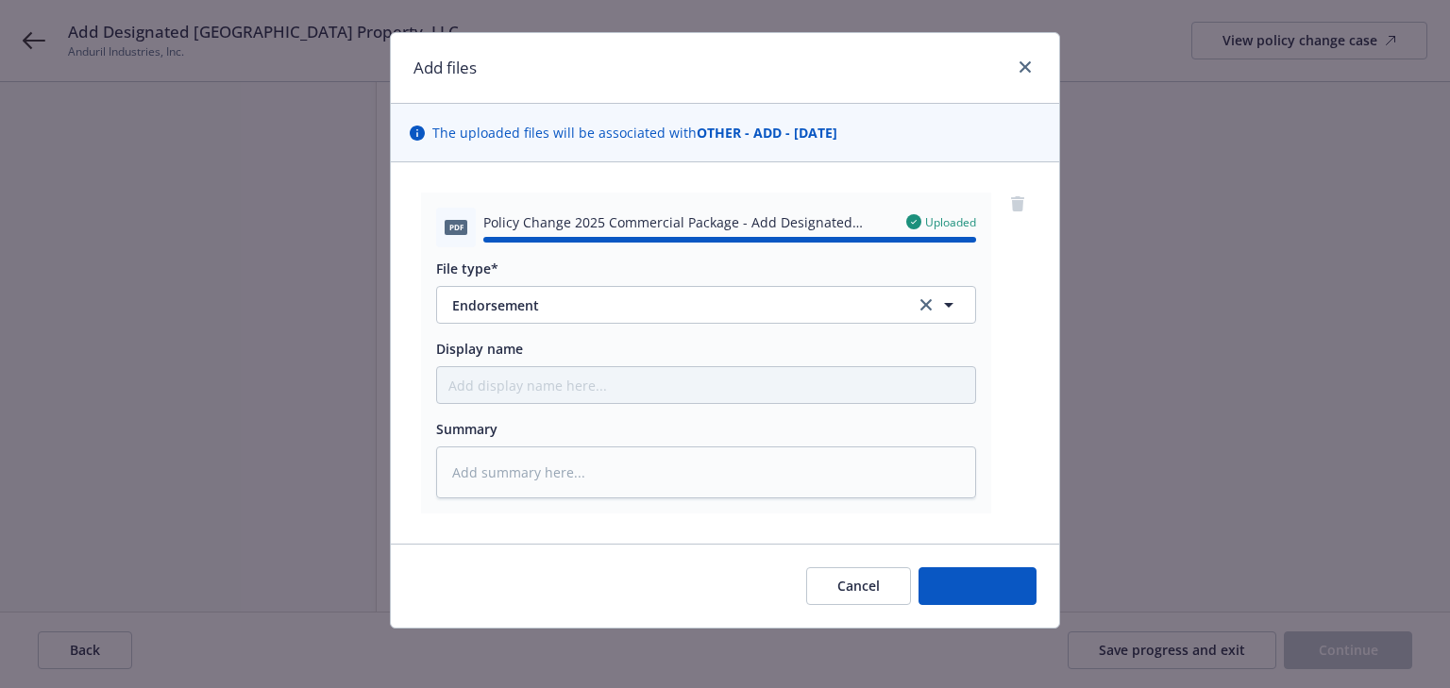
type textarea "x"
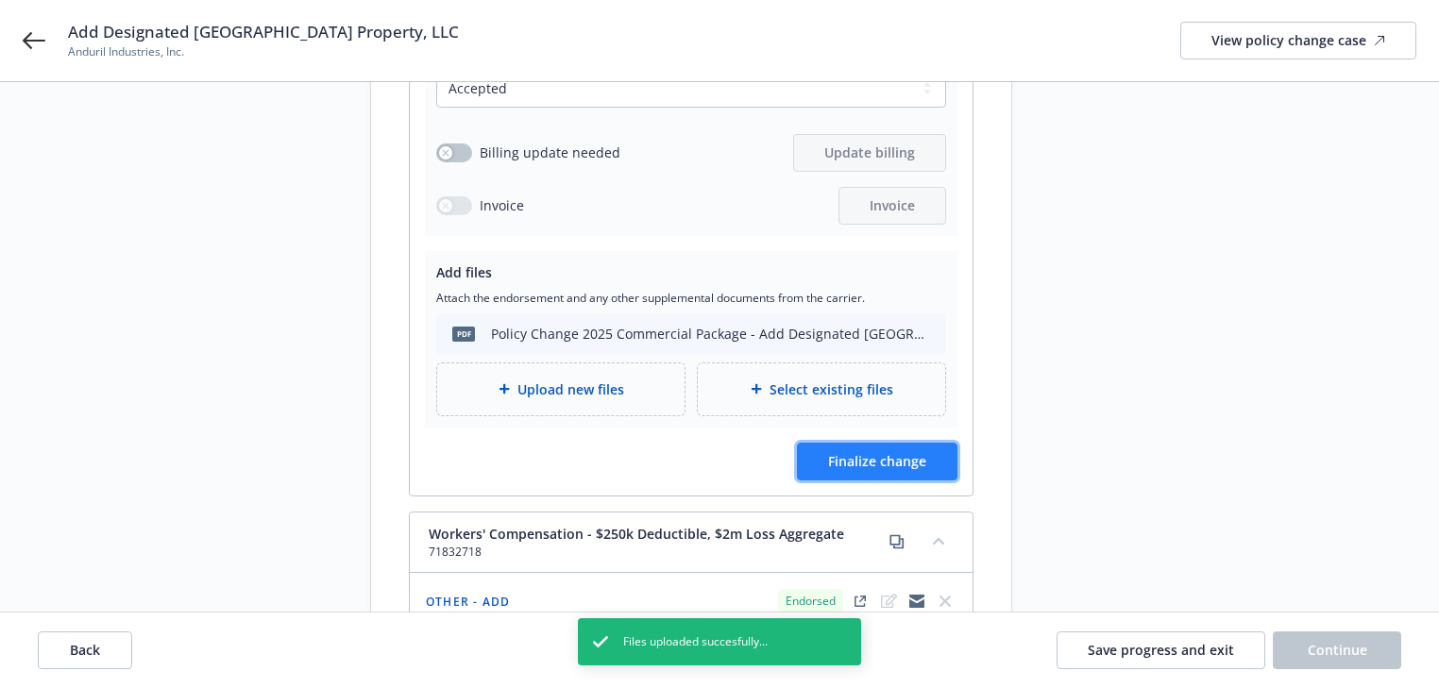
click at [929, 453] on button "Finalize change" at bounding box center [877, 462] width 160 height 38
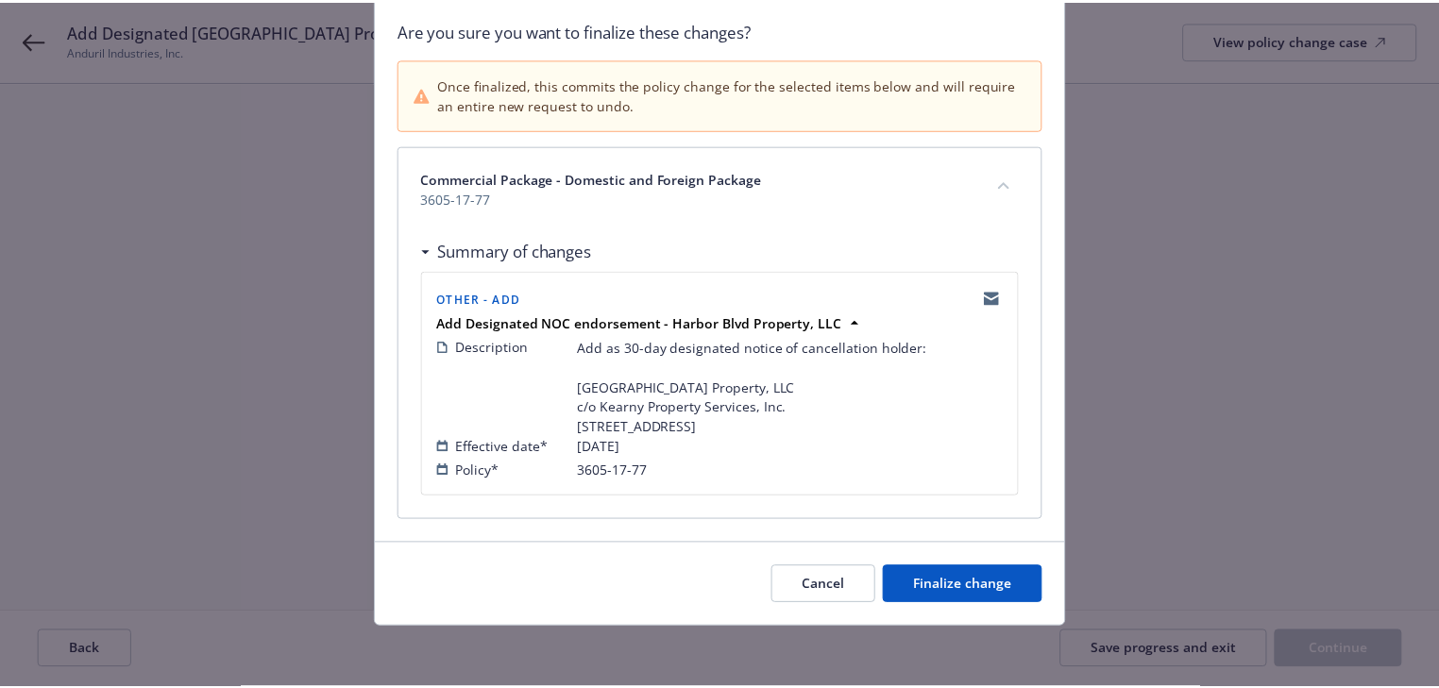
scroll to position [155, 0]
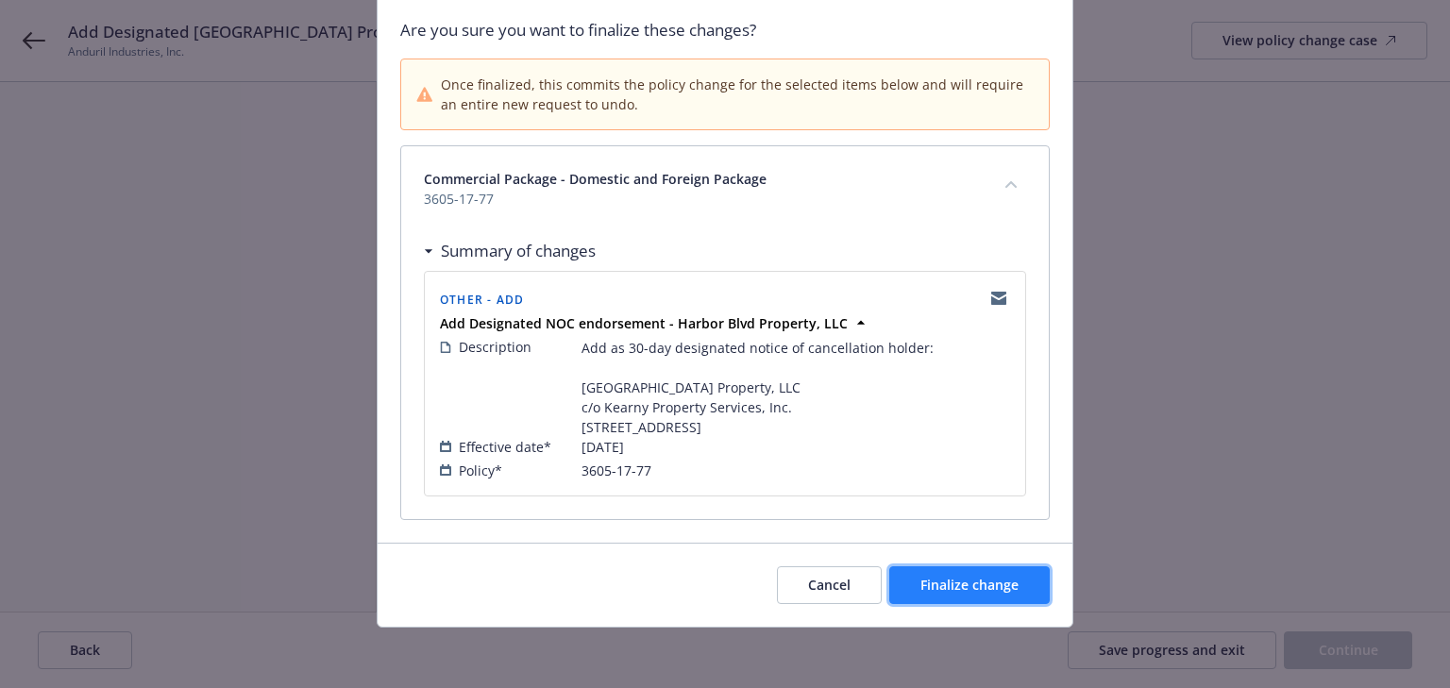
click at [933, 582] on span "Finalize change" at bounding box center [969, 585] width 98 height 18
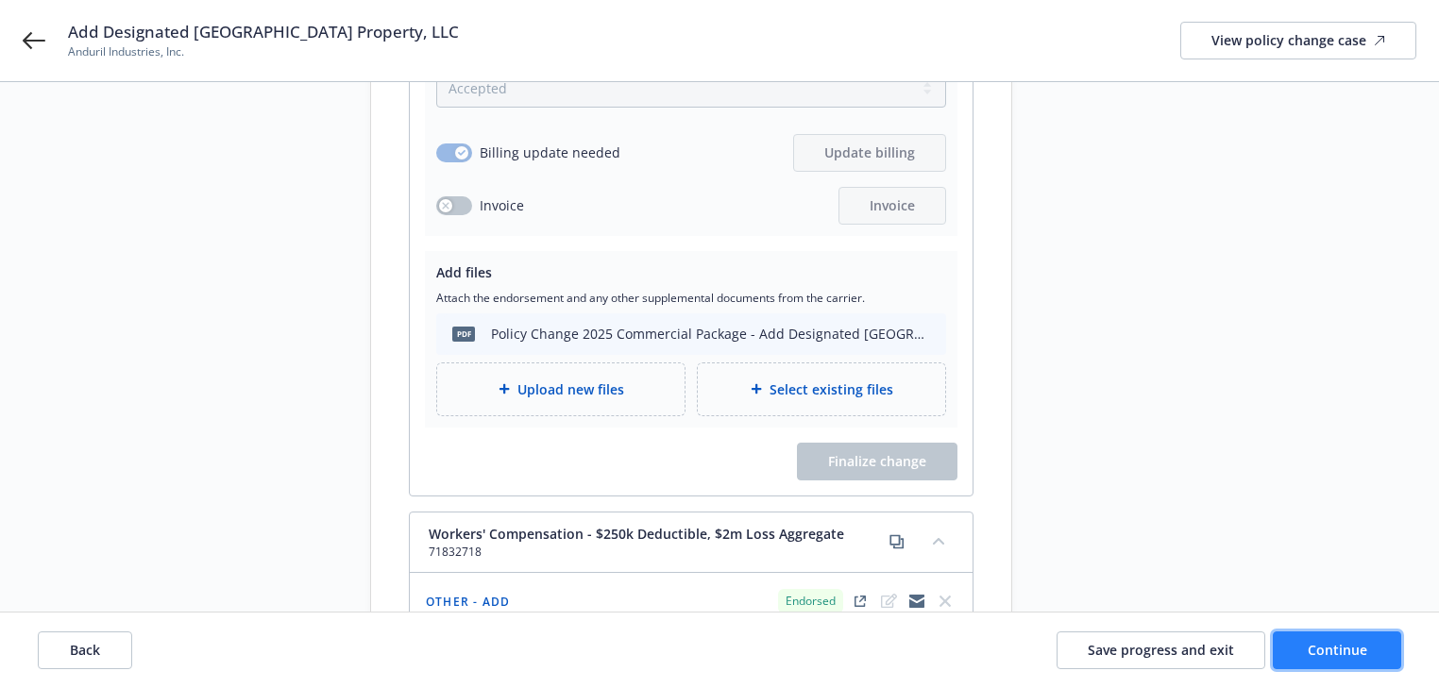
click at [1371, 648] on button "Continue" at bounding box center [1337, 651] width 128 height 38
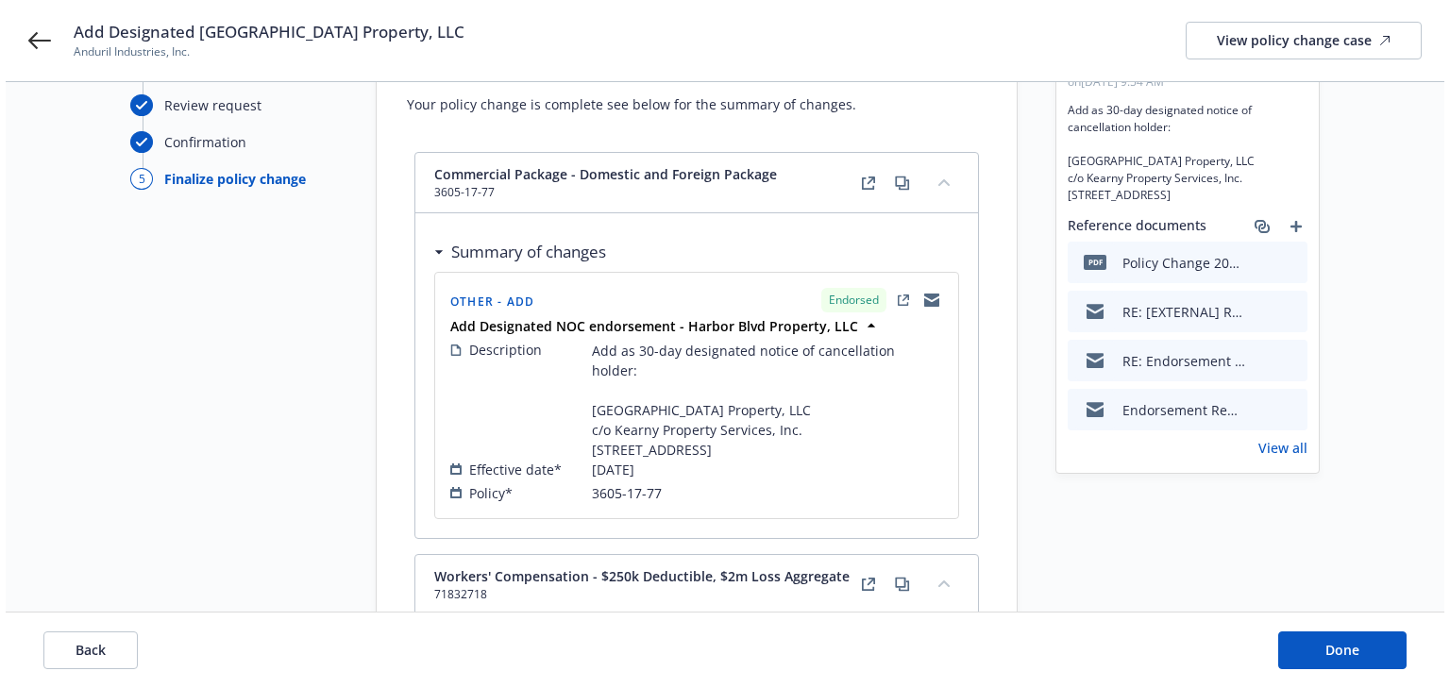
scroll to position [0, 0]
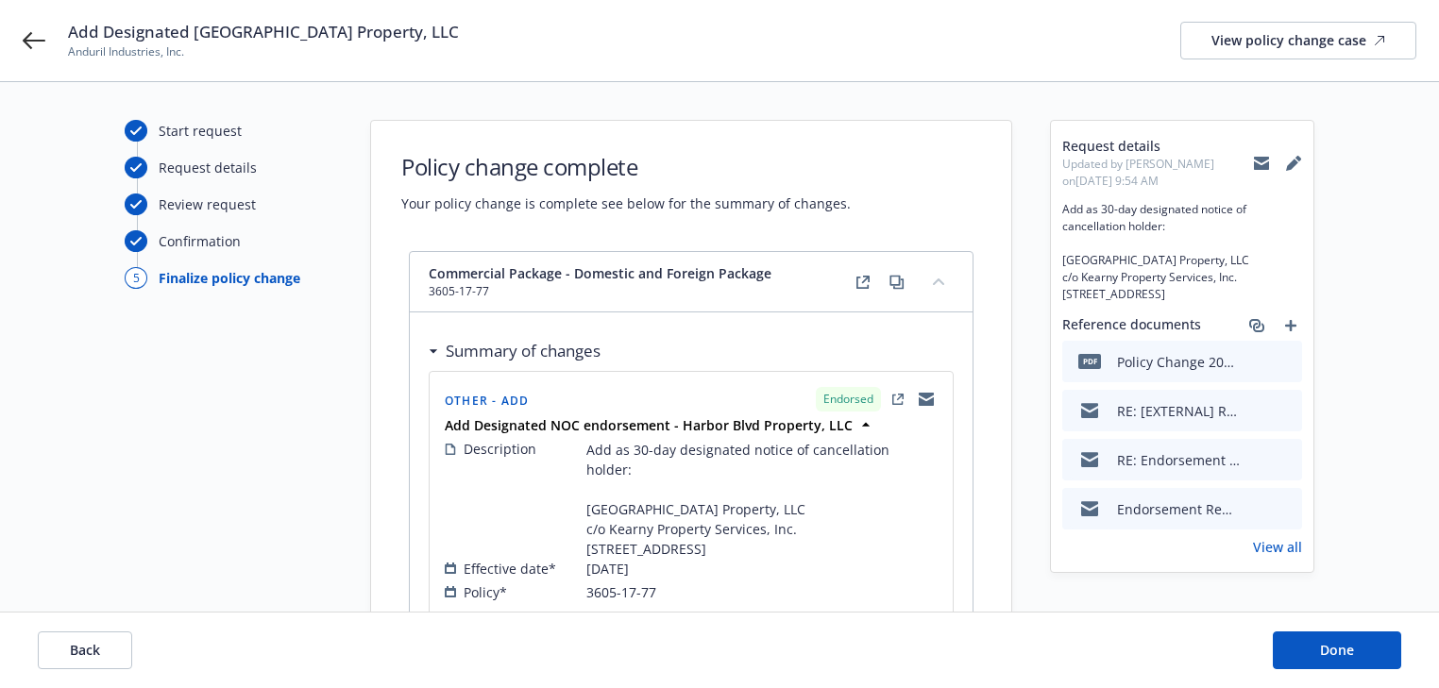
click at [1291, 557] on link "View all" at bounding box center [1277, 547] width 49 height 20
click at [1378, 657] on button "Done" at bounding box center [1337, 651] width 128 height 38
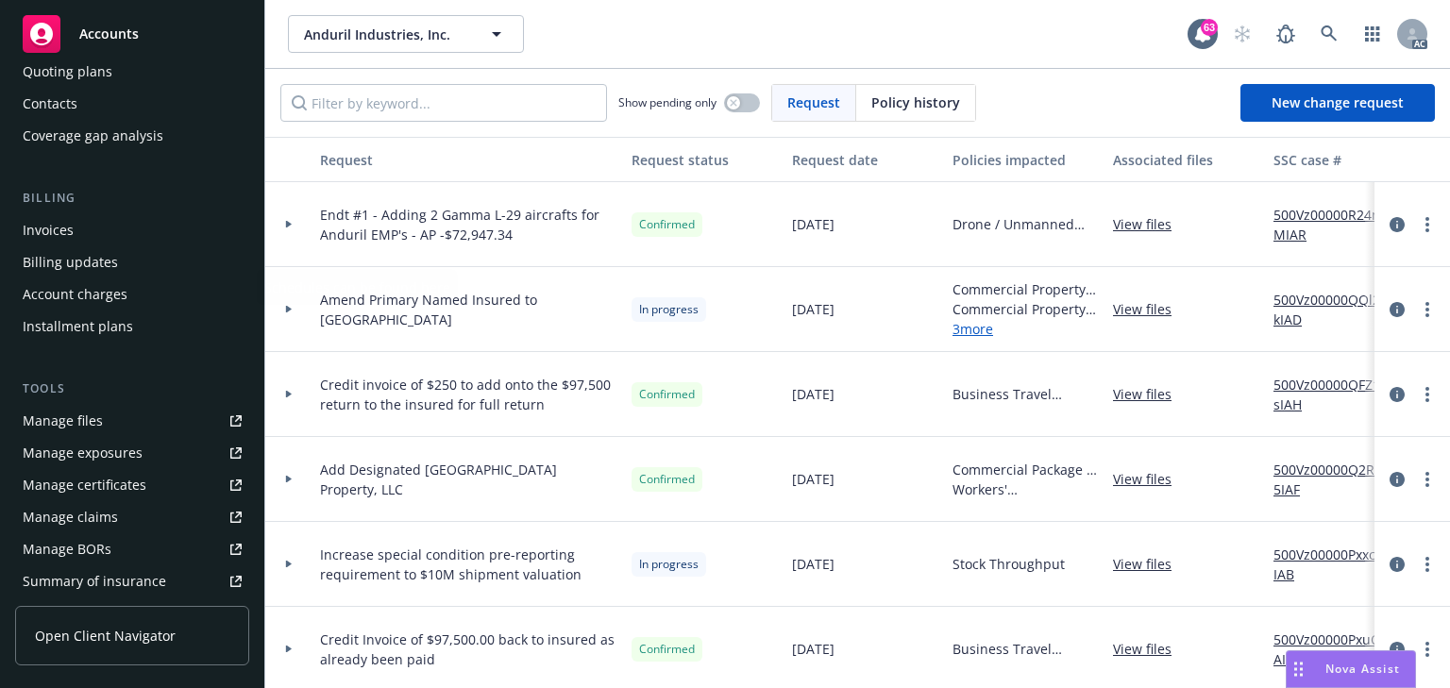
scroll to position [378, 0]
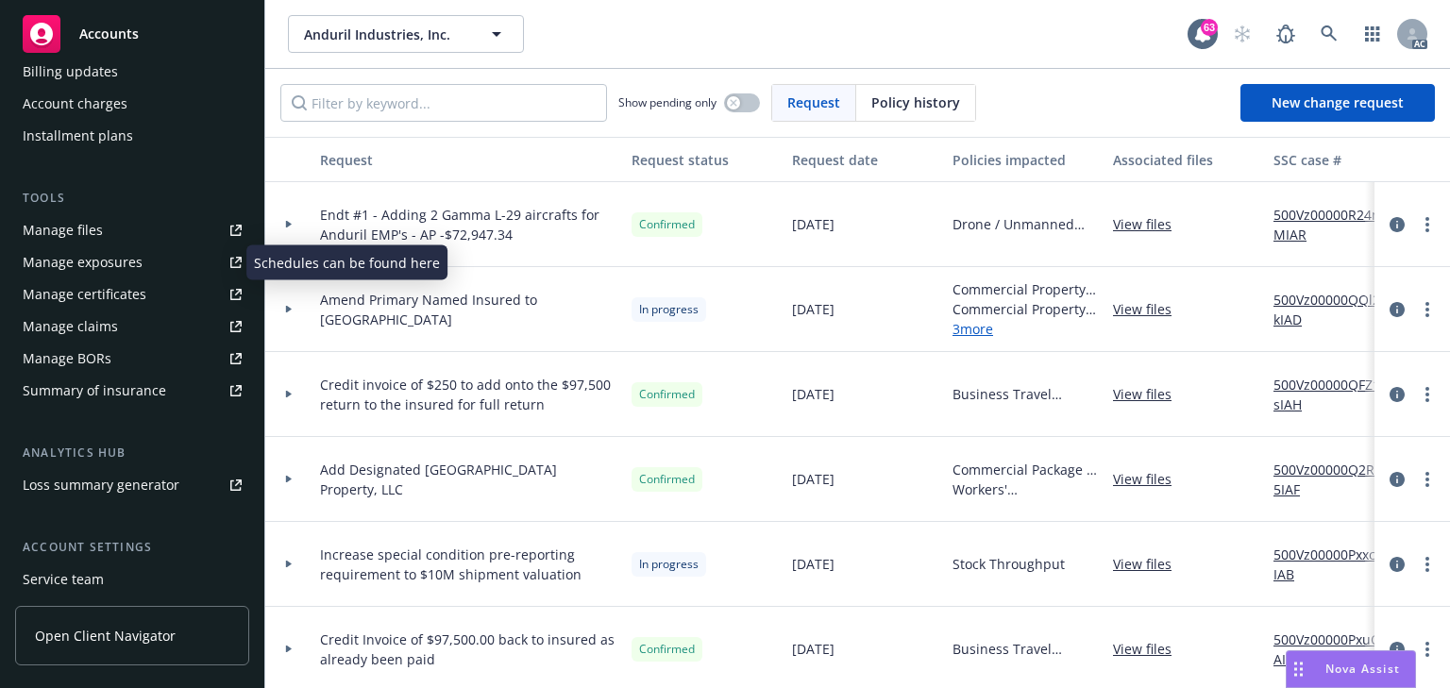
click at [110, 252] on div "Manage exposures" at bounding box center [83, 262] width 120 height 30
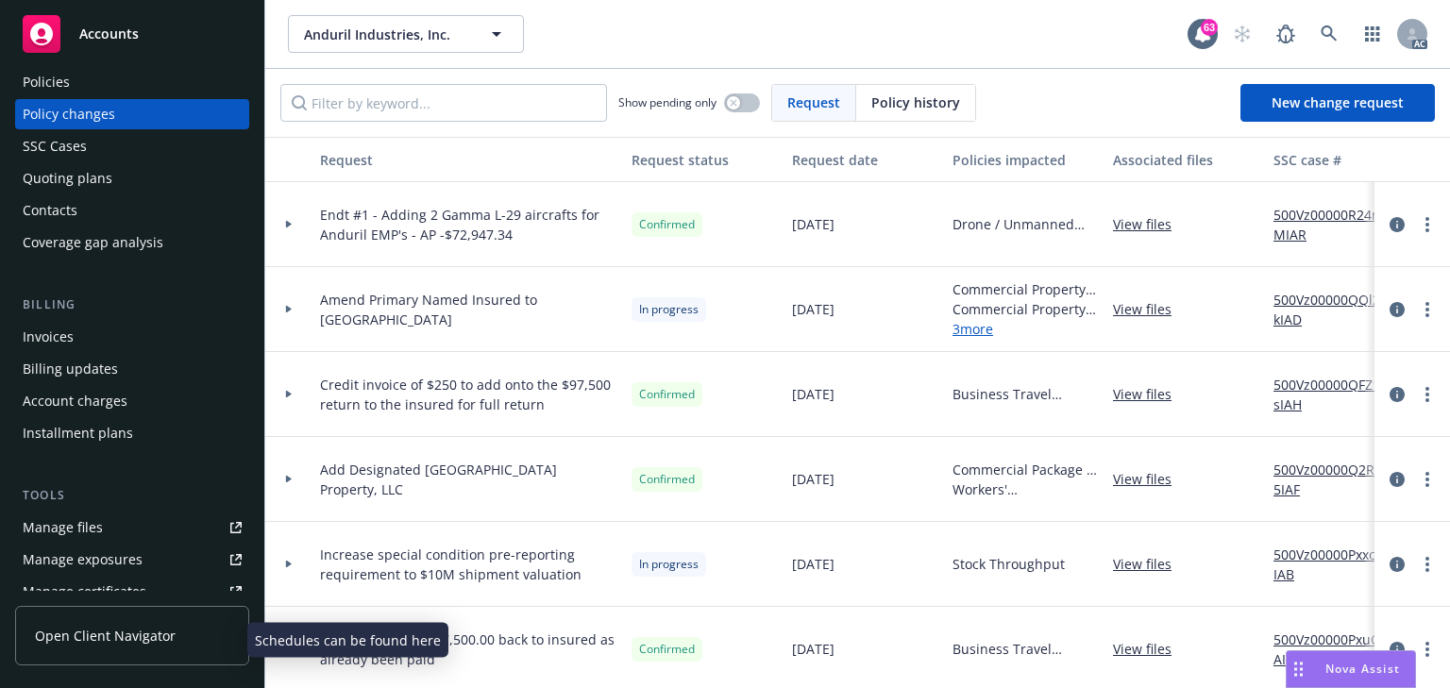
scroll to position [0, 0]
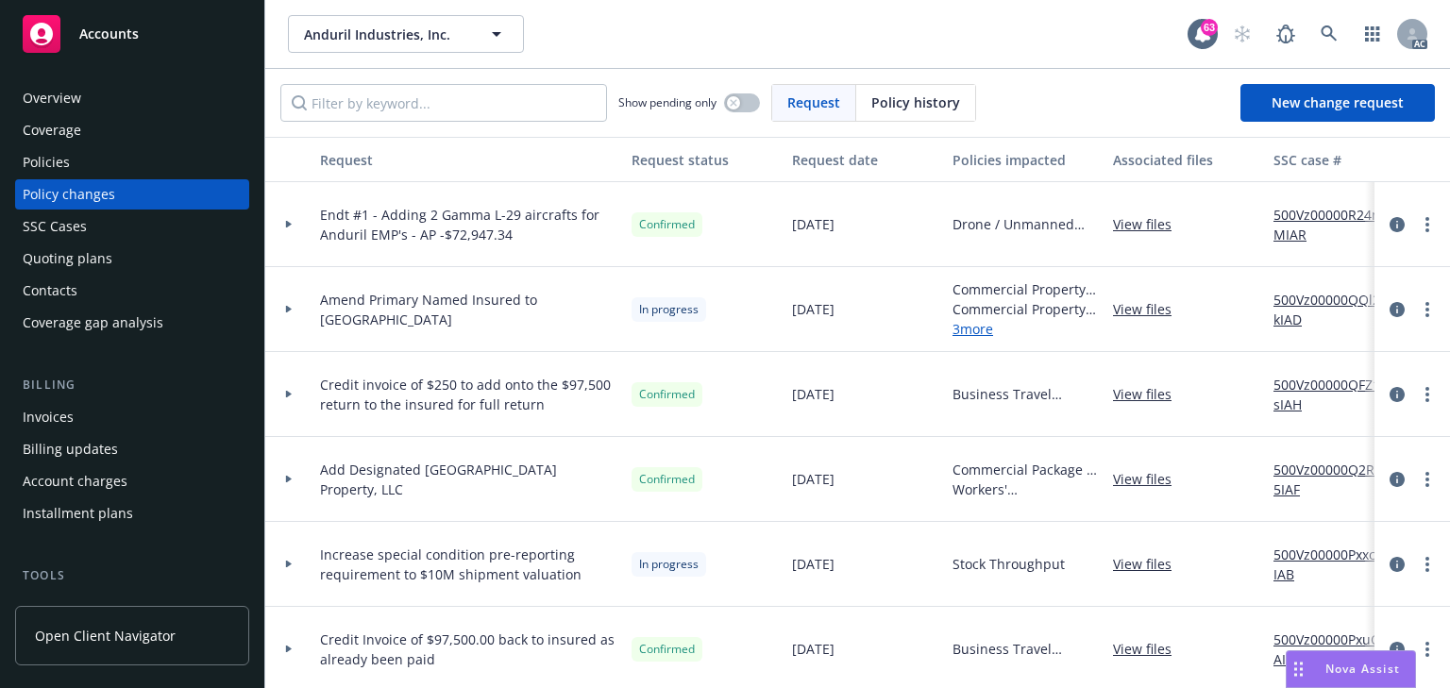
click at [78, 168] on div "Policies" at bounding box center [132, 162] width 219 height 30
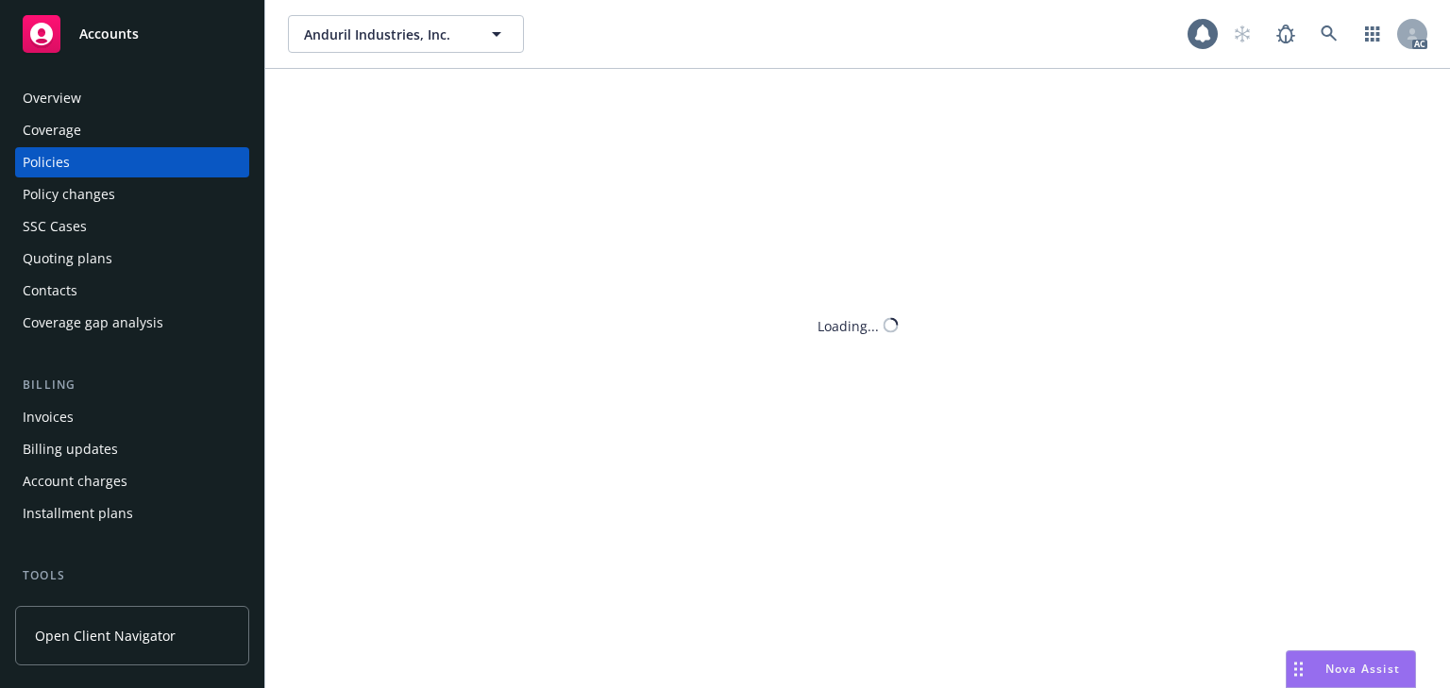
click at [74, 164] on div "Policies" at bounding box center [132, 162] width 219 height 30
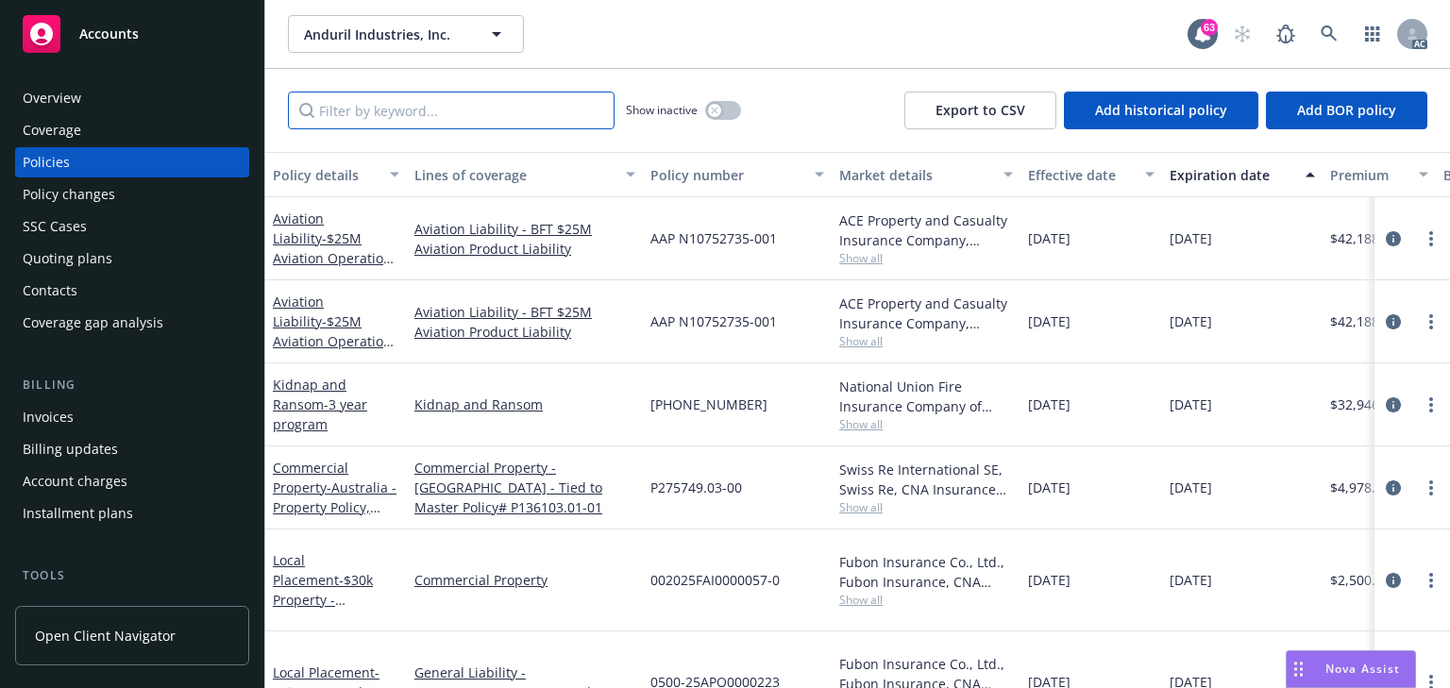
click at [413, 121] on input "Filter by keyword..." at bounding box center [451, 111] width 327 height 38
type input "p"
paste input "3605"
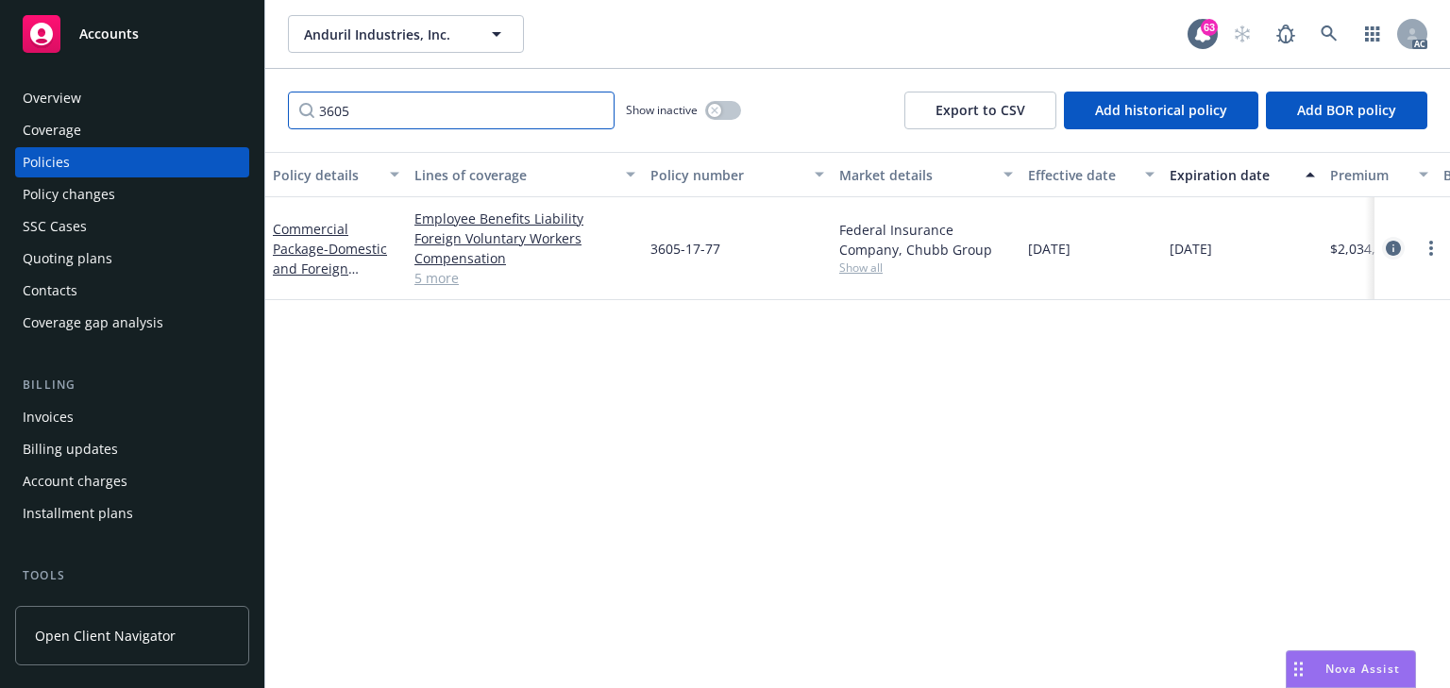
type input "3605"
click at [1386, 249] on icon "circleInformation" at bounding box center [1393, 248] width 15 height 15
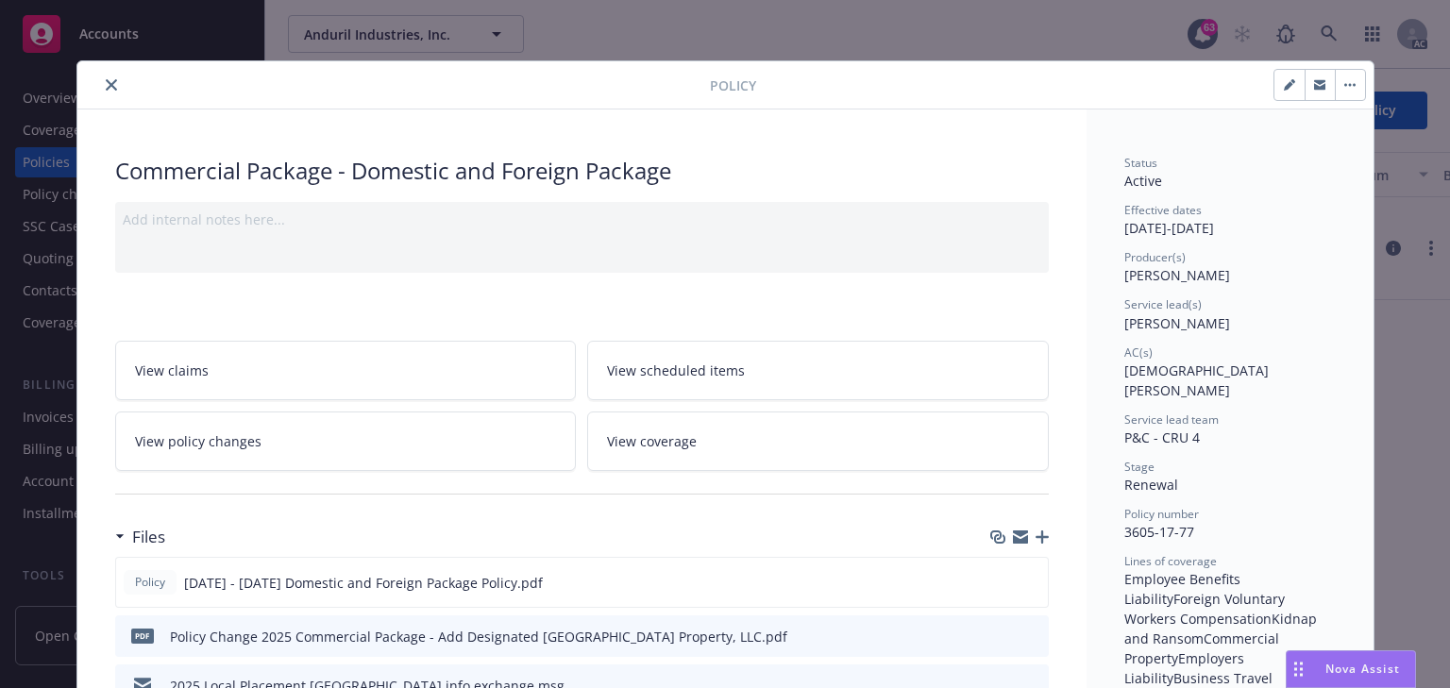
scroll to position [57, 0]
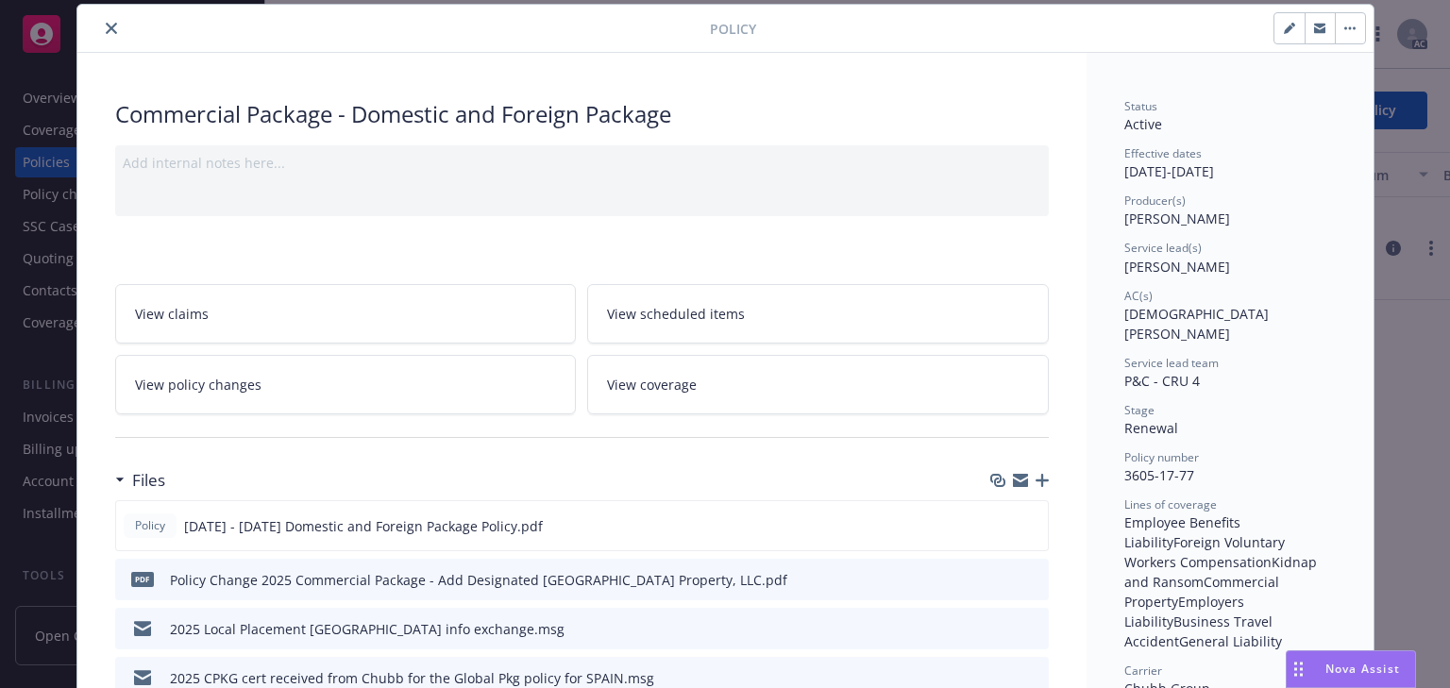
drag, startPoint x: 1106, startPoint y: 269, endPoint x: 1220, endPoint y: 261, distance: 113.5
copy div "[DEMOGRAPHIC_DATA][PERSON_NAME] Service lead team"
copy span "[DEMOGRAPHIC_DATA][PERSON_NAME]"
drag, startPoint x: 1116, startPoint y: 319, endPoint x: 1232, endPoint y: 324, distance: 116.2
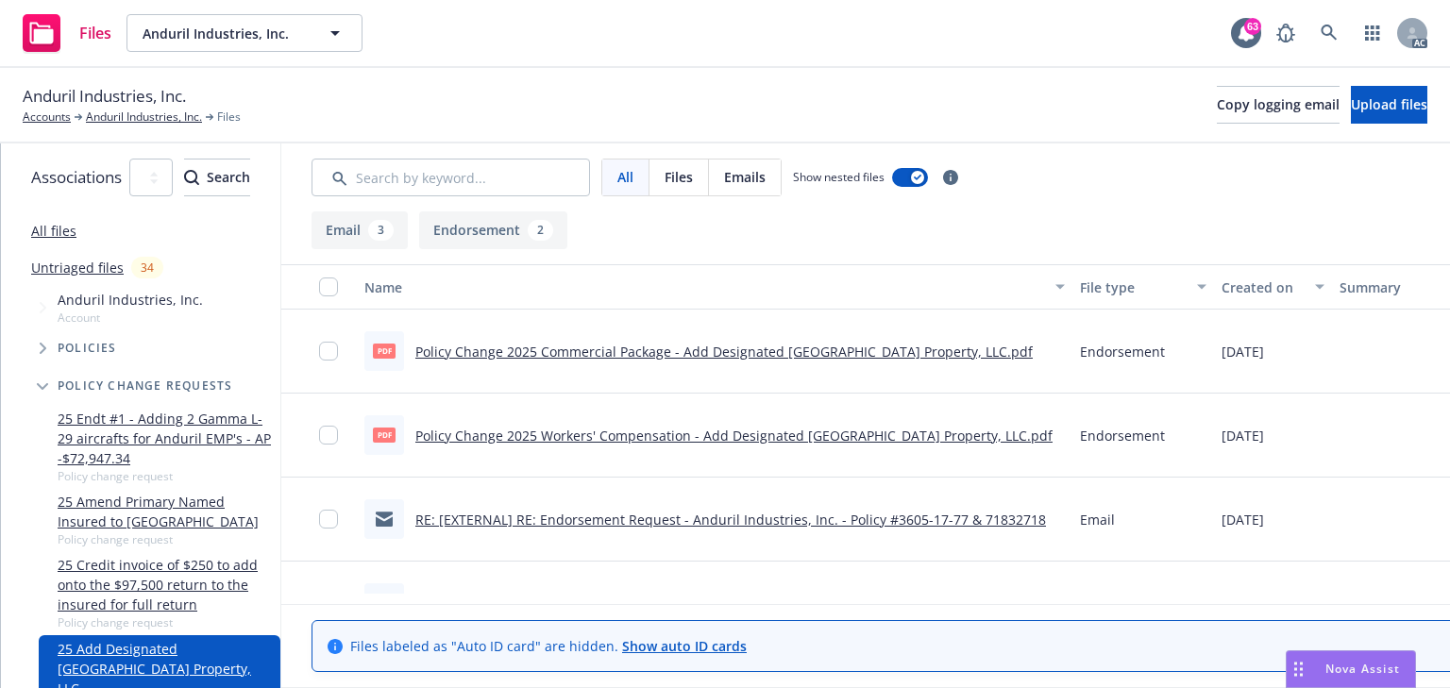
scroll to position [0, 356]
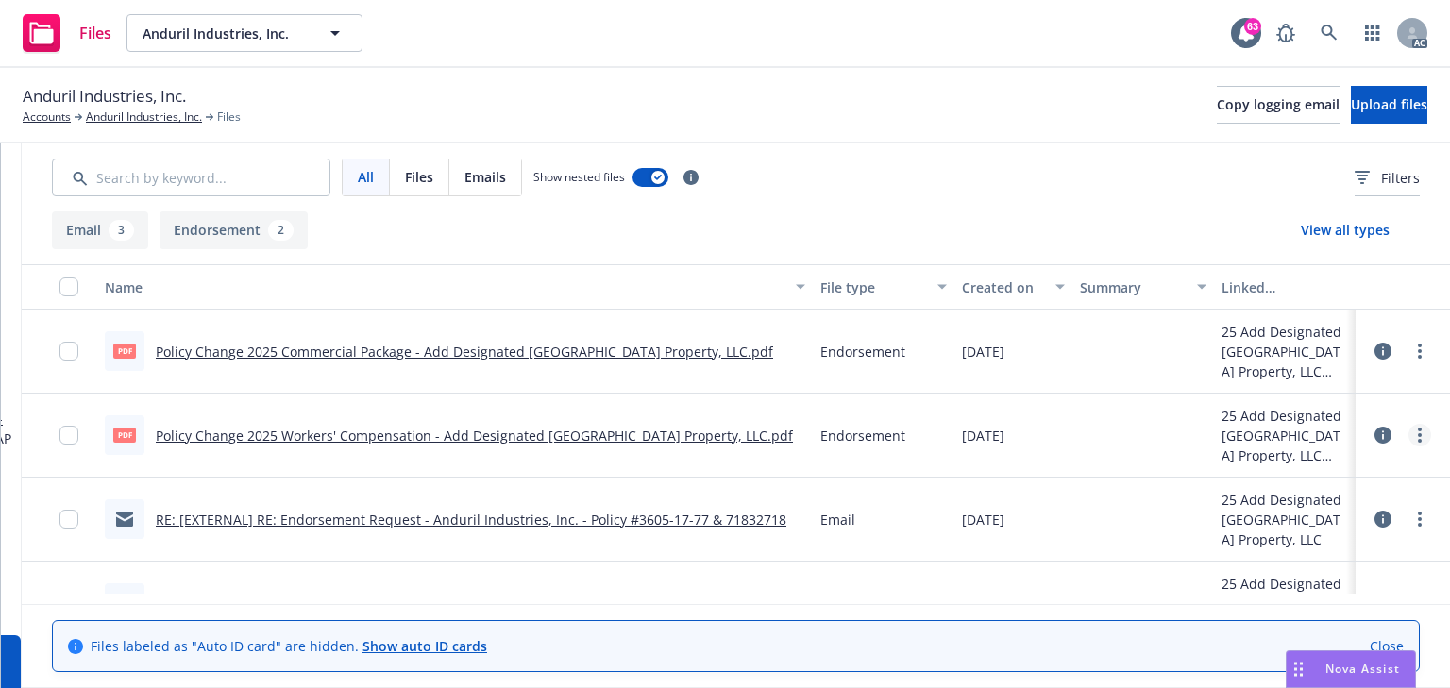
click at [1409, 438] on link "more" at bounding box center [1420, 435] width 23 height 23
click at [1267, 510] on link "Download" at bounding box center [1314, 512] width 188 height 38
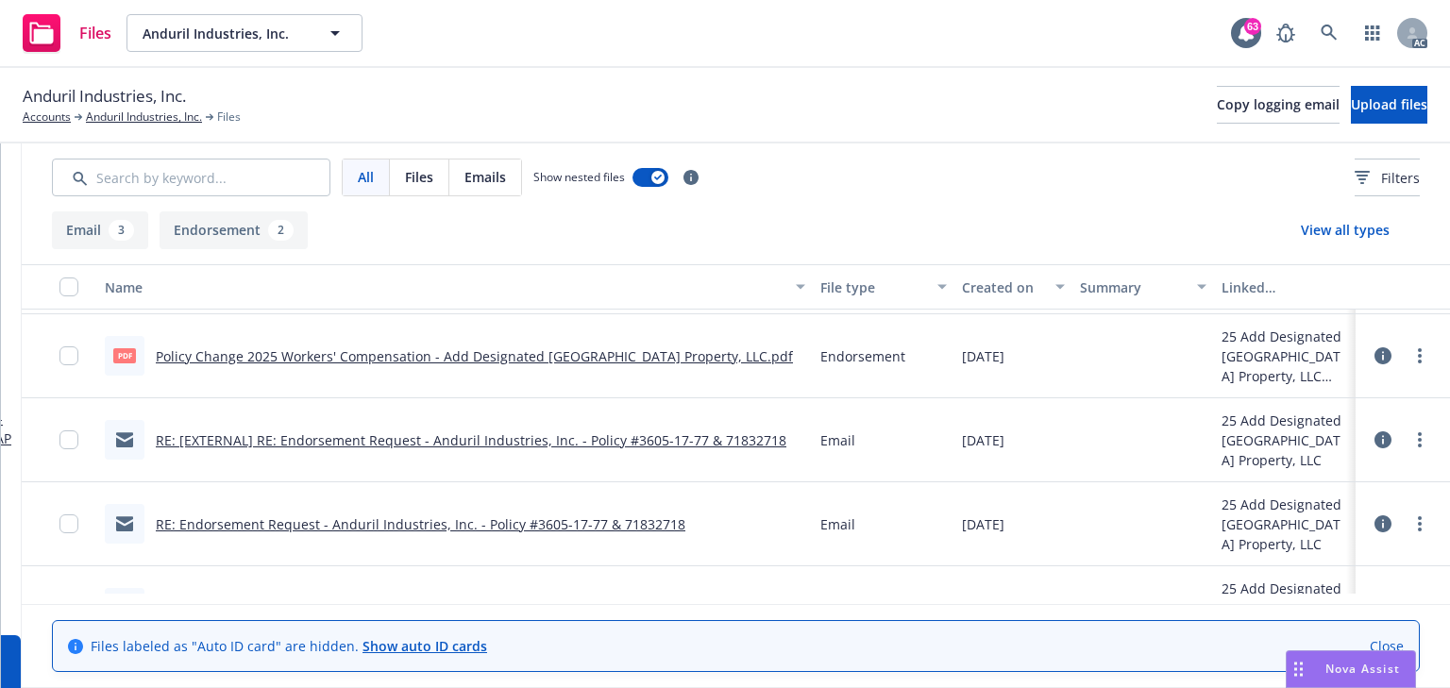
scroll to position [135, 0]
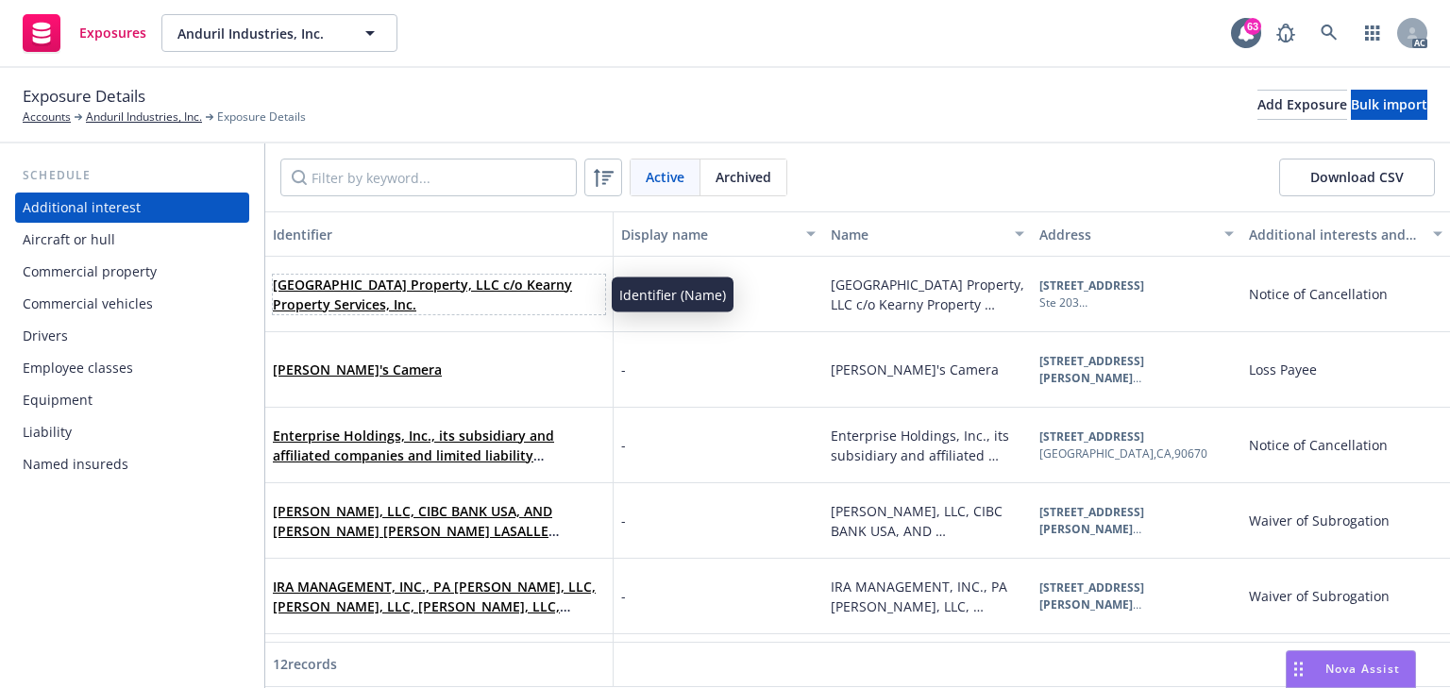
click at [508, 281] on link "[GEOGRAPHIC_DATA] Property, LLC c/o Kearny Property Services, Inc." at bounding box center [422, 295] width 299 height 38
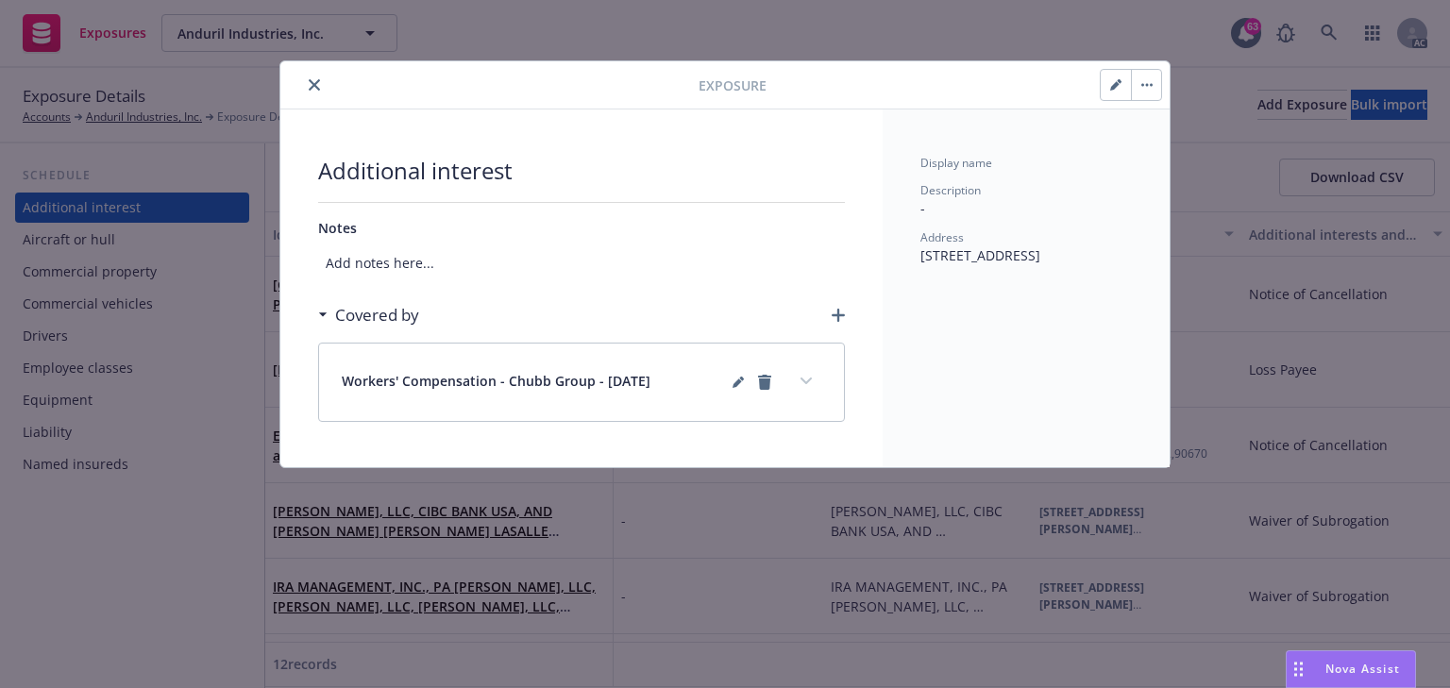
click at [1109, 85] on button "button" at bounding box center [1116, 85] width 30 height 30
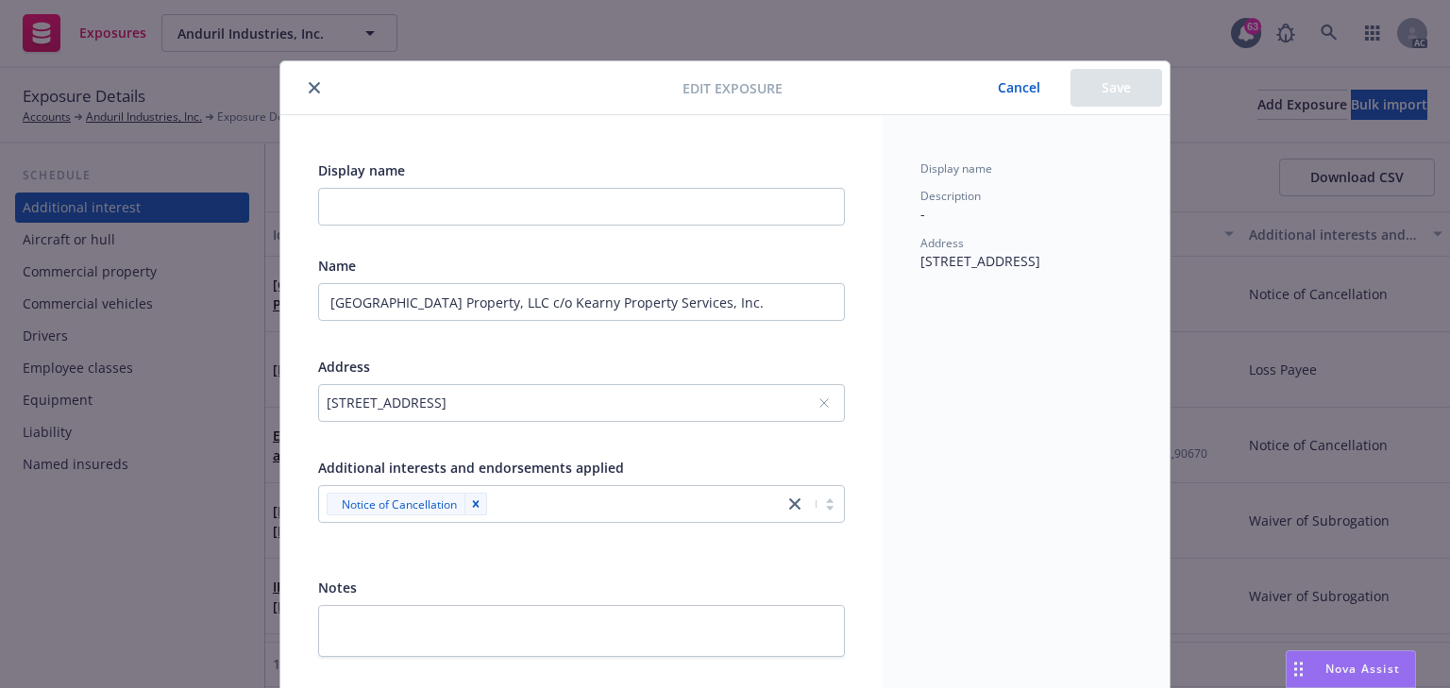
click at [1008, 85] on button "Cancel" at bounding box center [1019, 88] width 103 height 38
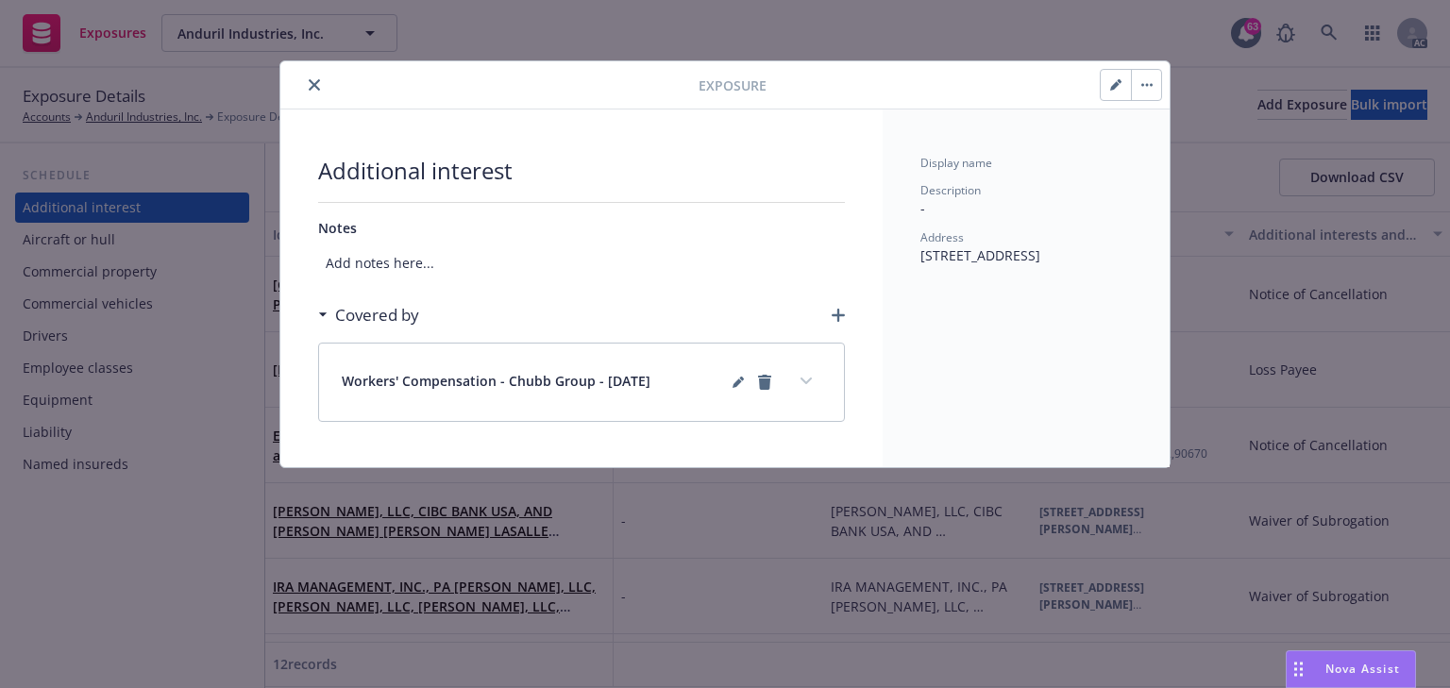
click at [1118, 87] on icon "button" at bounding box center [1115, 84] width 11 height 11
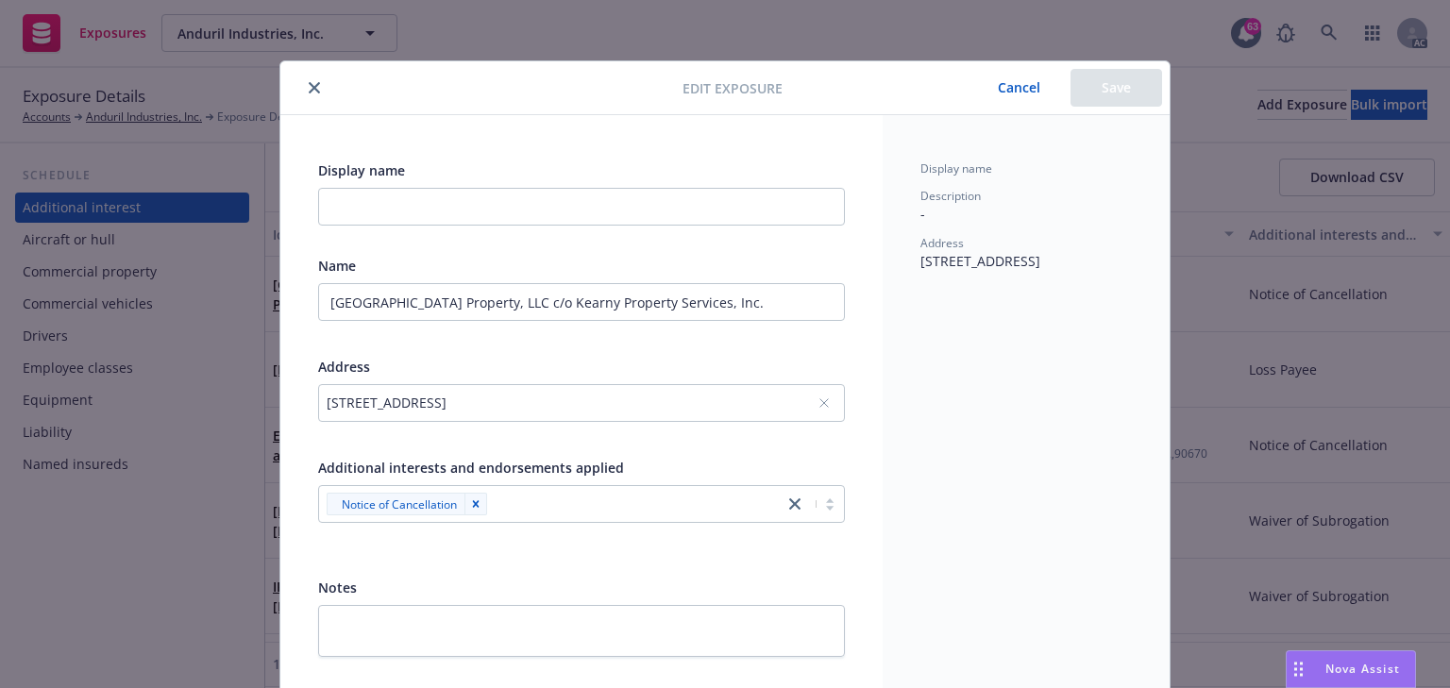
click at [1028, 94] on button "Cancel" at bounding box center [1019, 88] width 103 height 38
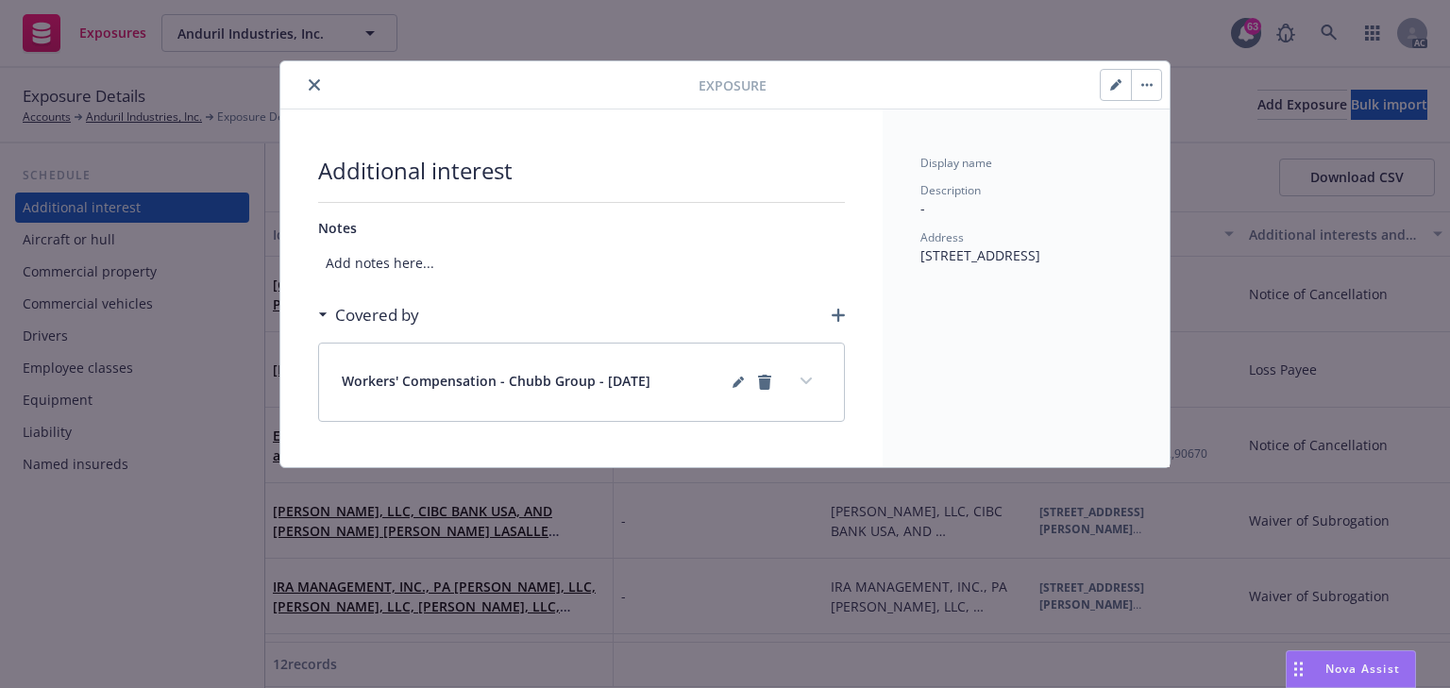
click at [845, 313] on div "Additional interest Notes Add notes here... Covered by Workers' Compensation - …" at bounding box center [581, 289] width 602 height 358
click at [833, 312] on icon "button" at bounding box center [838, 315] width 13 height 13
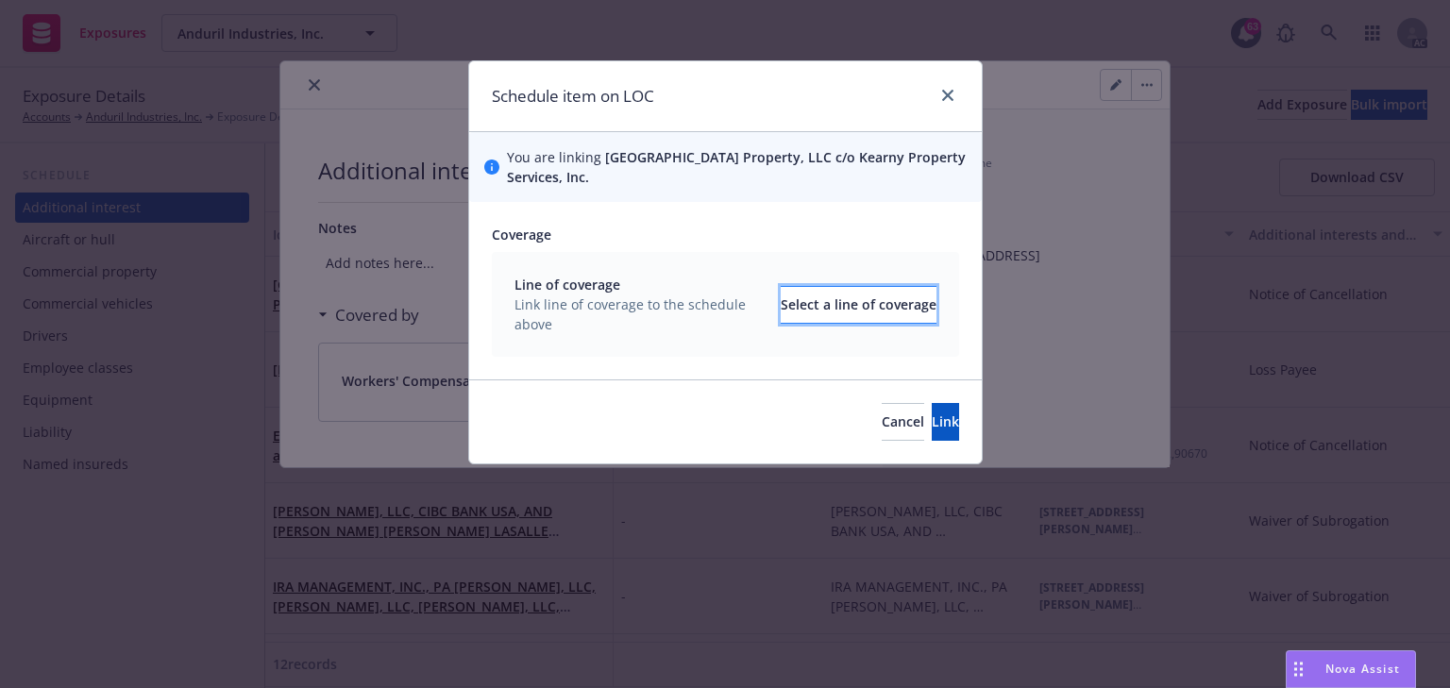
click at [825, 316] on div "Select a line of coverage" at bounding box center [859, 305] width 156 height 36
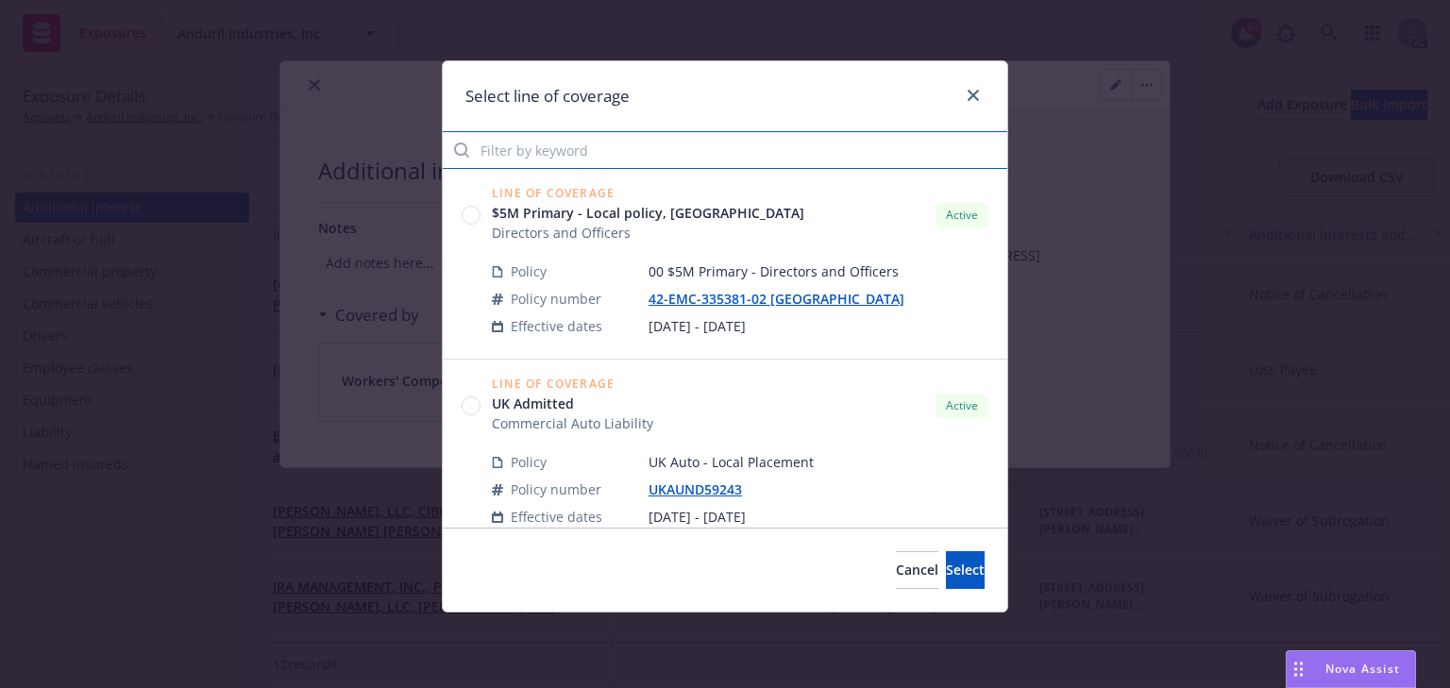
click at [556, 157] on input "Filter by keyword" at bounding box center [725, 150] width 565 height 38
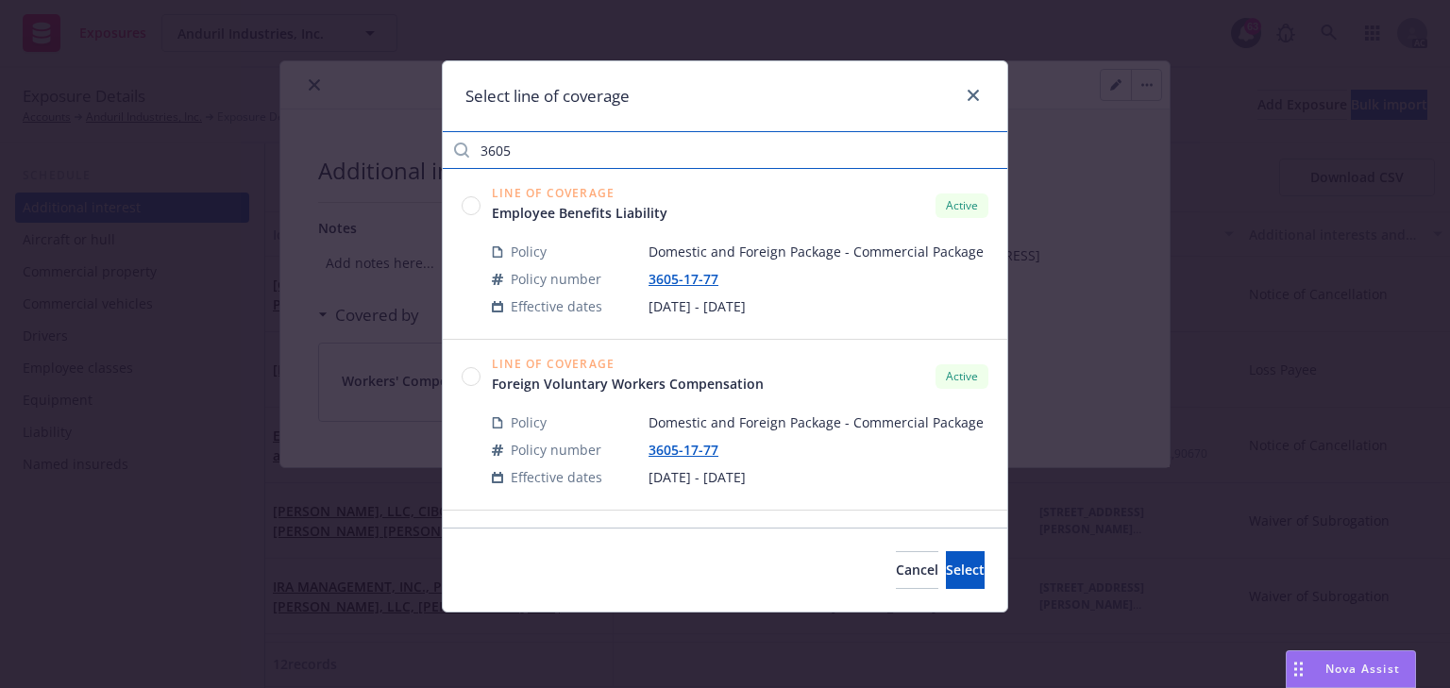
click at [504, 144] on input "3605" at bounding box center [725, 150] width 565 height 38
type input "3605"
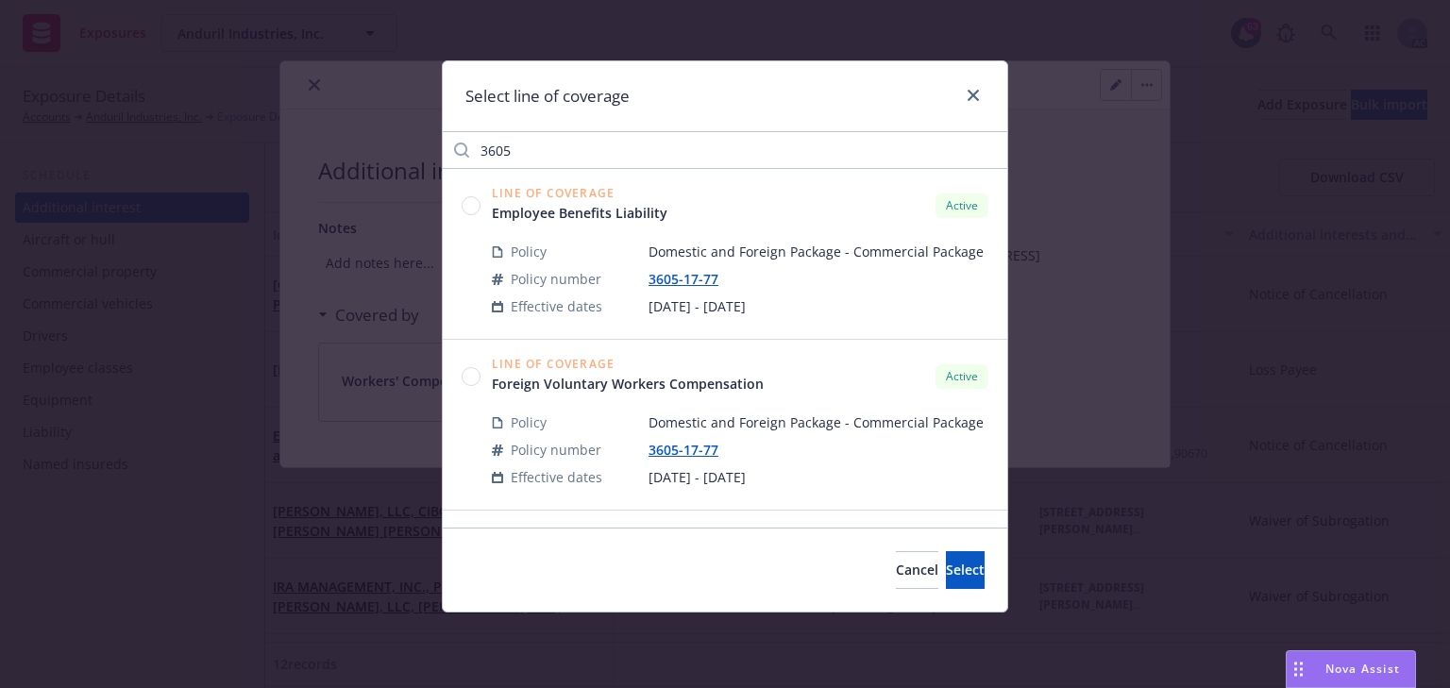
click at [472, 212] on circle at bounding box center [472, 205] width 18 height 18
click at [946, 572] on button "Select" at bounding box center [965, 570] width 39 height 38
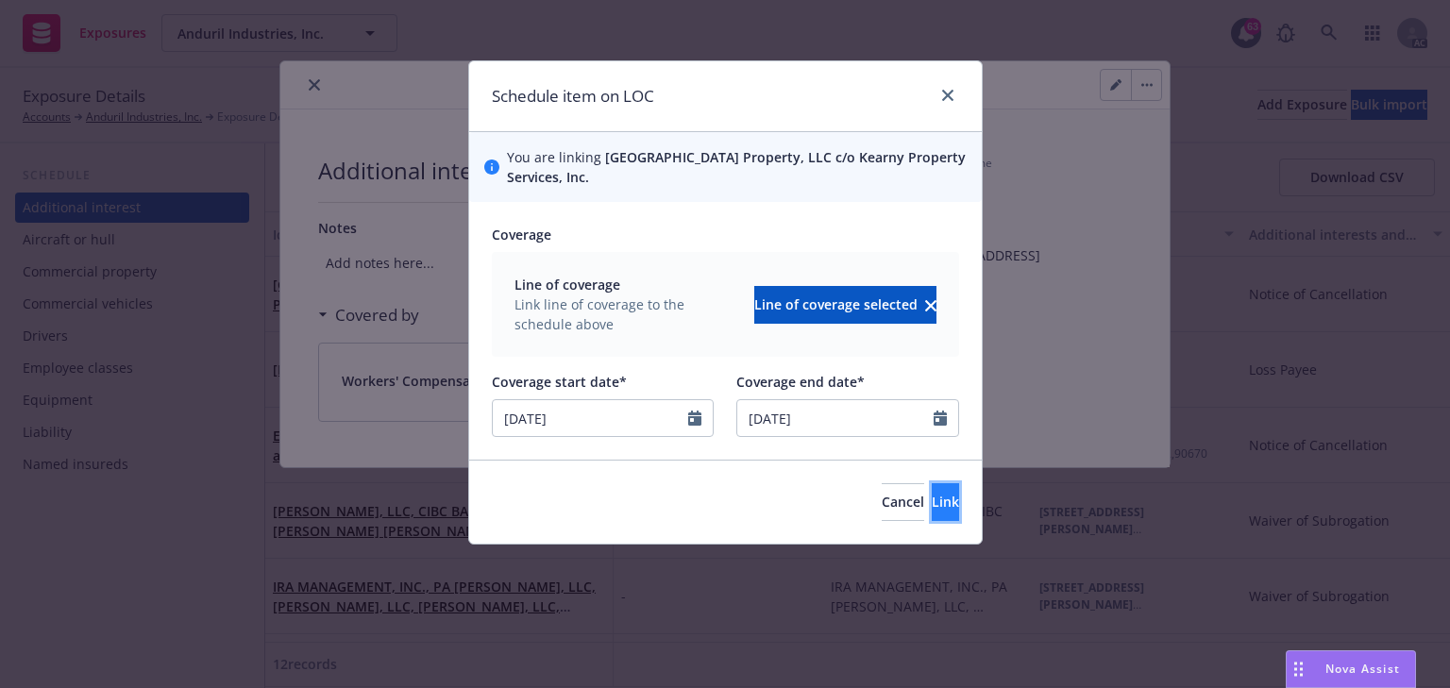
click at [932, 504] on span "Link" at bounding box center [945, 502] width 27 height 18
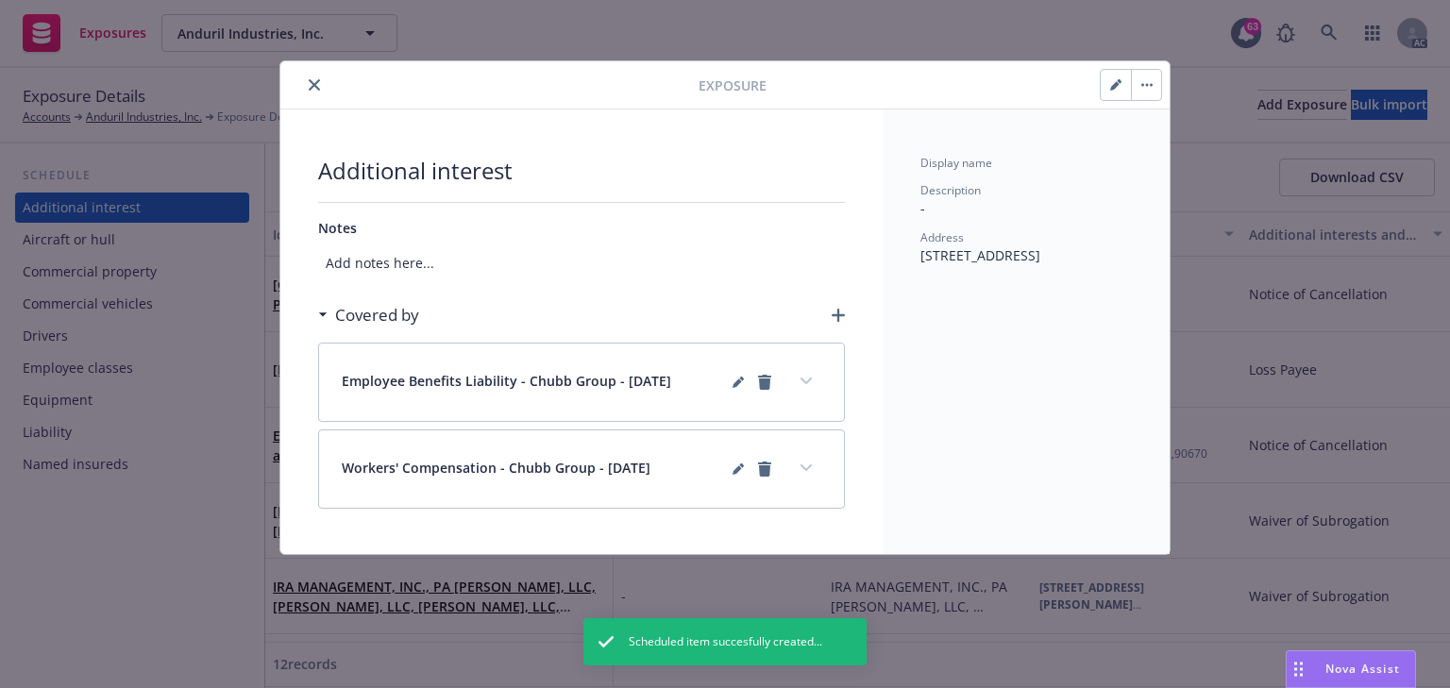
click at [836, 313] on icon "button" at bounding box center [838, 315] width 13 height 13
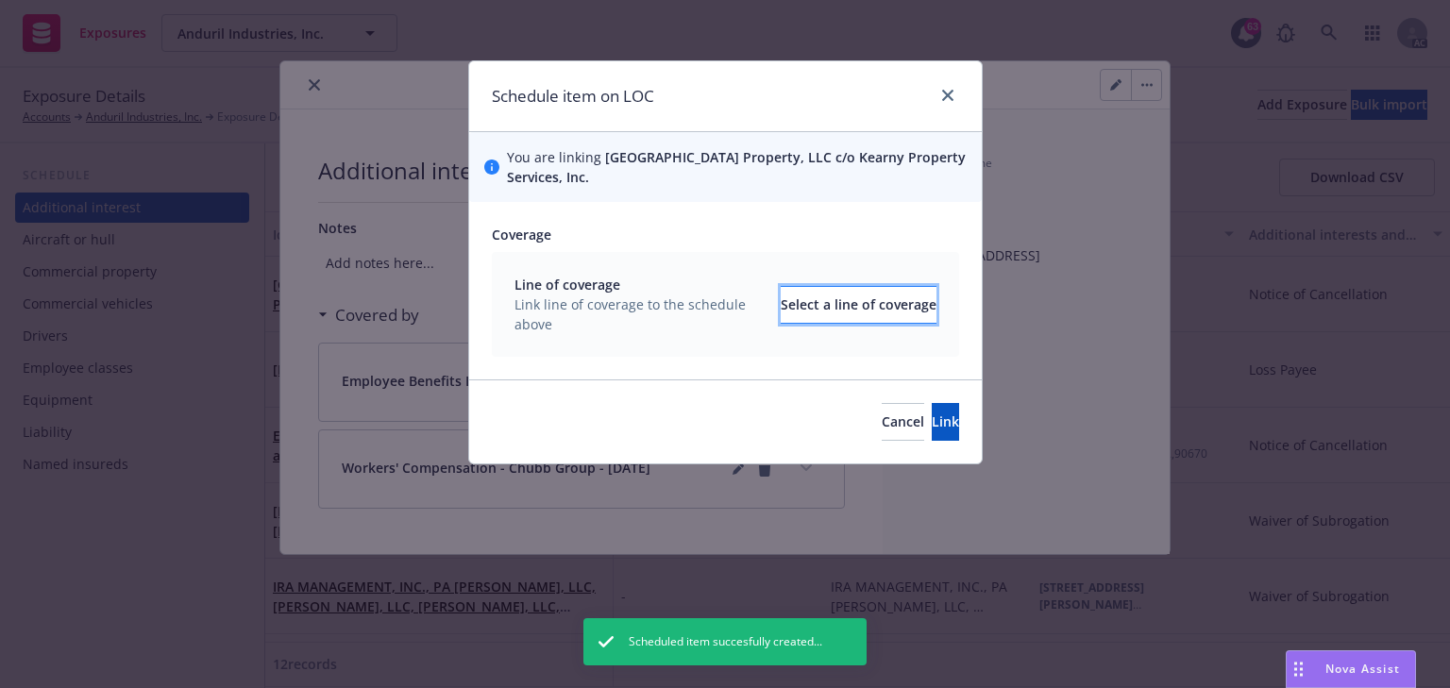
click at [833, 308] on div "Select a line of coverage" at bounding box center [859, 305] width 156 height 36
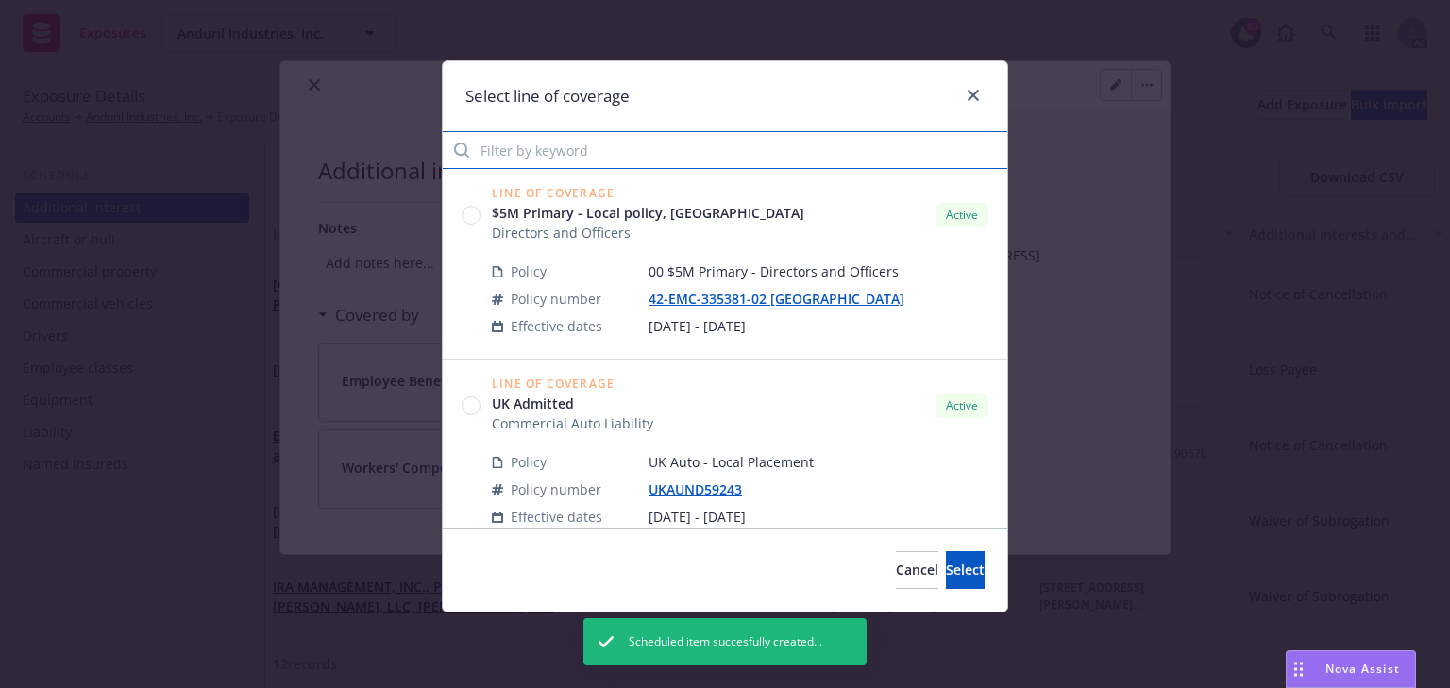
click at [558, 150] on input "Filter by keyword" at bounding box center [725, 150] width 565 height 38
paste input "3605"
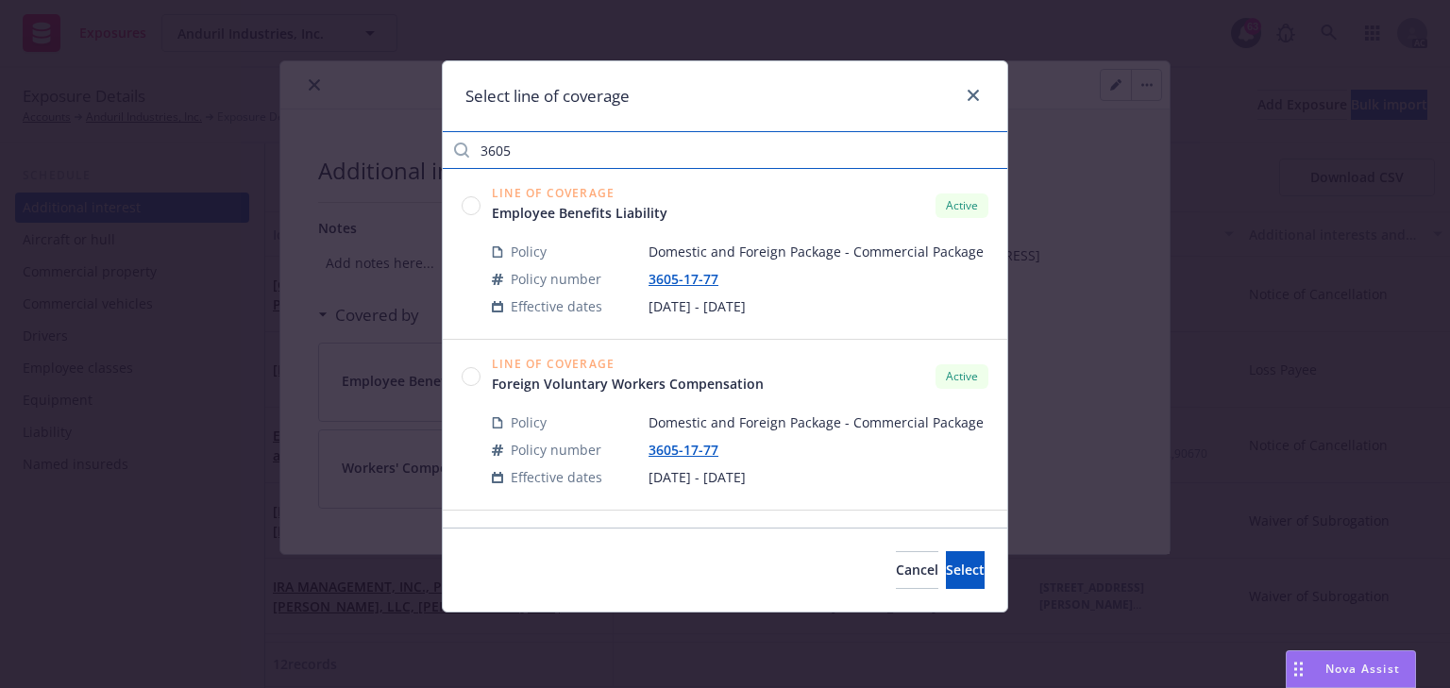
type input "3605"
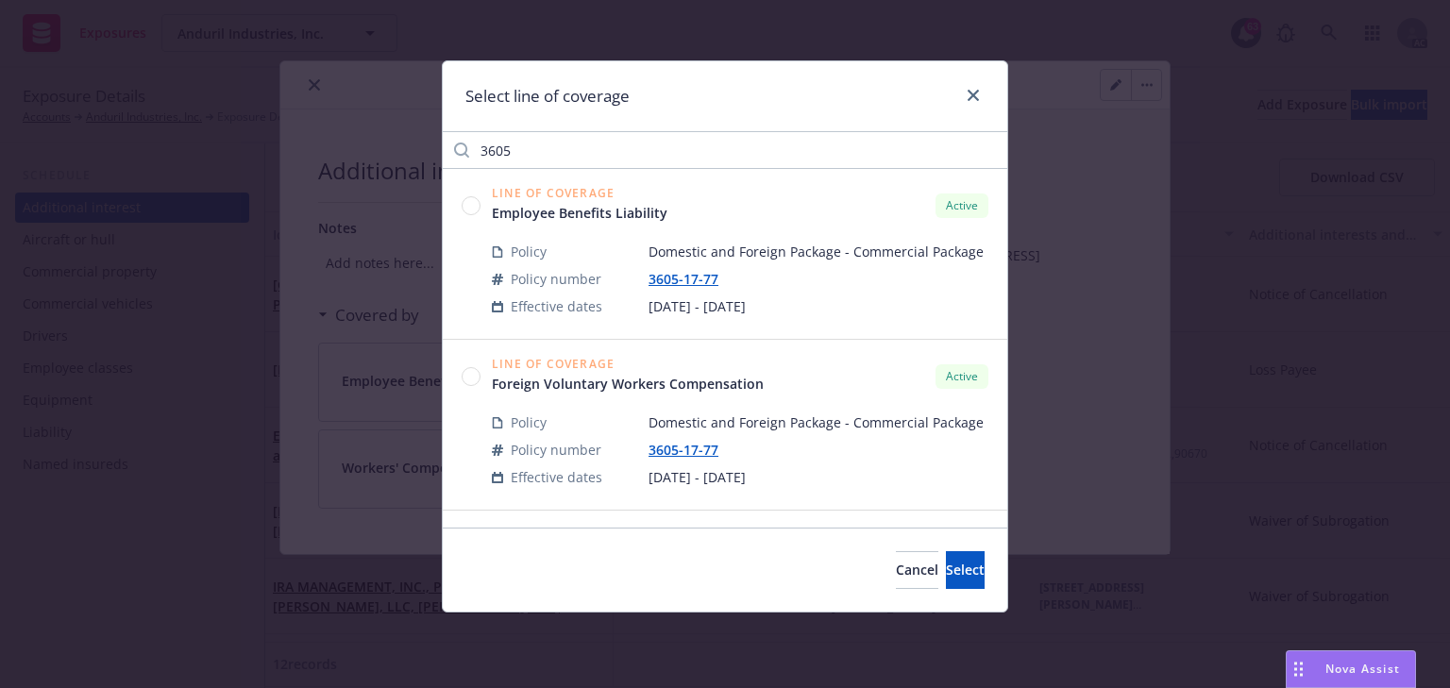
click at [479, 371] on circle at bounding box center [472, 376] width 18 height 18
click at [948, 565] on span "Select" at bounding box center [965, 570] width 39 height 18
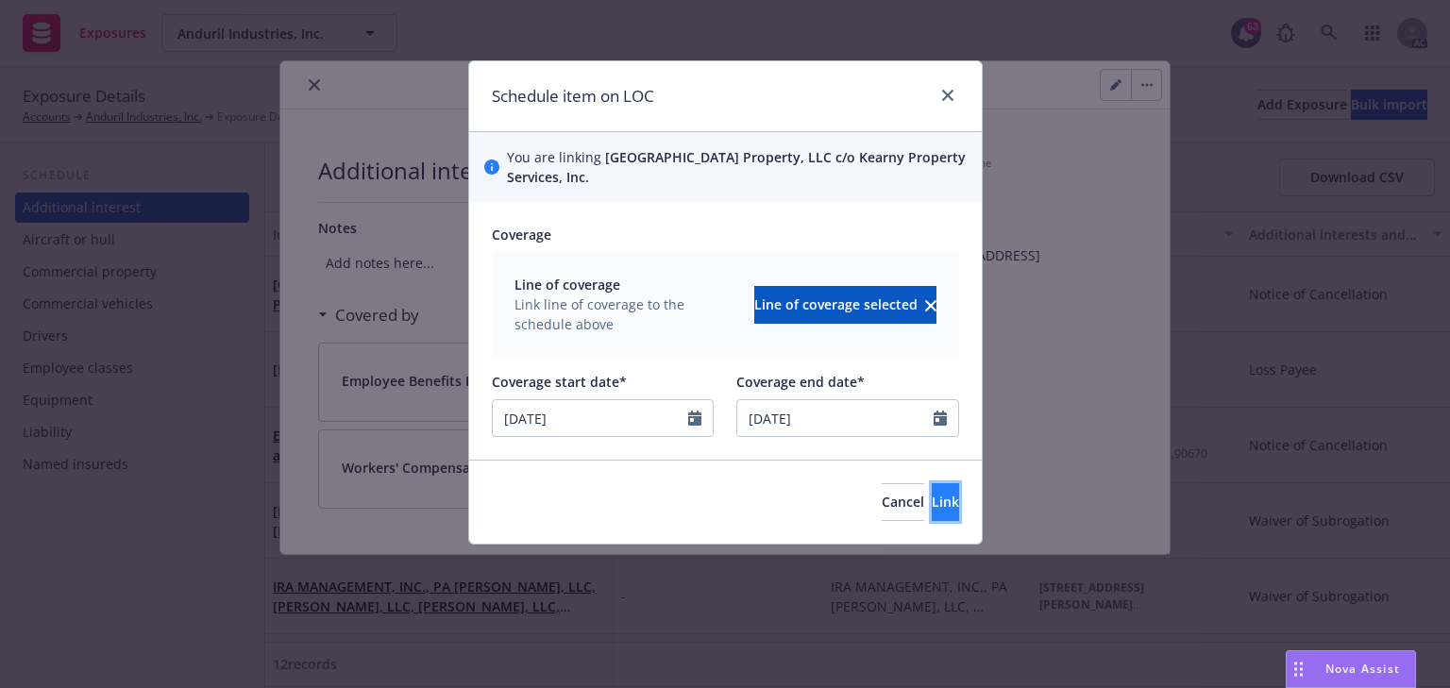
click at [932, 510] on span "Link" at bounding box center [945, 502] width 27 height 18
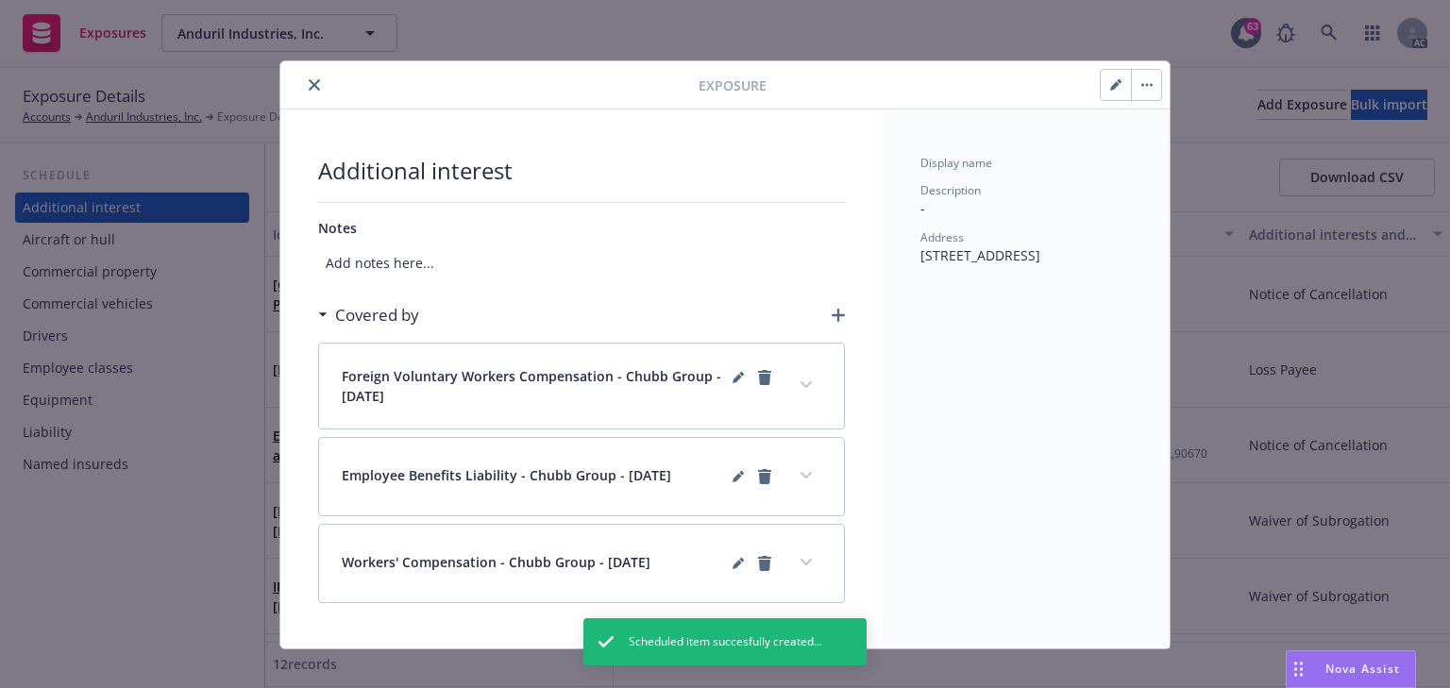
click at [835, 314] on icon "button" at bounding box center [838, 315] width 13 height 13
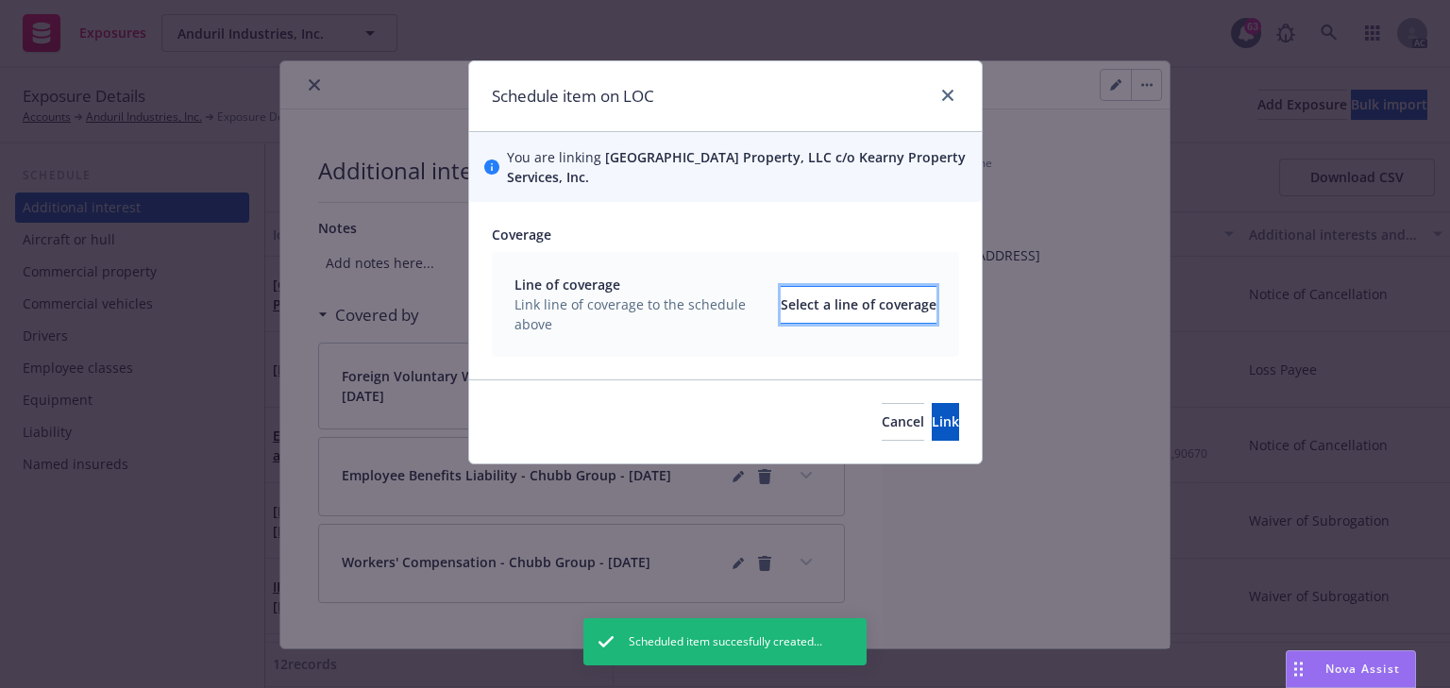
click at [835, 298] on div "Select a line of coverage" at bounding box center [859, 305] width 156 height 36
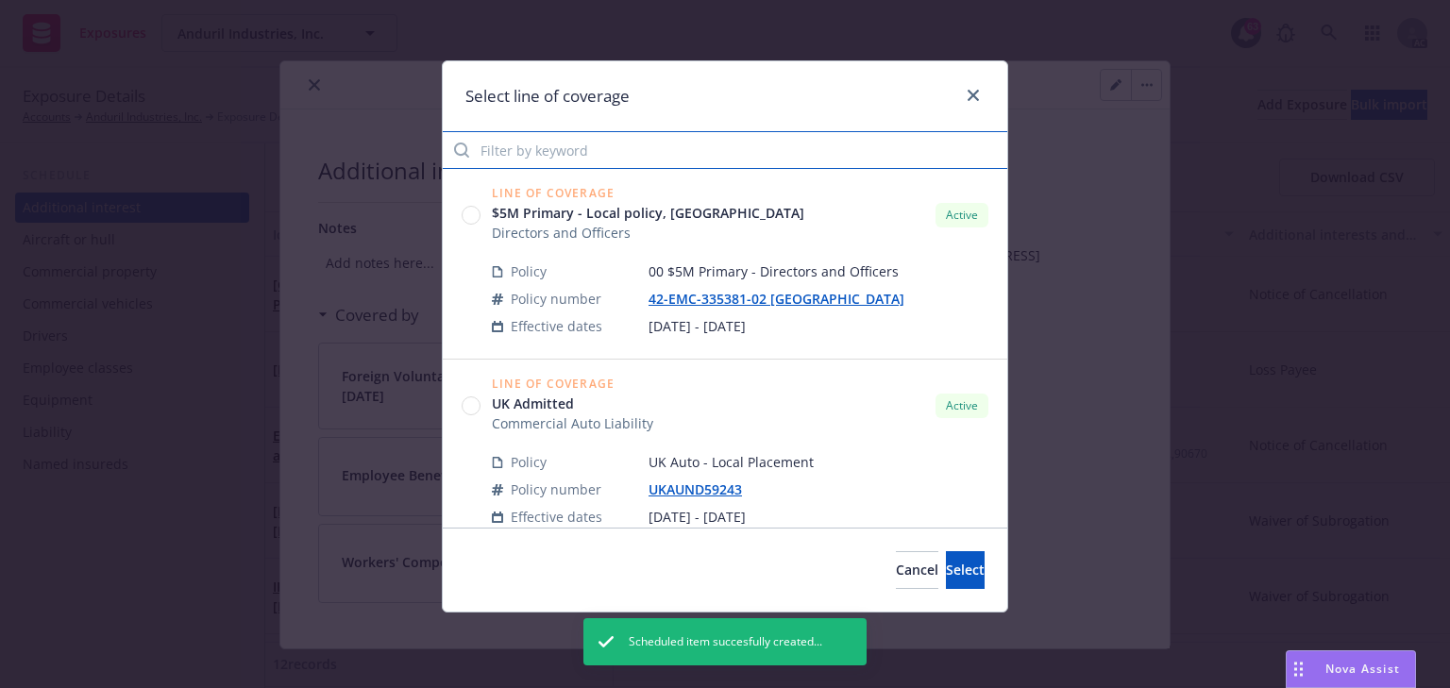
click at [556, 153] on input "Filter by keyword" at bounding box center [725, 150] width 565 height 38
paste input "3605"
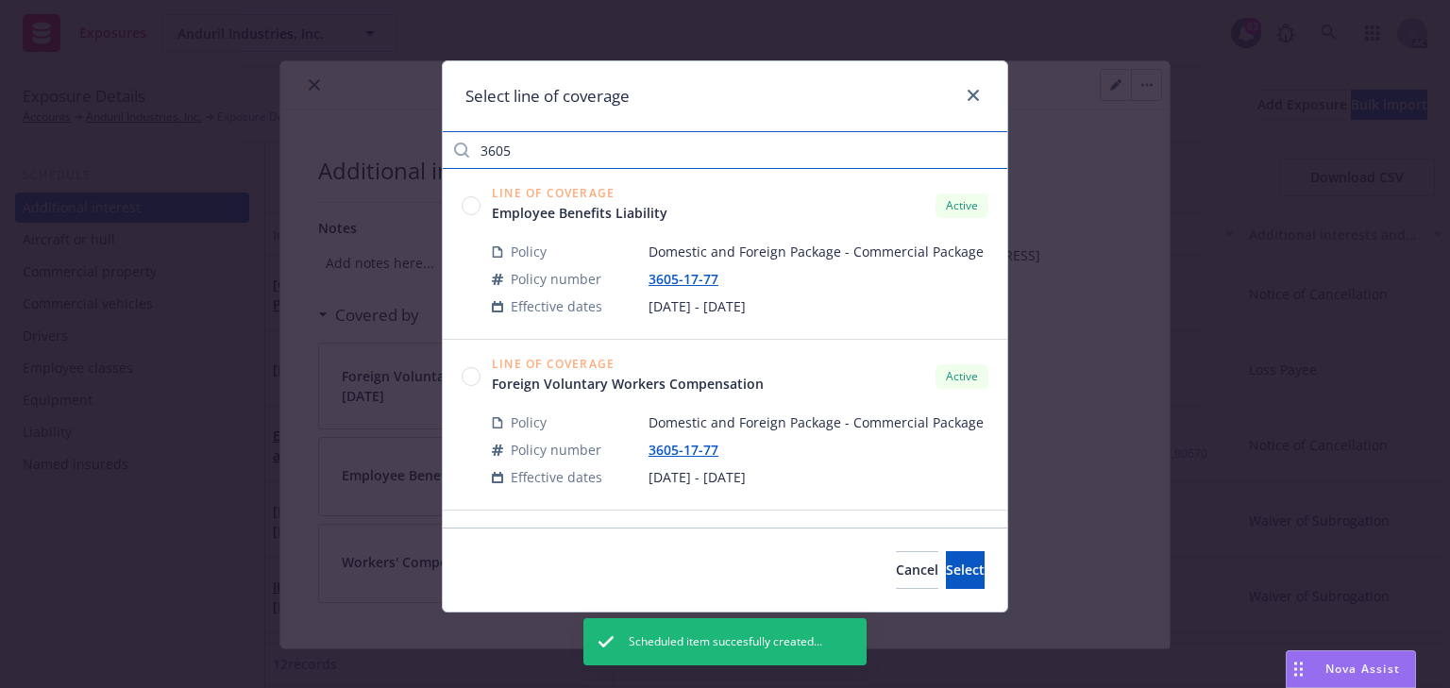
type input "3605"
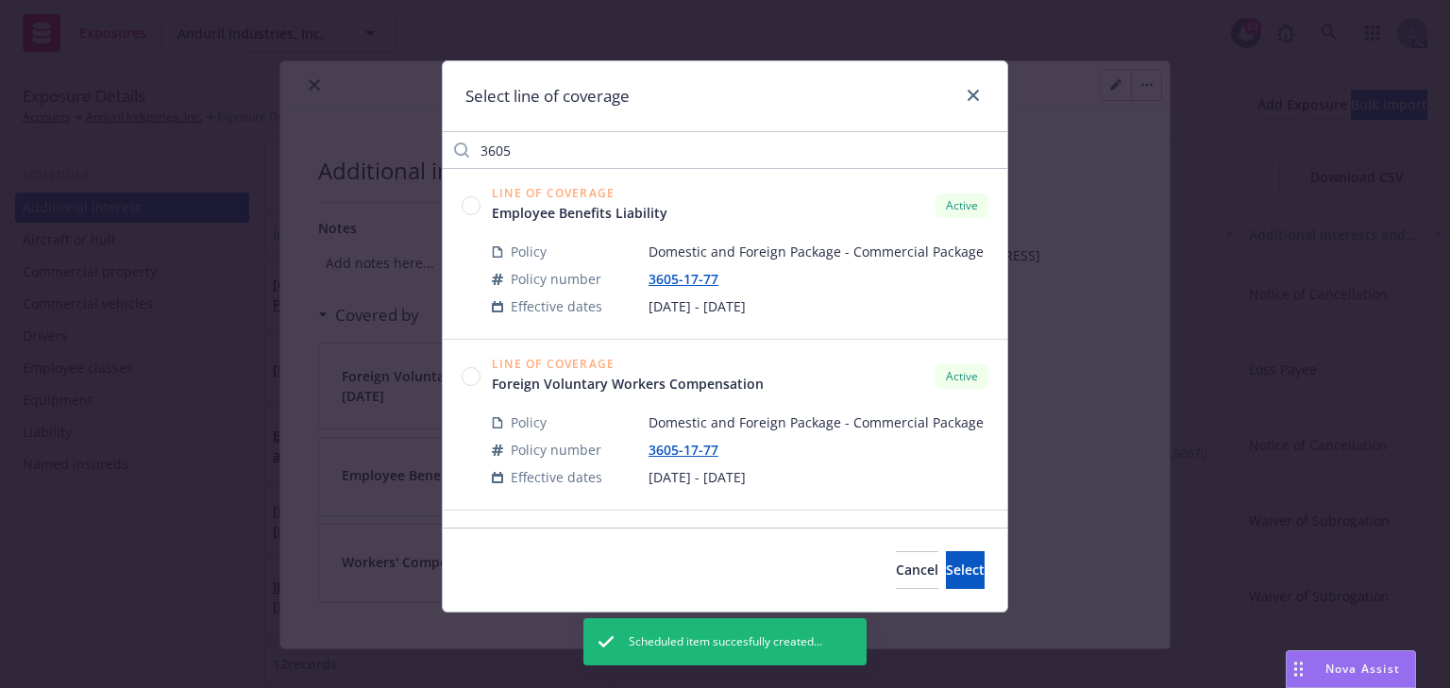
click at [466, 376] on circle at bounding box center [472, 376] width 18 height 18
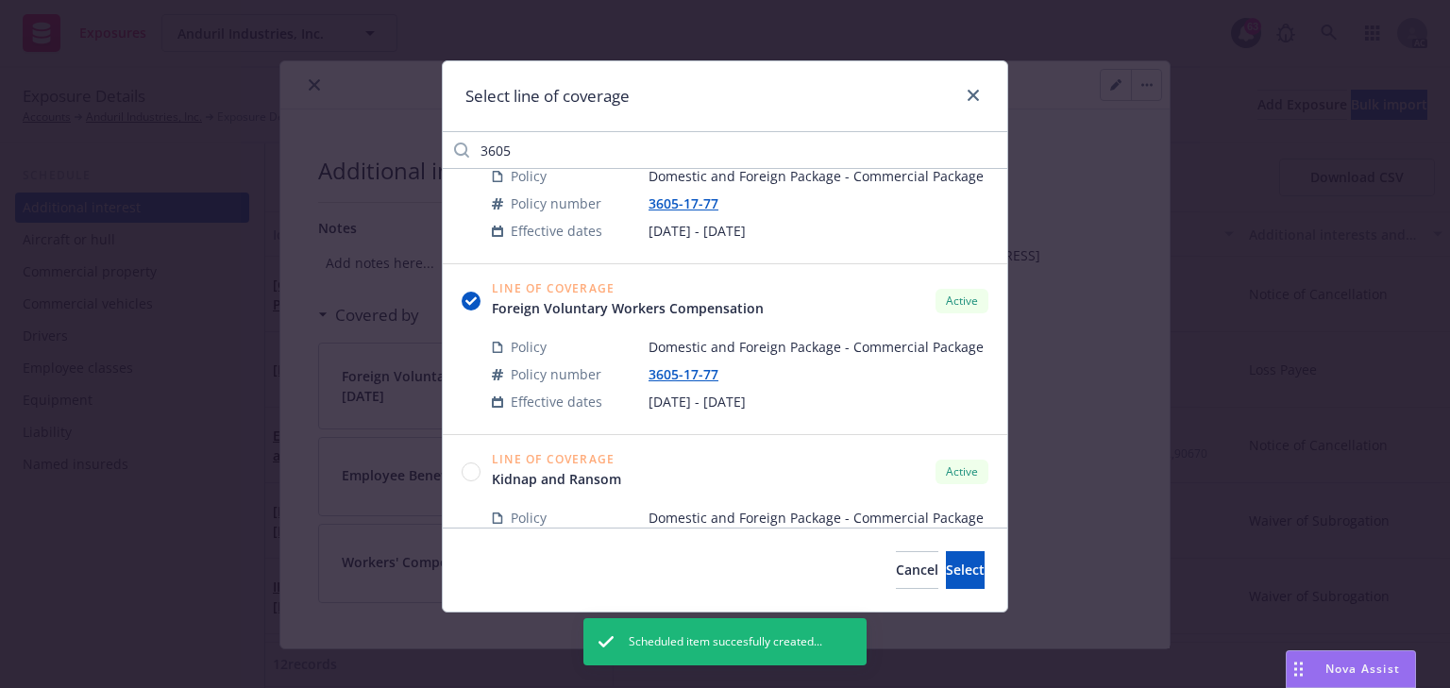
click at [466, 469] on circle at bounding box center [472, 472] width 18 height 18
click at [946, 573] on button "Select" at bounding box center [965, 570] width 39 height 38
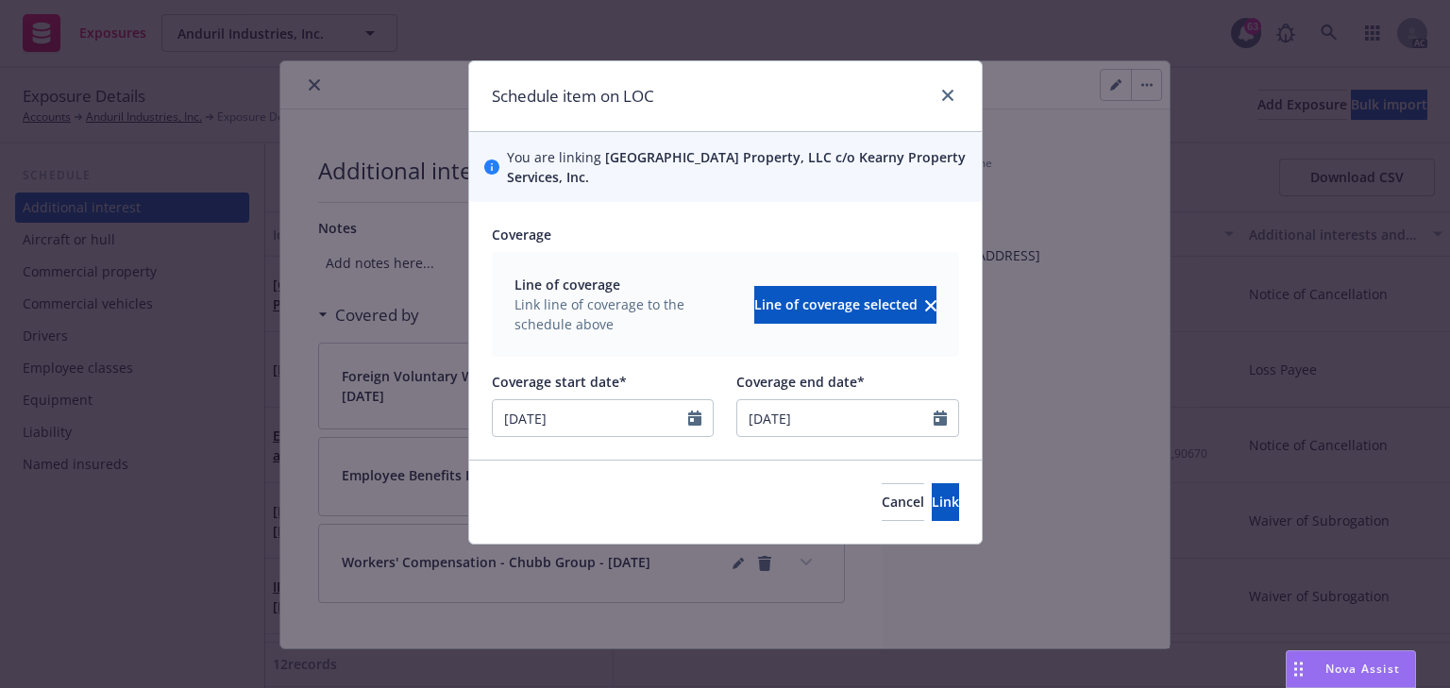
click at [932, 521] on div "Cancel Link" at bounding box center [725, 502] width 513 height 84
click at [932, 509] on button "Link" at bounding box center [945, 502] width 27 height 38
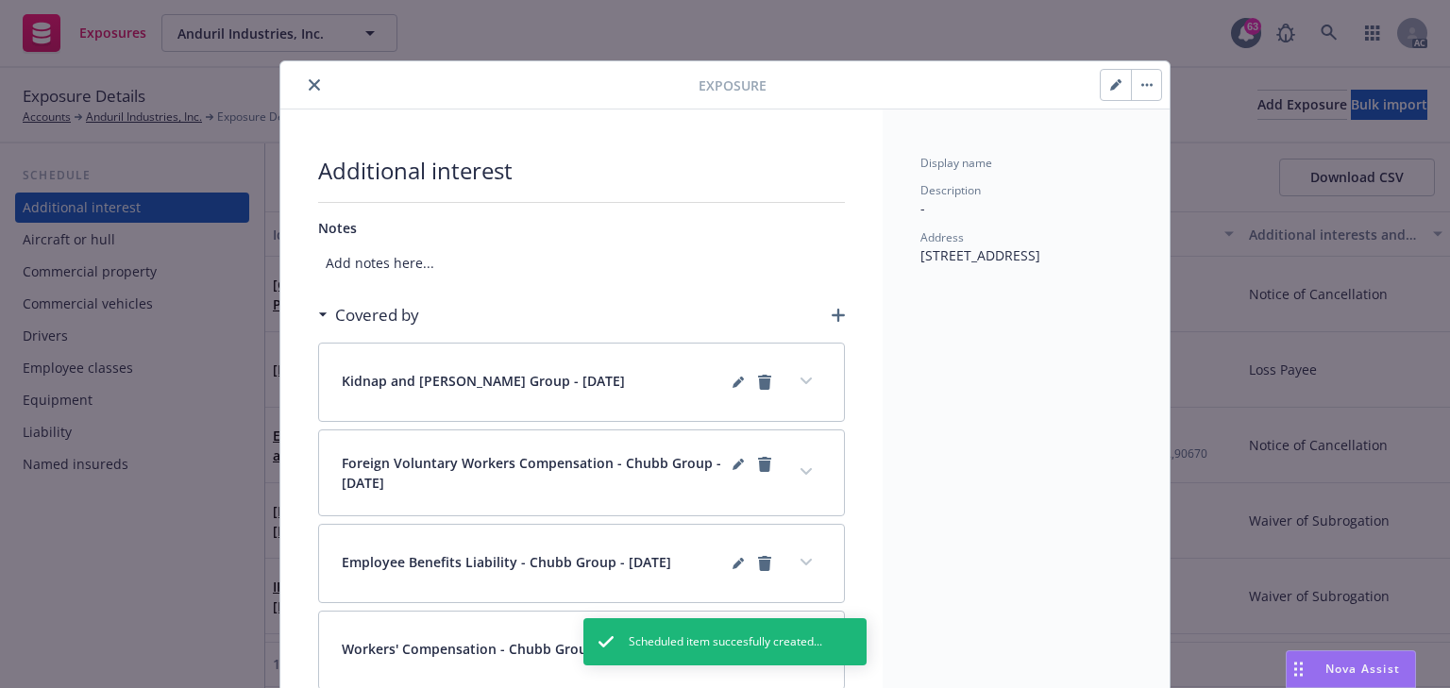
click at [832, 317] on icon "button" at bounding box center [838, 315] width 13 height 13
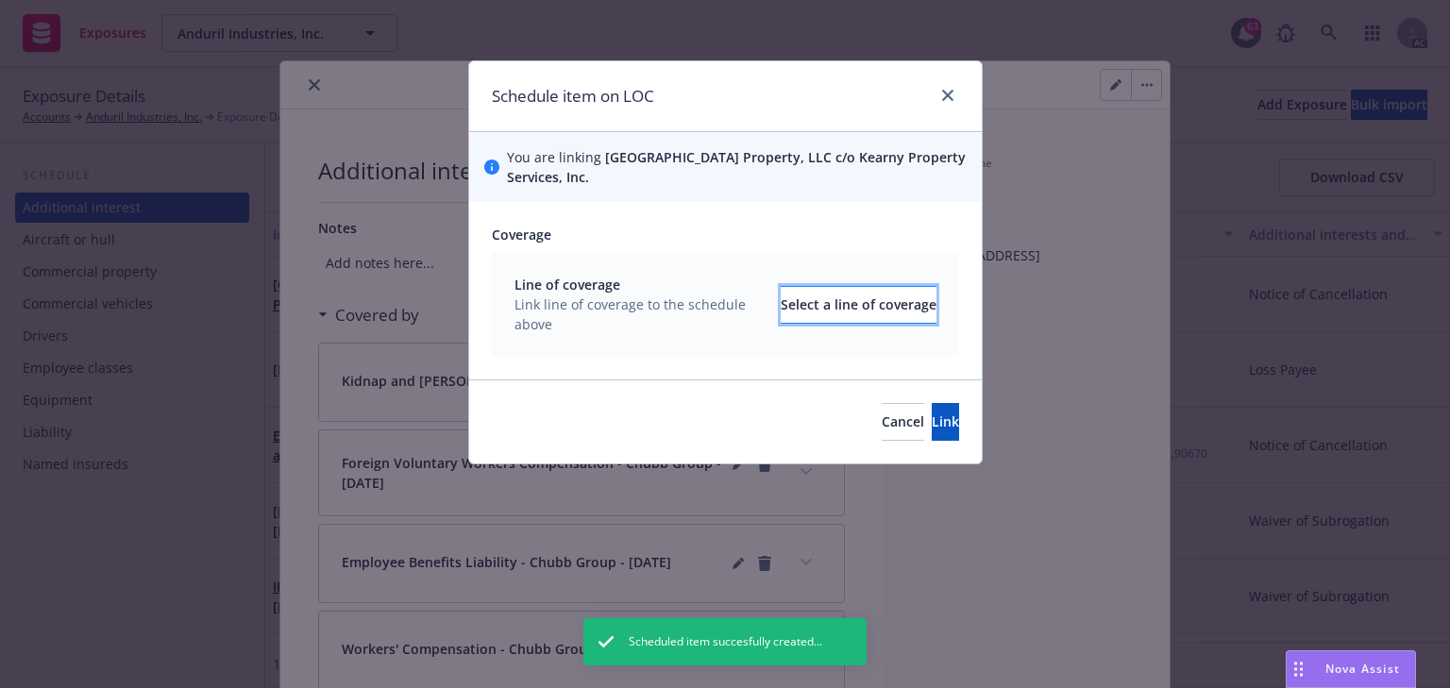
click at [831, 312] on div "Select a line of coverage" at bounding box center [859, 305] width 156 height 36
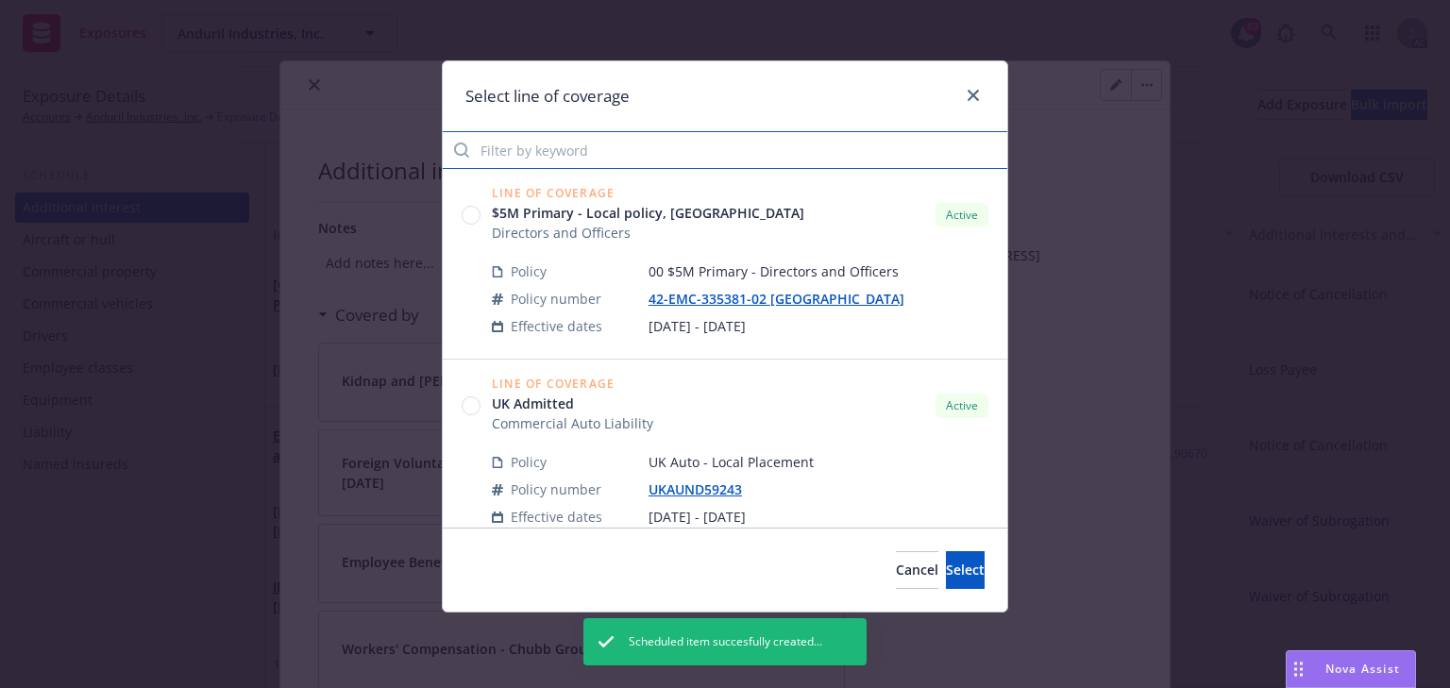
click at [537, 143] on input "Filter by keyword" at bounding box center [725, 150] width 565 height 38
paste input "3605"
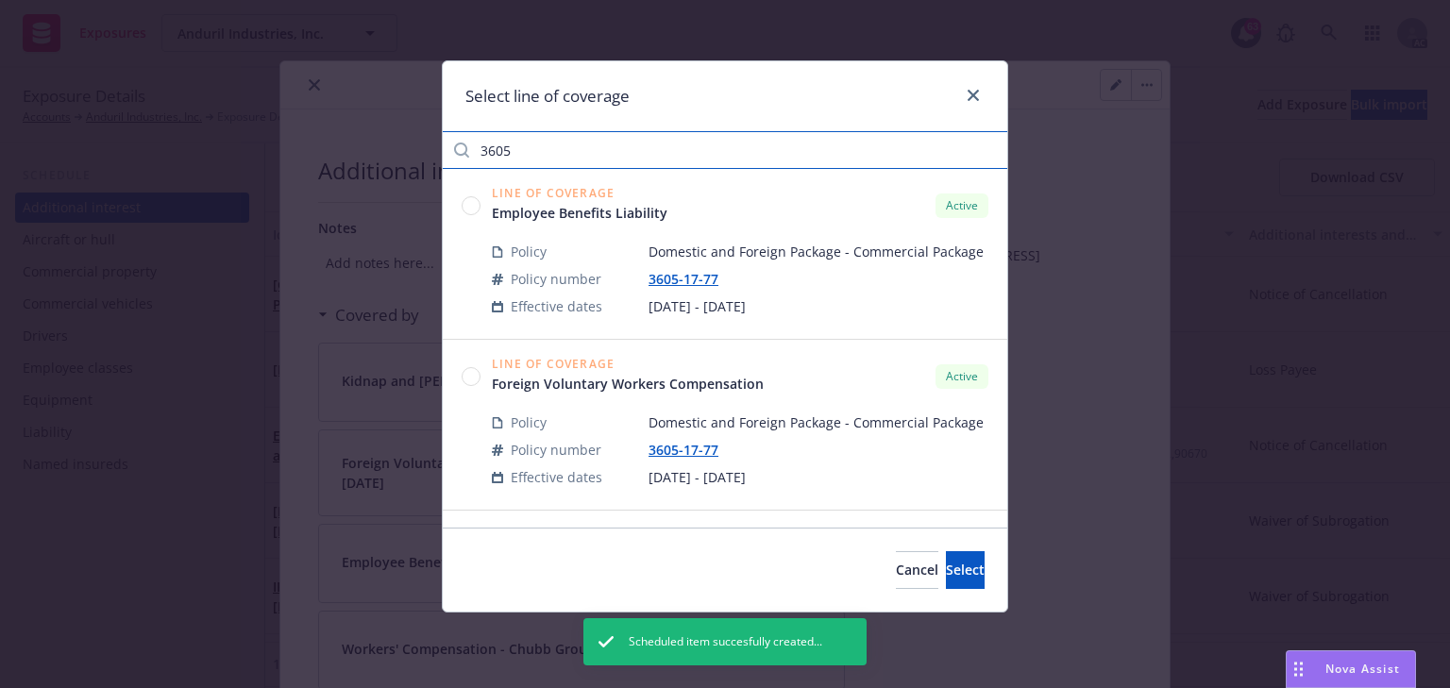
type input "3605"
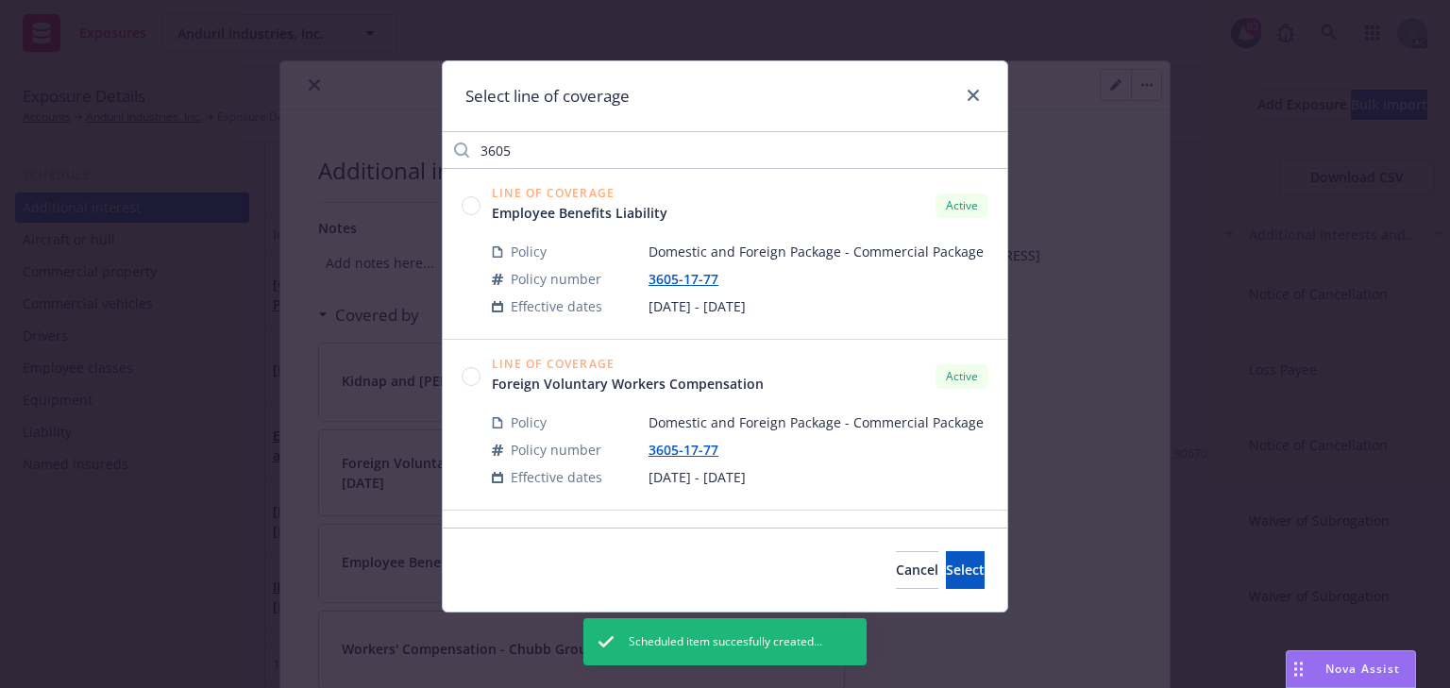
click at [463, 374] on circle at bounding box center [472, 376] width 18 height 18
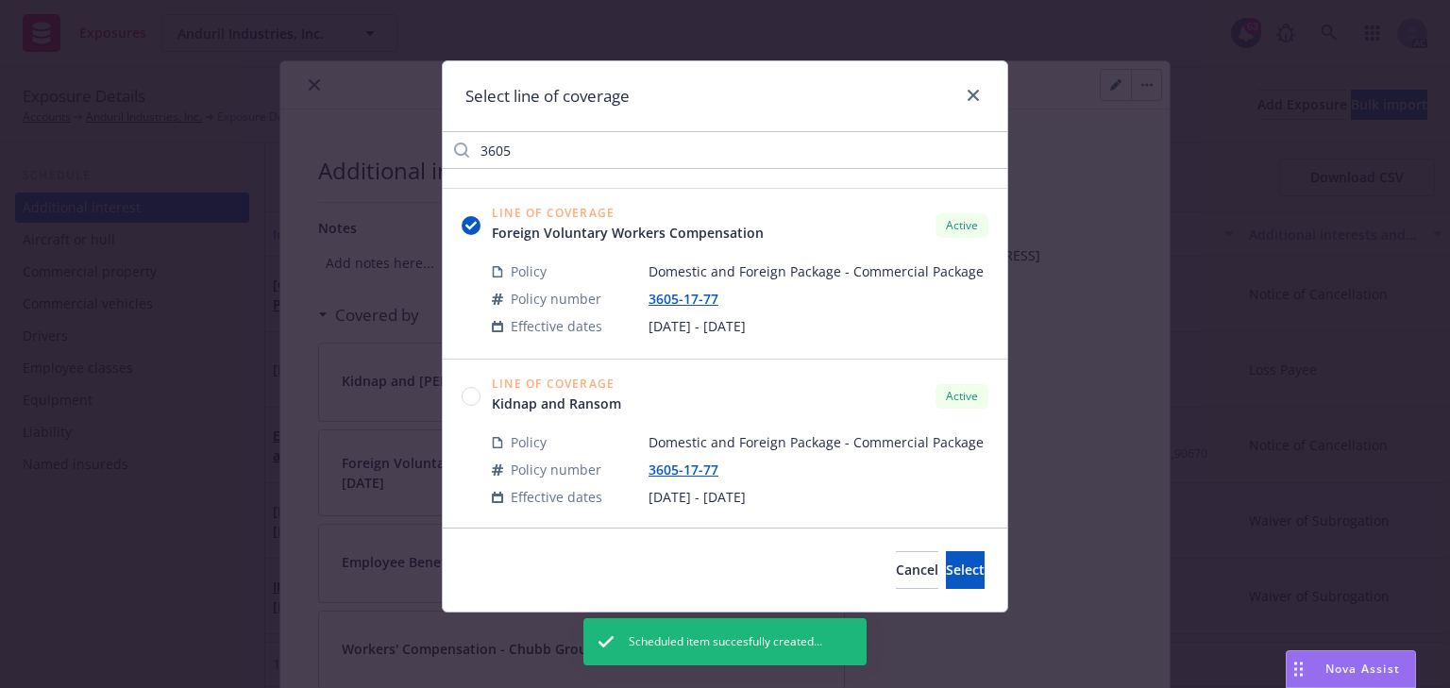
click at [463, 393] on circle at bounding box center [472, 396] width 18 height 18
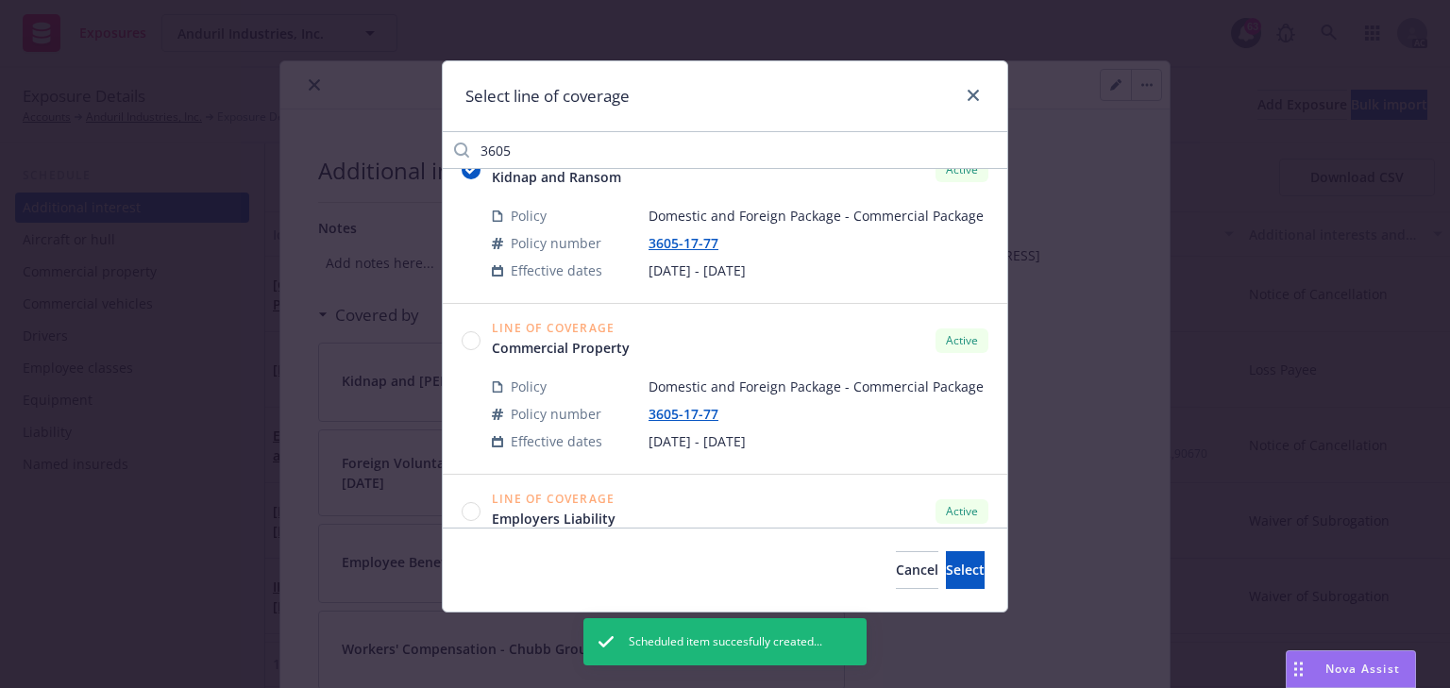
click at [471, 337] on circle at bounding box center [472, 340] width 18 height 18
click at [955, 581] on button "Select" at bounding box center [965, 570] width 39 height 38
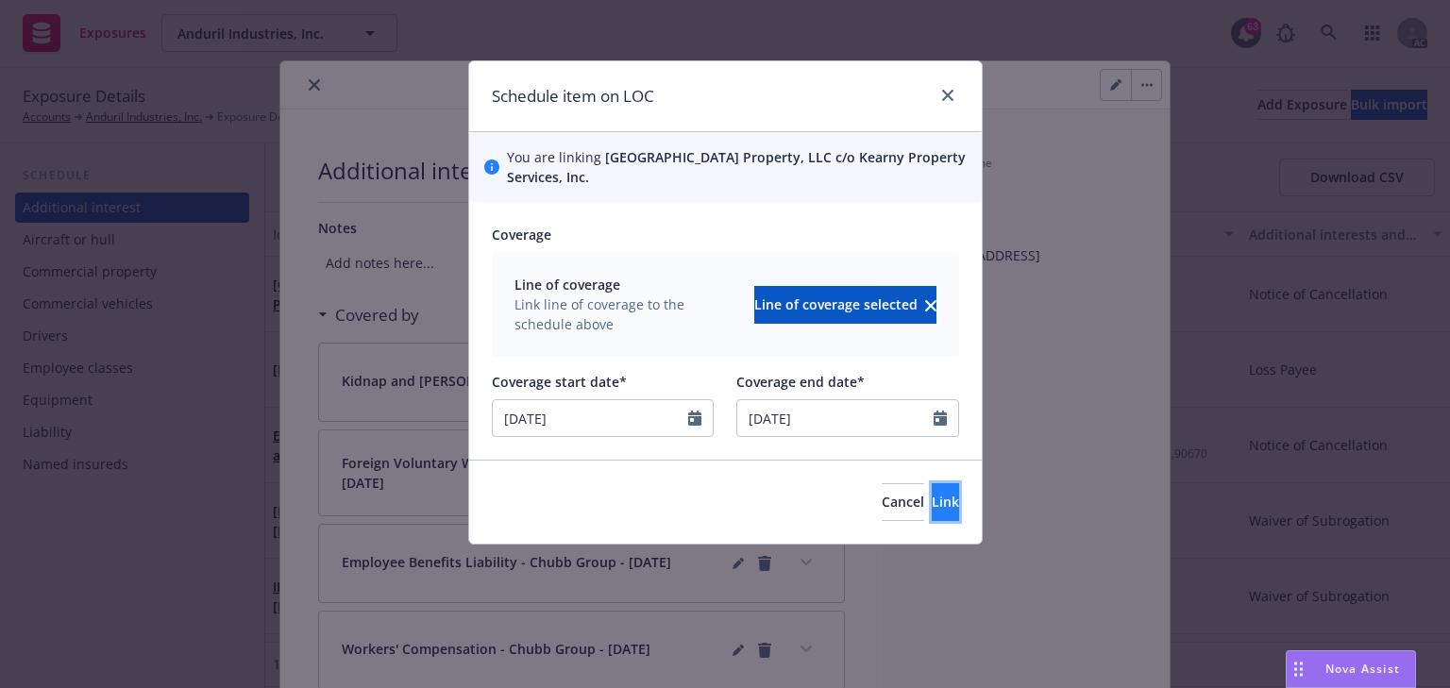
click at [932, 498] on span "Link" at bounding box center [945, 502] width 27 height 18
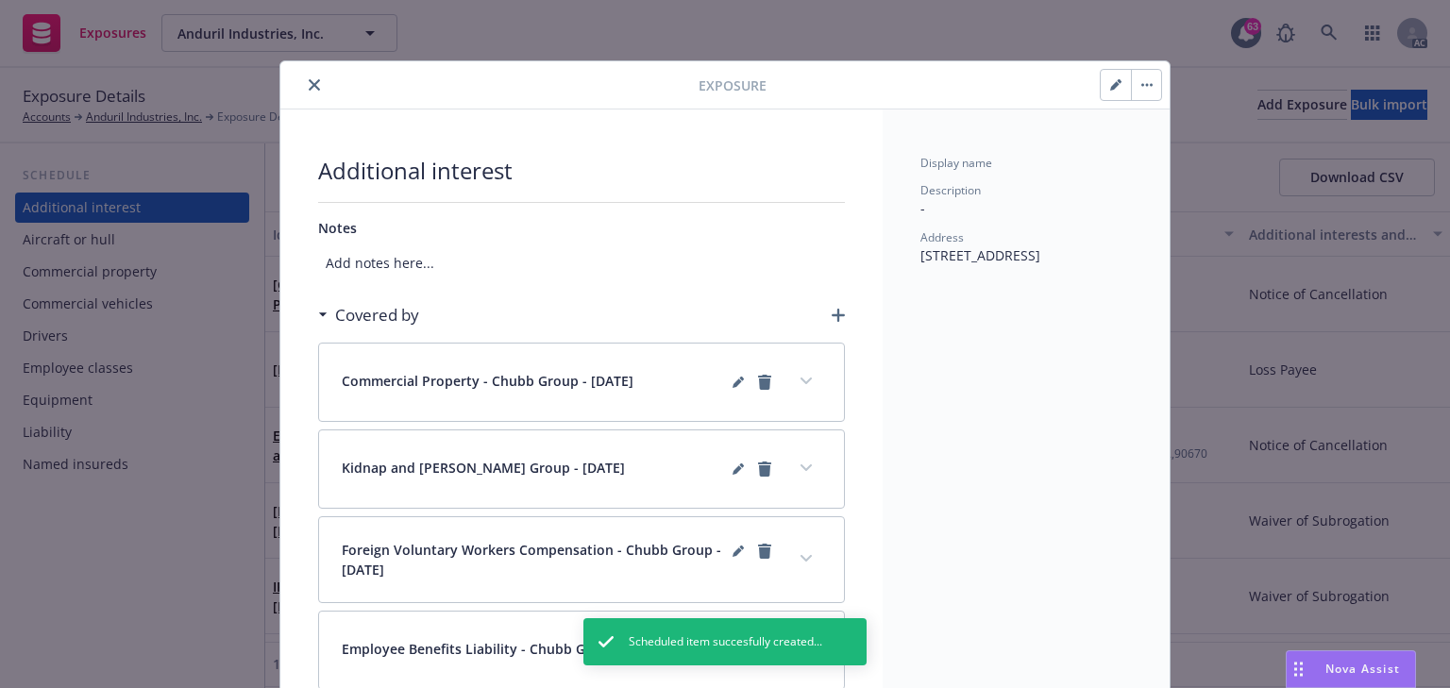
click at [835, 313] on icon "button" at bounding box center [838, 315] width 13 height 13
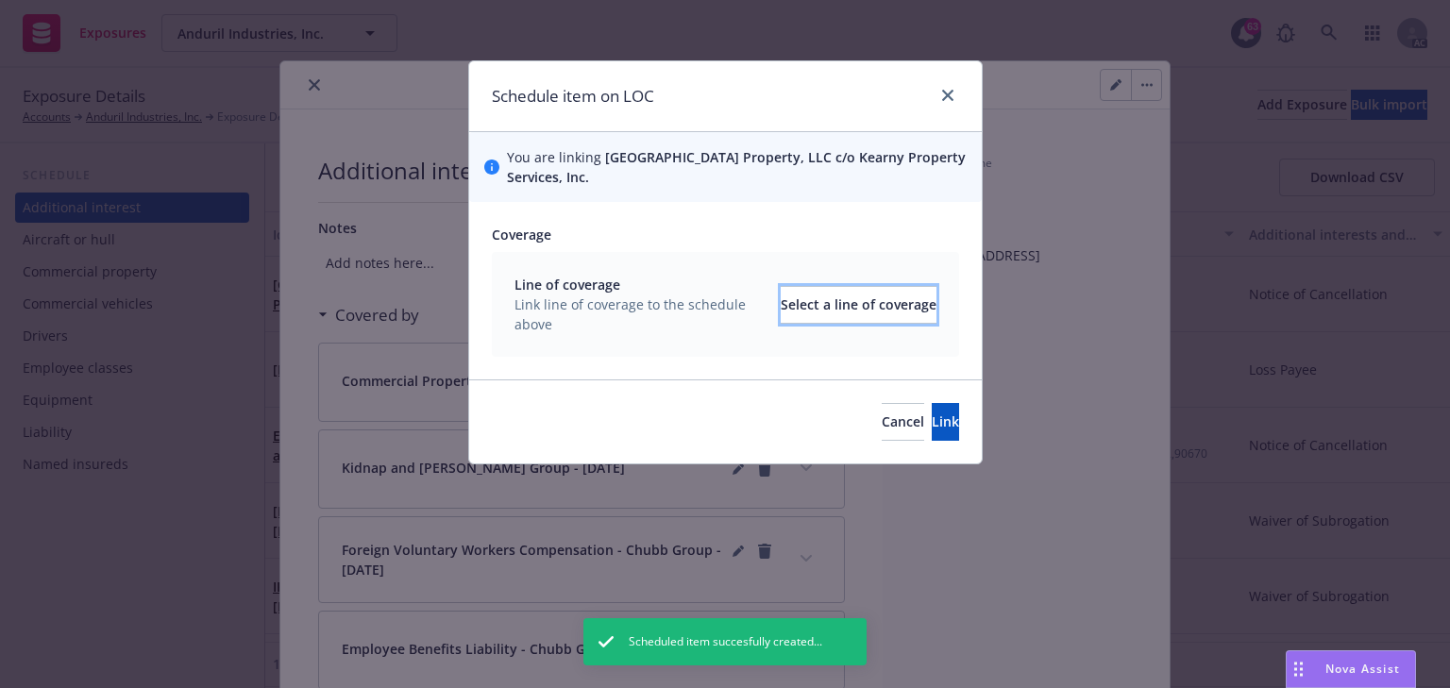
click at [835, 313] on div "Select a line of coverage" at bounding box center [859, 305] width 156 height 36
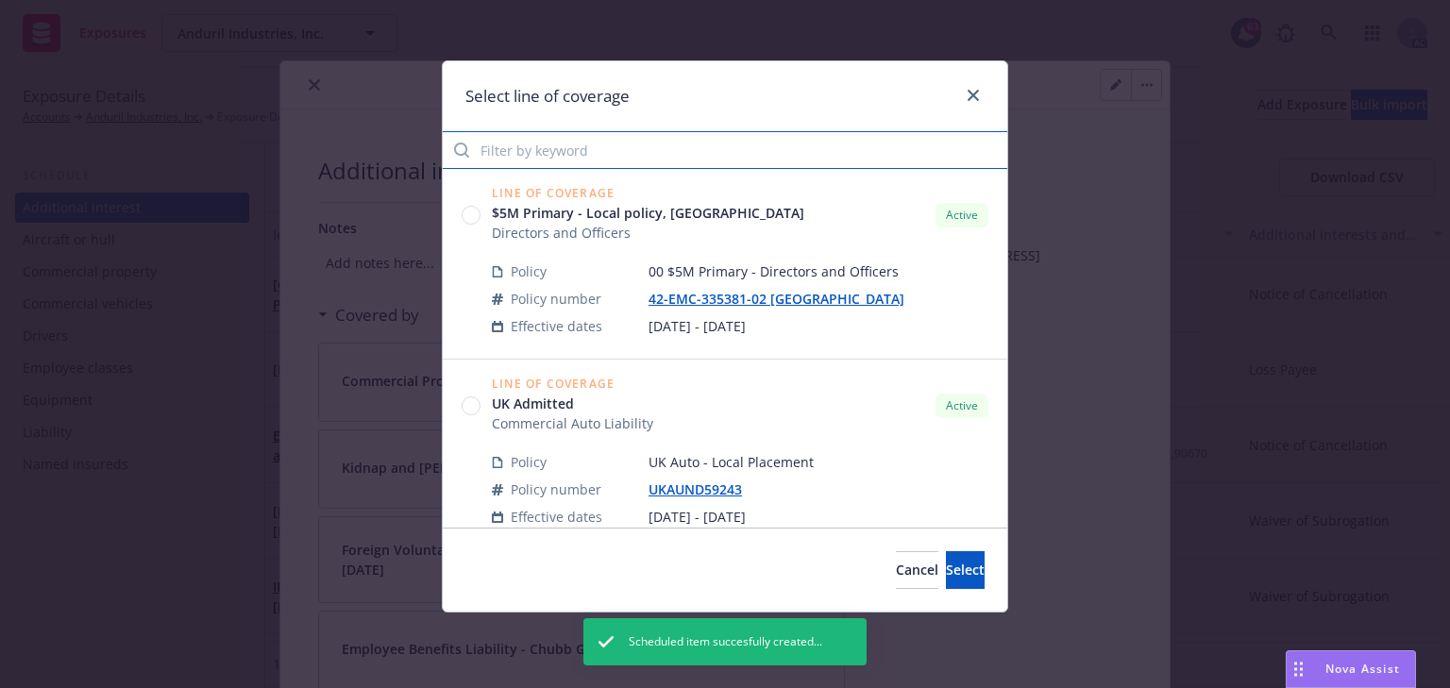
click at [555, 152] on input "Filter by keyword" at bounding box center [725, 150] width 565 height 38
paste input "3605"
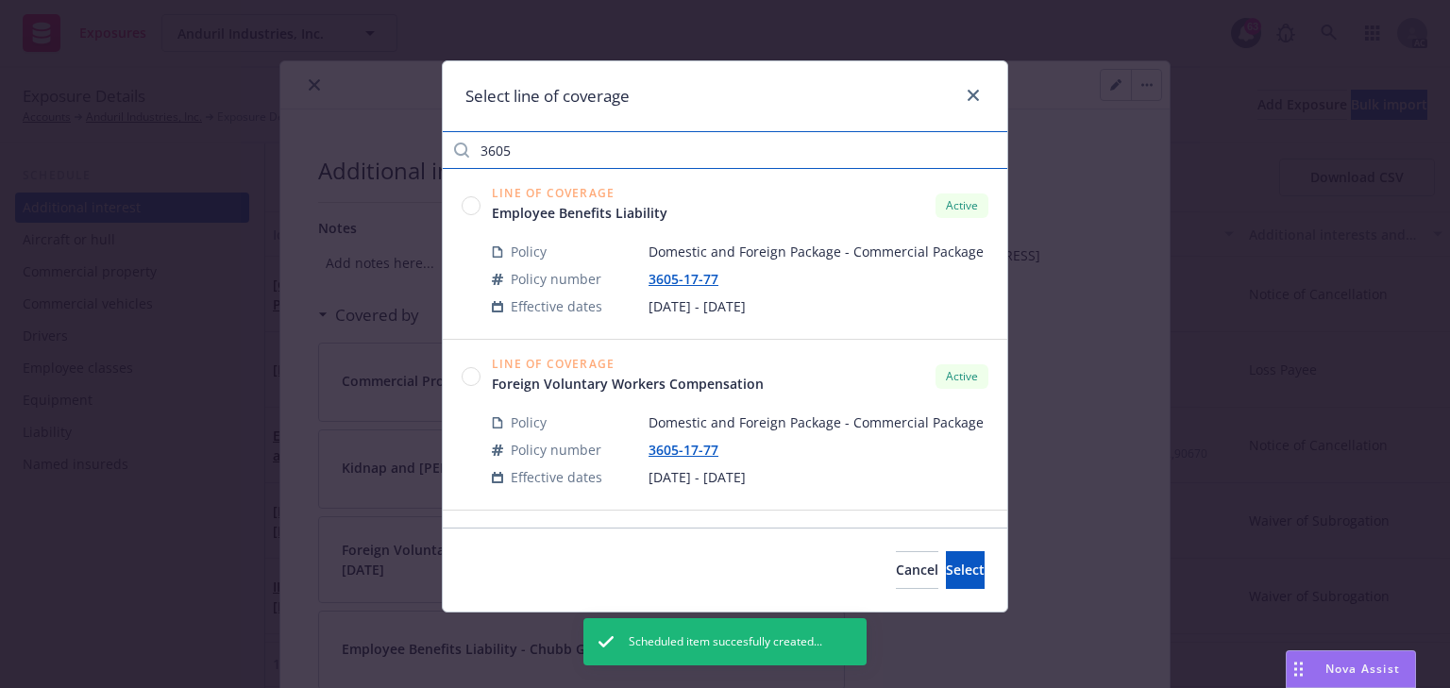
type input "3605"
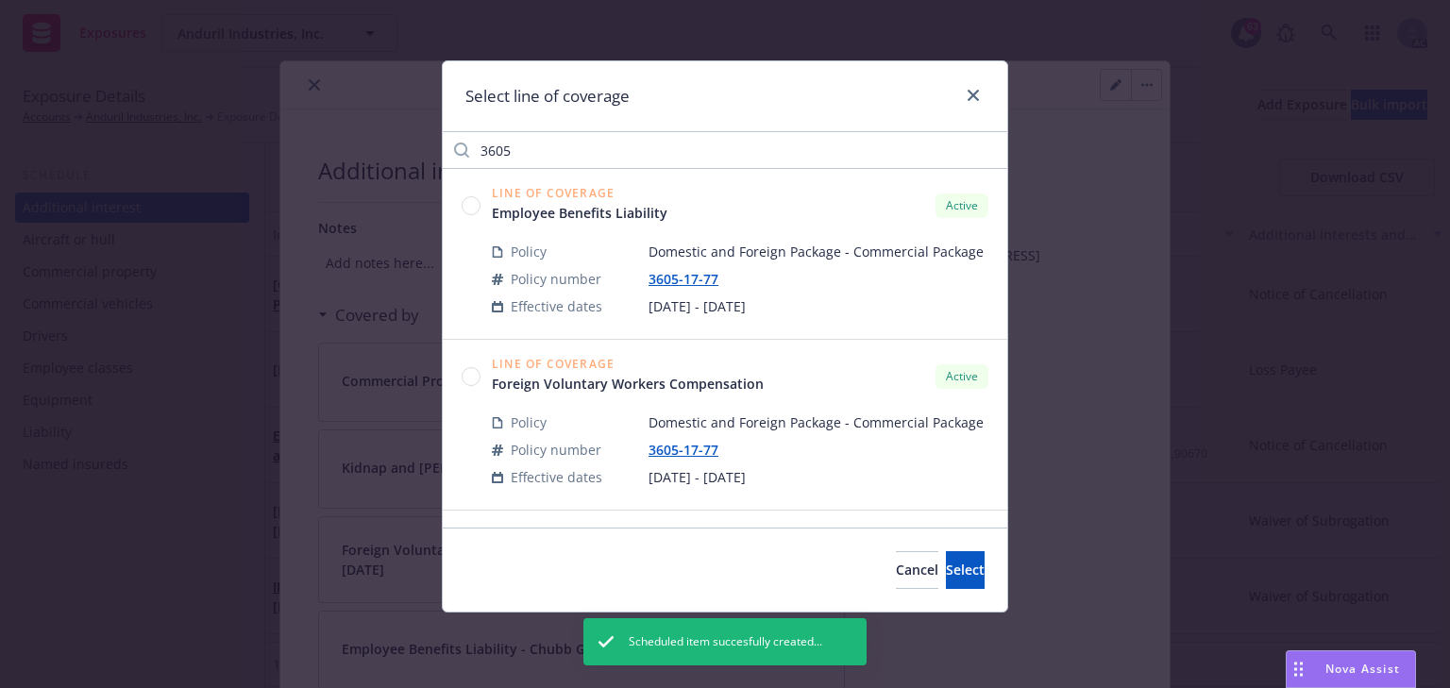
click at [472, 378] on circle at bounding box center [472, 376] width 18 height 18
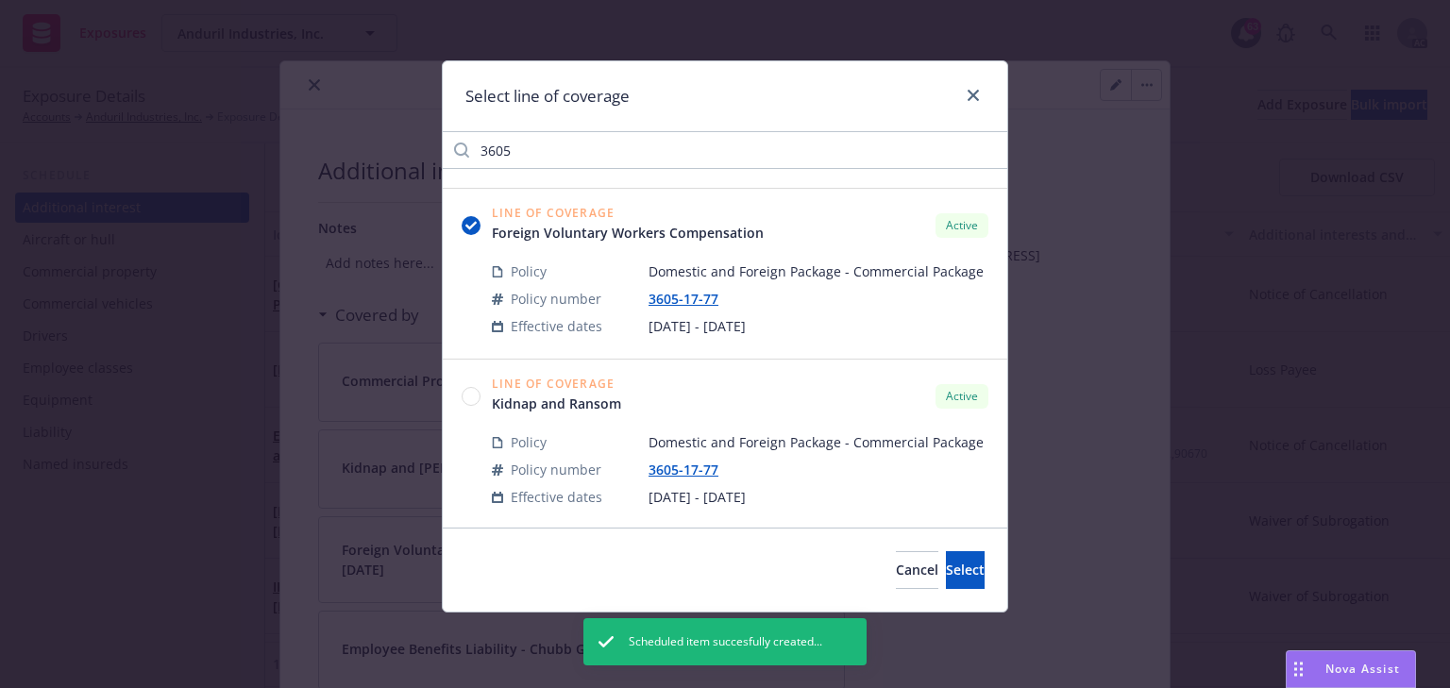
click at [469, 398] on circle at bounding box center [472, 396] width 18 height 18
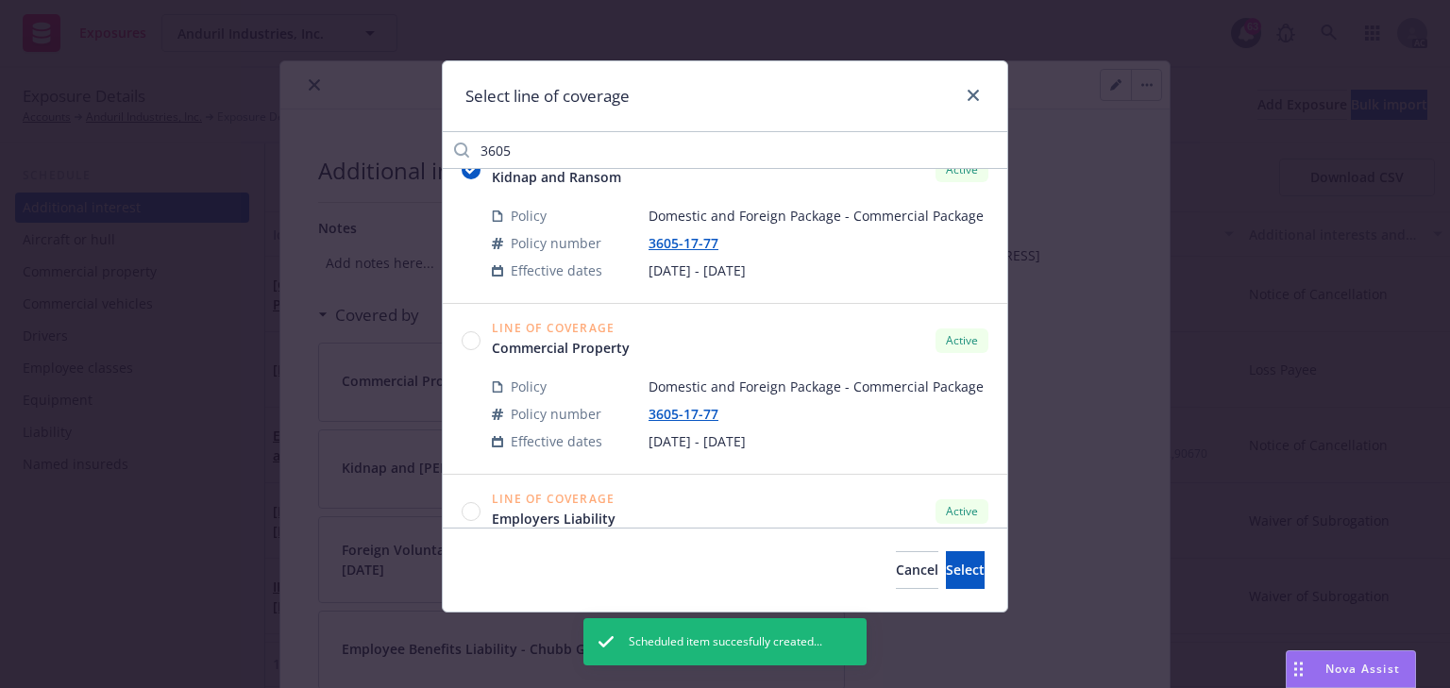
click at [474, 344] on circle at bounding box center [472, 340] width 18 height 18
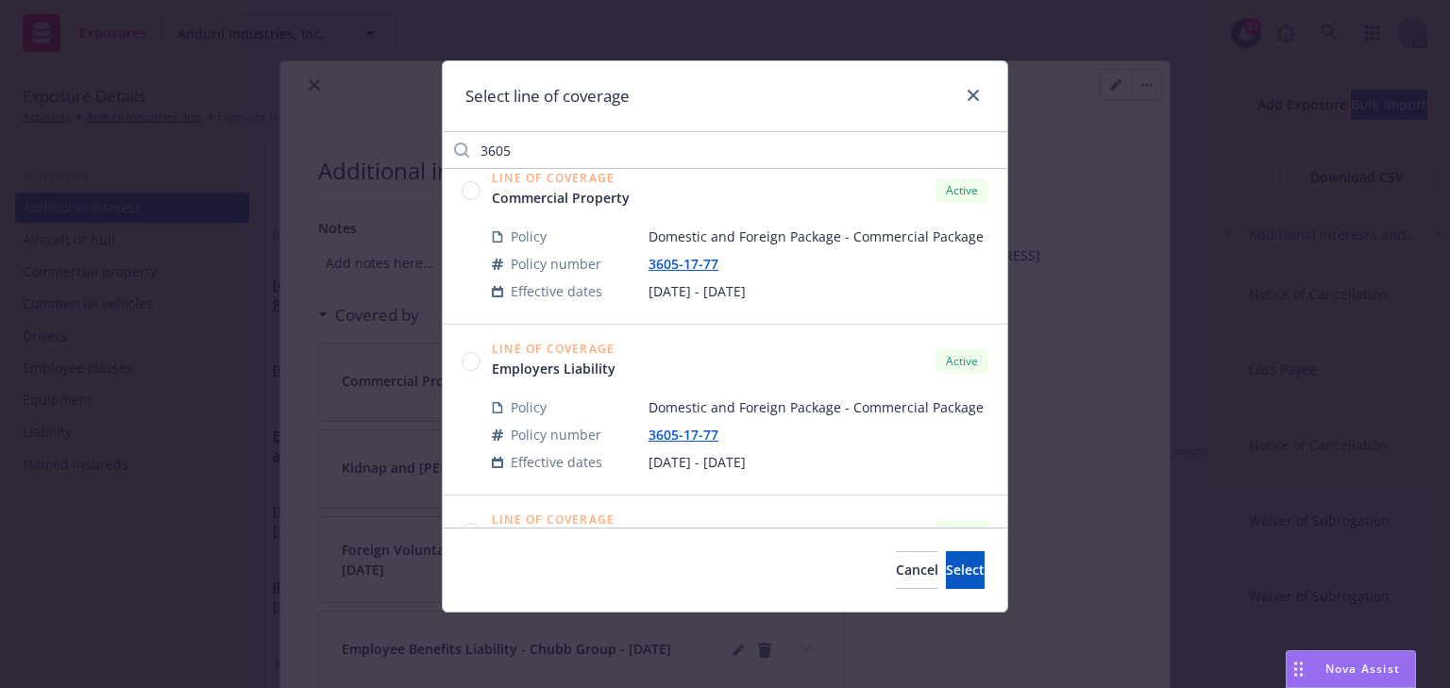
scroll to position [529, 0]
click at [472, 363] on circle at bounding box center [472, 360] width 18 height 18
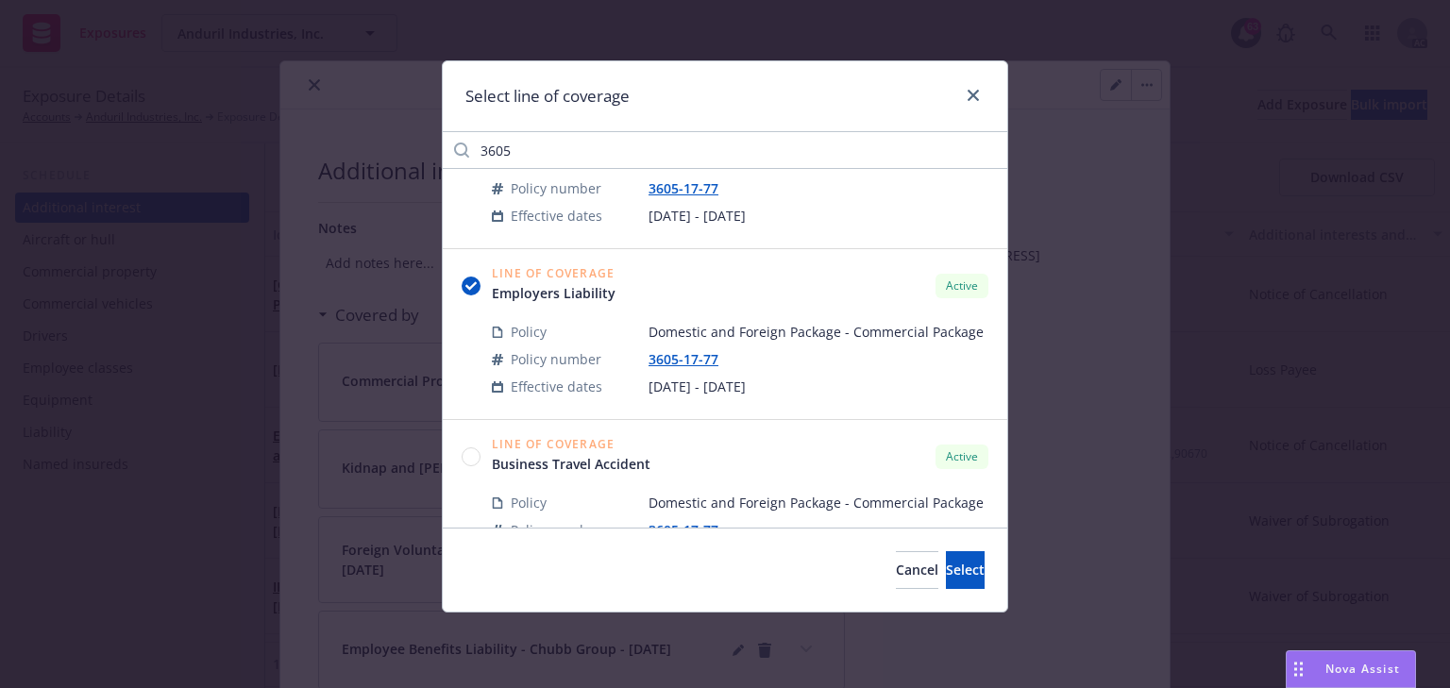
scroll to position [604, 0]
click at [950, 578] on span "Select" at bounding box center [965, 570] width 39 height 18
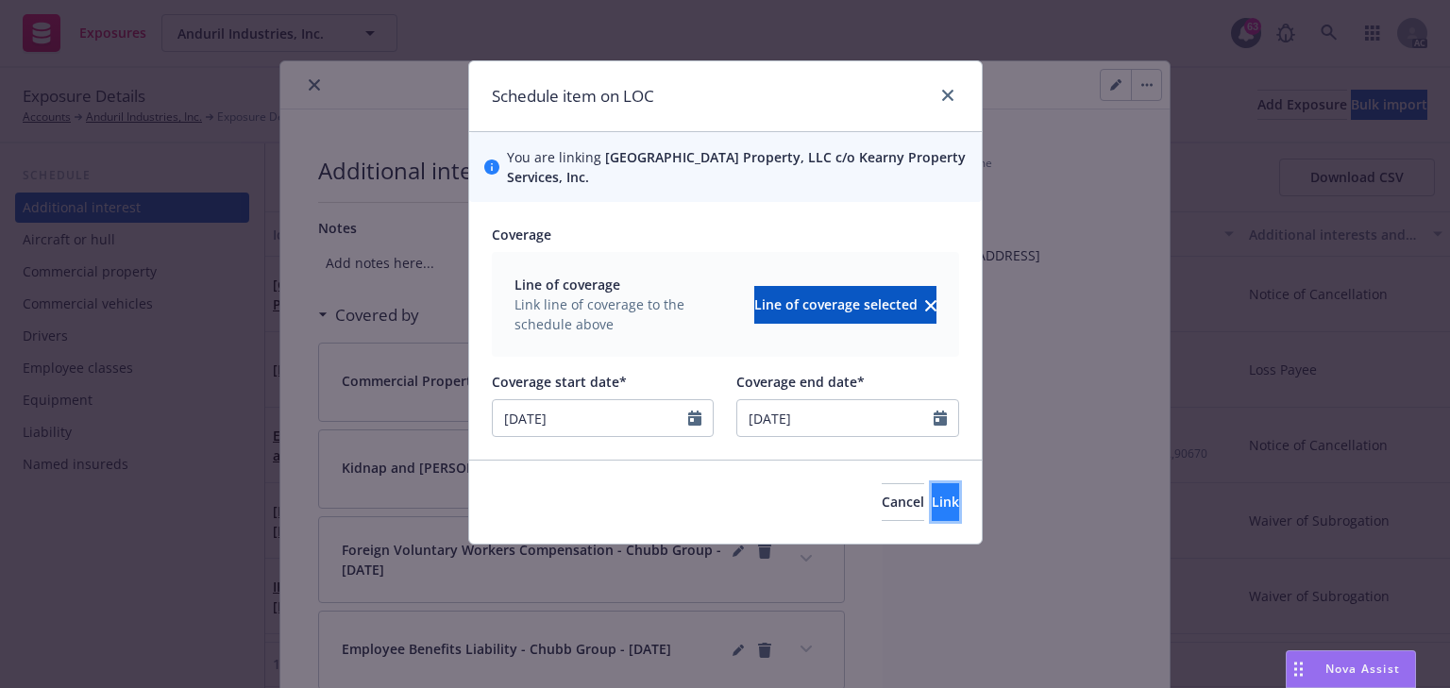
click at [932, 509] on span "Link" at bounding box center [945, 502] width 27 height 18
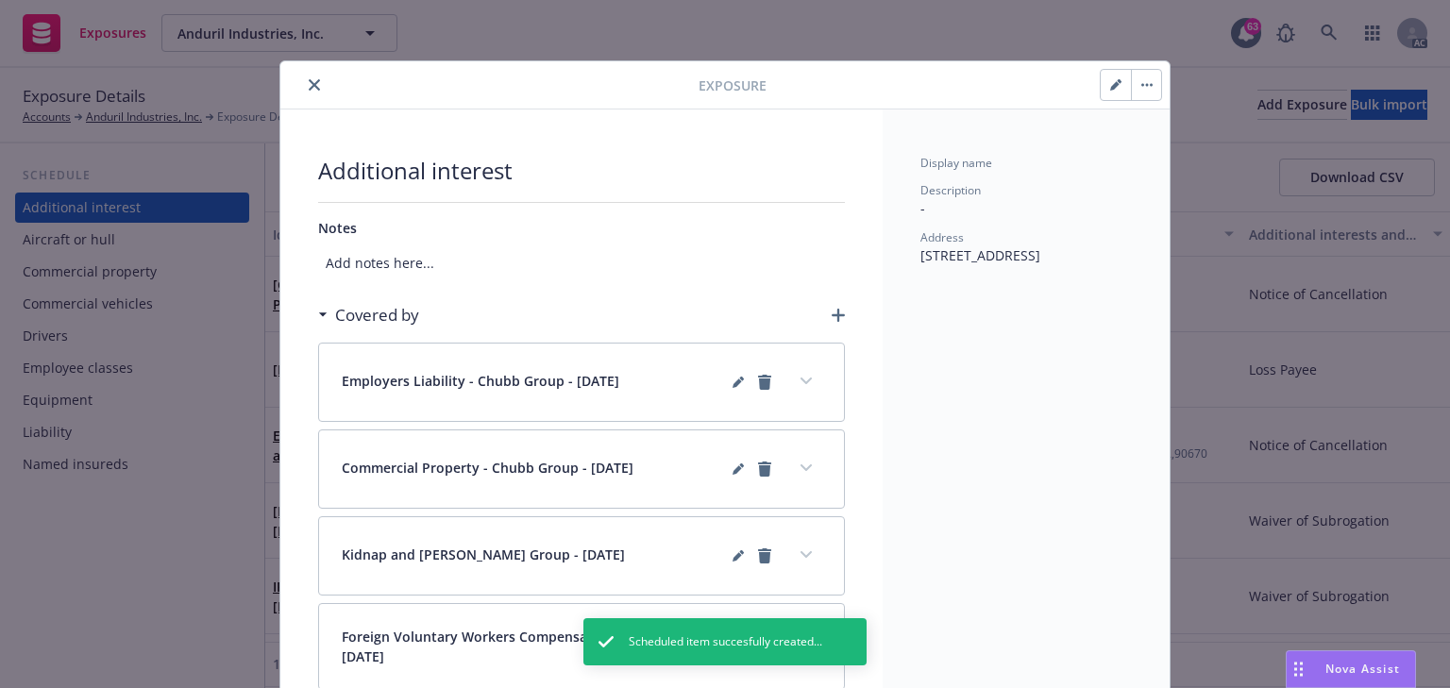
click at [832, 318] on icon "button" at bounding box center [838, 315] width 13 height 13
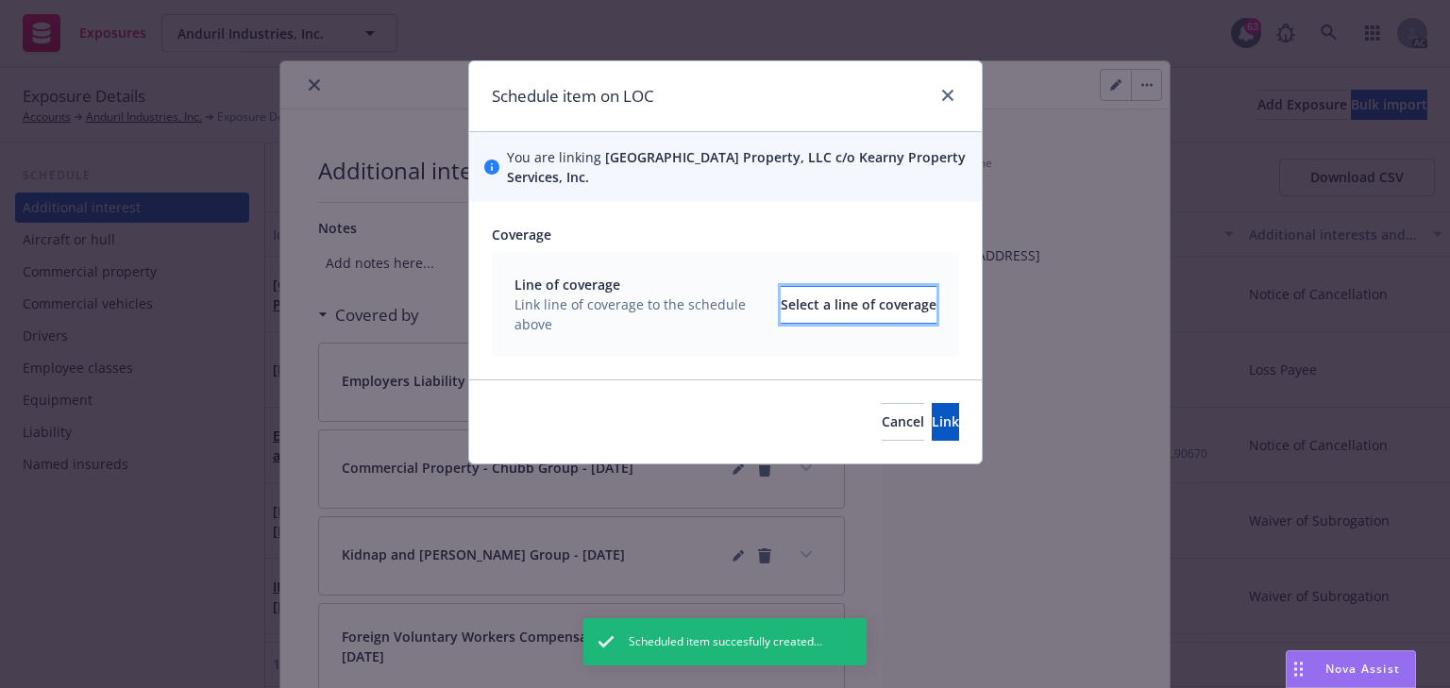
click at [831, 311] on div "Select a line of coverage" at bounding box center [859, 305] width 156 height 36
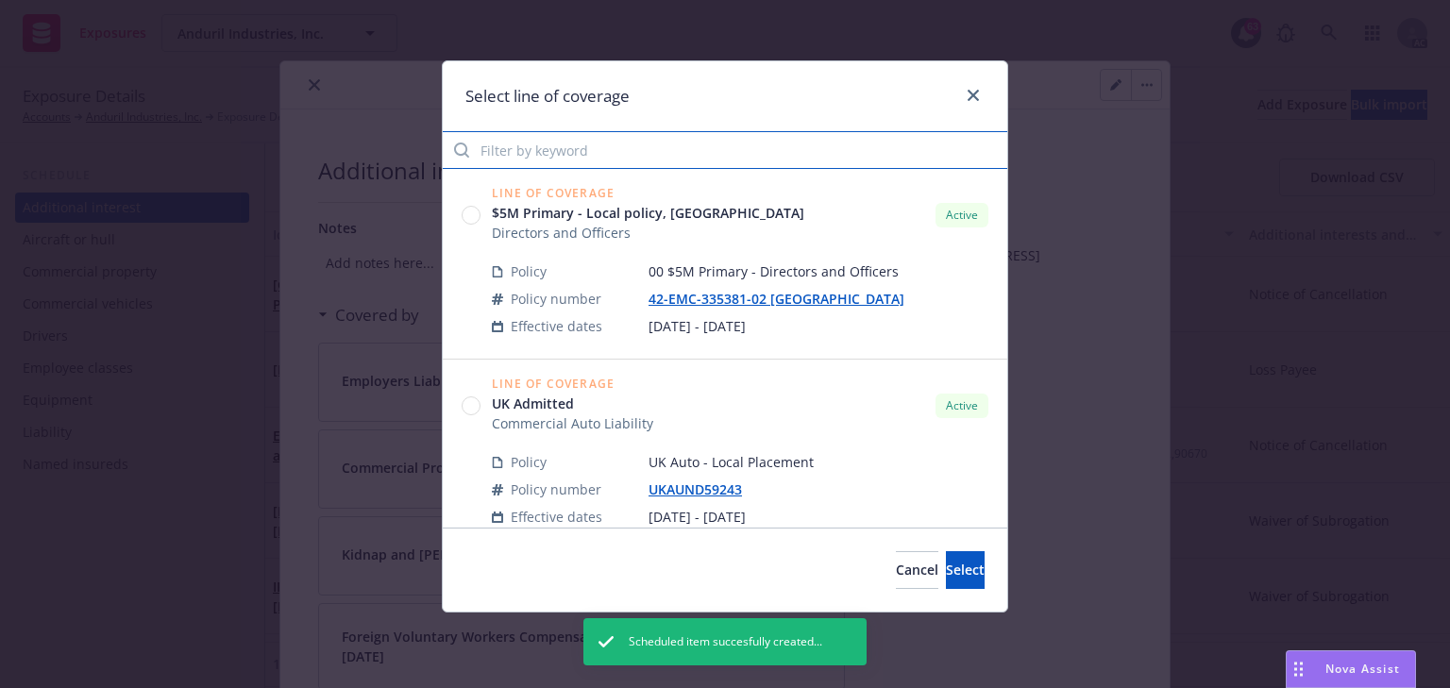
click at [599, 159] on input "Filter by keyword" at bounding box center [725, 150] width 565 height 38
paste input "3605"
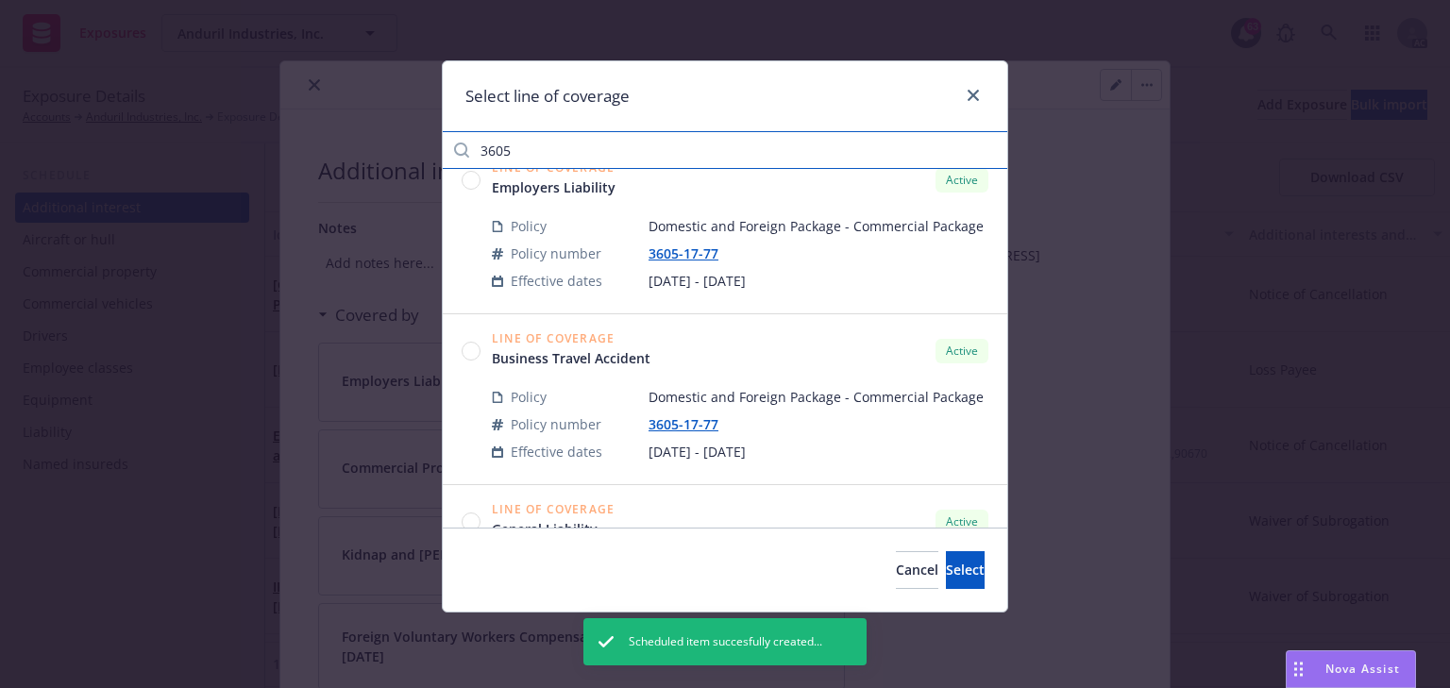
scroll to position [755, 0]
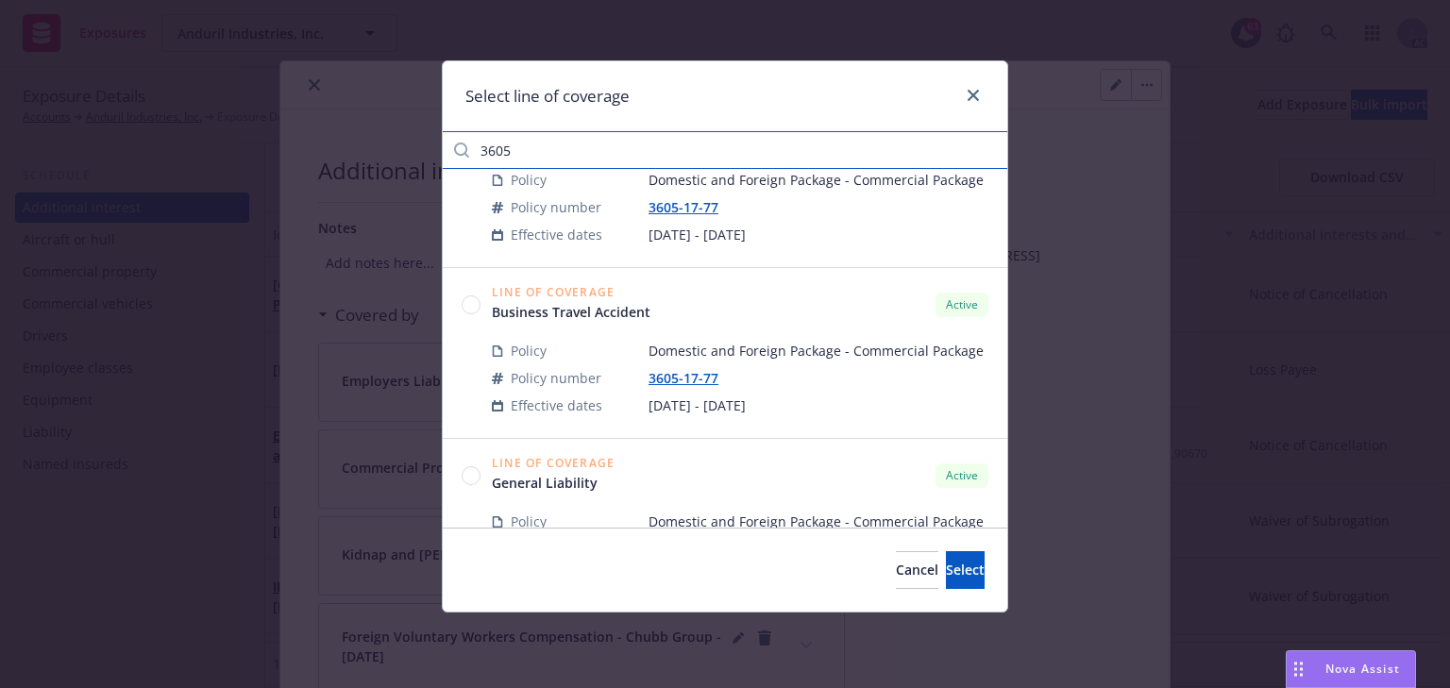
type input "3605"
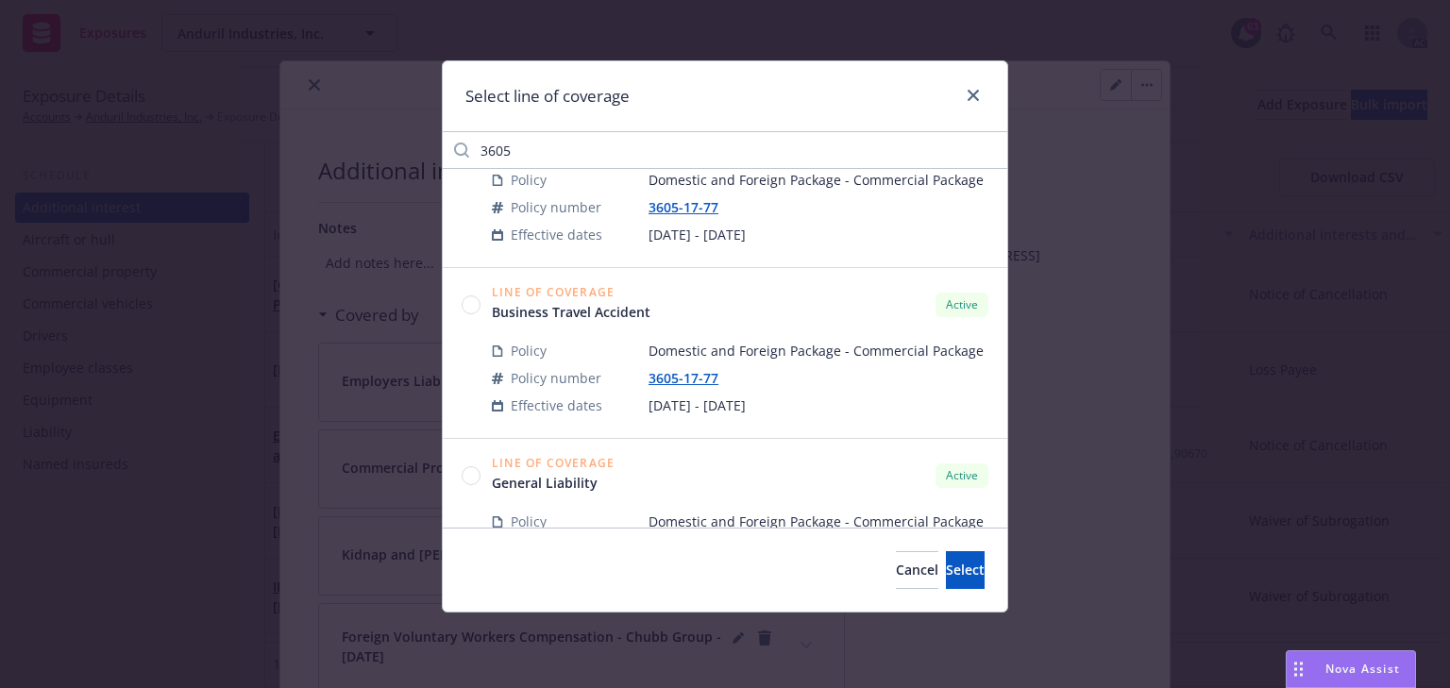
click at [464, 302] on circle at bounding box center [472, 304] width 18 height 18
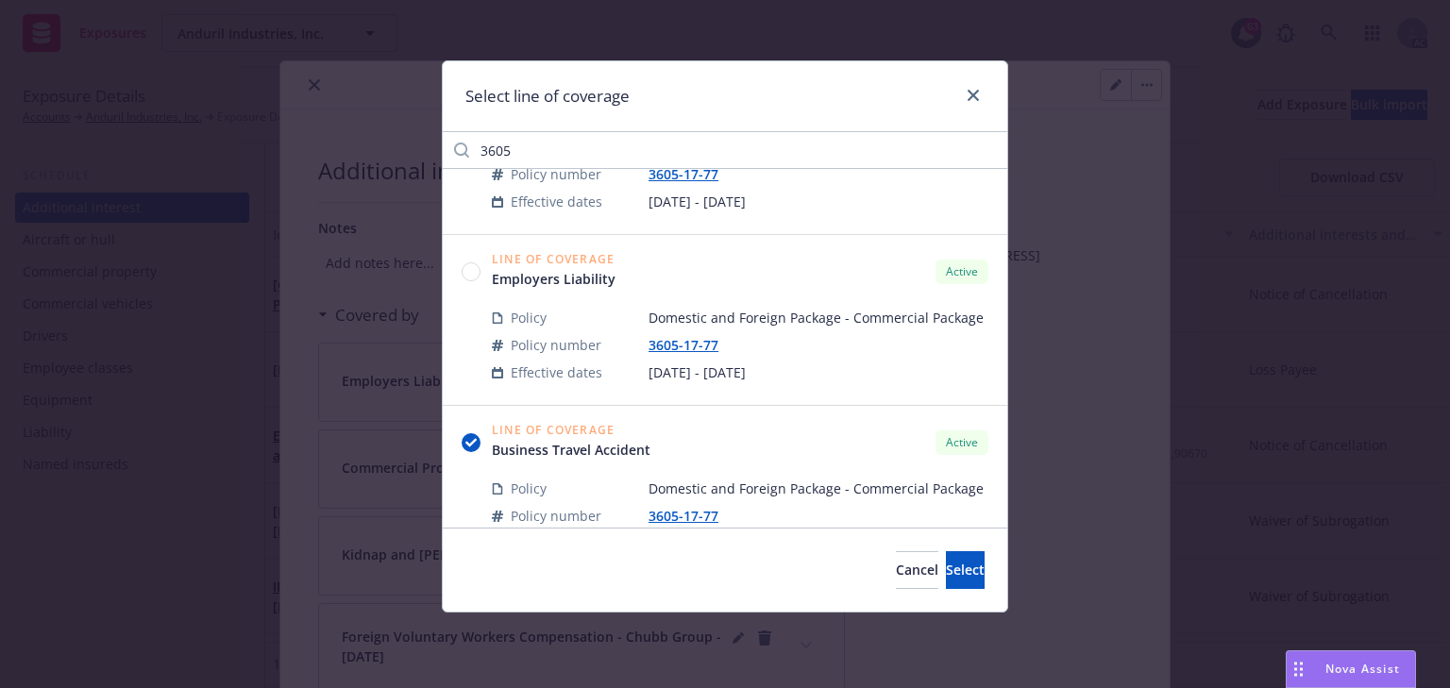
scroll to position [604, 0]
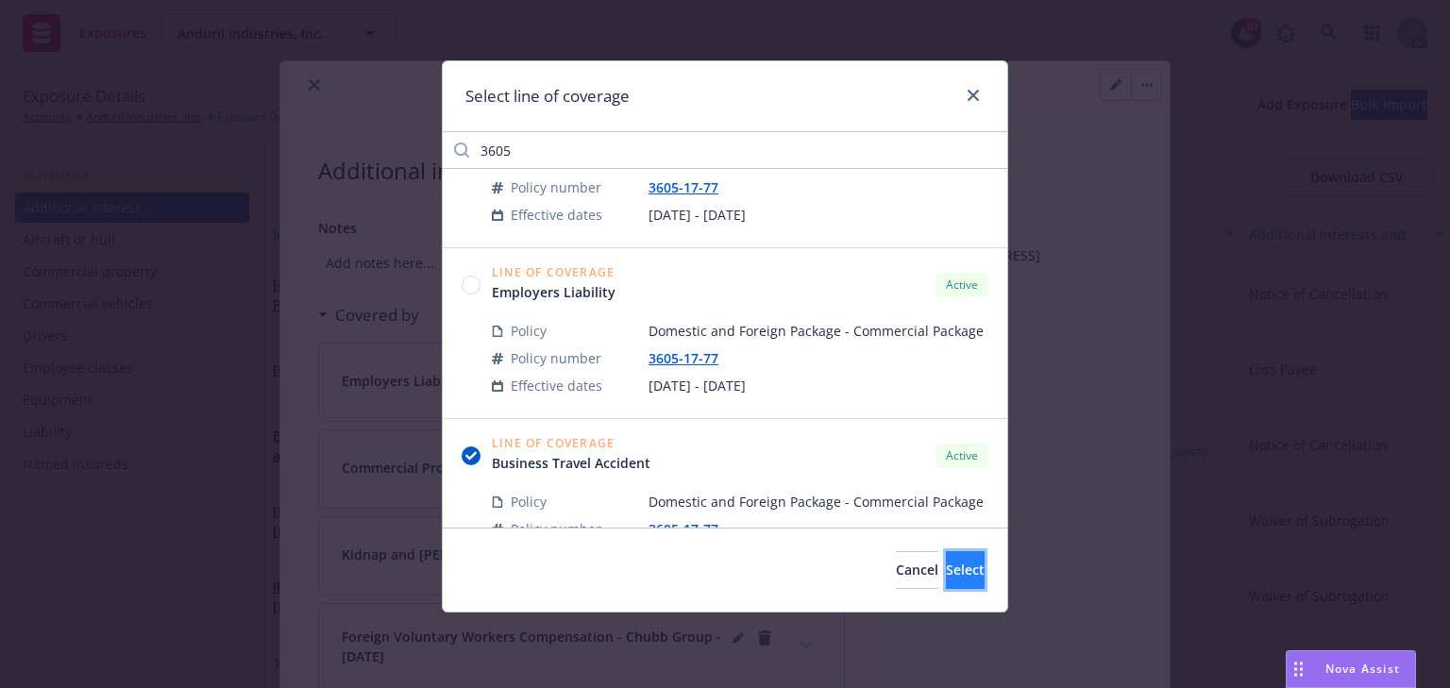
click at [946, 557] on button "Select" at bounding box center [965, 570] width 39 height 38
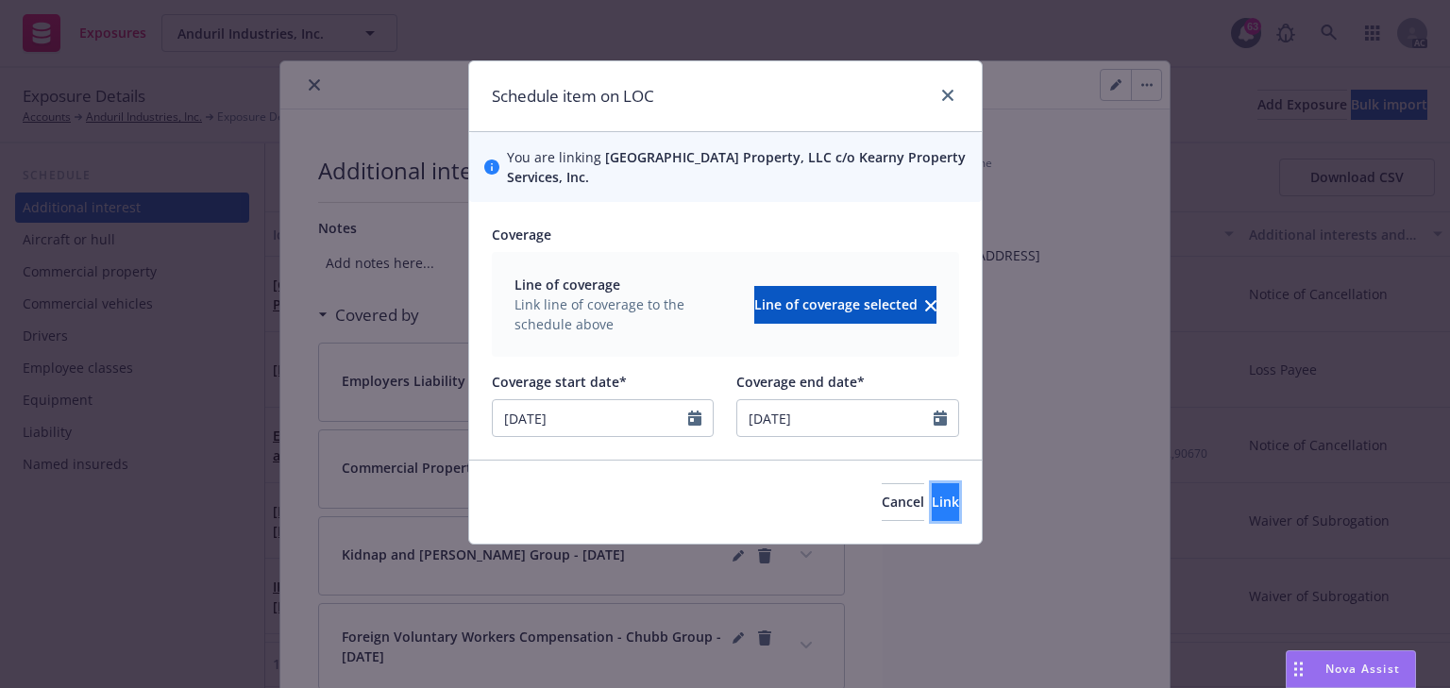
click at [932, 493] on span "Link" at bounding box center [945, 502] width 27 height 18
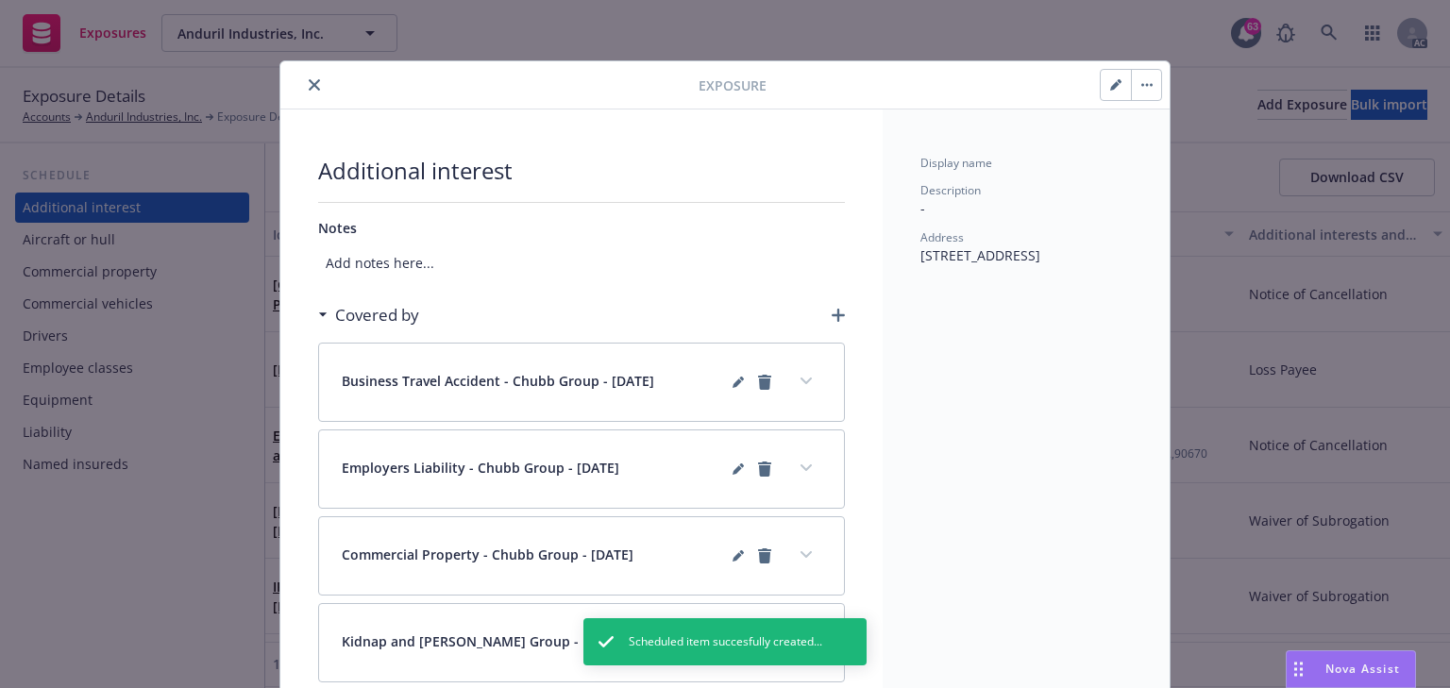
click at [832, 309] on icon "button" at bounding box center [838, 315] width 13 height 13
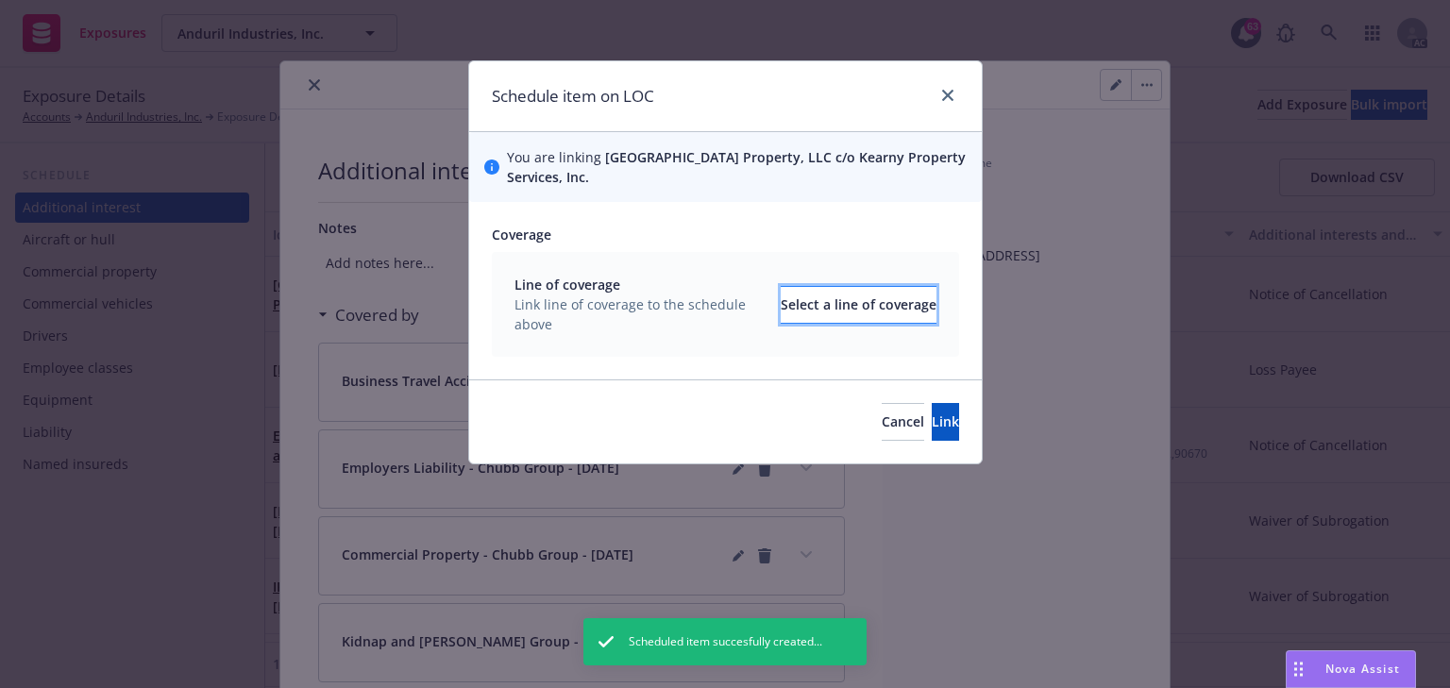
click at [828, 308] on div "Select a line of coverage" at bounding box center [859, 305] width 156 height 36
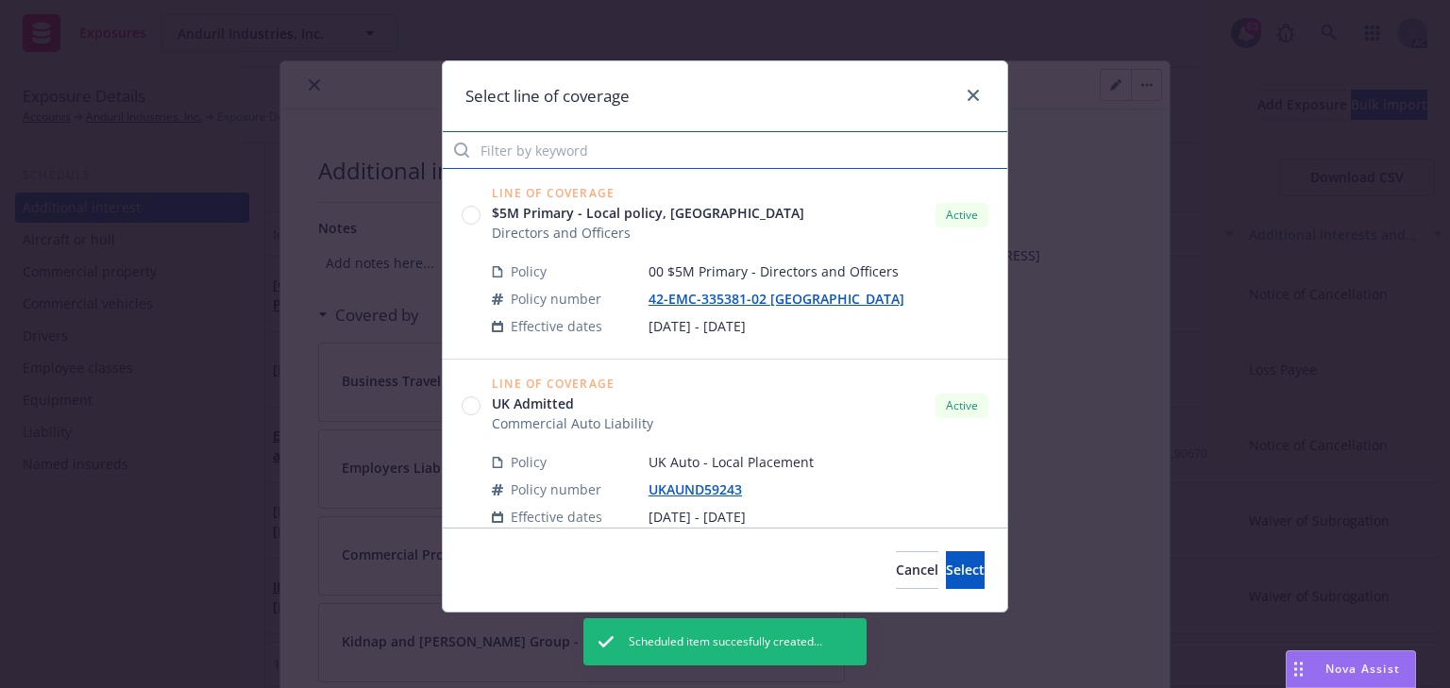
click at [598, 147] on input "Filter by keyword" at bounding box center [725, 150] width 565 height 38
paste input "3605"
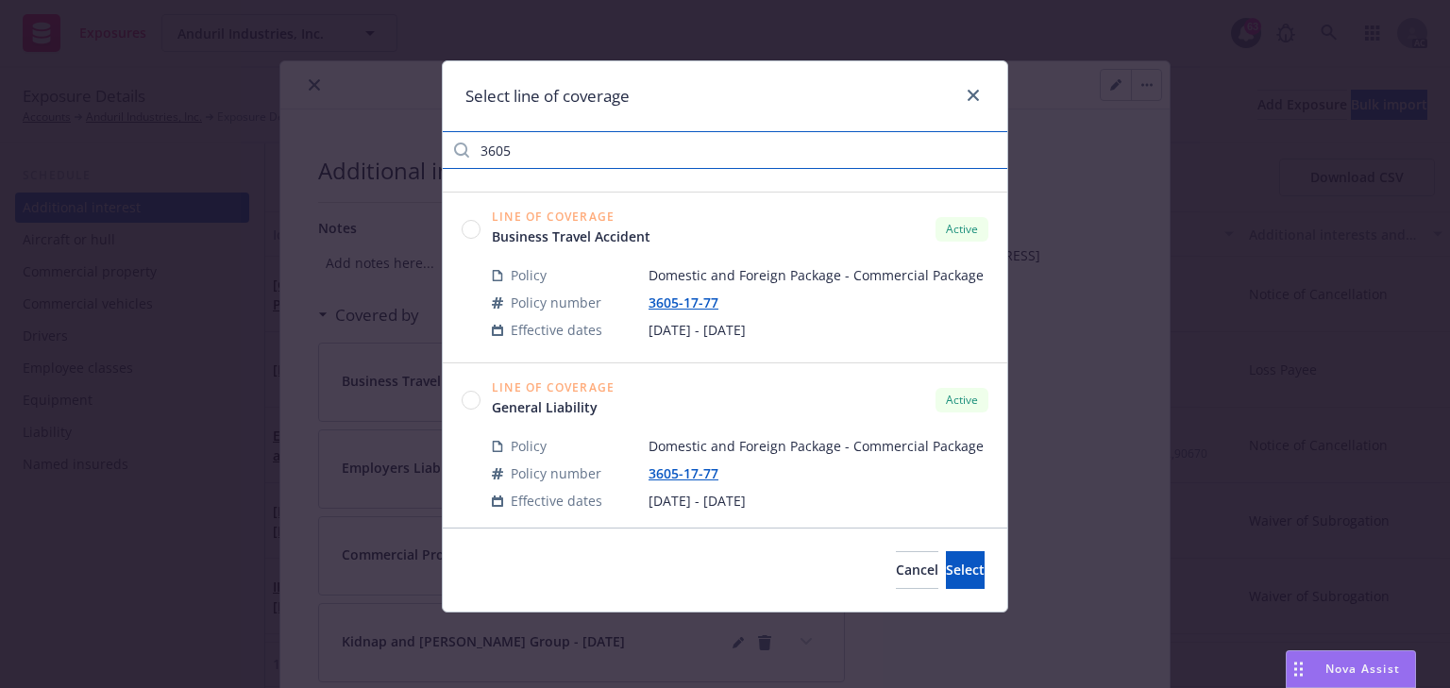
type input "3605"
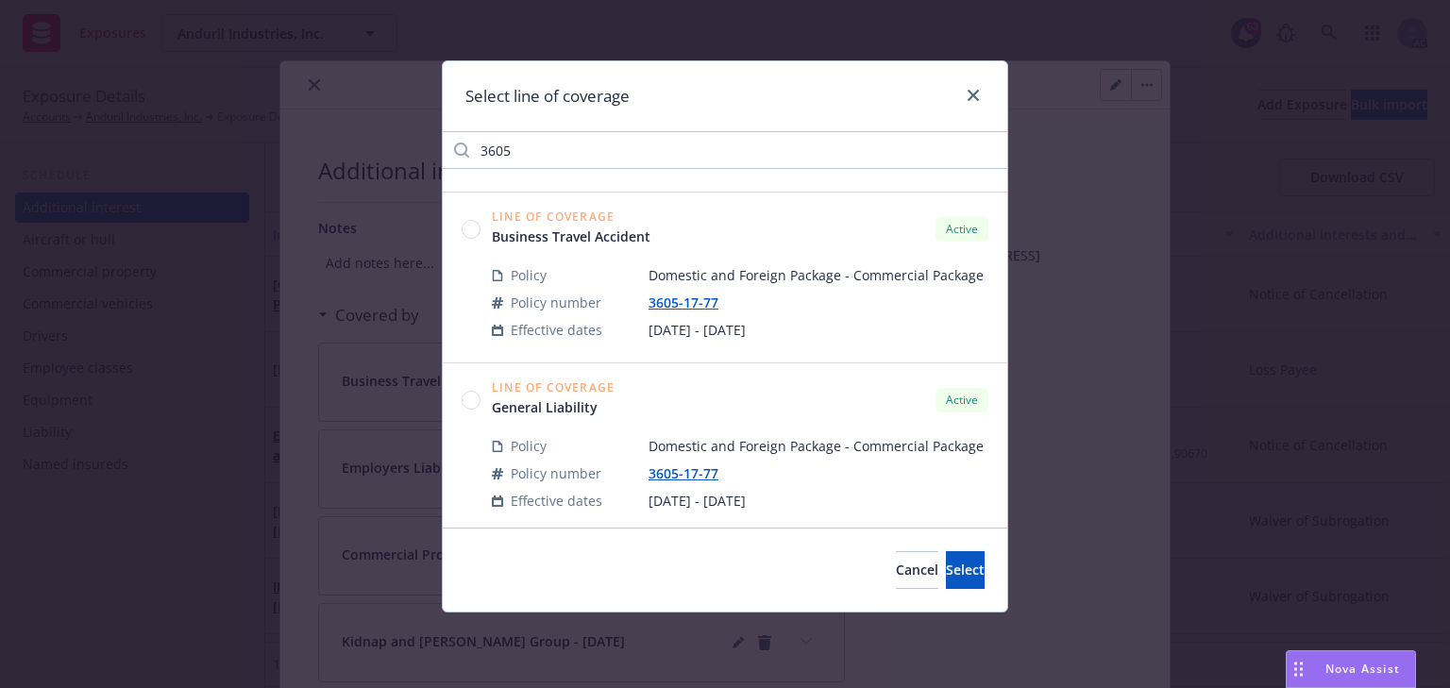
click at [468, 398] on circle at bounding box center [472, 400] width 18 height 18
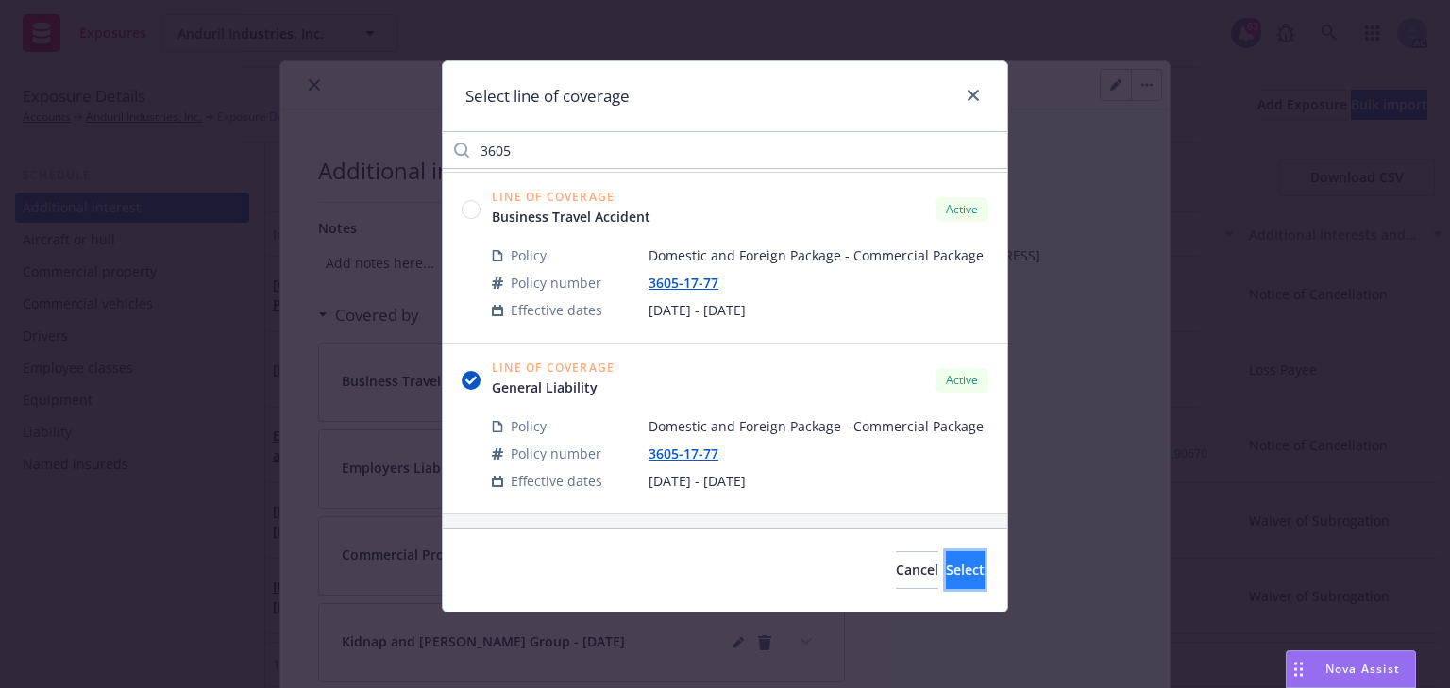
click at [946, 551] on button "Select" at bounding box center [965, 570] width 39 height 38
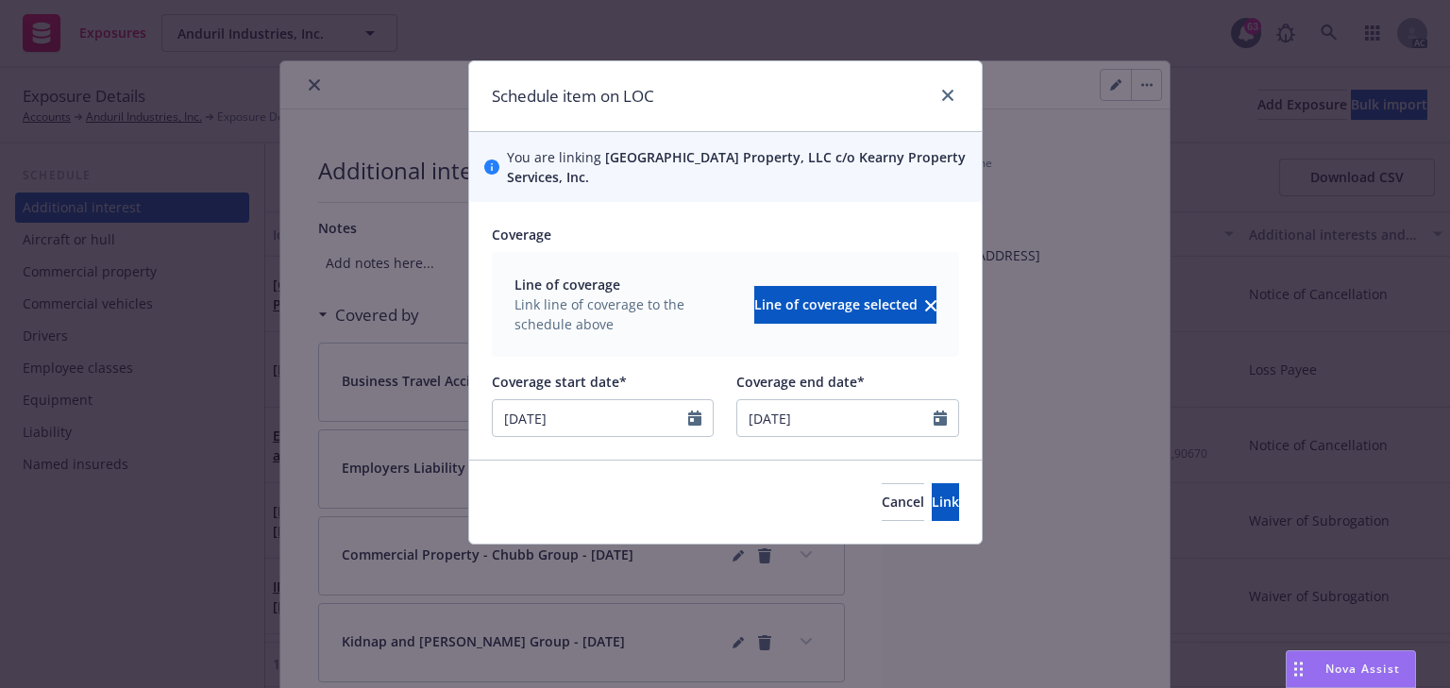
click at [912, 469] on div "Cancel Link" at bounding box center [725, 502] width 513 height 84
click at [932, 500] on span "Link" at bounding box center [945, 502] width 27 height 18
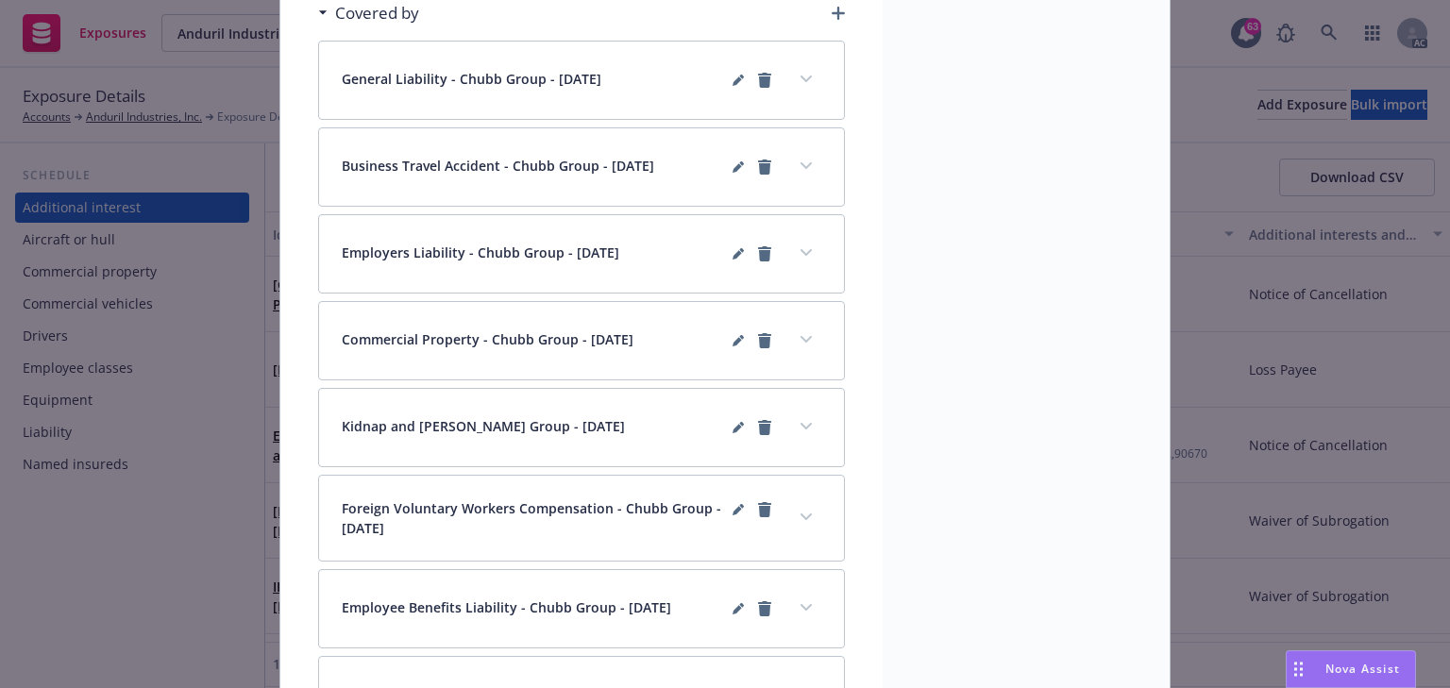
scroll to position [0, 0]
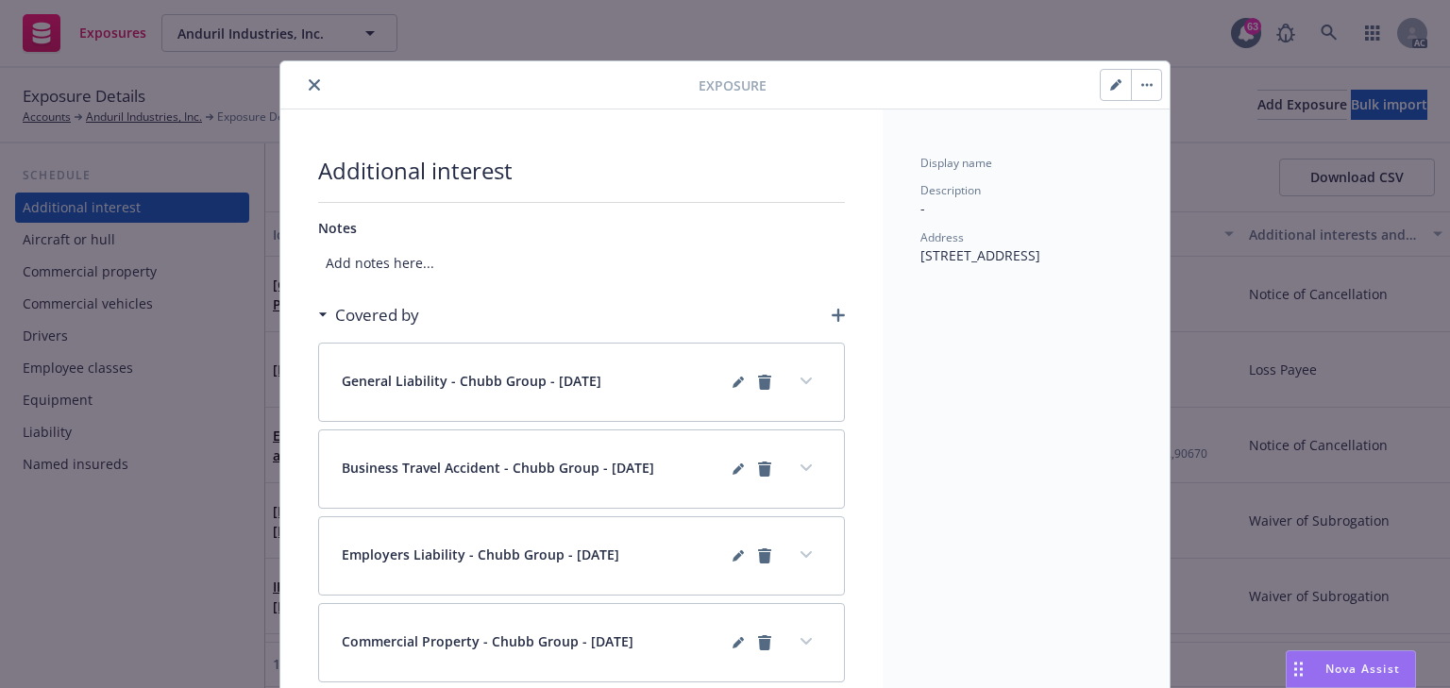
click at [312, 85] on icon "close" at bounding box center [314, 84] width 11 height 11
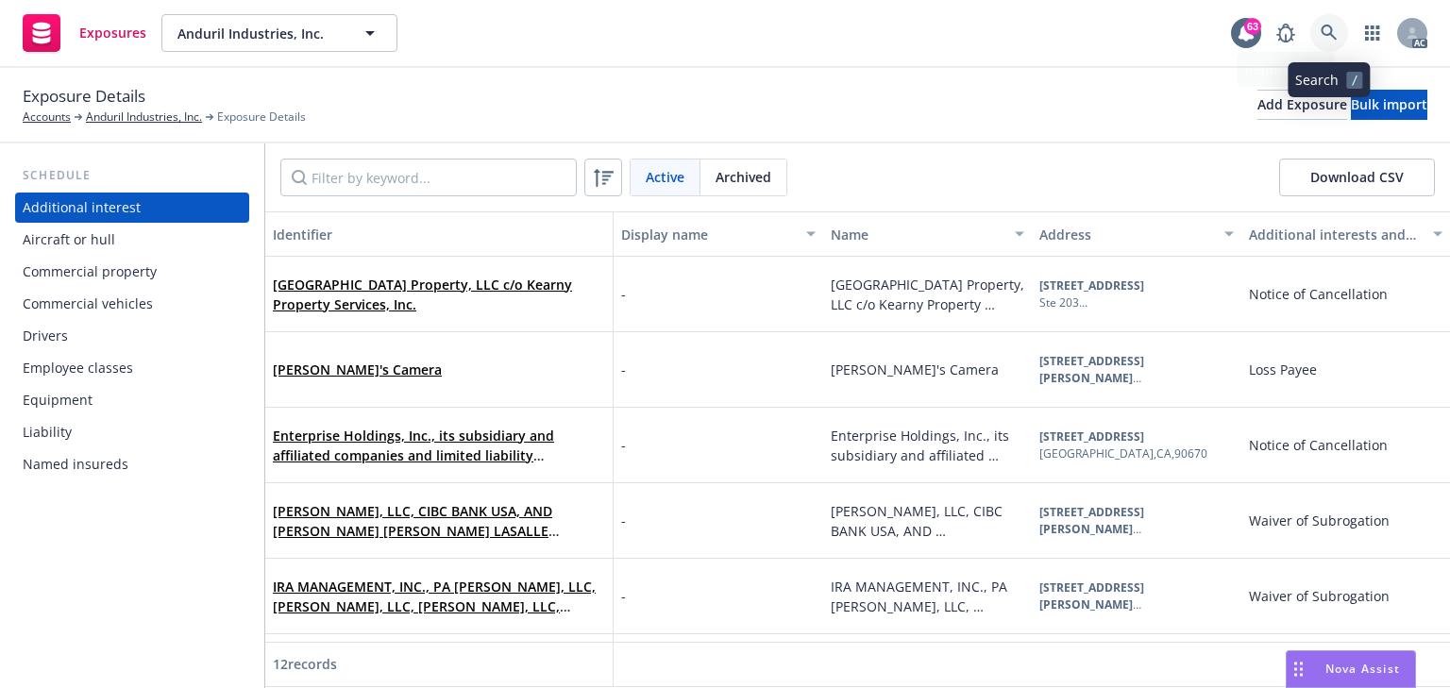
click at [1330, 37] on icon at bounding box center [1329, 33] width 17 height 17
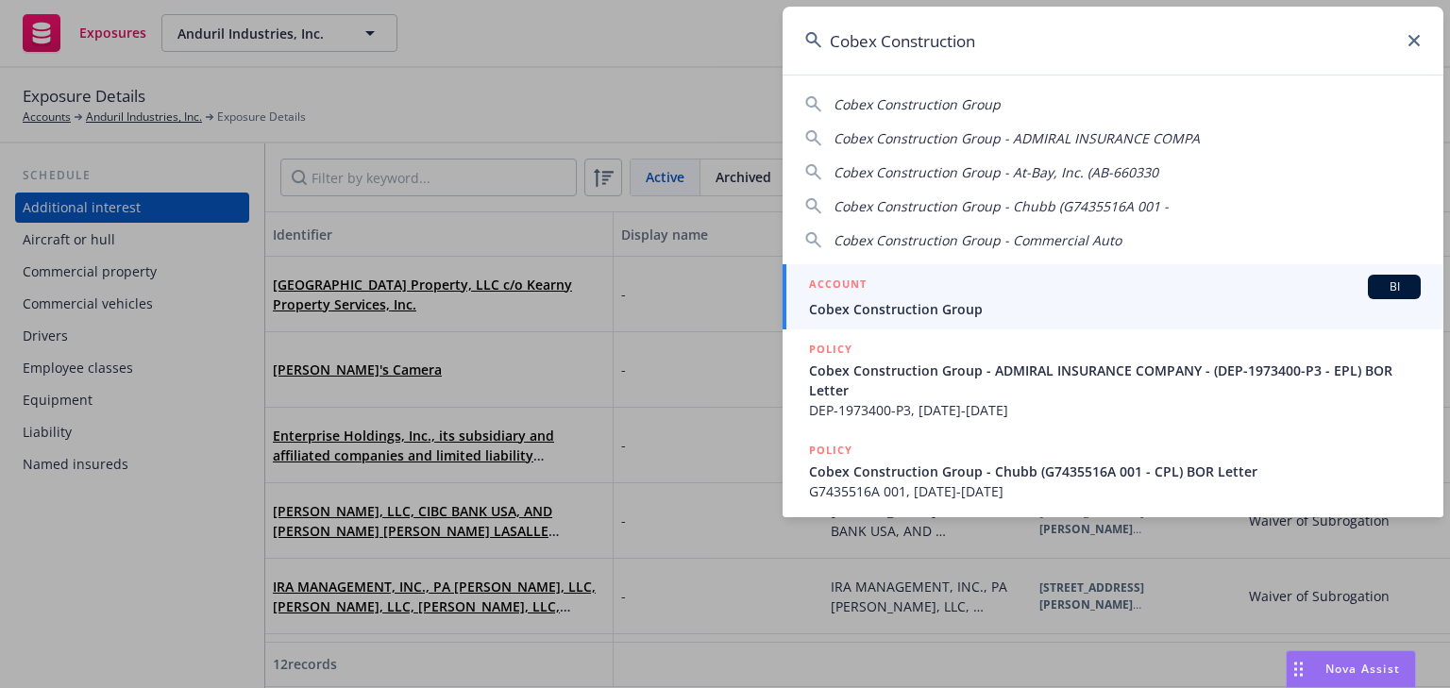
type input "Cobex Construction"
click at [895, 306] on span "Cobex Construction Group" at bounding box center [1115, 309] width 612 height 20
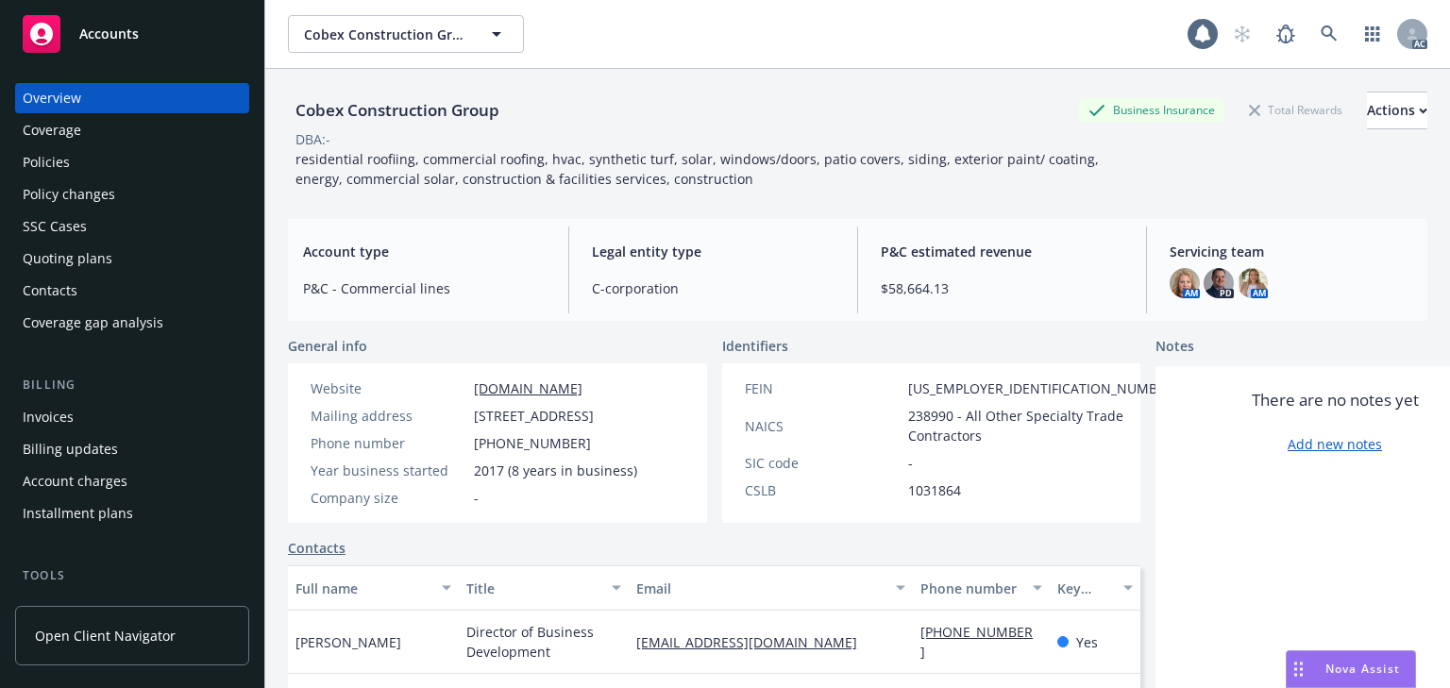
click at [59, 181] on div "Policy changes" at bounding box center [69, 194] width 93 height 30
click at [59, 164] on div "Policies" at bounding box center [46, 162] width 47 height 30
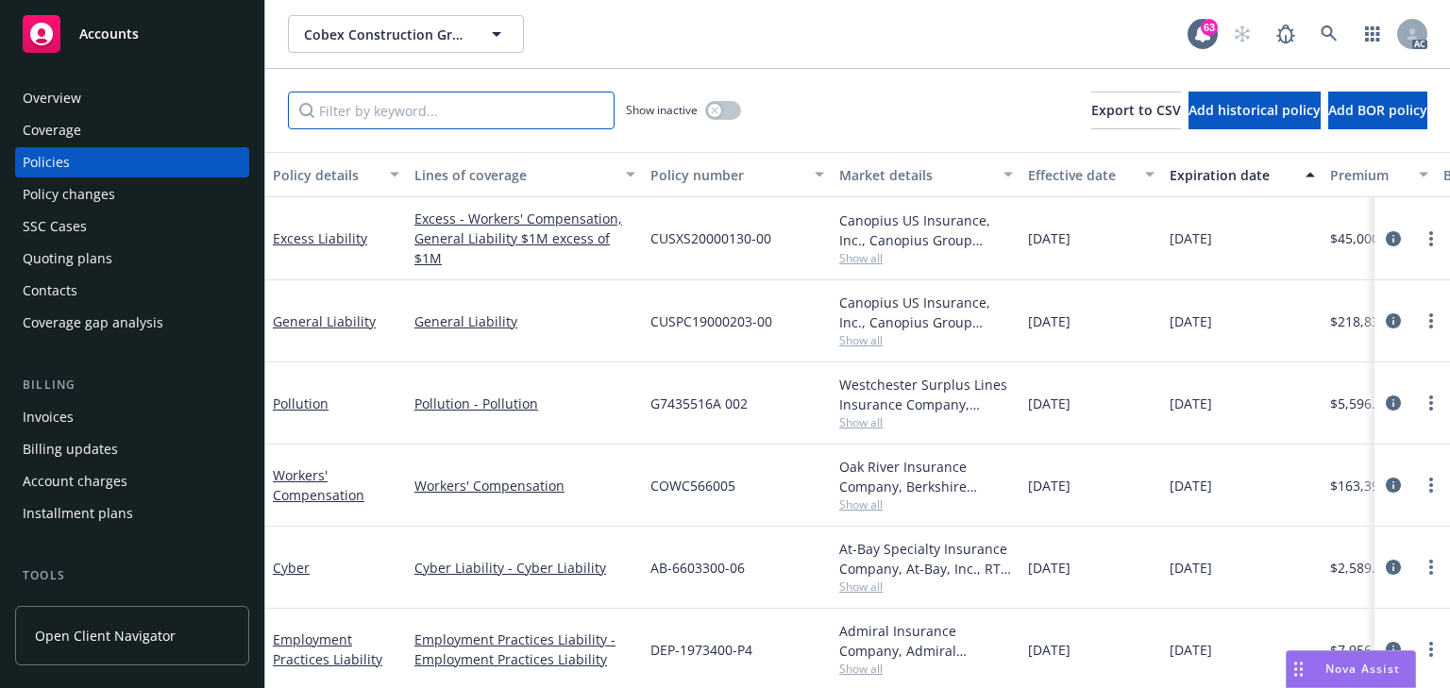
click at [351, 115] on input "Filter by keyword..." at bounding box center [451, 111] width 327 height 38
click at [102, 202] on div "Policy changes" at bounding box center [69, 194] width 93 height 30
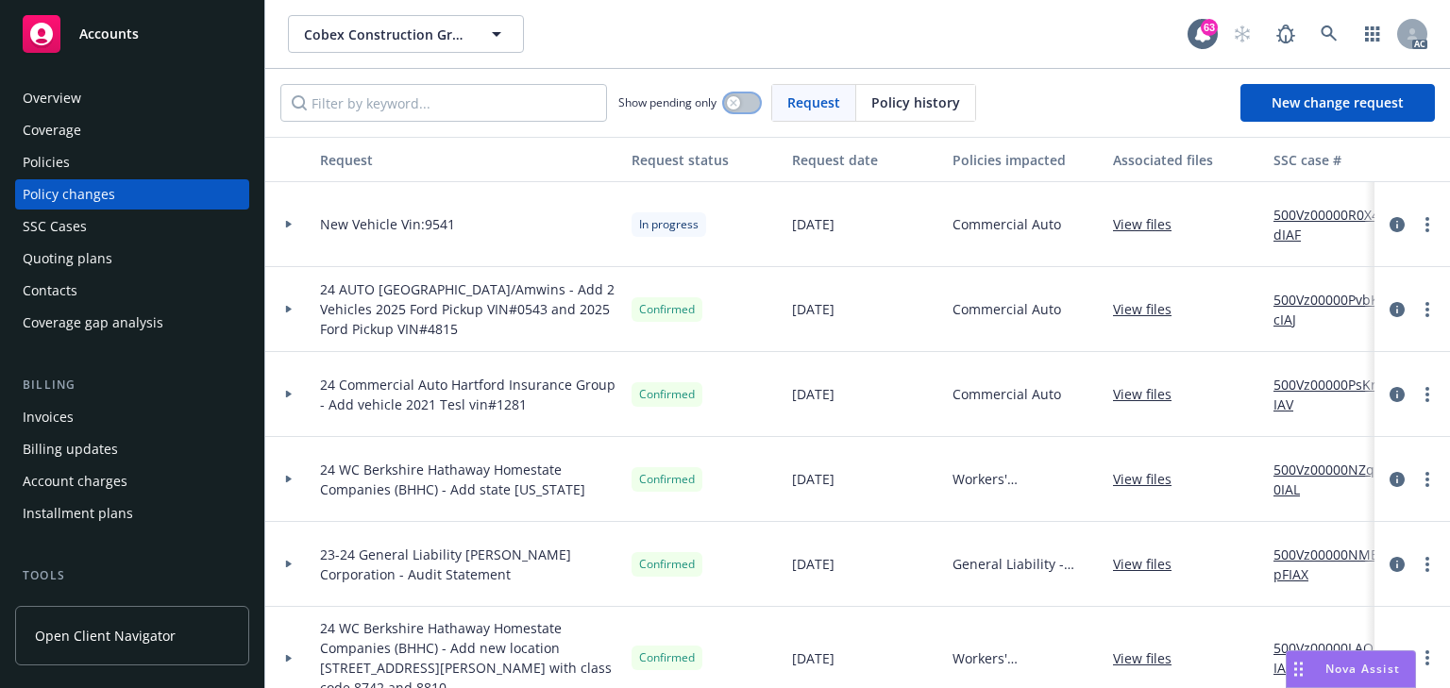
click at [736, 108] on div "button" at bounding box center [733, 102] width 13 height 13
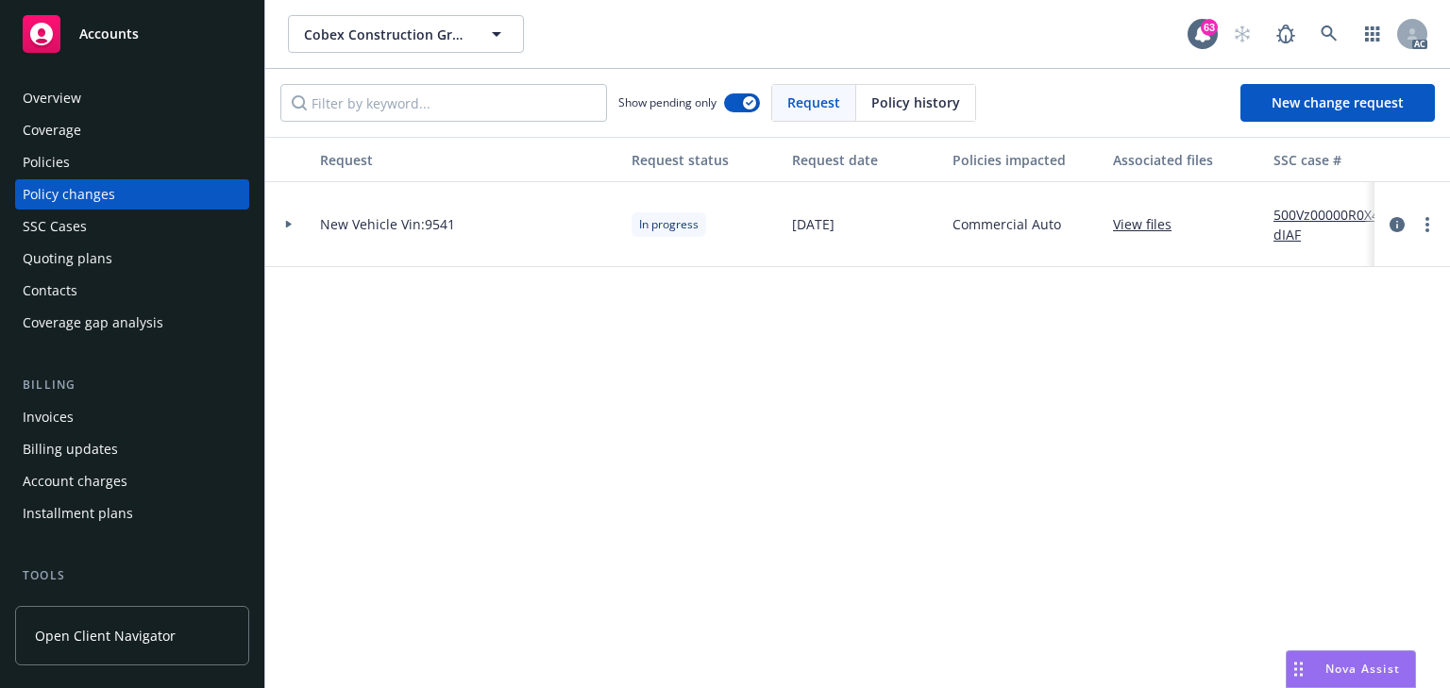
click at [1327, 216] on link "500Vz00000R0X4dIAF" at bounding box center [1337, 225] width 127 height 40
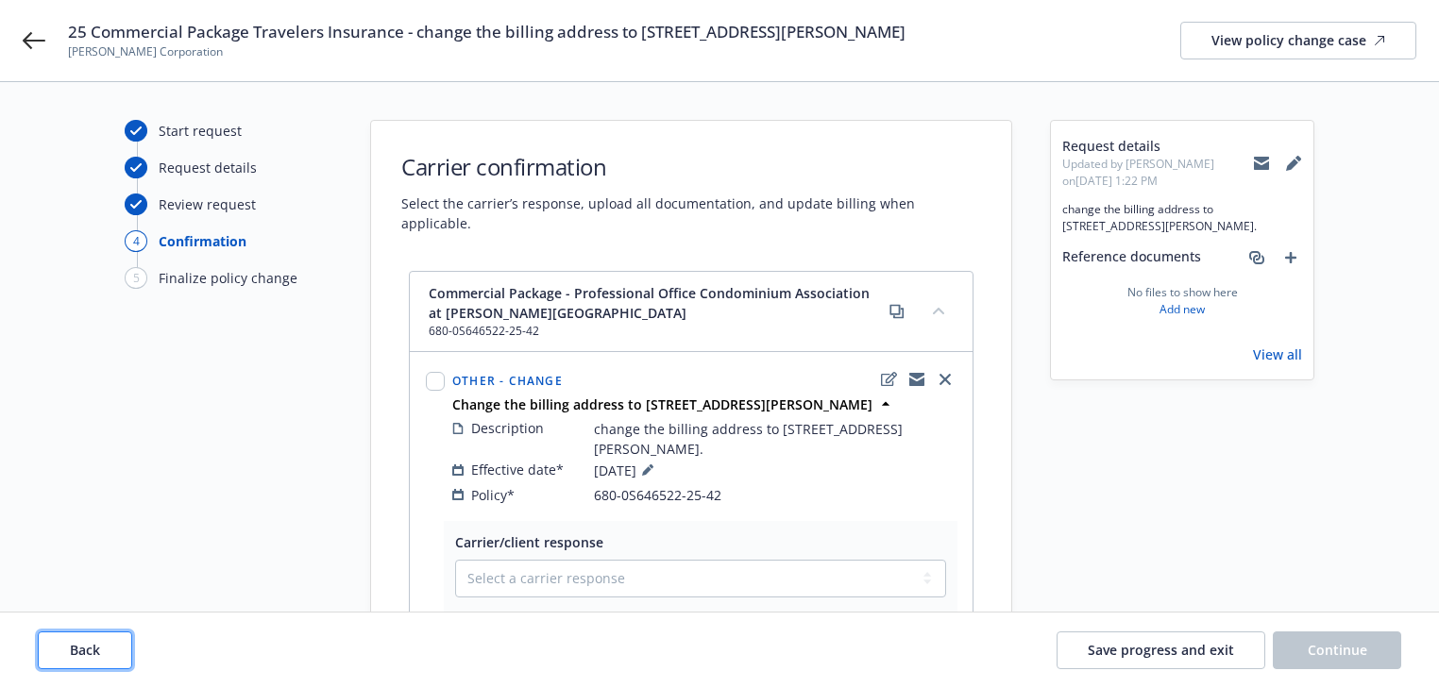
click at [108, 666] on button "Back" at bounding box center [85, 651] width 94 height 38
click at [106, 666] on button "Back" at bounding box center [85, 651] width 94 height 38
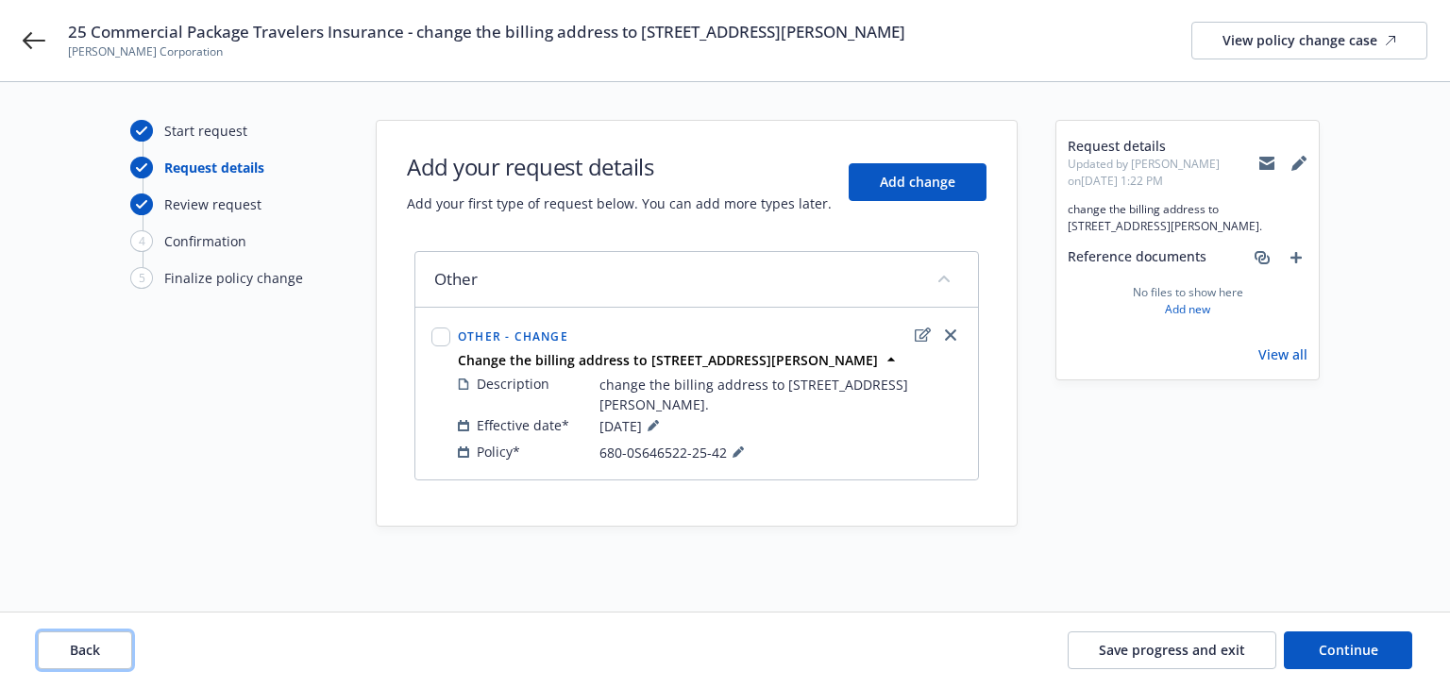
click at [103, 666] on button "Back" at bounding box center [85, 651] width 94 height 38
click at [102, 666] on div "Back Save progress and exit Continue" at bounding box center [725, 651] width 1375 height 38
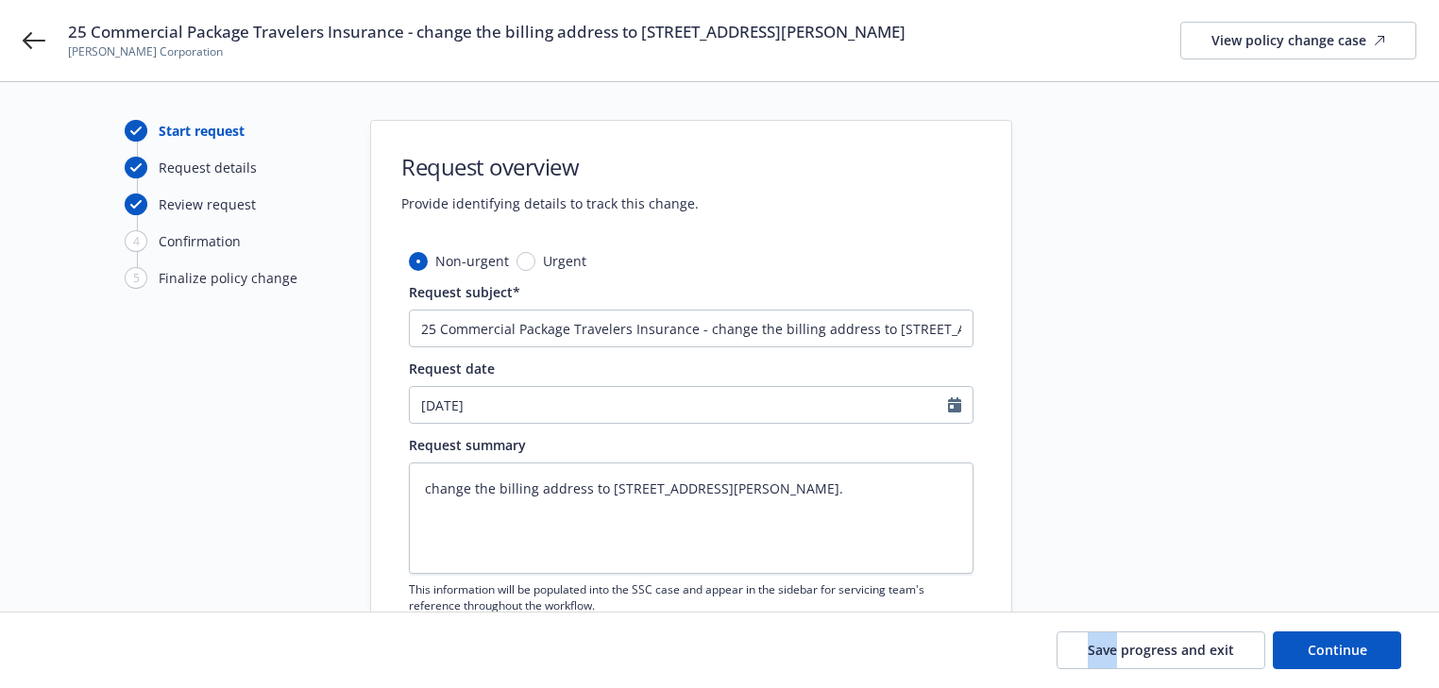
click at [102, 666] on div "Save progress and exit Continue" at bounding box center [719, 651] width 1363 height 38
drag, startPoint x: 102, startPoint y: 666, endPoint x: 141, endPoint y: 613, distance: 66.3
click at [102, 666] on div "Save progress and exit Continue" at bounding box center [719, 651] width 1363 height 38
click at [174, 567] on div "Start request Request details Review request 4 Confirmation 5 Finalize policy c…" at bounding box center [229, 413] width 208 height 586
click at [1382, 641] on button "Continue" at bounding box center [1337, 651] width 128 height 38
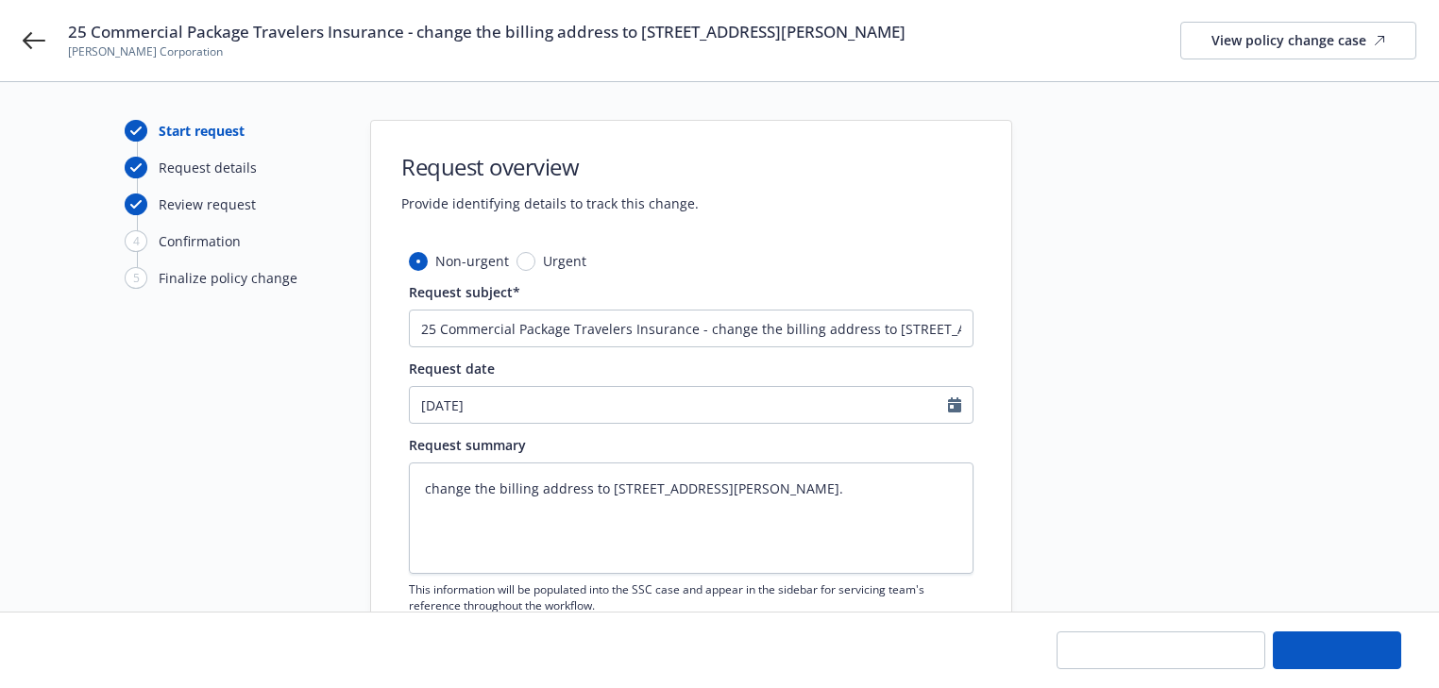
type textarea "x"
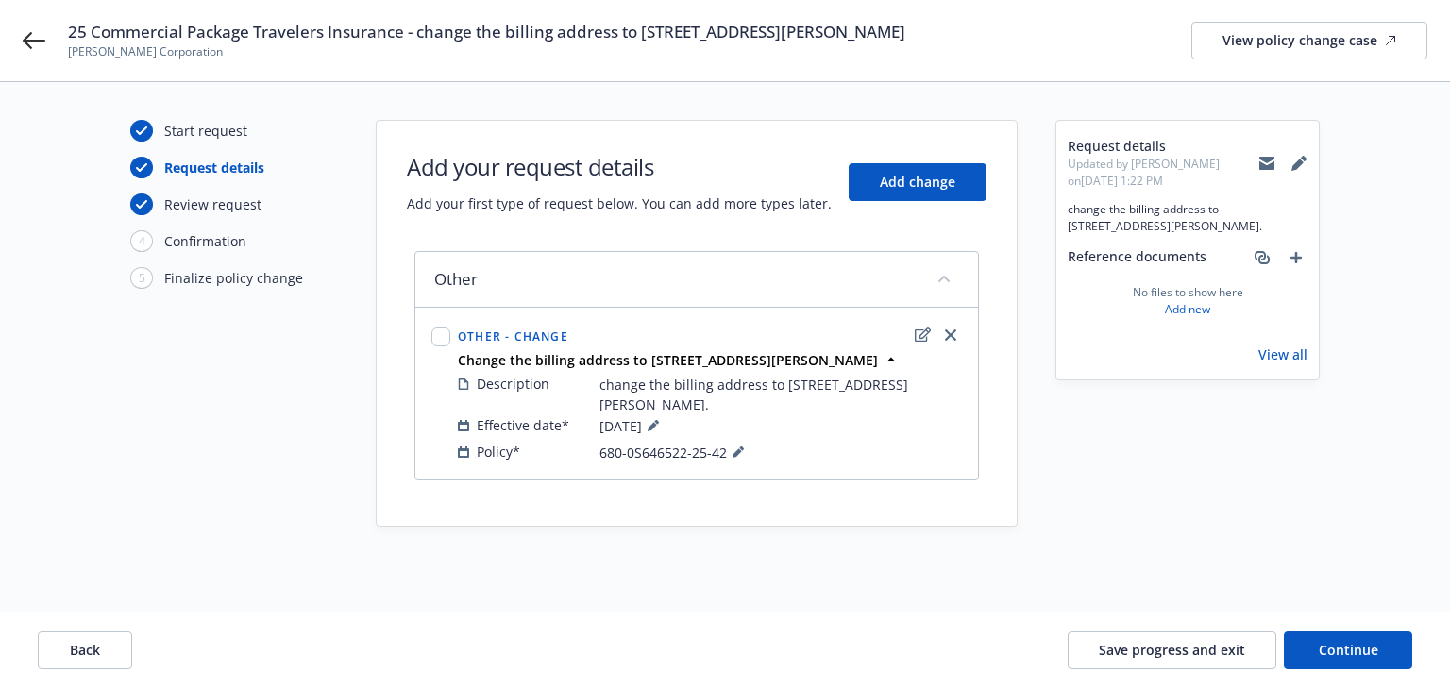
drag, startPoint x: 728, startPoint y: 447, endPoint x: 594, endPoint y: 453, distance: 134.2
click at [594, 453] on div "Policy* 680-0S646522-25-42" at bounding box center [710, 452] width 504 height 23
drag, startPoint x: 596, startPoint y: 447, endPoint x: 734, endPoint y: 453, distance: 138.9
click at [734, 453] on div "Policy* 680-0S646522-25-42" at bounding box center [710, 452] width 504 height 23
copy div "680-0S646522-25-42"
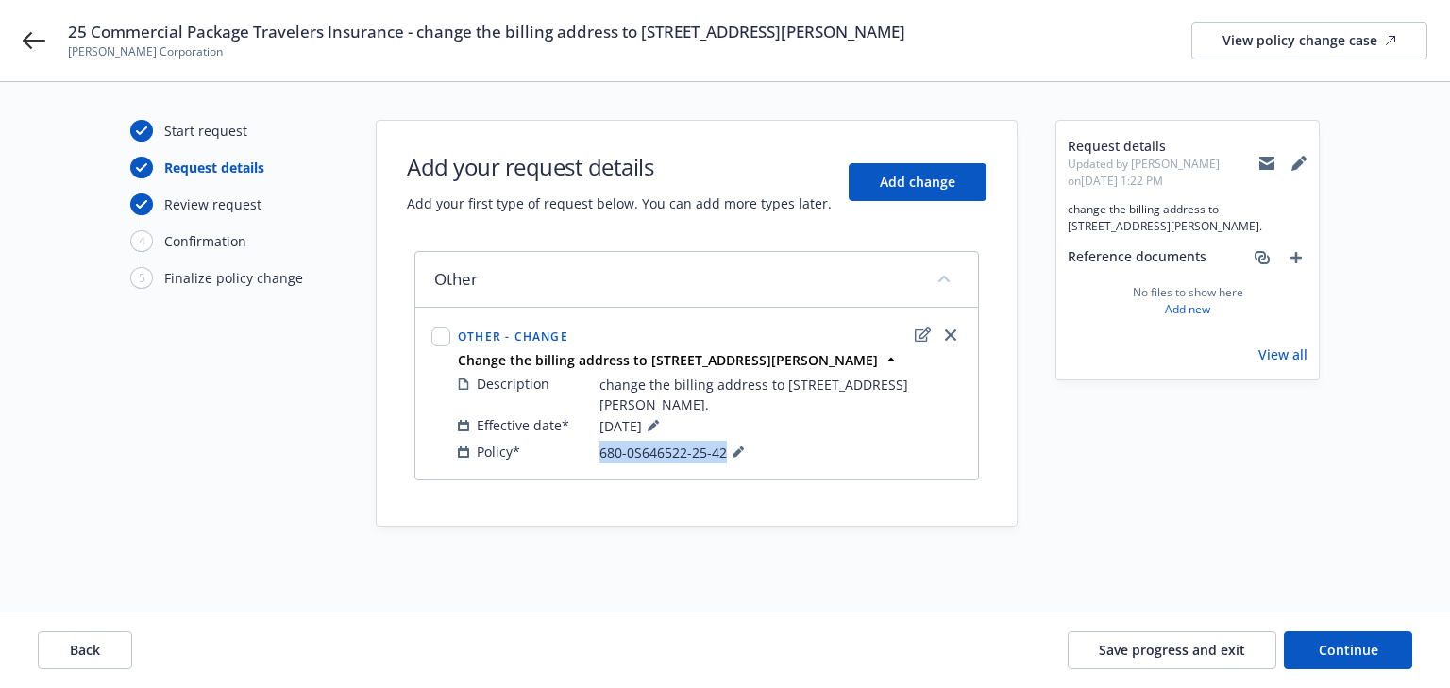
click at [1260, 161] on icon at bounding box center [1266, 164] width 15 height 8
click at [290, 427] on div "Start request Request details Review request 4 Confirmation 5 Finalize policy c…" at bounding box center [234, 347] width 208 height 454
click at [38, 42] on icon at bounding box center [34, 40] width 23 height 17
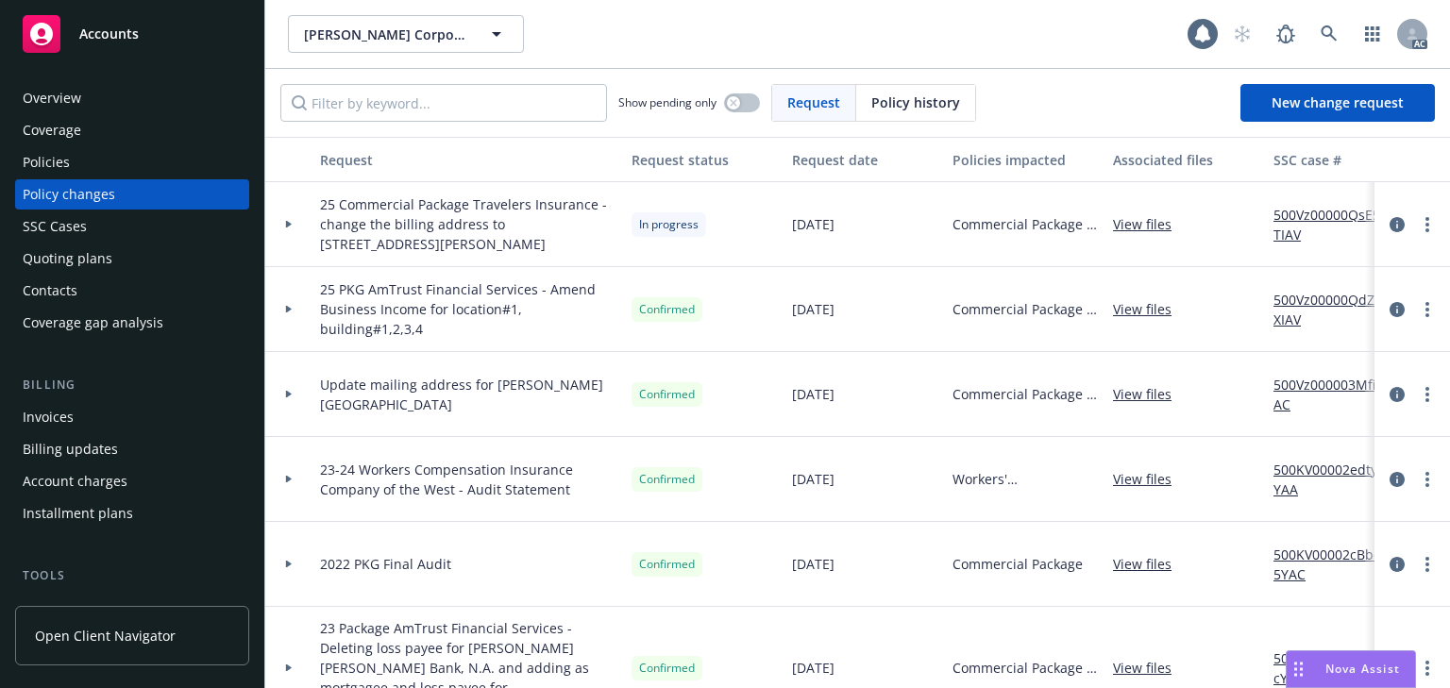
click at [103, 161] on div "Policies" at bounding box center [132, 162] width 219 height 30
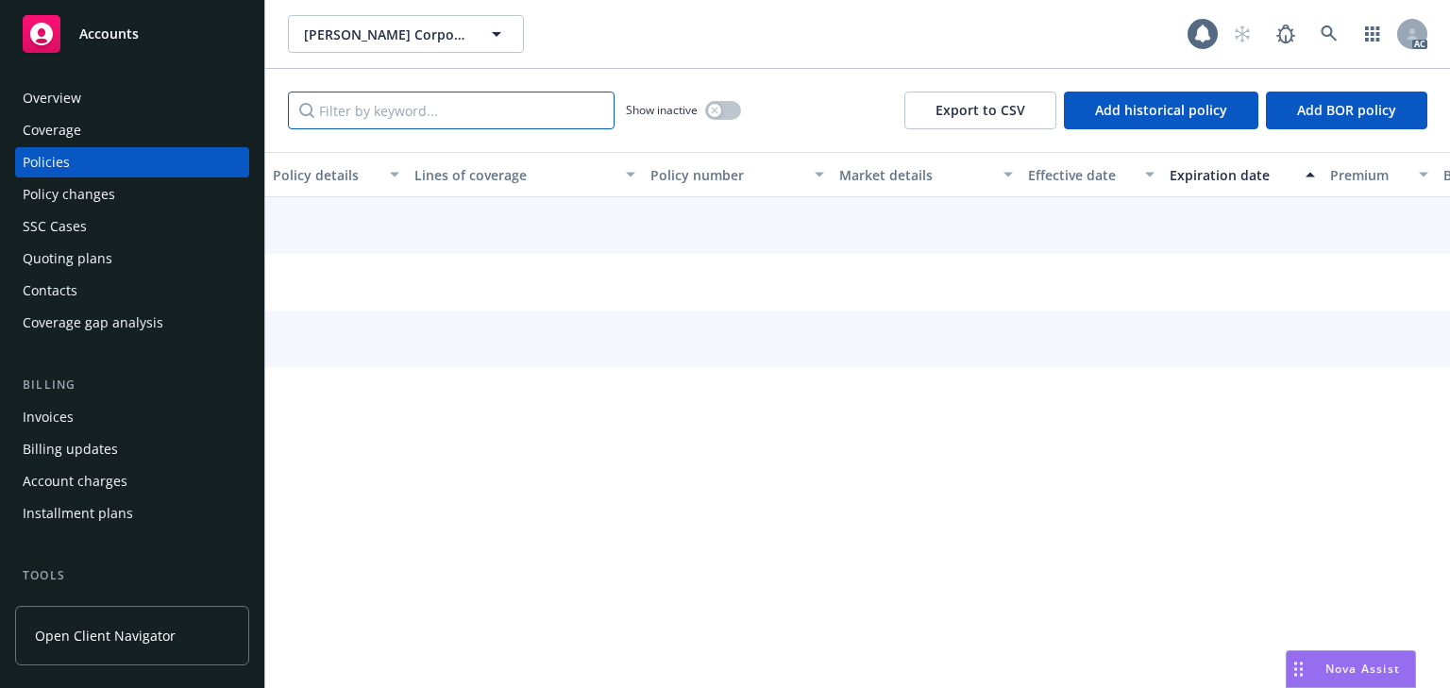
click at [386, 109] on input "Filter by keyword..." at bounding box center [451, 111] width 327 height 38
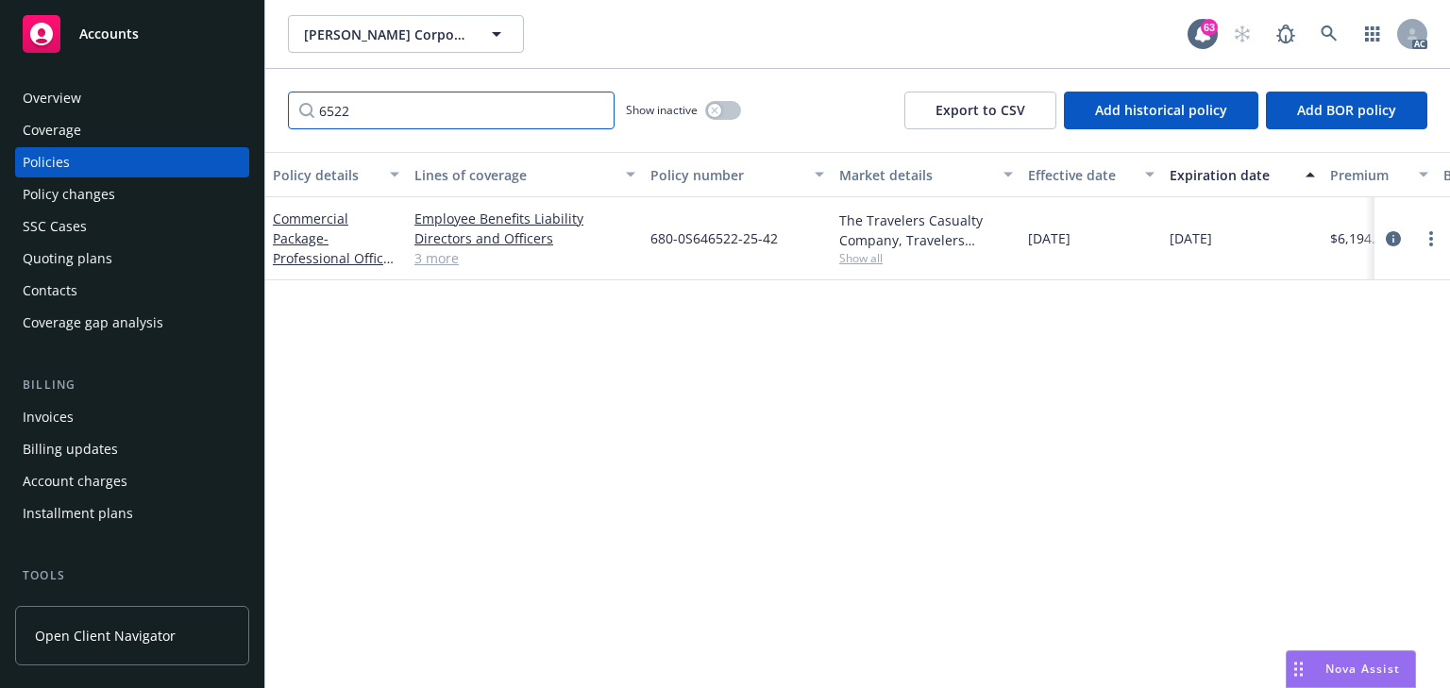
type input "6522"
click at [461, 407] on div "Policy details Lines of coverage Policy number Market details Effective date Ex…" at bounding box center [857, 420] width 1185 height 536
click at [863, 254] on span "Show all" at bounding box center [926, 258] width 174 height 16
click at [1397, 234] on icon "circleInformation" at bounding box center [1393, 238] width 15 height 15
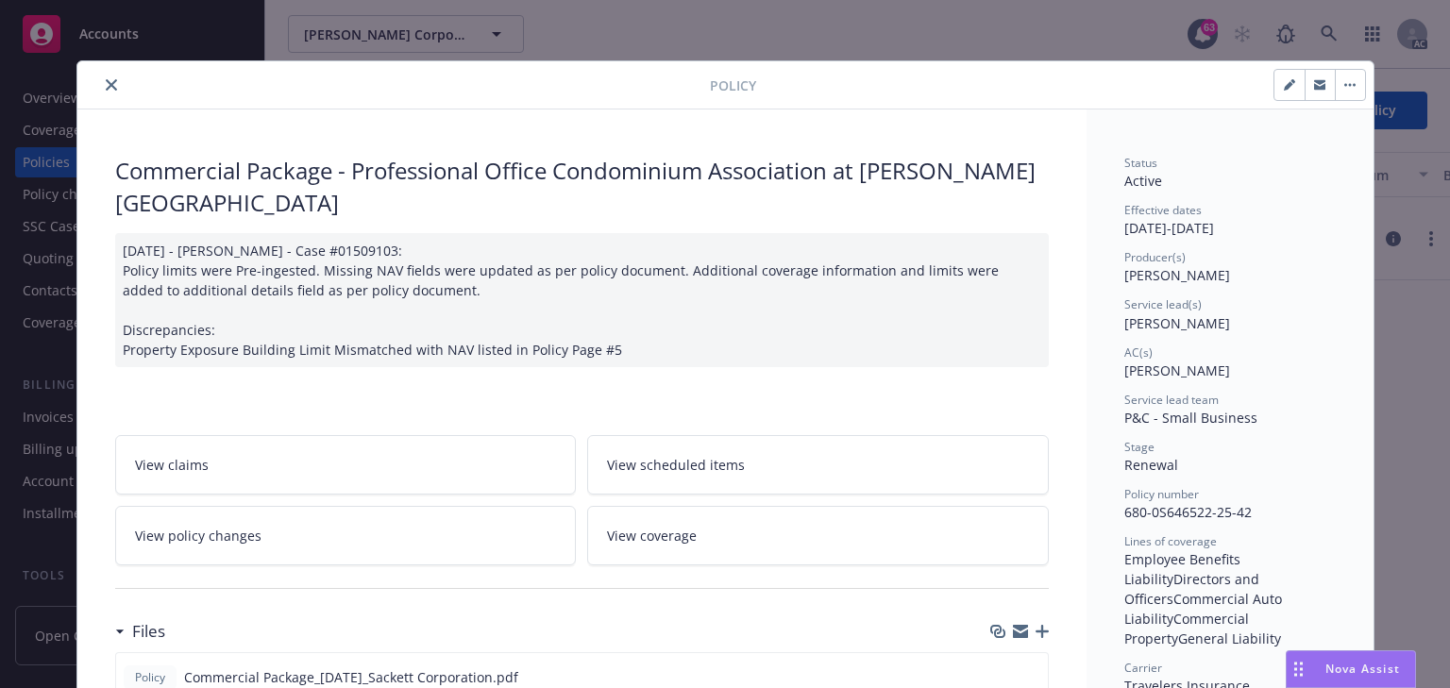
scroll to position [57, 0]
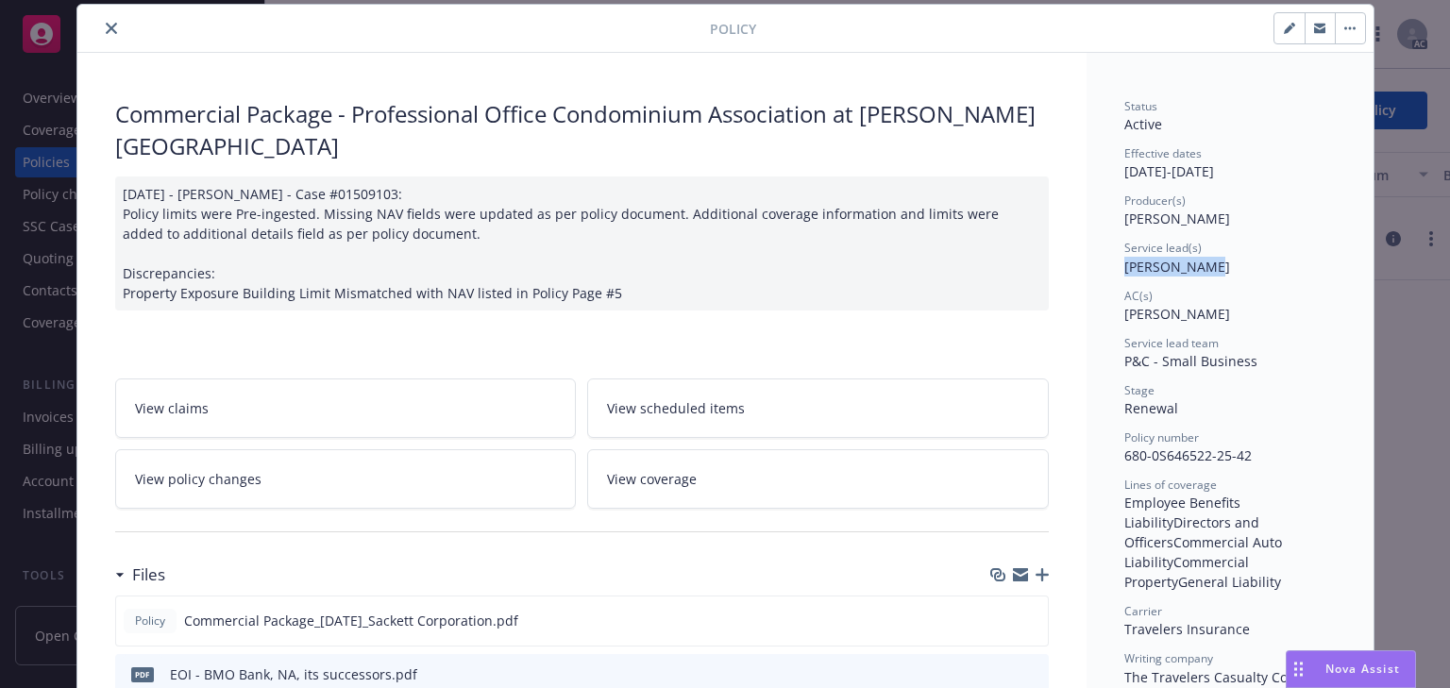
drag, startPoint x: 1111, startPoint y: 265, endPoint x: 1216, endPoint y: 272, distance: 105.0
copy span "Sarah Bowman"
click at [259, 453] on link "View policy changes" at bounding box center [346, 478] width 462 height 59
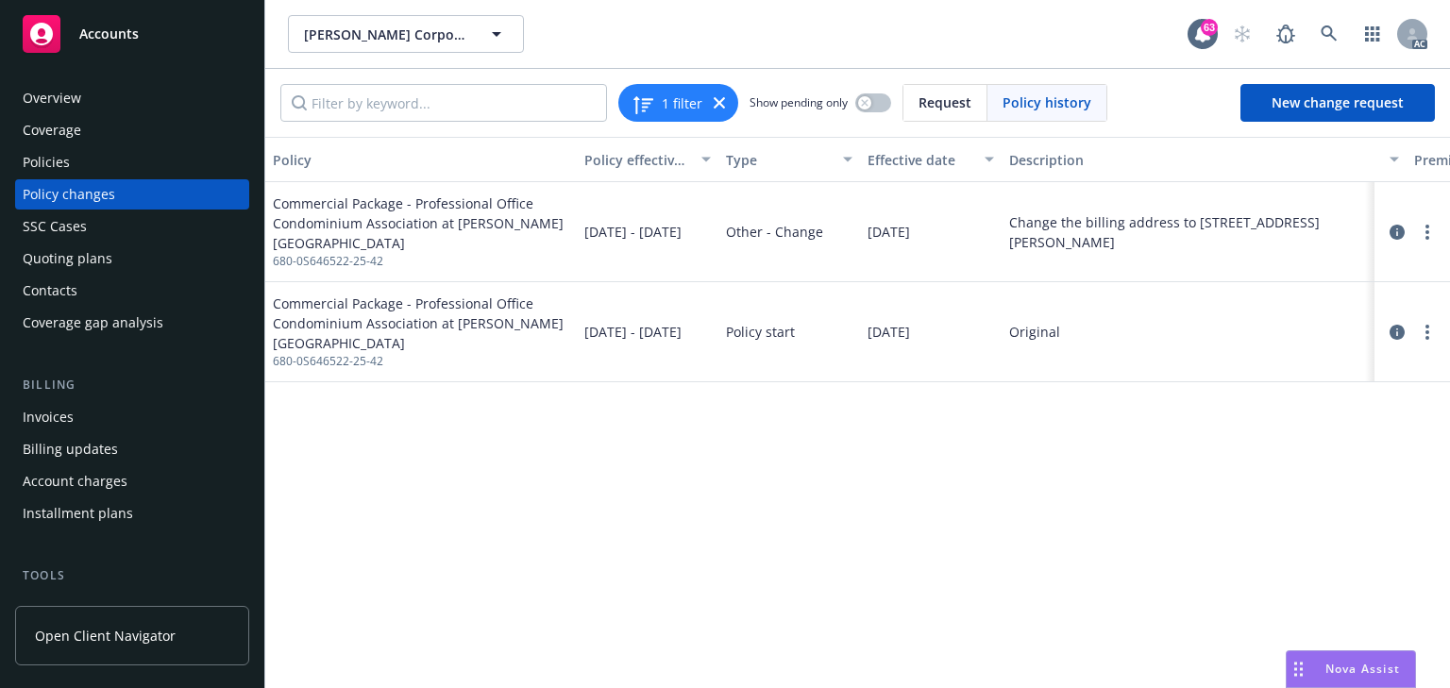
click at [1438, 230] on div at bounding box center [1412, 232] width 60 height 23
click at [1429, 221] on link "more" at bounding box center [1427, 232] width 23 height 23
click at [1197, 306] on link "Resume workflow" at bounding box center [1276, 301] width 324 height 38
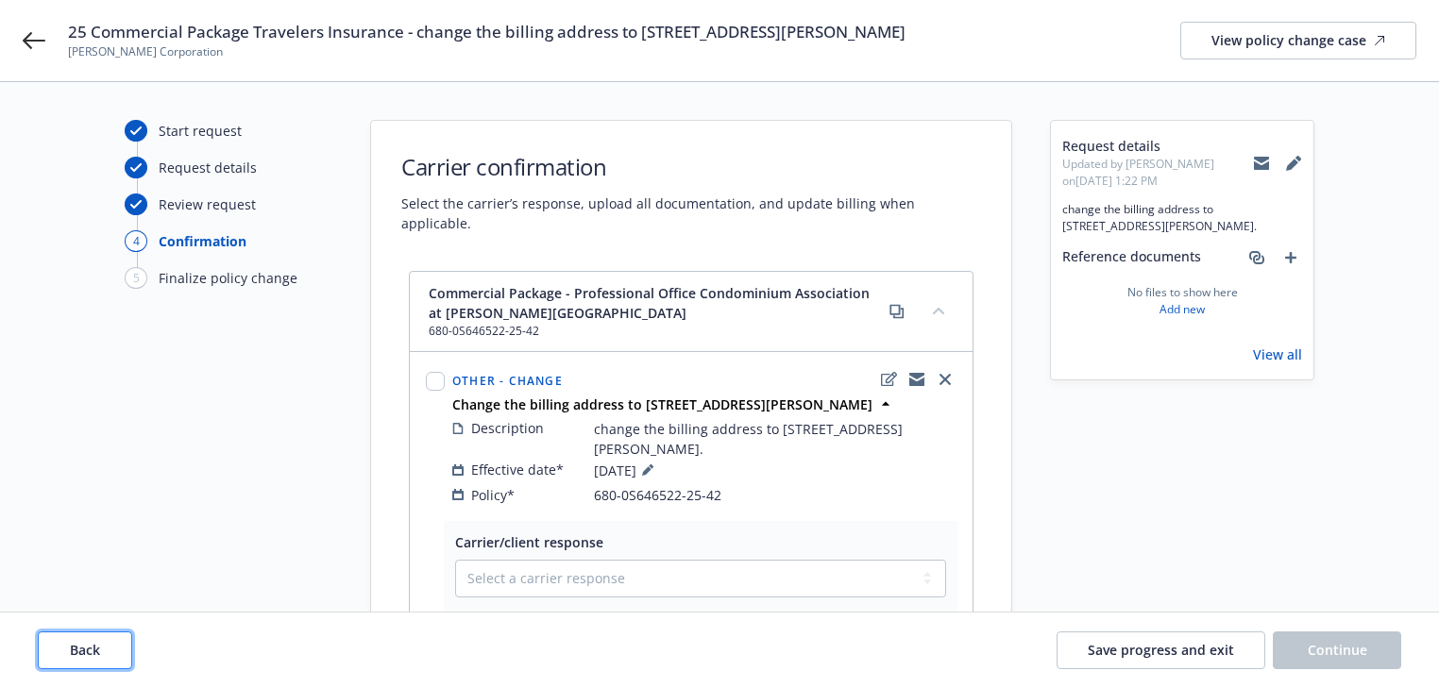
click at [99, 661] on button "Back" at bounding box center [85, 651] width 94 height 38
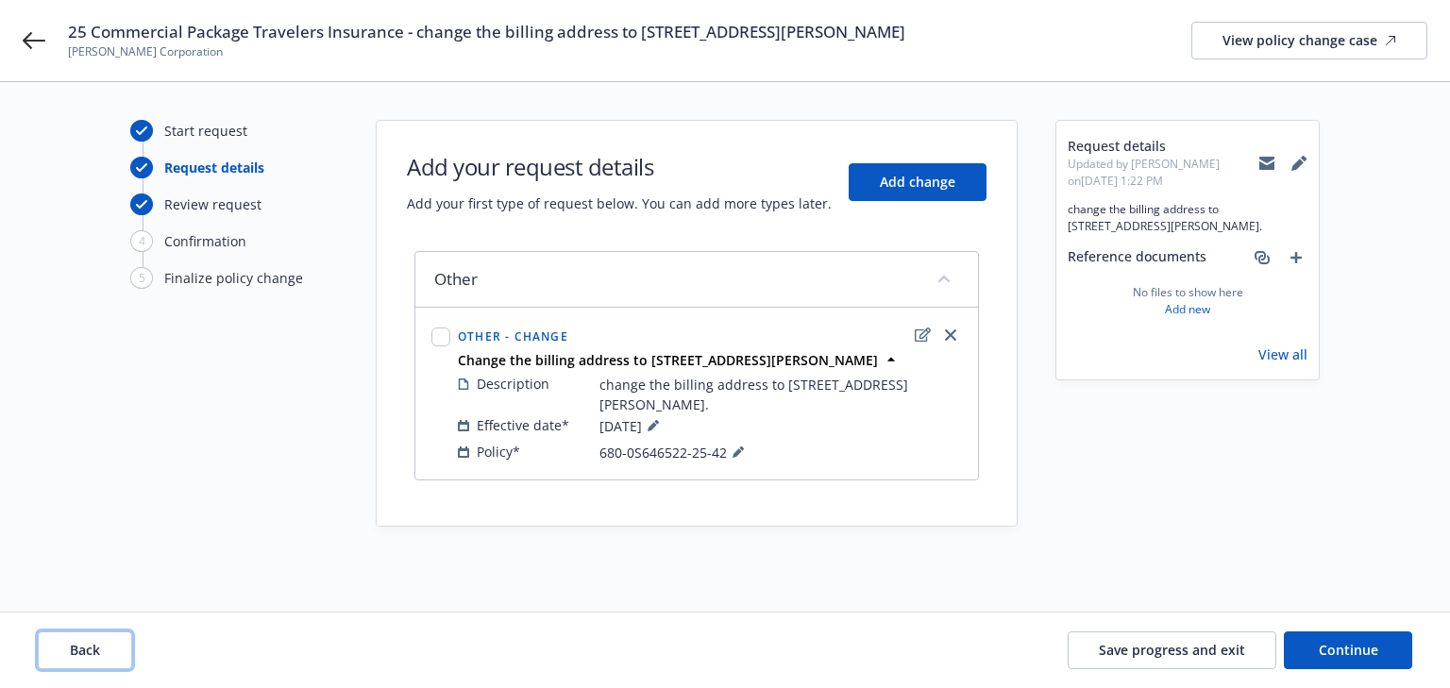
click at [76, 645] on span "Back" at bounding box center [85, 650] width 30 height 18
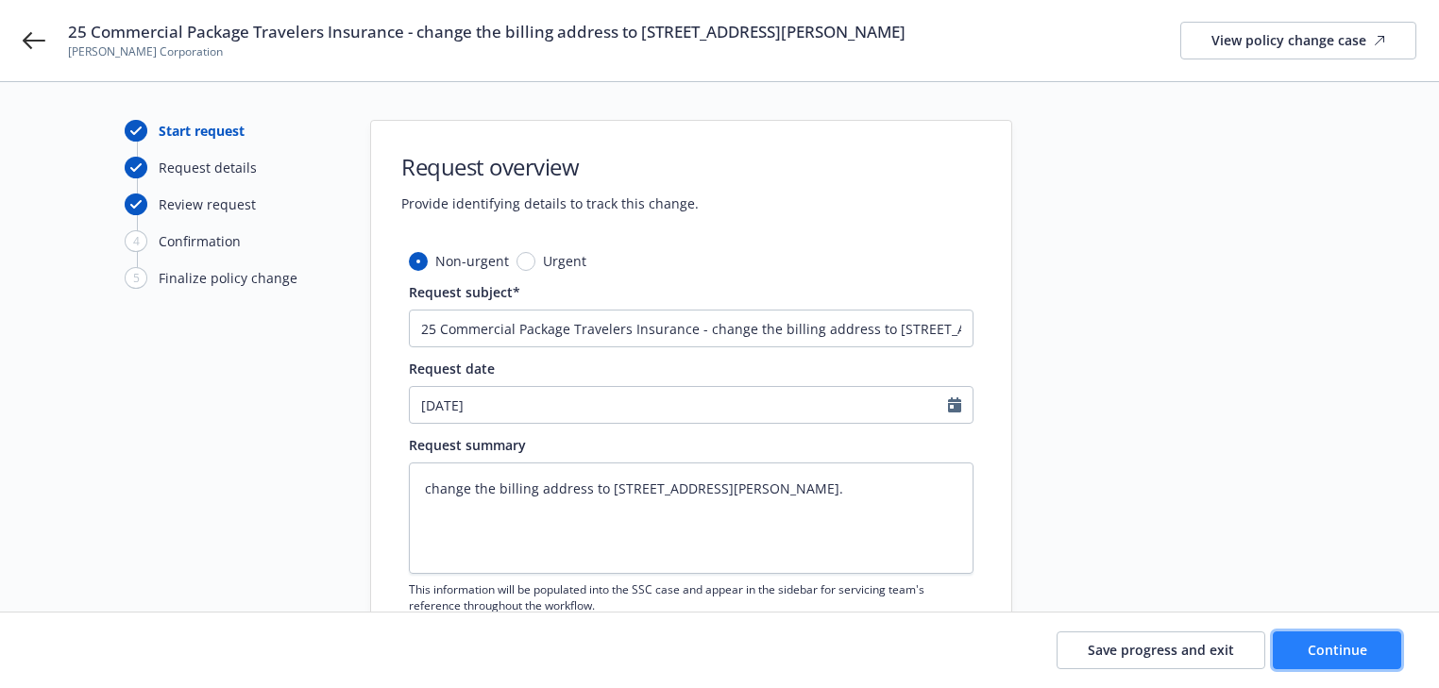
click at [1332, 649] on span "Continue" at bounding box center [1336, 650] width 59 height 18
type textarea "x"
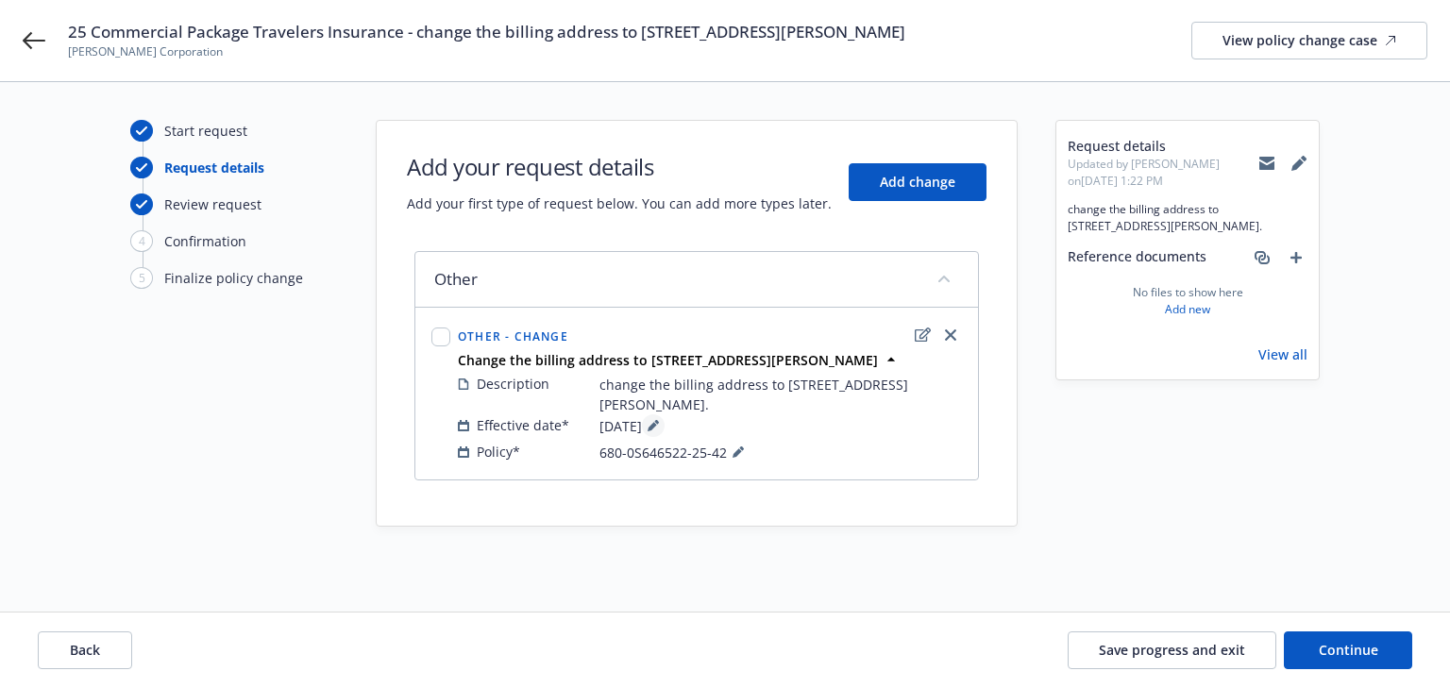
click at [665, 422] on button at bounding box center [653, 425] width 23 height 23
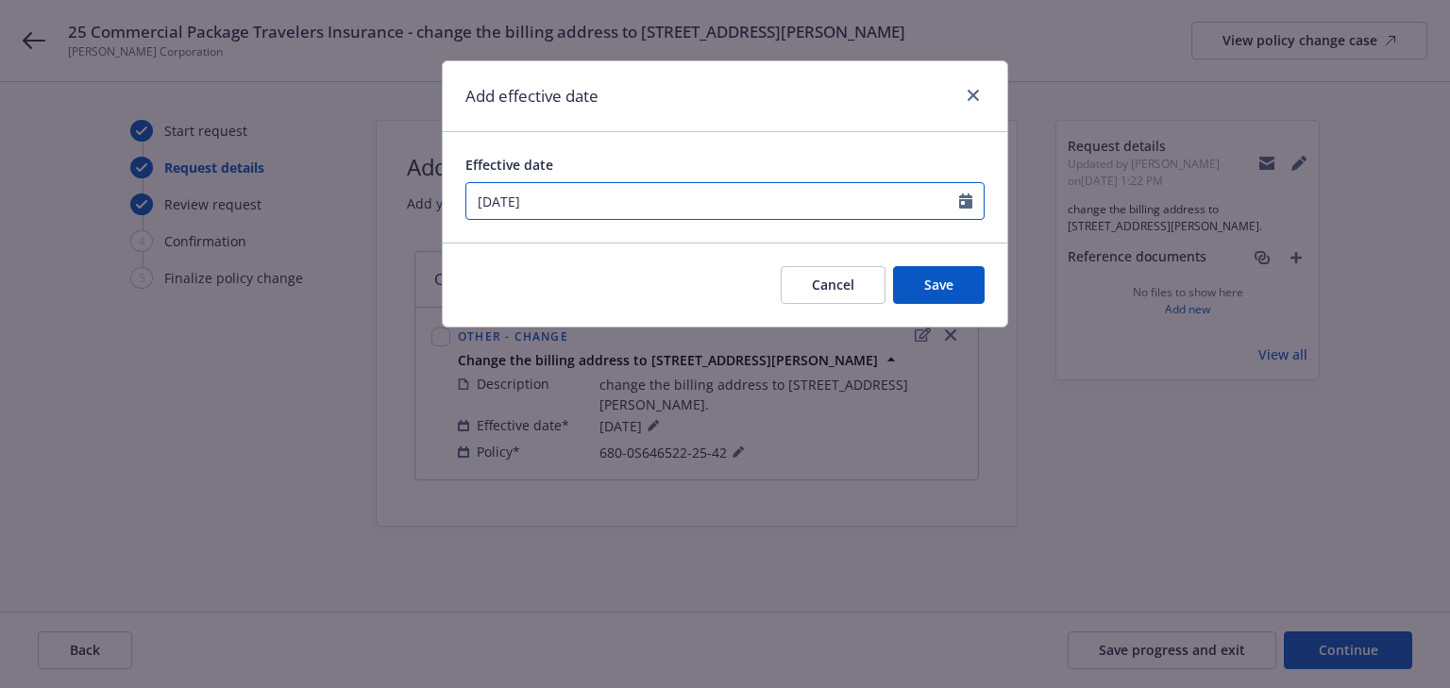
click at [623, 205] on input "08/18/2025" at bounding box center [712, 201] width 493 height 36
select select "8"
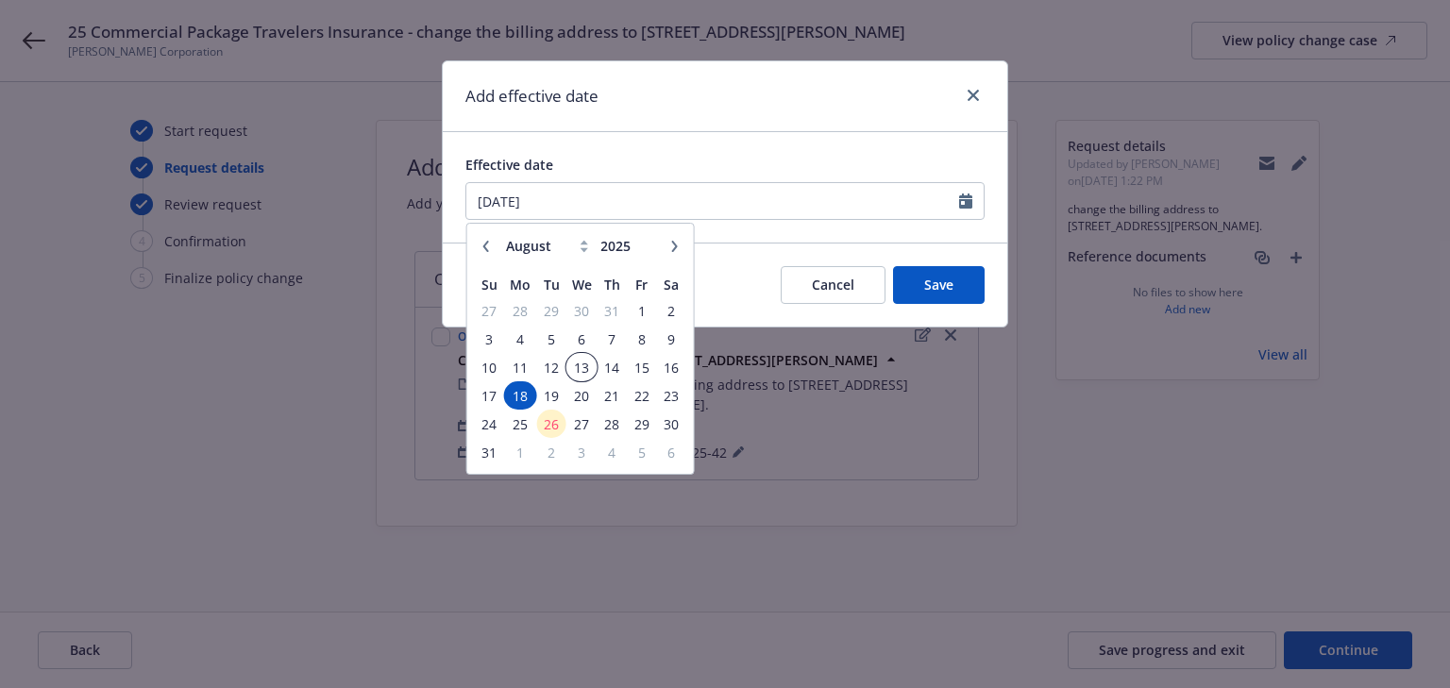
click at [582, 363] on span "13" at bounding box center [581, 368] width 27 height 24
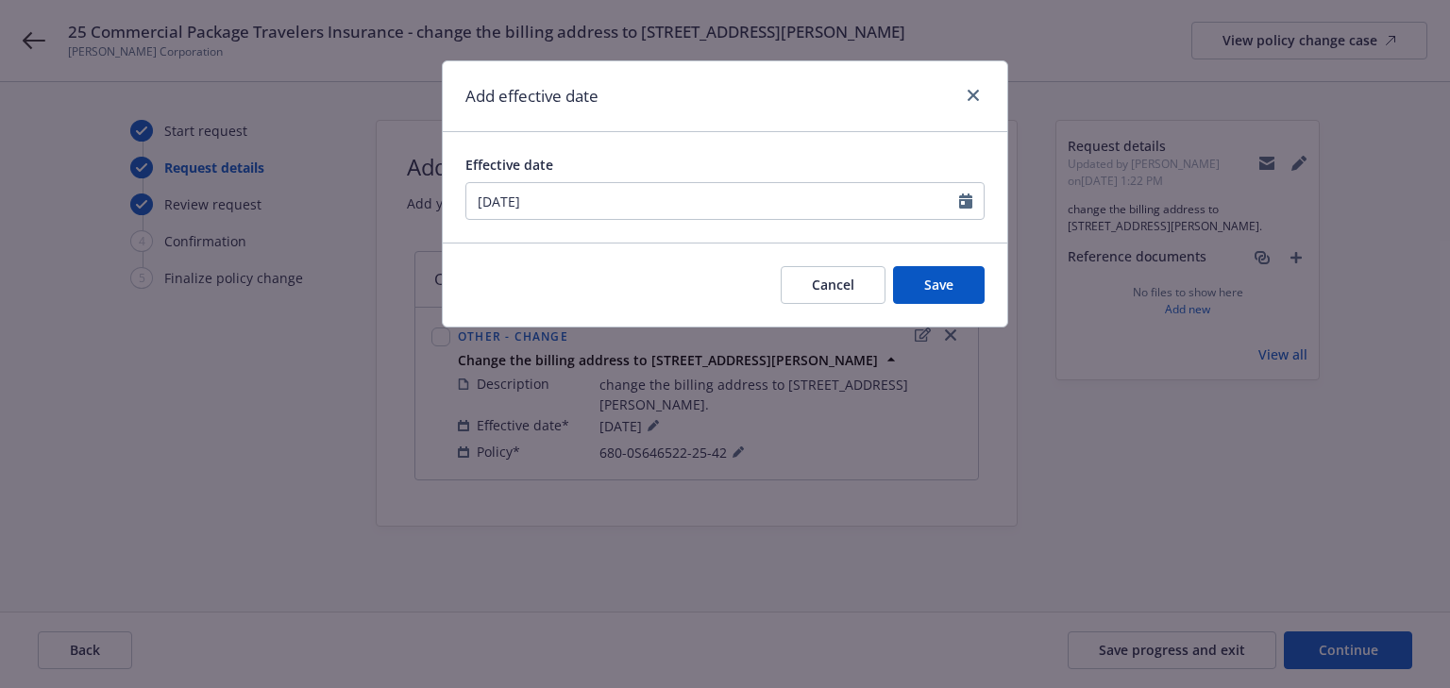
type input "08/13/2025"
click at [962, 276] on button "Save" at bounding box center [939, 285] width 92 height 38
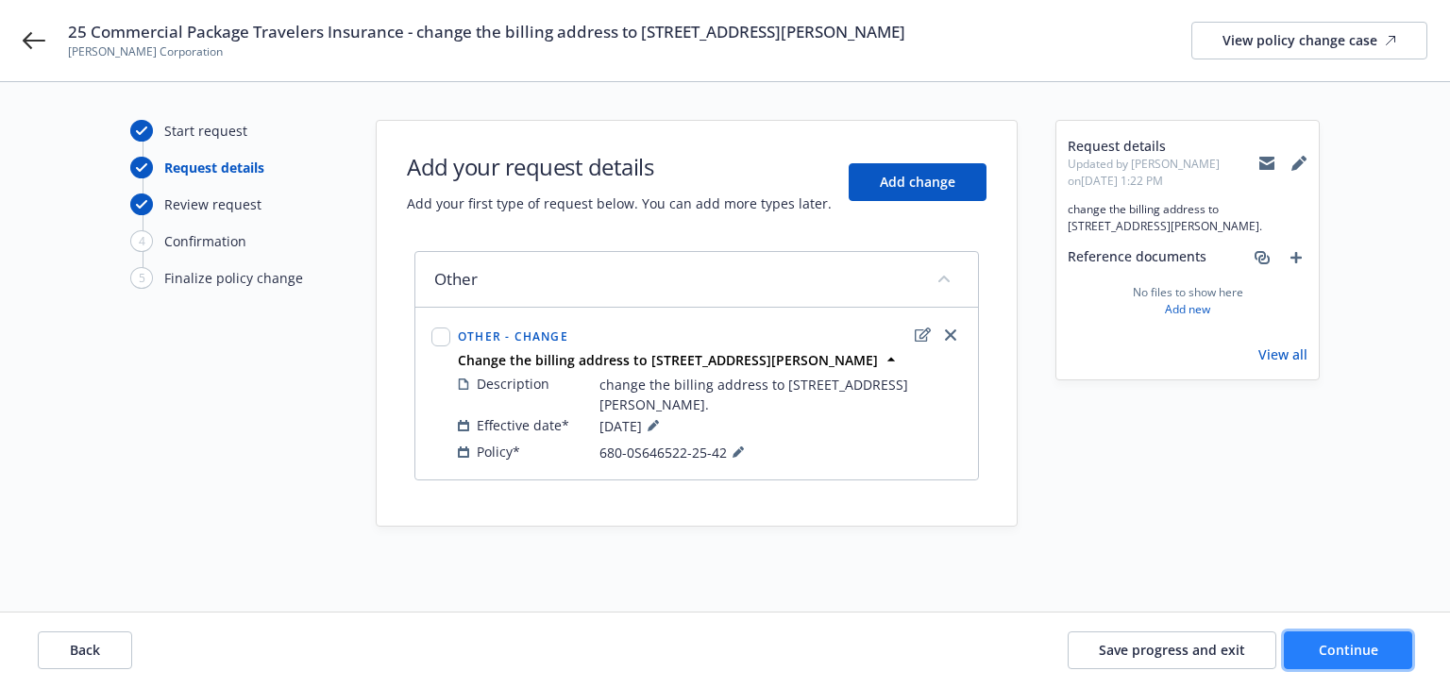
click at [1356, 645] on span "Continue" at bounding box center [1348, 650] width 59 height 18
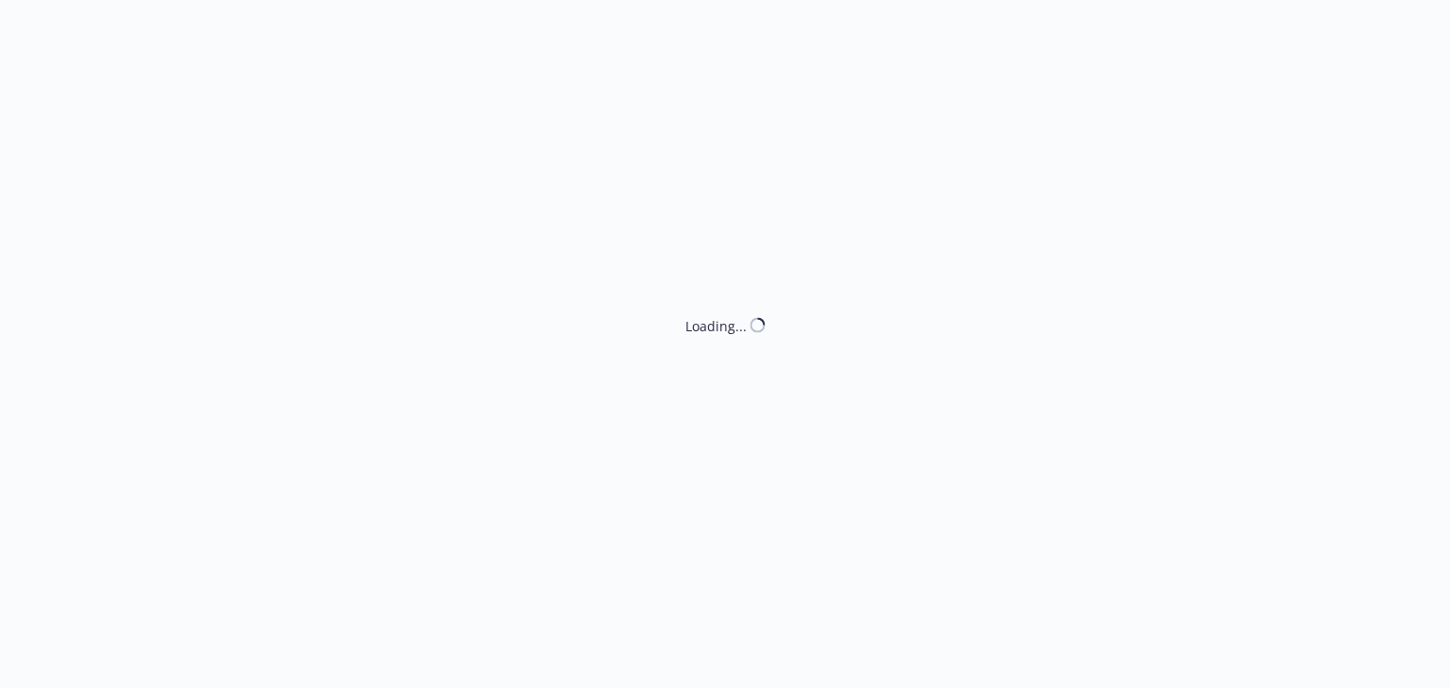
select select "ACCEPTED"
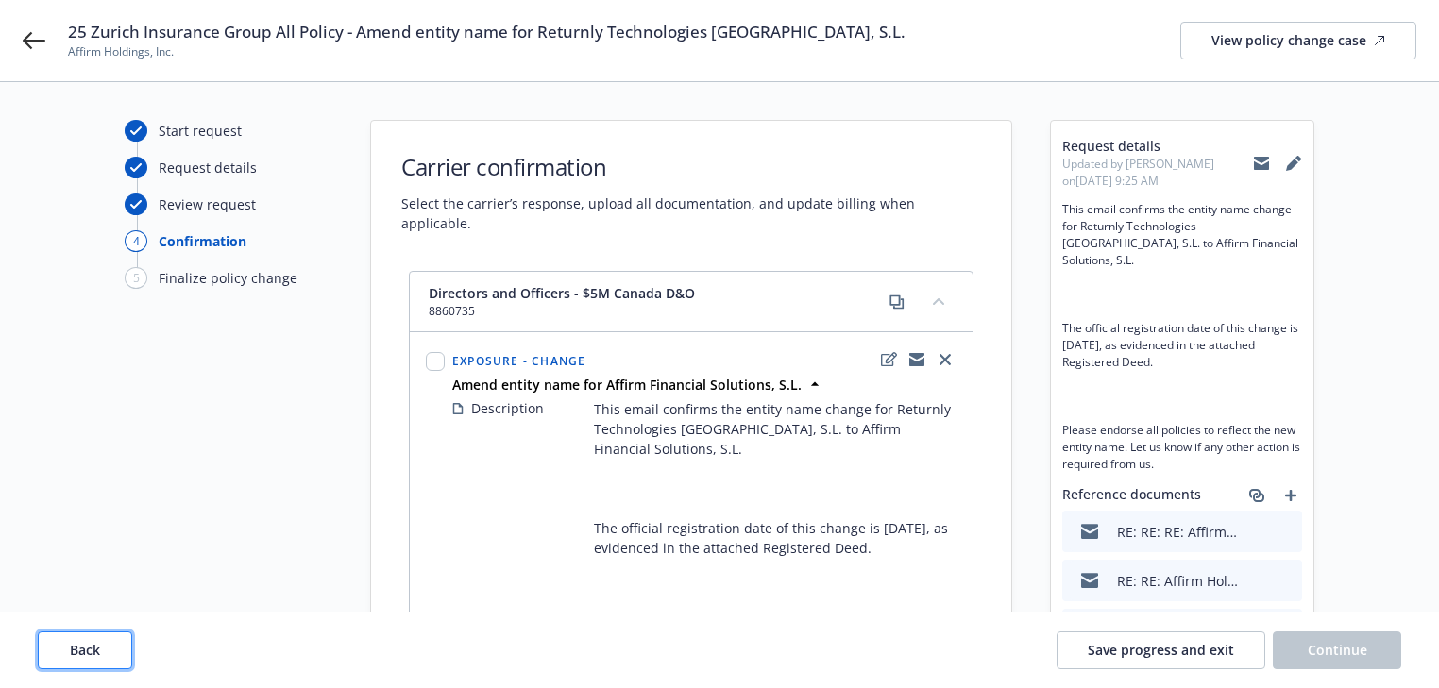
click at [64, 649] on button "Back" at bounding box center [85, 651] width 94 height 38
click at [65, 649] on button "Back" at bounding box center [85, 651] width 94 height 38
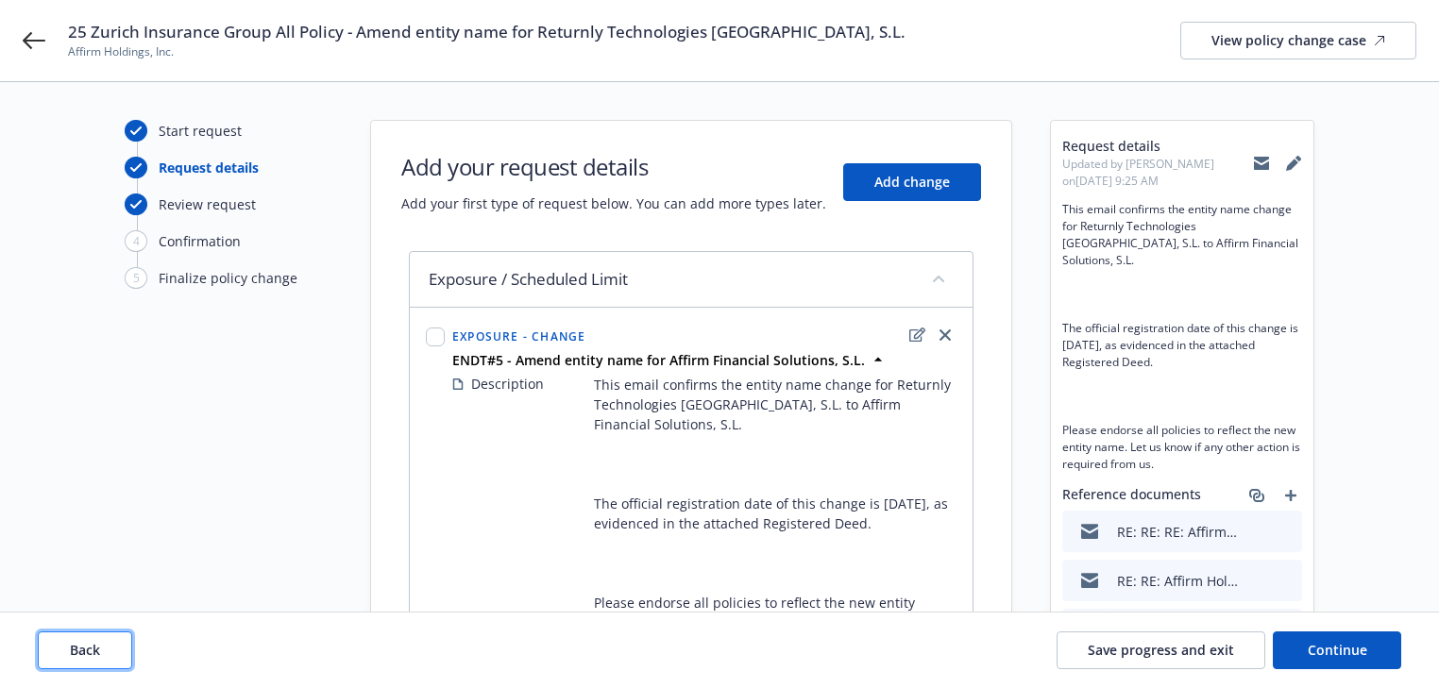
click at [65, 649] on button "Back" at bounding box center [85, 651] width 94 height 38
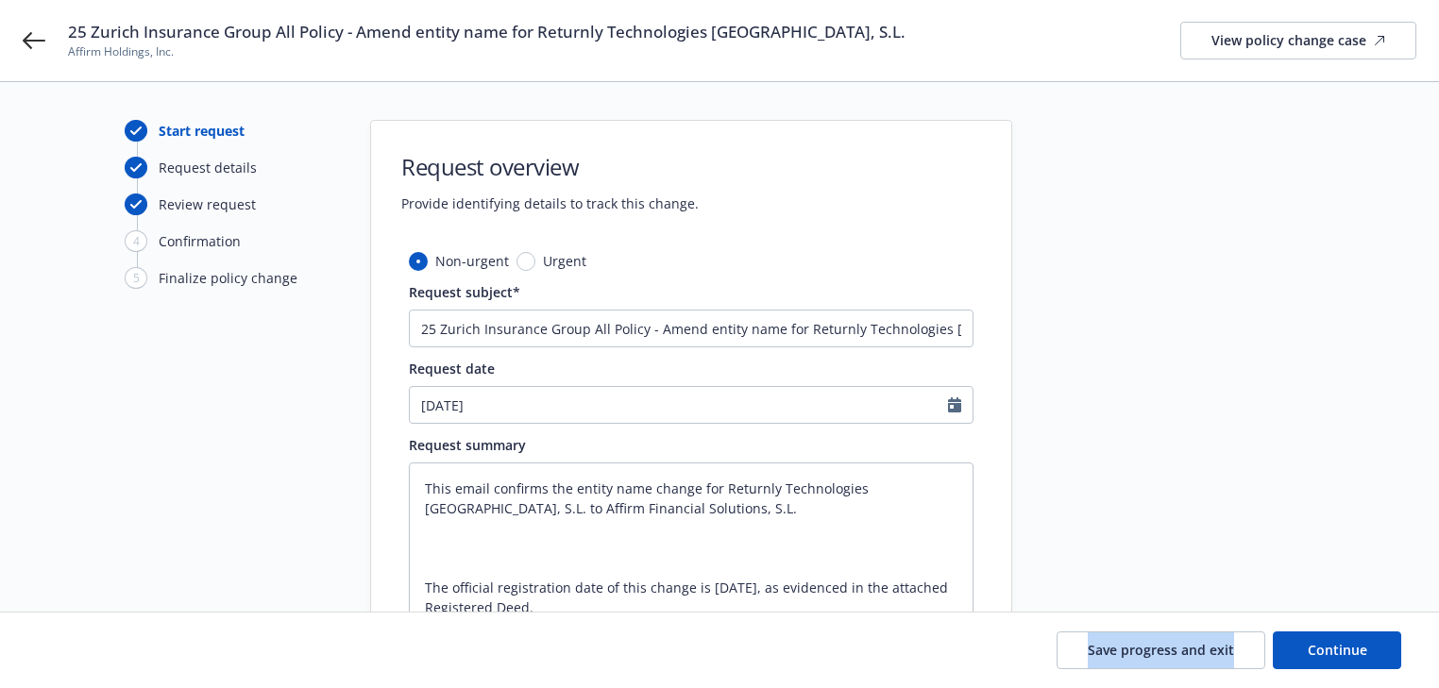
click at [65, 649] on div "Save progress and exit Continue" at bounding box center [719, 651] width 1363 height 38
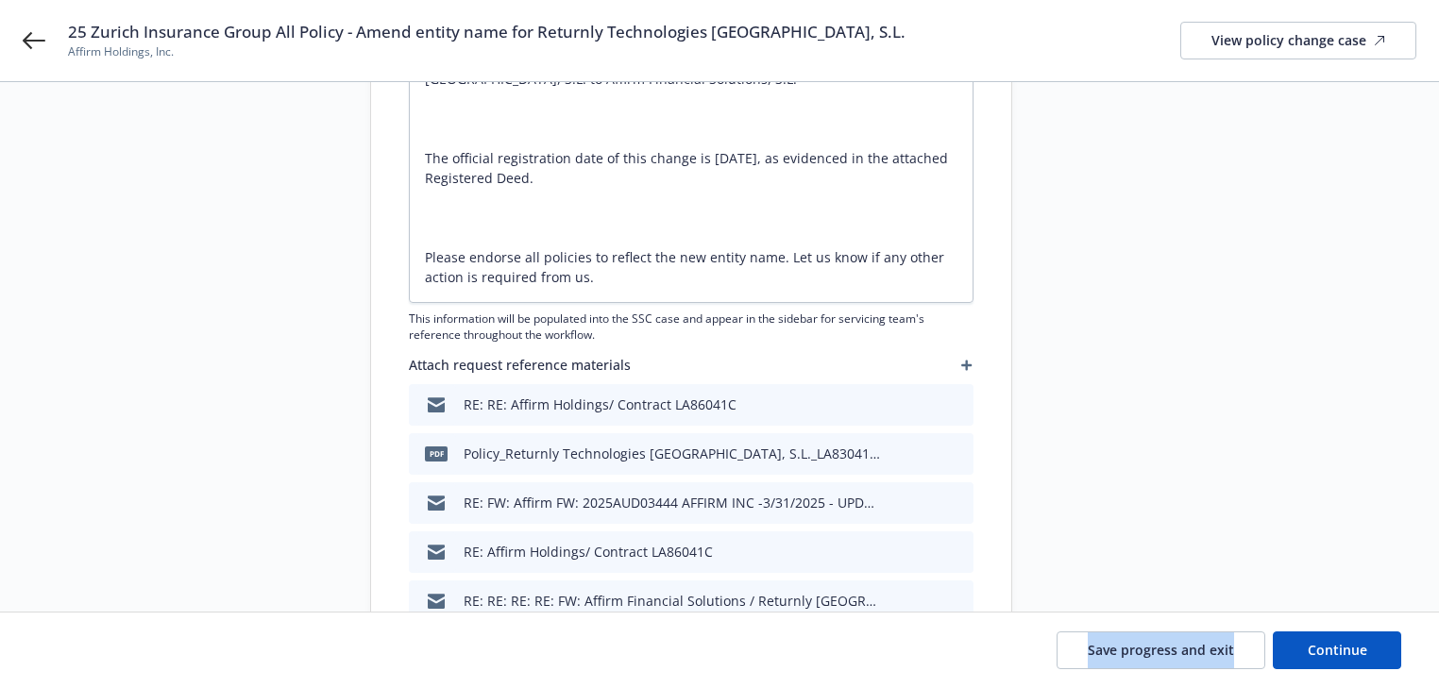
scroll to position [453, 0]
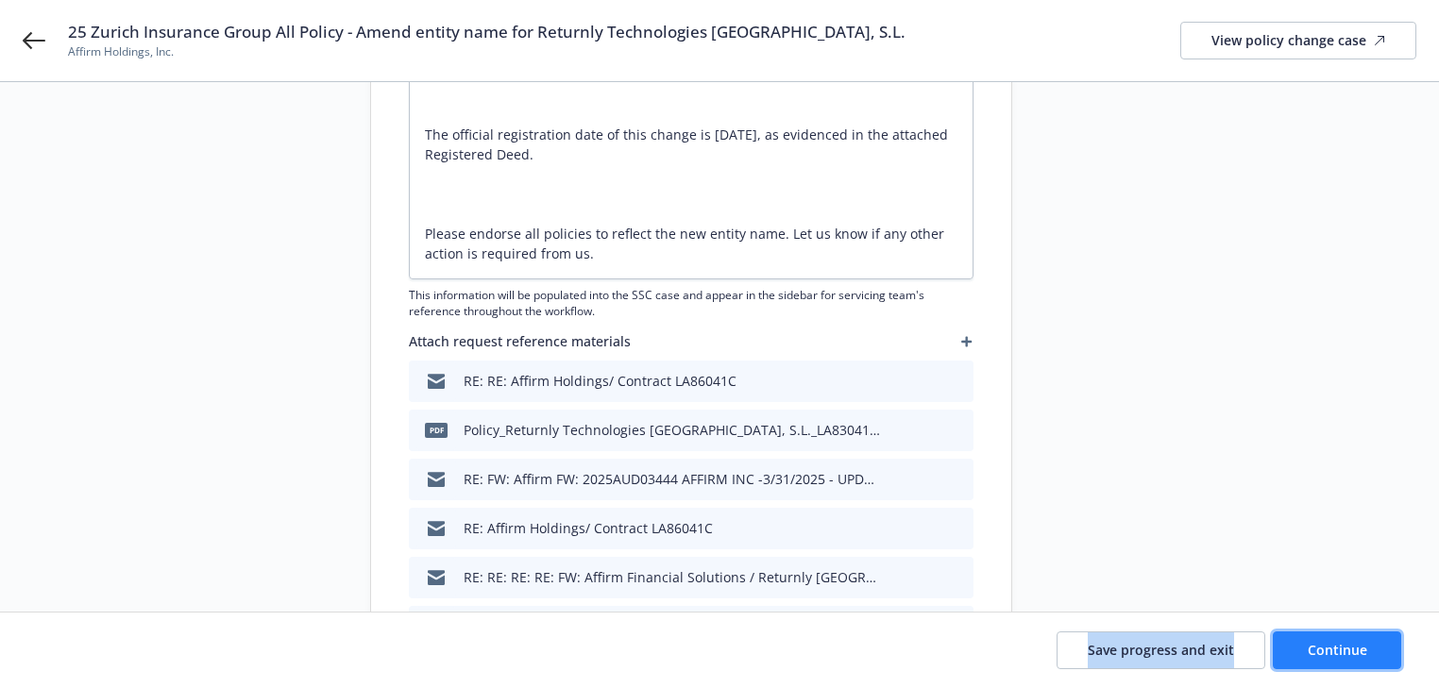
click at [1382, 649] on button "Continue" at bounding box center [1337, 651] width 128 height 38
type textarea "x"
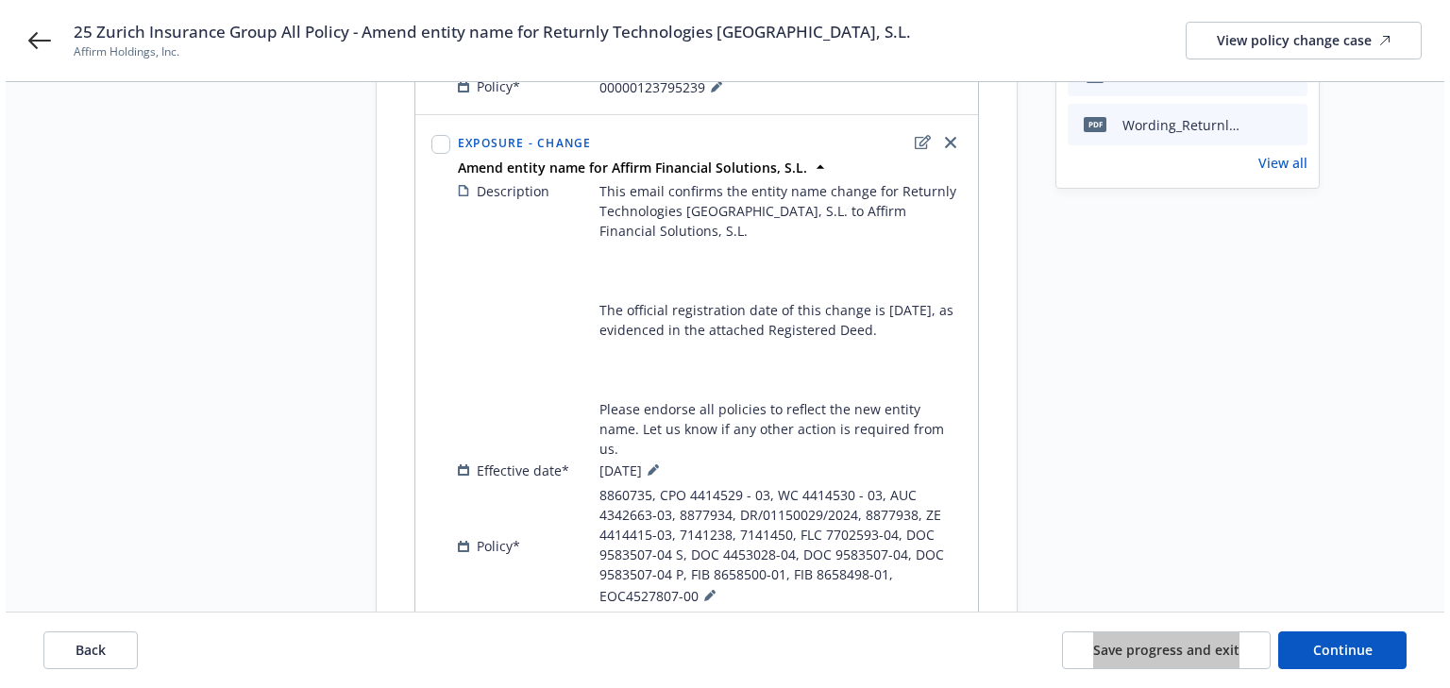
scroll to position [618, 0]
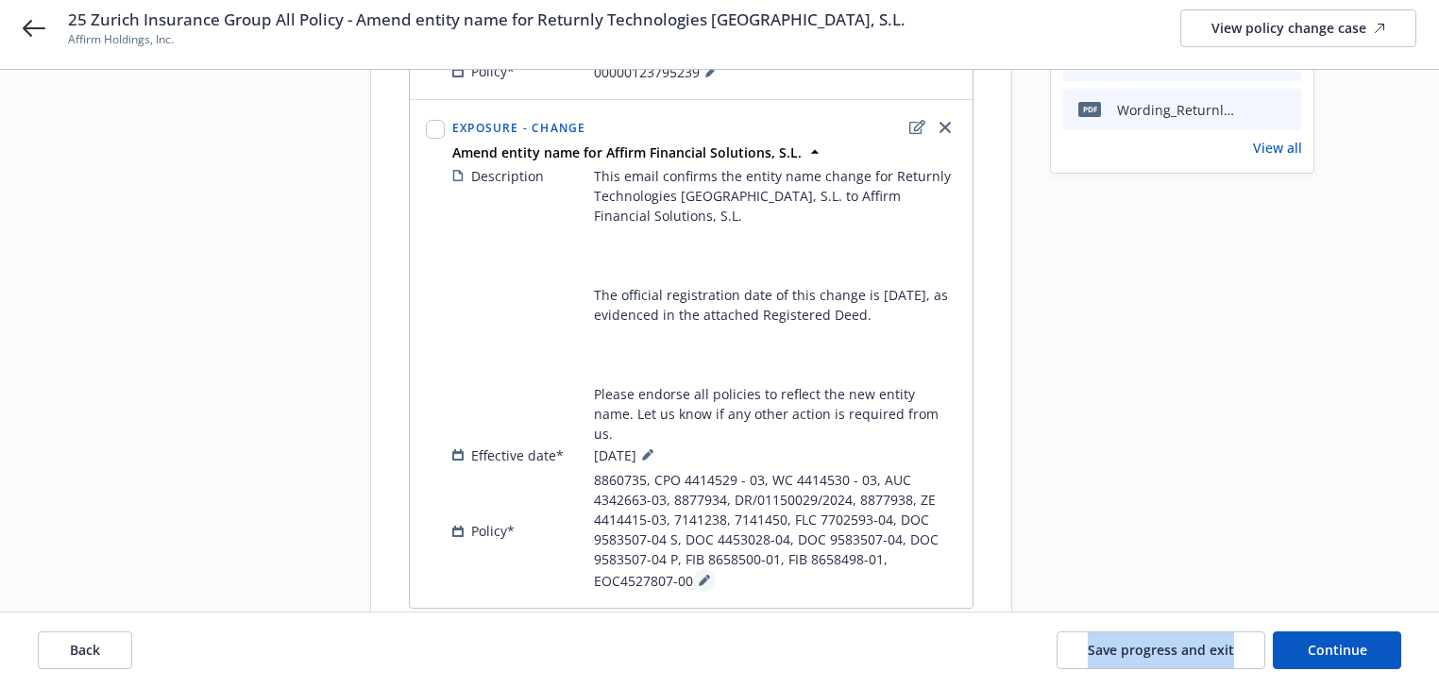
click at [695, 569] on button at bounding box center [704, 580] width 23 height 23
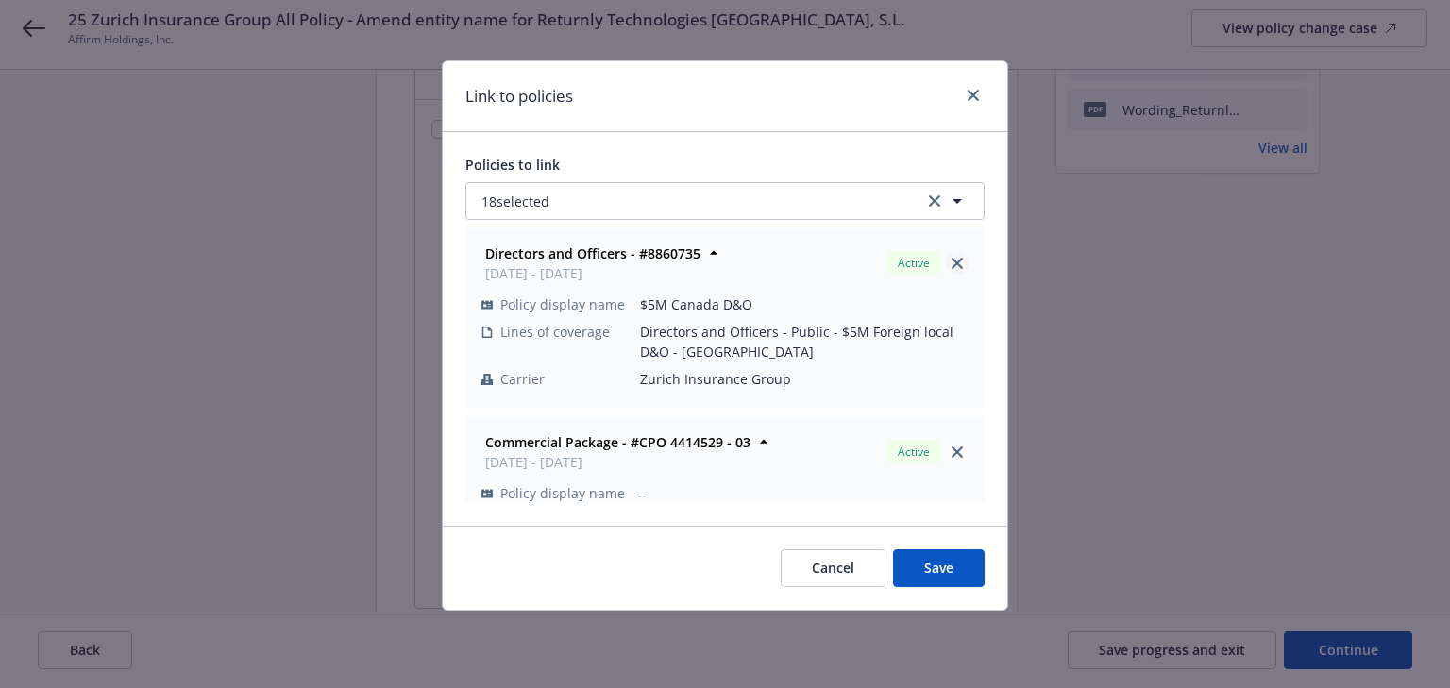
click at [952, 266] on icon "close" at bounding box center [957, 263] width 11 height 11
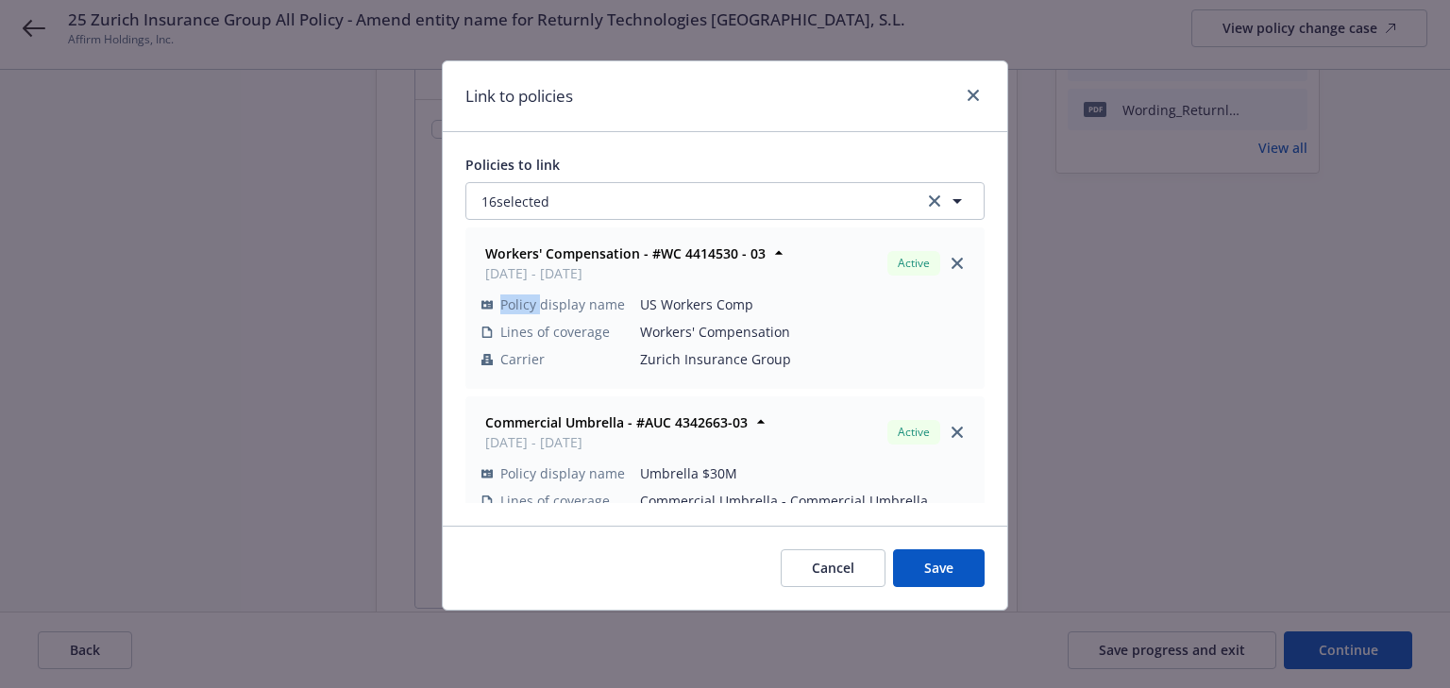
click at [952, 266] on icon "close" at bounding box center [957, 263] width 11 height 11
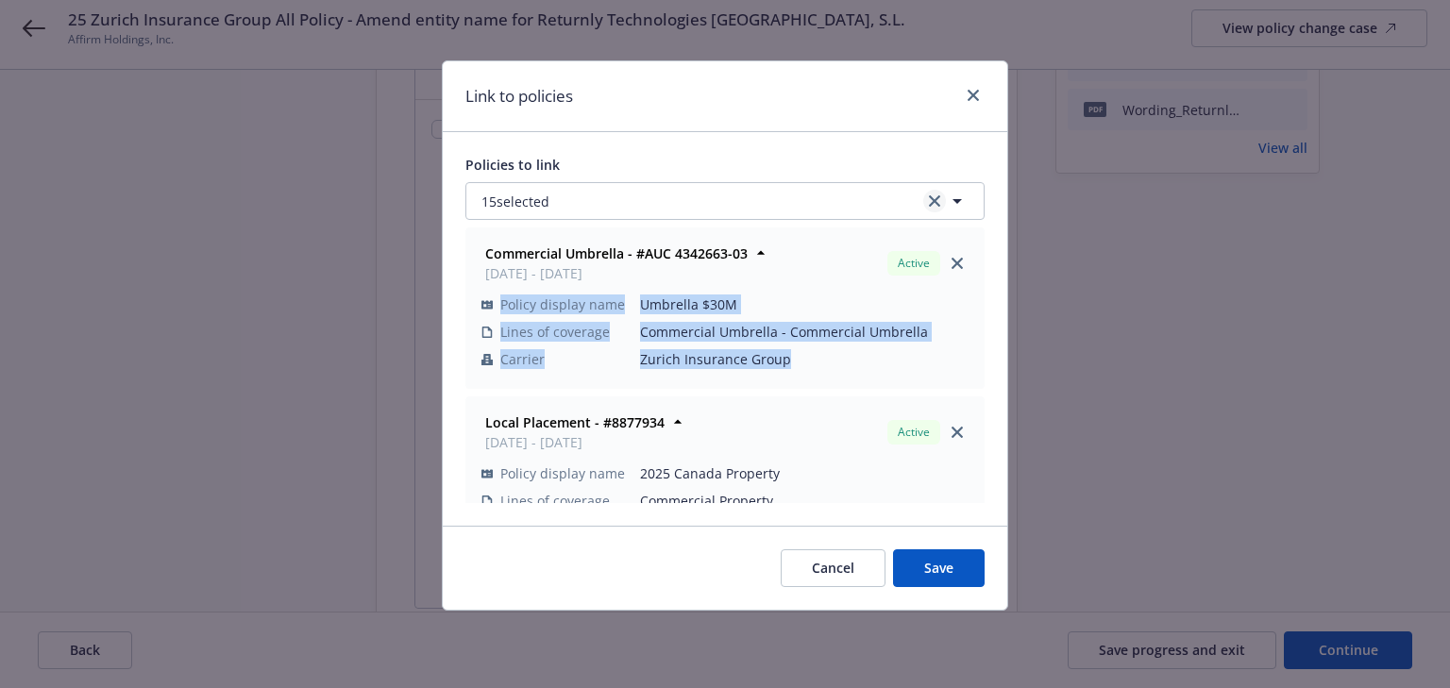
click at [933, 204] on icon "clear selection" at bounding box center [934, 200] width 11 height 11
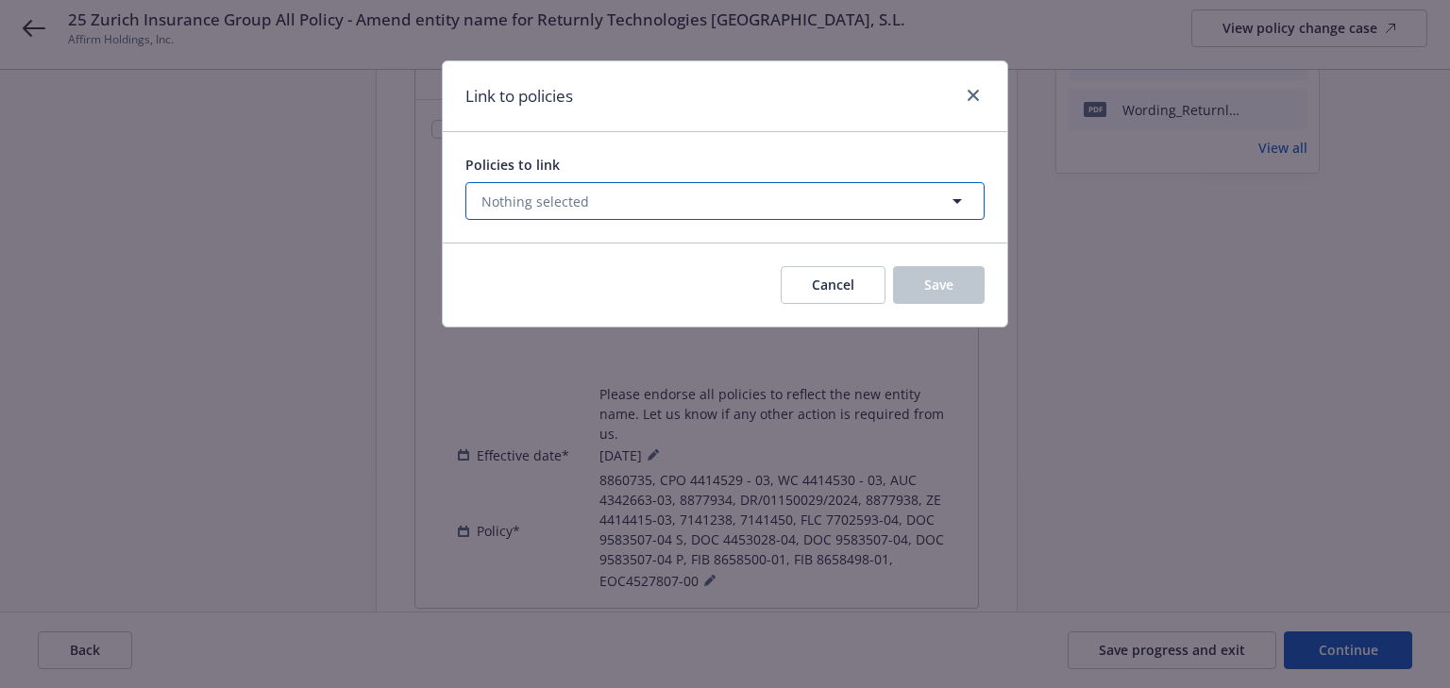
click at [668, 211] on button "Nothing selected" at bounding box center [724, 201] width 519 height 38
select select "ACTIVE"
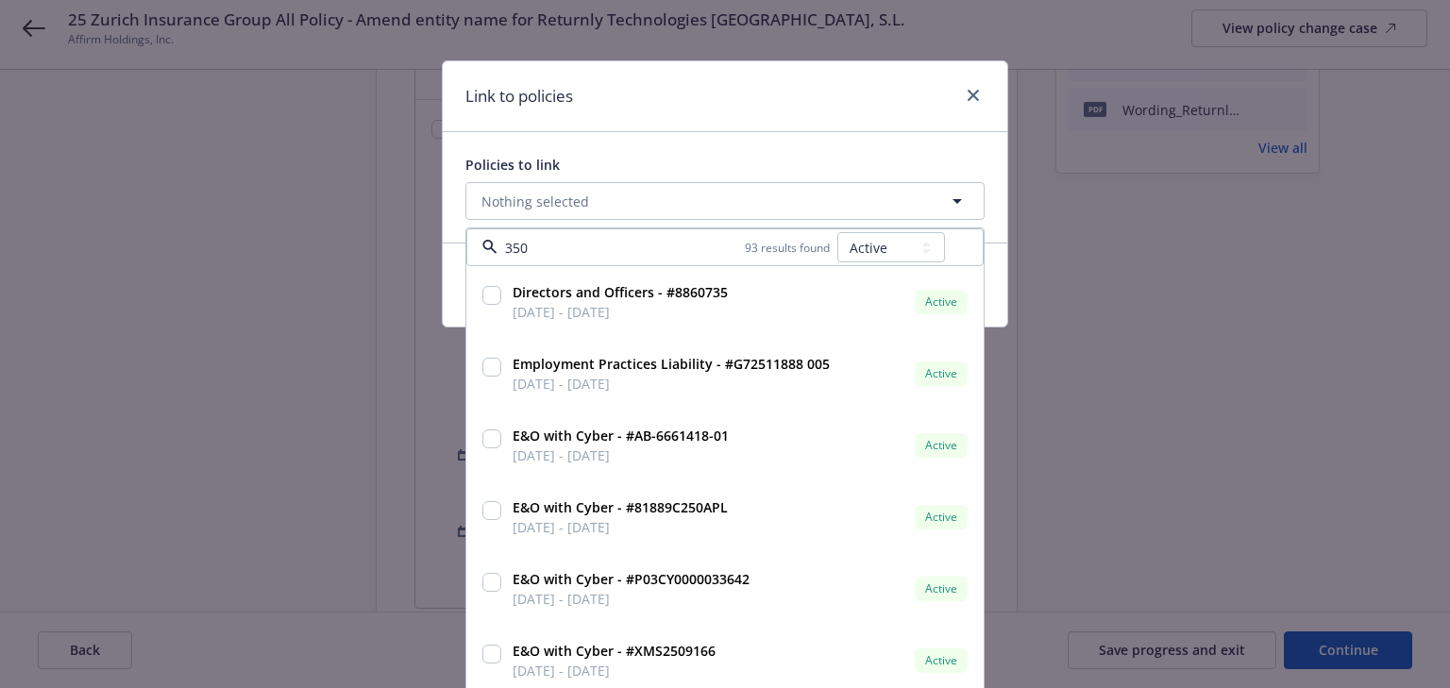
type input "3507"
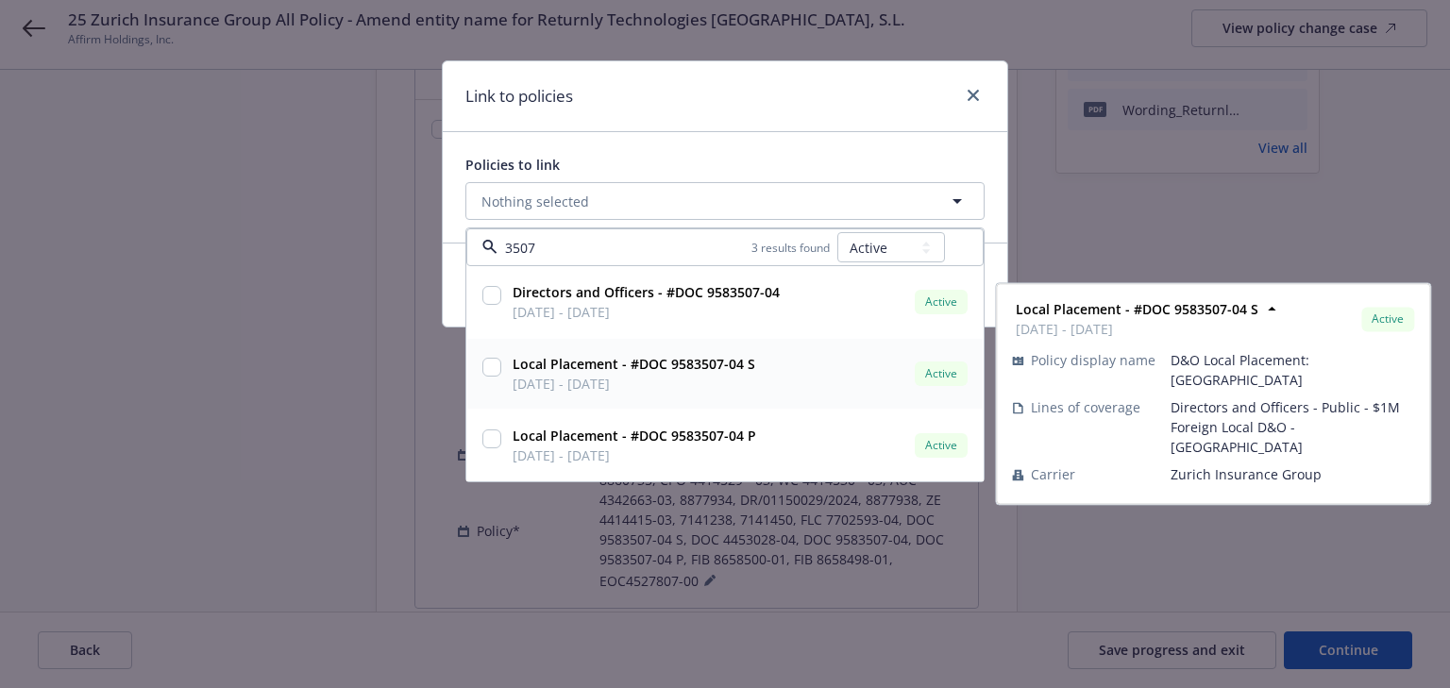
click at [491, 370] on input "checkbox" at bounding box center [491, 367] width 19 height 19
checkbox input "true"
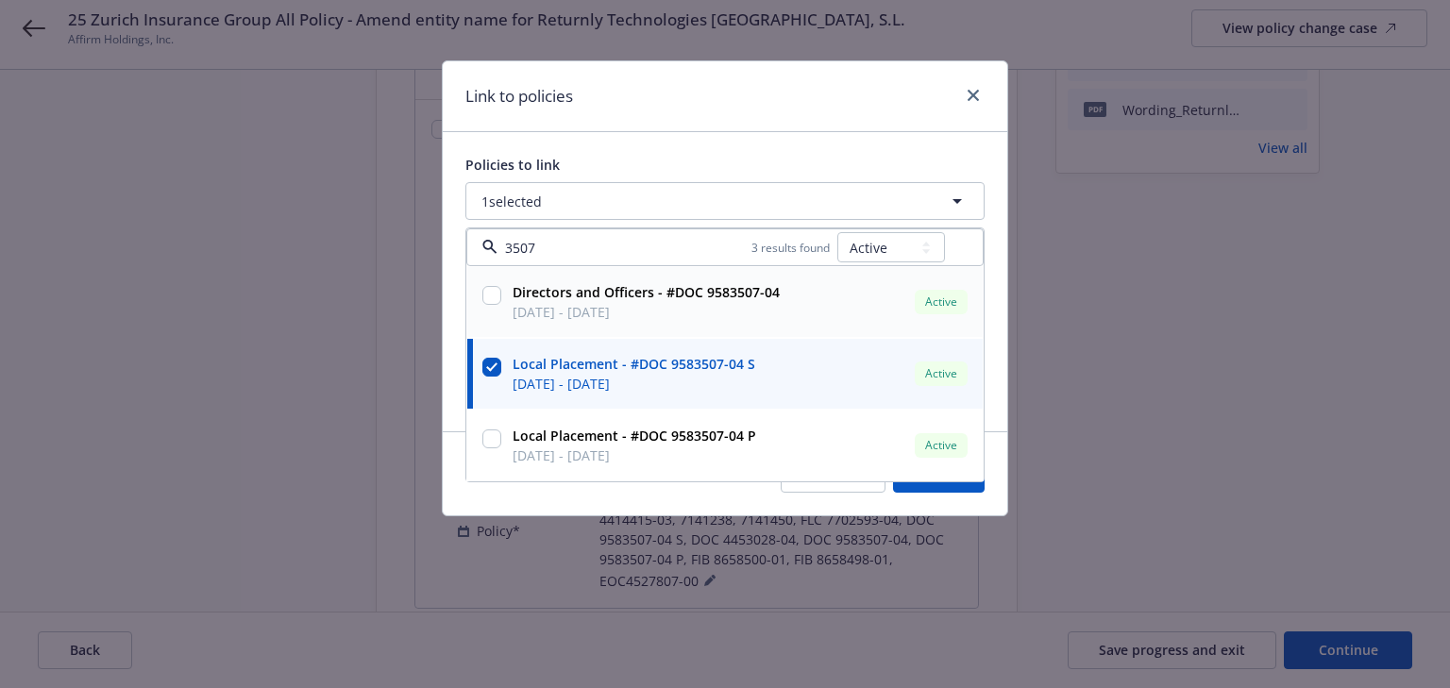
drag, startPoint x: 603, startPoint y: 242, endPoint x: 372, endPoint y: 243, distance: 231.3
click at [364, 244] on div "Link to policies Policies to link 1 selected 3507 3 results found All Active Up…" at bounding box center [725, 344] width 1450 height 688
type input "4415"
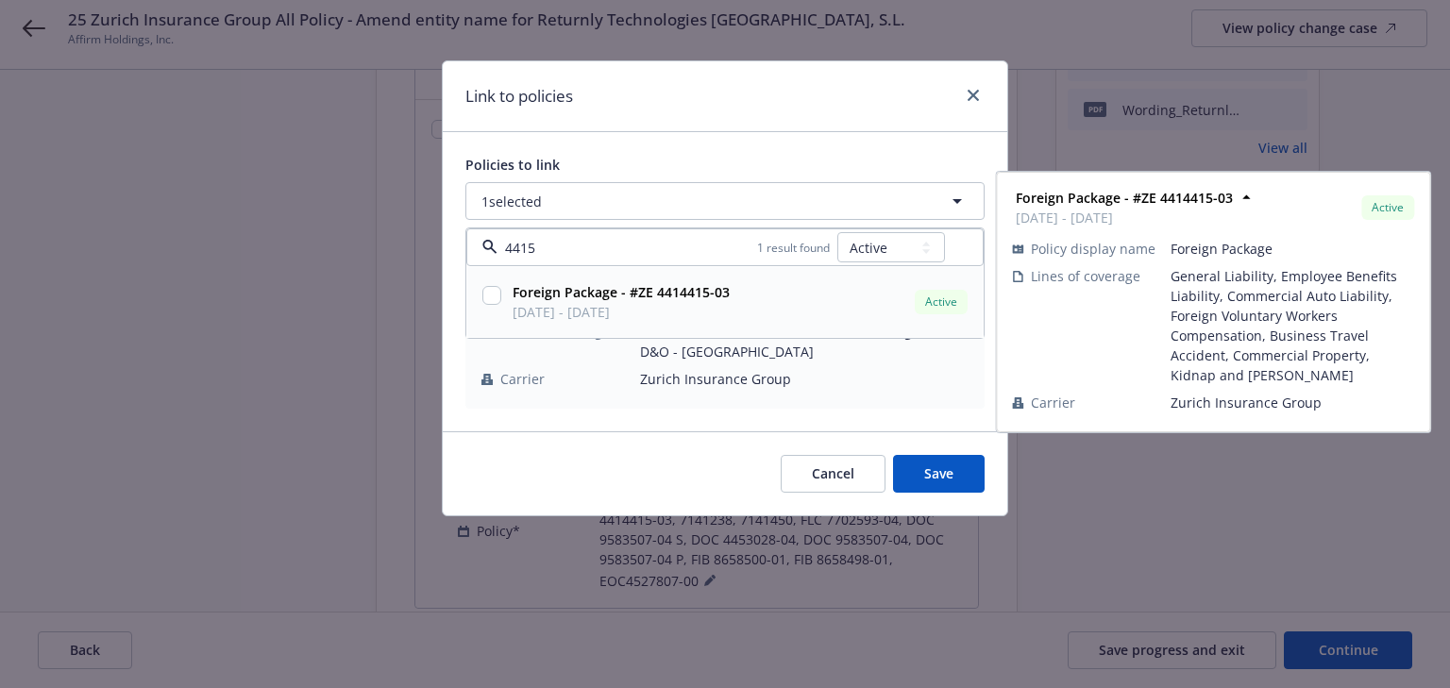
click at [495, 294] on input "checkbox" at bounding box center [491, 295] width 19 height 19
checkbox input "true"
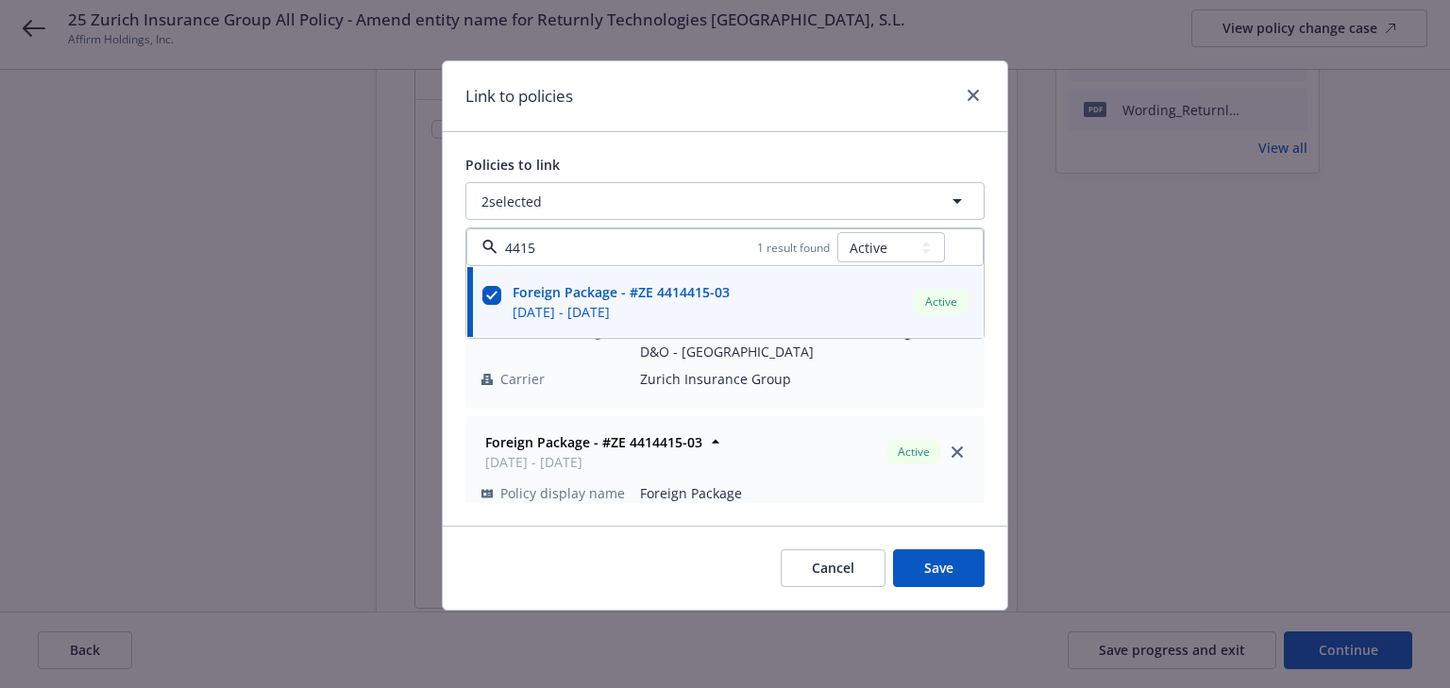
drag, startPoint x: 602, startPoint y: 245, endPoint x: 458, endPoint y: 249, distance: 144.5
click at [458, 249] on div "Policies to link 2 selected 4415 1 result found All Active Upcoming Expired Can…" at bounding box center [725, 329] width 565 height 394
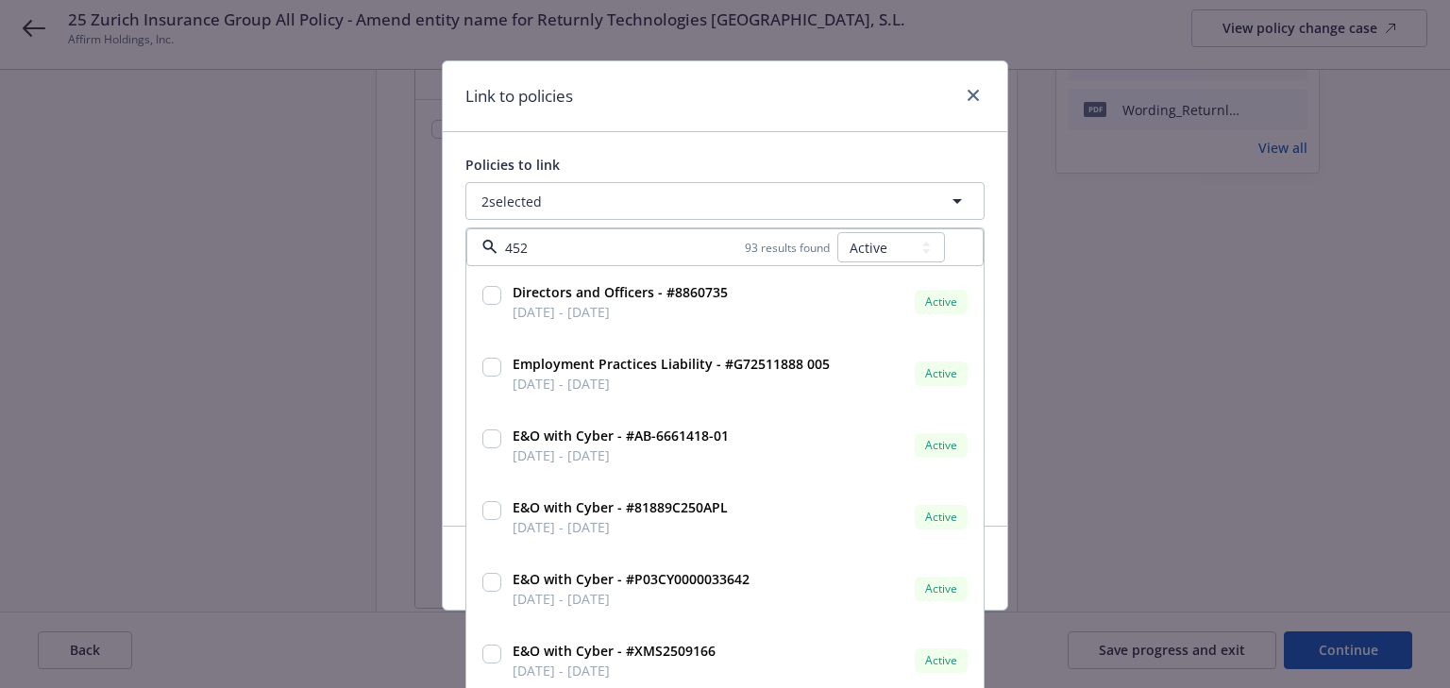
type input "4529"
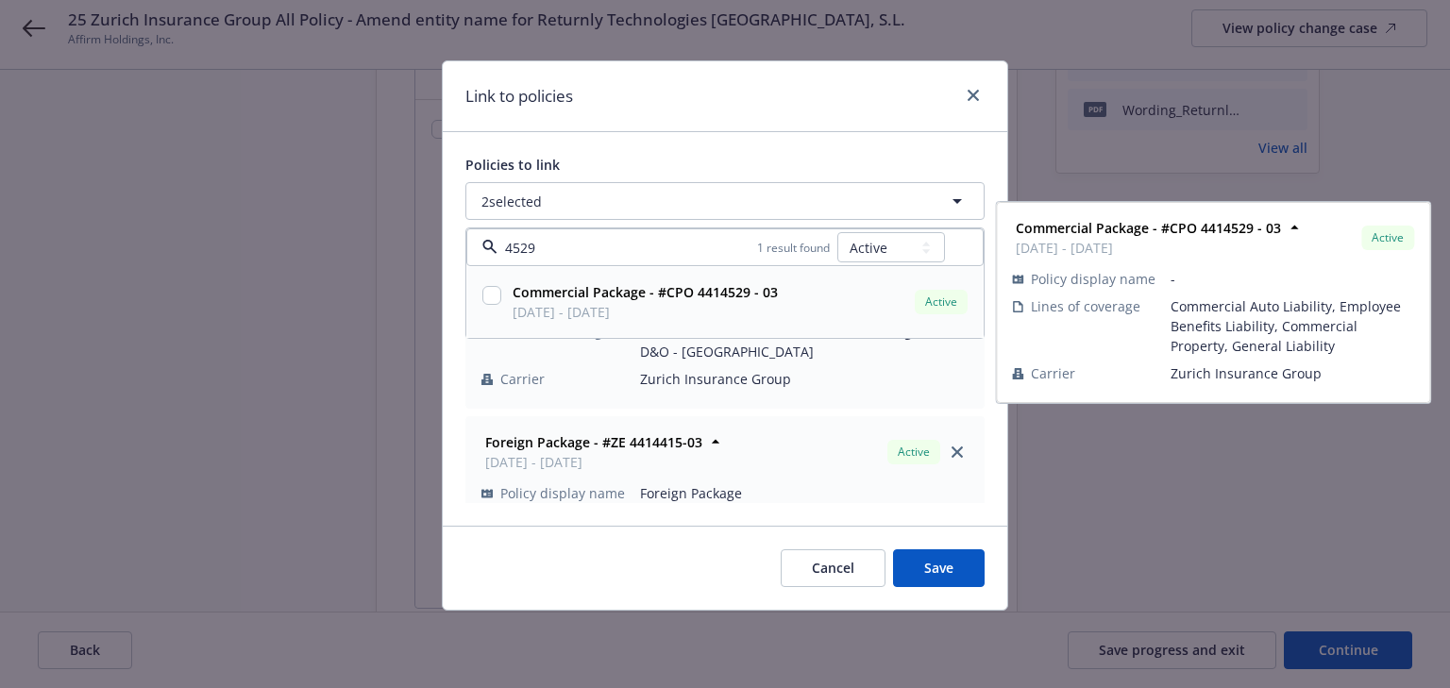
click at [494, 287] on input "checkbox" at bounding box center [491, 295] width 19 height 19
checkbox input "true"
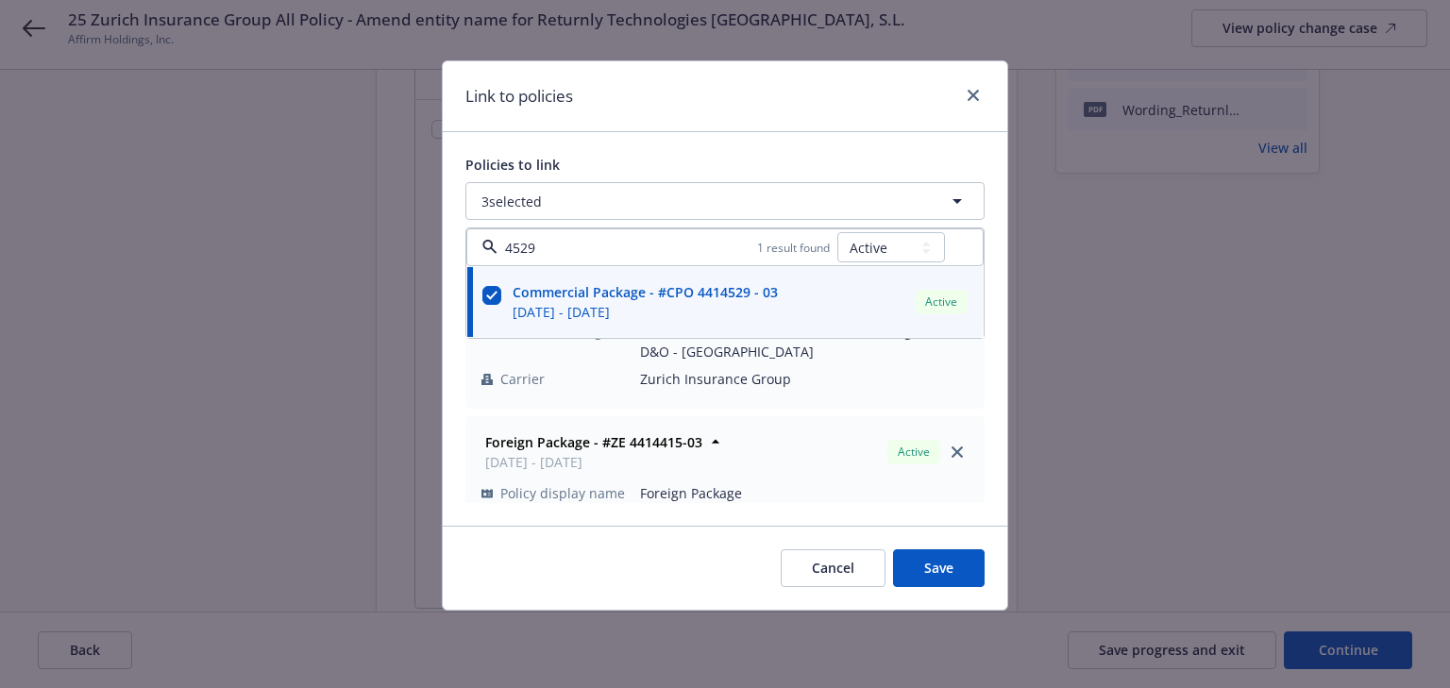
drag, startPoint x: 569, startPoint y: 251, endPoint x: 415, endPoint y: 228, distance: 155.7
click at [415, 228] on div "Link to policies Policies to link 3 selected 4529 1 result found All Active Upc…" at bounding box center [725, 344] width 1450 height 688
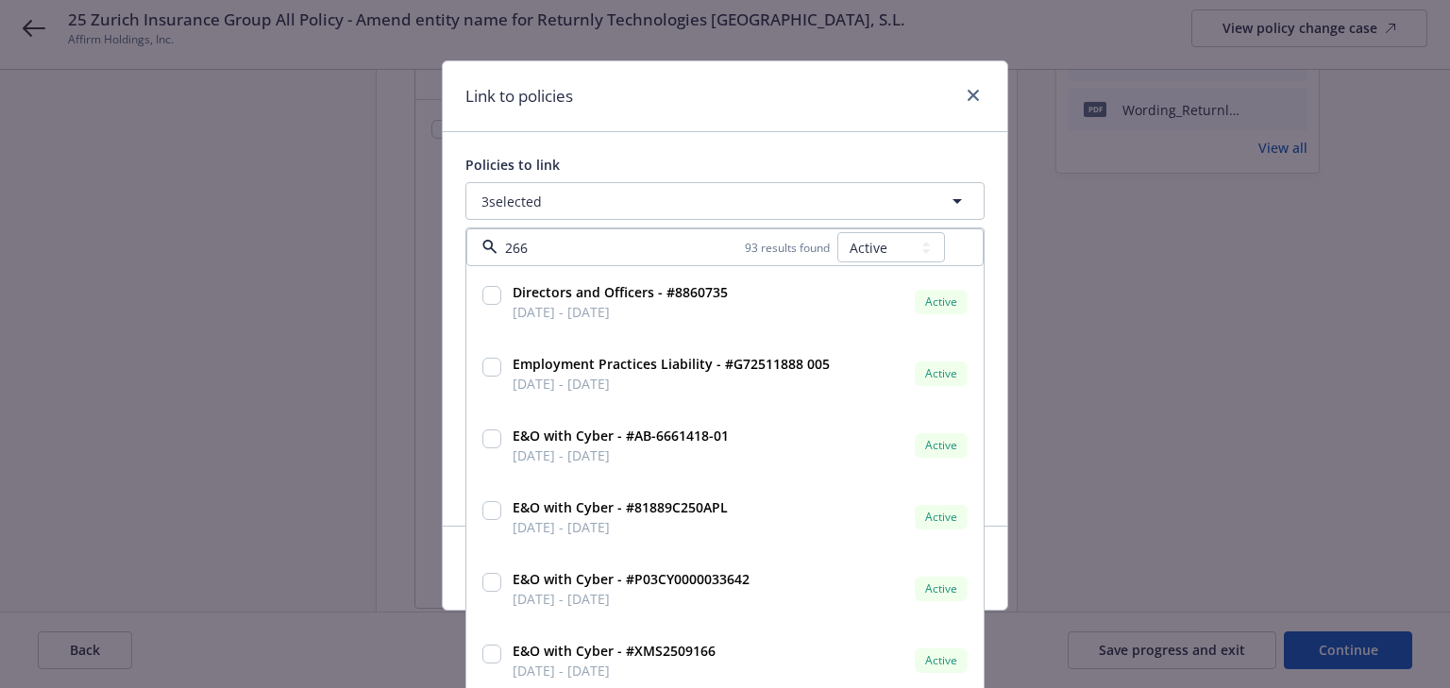
type input "2663"
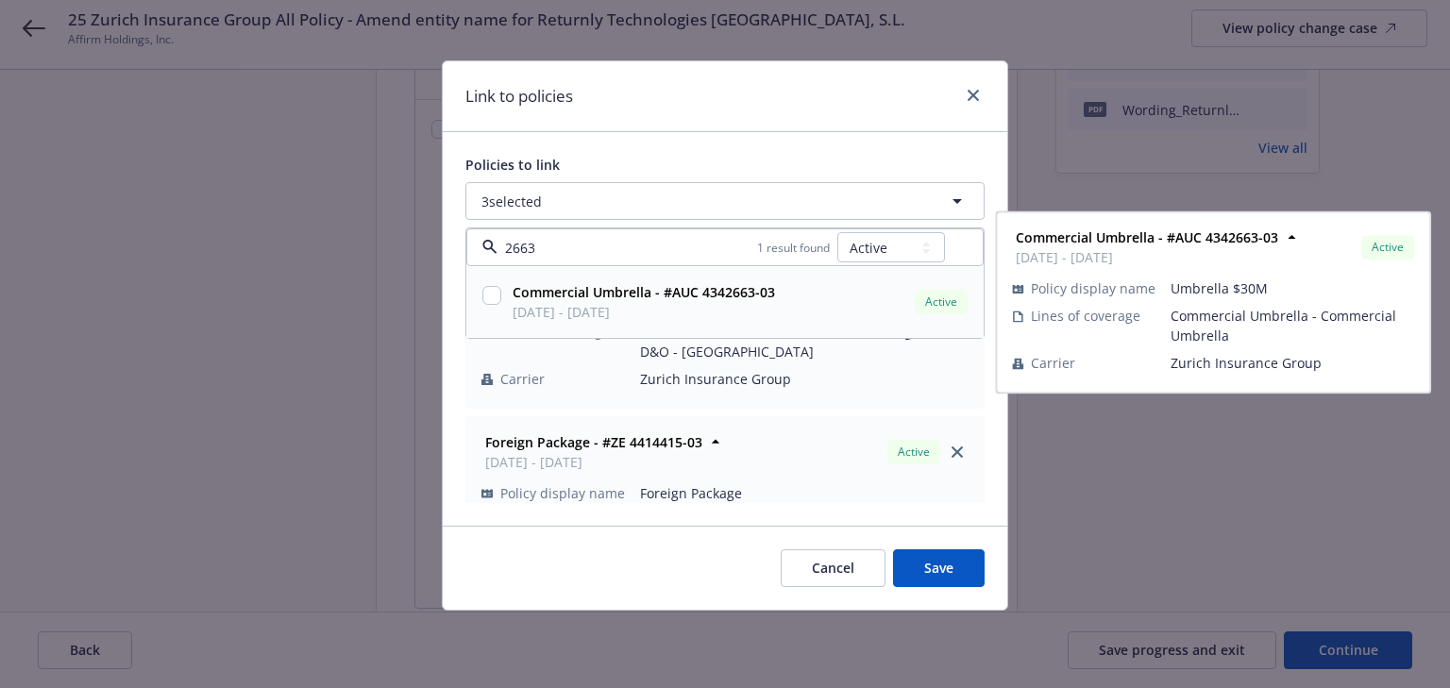
click at [496, 295] on input "checkbox" at bounding box center [491, 295] width 19 height 19
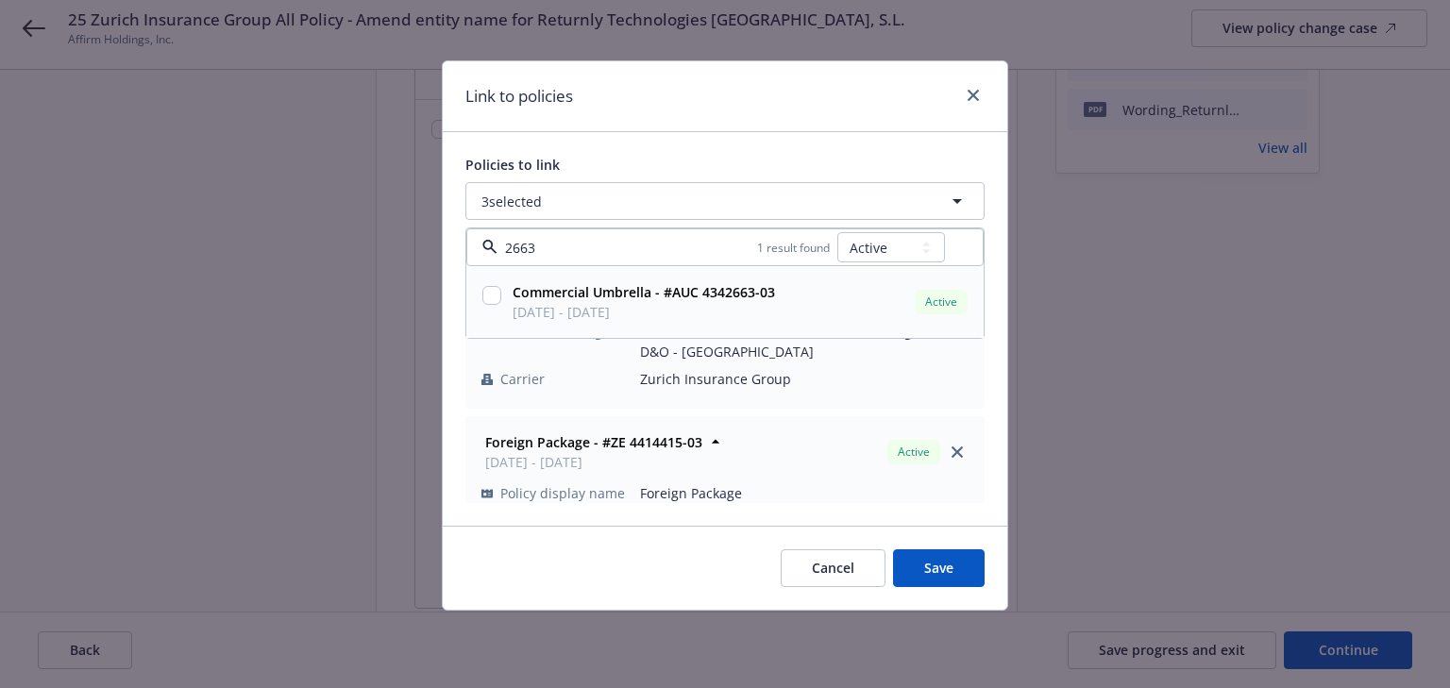
checkbox input "true"
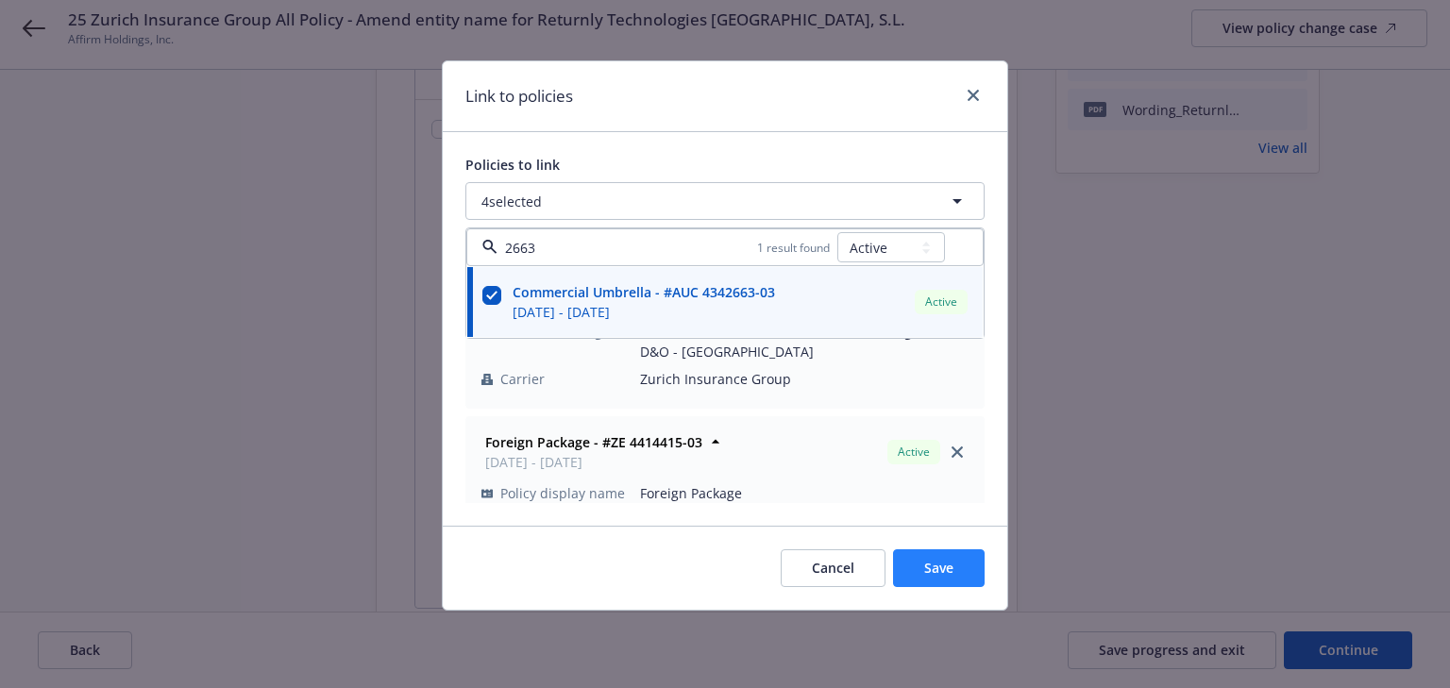
type input "2663"
click at [947, 556] on button "Save" at bounding box center [939, 568] width 92 height 38
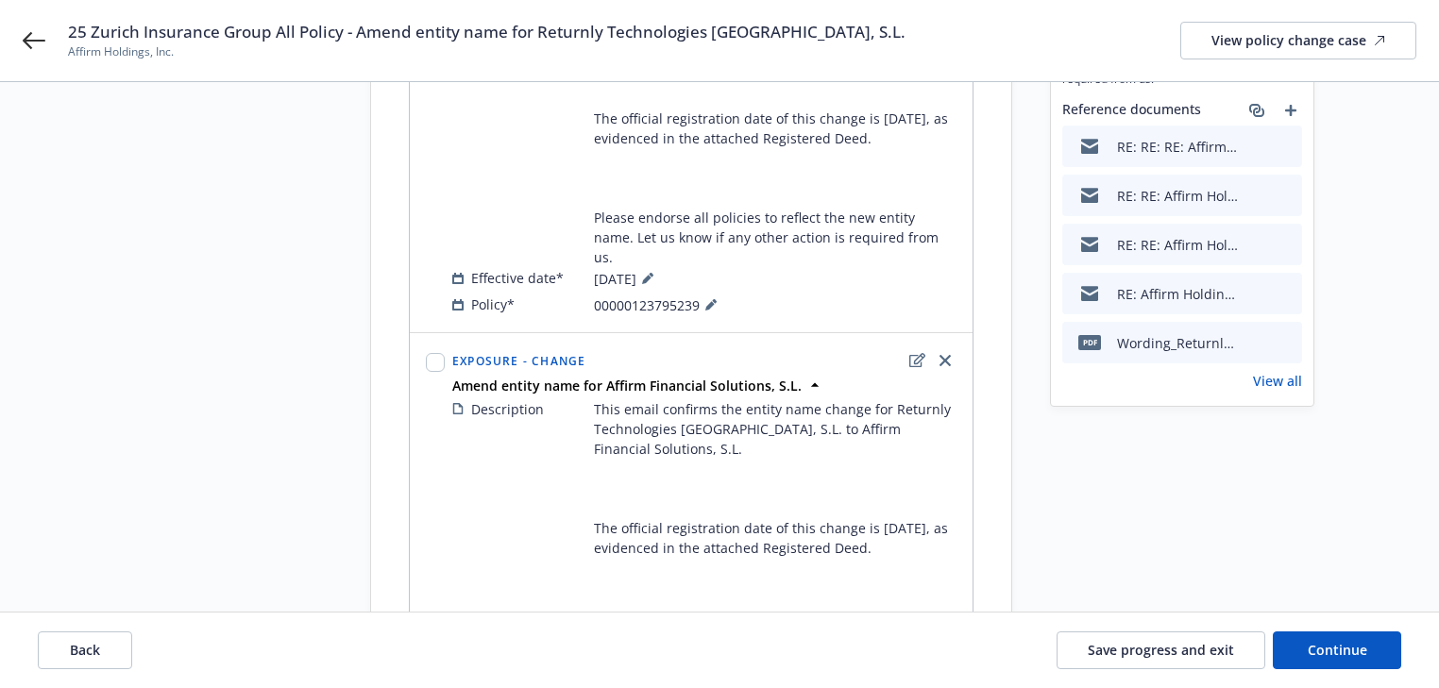
scroll to position [388, 0]
click at [1329, 557] on div "Start request Request details Review request 4 Confirmation 5 Finalize policy c…" at bounding box center [719, 269] width 1393 height 1074
click at [1352, 636] on button "Continue" at bounding box center [1337, 651] width 128 height 38
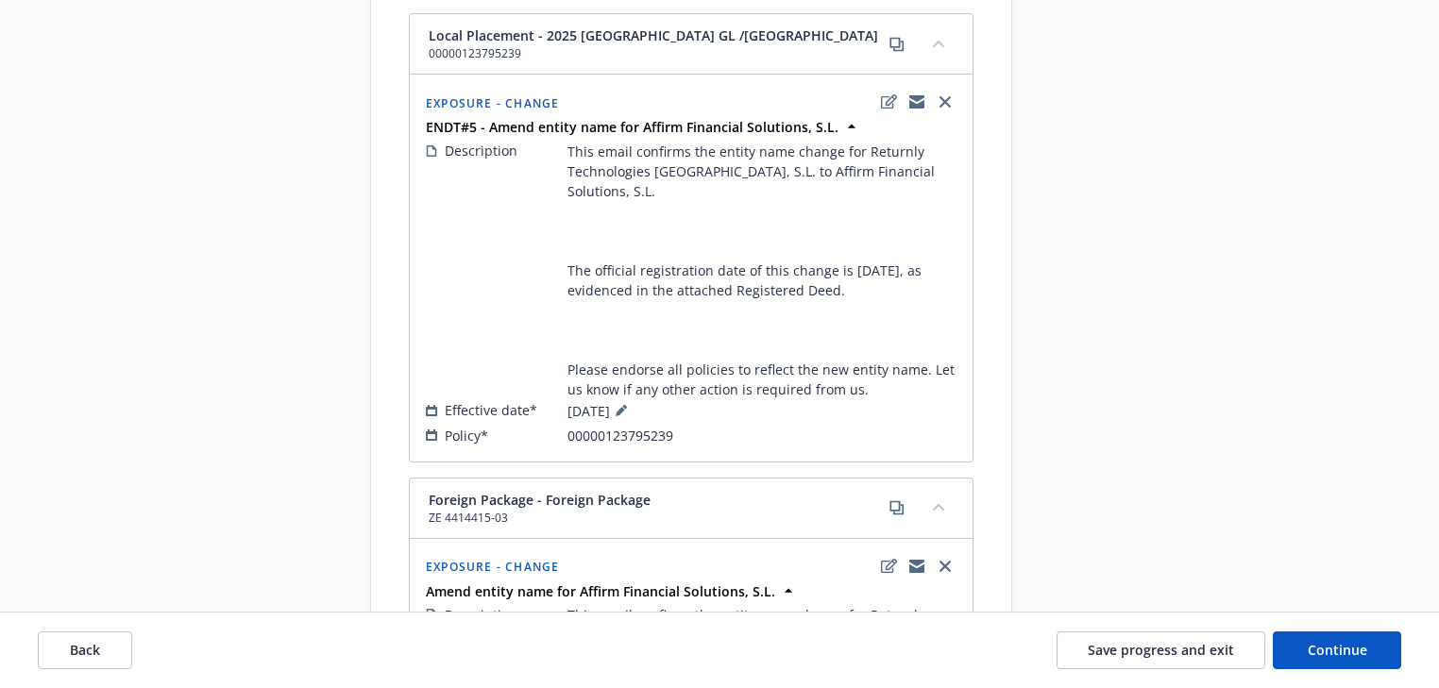
scroll to position [1294, 0]
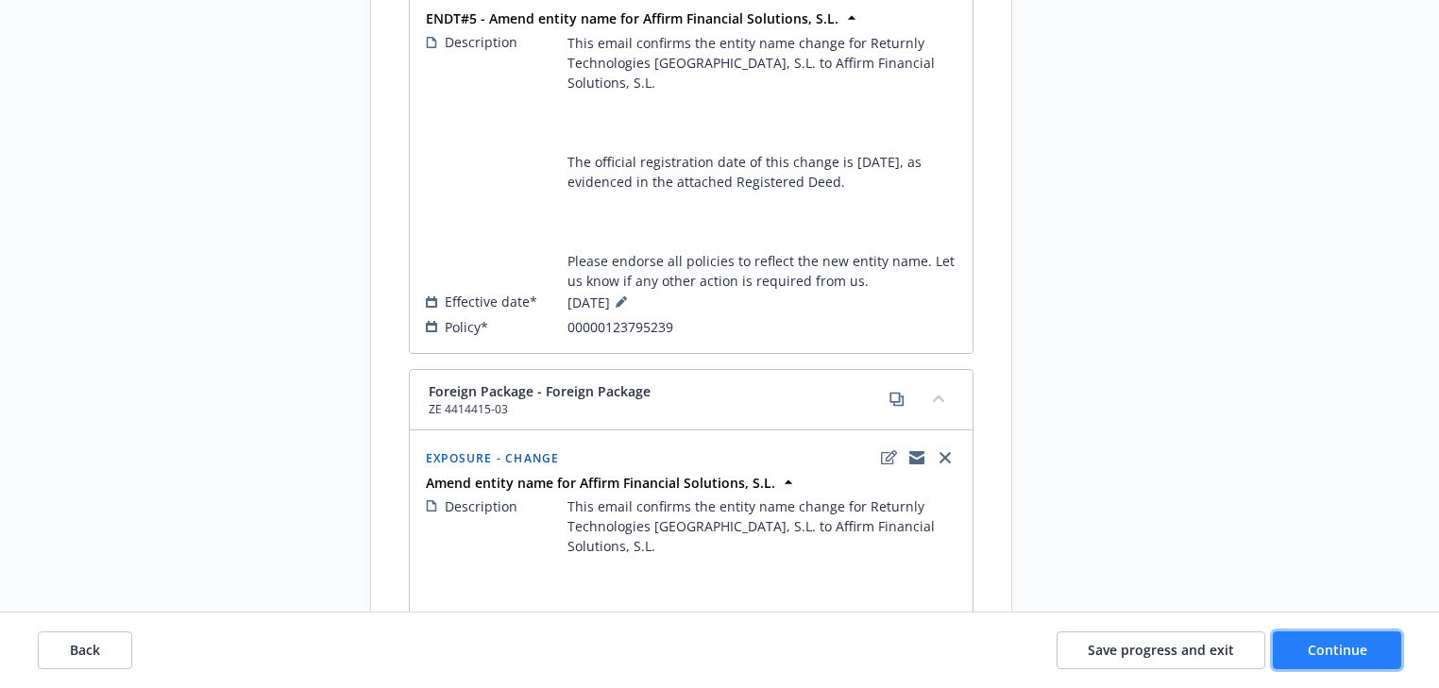
click at [1343, 639] on button "Continue" at bounding box center [1337, 651] width 128 height 38
select select "ACCEPTED"
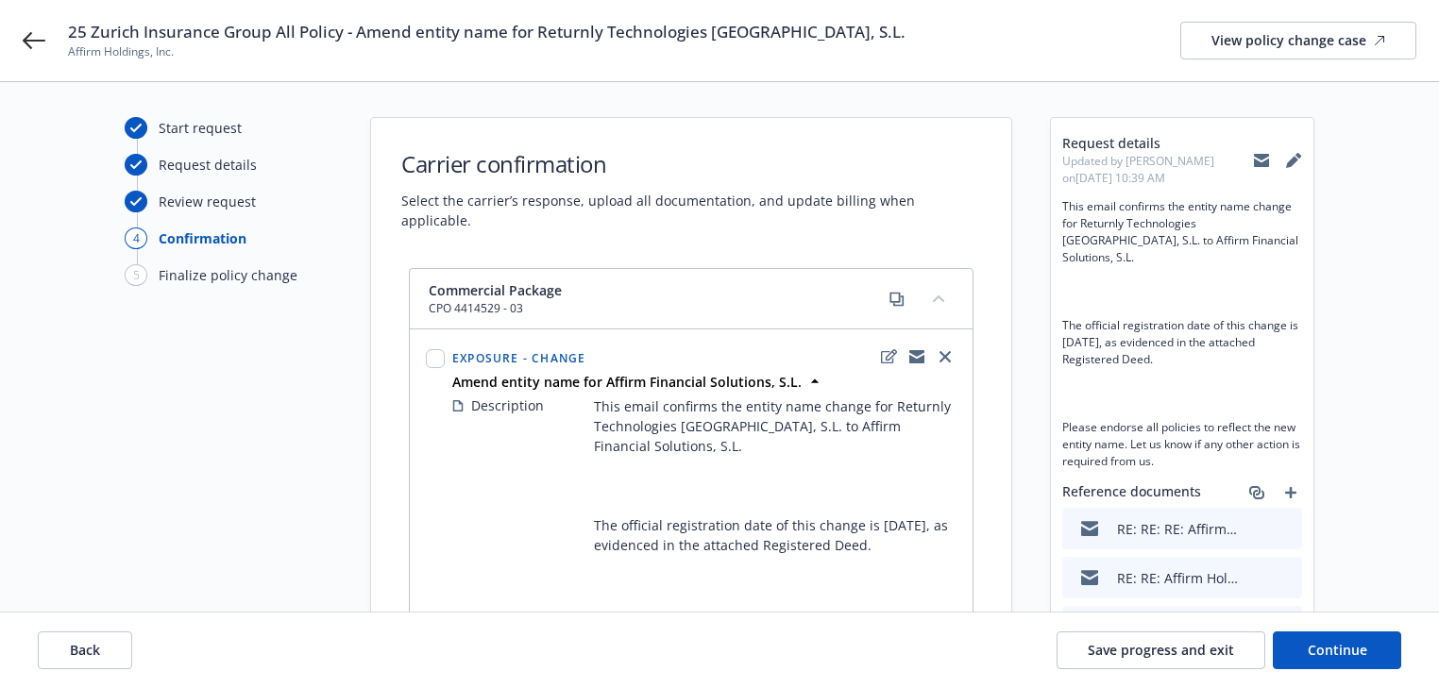
scroll to position [0, 0]
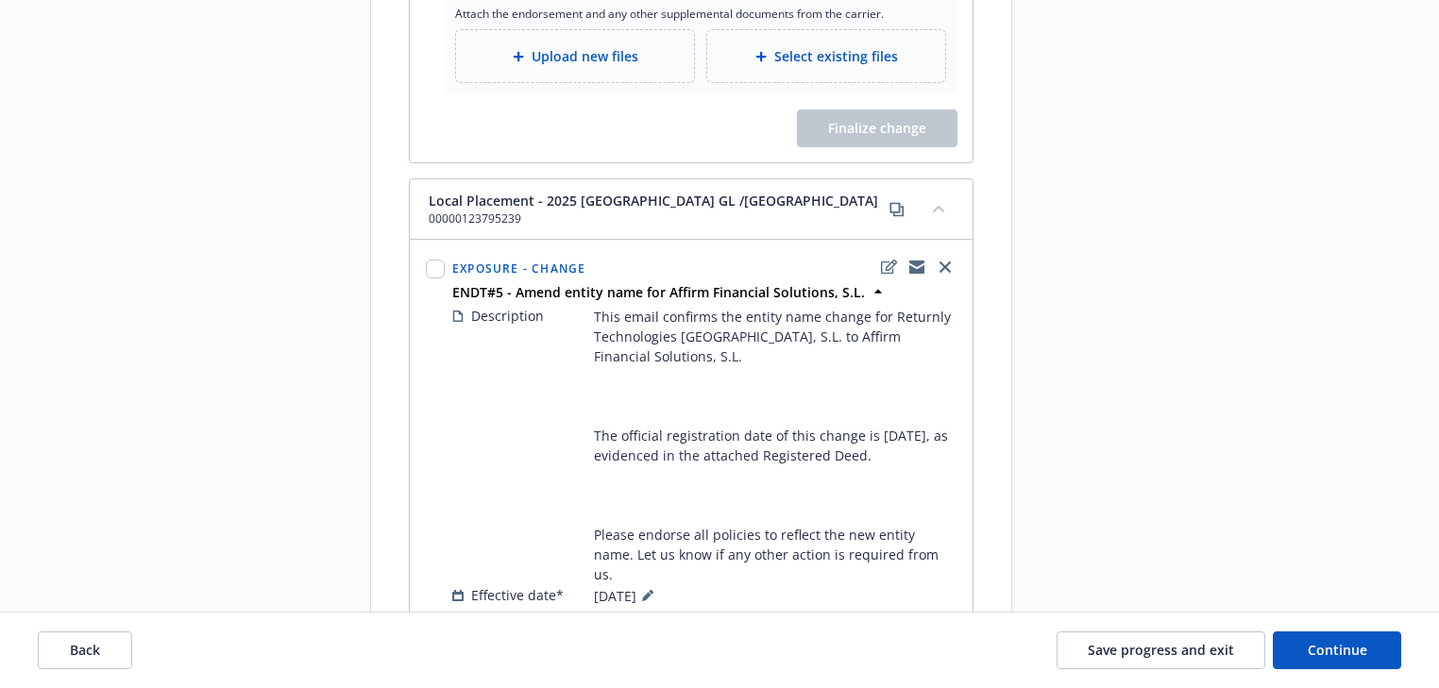
scroll to position [1888, 0]
click at [789, 587] on div "Effective date* 04/11/2025" at bounding box center [704, 598] width 504 height 23
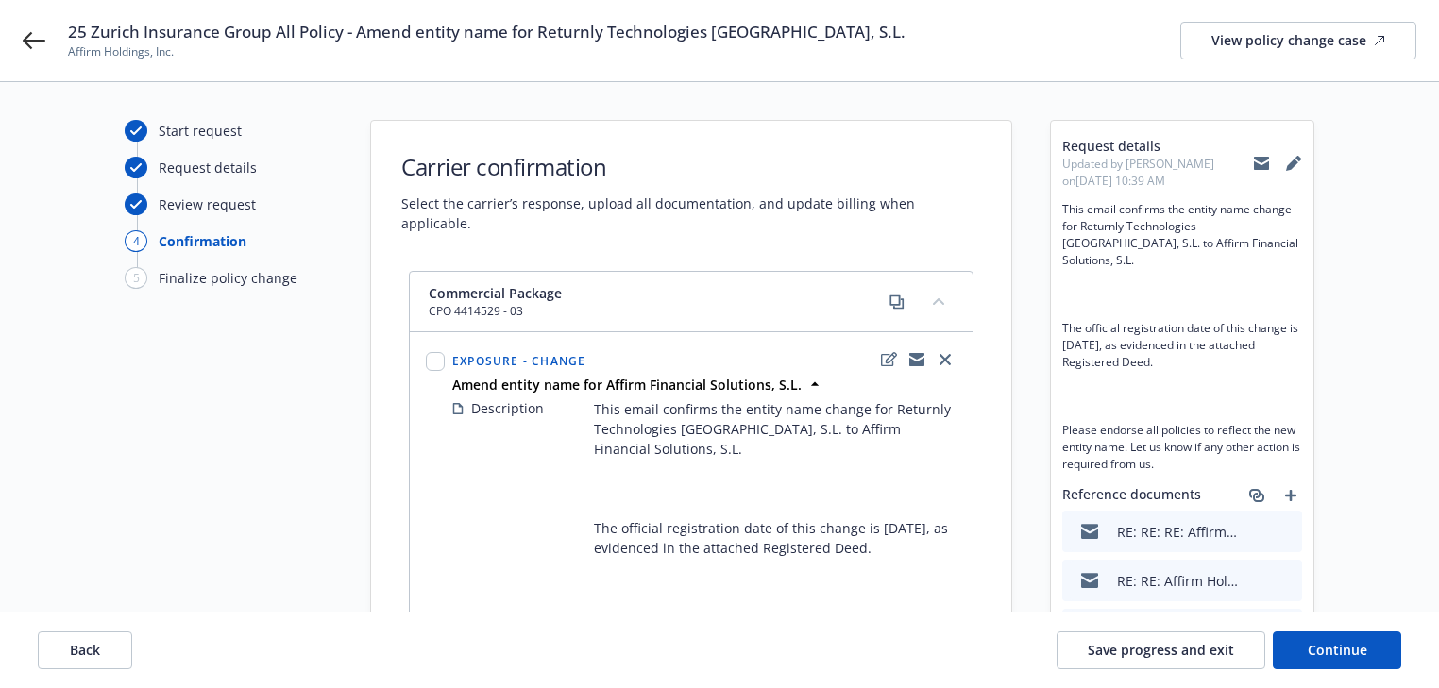
scroll to position [378, 0]
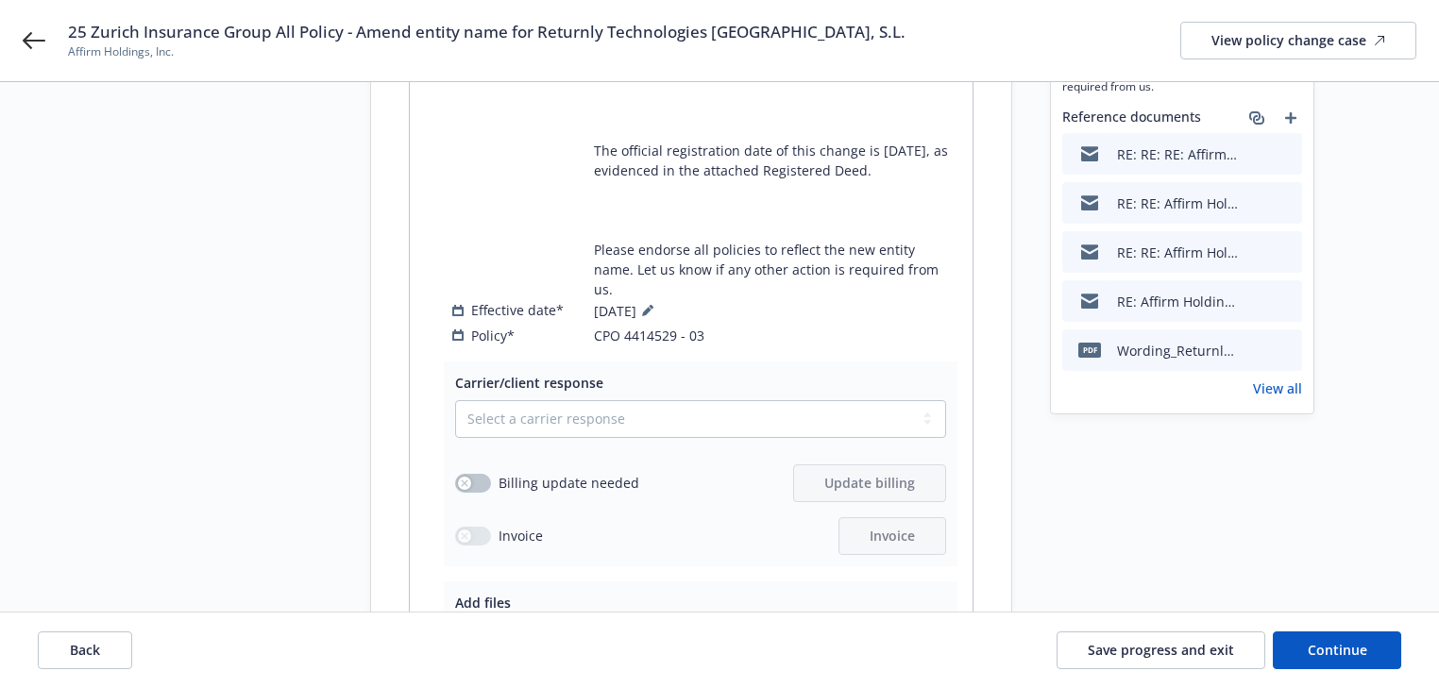
click at [1286, 379] on link "View all" at bounding box center [1277, 389] width 49 height 20
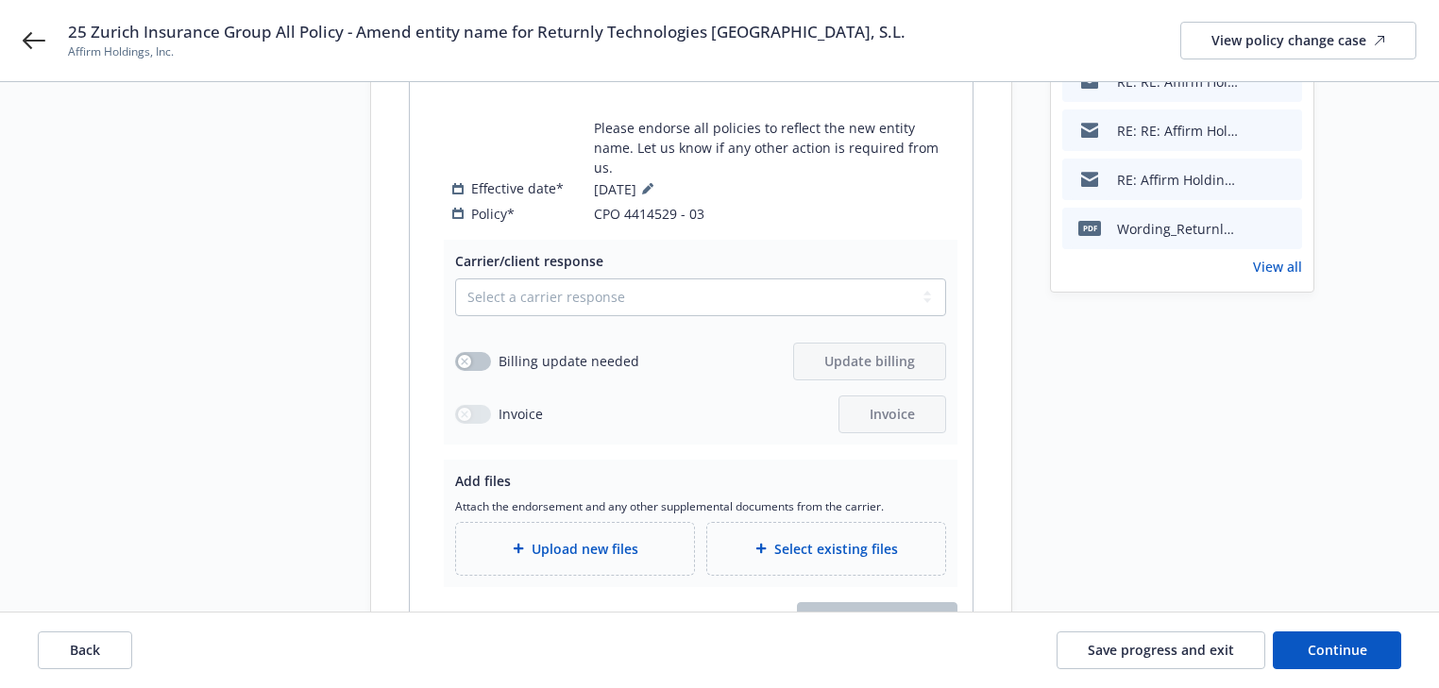
scroll to position [529, 0]
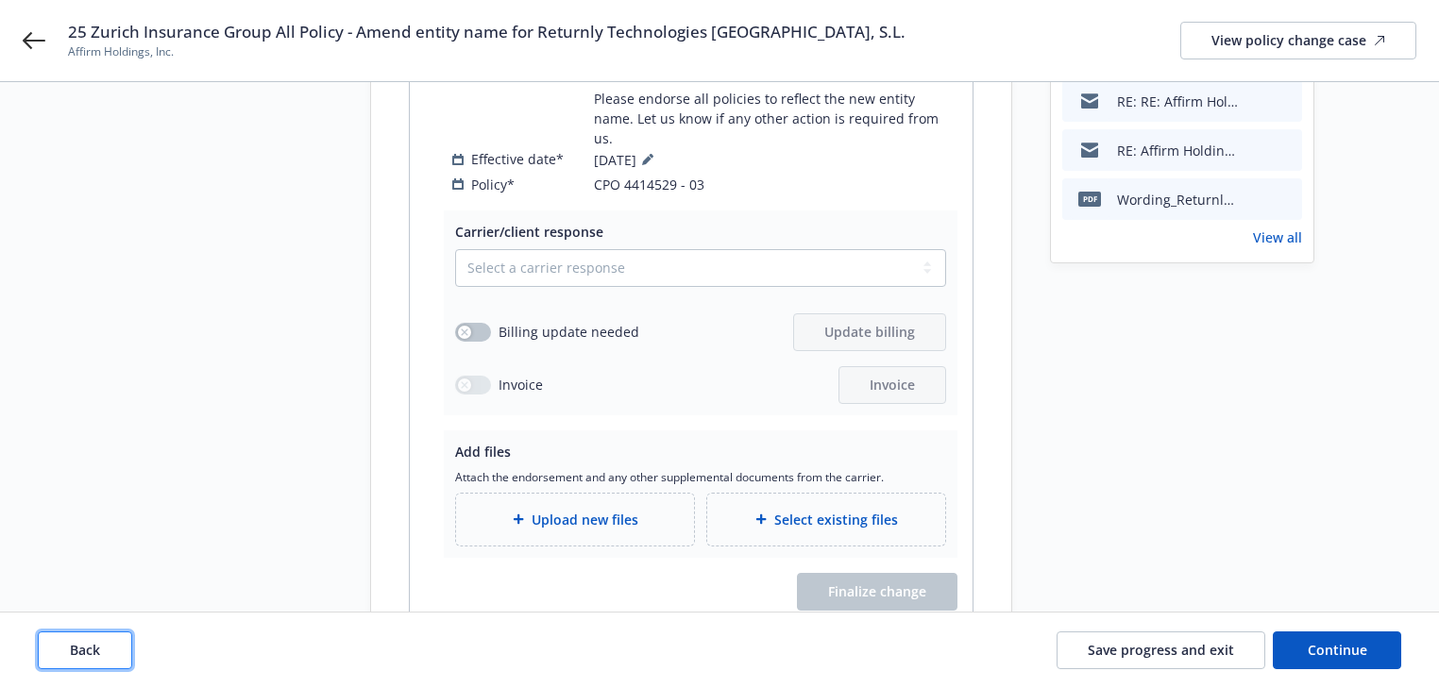
click at [116, 646] on button "Back" at bounding box center [85, 651] width 94 height 38
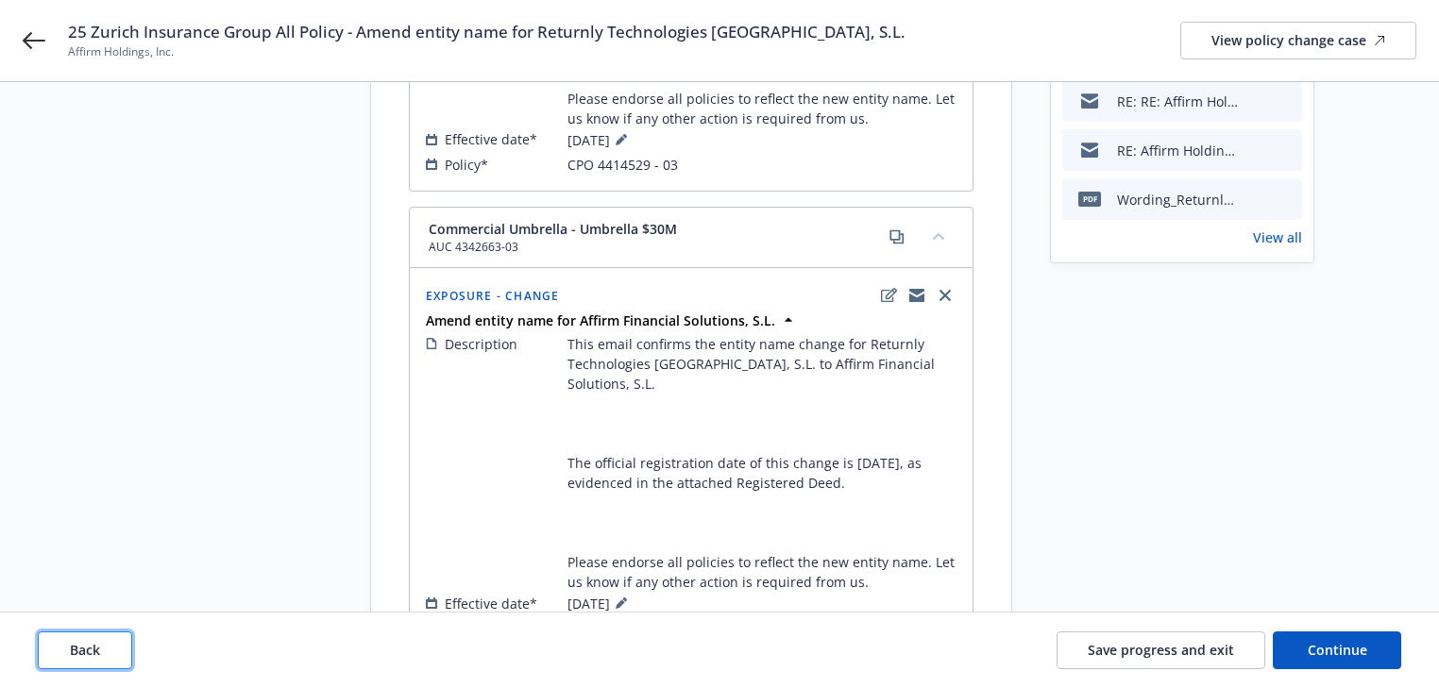
click at [116, 646] on button "Back" at bounding box center [85, 651] width 94 height 38
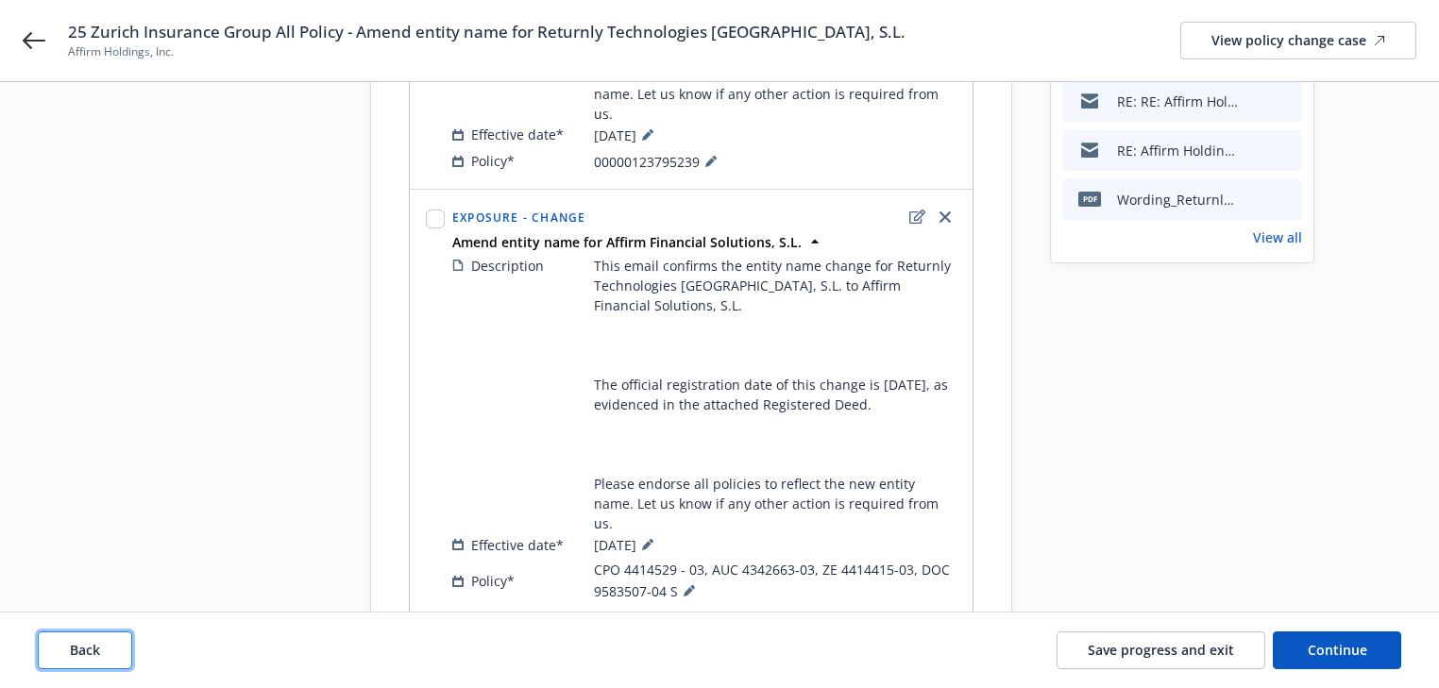
click at [116, 646] on button "Back" at bounding box center [85, 651] width 94 height 38
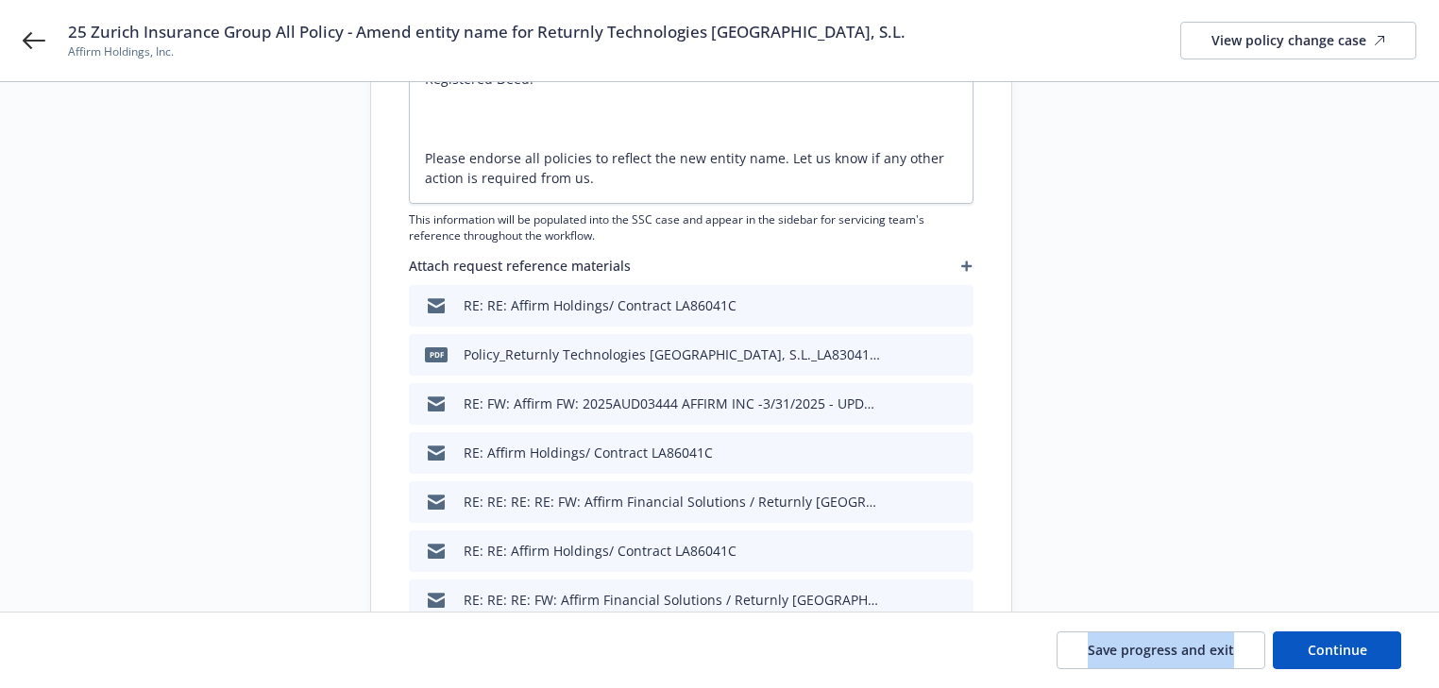
click at [116, 646] on div "Save progress and exit Continue" at bounding box center [719, 651] width 1363 height 38
click at [1408, 642] on div "Save progress and exit Continue" at bounding box center [719, 651] width 1439 height 76
drag, startPoint x: 1384, startPoint y: 649, endPoint x: 1371, endPoint y: 645, distance: 13.7
click at [1384, 649] on button "Continue" at bounding box center [1337, 651] width 128 height 38
type textarea "x"
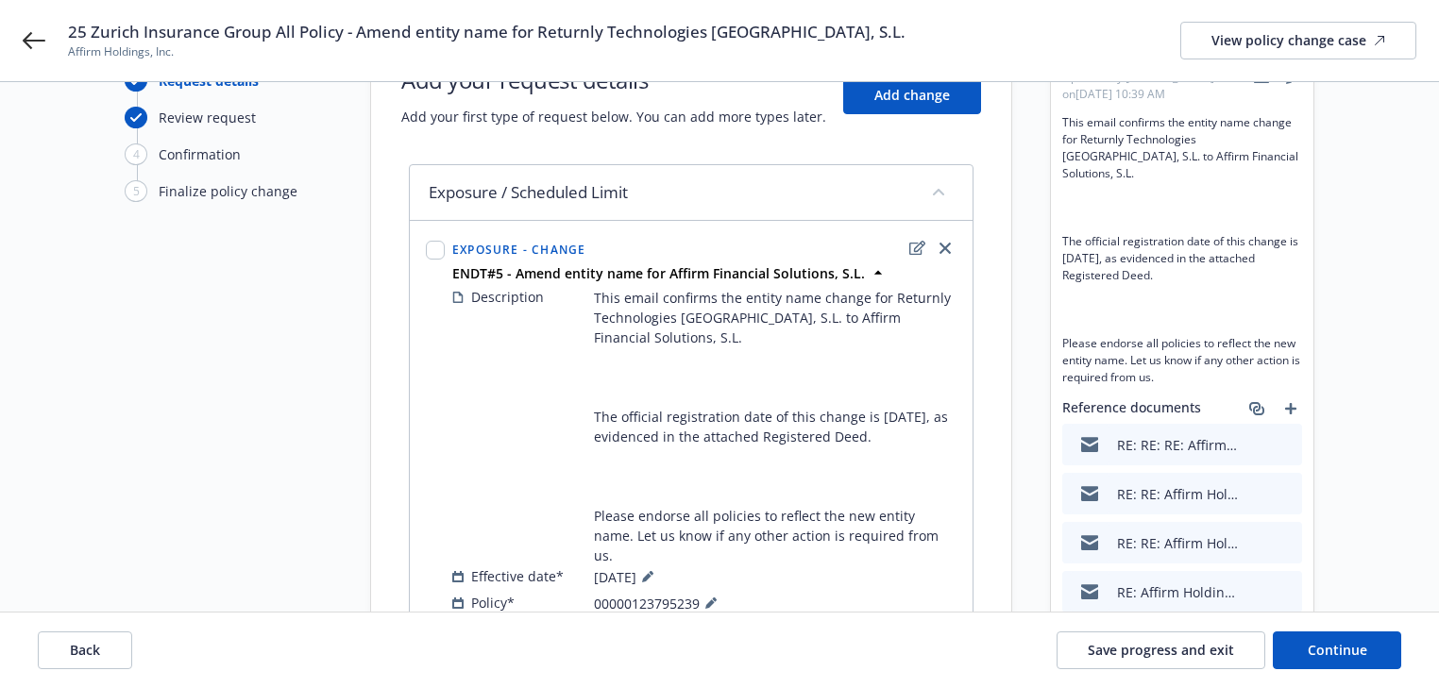
scroll to position [151, 0]
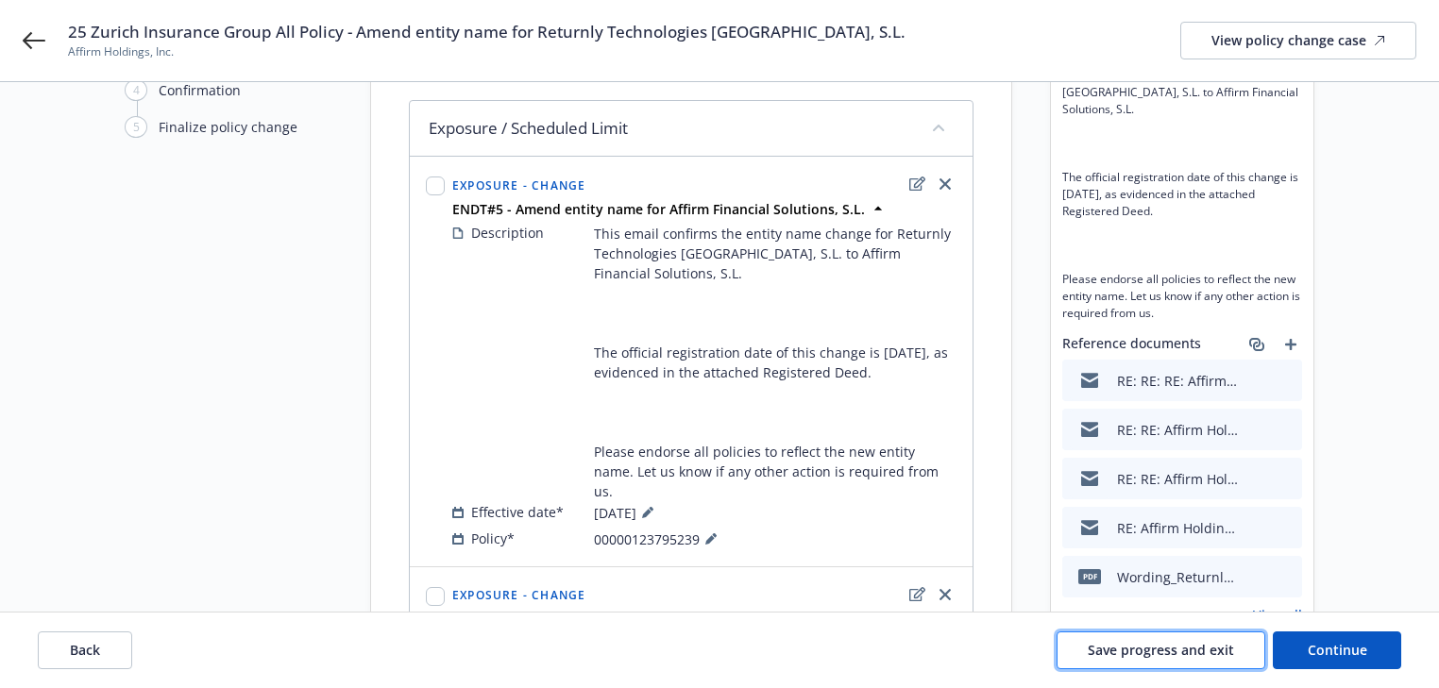
click at [1211, 649] on span "Save progress and exit" at bounding box center [1161, 650] width 146 height 18
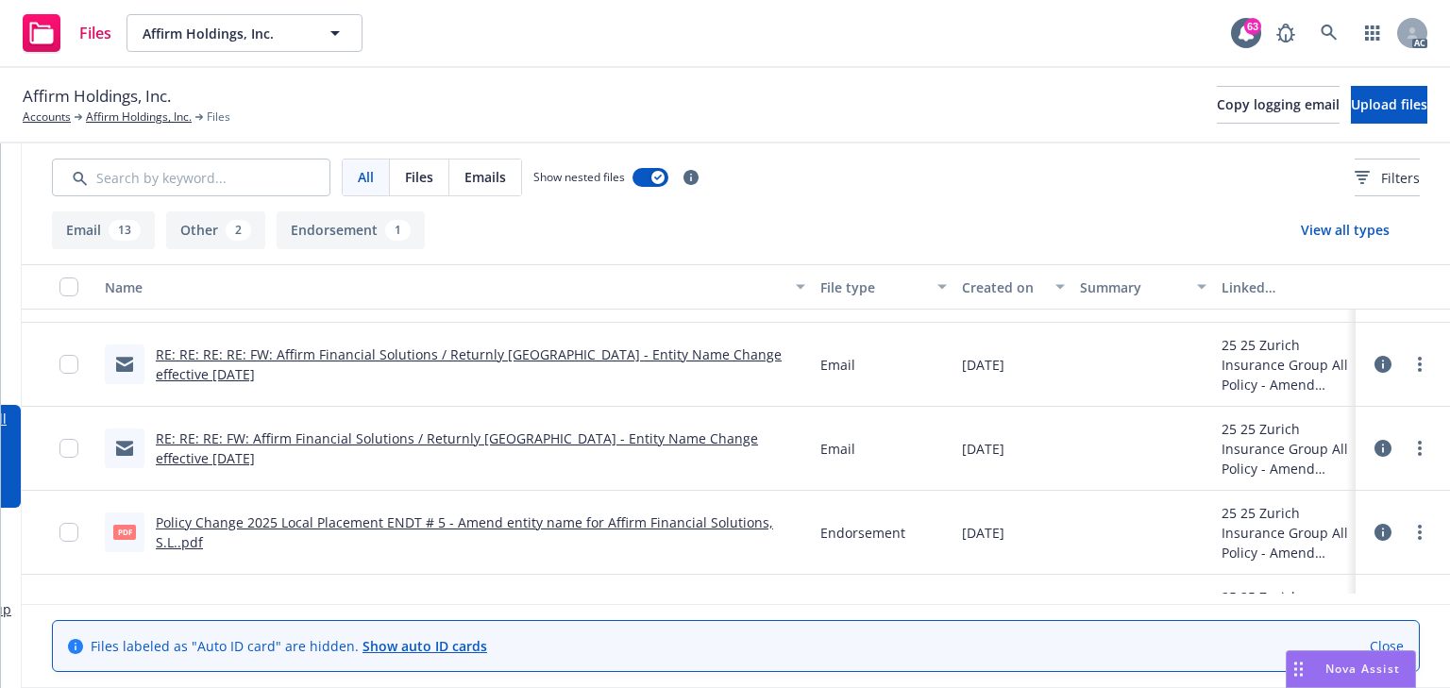
scroll to position [671, 0]
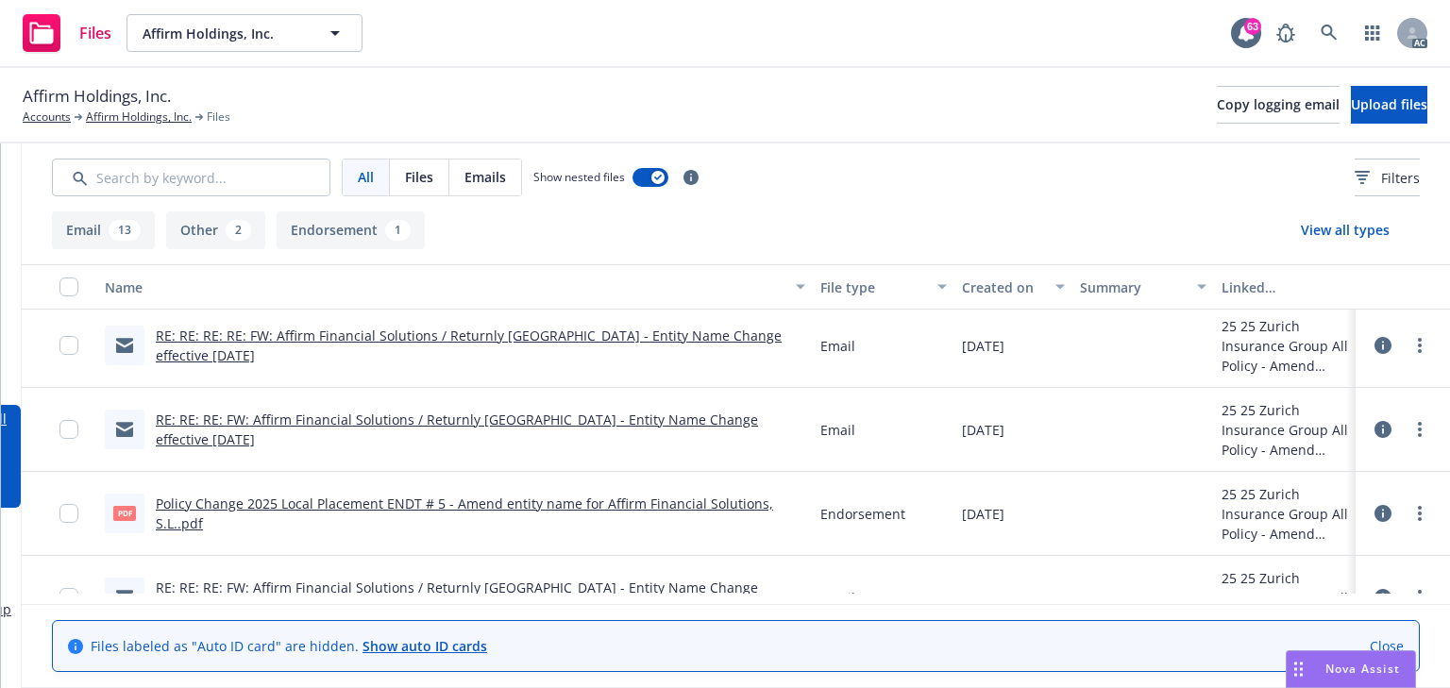
click at [632, 516] on link "Policy Change 2025 Local Placement ENDT # 5 - Amend entity name for Affirm Fina…" at bounding box center [464, 514] width 617 height 38
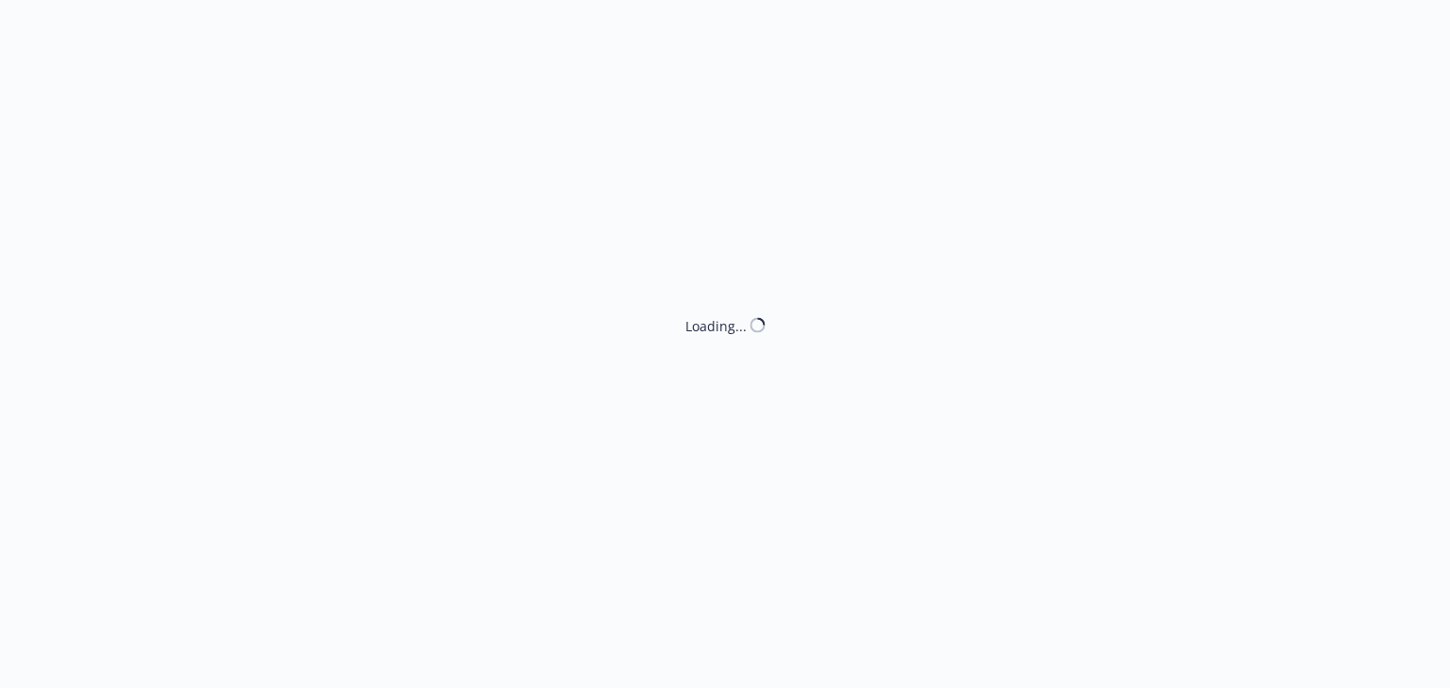
select select "ACCEPTED"
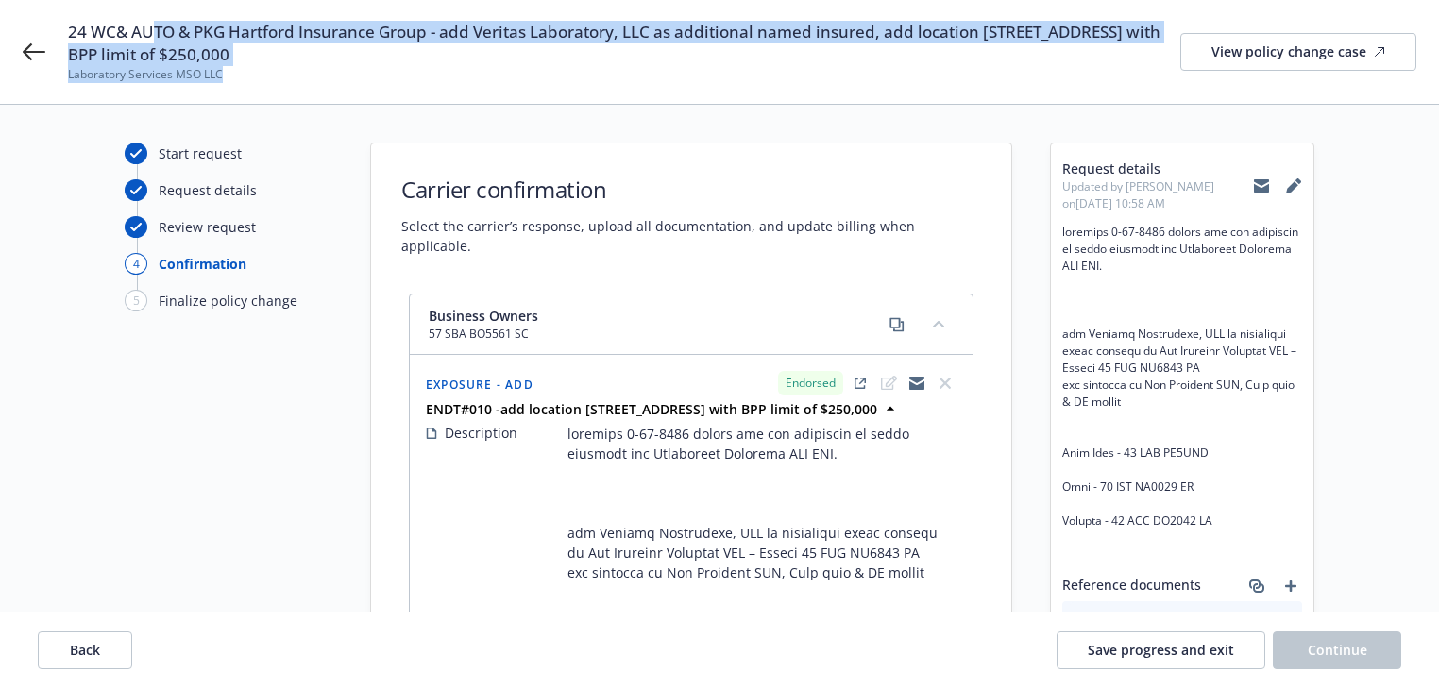
drag, startPoint x: 151, startPoint y: 35, endPoint x: 354, endPoint y: 81, distance: 208.2
click at [354, 81] on div "24 WC& AUTO & PKG Hartford Insurance Group - add Veritas Laboratory, LLC as add…" at bounding box center [624, 52] width 1112 height 62
click at [350, 83] on div "24 WC& AUTO & PKG Hartford Insurance Group - add Veritas Laboratory, LLC as add…" at bounding box center [719, 52] width 1439 height 104
drag, startPoint x: 259, startPoint y: 25, endPoint x: 291, endPoint y: 74, distance: 57.9
click at [291, 74] on div "24 WC& AUTO & PKG Hartford Insurance Group - add Veritas Laboratory, LLC as add…" at bounding box center [624, 52] width 1112 height 62
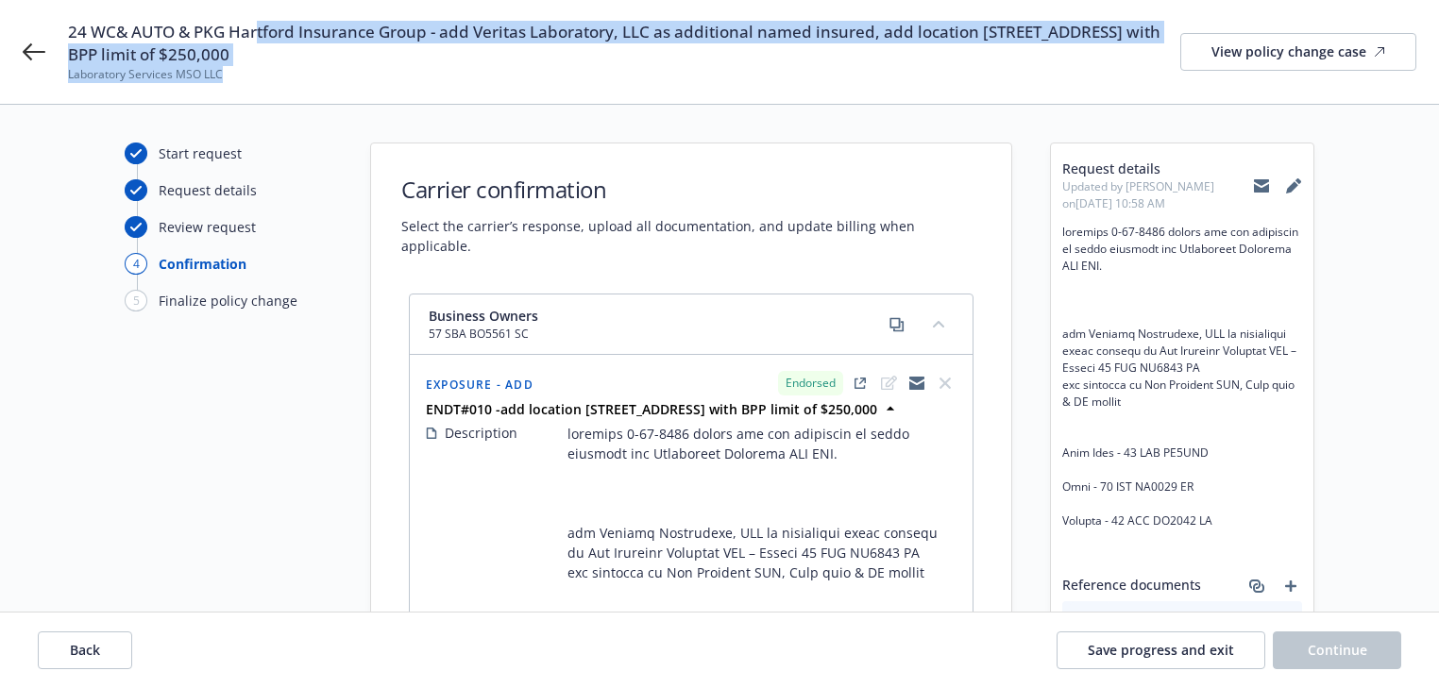
click at [291, 74] on span "Laboratory Services MSO LLC" at bounding box center [624, 74] width 1112 height 17
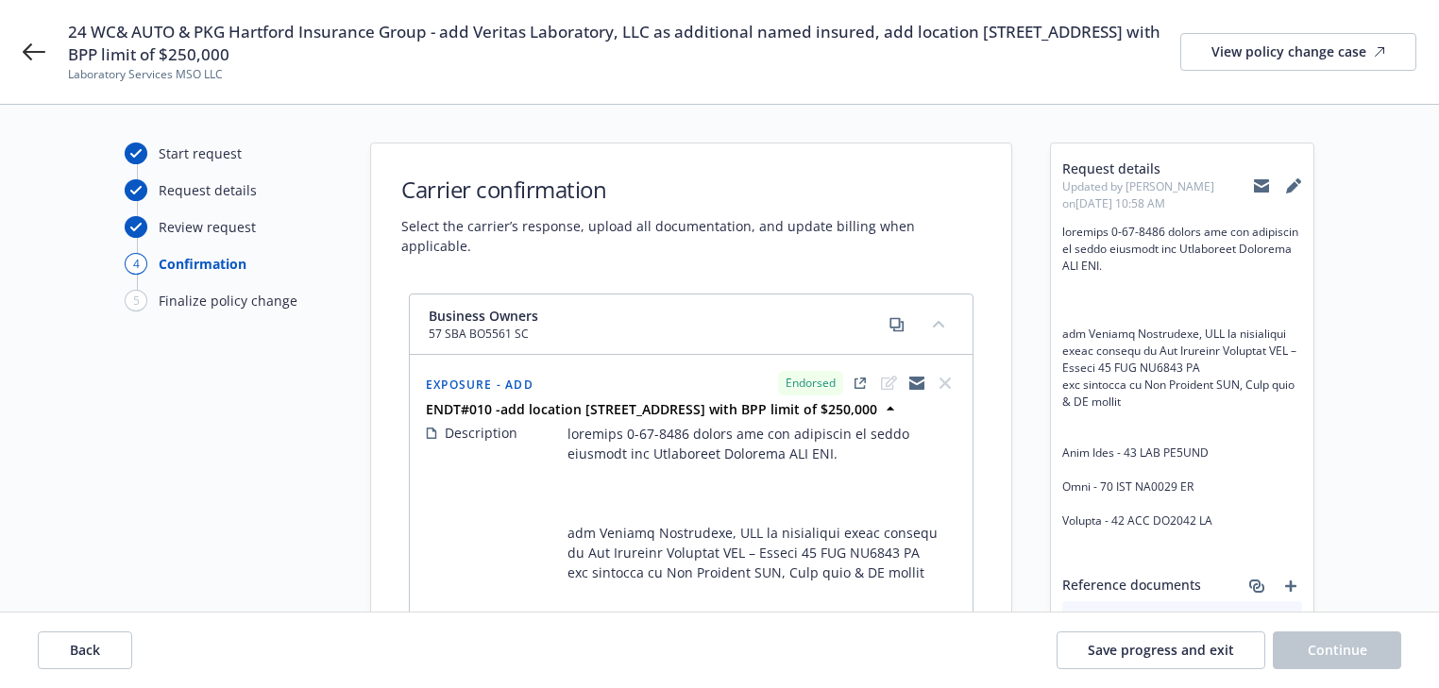
drag, startPoint x: 269, startPoint y: 28, endPoint x: 284, endPoint y: 54, distance: 29.6
click at [284, 54] on span "24 WC& AUTO & PKG Hartford Insurance Group - add Veritas Laboratory, LLC as add…" at bounding box center [624, 43] width 1112 height 45
copy span "ord Insurance Group - add Veritas Laboratory, LLC as additional named insured, …"
click at [36, 46] on icon at bounding box center [34, 52] width 23 height 23
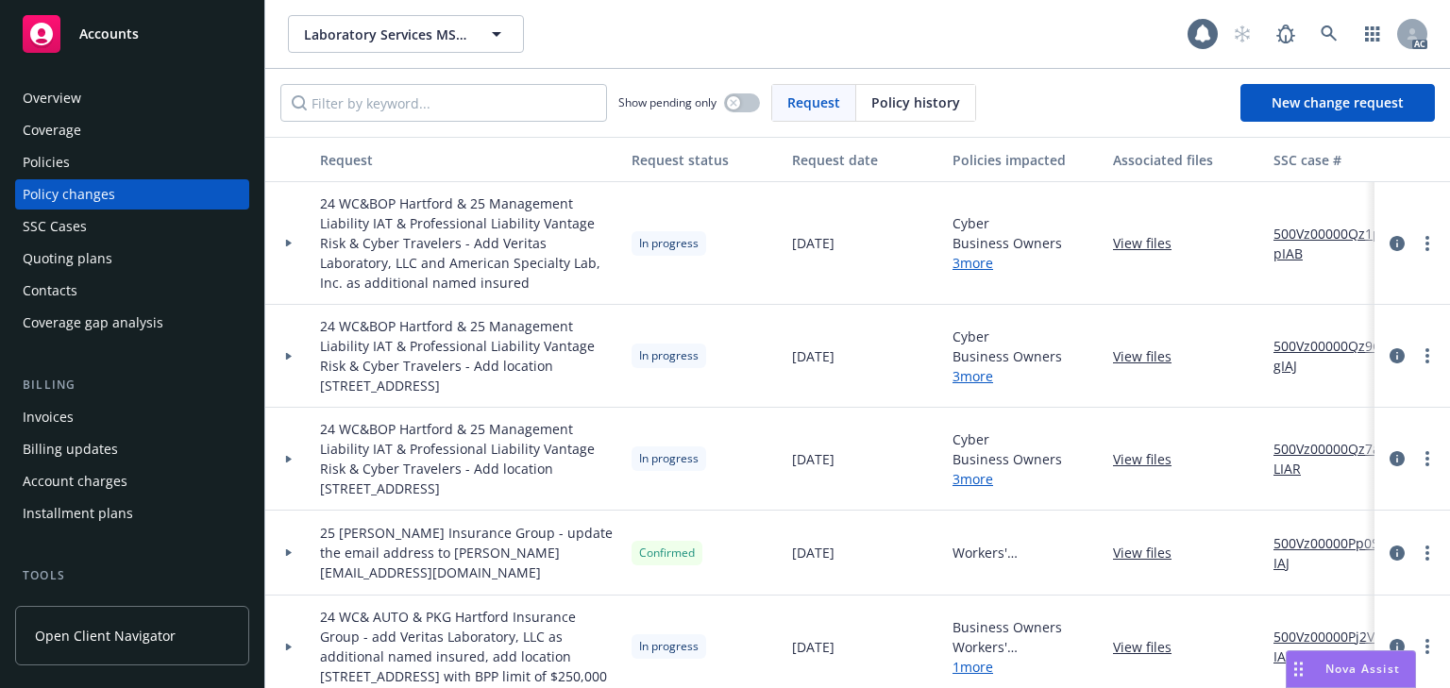
click at [427, 75] on div "Show pending only Request Policy history New change request" at bounding box center [857, 103] width 1185 height 68
click at [425, 110] on input "Filter by keyword..." at bounding box center [443, 103] width 327 height 38
paste input "ord Insurance Group - add Veritas Laboratory, LLC as additional named insured, …"
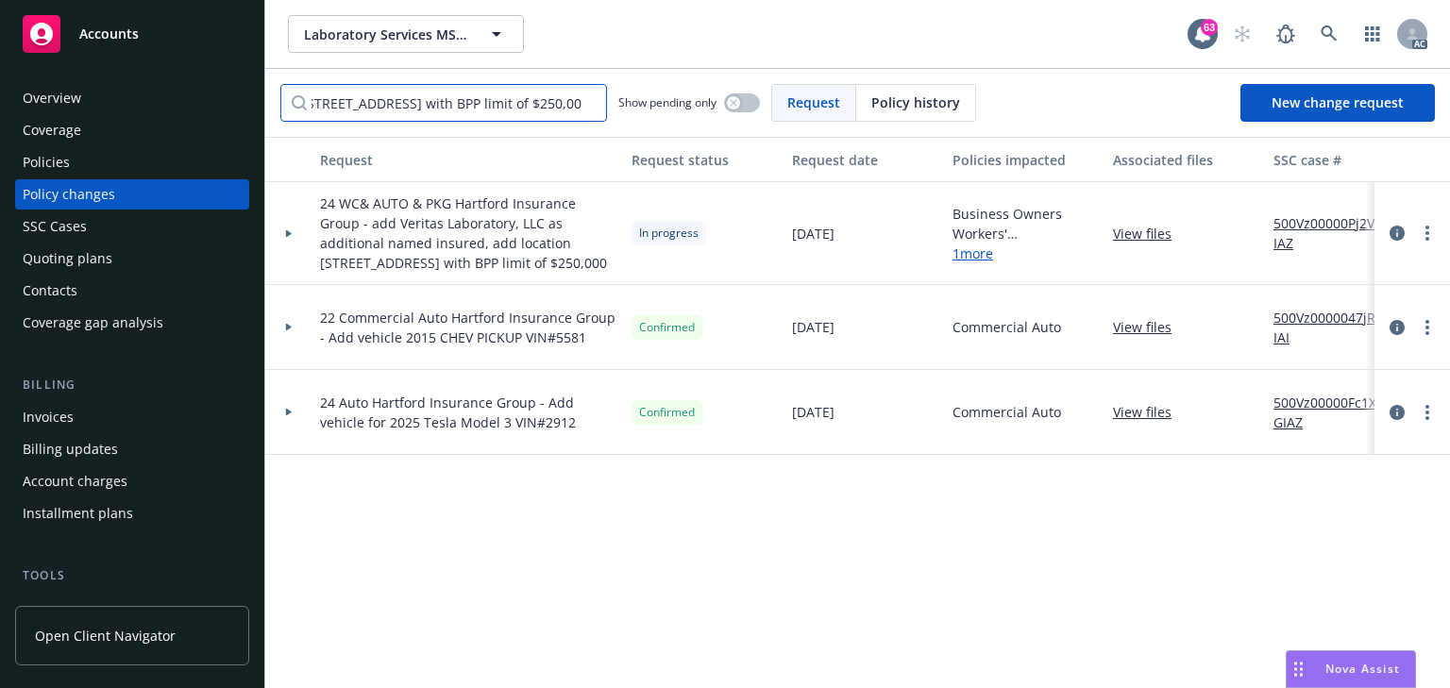
type input "ord Insurance Group - add Veritas Laboratory, LLC as additional named insured, …"
click at [294, 241] on div at bounding box center [288, 233] width 47 height 103
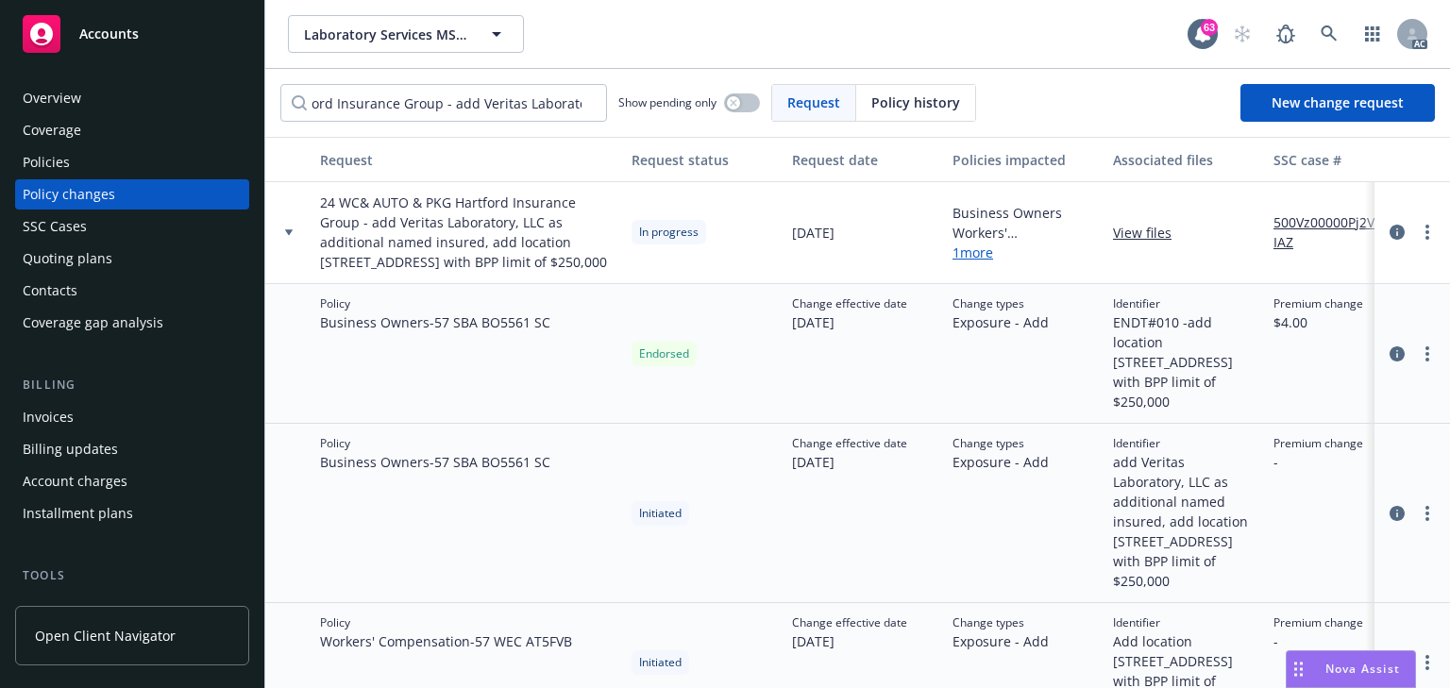
scroll to position [0, 0]
click at [84, 161] on div "Policies" at bounding box center [132, 162] width 219 height 30
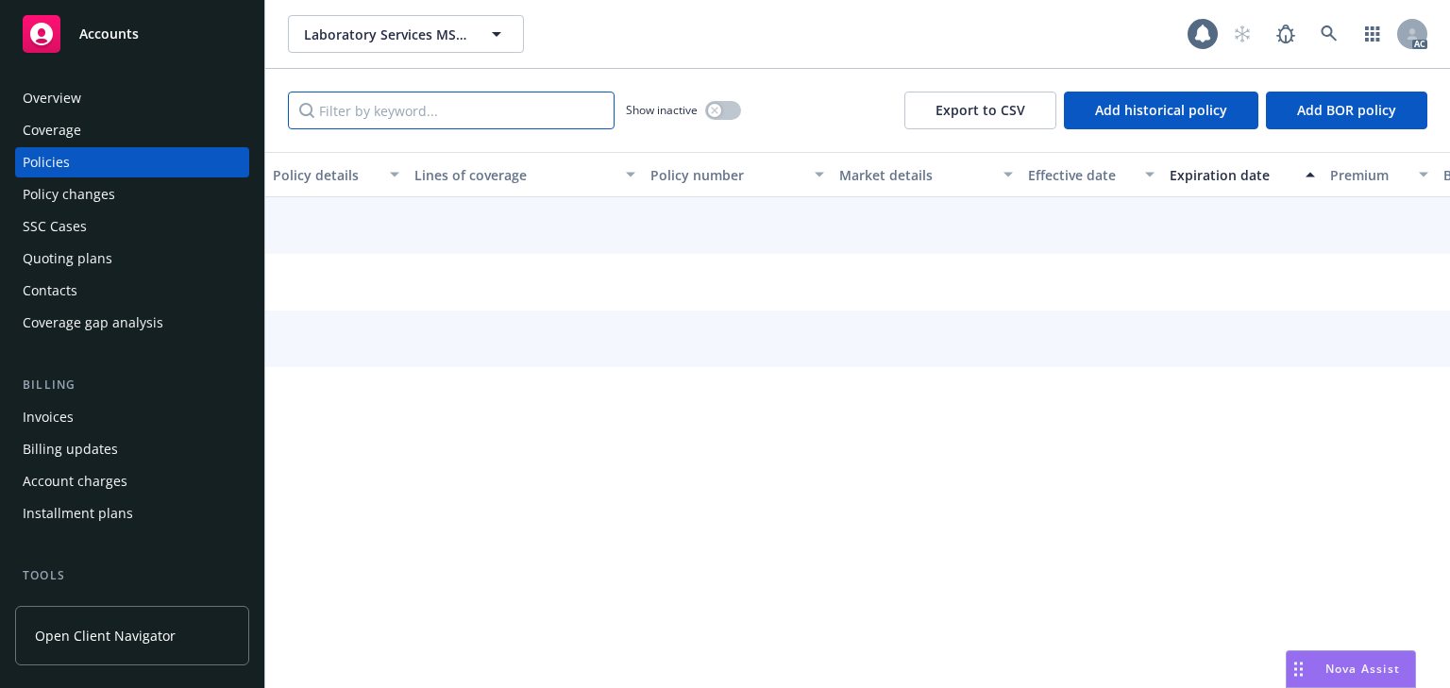
click at [400, 110] on input "Filter by keyword..." at bounding box center [451, 111] width 327 height 38
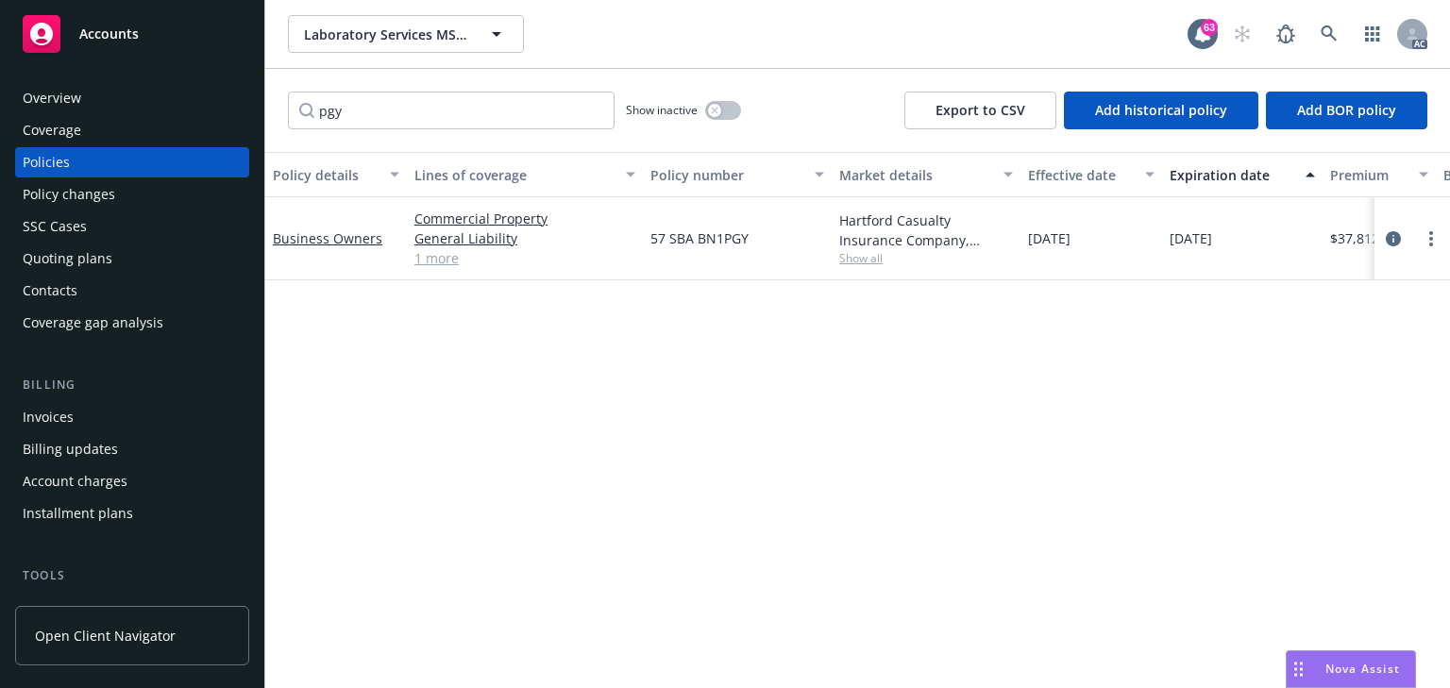
click at [607, 453] on div "Policy details Lines of coverage Policy number Market details Effective date Ex…" at bounding box center [857, 420] width 1185 height 536
click at [853, 264] on span "Show all" at bounding box center [926, 258] width 174 height 16
drag, startPoint x: 387, startPoint y: 114, endPoint x: 7, endPoint y: 136, distance: 381.1
click at [76, 144] on div "Accounts Overview Coverage Policies Policy changes SSC Cases Quoting plans Cont…" at bounding box center [725, 344] width 1450 height 688
drag, startPoint x: 414, startPoint y: 109, endPoint x: 169, endPoint y: 114, distance: 245.5
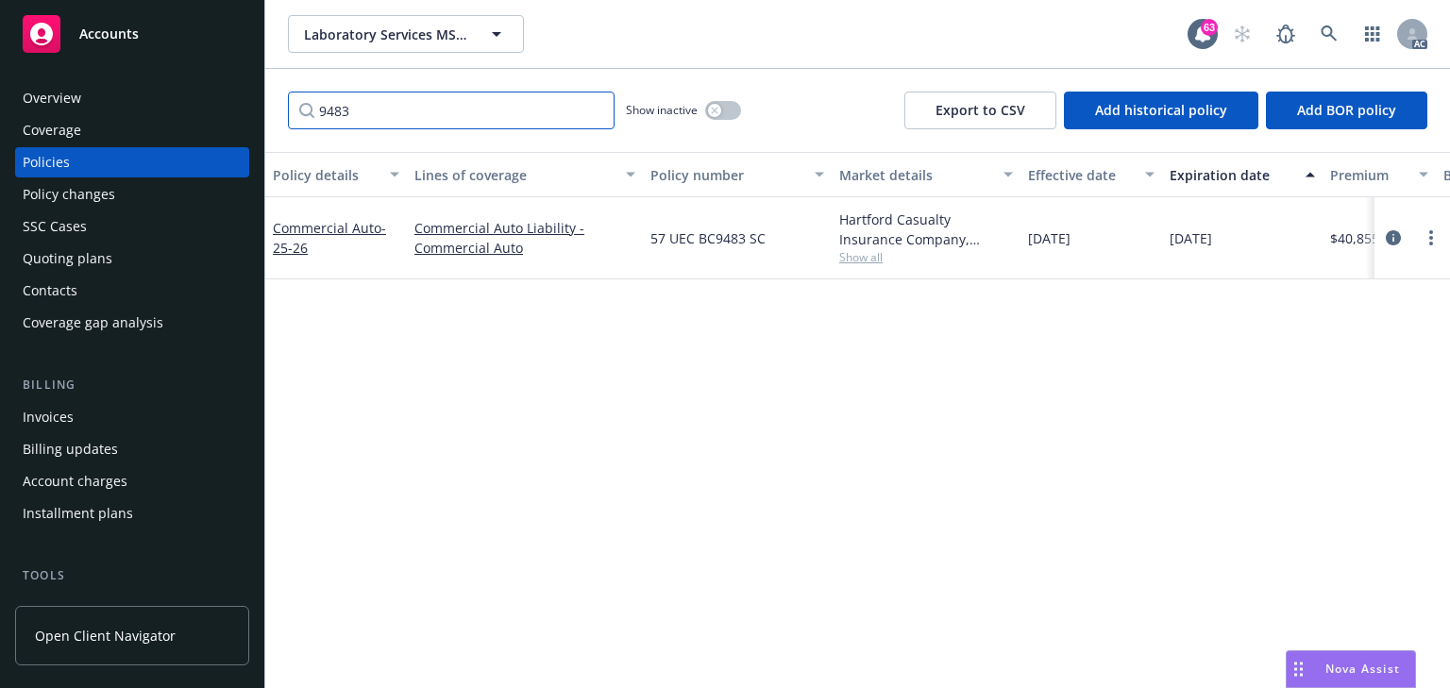
click at [230, 113] on div "Accounts Overview Coverage Policies Policy changes SSC Cases Quoting plans Cont…" at bounding box center [725, 344] width 1450 height 688
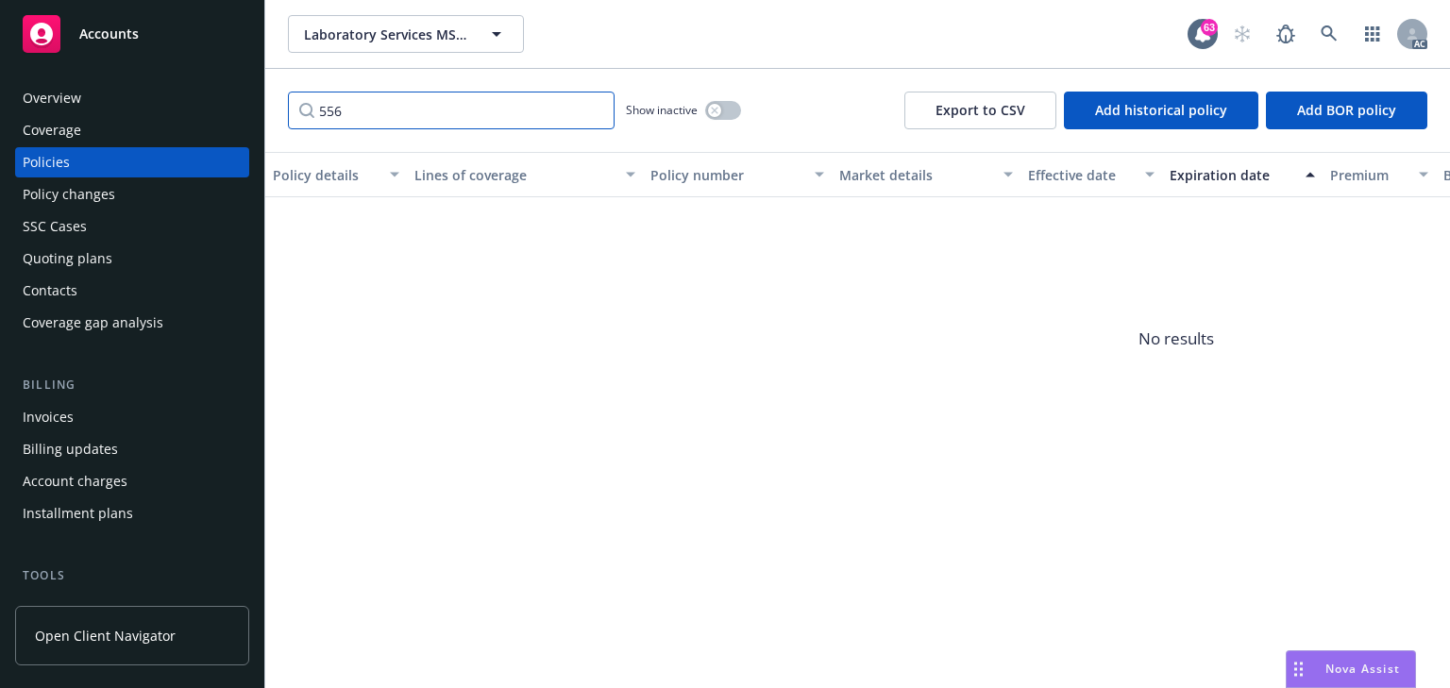
type input "556"
click at [721, 110] on div "button" at bounding box center [714, 110] width 13 height 13
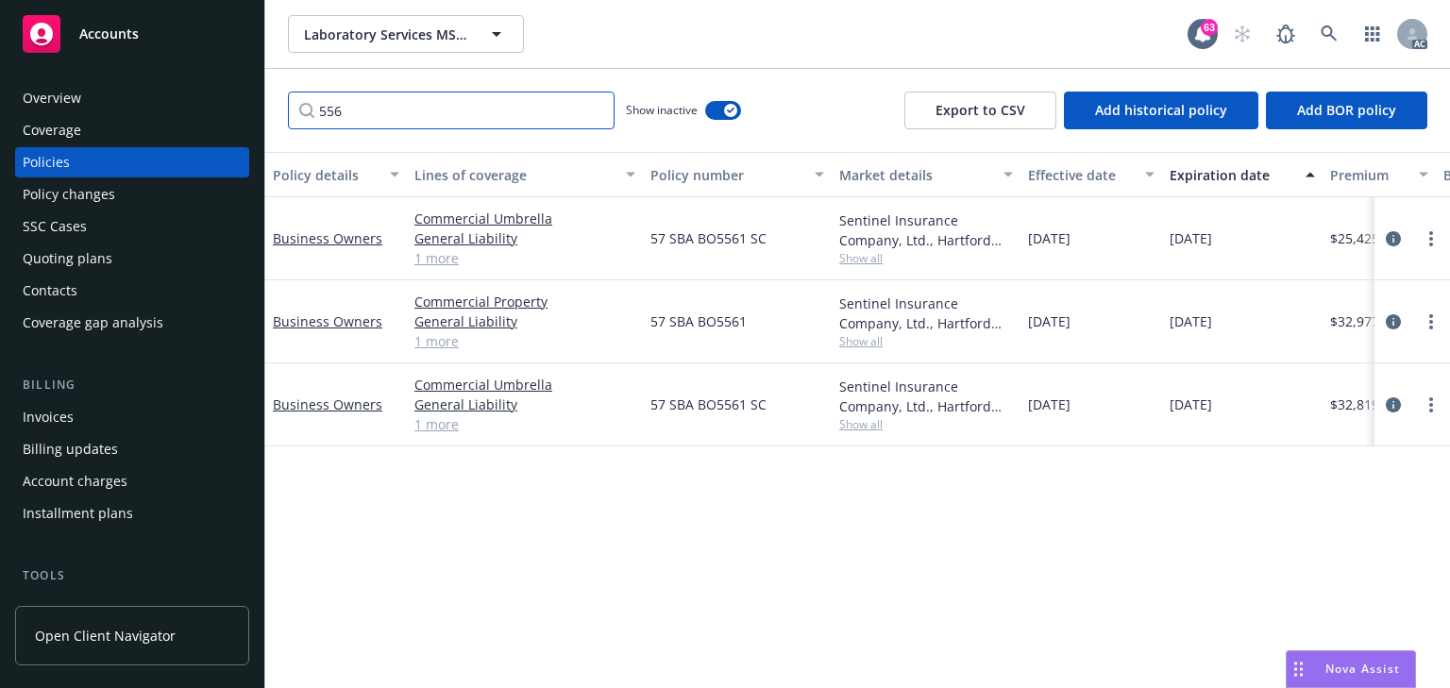
drag, startPoint x: 389, startPoint y: 109, endPoint x: 177, endPoint y: 108, distance: 212.4
click at [177, 108] on div "Accounts Overview Coverage Policies Policy changes SSC Cases Quoting plans Cont…" at bounding box center [725, 344] width 1450 height 688
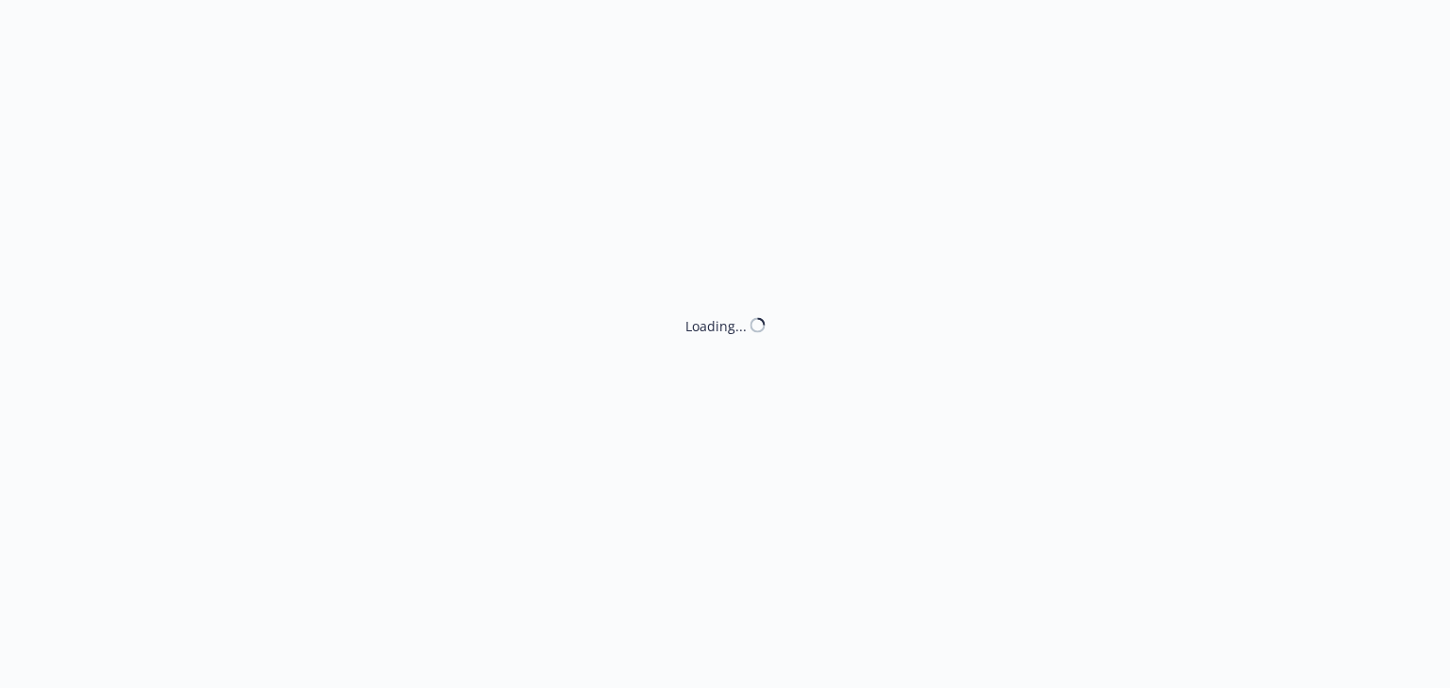
select select "ACCEPTED"
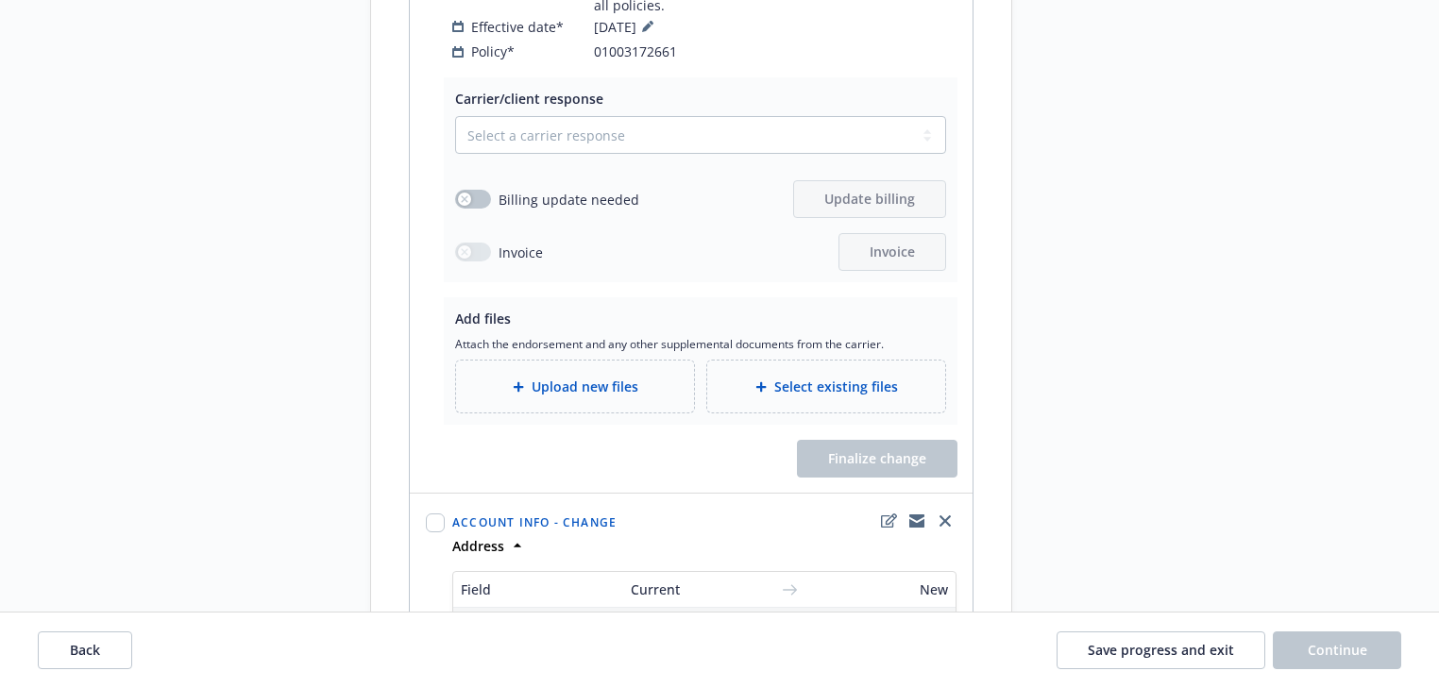
scroll to position [1979, 0]
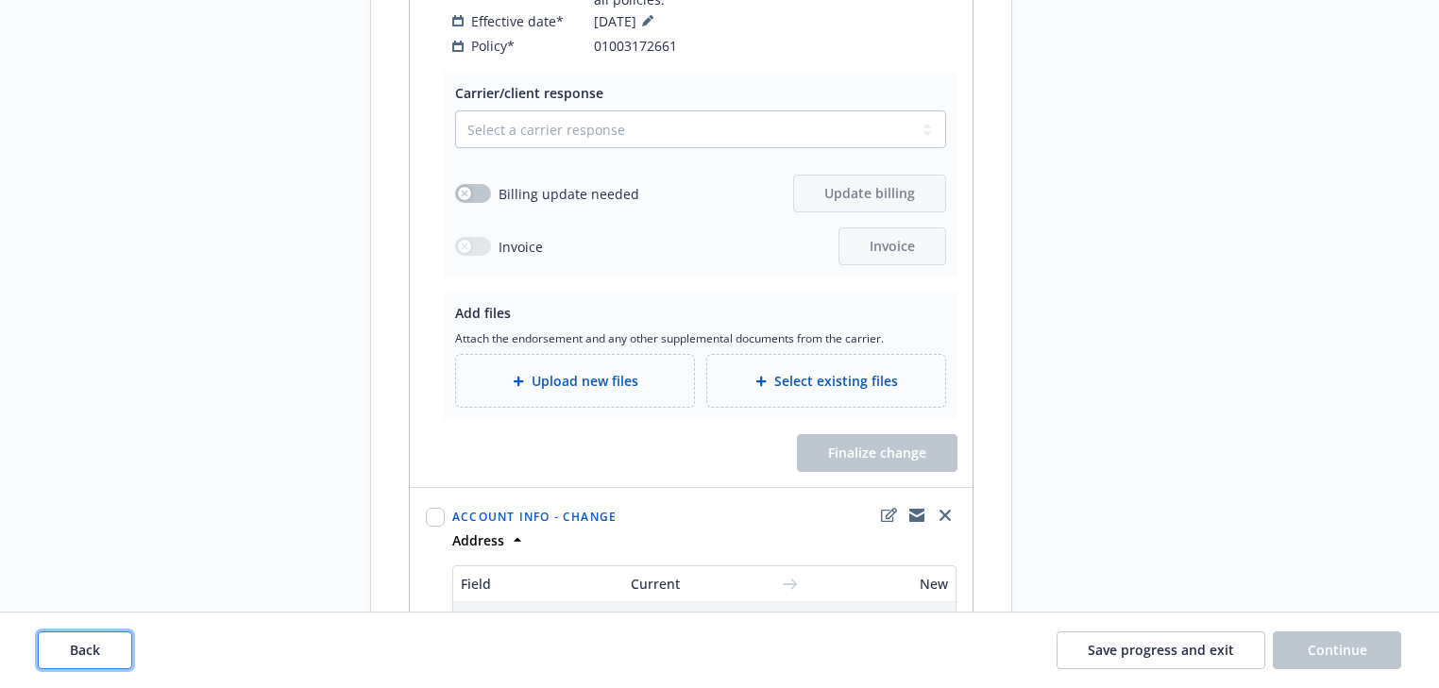
click at [102, 649] on button "Back" at bounding box center [85, 651] width 94 height 38
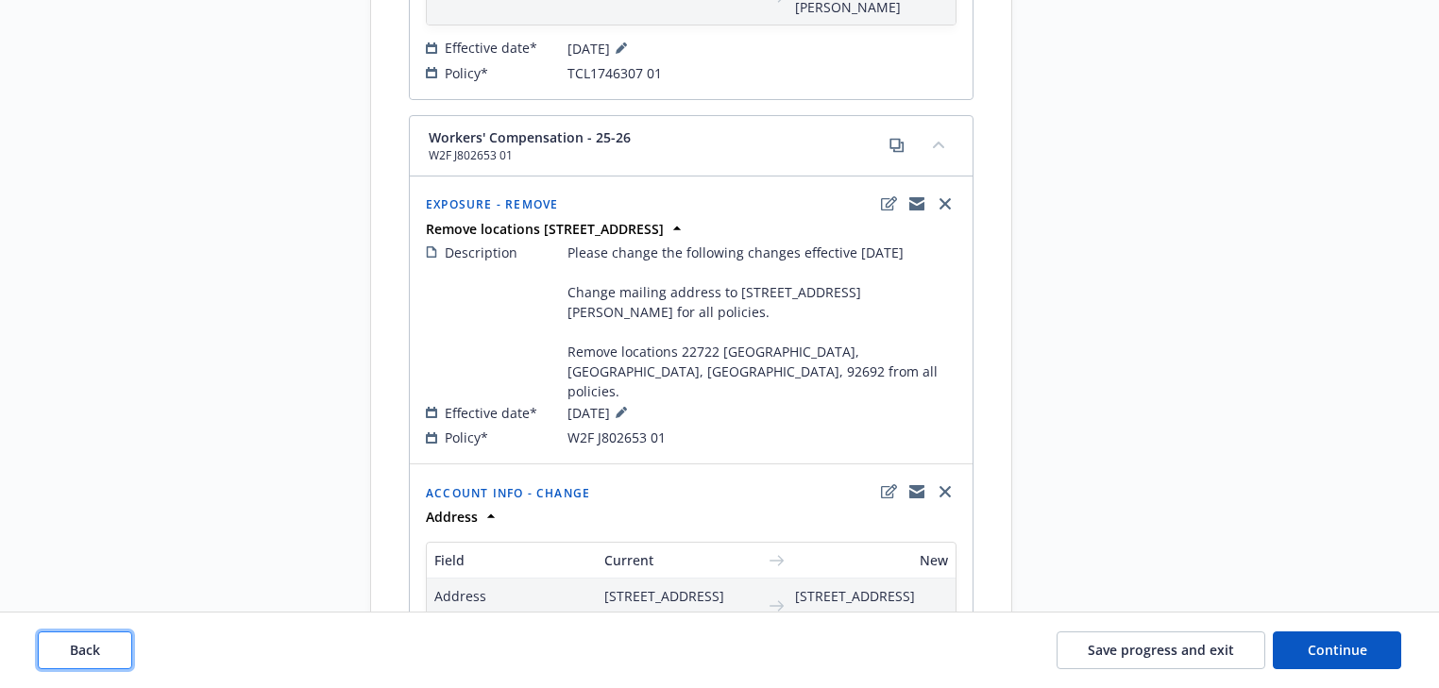
click at [102, 649] on button "Back" at bounding box center [85, 651] width 94 height 38
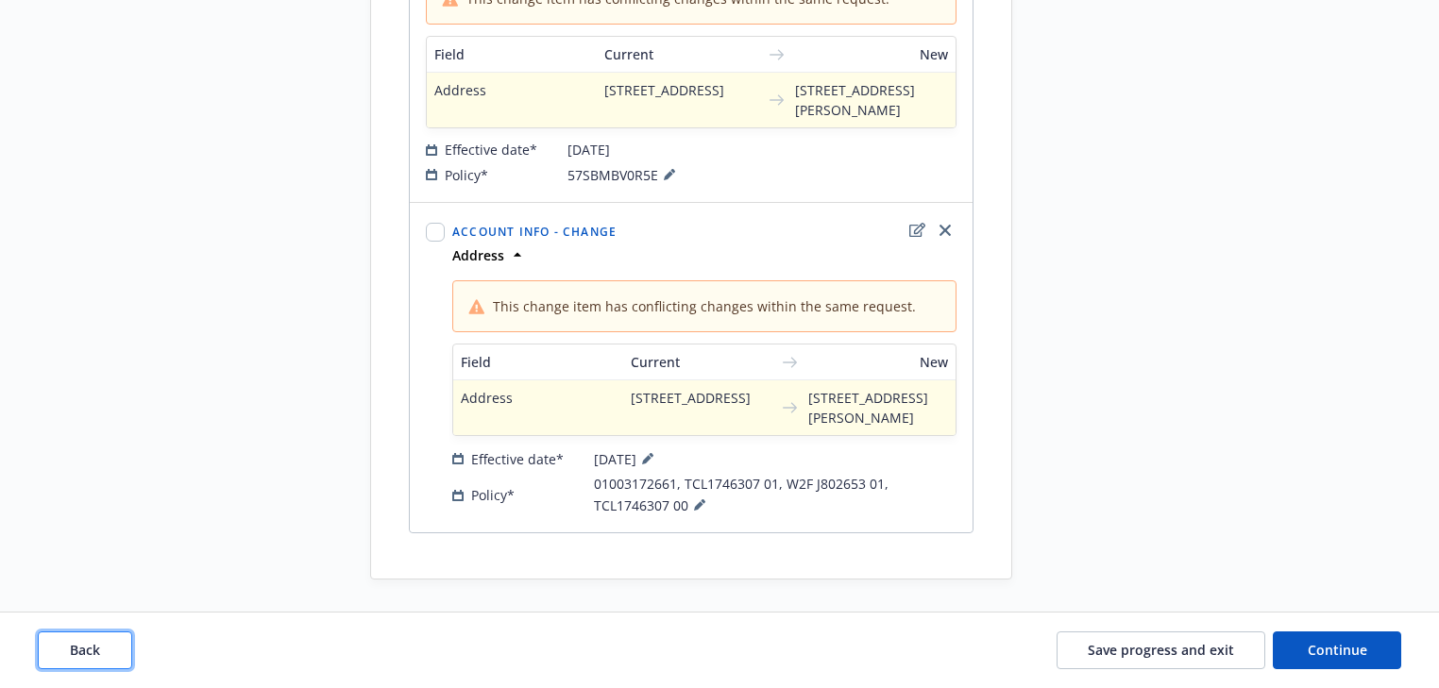
click at [102, 646] on button "Back" at bounding box center [85, 651] width 94 height 38
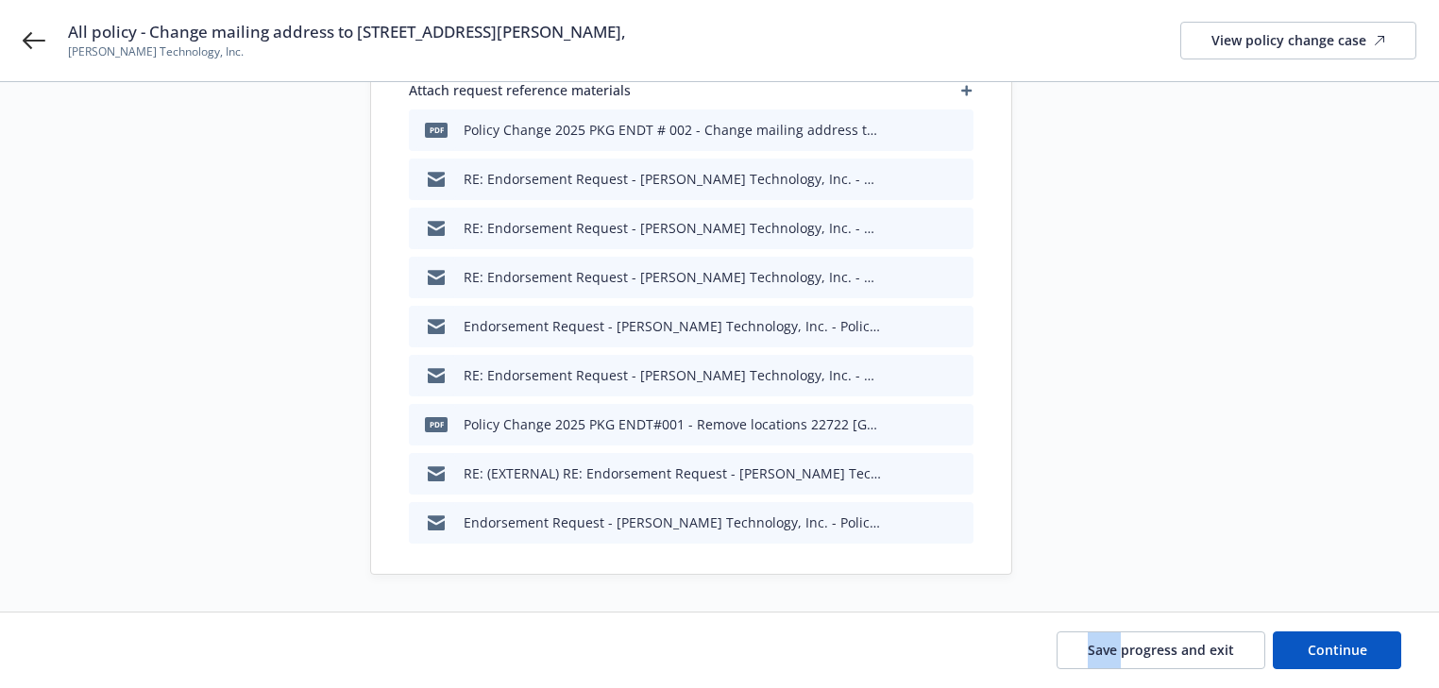
click at [102, 646] on div "Save progress and exit Continue" at bounding box center [719, 651] width 1363 height 38
drag, startPoint x: 102, startPoint y: 646, endPoint x: 115, endPoint y: 638, distance: 15.2
click at [102, 646] on div "Save progress and exit Continue" at bounding box center [719, 651] width 1363 height 38
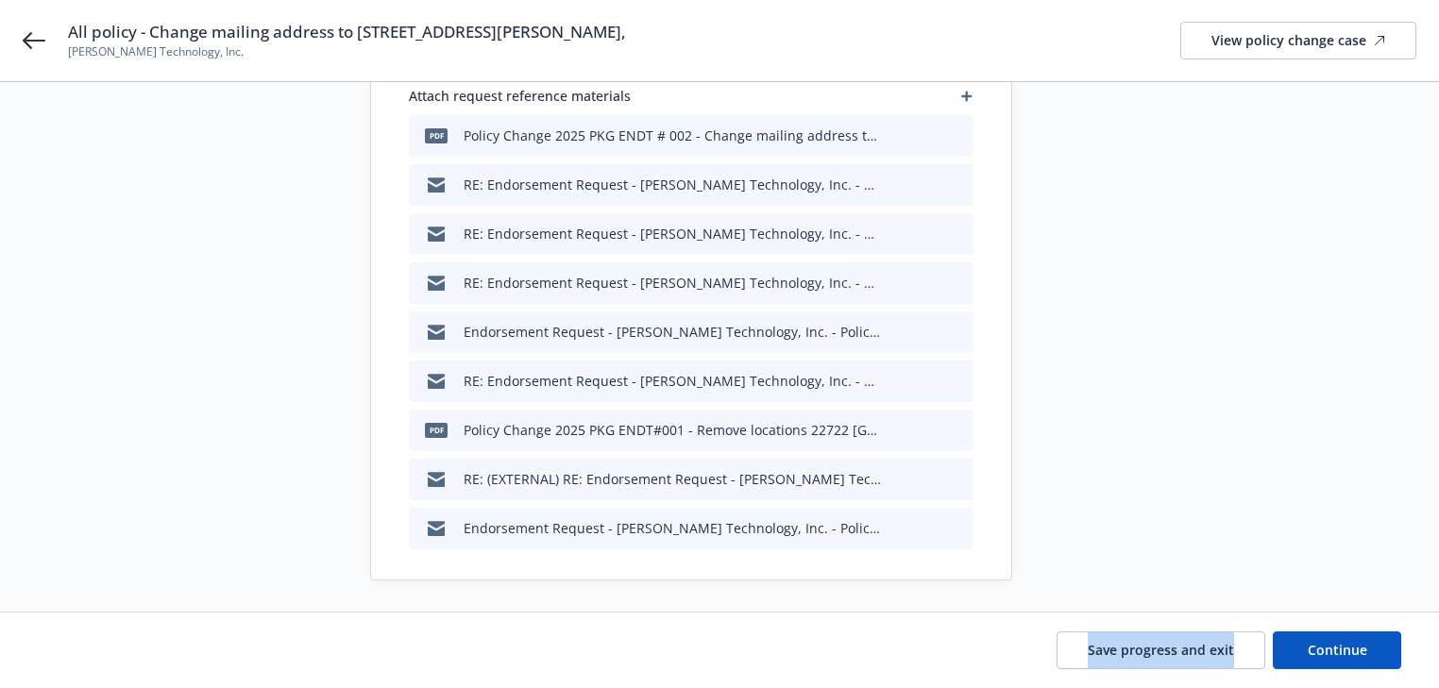
scroll to position [188, 0]
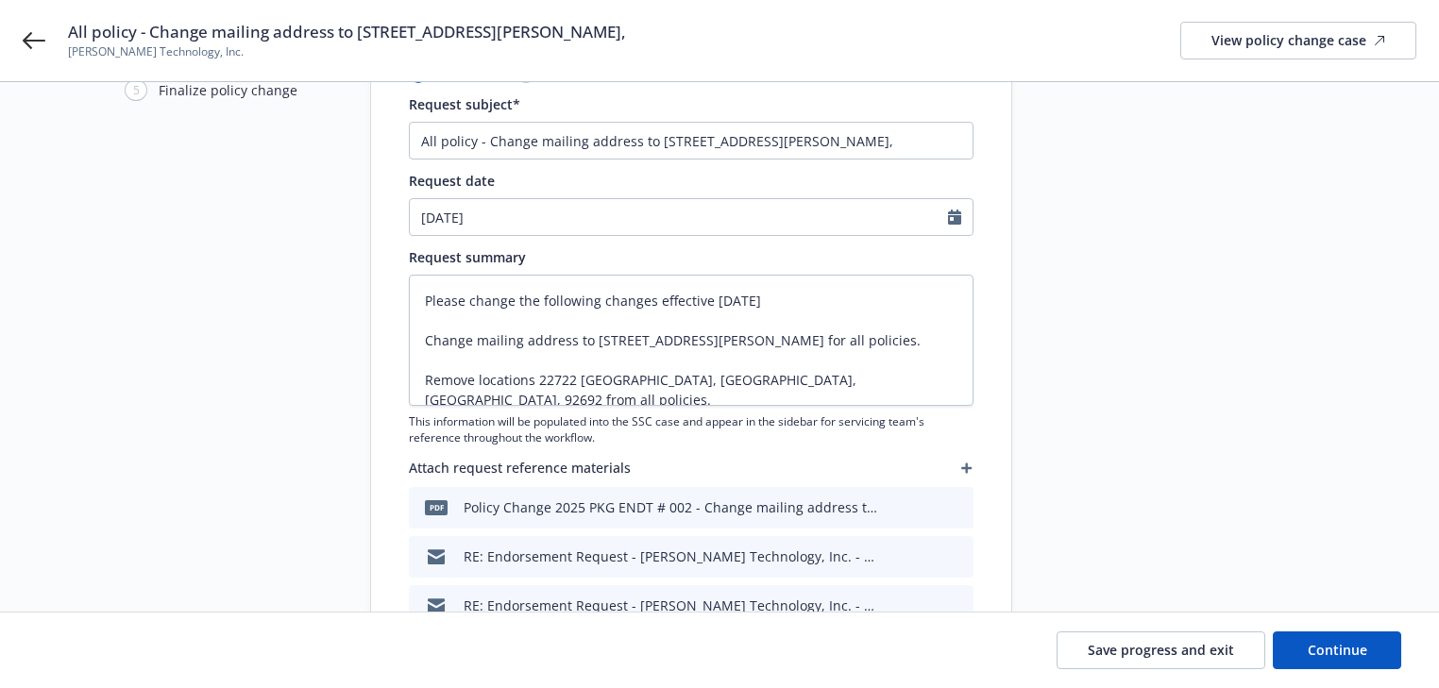
click at [247, 504] on div "Start request Request details Review request 4 Confirmation 5 Finalize policy c…" at bounding box center [229, 442] width 208 height 1021
drag, startPoint x: 1156, startPoint y: 523, endPoint x: 1163, endPoint y: 533, distance: 12.3
click at [1159, 530] on div at bounding box center [1182, 442] width 264 height 1021
click at [1382, 654] on button "Continue" at bounding box center [1337, 651] width 128 height 38
type textarea "x"
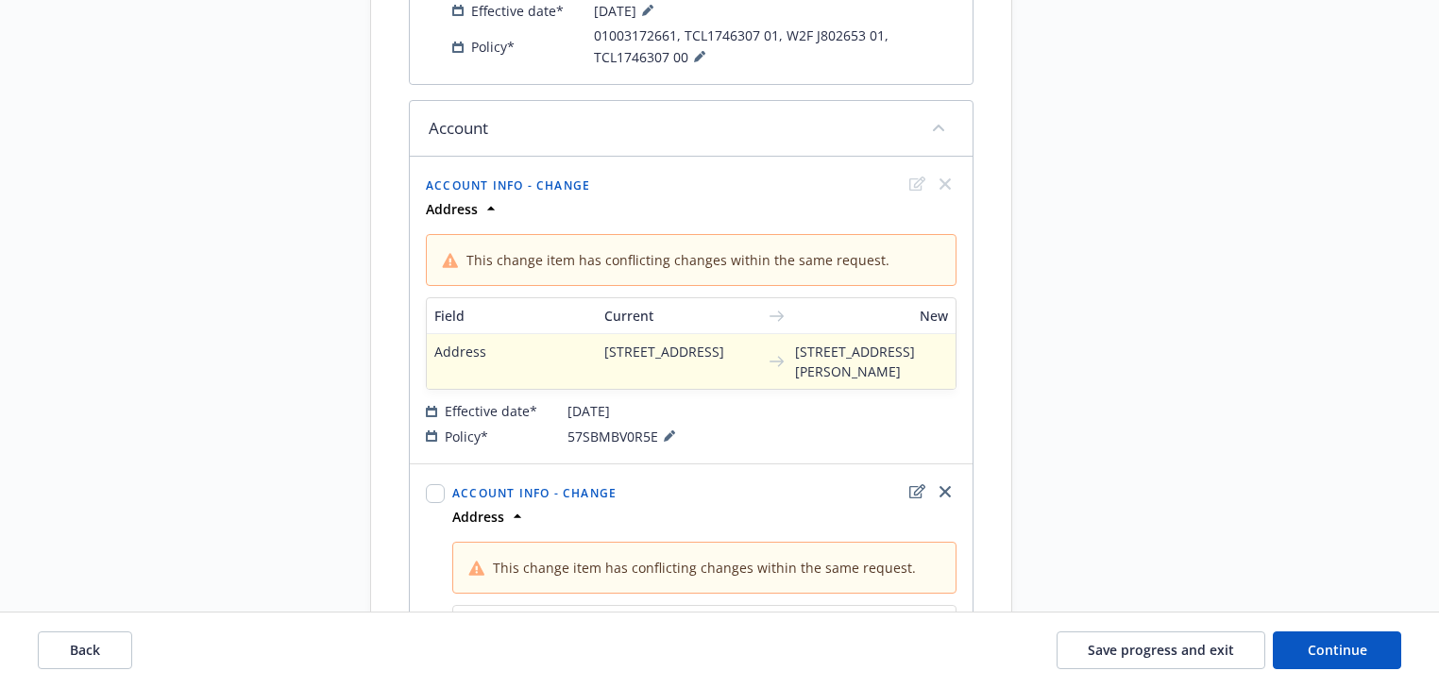
scroll to position [782, 0]
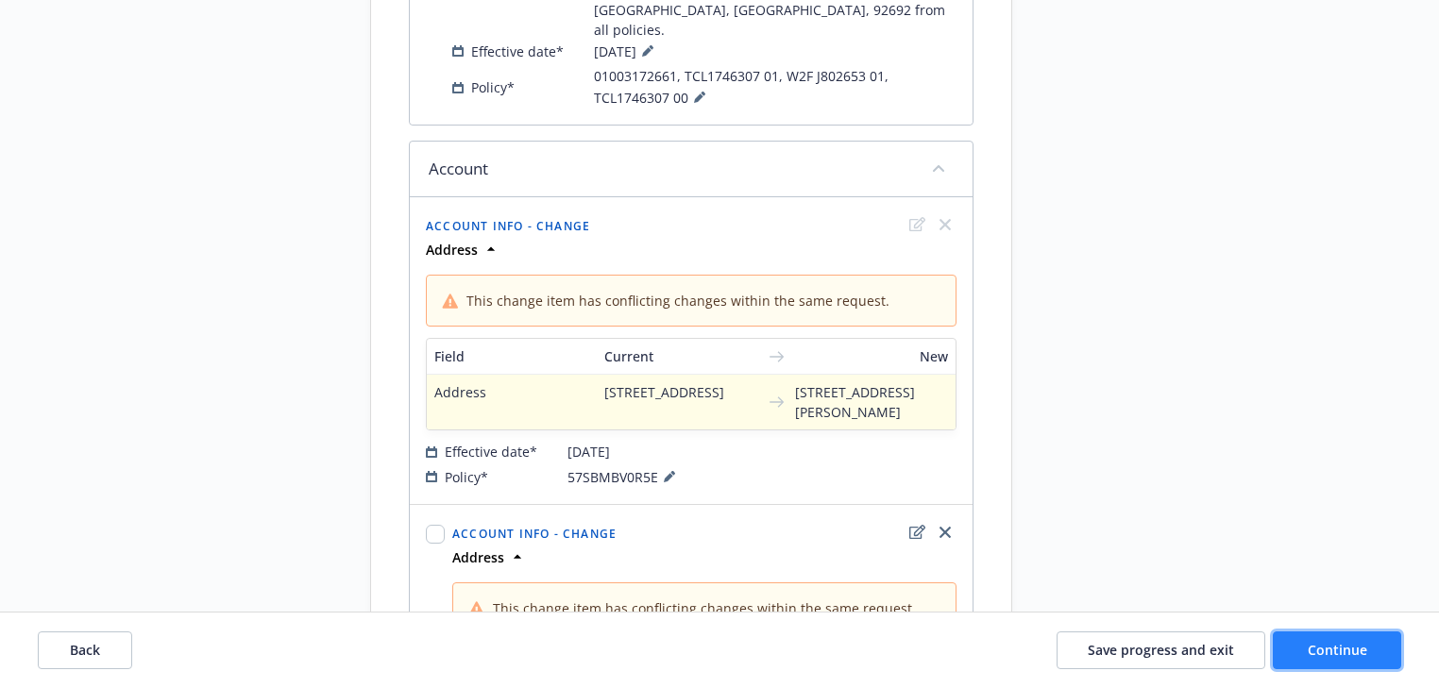
click at [1355, 649] on span "Continue" at bounding box center [1336, 650] width 59 height 18
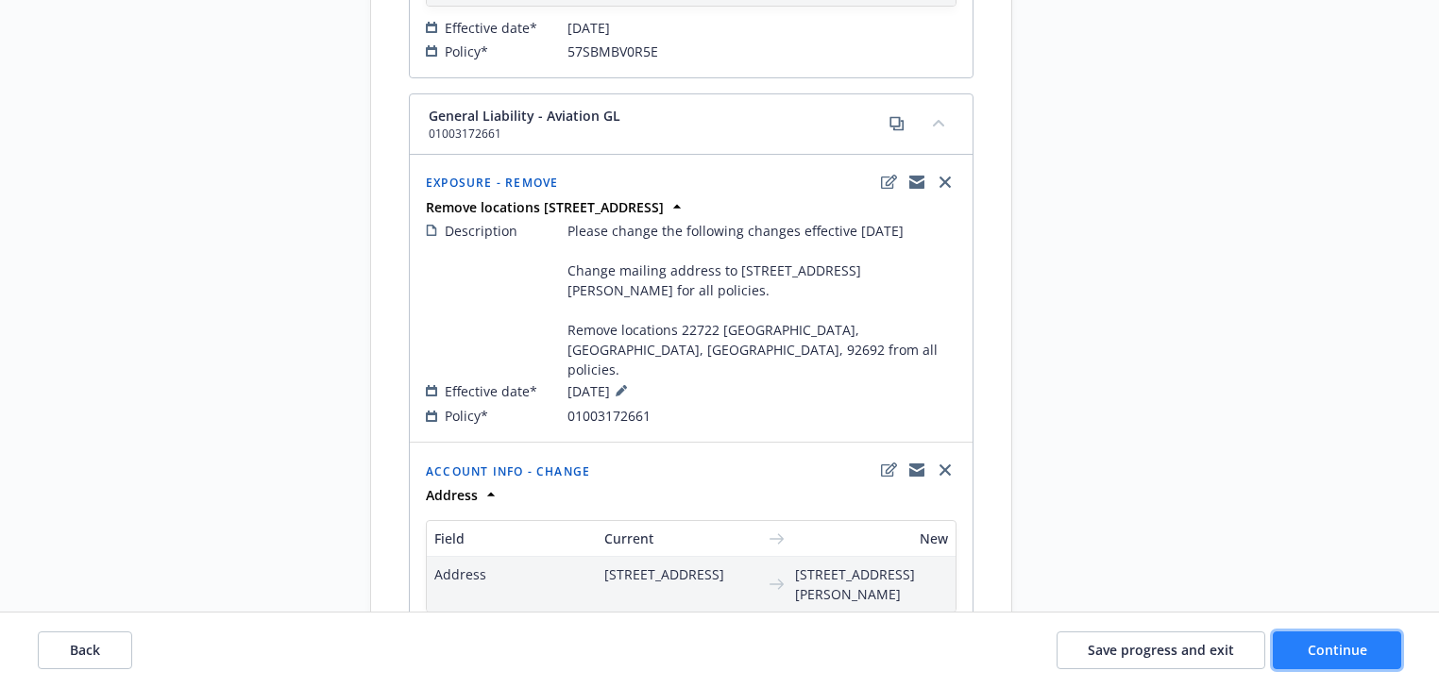
click at [1355, 649] on span "Continue" at bounding box center [1336, 650] width 59 height 18
select select "ACCEPTED"
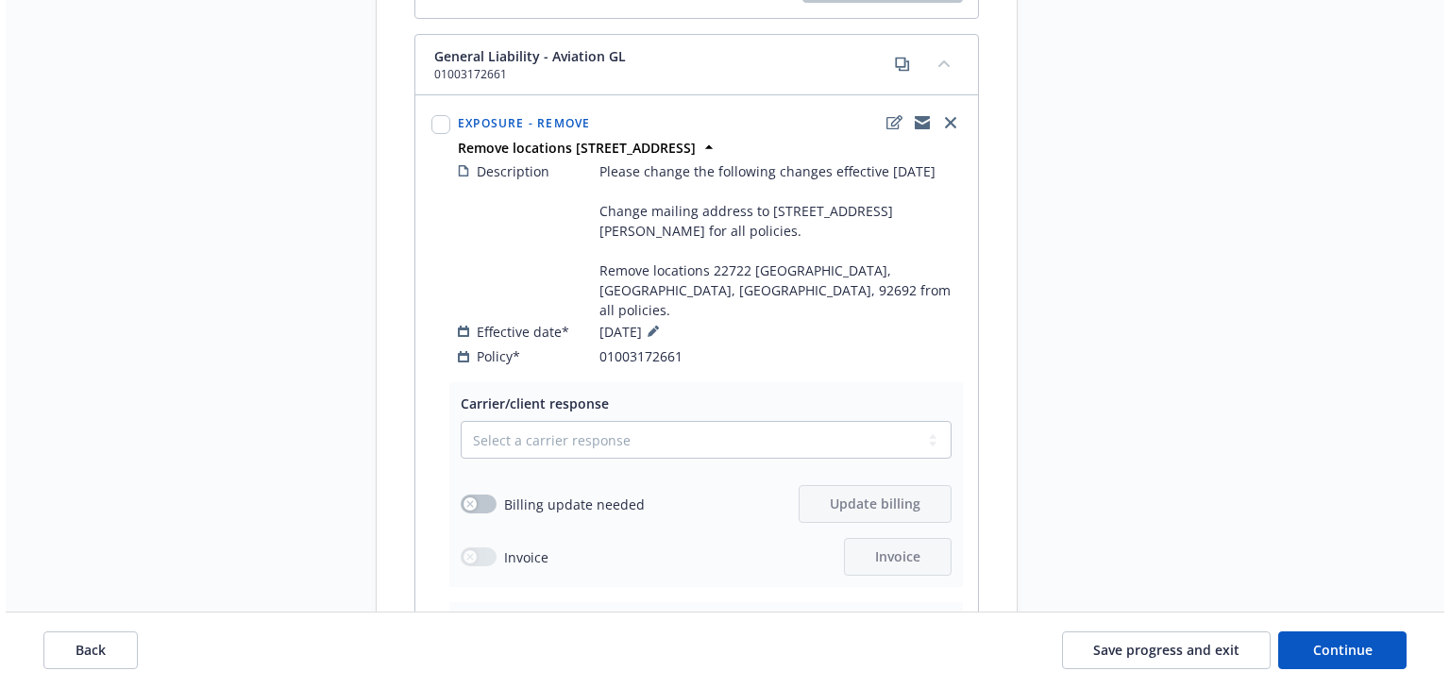
scroll to position [1752, 0]
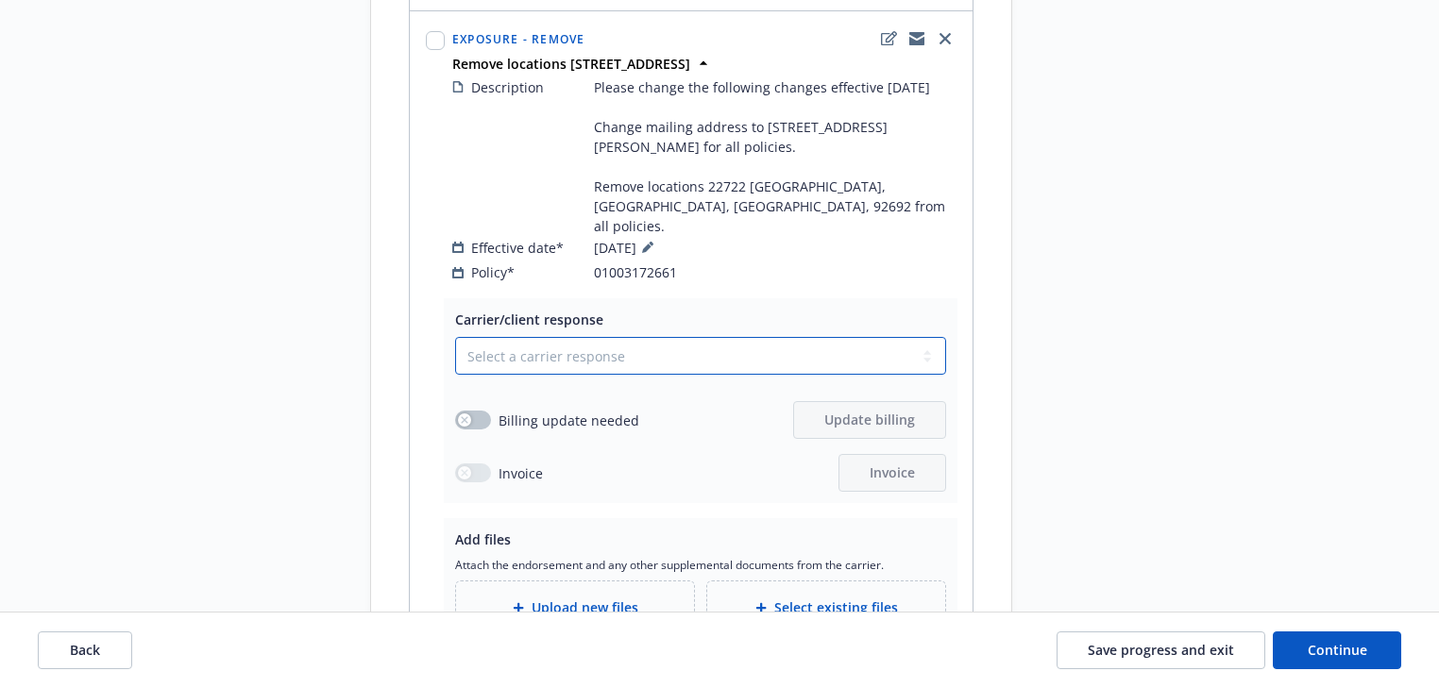
click at [600, 337] on select "Select a carrier response Accepted Accepted with revision No endorsement needed…" at bounding box center [700, 356] width 491 height 38
select select "ACCEPTED"
click at [455, 337] on select "Select a carrier response Accepted Accepted with revision No endorsement needed…" at bounding box center [700, 356] width 491 height 38
click at [563, 598] on span "Upload new files" at bounding box center [584, 608] width 107 height 20
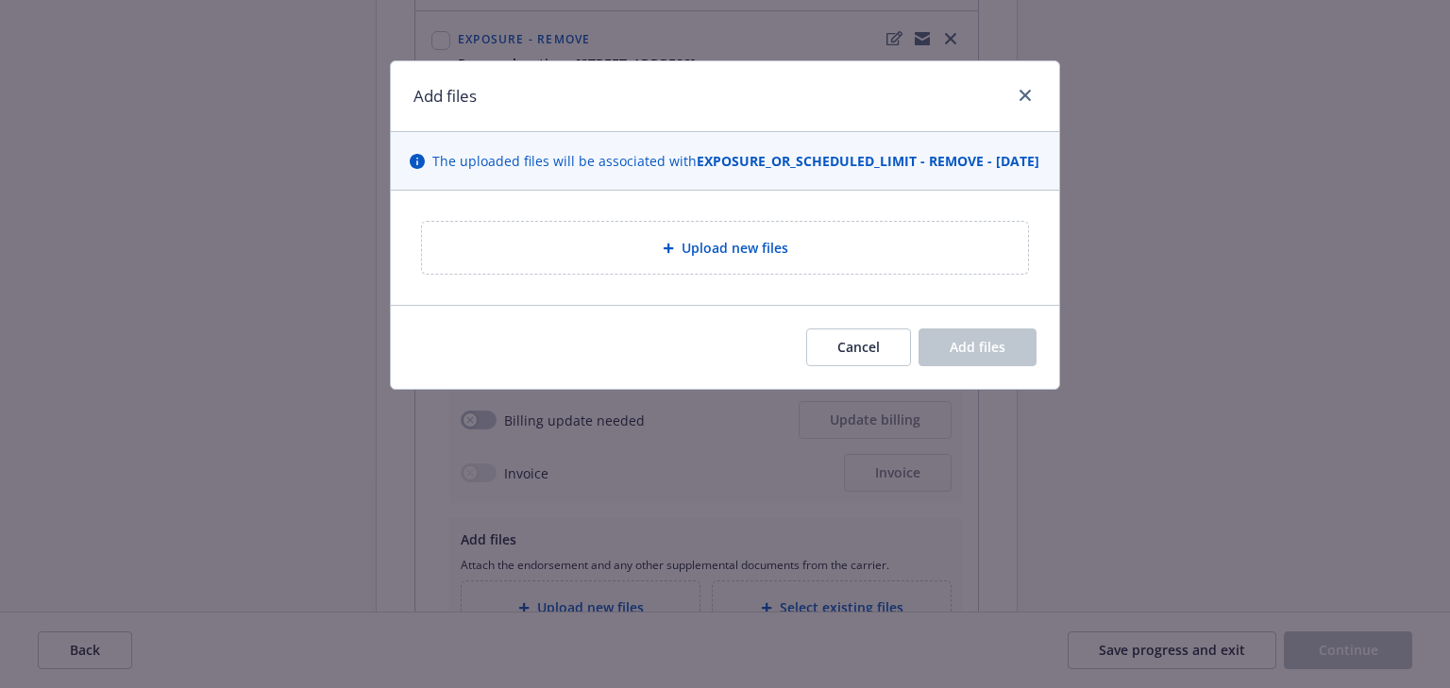
click at [655, 259] on div "Upload new files" at bounding box center [725, 248] width 576 height 22
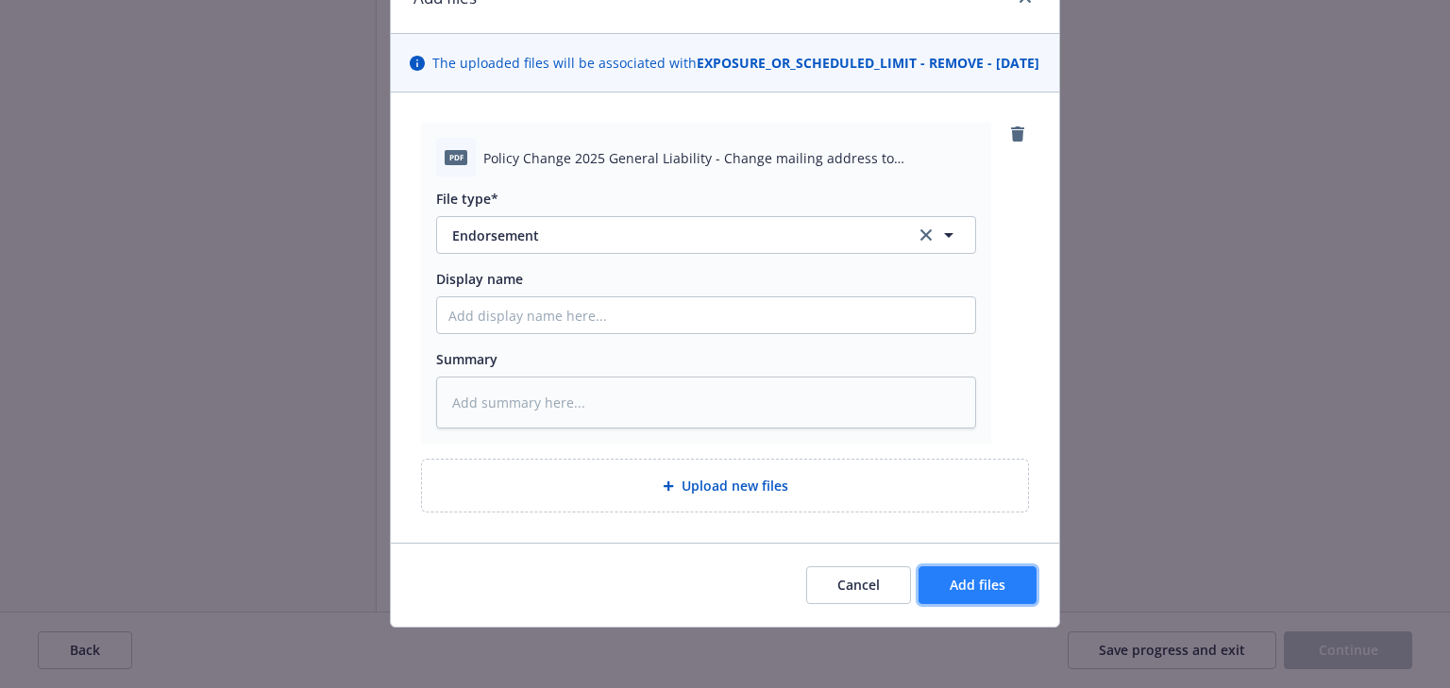
click at [992, 597] on button "Add files" at bounding box center [978, 585] width 118 height 38
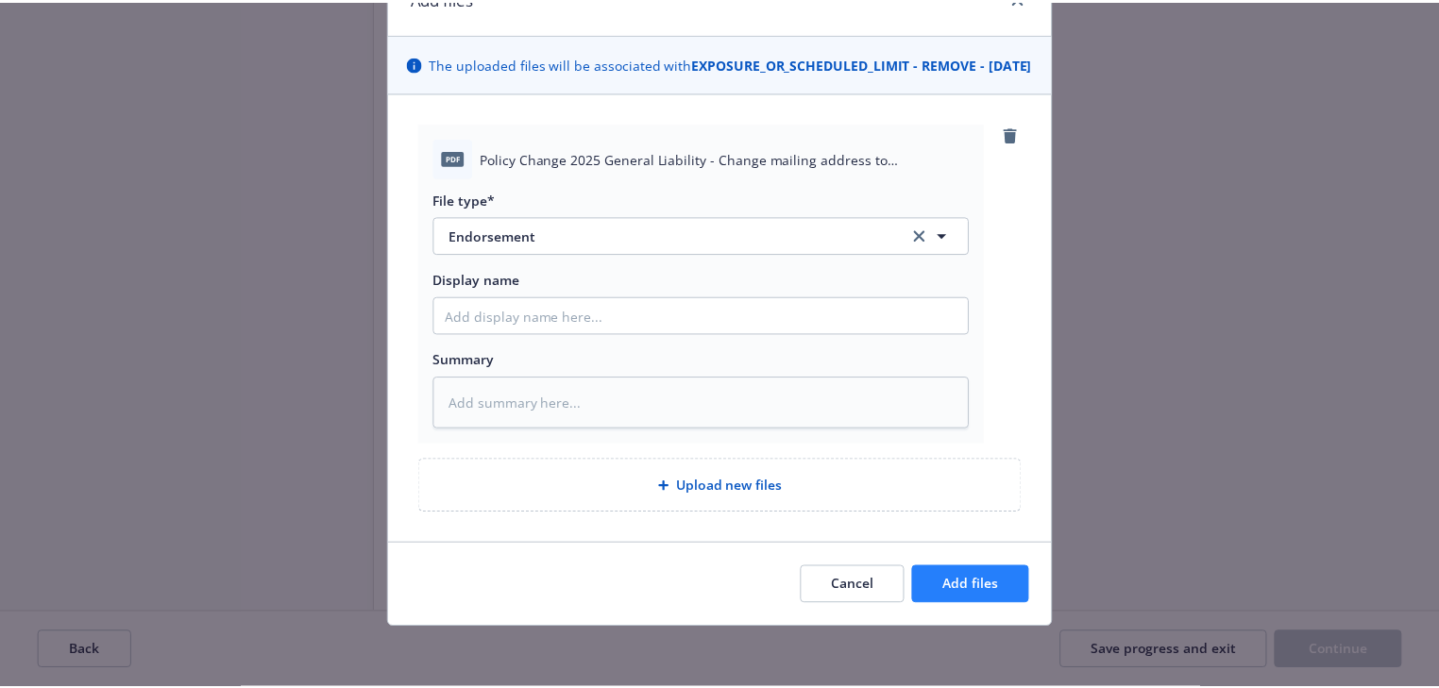
scroll to position [48, 0]
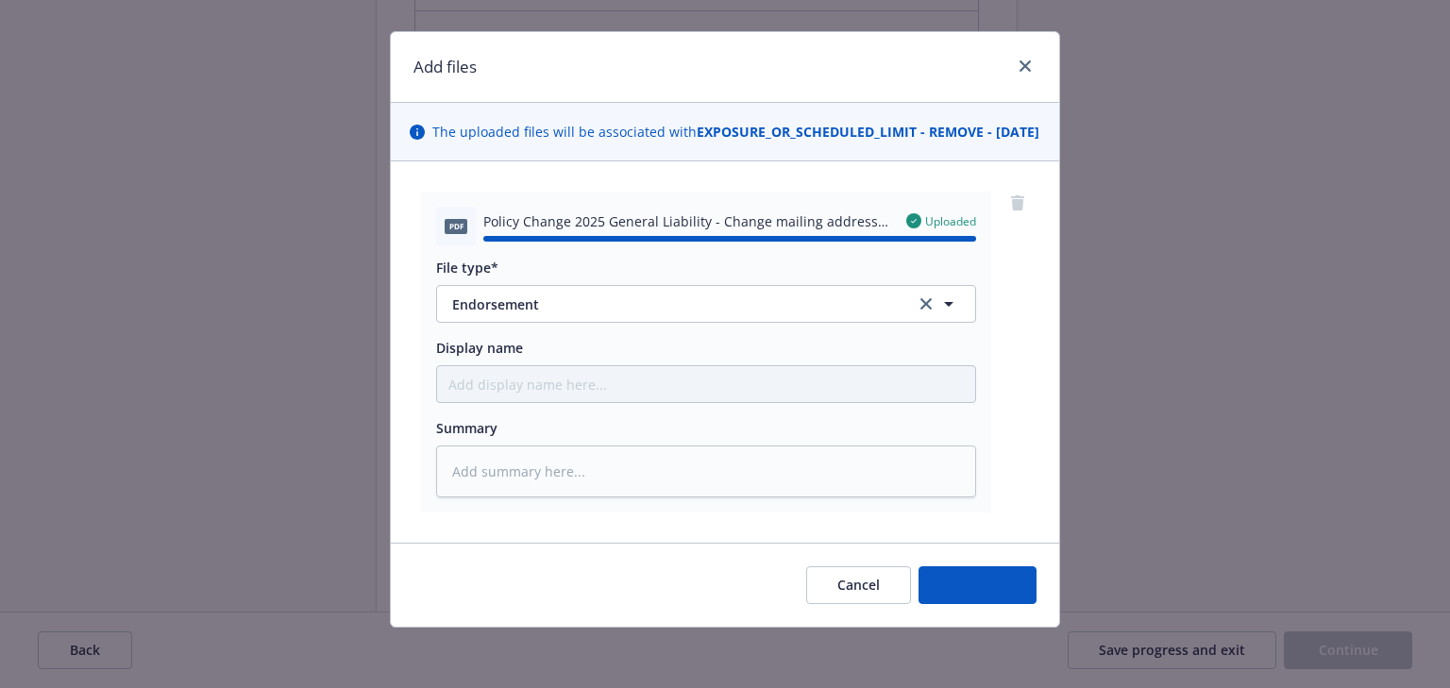
type textarea "x"
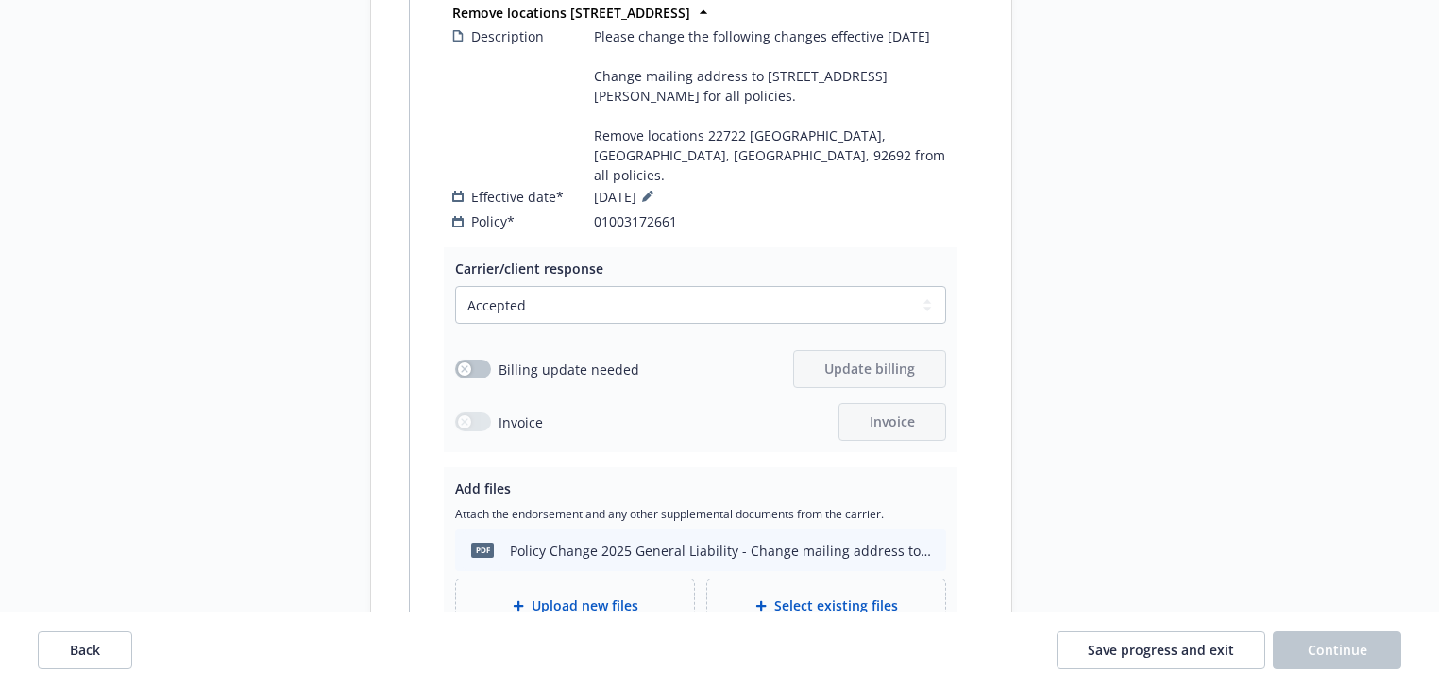
scroll to position [1828, 0]
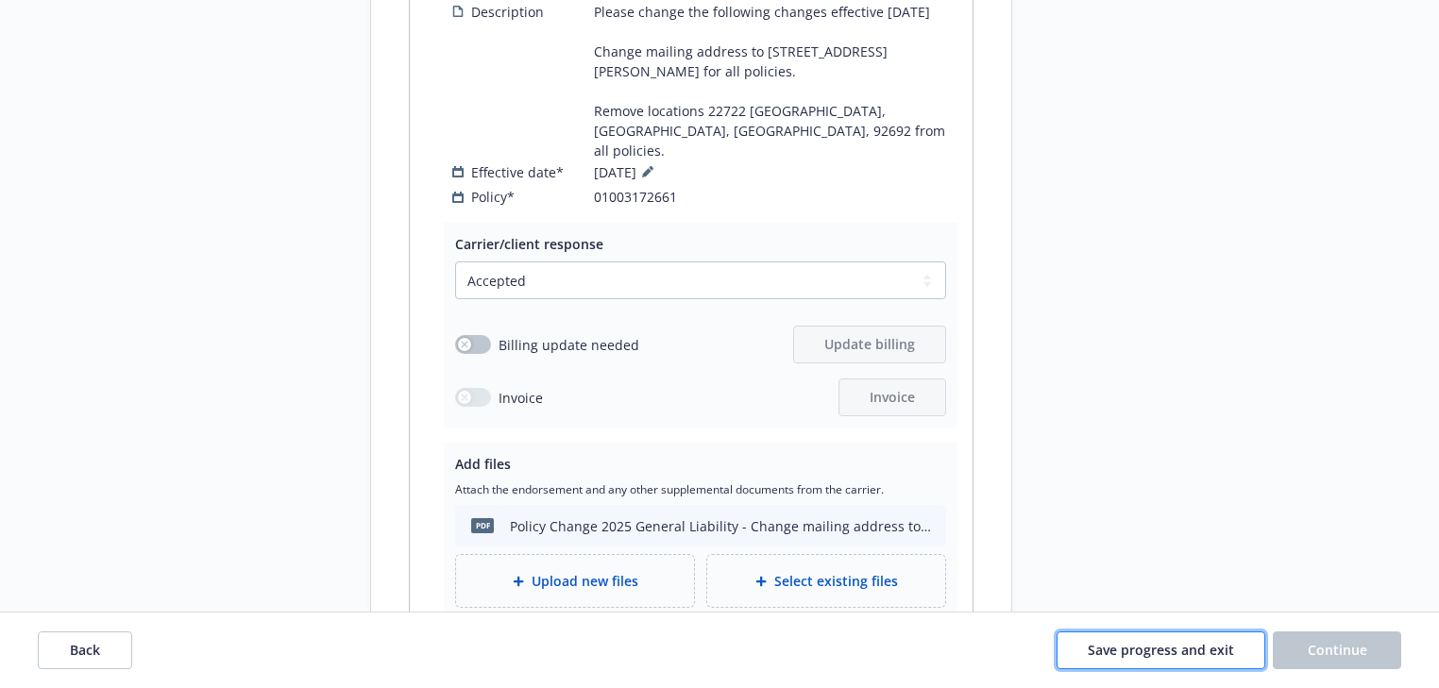
click at [1166, 661] on button "Save progress and exit" at bounding box center [1160, 651] width 209 height 38
select select "ACCEPTED"
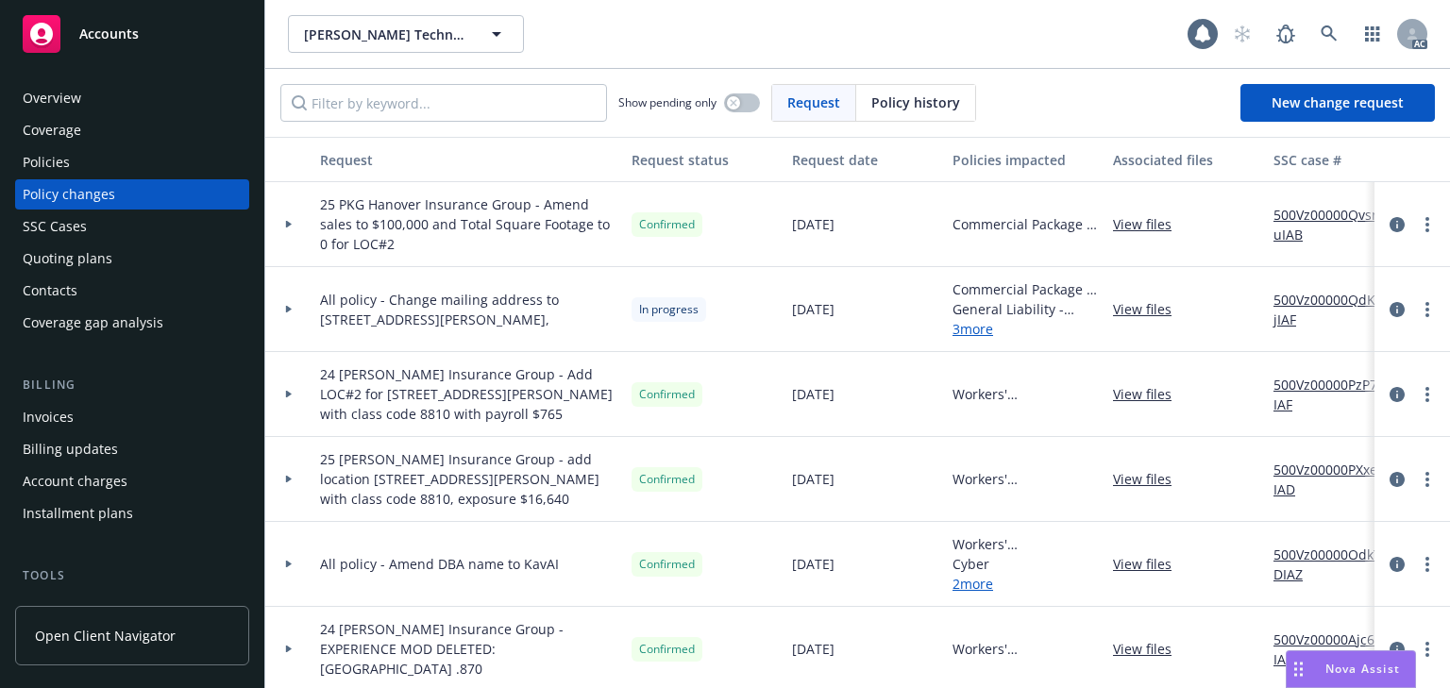
click at [85, 162] on div "Policies" at bounding box center [132, 162] width 219 height 30
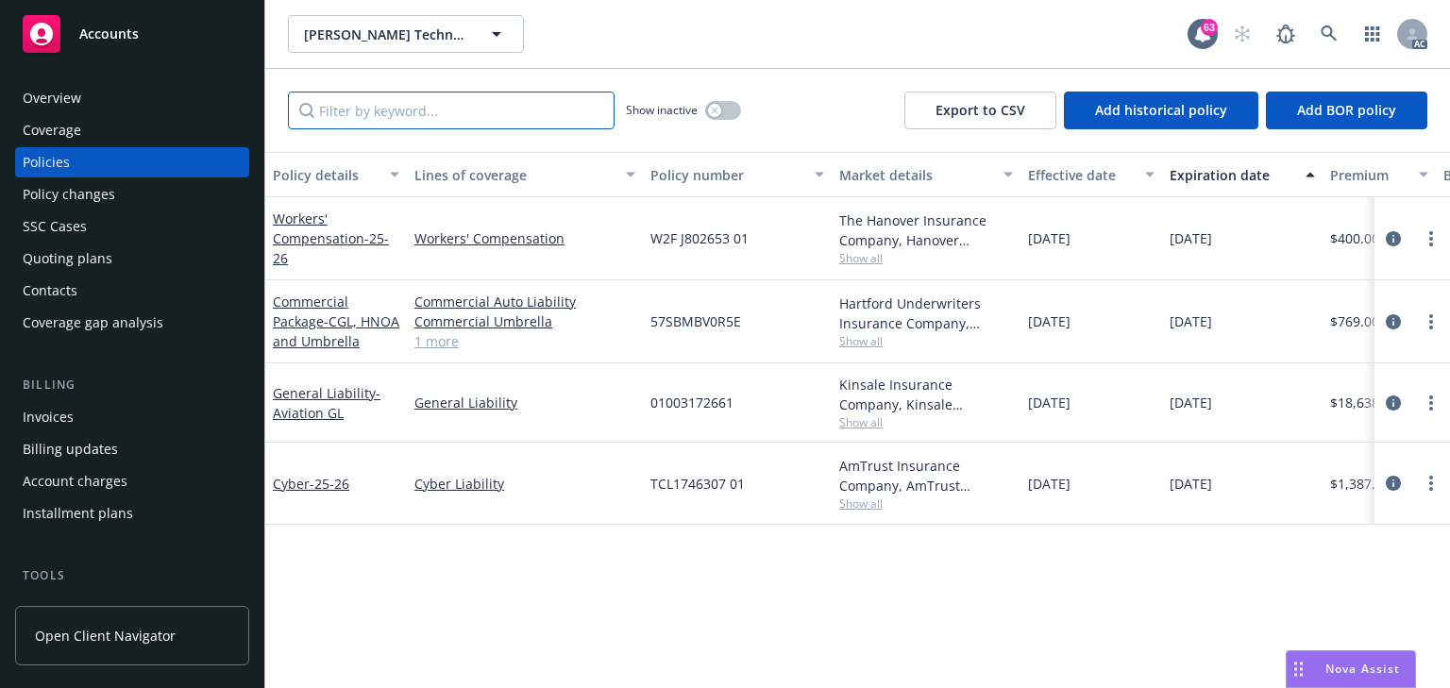
click at [413, 119] on input "Filter by keyword..." at bounding box center [451, 111] width 327 height 38
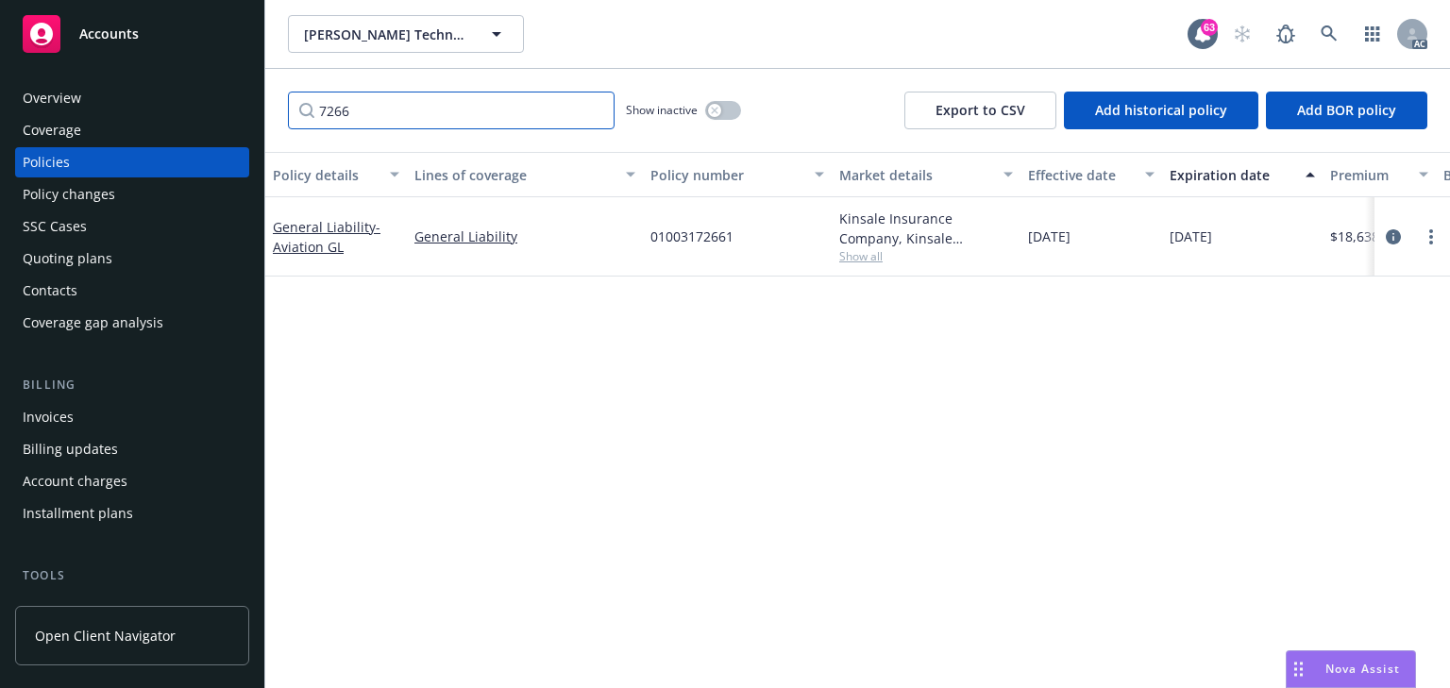
type input "7266"
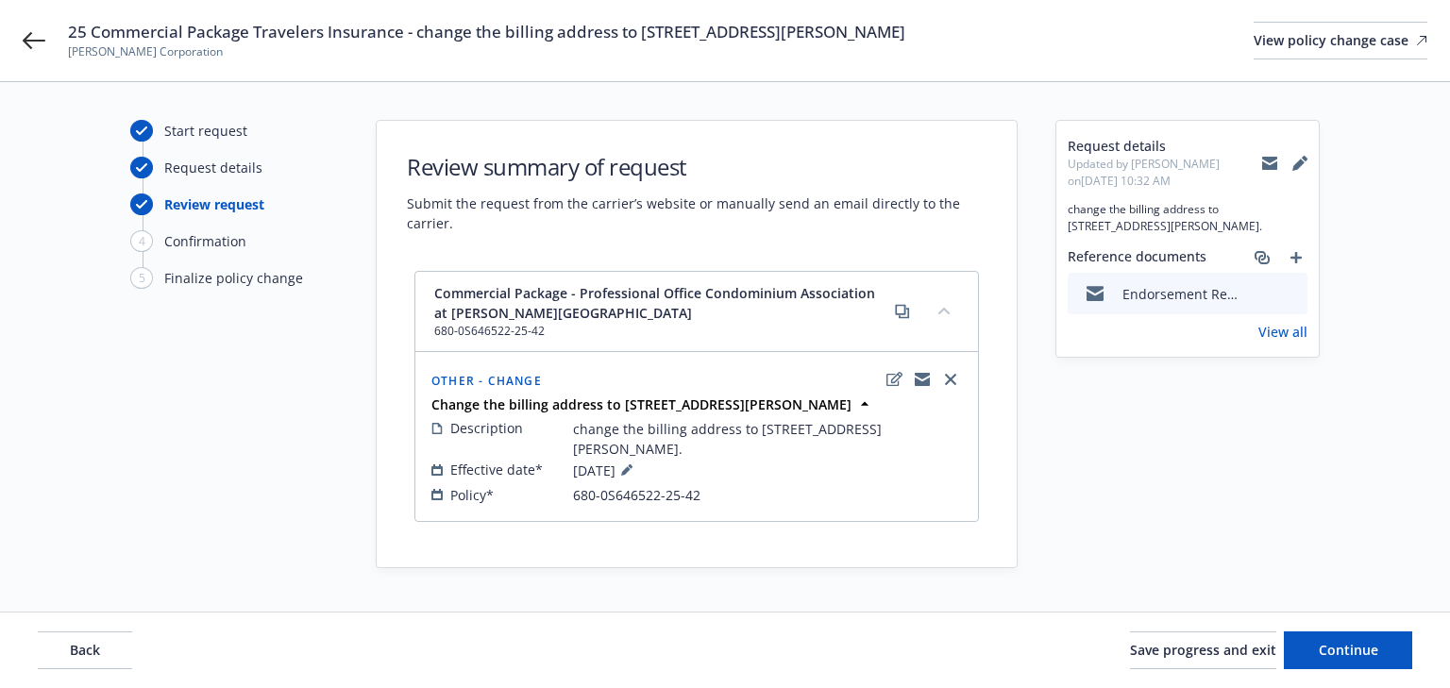
click at [1167, 540] on div "Request details Updated by [PERSON_NAME] on [DATE] 10:32 AM change the billing …" at bounding box center [1187, 347] width 264 height 454
